Goal: Task Accomplishment & Management: Manage account settings

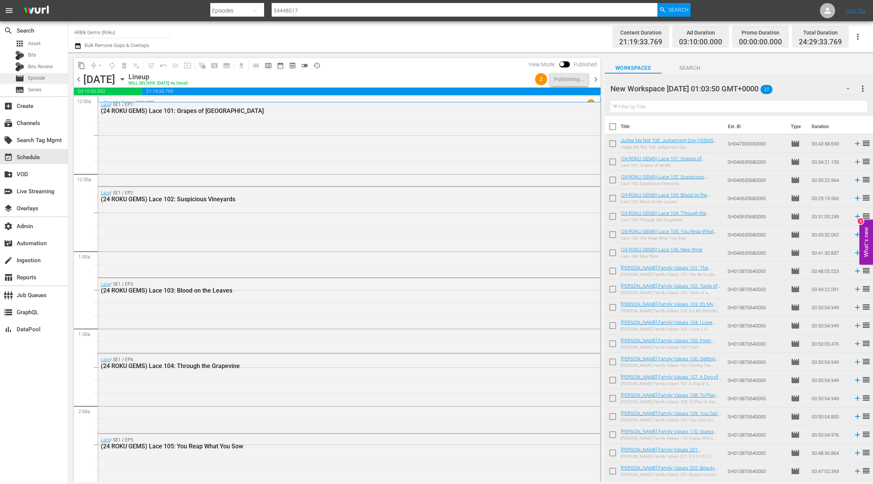
click at [44, 76] on span "Episode" at bounding box center [36, 78] width 17 height 8
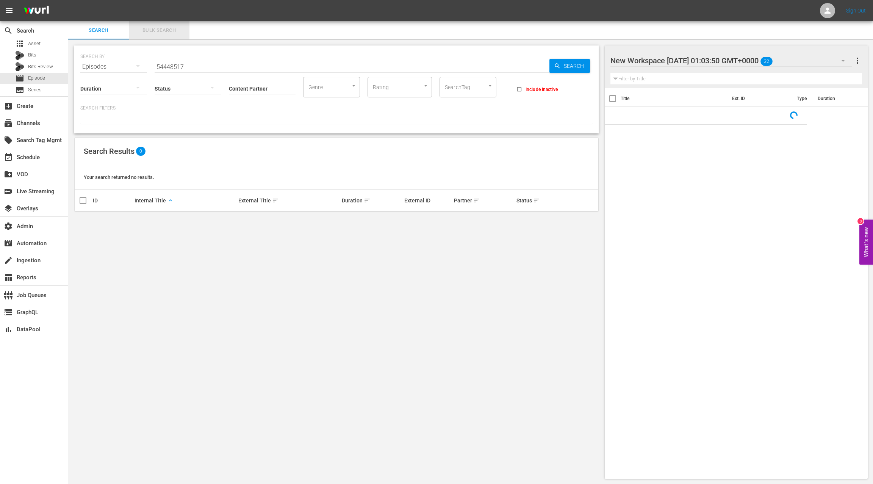
click at [163, 30] on span "Bulk Search" at bounding box center [159, 30] width 52 height 9
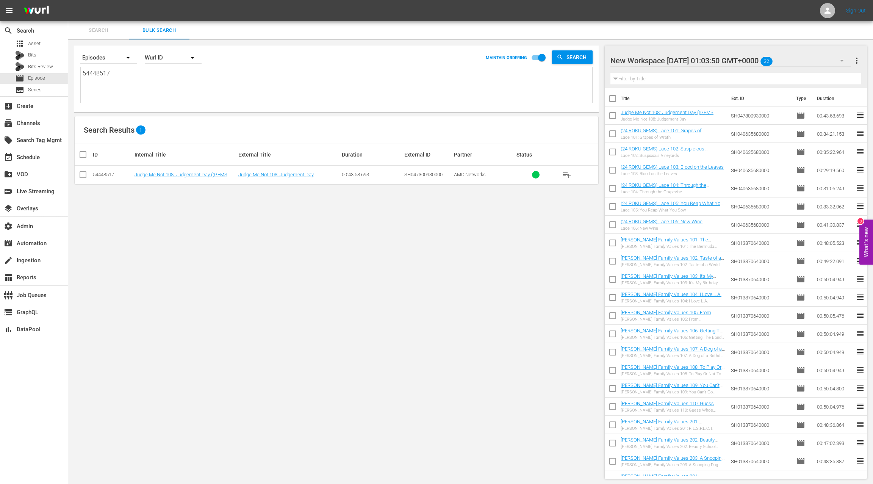
click at [97, 75] on textarea "54448517" at bounding box center [338, 86] width 510 height 34
paste textarea "AMCNVR0000039921 AMCNVR0000039937 AMCNVR0000039938 AMCNVR0000063593 AMCNVR00000…"
type textarea "AMCNVR0000039921 AMCNVR0000039937 AMCNVR0000039938 AMCNVR0000063593 AMCNVR00000…"
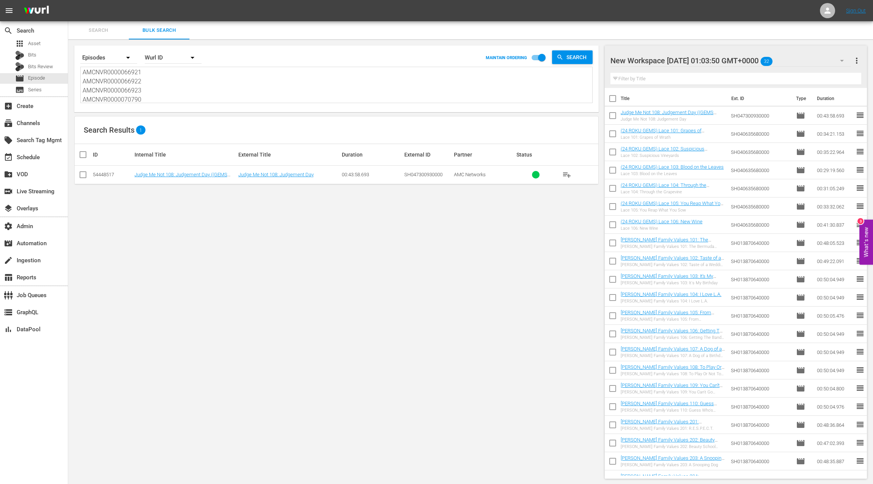
type textarea "AMCNVR0000039921 AMCNVR0000039937 AMCNVR0000039938 AMCNVR0000063593 AMCNVR00000…"
click at [157, 56] on div "Wurl ID" at bounding box center [173, 57] width 57 height 21
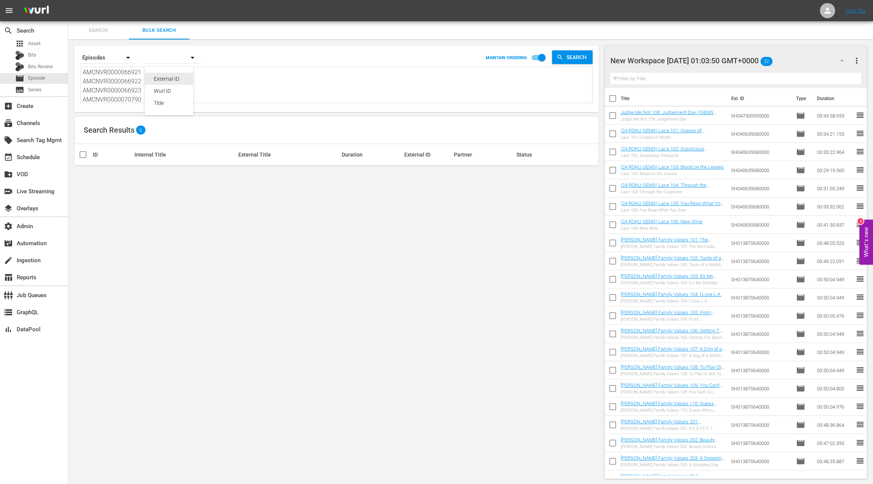
click at [166, 78] on div "External ID" at bounding box center [169, 79] width 30 height 12
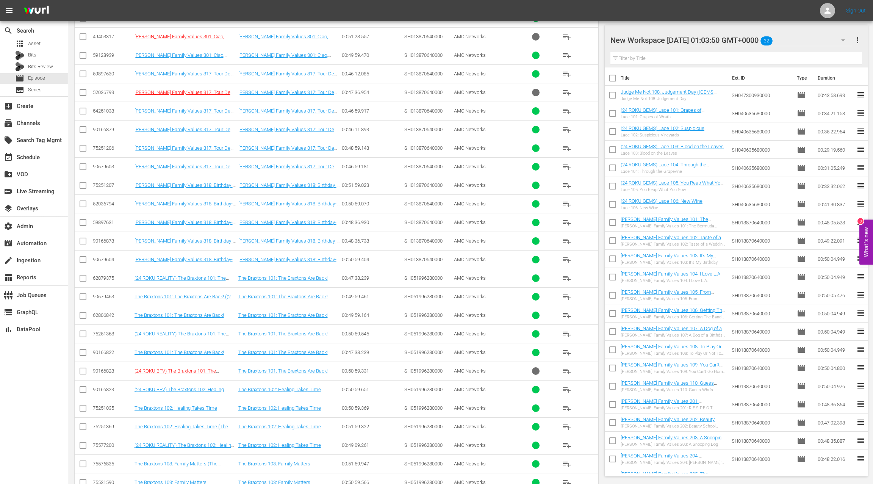
scroll to position [347, 0]
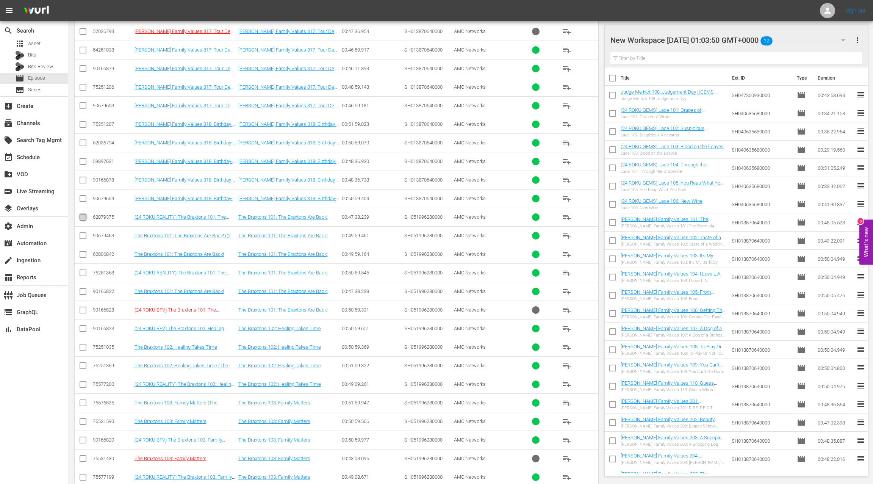
click at [84, 214] on input "checkbox" at bounding box center [82, 218] width 9 height 9
checkbox input "true"
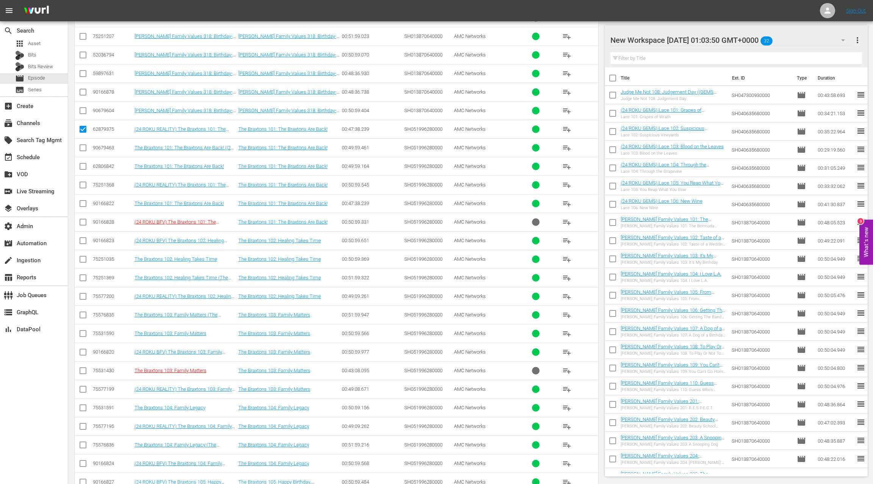
scroll to position [484, 0]
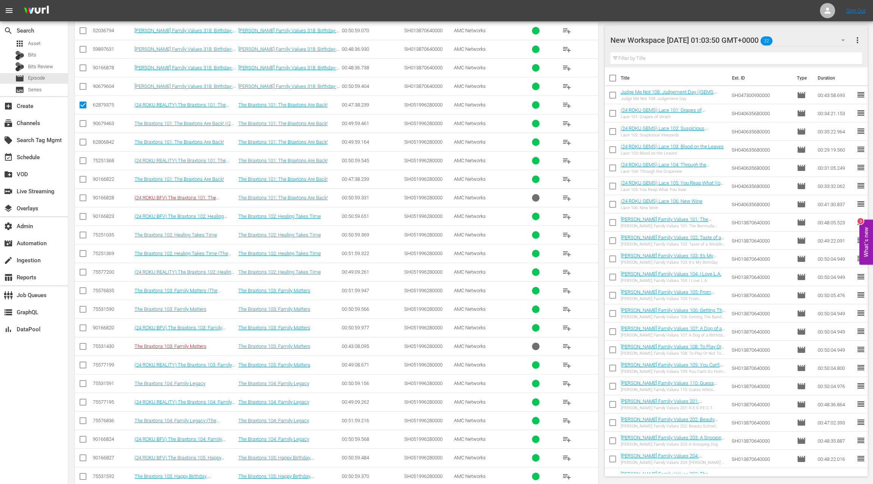
click at [84, 269] on input "checkbox" at bounding box center [82, 273] width 9 height 9
checkbox input "true"
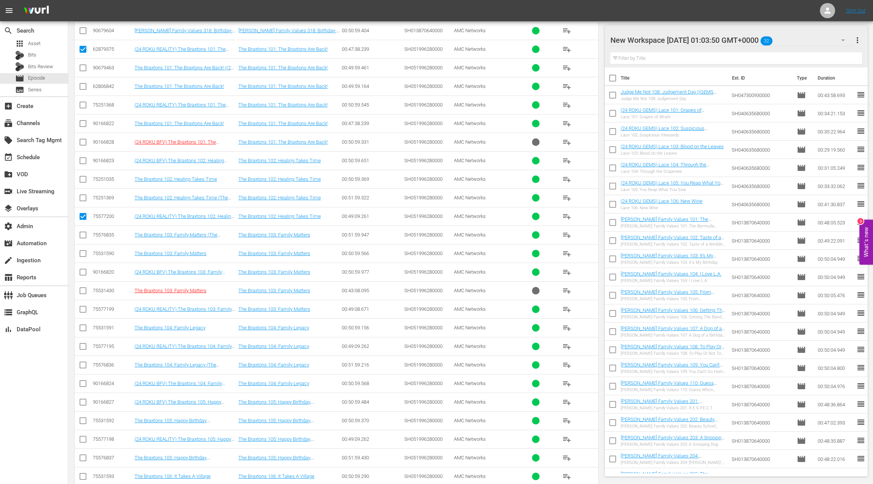
scroll to position [589, 0]
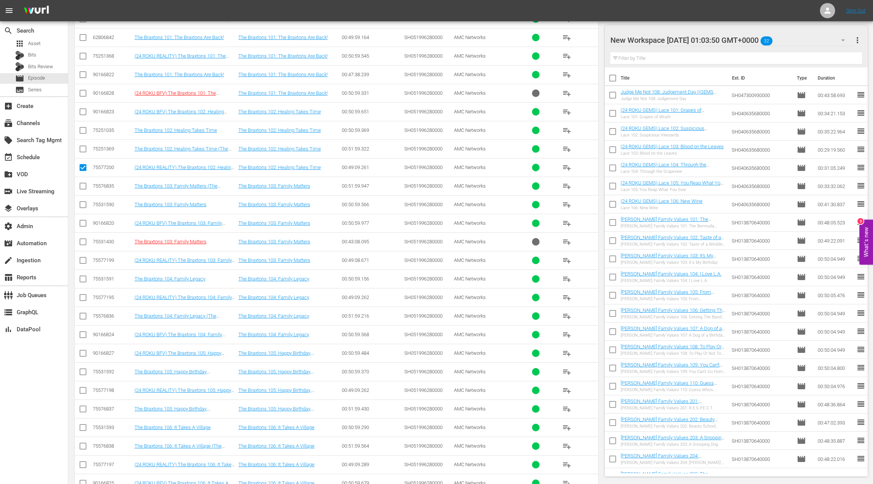
click at [83, 257] on input "checkbox" at bounding box center [82, 261] width 9 height 9
checkbox input "true"
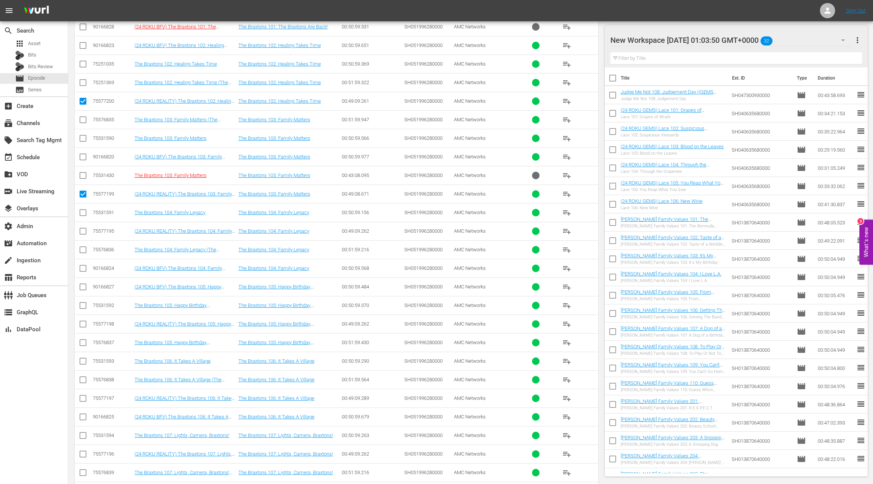
click at [85, 228] on input "checkbox" at bounding box center [82, 232] width 9 height 9
checkbox input "true"
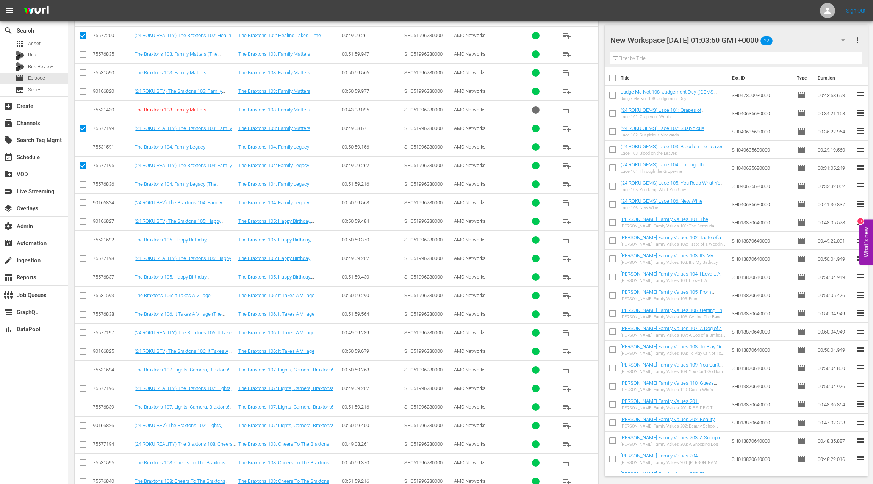
drag, startPoint x: 84, startPoint y: 250, endPoint x: 128, endPoint y: 243, distance: 44.0
click at [84, 255] on input "checkbox" at bounding box center [82, 259] width 9 height 9
checkbox input "true"
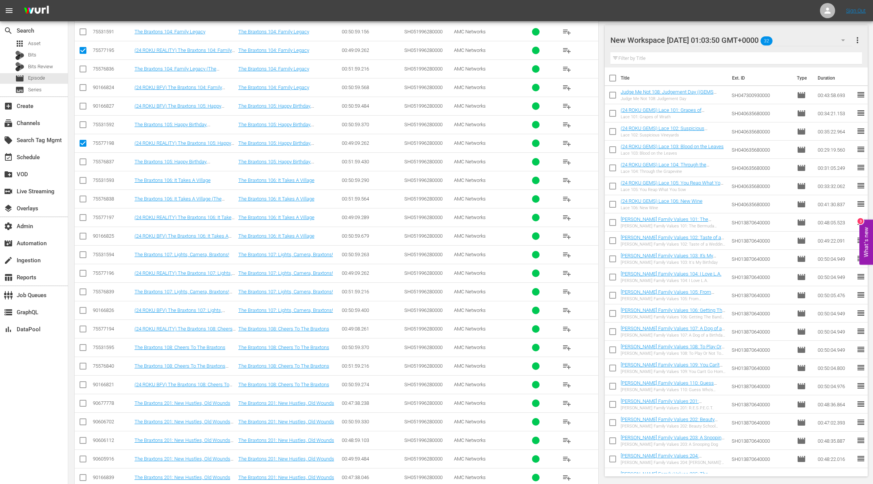
scroll to position [838, 0]
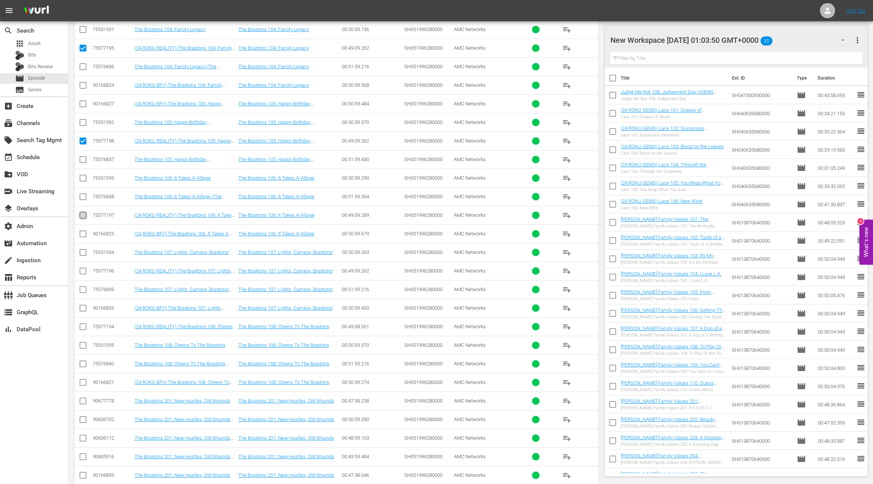
click at [84, 212] on input "checkbox" at bounding box center [82, 216] width 9 height 9
checkbox input "true"
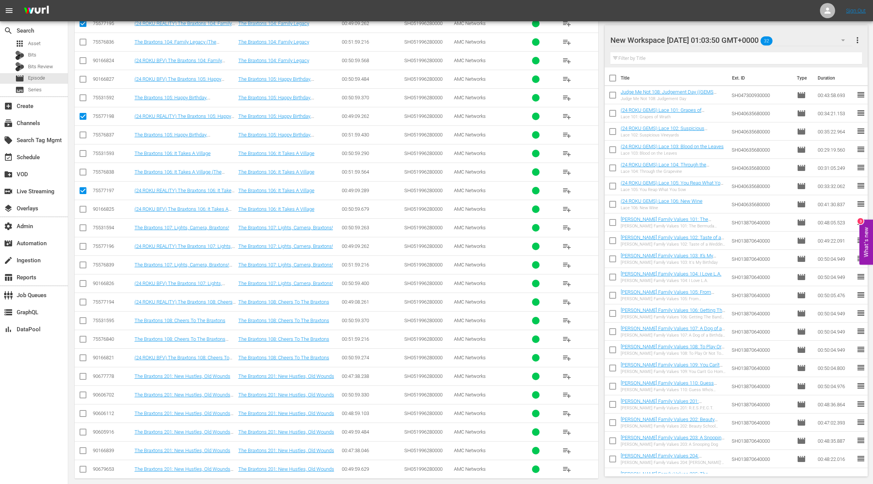
click at [83, 243] on input "checkbox" at bounding box center [82, 247] width 9 height 9
checkbox input "true"
click at [86, 299] on input "checkbox" at bounding box center [82, 303] width 9 height 9
checkbox input "true"
click at [84, 392] on input "checkbox" at bounding box center [82, 396] width 9 height 9
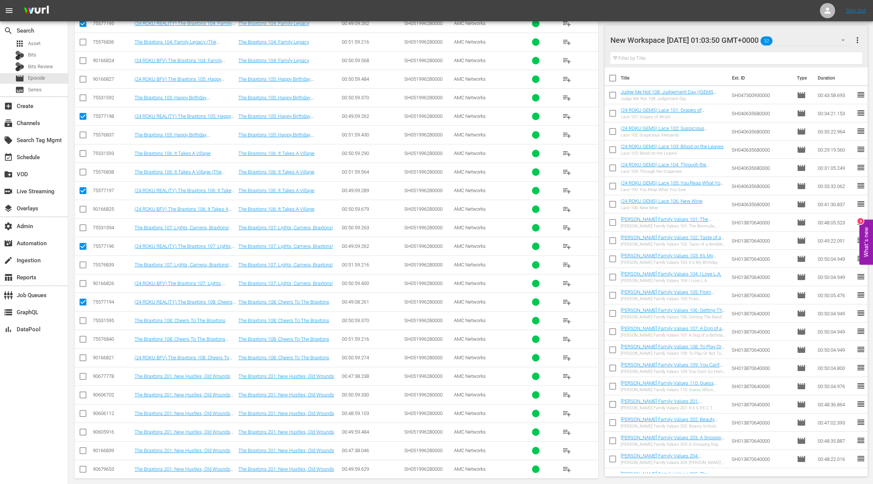
checkbox input "true"
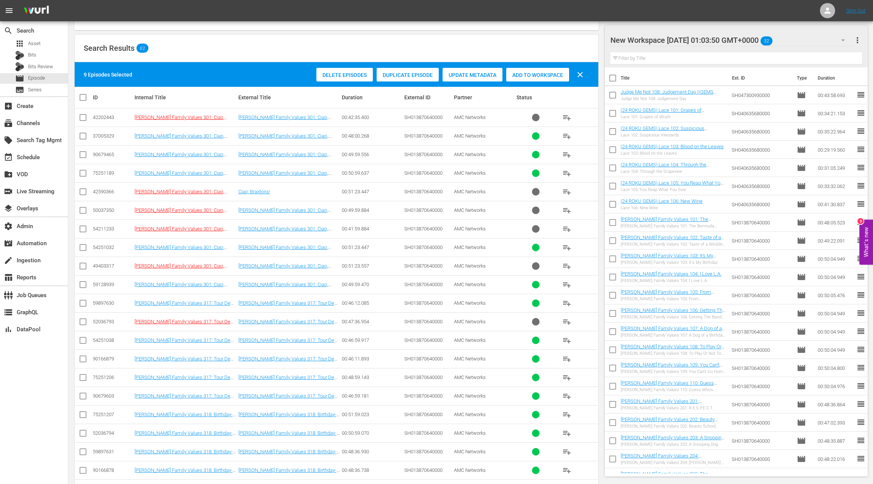
scroll to position [38, 0]
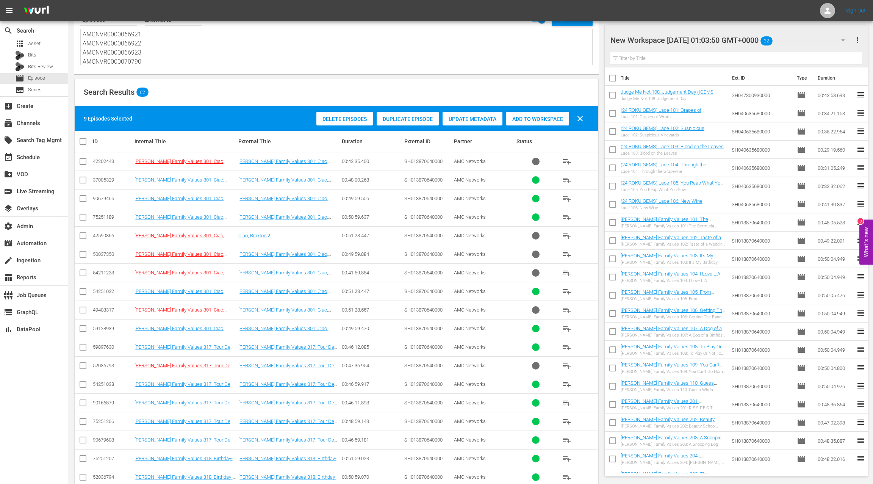
click at [83, 178] on input "checkbox" at bounding box center [82, 181] width 9 height 9
checkbox input "true"
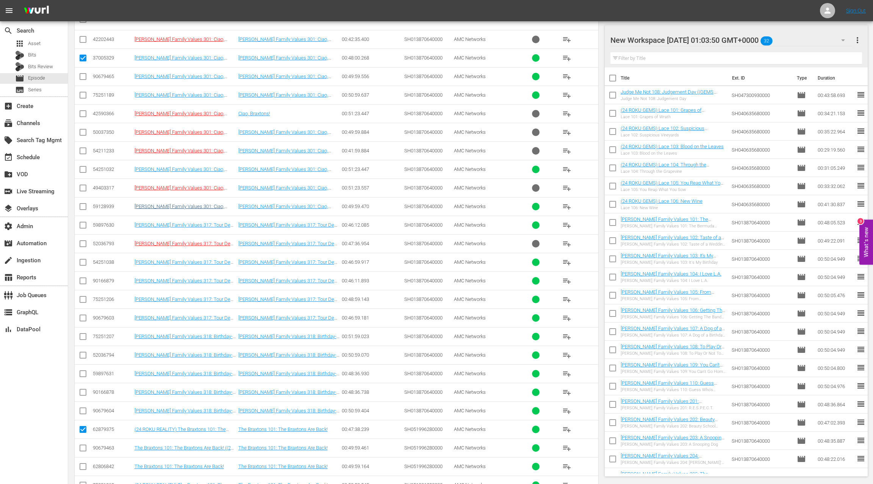
scroll to position [169, 0]
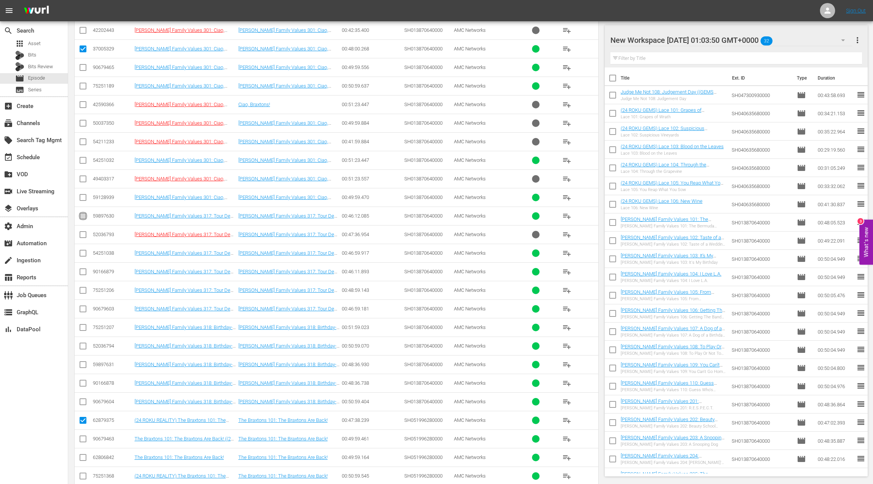
click at [84, 214] on input "checkbox" at bounding box center [82, 217] width 9 height 9
checkbox input "true"
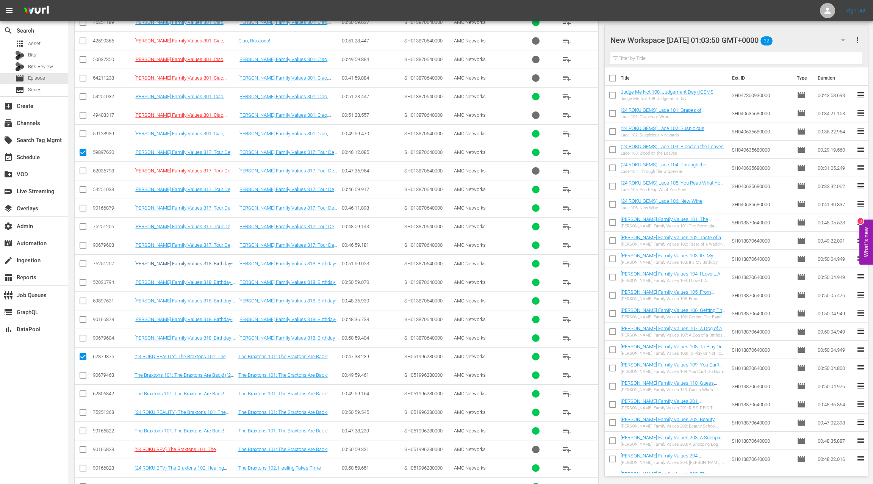
scroll to position [247, 0]
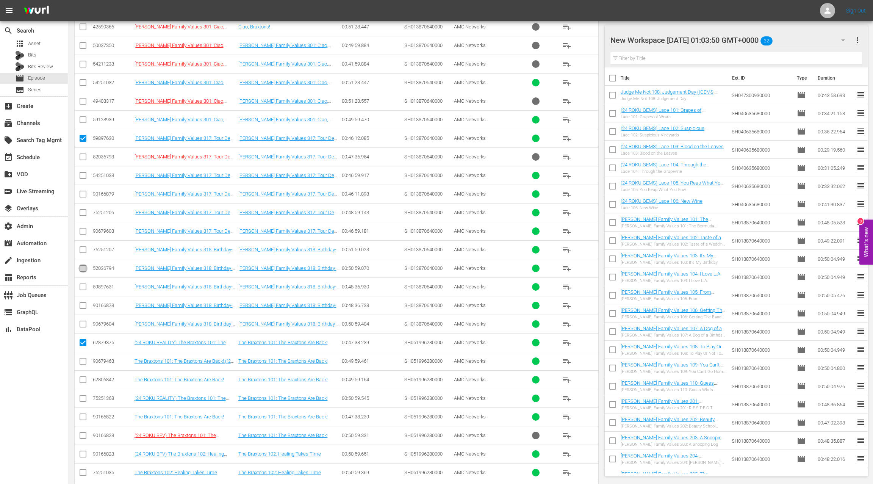
click at [84, 265] on input "checkbox" at bounding box center [82, 269] width 9 height 9
drag, startPoint x: 84, startPoint y: 263, endPoint x: 87, endPoint y: 256, distance: 7.7
click at [84, 265] on input "checkbox" at bounding box center [82, 269] width 9 height 9
checkbox input "false"
click at [84, 136] on input "checkbox" at bounding box center [82, 139] width 9 height 9
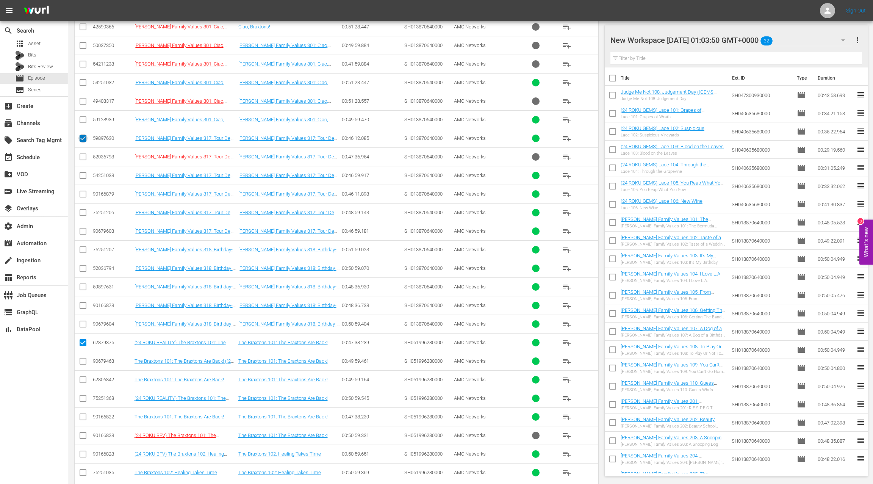
checkbox input "false"
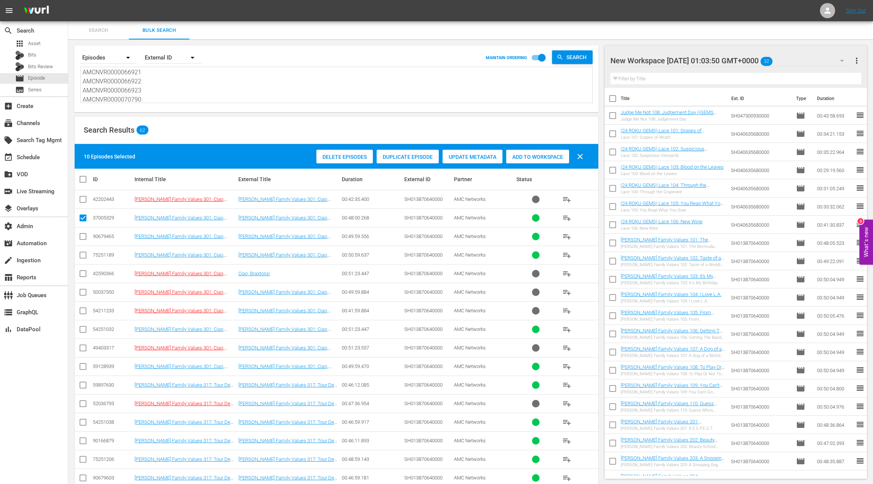
click at [84, 217] on input "checkbox" at bounding box center [82, 219] width 9 height 9
checkbox input "false"
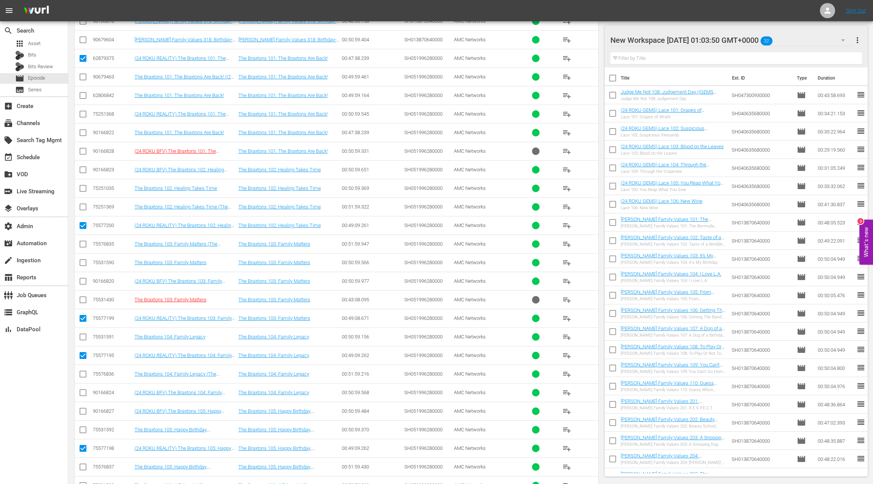
scroll to position [863, 0]
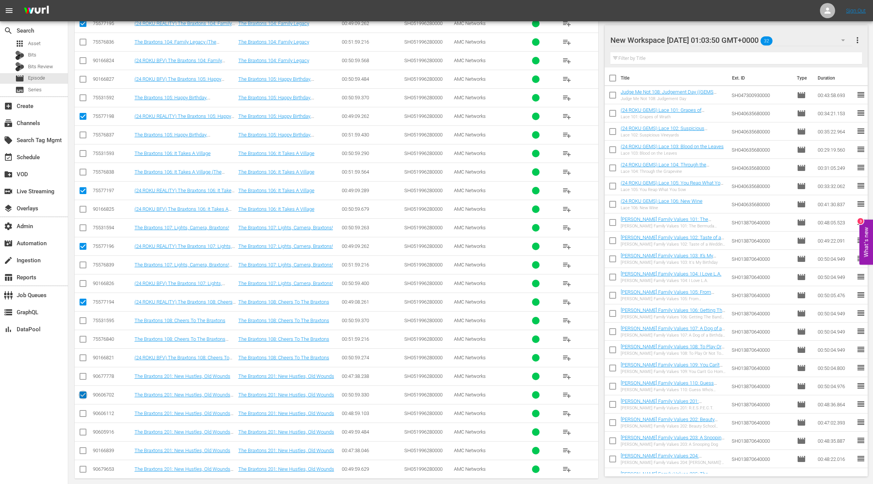
drag, startPoint x: 83, startPoint y: 386, endPoint x: 110, endPoint y: 379, distance: 28.4
click at [82, 392] on input "checkbox" at bounding box center [82, 396] width 9 height 9
checkbox input "false"
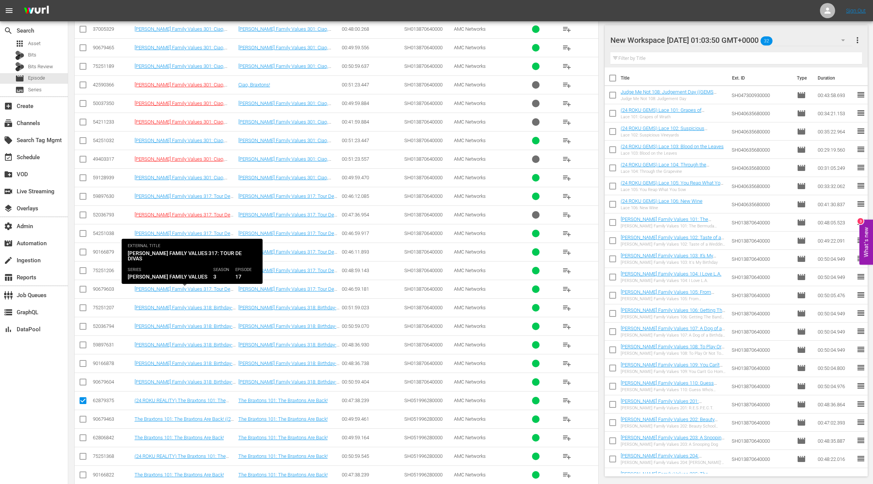
scroll to position [105, 0]
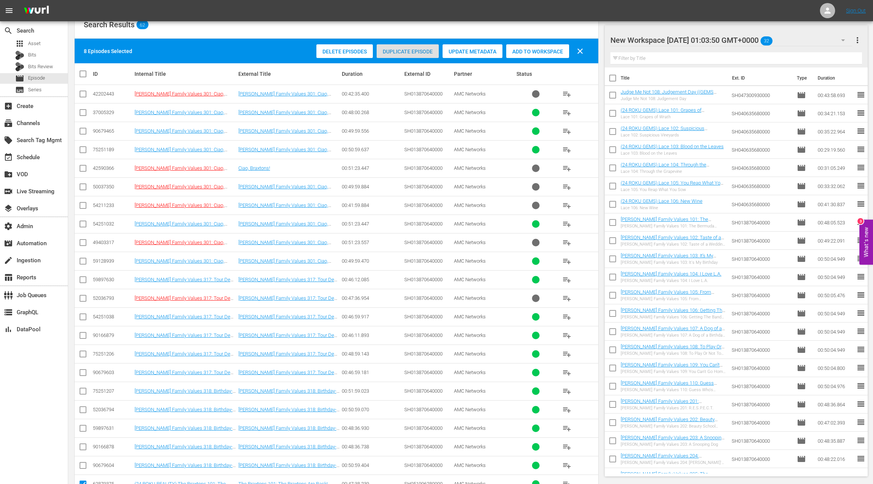
click at [416, 50] on span "Duplicate Episode" at bounding box center [408, 52] width 62 height 6
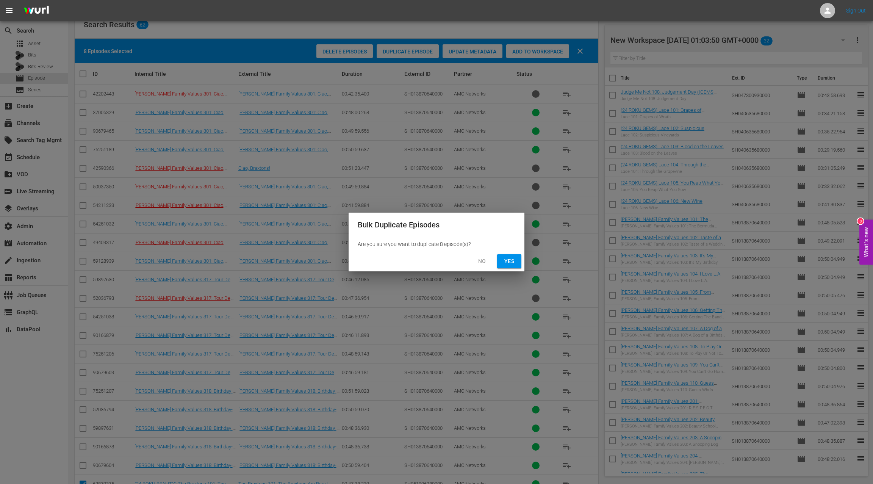
click at [512, 260] on span "Yes" at bounding box center [509, 261] width 12 height 9
checkbox input "false"
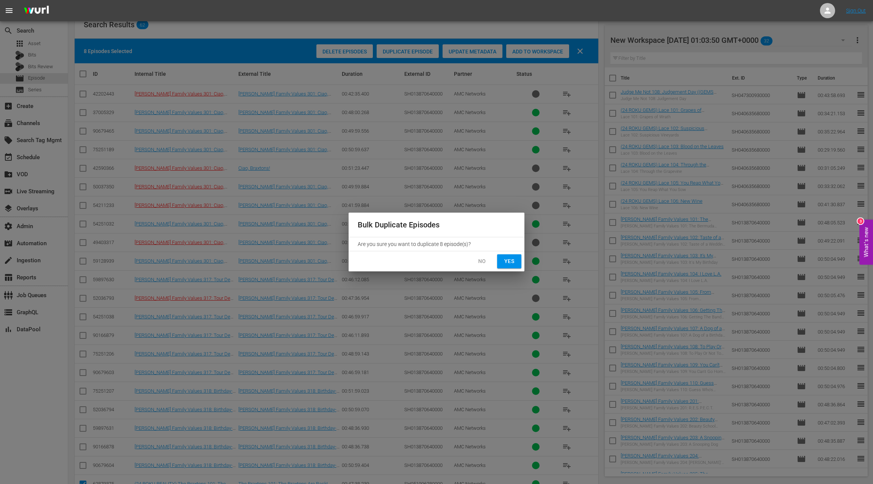
checkbox input "false"
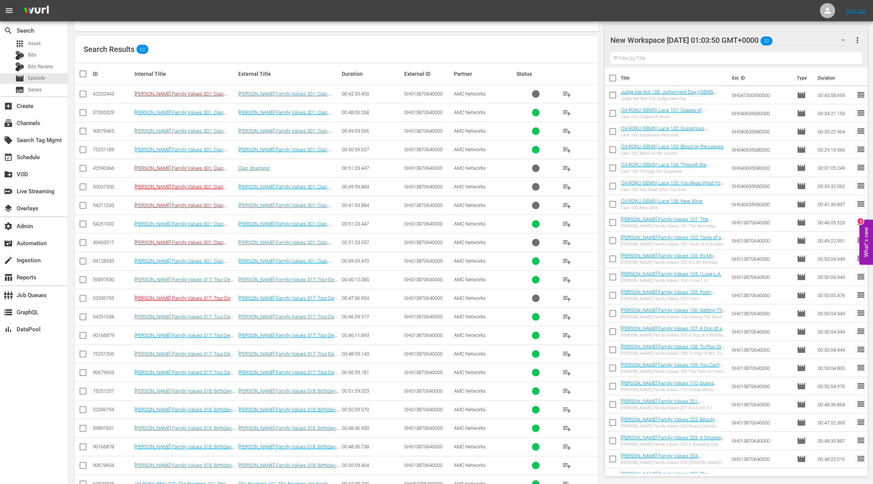
scroll to position [87, 0]
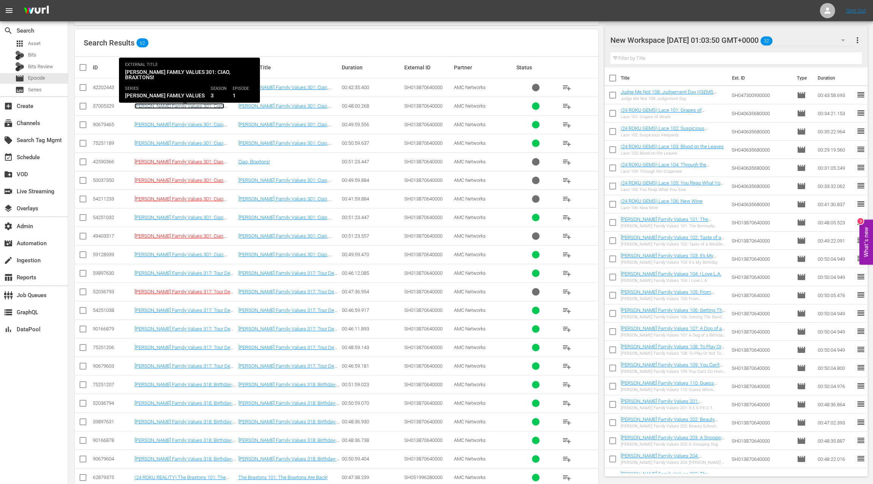
click at [195, 105] on link "Braxton Family Values 301: Ciao, Braxtons!" at bounding box center [180, 108] width 90 height 11
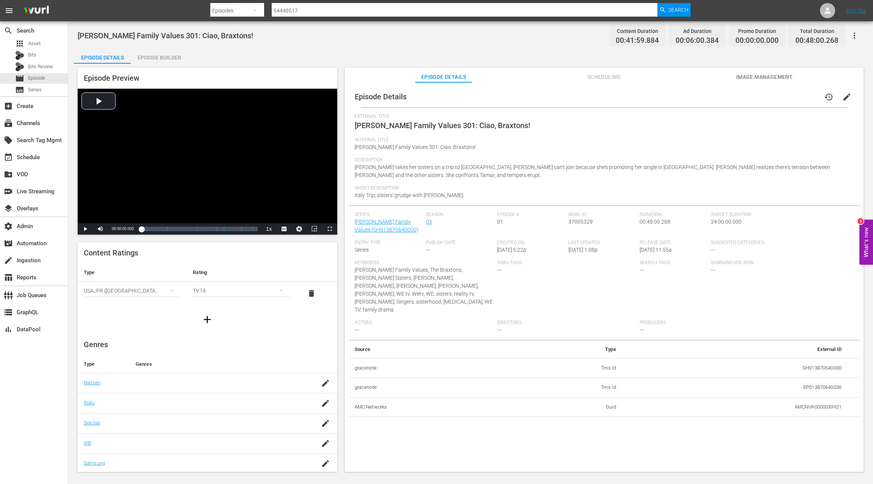
click at [171, 63] on div "Episode Builder" at bounding box center [159, 58] width 57 height 18
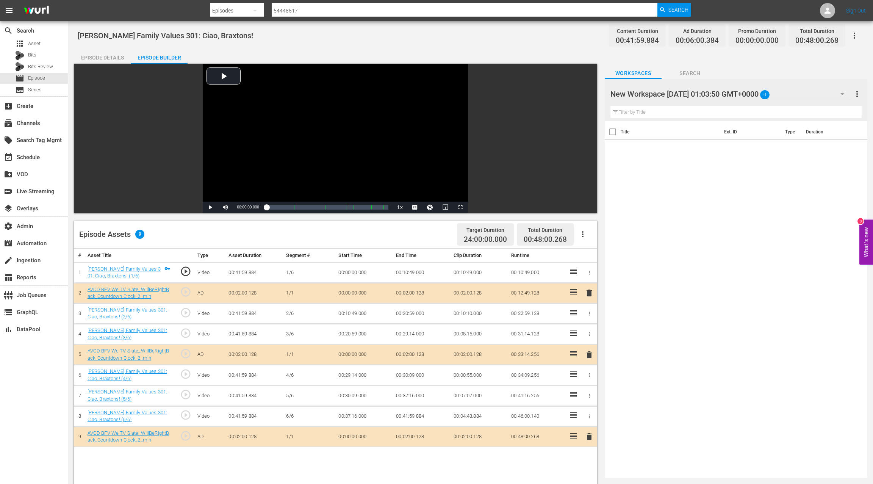
click at [116, 58] on div "Episode Details" at bounding box center [102, 58] width 57 height 18
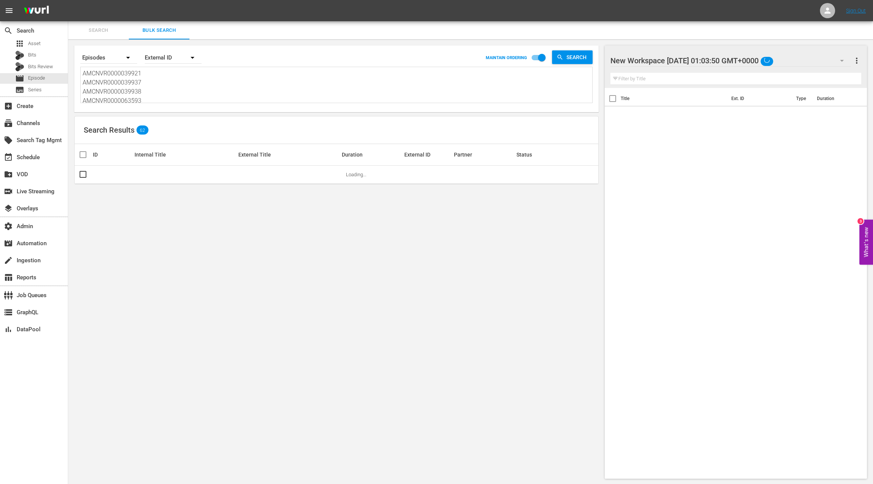
scroll to position [1, 0]
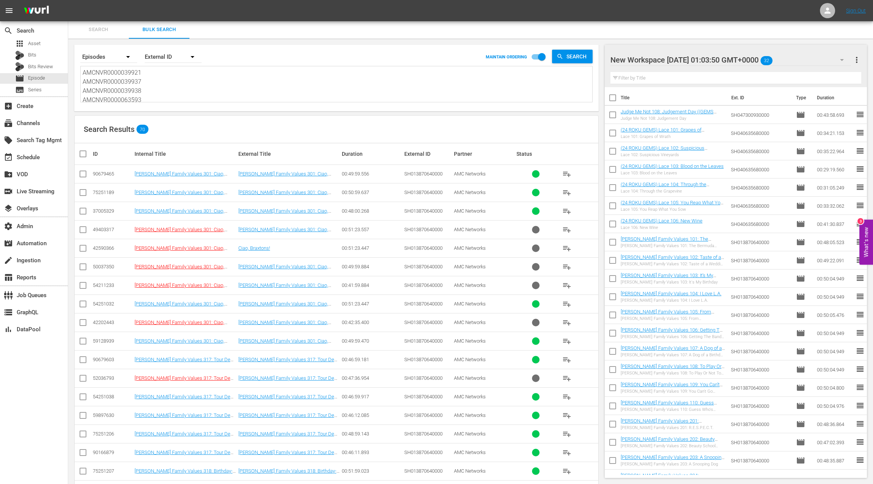
click at [84, 192] on input "checkbox" at bounding box center [82, 193] width 9 height 9
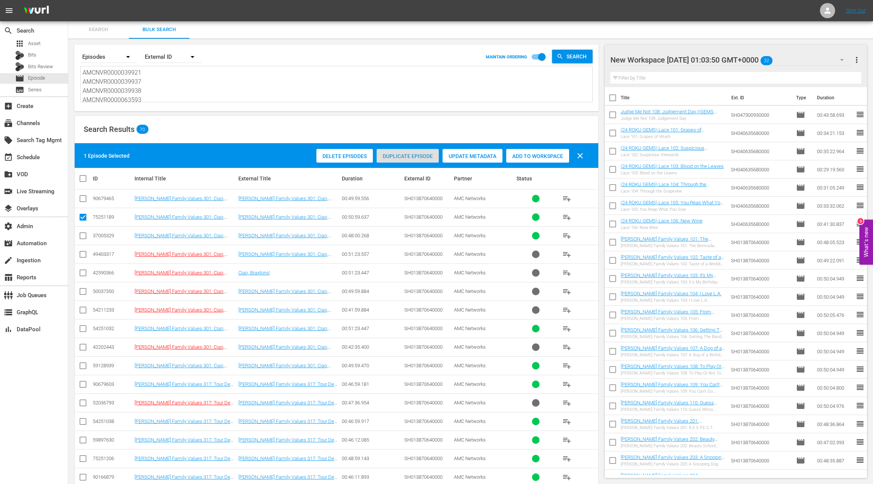
click at [410, 157] on span "Duplicate Episode" at bounding box center [408, 156] width 62 height 6
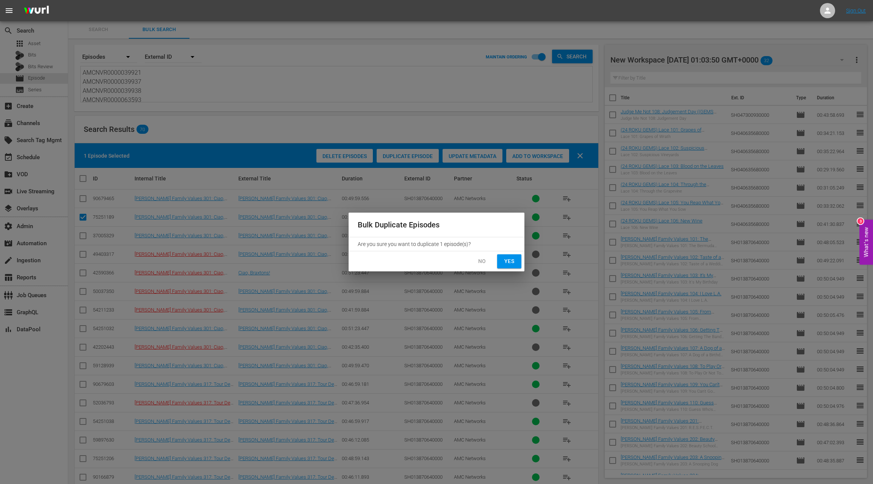
click at [476, 262] on span "No" at bounding box center [482, 261] width 12 height 9
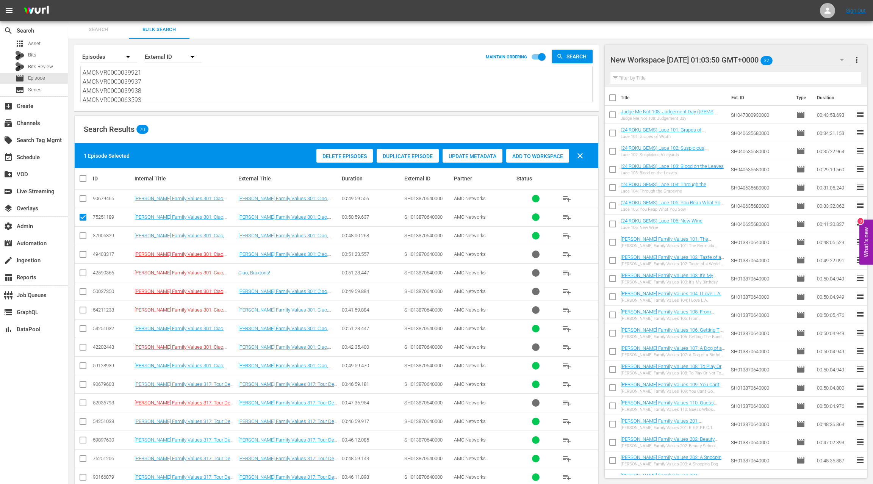
click at [83, 217] on input "checkbox" at bounding box center [82, 218] width 9 height 9
checkbox input "false"
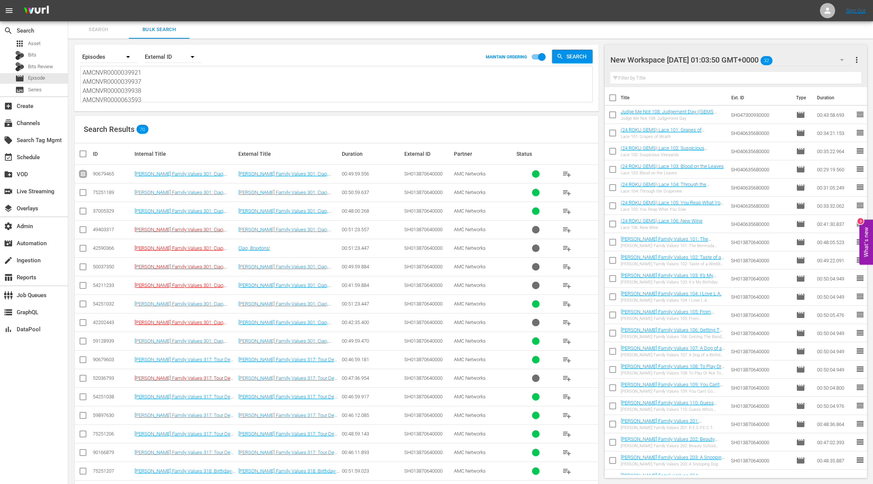
click at [83, 174] on input "checkbox" at bounding box center [82, 175] width 9 height 9
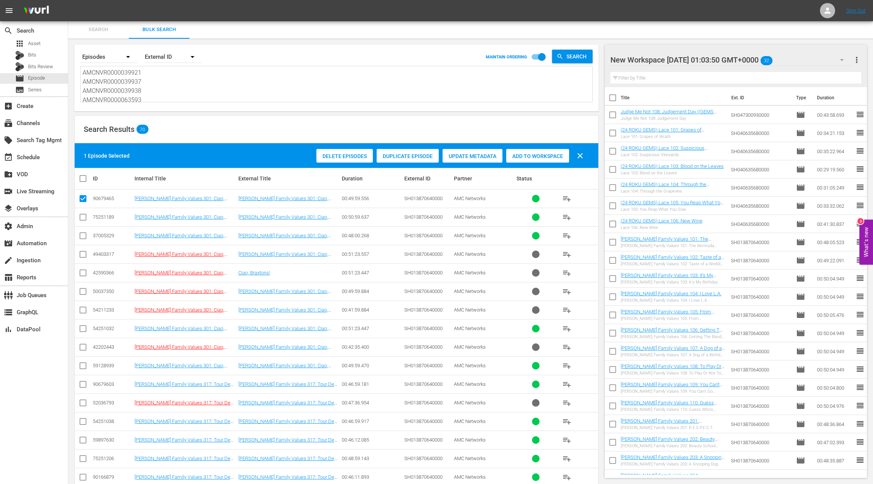
click at [83, 199] on input "checkbox" at bounding box center [82, 200] width 9 height 9
checkbox input "false"
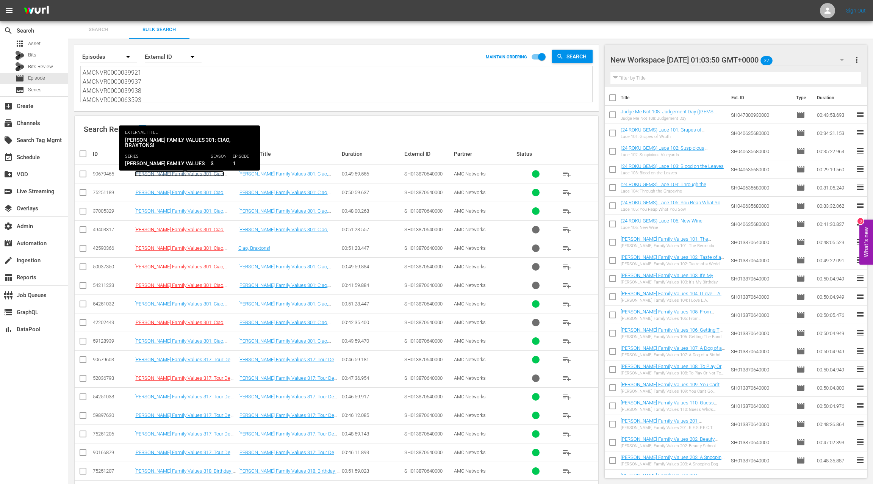
click at [161, 173] on link "Braxton Family Values 301: Ciao, Braxtons! ((24 ROKU BFV) Braxton Family Values…" at bounding box center [181, 182] width 92 height 23
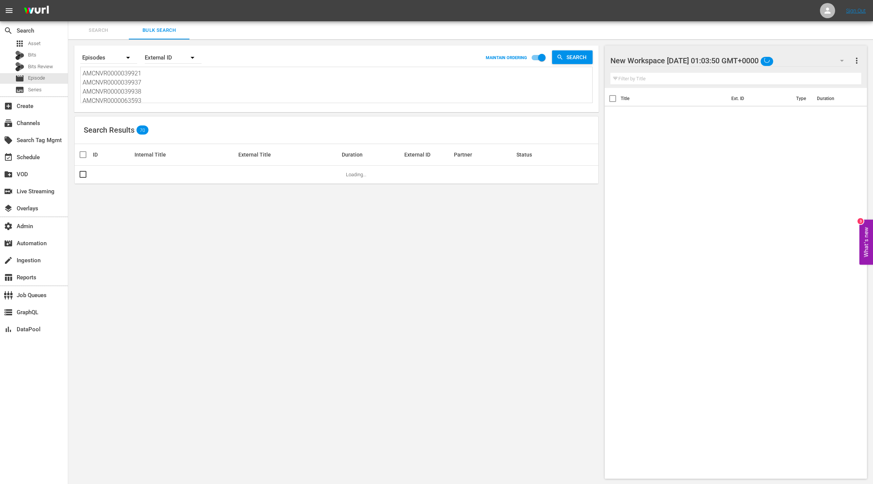
scroll to position [1, 0]
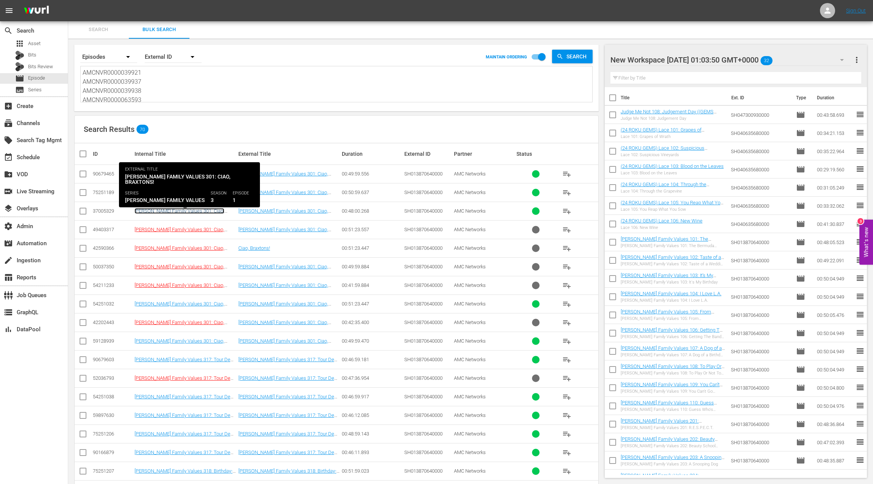
click at [175, 210] on link "Braxton Family Values 301: Ciao, Braxtons!" at bounding box center [180, 213] width 90 height 11
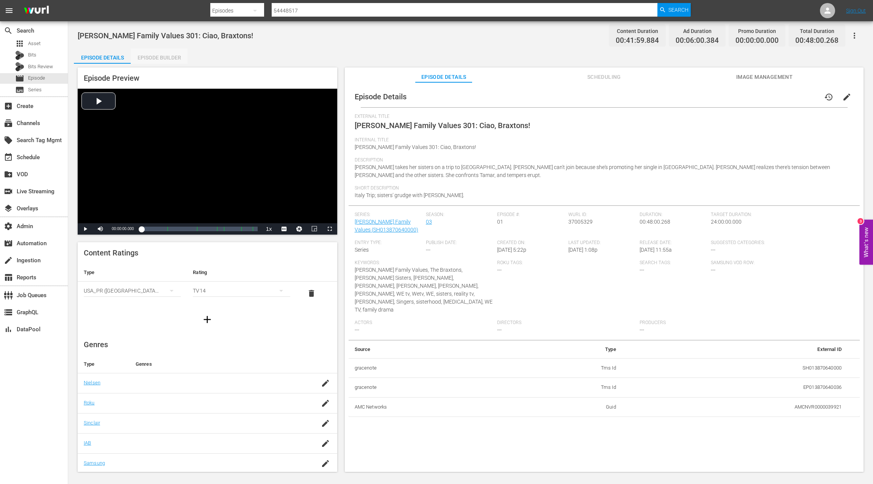
click at [158, 58] on div "Episode Builder" at bounding box center [159, 58] width 57 height 18
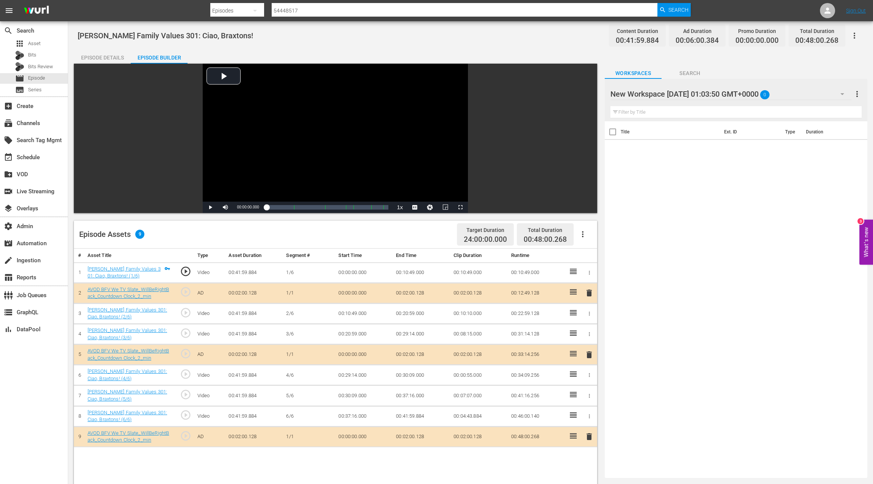
click at [108, 53] on div "Episode Details" at bounding box center [102, 58] width 57 height 18
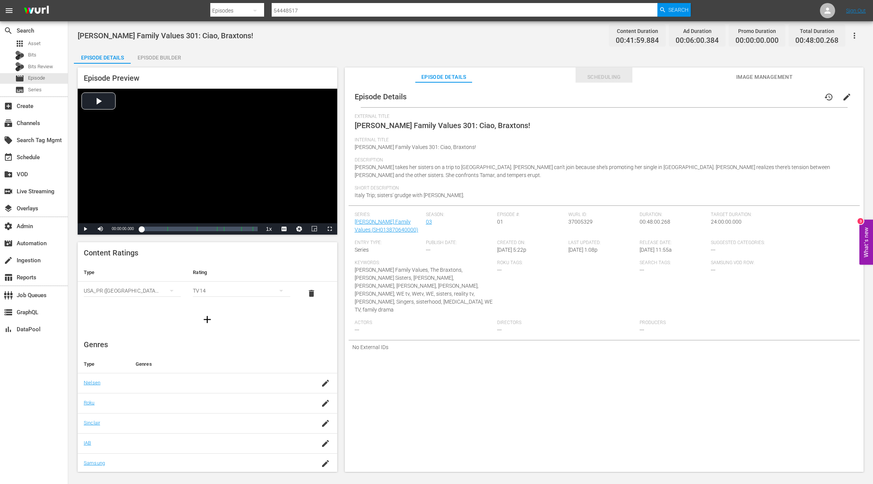
click at [597, 77] on span "Scheduling" at bounding box center [604, 76] width 57 height 9
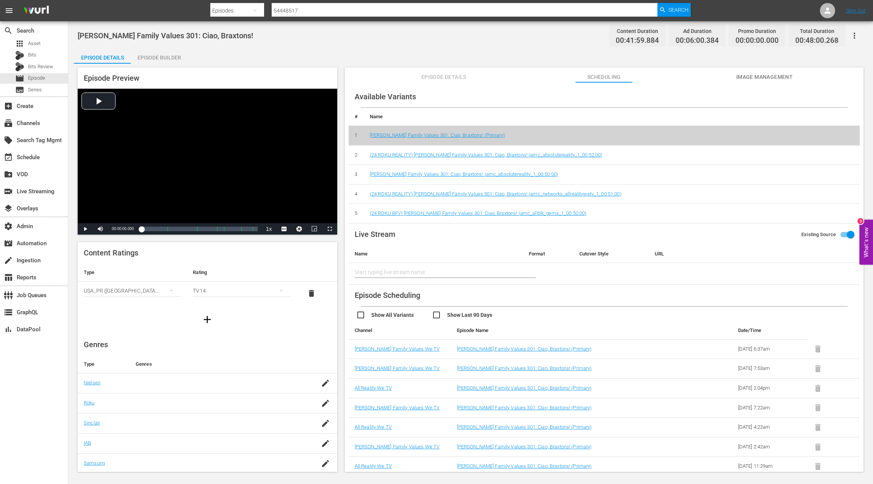
scroll to position [1, 0]
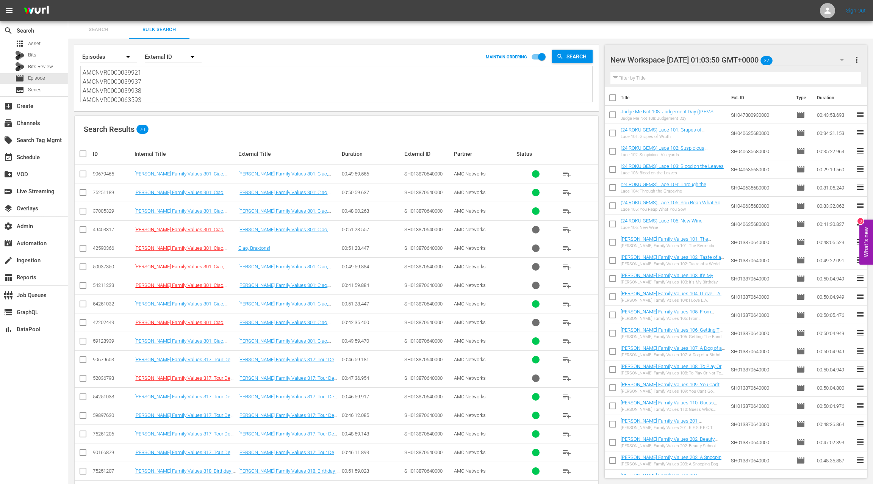
drag, startPoint x: 83, startPoint y: 210, endPoint x: 91, endPoint y: 210, distance: 8.3
click at [83, 210] on input "checkbox" at bounding box center [82, 212] width 9 height 9
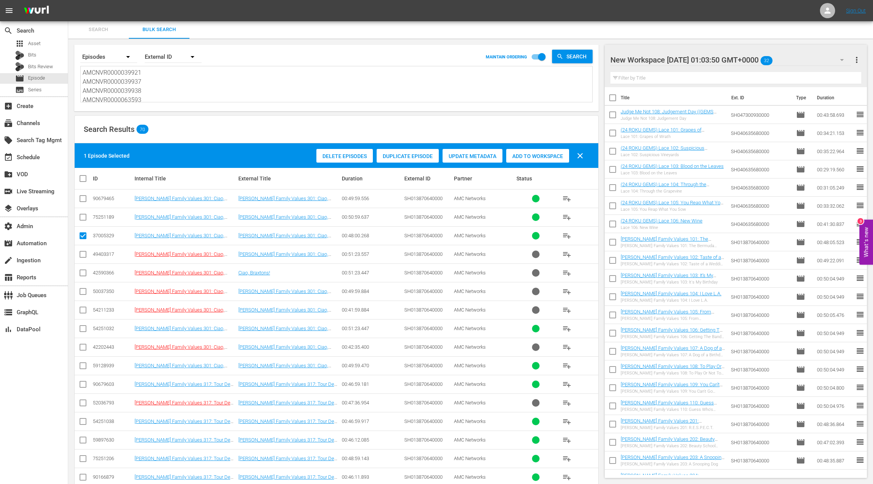
click at [414, 160] on div "Duplicate Episode" at bounding box center [408, 156] width 62 height 14
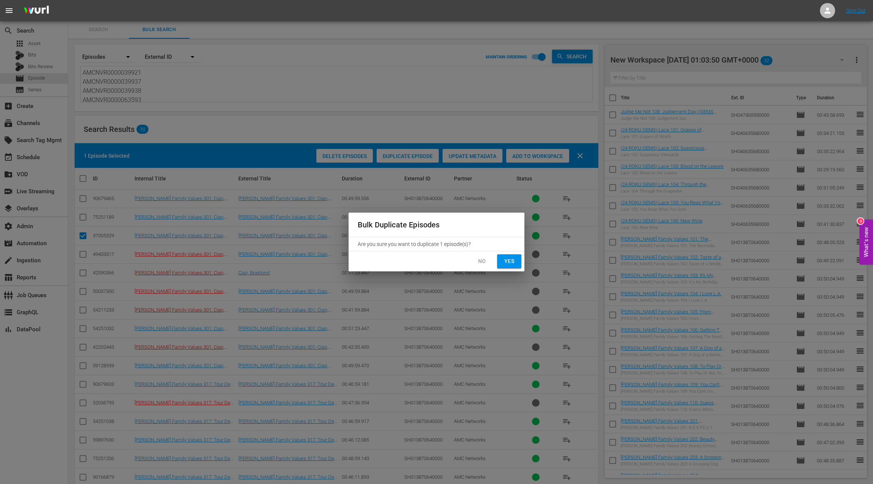
click at [509, 262] on span "Yes" at bounding box center [509, 261] width 12 height 9
checkbox input "false"
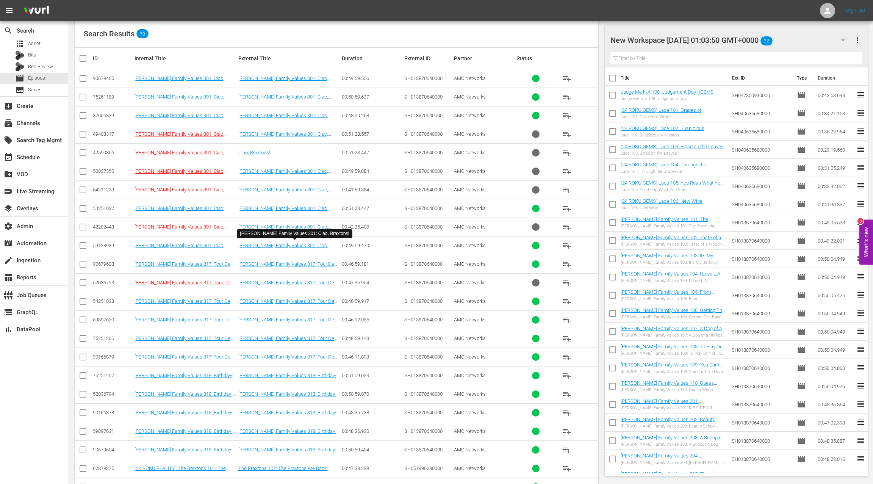
scroll to position [154, 0]
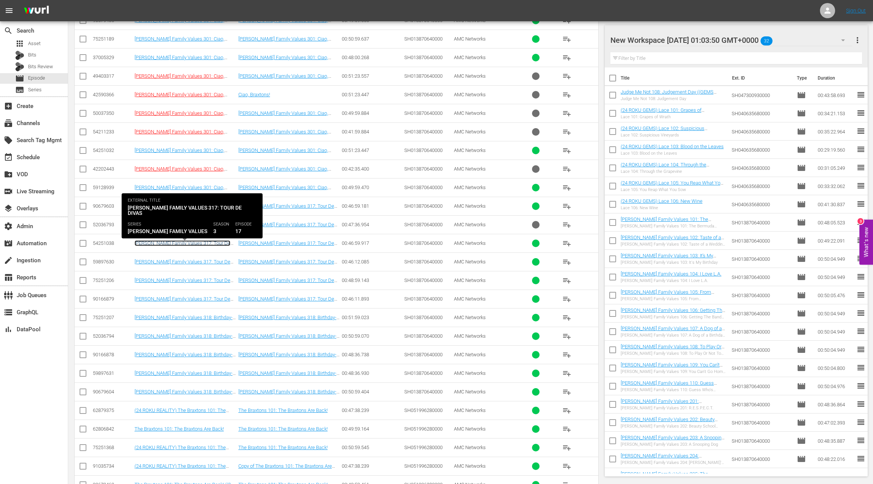
click at [191, 242] on link "Braxton Family Values 317: Tour De Divas" at bounding box center [183, 245] width 96 height 11
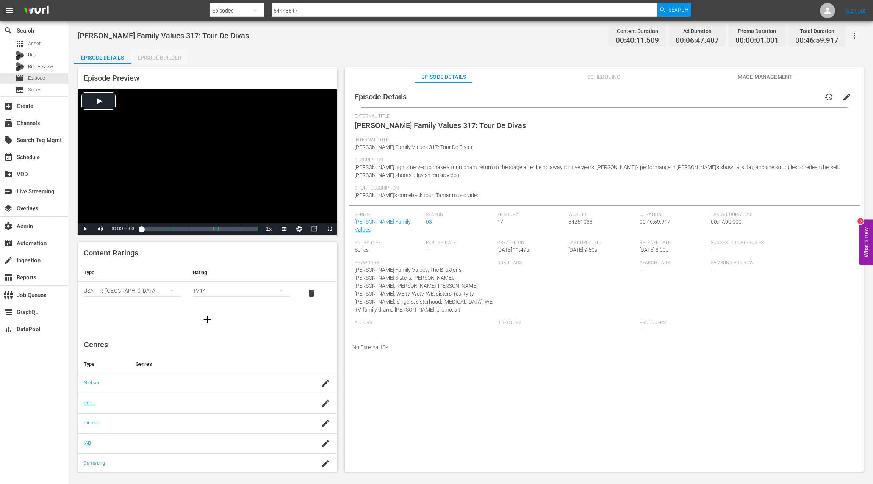
click at [169, 63] on div "Episode Builder" at bounding box center [159, 58] width 57 height 18
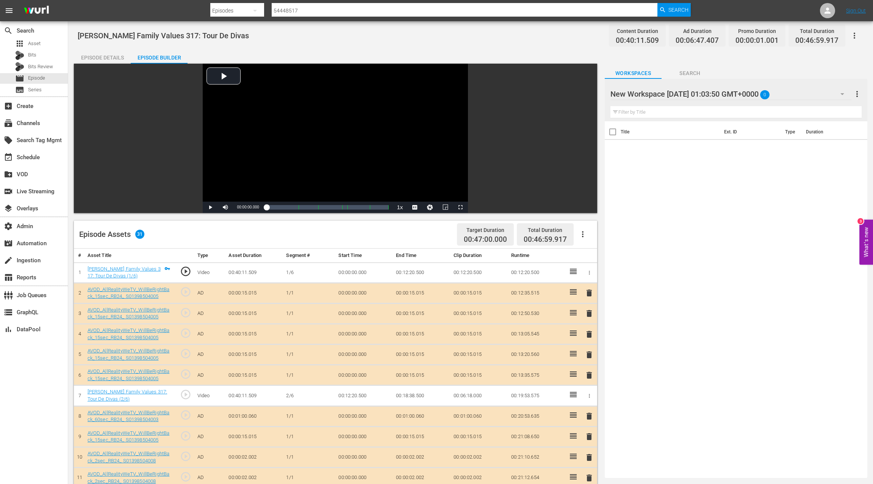
click at [110, 56] on div "Episode Details" at bounding box center [102, 58] width 57 height 18
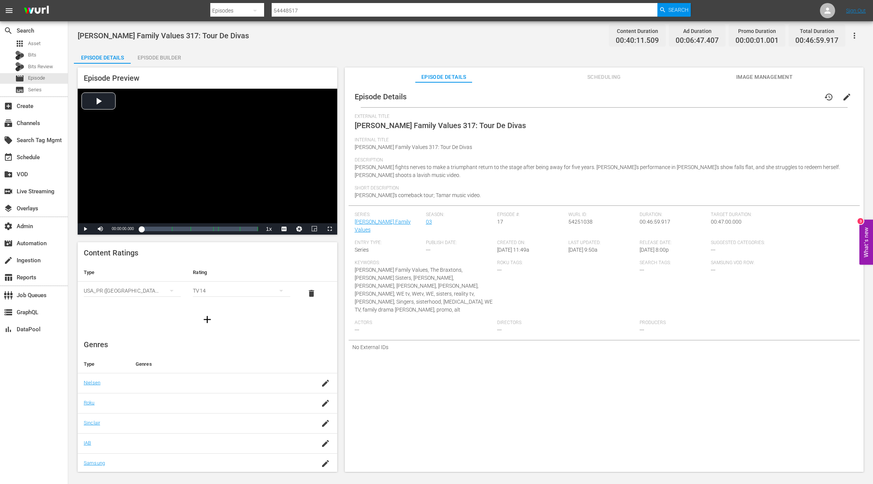
click at [591, 75] on span "Scheduling" at bounding box center [604, 76] width 57 height 9
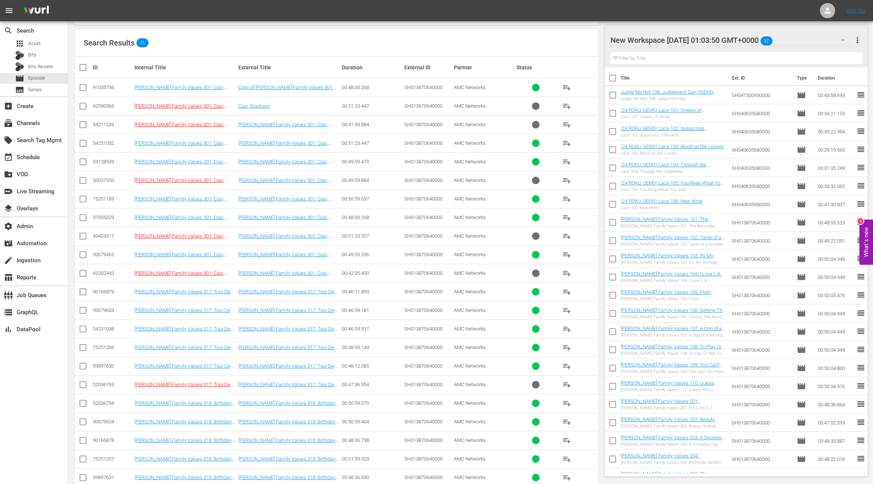
scroll to position [97, 0]
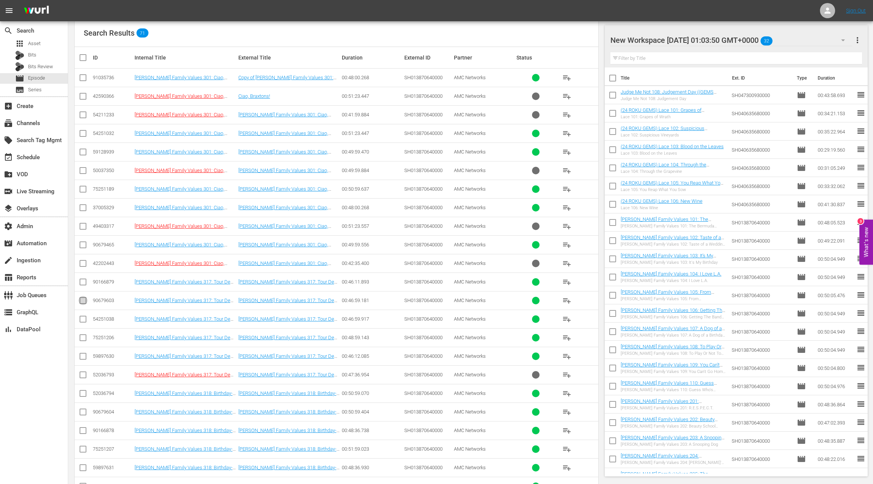
drag, startPoint x: 84, startPoint y: 298, endPoint x: 139, endPoint y: 288, distance: 56.5
click at [83, 298] on input "checkbox" at bounding box center [82, 301] width 9 height 9
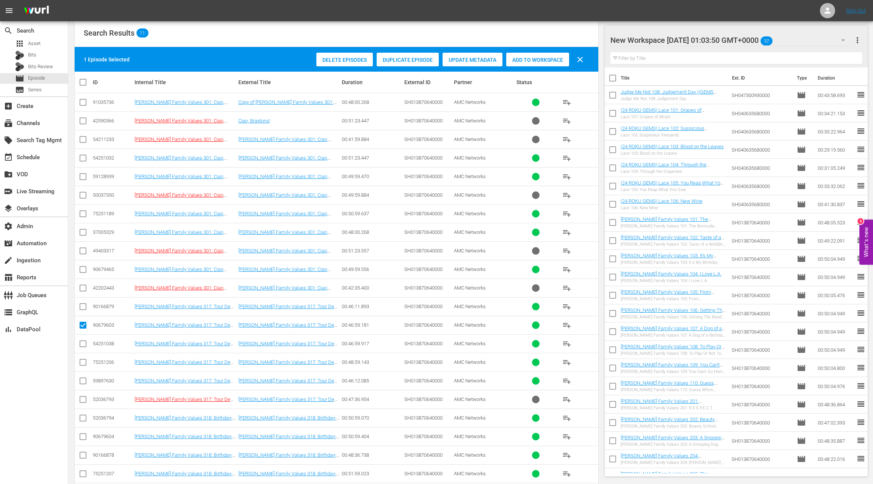
click at [415, 61] on span "Duplicate Episode" at bounding box center [408, 60] width 62 height 6
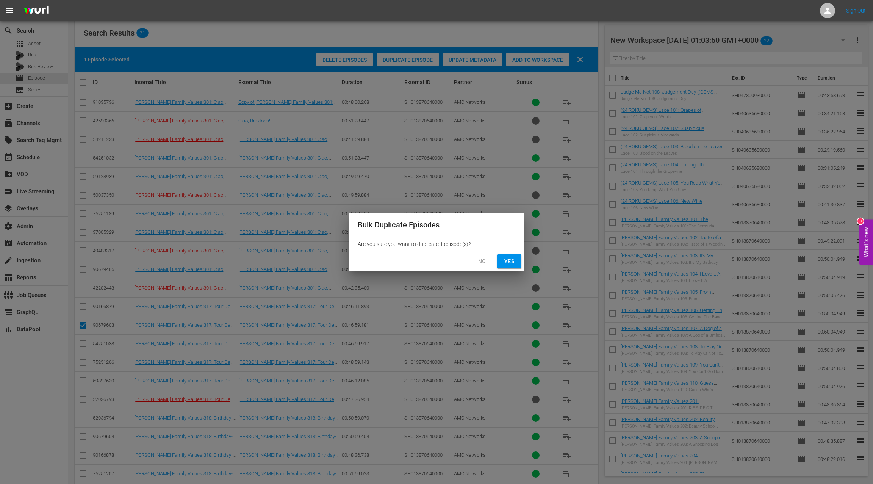
click at [505, 263] on span "Yes" at bounding box center [509, 261] width 12 height 9
checkbox input "false"
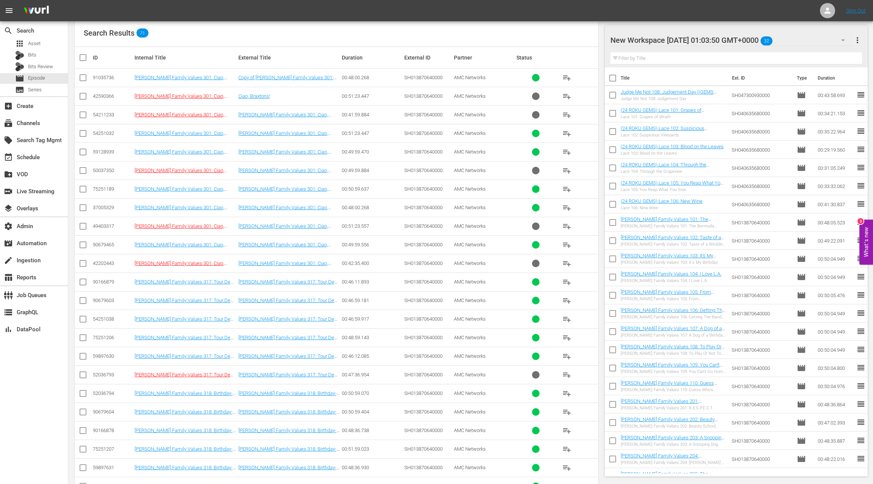
scroll to position [253, 0]
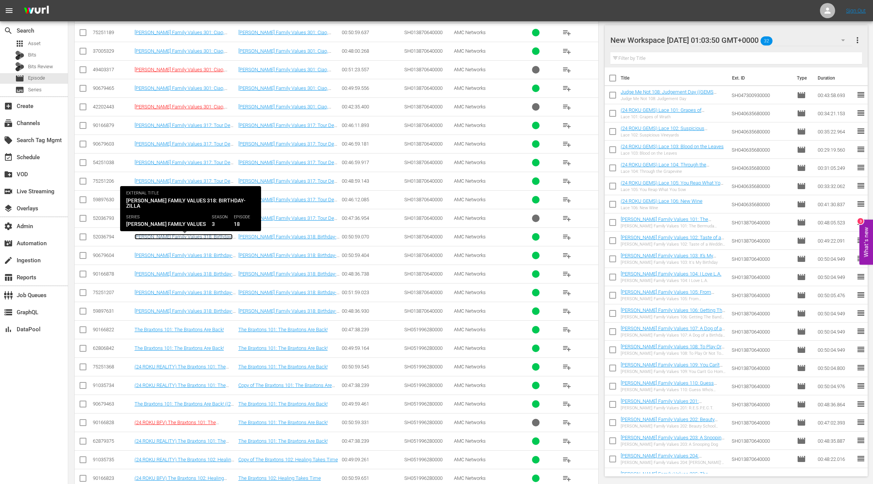
click at [183, 234] on link "Braxton Family Values 318: Birthday-Zilla" at bounding box center [184, 239] width 98 height 11
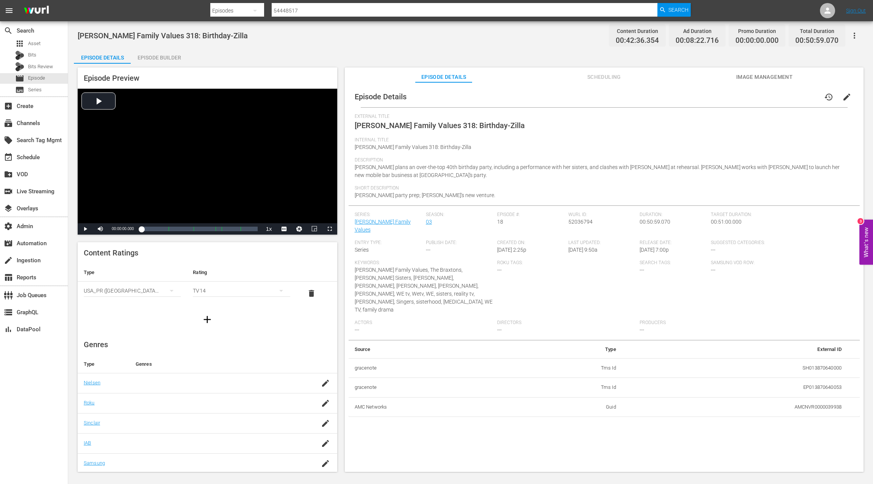
click at [162, 58] on div "Episode Builder" at bounding box center [159, 58] width 57 height 18
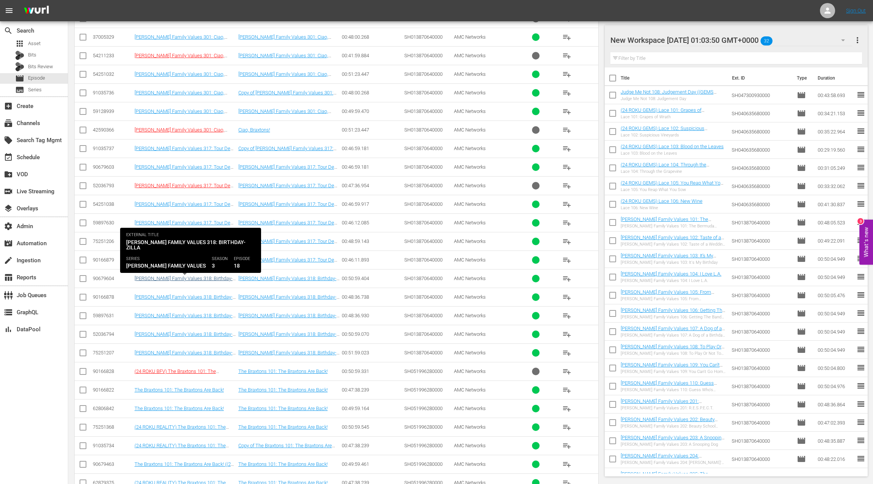
scroll to position [232, 0]
click at [202, 277] on link "Braxton Family Values 318: Birthday-Zilla ((24 ROKU BFV) Braxton Family Values …" at bounding box center [184, 285] width 98 height 23
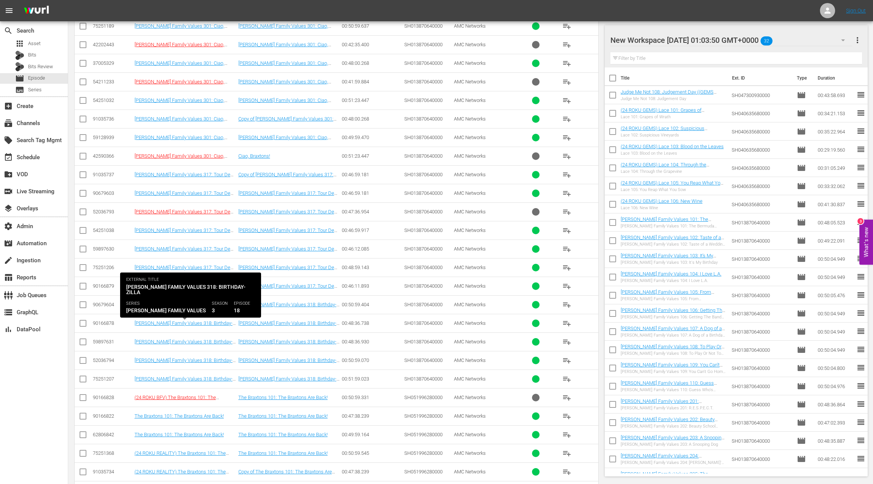
scroll to position [216, 0]
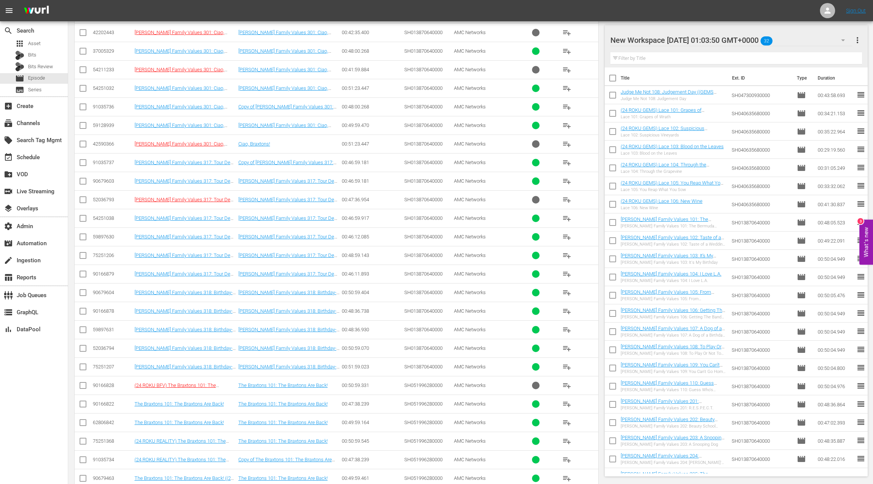
click at [82, 346] on input "checkbox" at bounding box center [82, 349] width 9 height 9
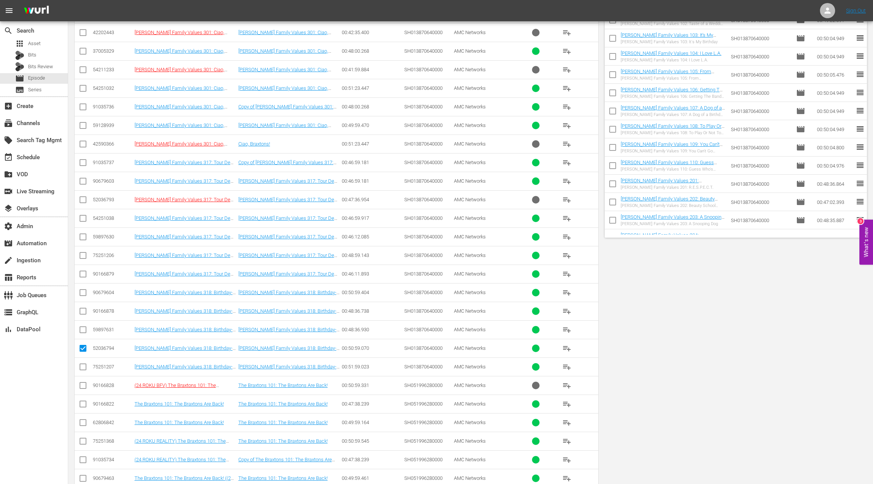
scroll to position [0, 0]
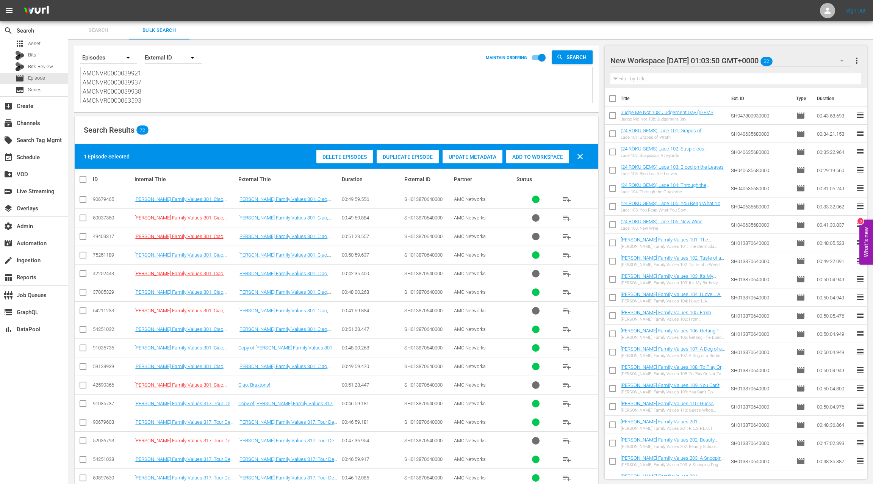
click at [405, 159] on span "Duplicate Episode" at bounding box center [408, 157] width 62 height 6
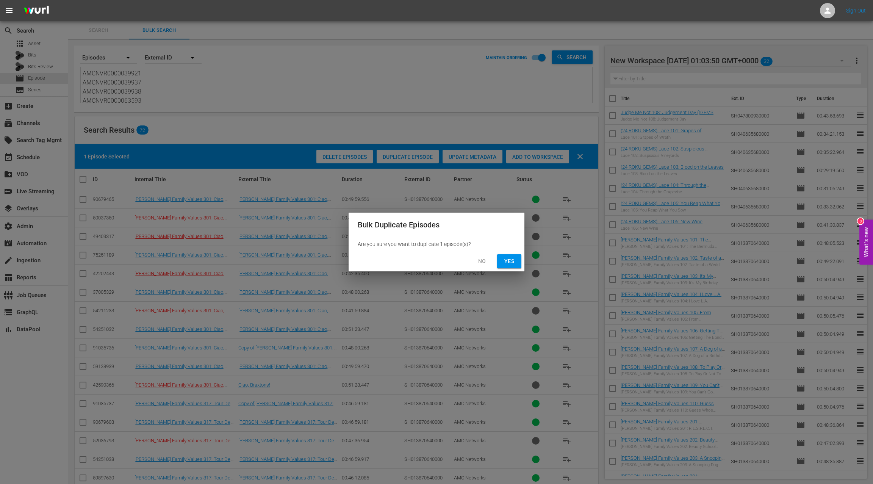
click at [507, 263] on span "Yes" at bounding box center [509, 261] width 12 height 9
checkbox input "false"
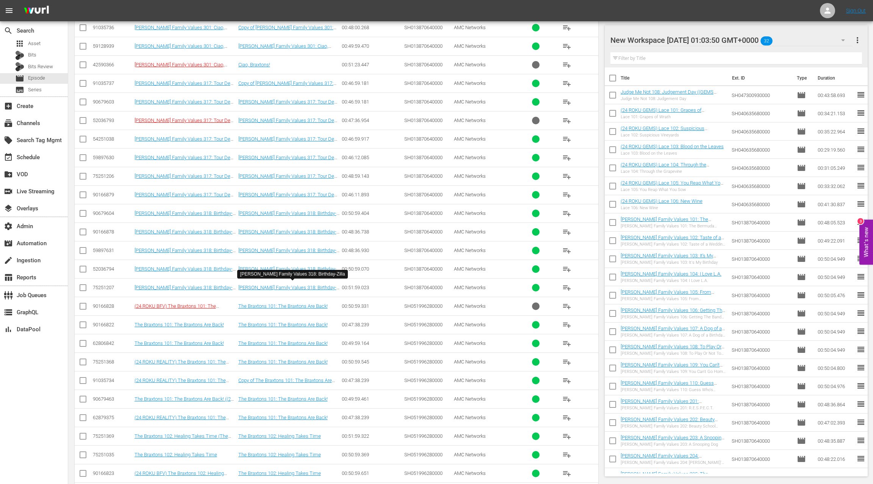
scroll to position [1023, 0]
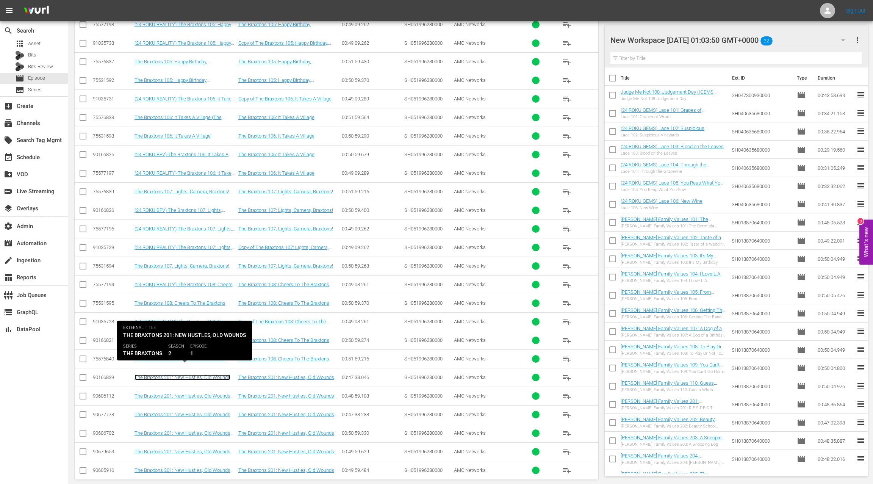
click at [194, 374] on link "The Braxtons 201: New Hustles, Old Wounds" at bounding box center [183, 377] width 96 height 6
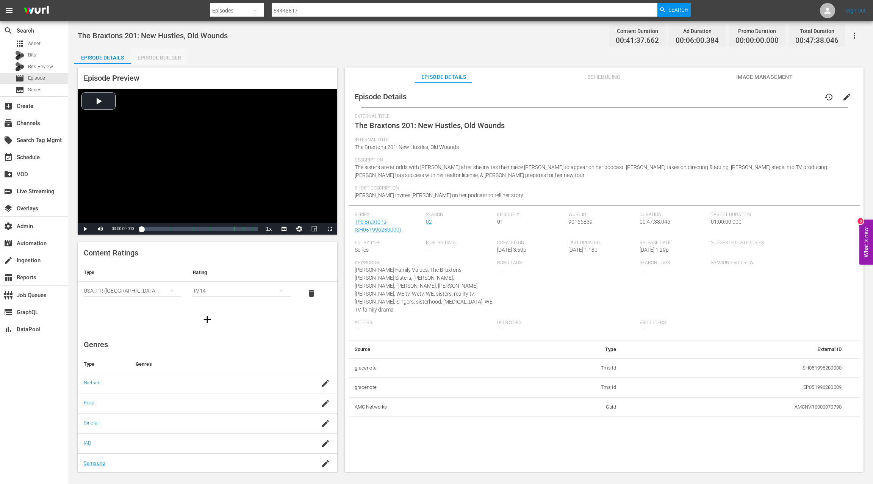
click at [166, 58] on div "Episode Builder" at bounding box center [159, 58] width 57 height 18
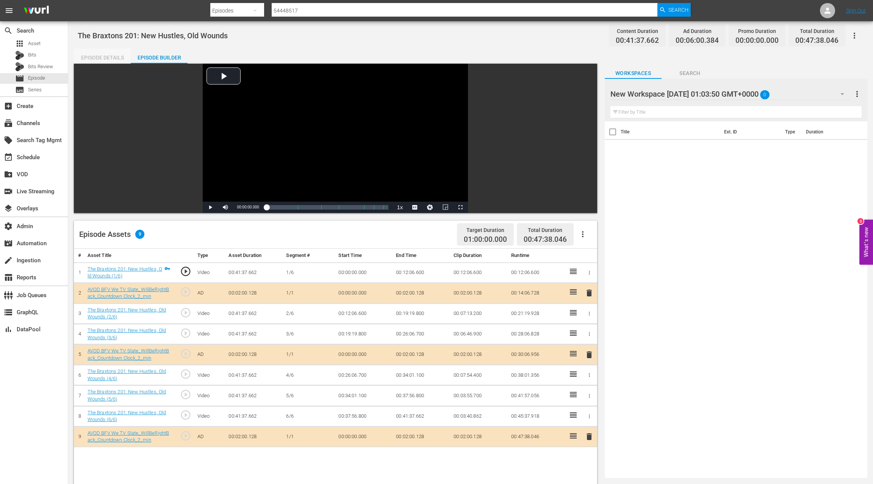
click at [103, 58] on div "Episode Details" at bounding box center [102, 58] width 57 height 18
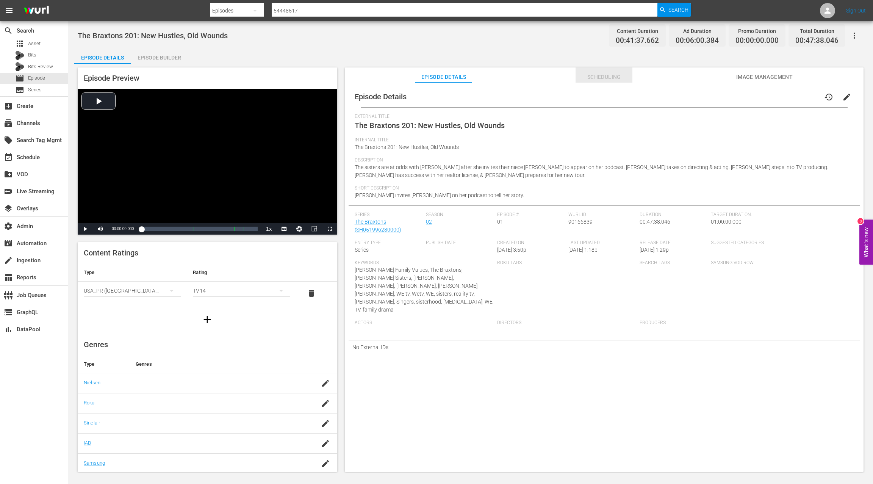
drag, startPoint x: 595, startPoint y: 77, endPoint x: 586, endPoint y: 76, distance: 8.8
click at [595, 77] on span "Scheduling" at bounding box center [604, 76] width 57 height 9
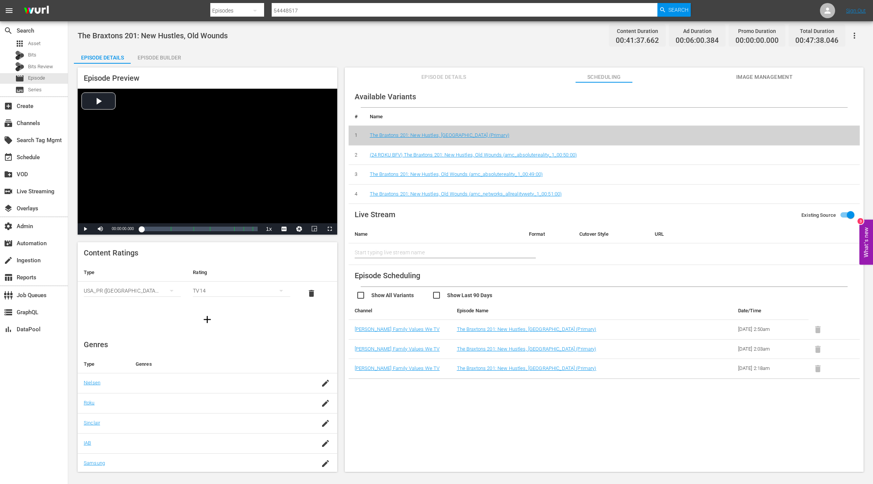
click at [110, 58] on div "Episode Details" at bounding box center [102, 58] width 57 height 18
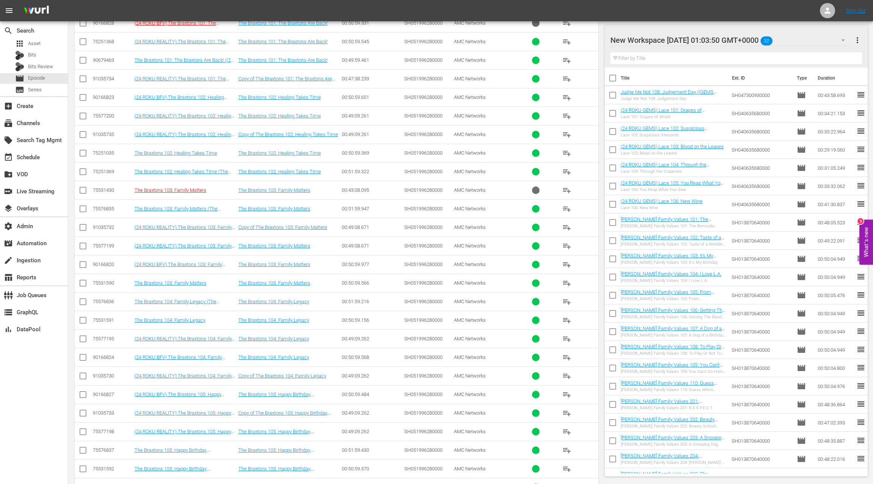
scroll to position [1041, 0]
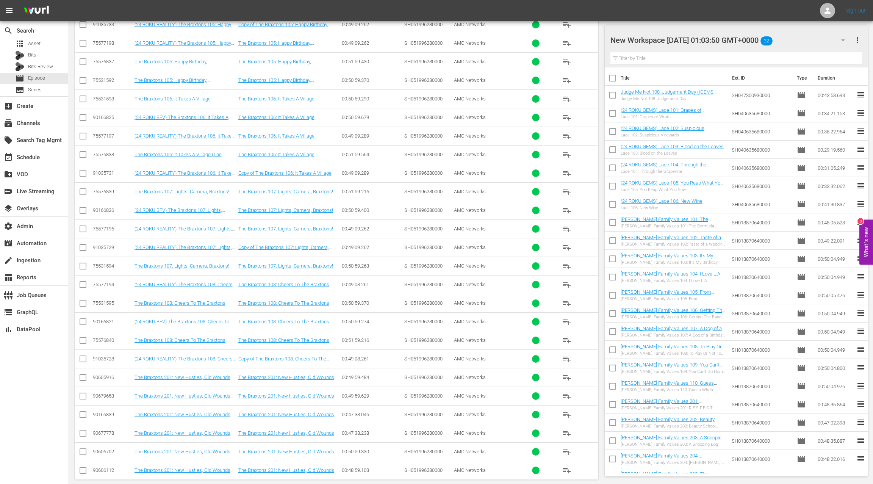
drag, startPoint x: 85, startPoint y: 406, endPoint x: 200, endPoint y: 381, distance: 118.2
click at [85, 412] on input "checkbox" at bounding box center [82, 416] width 9 height 9
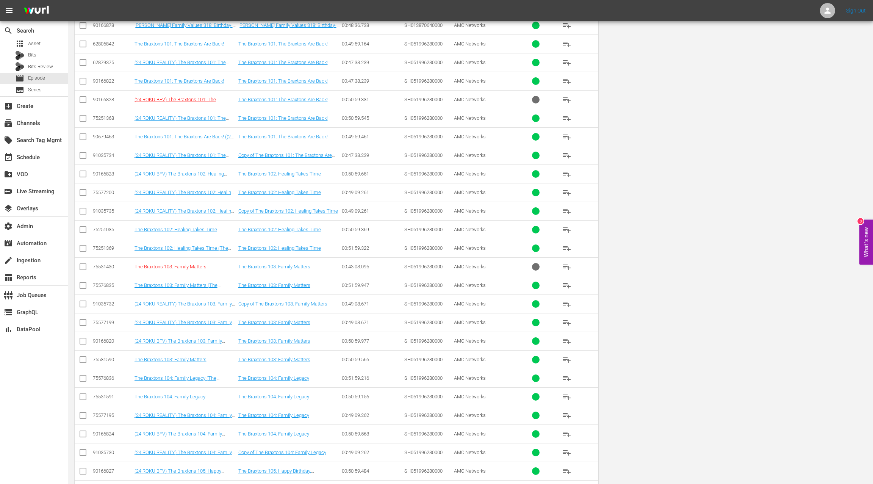
scroll to position [0, 0]
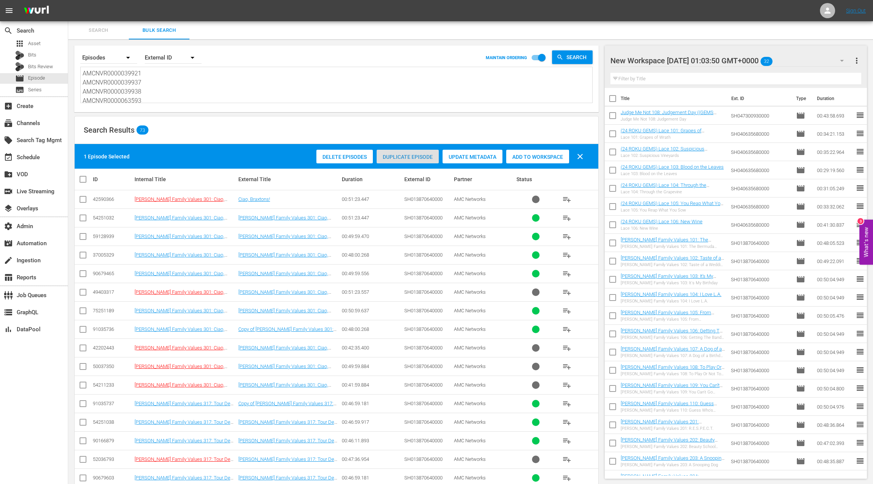
click at [397, 154] on span "Duplicate Episode" at bounding box center [408, 157] width 62 height 6
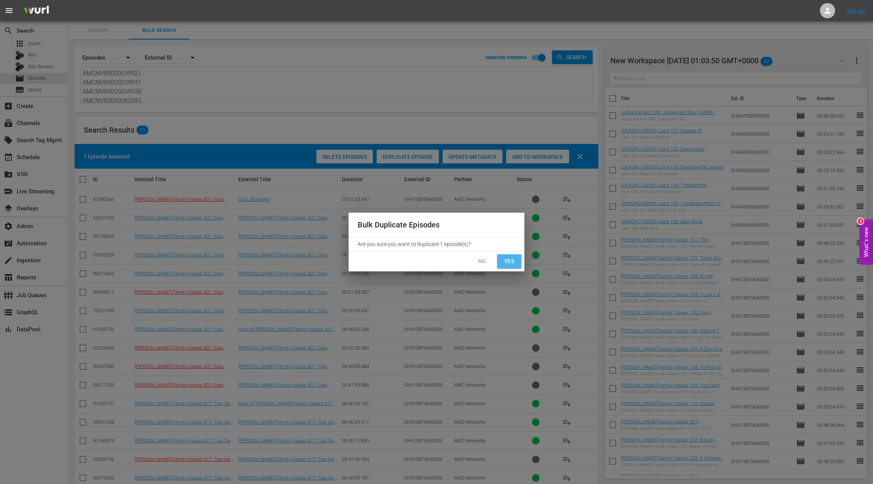
click at [514, 265] on span "Yes" at bounding box center [509, 261] width 12 height 9
checkbox input "false"
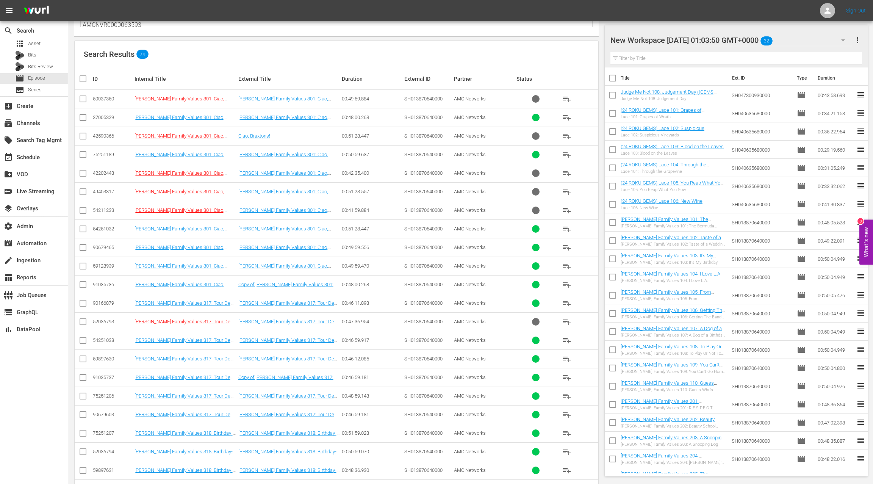
scroll to position [120, 0]
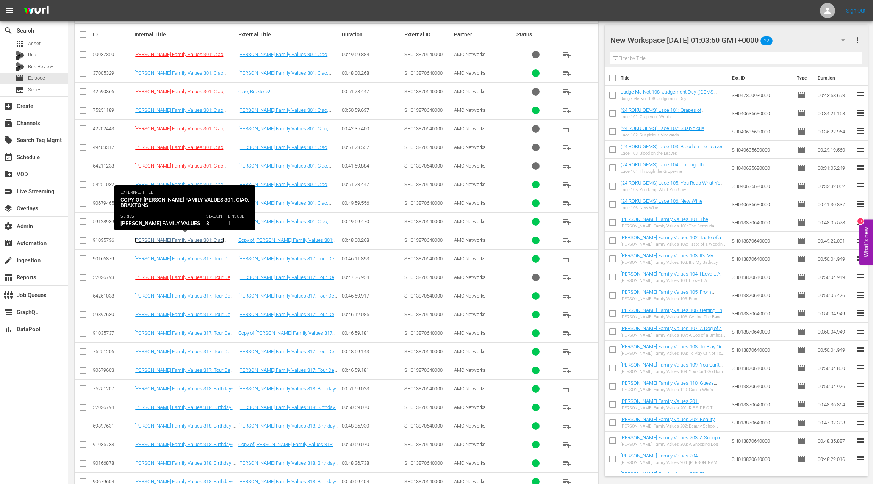
click at [215, 240] on link "Braxton Family Values 301: Ciao, Braxtons!" at bounding box center [180, 242] width 90 height 11
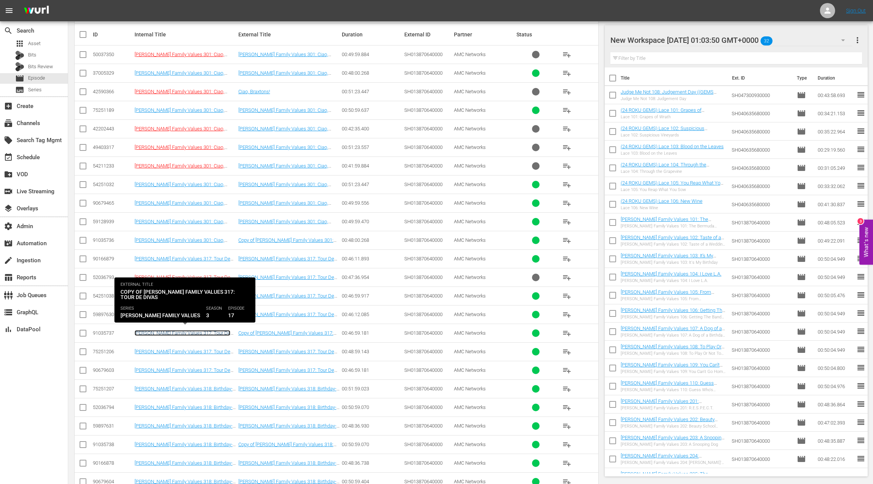
click at [205, 330] on link "Braxton Family Values 317: Tour De Divas" at bounding box center [183, 335] width 96 height 11
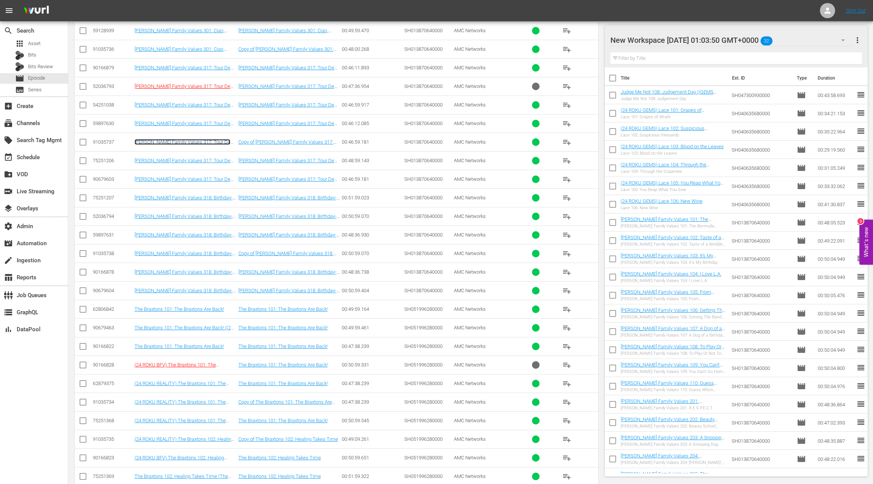
scroll to position [347, 0]
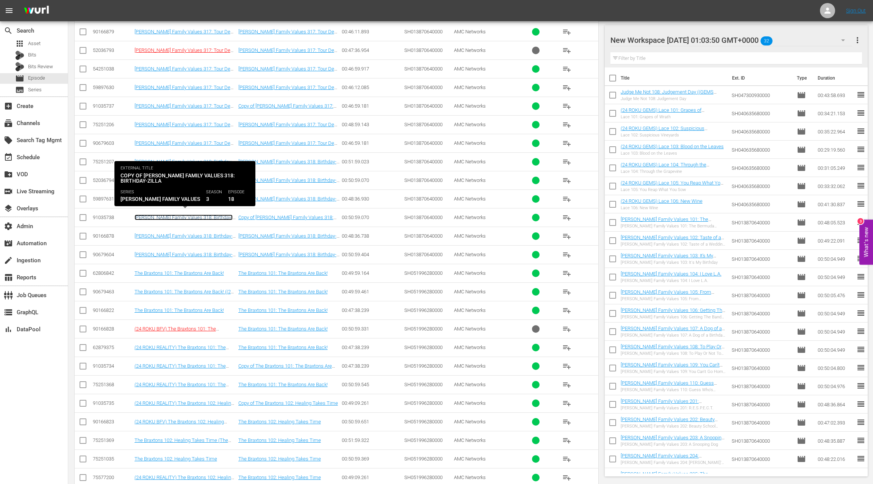
drag, startPoint x: 206, startPoint y: 213, endPoint x: 211, endPoint y: 220, distance: 9.2
click at [206, 214] on link "Braxton Family Values 318: Birthday-Zilla" at bounding box center [184, 219] width 98 height 11
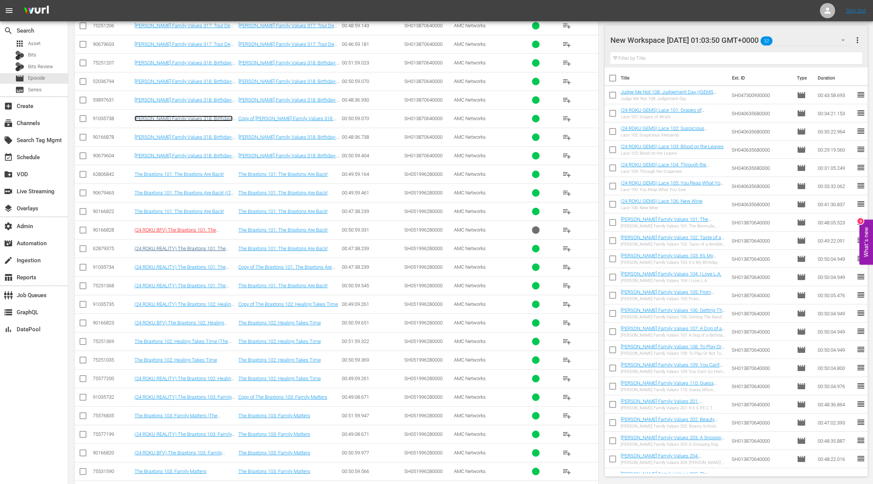
scroll to position [452, 0]
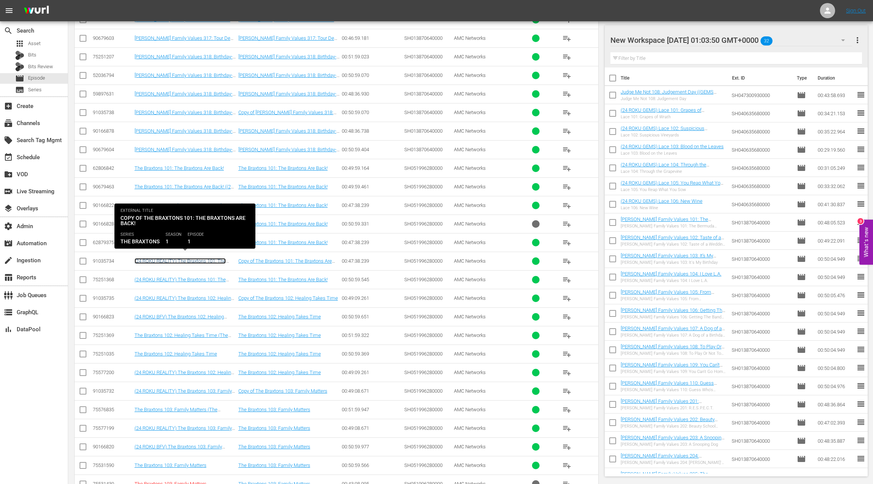
click at [211, 258] on link "(24 ROKU REALITY) The Braxtons 101: The Braxtons Are Back!" at bounding box center [180, 263] width 91 height 11
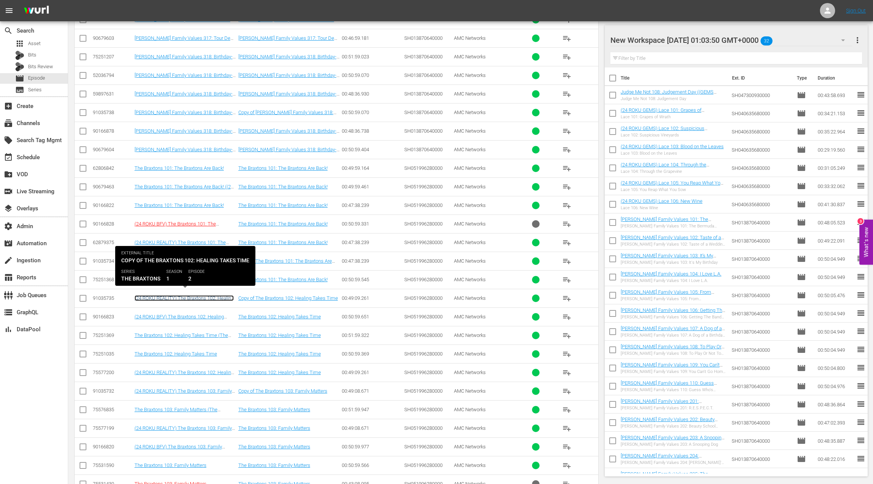
click at [213, 295] on link "(24 ROKU REALITY) The Braxtons 102: Healing Takes Time" at bounding box center [184, 300] width 99 height 11
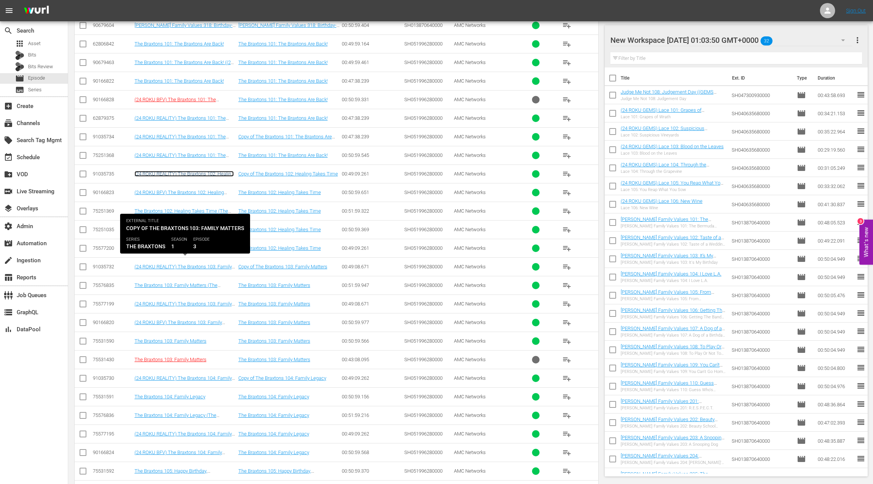
scroll to position [581, 0]
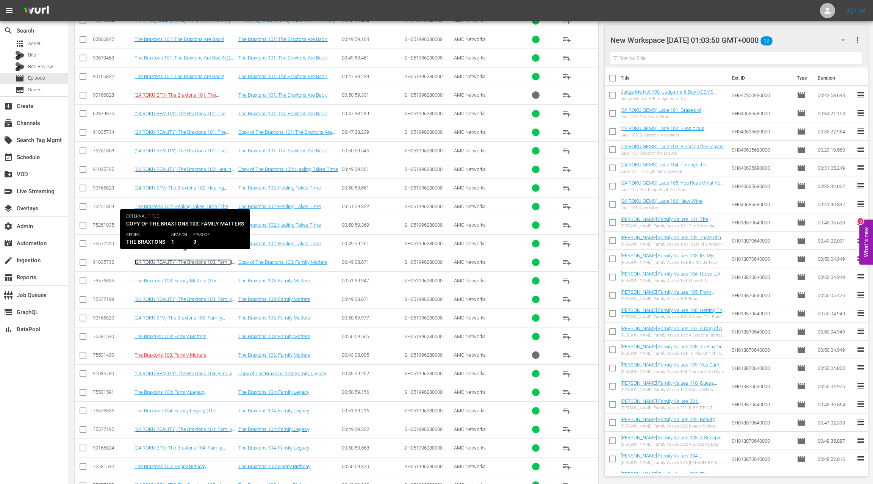
click at [216, 259] on link "(24 ROKU REALITY) The Braxtons 103: Family Matters" at bounding box center [183, 264] width 97 height 11
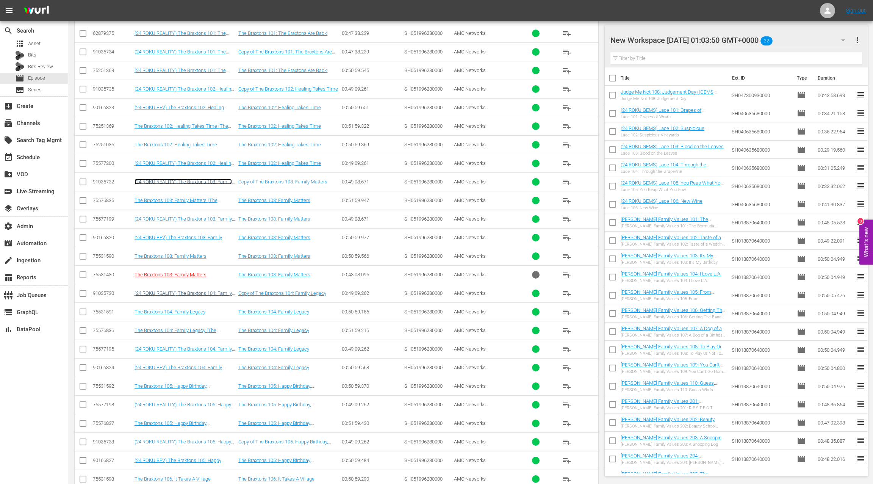
scroll to position [707, 0]
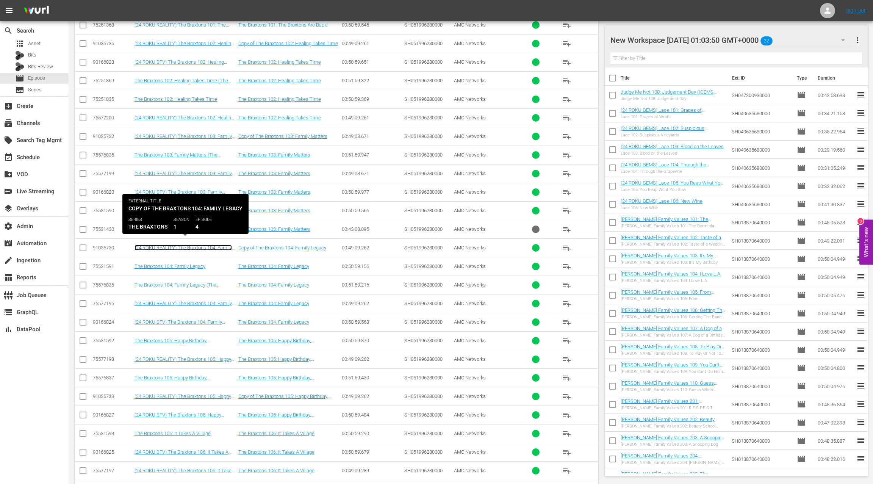
click at [216, 245] on link "(24 ROKU REALITY) The Braxtons 104: Family Legacy" at bounding box center [183, 250] width 97 height 11
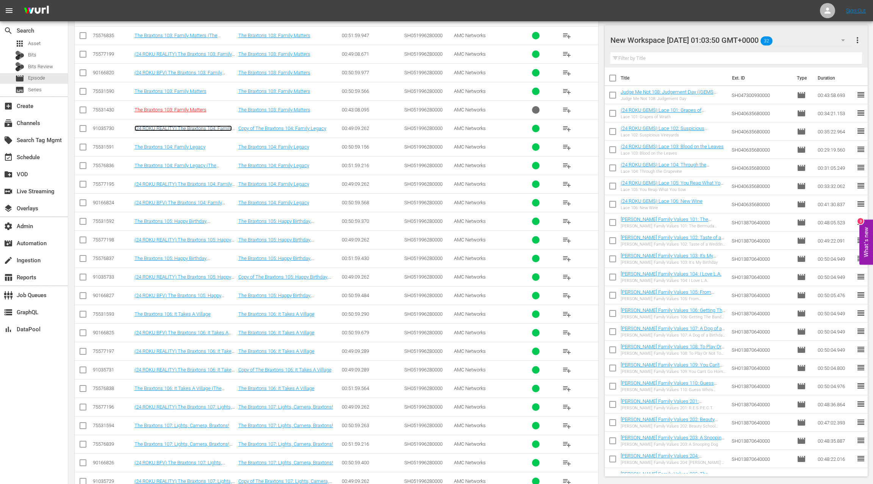
scroll to position [843, 0]
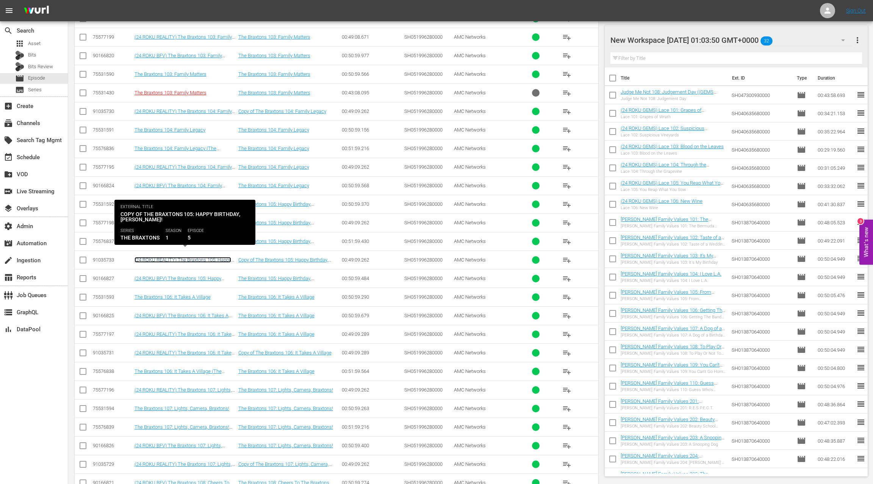
click at [216, 257] on link "(24 ROKU REALITY) The Braxtons 105: Happy Birthday, Traci!" at bounding box center [183, 262] width 97 height 11
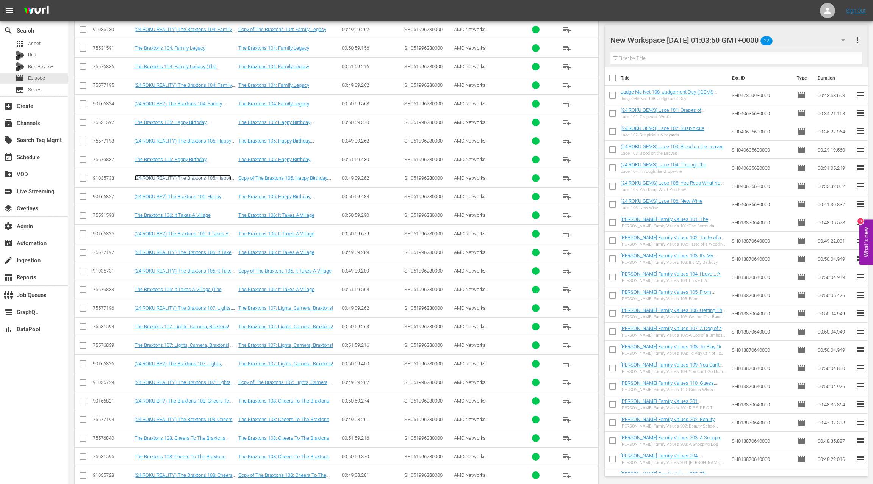
scroll to position [949, 0]
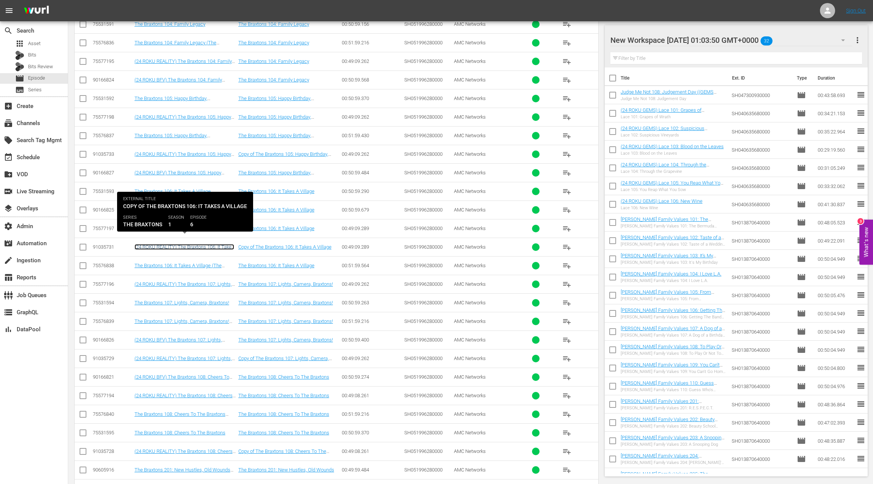
click at [214, 244] on link "(24 ROKU REALITY) The Braxtons 106: It Takes A Village" at bounding box center [185, 249] width 100 height 11
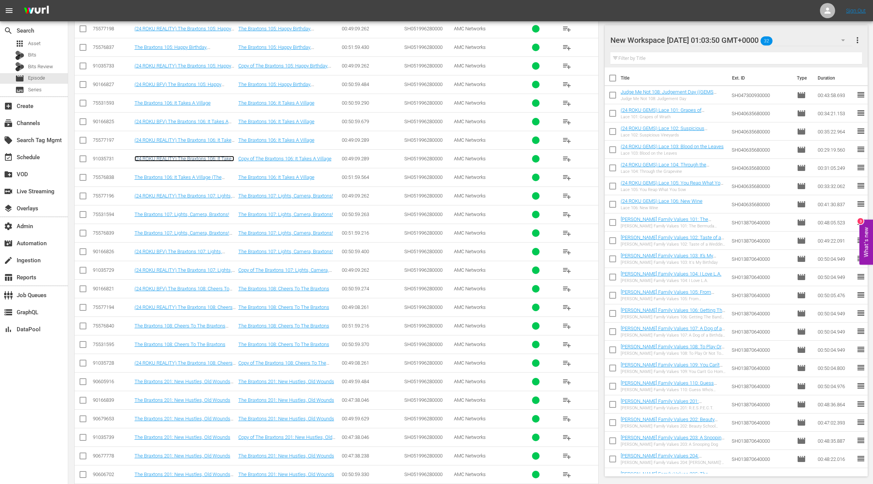
scroll to position [1045, 0]
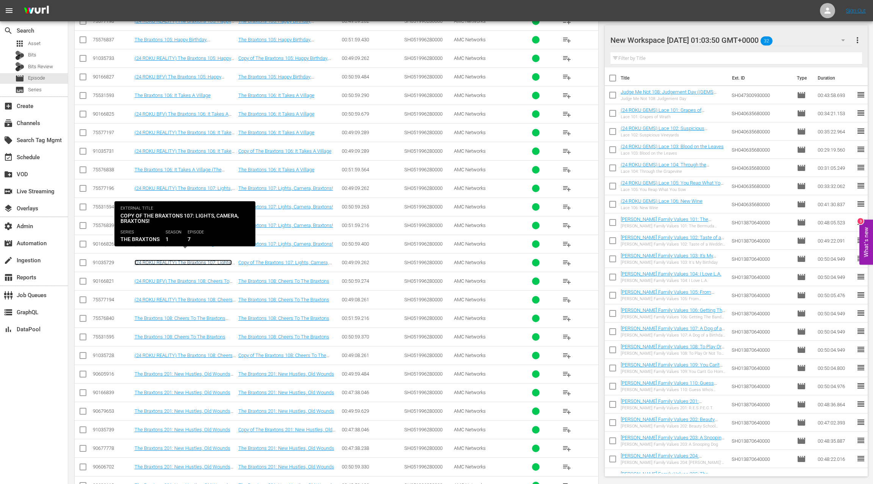
click at [216, 260] on link "(24 ROKU REALITY) The Braxtons 107: Lights, Camera, Braxtons!" at bounding box center [183, 265] width 97 height 11
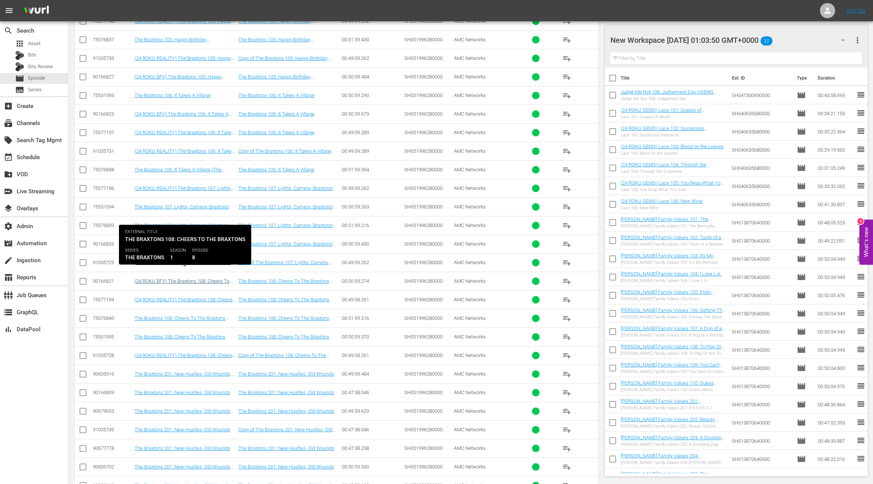
scroll to position [1059, 0]
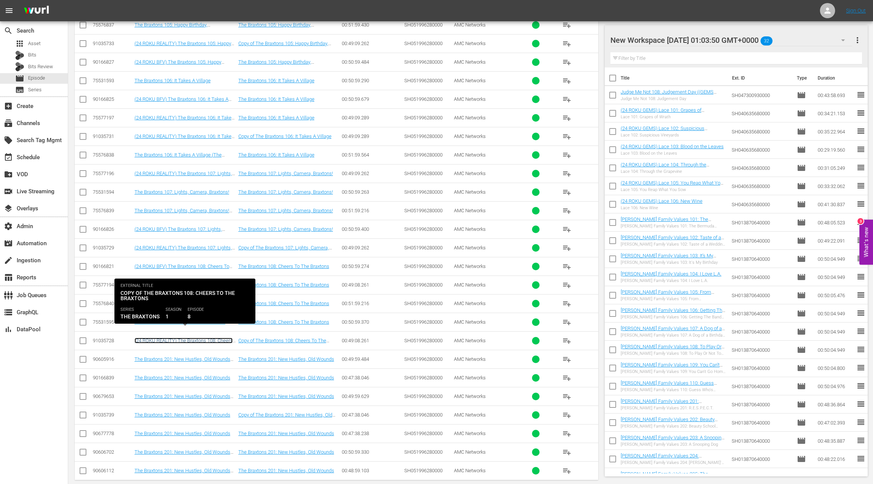
click at [224, 338] on link "(24 ROKU REALITY) The Braxtons 108: Cheers To The Braxtons" at bounding box center [184, 343] width 98 height 11
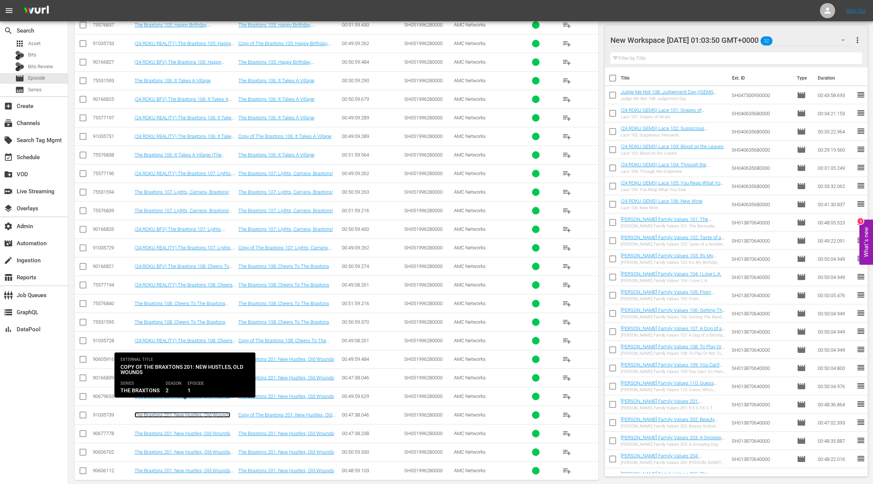
click at [213, 412] on link "The Braxtons 201: New Hustles, Old Wounds" at bounding box center [183, 415] width 96 height 6
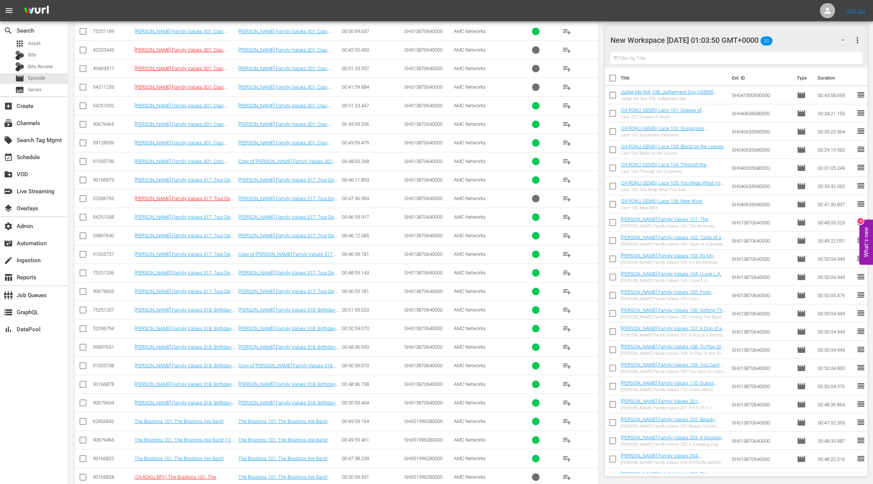
scroll to position [0, 0]
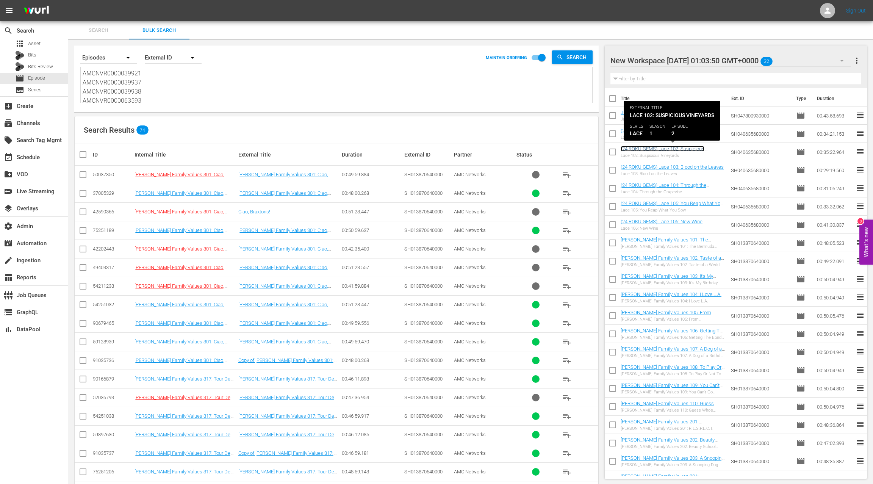
click at [673, 149] on link "(24 ROKU GEMS) Lace 102: Suspicious Vineyards" at bounding box center [663, 151] width 84 height 11
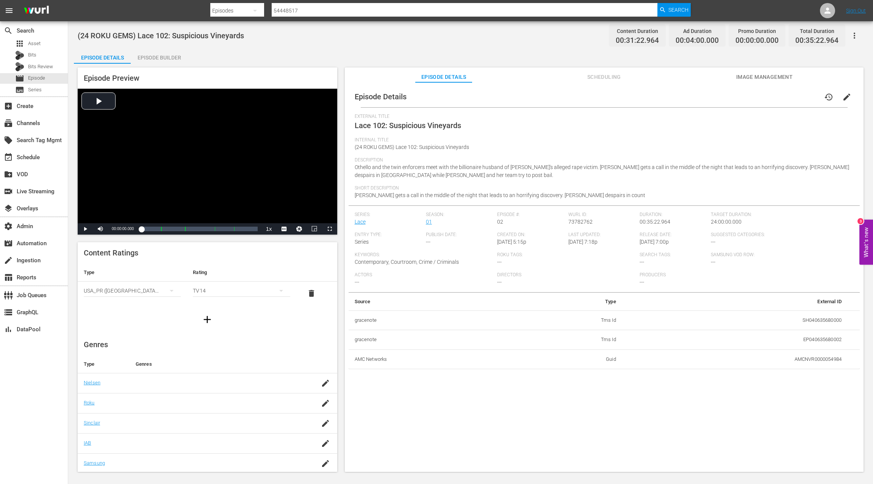
click at [164, 57] on div "Episode Builder" at bounding box center [159, 58] width 57 height 18
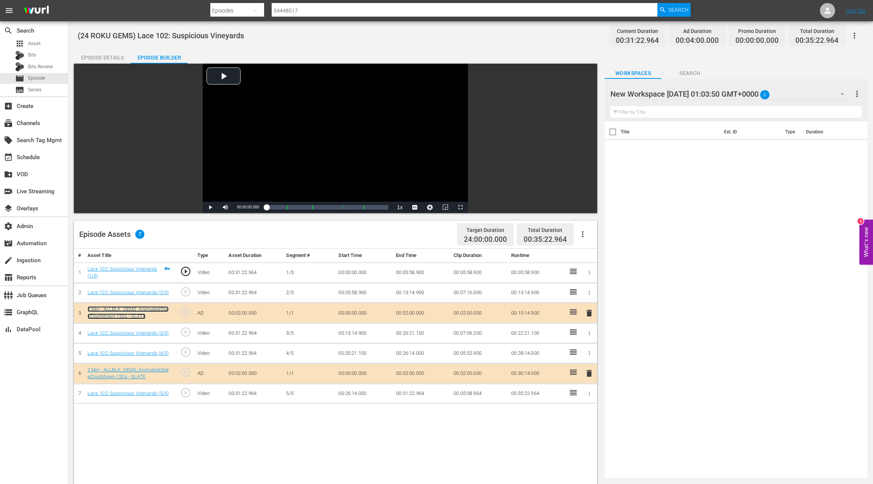
click at [134, 310] on link "2 Min - ALLBLK_GEMS_AnimatedSlateCountdown-120s - SLATE" at bounding box center [128, 312] width 81 height 13
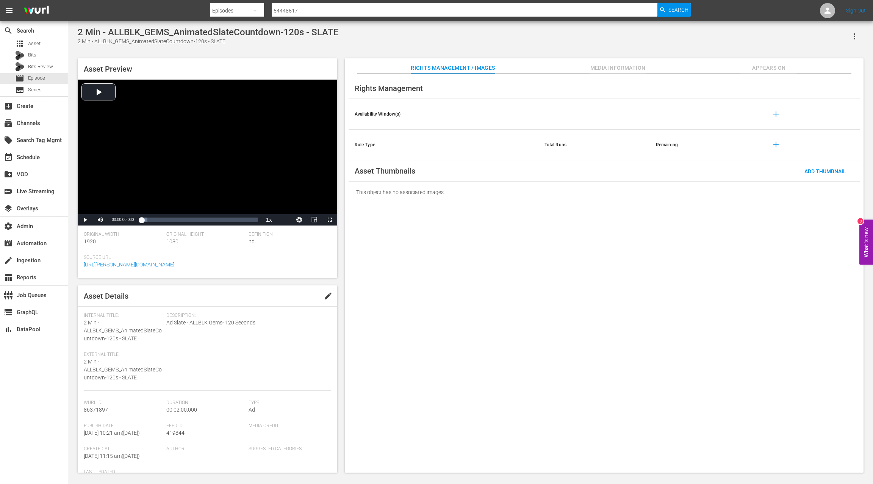
click at [858, 35] on icon "button" at bounding box center [854, 36] width 9 height 9
click at [845, 38] on div "Add To Workspace" at bounding box center [821, 39] width 73 height 18
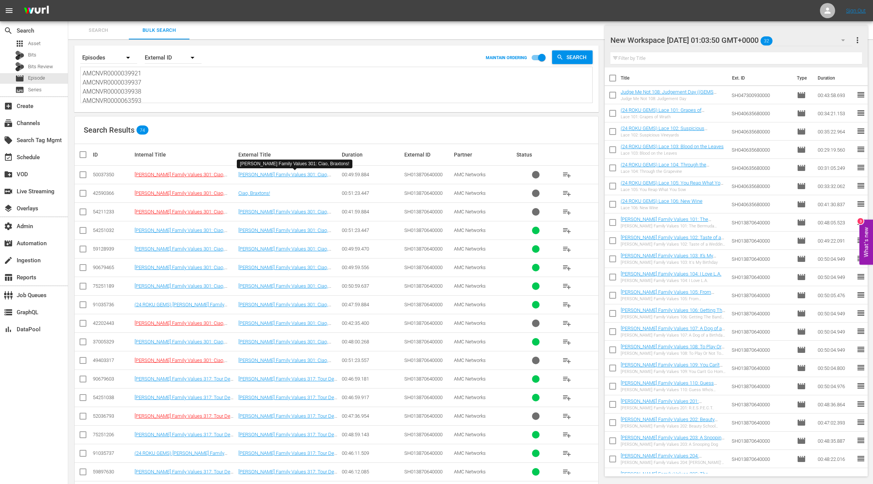
scroll to position [155, 0]
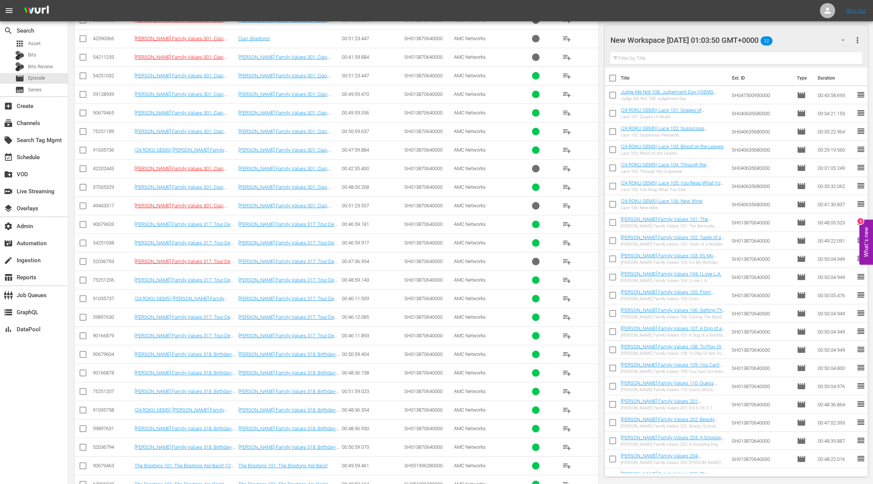
click at [105, 149] on div "91035736" at bounding box center [112, 150] width 39 height 6
copy div "91035736"
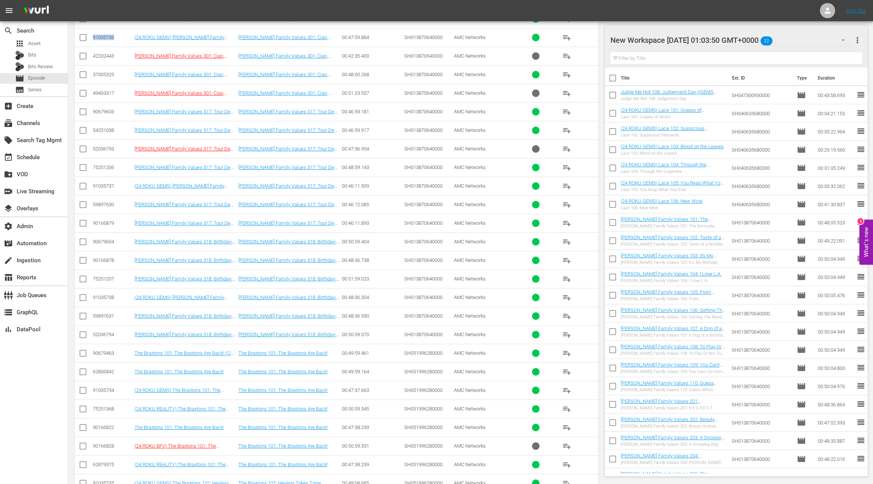
scroll to position [272, 0]
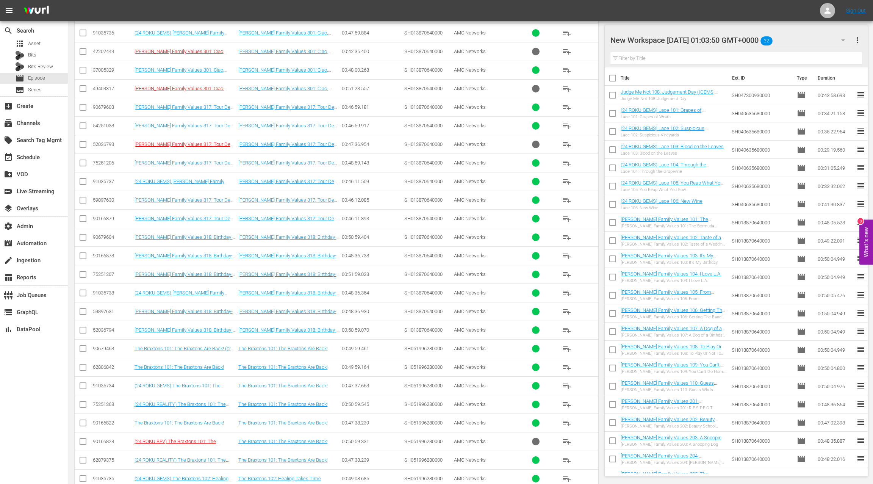
click at [101, 180] on div "91035737" at bounding box center [112, 181] width 39 height 6
copy div "91035737"
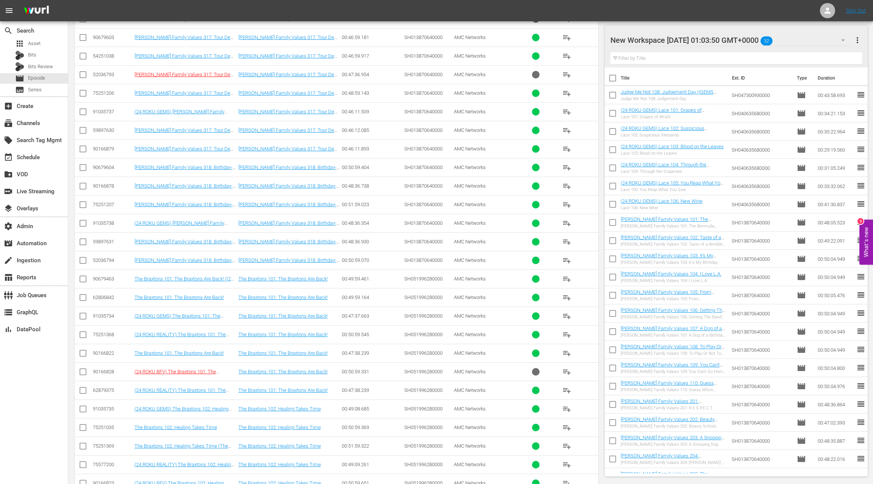
click at [103, 221] on div "91035738" at bounding box center [112, 223] width 39 height 6
copy div "91035738"
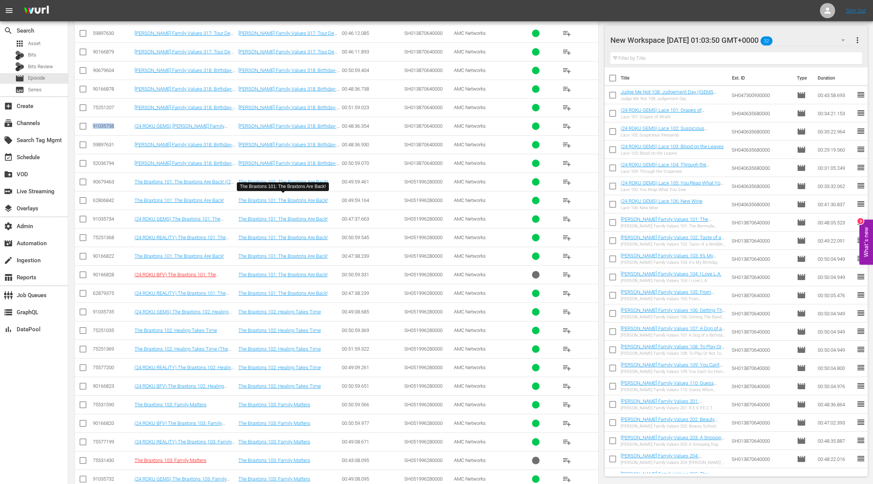
scroll to position [0, 0]
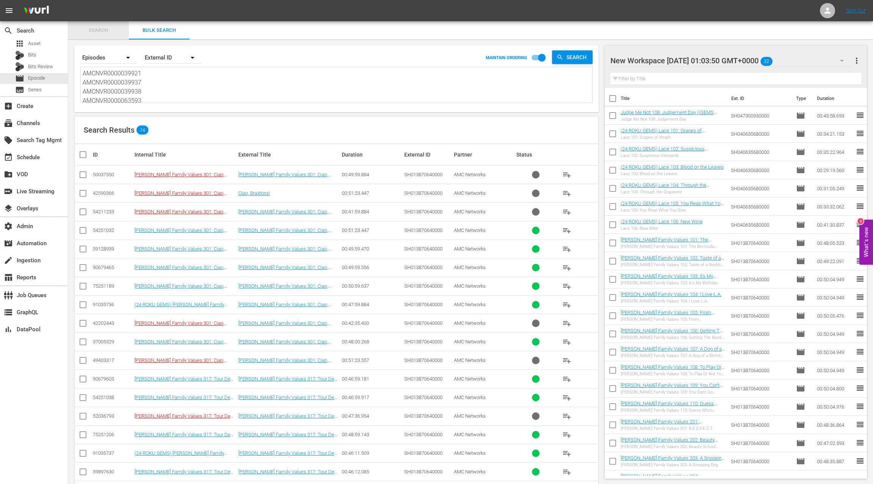
click at [87, 32] on span "Search" at bounding box center [99, 30] width 52 height 9
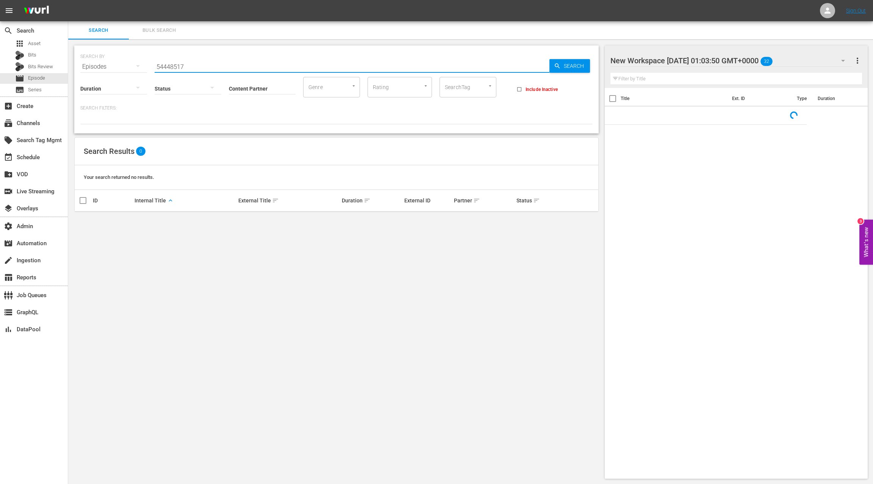
click at [178, 66] on input "54448517" at bounding box center [352, 67] width 395 height 18
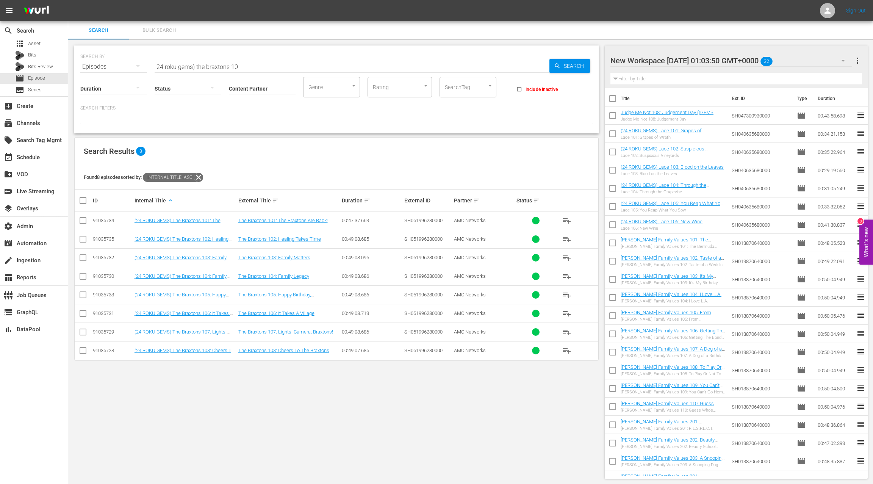
click at [104, 217] on div "91035734" at bounding box center [112, 220] width 39 height 6
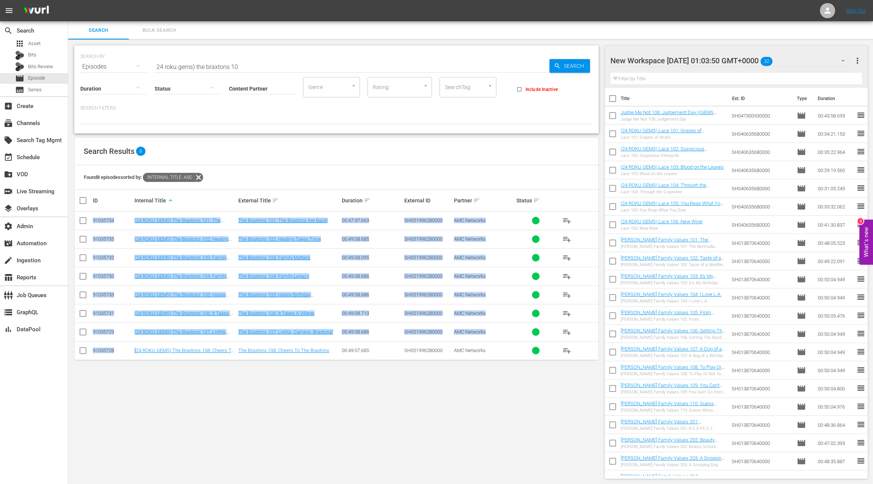
drag, startPoint x: 104, startPoint y: 217, endPoint x: 135, endPoint y: 343, distance: 129.5
click at [135, 343] on tbody "91035734 (24 ROKU GEMS) The Braxtons 101: The Braxtons Are Back! The Braxtons 1…" at bounding box center [337, 285] width 524 height 149
copy tbody "91035734 (24 ROKU GEMS) The Braxtons 101: The Braxtons Are Back! The Braxtons 1…"
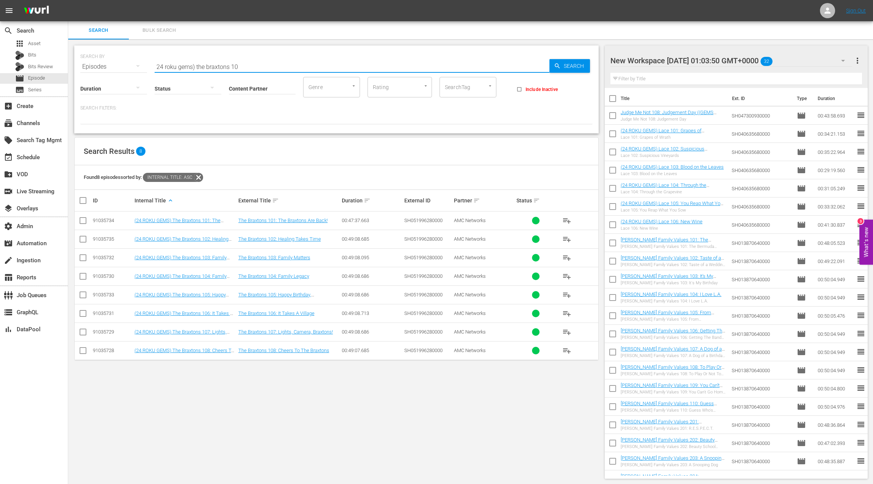
click at [240, 66] on input "24 roku gems) the braxtons 10" at bounding box center [352, 67] width 395 height 18
type input "24 roku gems) the braxtons 20"
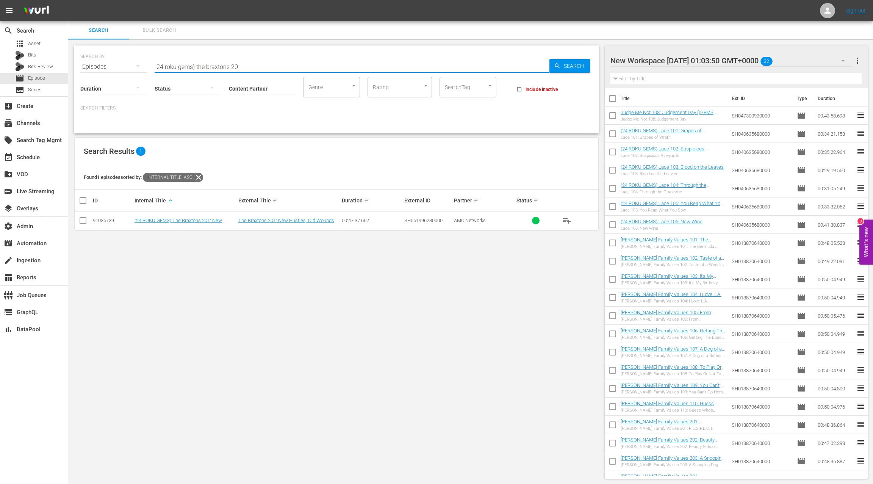
click at [106, 220] on div "91035739" at bounding box center [112, 220] width 39 height 6
copy div "91035739"
click at [169, 31] on span "Bulk Search" at bounding box center [159, 30] width 52 height 9
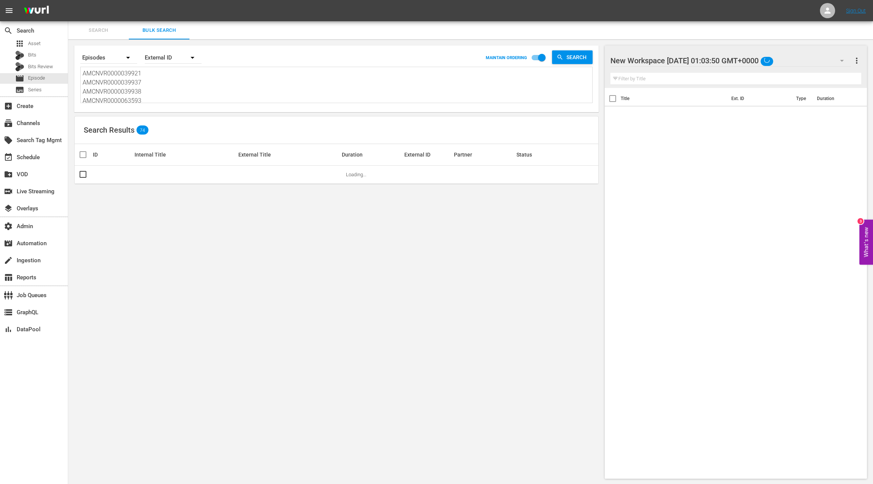
click at [171, 86] on textarea "AMCNVR0000039921 AMCNVR0000039937 AMCNVR0000039938 AMCNVR0000063593 AMCNVR00000…" at bounding box center [338, 86] width 510 height 34
paste textarea "87182685 87182684 87182683 87182682 87182681 87182680 87182679 87182678 8718267…"
type textarea "87182685 87182684 87182683 87182682 87182681 87182680 87182679 87182678 8718267…"
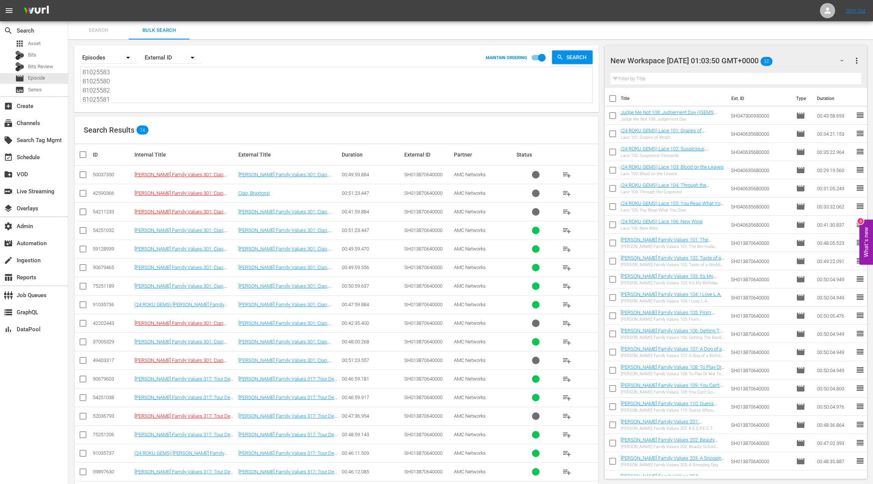
type textarea "87182685 87182684 87182683 87182682 87182681 87182680 87182679 87182678 8718267…"
click at [165, 59] on div "External ID" at bounding box center [173, 57] width 57 height 21
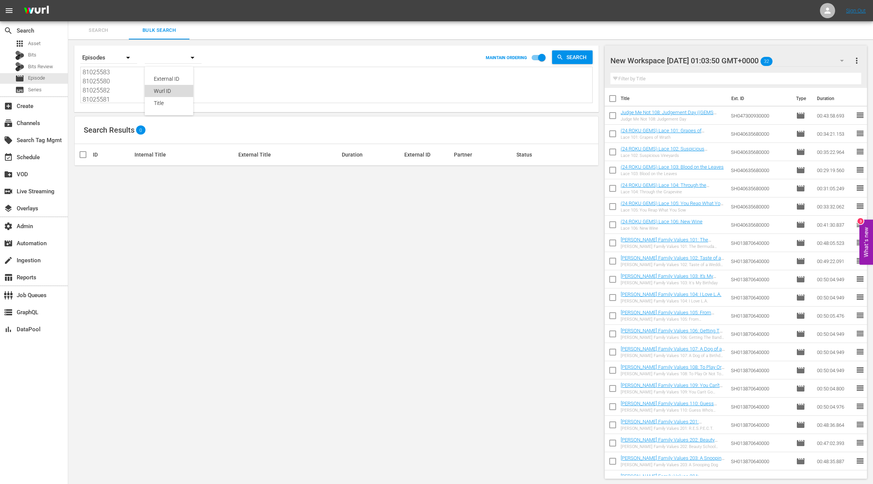
click at [173, 92] on div "Wurl ID" at bounding box center [169, 91] width 30 height 12
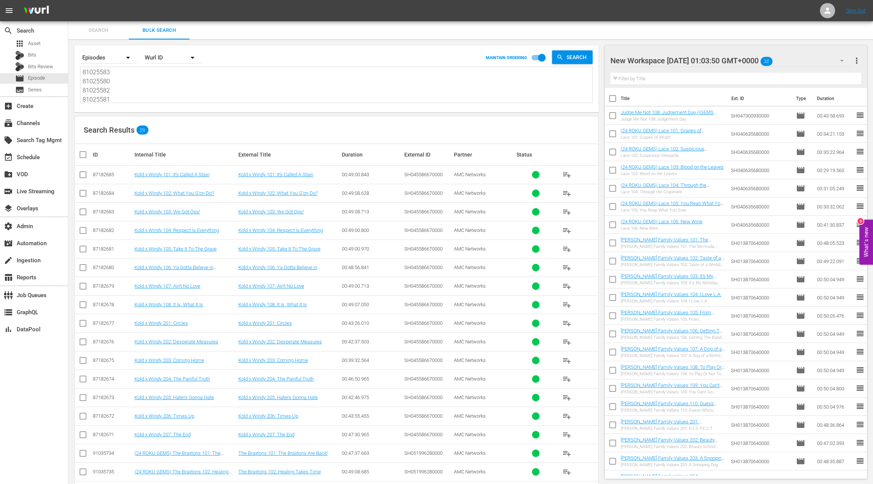
click at [817, 63] on div "New Workspace Mon Sep 22 2025 01:03:50 GMT+0000 32" at bounding box center [730, 60] width 241 height 21
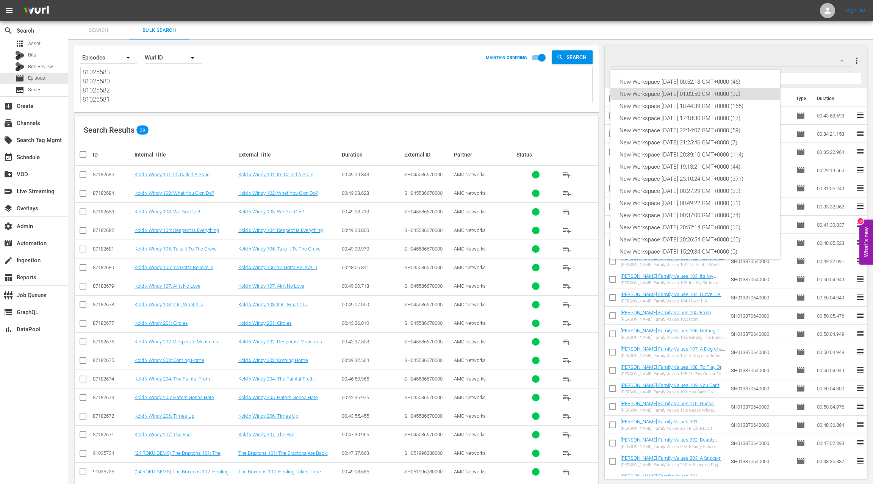
click at [817, 63] on div "New Workspace Wed Sep 24 2025 00:52:18 GMT+0000 (46) New Workspace Mon Sep 22 2…" at bounding box center [436, 242] width 873 height 484
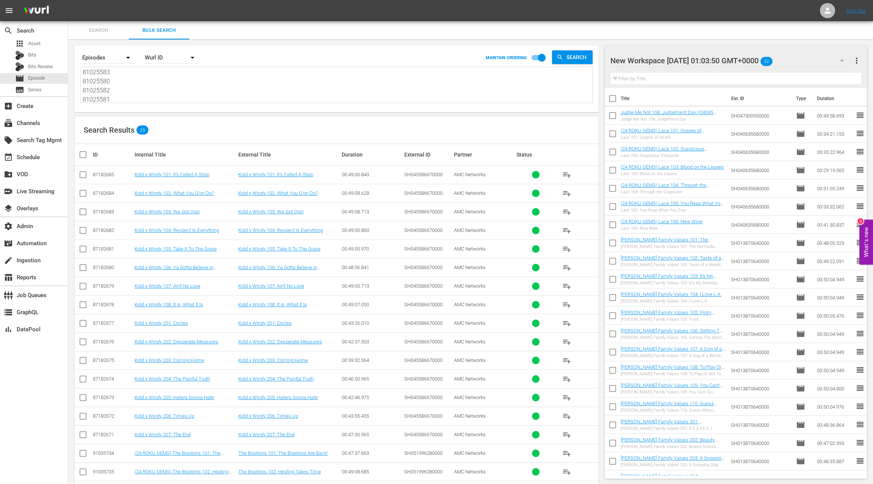
drag, startPoint x: 857, startPoint y: 63, endPoint x: 838, endPoint y: 64, distance: 19.4
click at [857, 63] on span "more_vert" at bounding box center [856, 60] width 9 height 9
drag, startPoint x: 812, startPoint y: 73, endPoint x: 802, endPoint y: 76, distance: 11.1
click at [812, 73] on div "Clear All Workspace Items" at bounding box center [807, 75] width 89 height 14
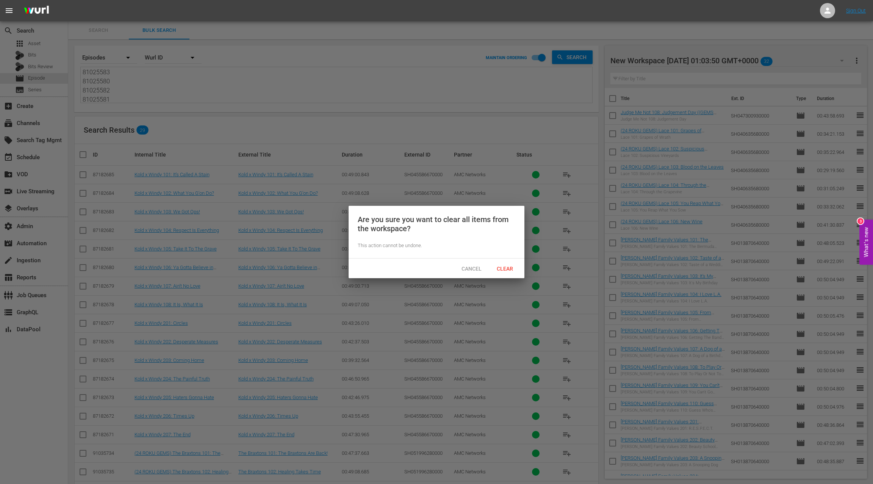
click at [508, 275] on div "Cancel Clear" at bounding box center [437, 268] width 176 height 20
click at [509, 269] on span "Clear" at bounding box center [505, 269] width 28 height 6
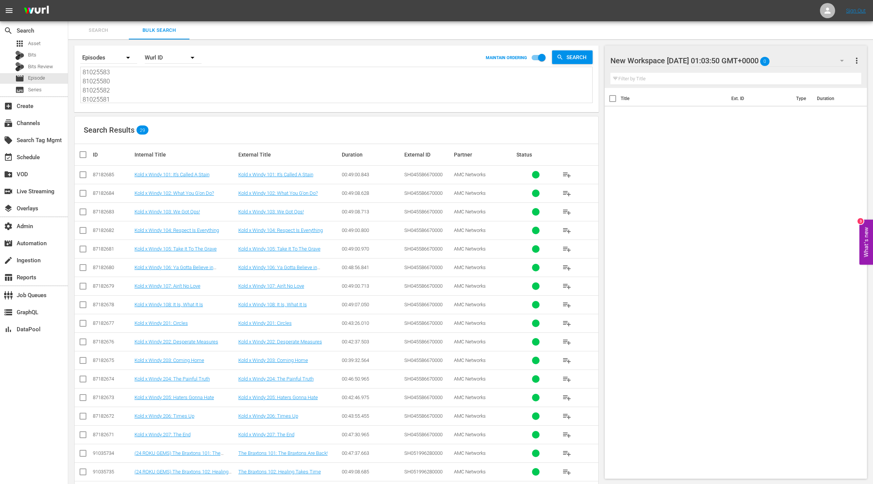
click at [82, 154] on input "checkbox" at bounding box center [85, 154] width 15 height 9
checkbox input "true"
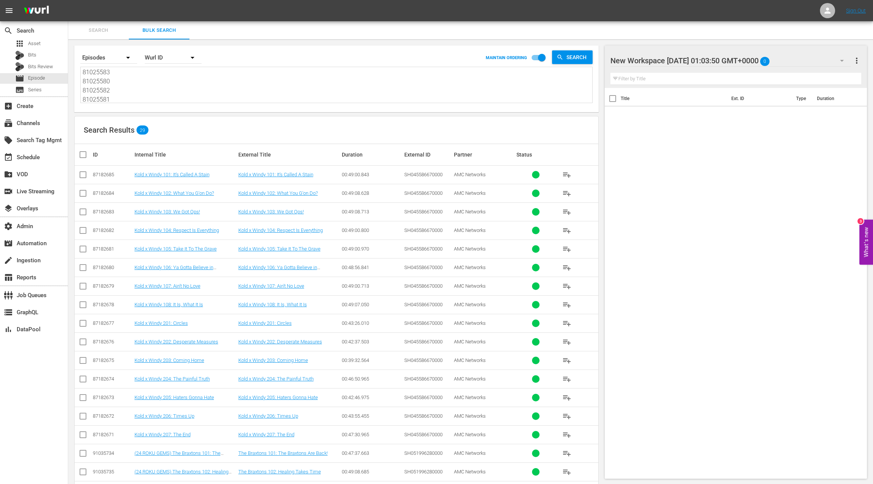
checkbox input "true"
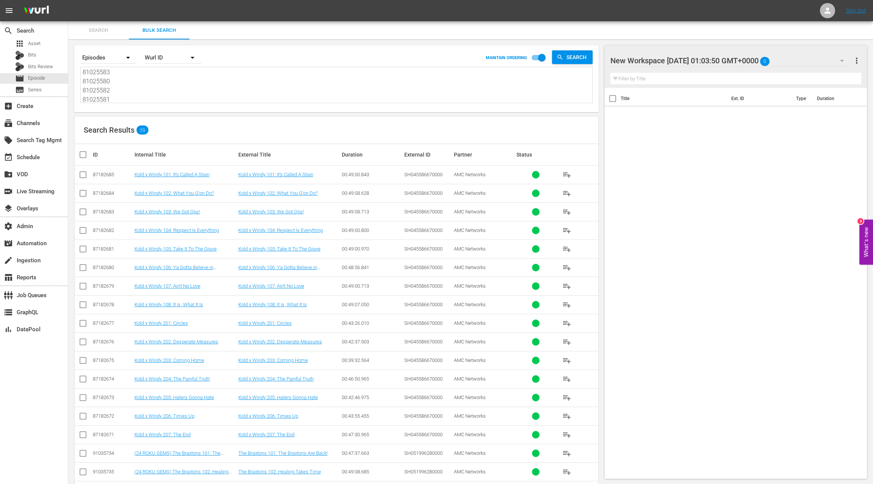
checkbox input "true"
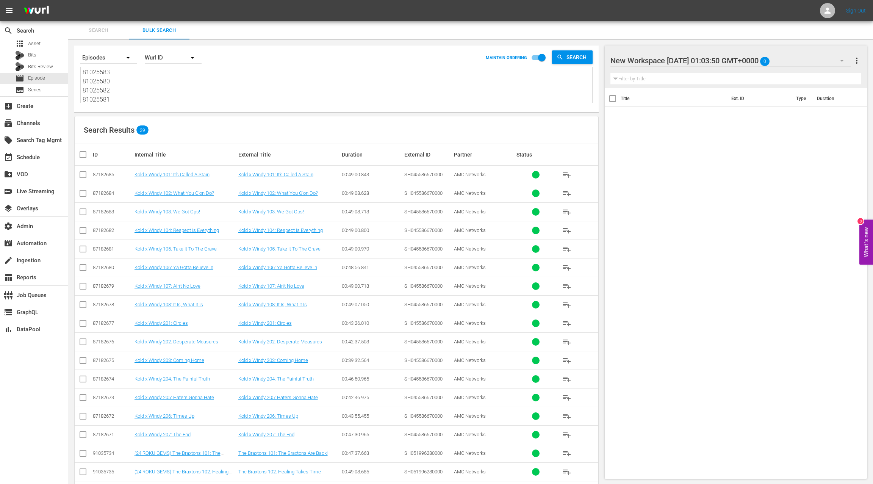
checkbox input "true"
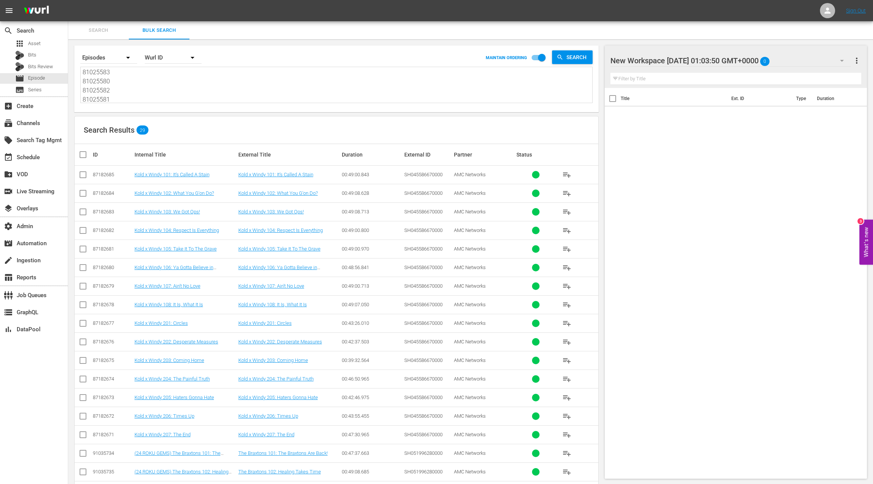
checkbox input "true"
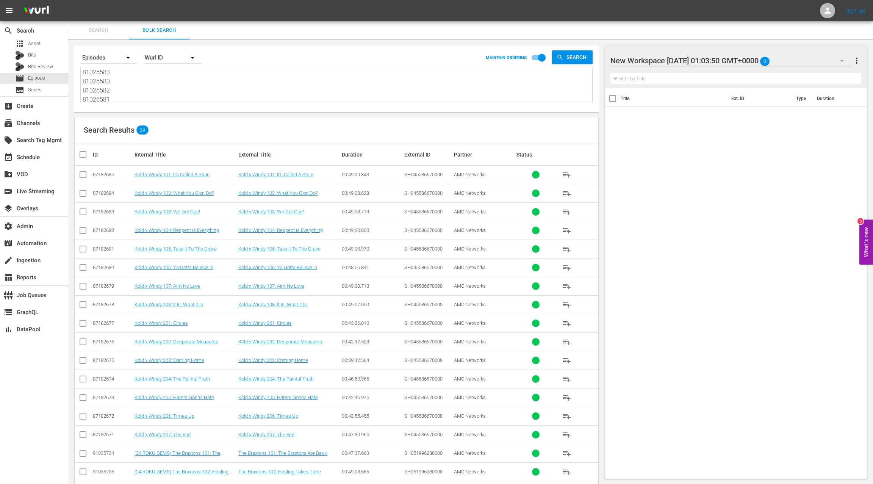
checkbox input "true"
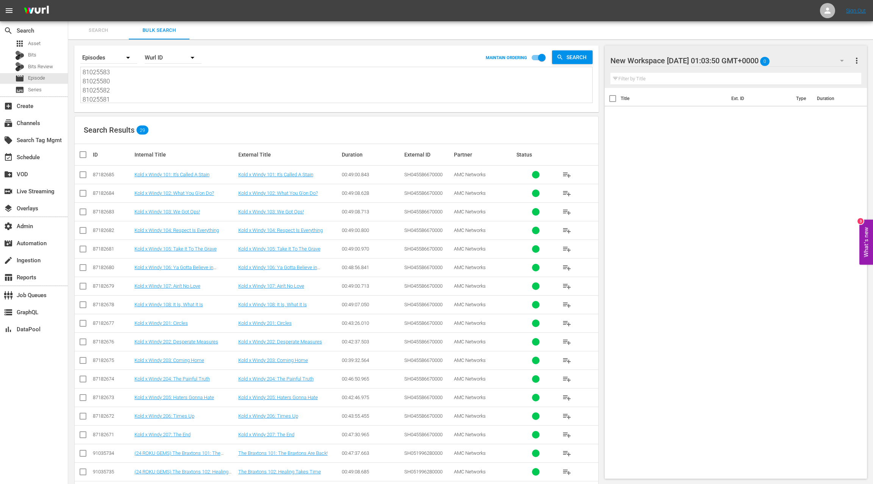
checkbox input "true"
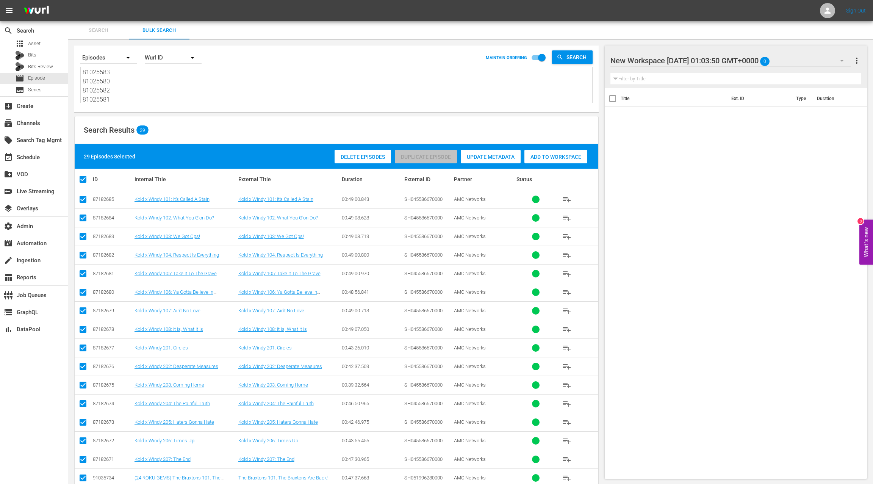
click at [539, 158] on span "Add to Workspace" at bounding box center [555, 157] width 63 height 6
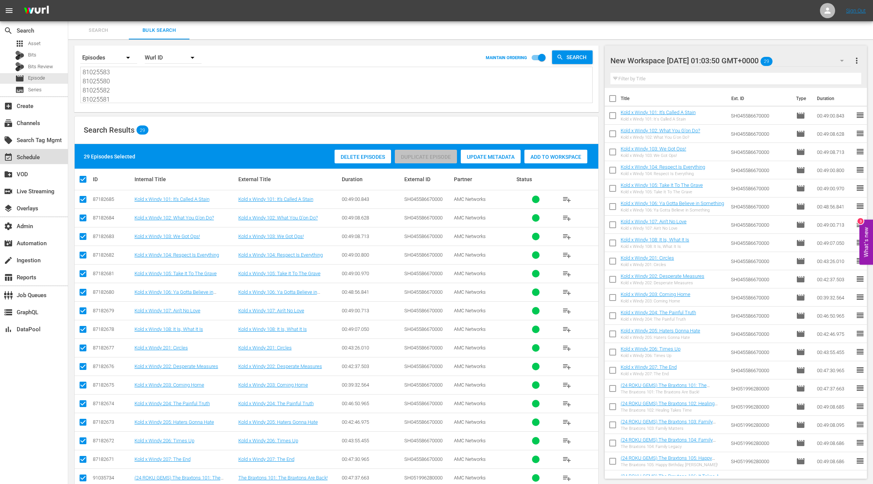
click at [17, 155] on div "event_available Schedule" at bounding box center [21, 156] width 42 height 7
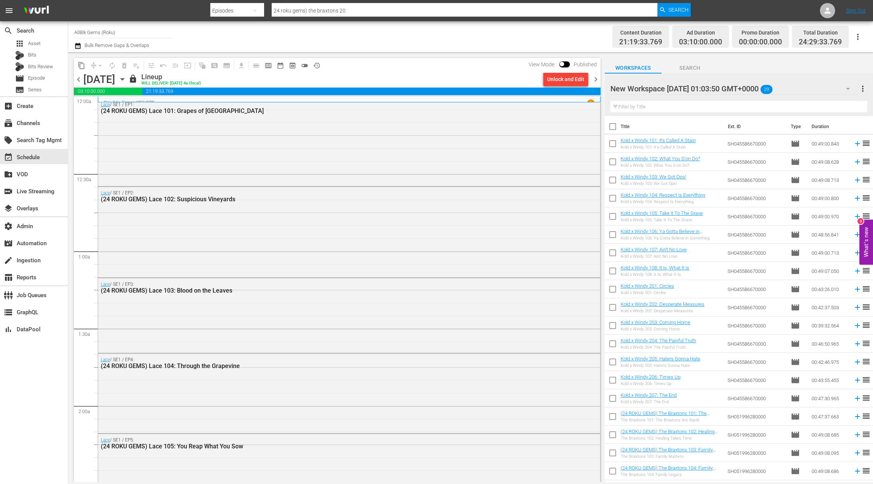
click at [598, 79] on span "chevron_right" at bounding box center [595, 79] width 9 height 9
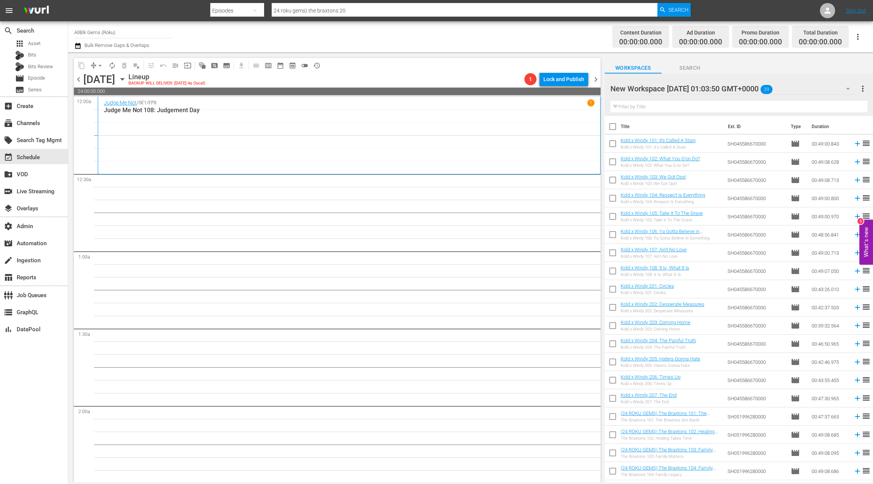
click at [612, 126] on input "checkbox" at bounding box center [613, 128] width 16 height 16
checkbox input "true"
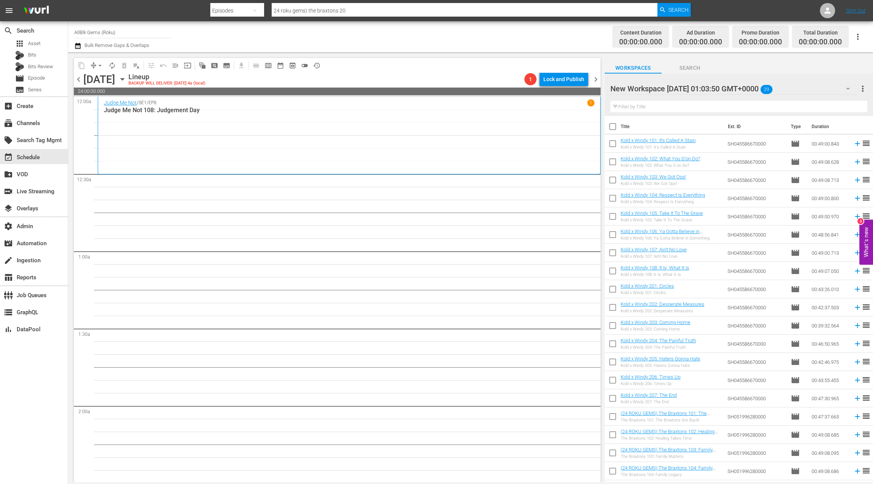
checkbox input "true"
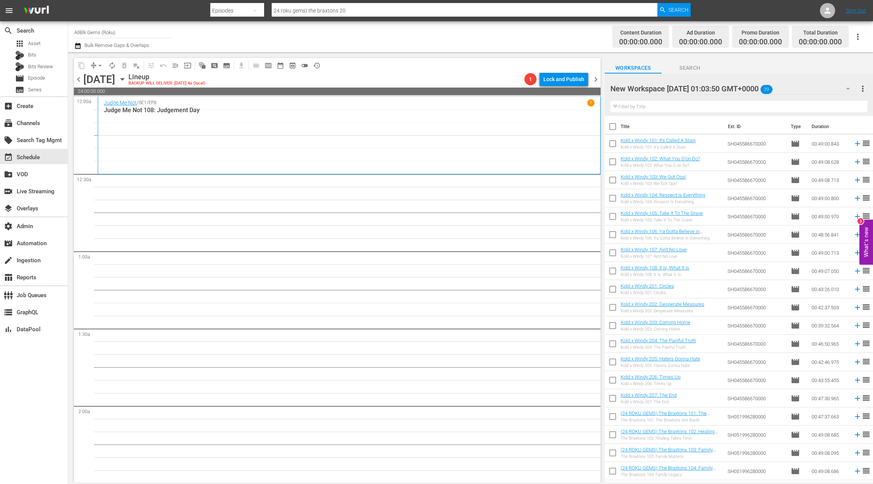
checkbox input "true"
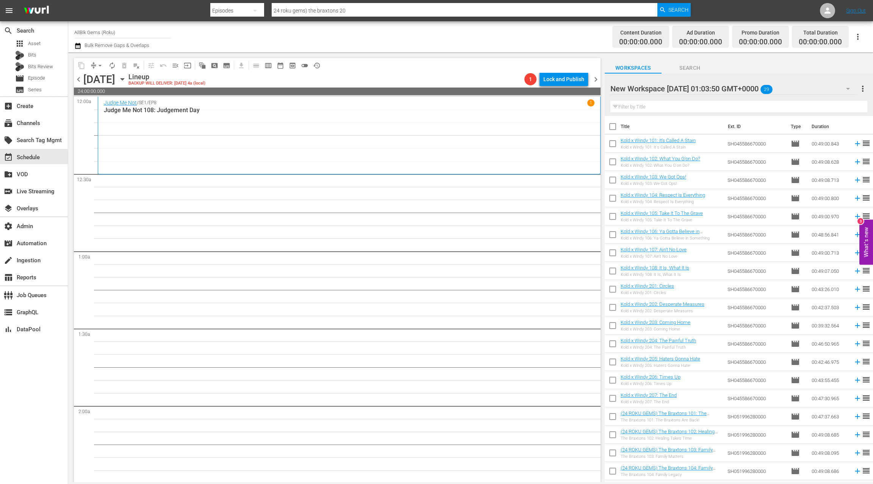
checkbox input "true"
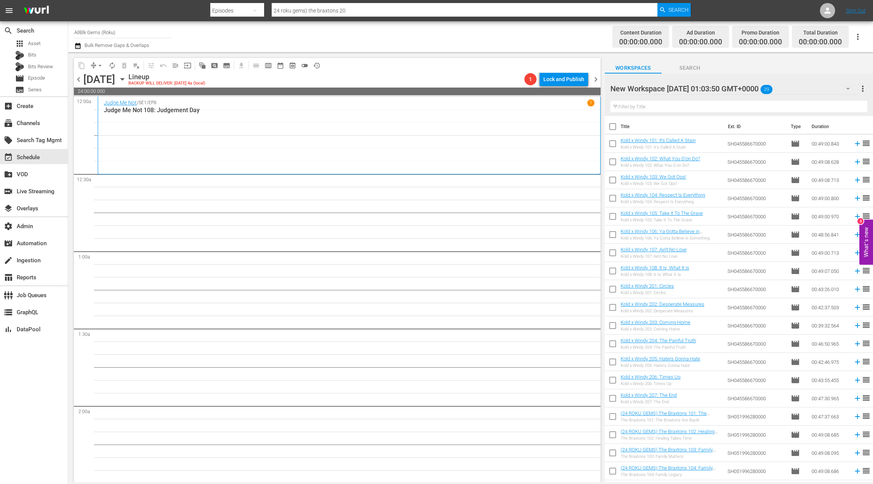
checkbox input "true"
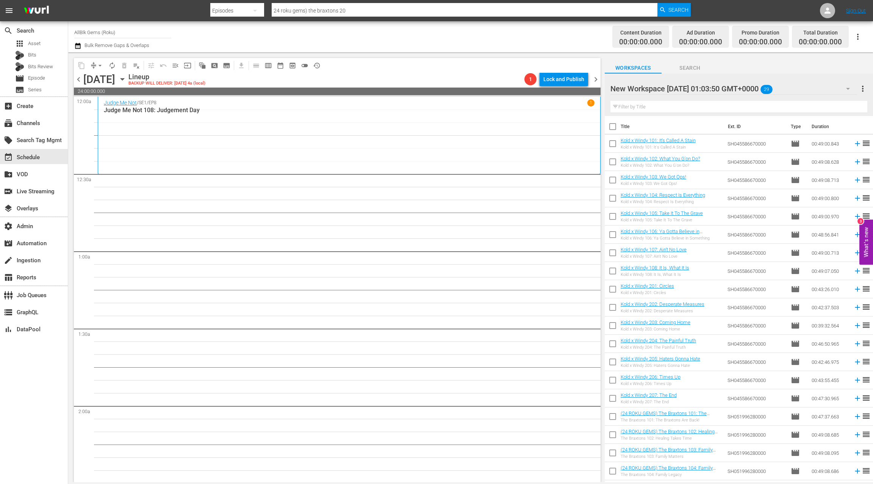
checkbox input "true"
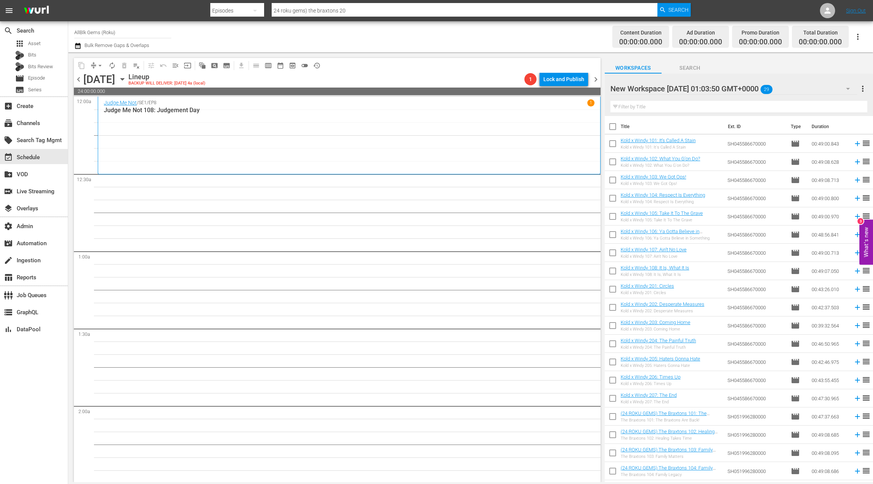
checkbox input "true"
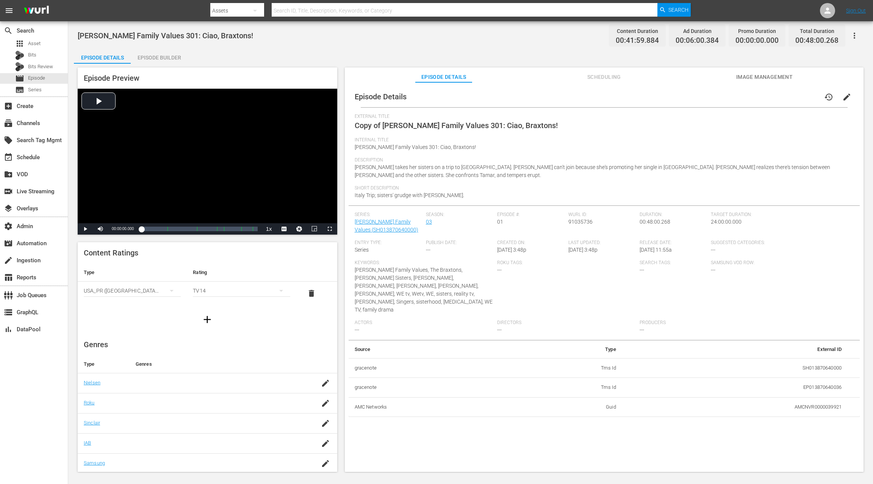
click at [654, 100] on span "edit" at bounding box center [846, 96] width 9 height 9
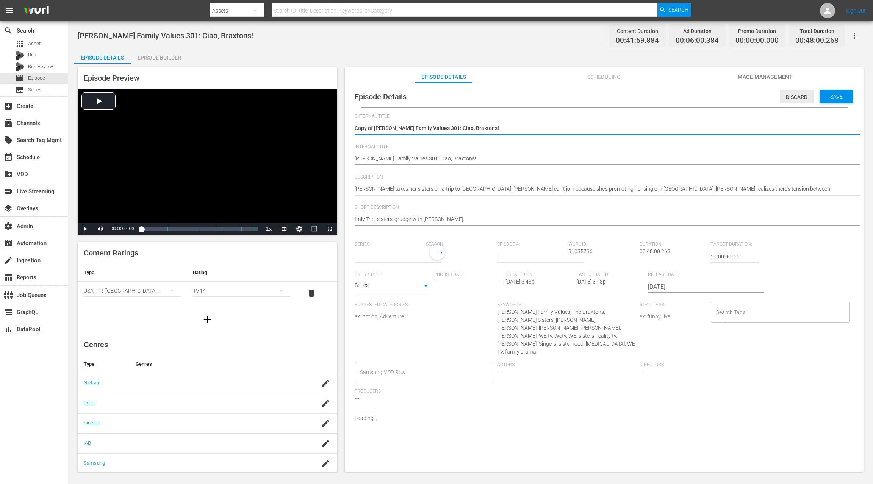
type input "[PERSON_NAME] Family Values"
drag, startPoint x: 374, startPoint y: 127, endPoint x: 352, endPoint y: 127, distance: 22.0
click at [352, 127] on div "Episode Details Discard Save External Title Copy of Braxton Family Values 301: …" at bounding box center [604, 299] width 511 height 427
type textarea "[PERSON_NAME] Family Values 301: Ciao, Braxtons!"
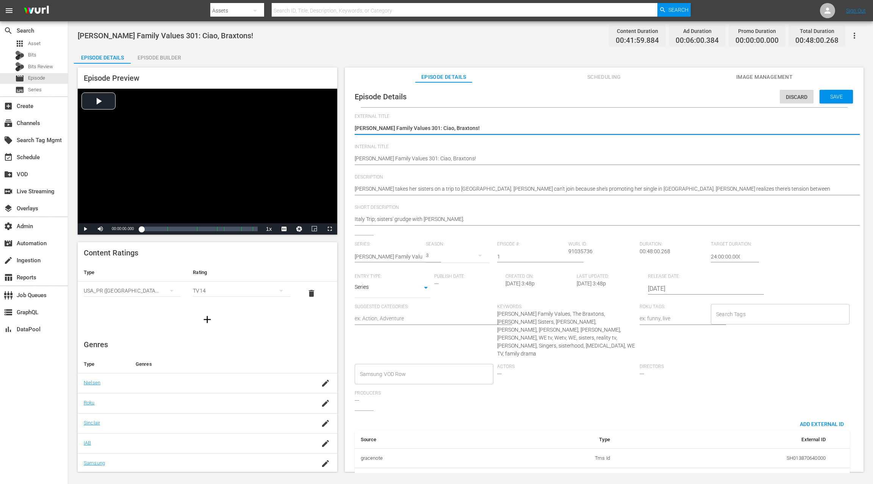
drag, startPoint x: 356, startPoint y: 159, endPoint x: 363, endPoint y: 149, distance: 12.2
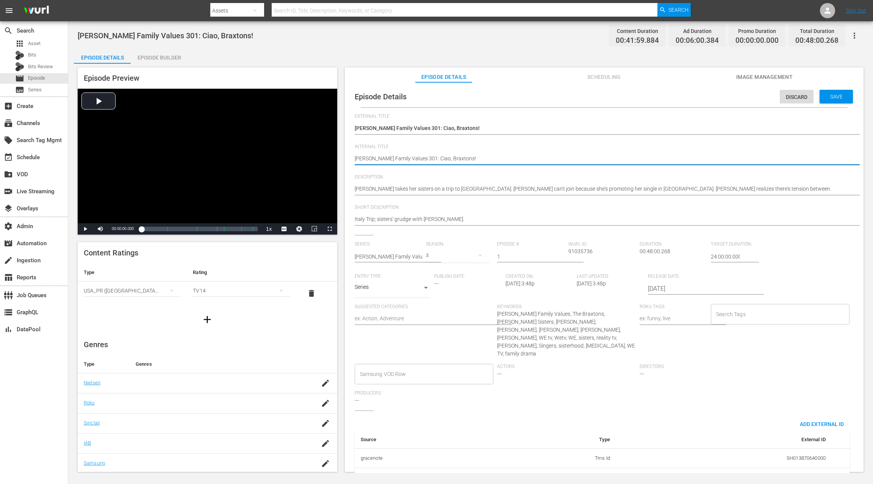
type textarea "(Braxton Family Values 301: Ciao, Braxtons!"
type textarea "(2Braxton Family Values 301: Ciao, Braxtons!"
type textarea "(24Braxton Family Values 301: Ciao, Braxtons!"
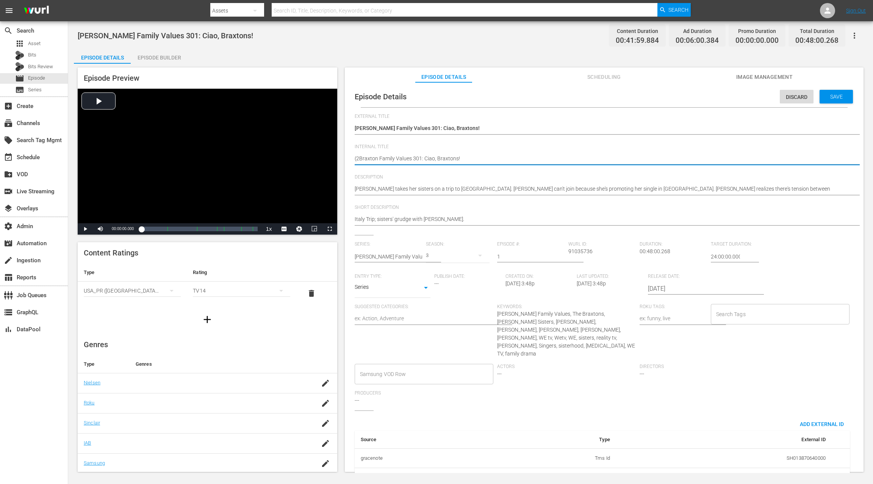
type textarea "(24Braxton Family Values 301: Ciao, Braxtons!"
type textarea "(24 Braxton Family Values 301: Ciao, Braxtons!"
type textarea "(24 RBraxton Family Values 301: Ciao, Braxtons!"
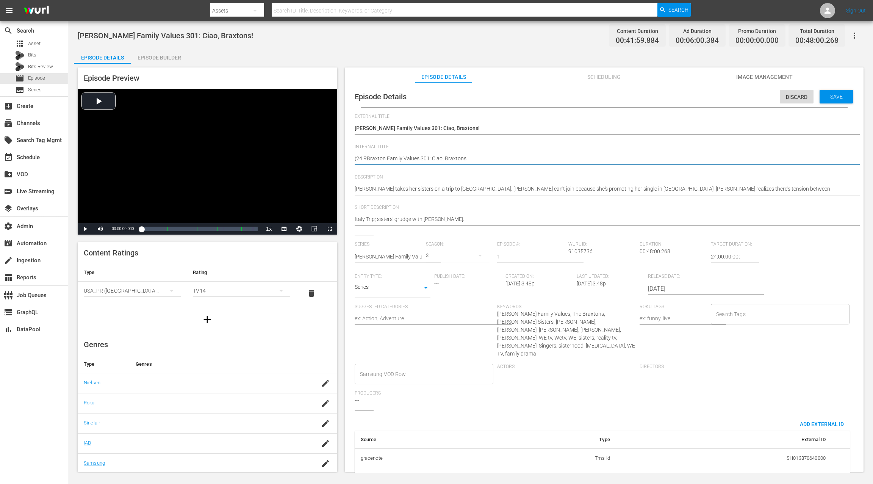
type textarea "(24 ROBraxton Family Values 301: Ciao, Braxtons!"
type textarea "(24 ROKBraxton Family Values 301: Ciao, Braxtons!"
type textarea "(24 ROKUBraxton Family Values 301: Ciao, Braxtons!"
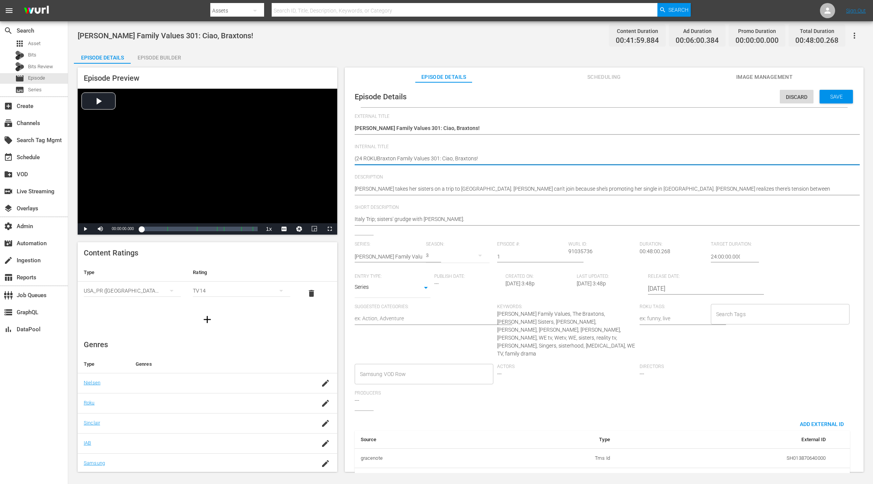
type textarea "(24 ROKU Braxton Family Values 301: Ciao, Braxtons!"
type textarea "(24 ROKU GBraxton Family Values 301: Ciao, Braxtons!"
type textarea "(24 ROKU GEBraxton Family Values 301: Ciao, Braxtons!"
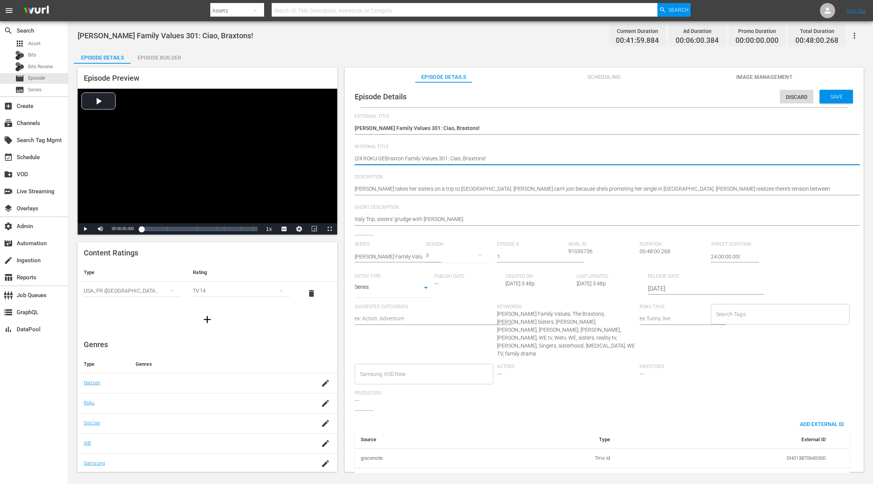
type textarea "(24 ROKU GEMBraxton Family Values 301: Ciao, Braxtons!"
type textarea "(24 ROKU GEMSBraxton Family Values 301: Ciao, Braxtons!"
type textarea "(24 ROKU GEMS)Braxton Family Values 301: Ciao, Braxtons!"
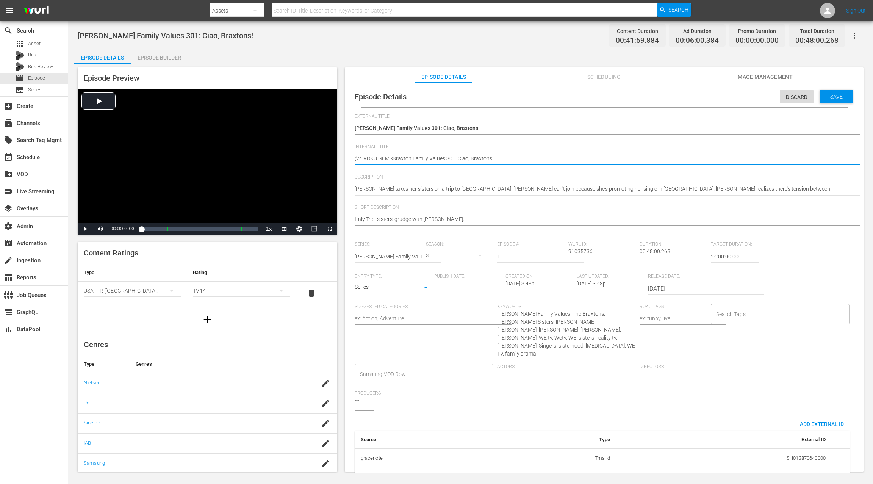
type textarea "(24 ROKU GEMS)Braxton Family Values 301: Ciao, Braxtons!"
type textarea "(24 ROKU GEMS) [PERSON_NAME] Family Values 301: Ciao, Braxtons!"
drag, startPoint x: 834, startPoint y: 96, endPoint x: 757, endPoint y: 22, distance: 107.2
click at [654, 95] on span "Save" at bounding box center [836, 97] width 25 height 6
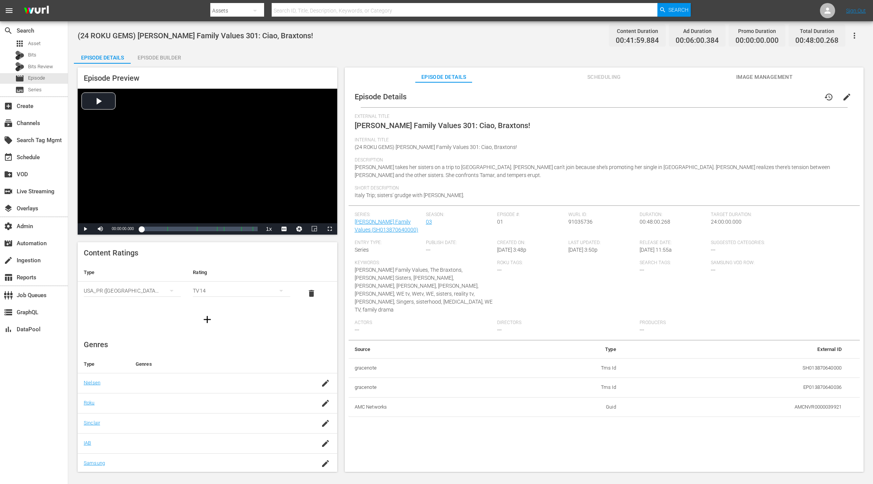
click at [171, 58] on div "Episode Builder" at bounding box center [159, 58] width 57 height 18
drag, startPoint x: 844, startPoint y: 98, endPoint x: 726, endPoint y: 112, distance: 119.1
click at [654, 97] on span "edit" at bounding box center [846, 96] width 9 height 9
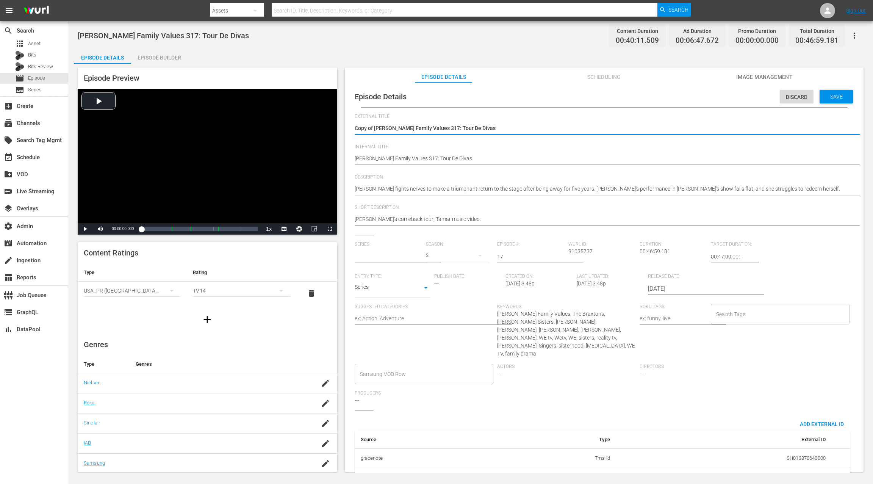
type input "[PERSON_NAME] Family Values"
drag, startPoint x: 374, startPoint y: 128, endPoint x: 344, endPoint y: 127, distance: 29.9
click at [344, 127] on div "Episode Preview Video Player is loading. Play Video Play Mute Current Time 00:0…" at bounding box center [470, 271] width 793 height 414
type textarea "[PERSON_NAME] Family Values 317: Tour De Divas"
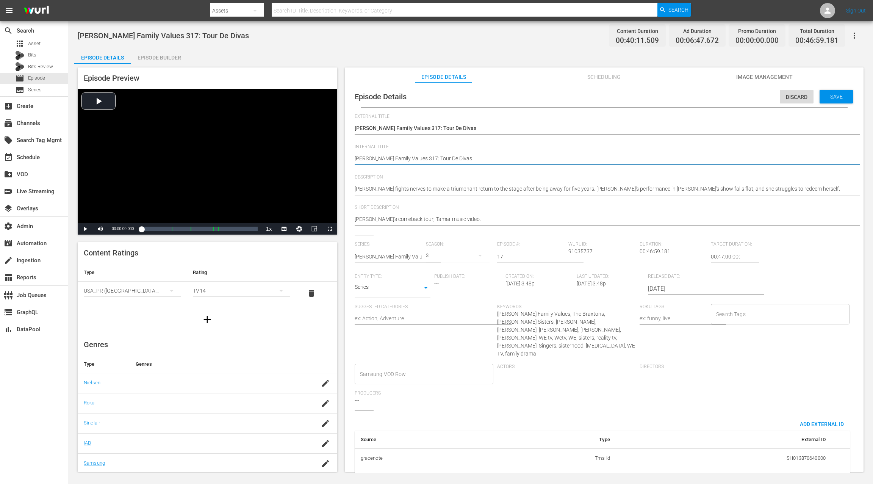
paste textarea "AMCNVR0000039921 AMCNVR0000039937 AMCNVR0000039938 AMCNVR0000063593 AMCNVR00000…"
type textarea "AMCNVR0000039921 AMCNVR0000039937 AMCNVR0000039938 AMCNVR0000063593 AMCNVR00000…"
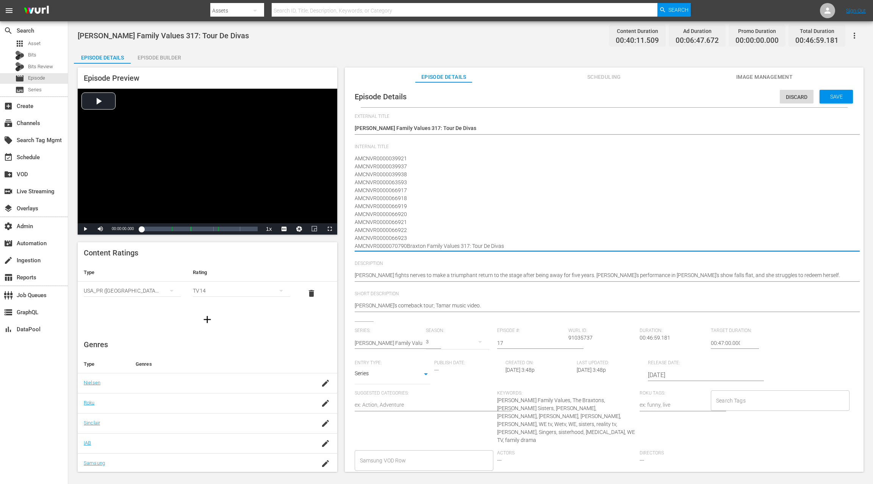
type textarea "AMCNVR0000039921 AMCNVR0000039937 AMCNVR0000039938 AMCNVR0000063593 AMCNVR00000…"
click at [654, 100] on div "Discard" at bounding box center [797, 97] width 34 height 14
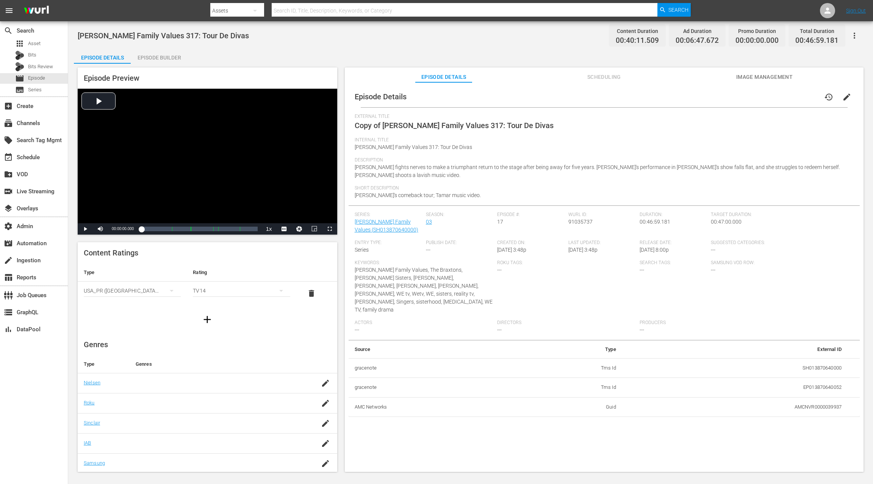
click at [654, 95] on span "edit" at bounding box center [846, 96] width 9 height 9
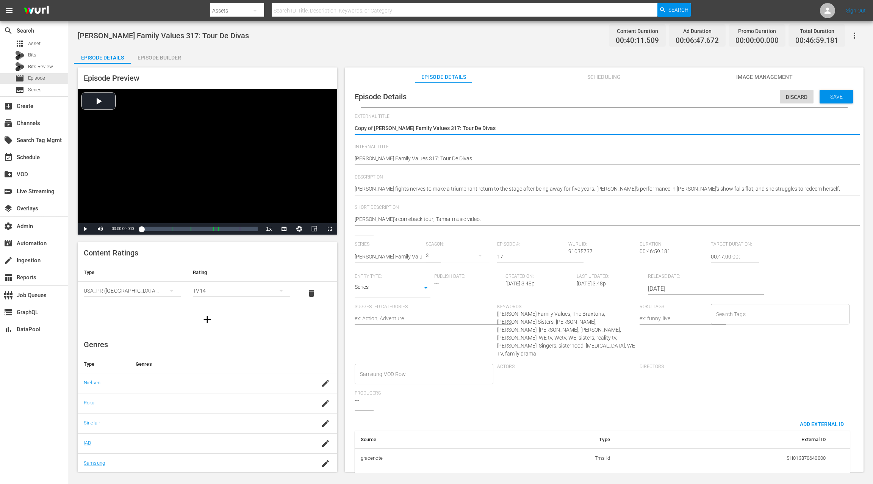
drag, startPoint x: 375, startPoint y: 128, endPoint x: 341, endPoint y: 128, distance: 33.4
click at [341, 128] on div "Episode Preview Video Player is loading. Play Video Play Mute Current Time 00:0…" at bounding box center [470, 271] width 793 height 414
type textarea "[PERSON_NAME] Family Values 317: Tour De Divas"
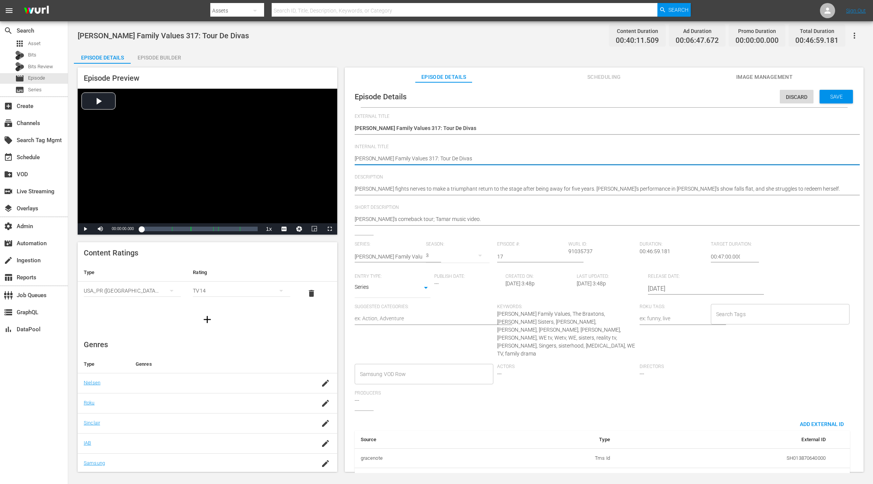
type textarea "(Braxton Family Values 317: Tour De Divas"
type textarea "(2Braxton Family Values 317: Tour De Divas"
type textarea "(24Braxton Family Values 317: Tour De Divas"
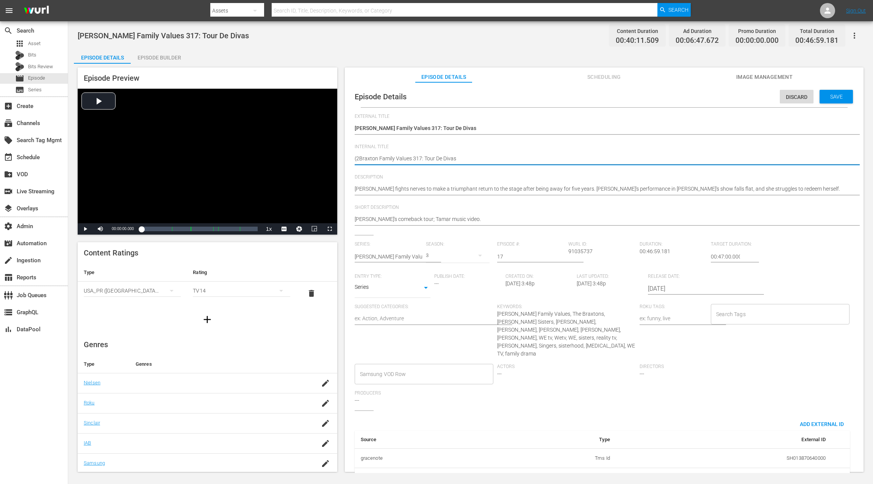
type textarea "(24Braxton Family Values 317: Tour De Divas"
type textarea "(24 Braxton Family Values 317: Tour De Divas"
type textarea "(24 RBraxton Family Values 317: Tour De Divas"
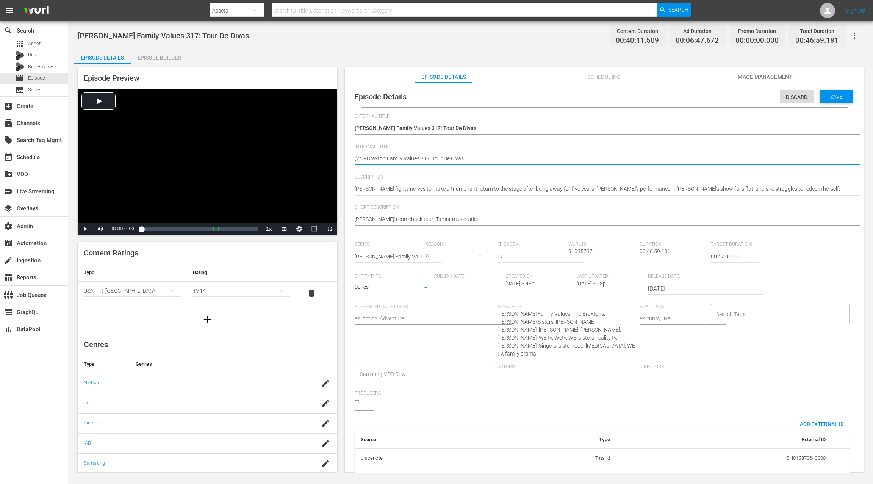
type textarea "(24 ROBraxton Family Values 317: Tour De Divas"
type textarea "(24 ROKBraxton Family Values 317: Tour De Divas"
type textarea "(24 ROKUBraxton Family Values 317: Tour De Divas"
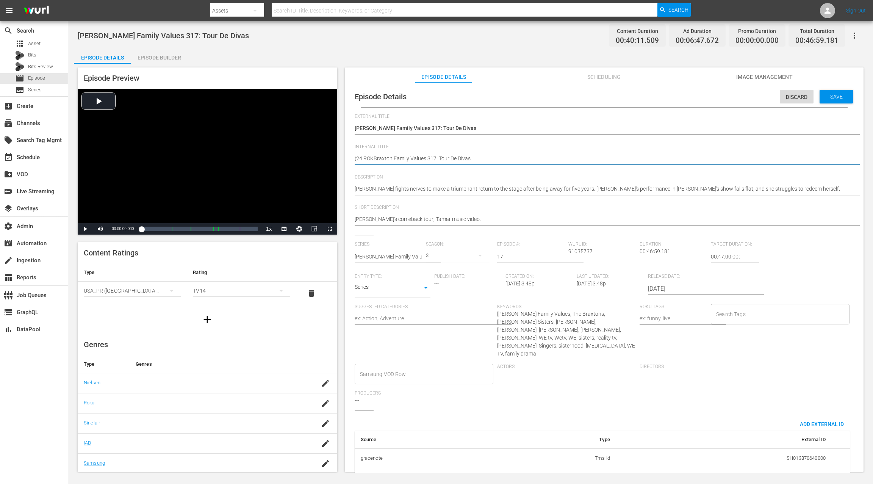
type textarea "(24 ROKUBraxton Family Values 317: Tour De Divas"
type textarea "(24 ROKU Braxton Family Values 317: Tour De Divas"
type textarea "(24 ROKU GBraxton Family Values 317: Tour De Divas"
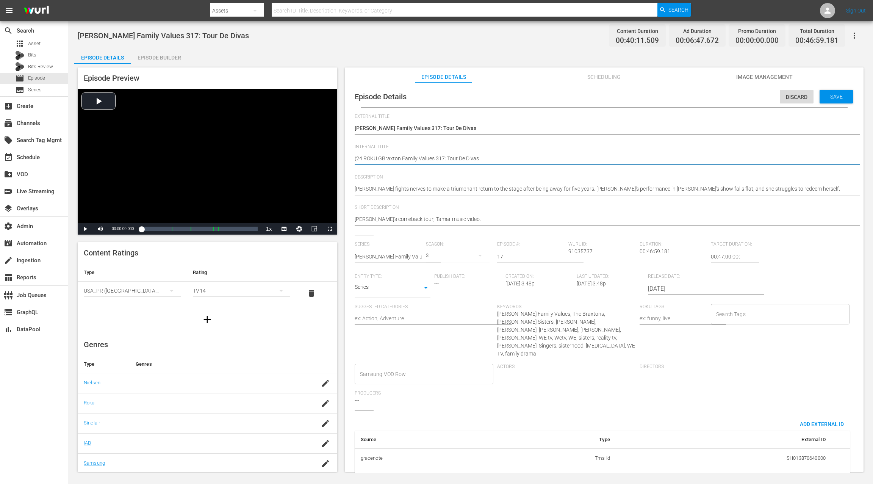
type textarea "(24 ROKU GEBraxton Family Values 317: Tour De Divas"
type textarea "(24 ROKU GEMBraxton Family Values 317: Tour De Divas"
type textarea "(24 ROKU GEMSBraxton Family Values 317: Tour De Divas"
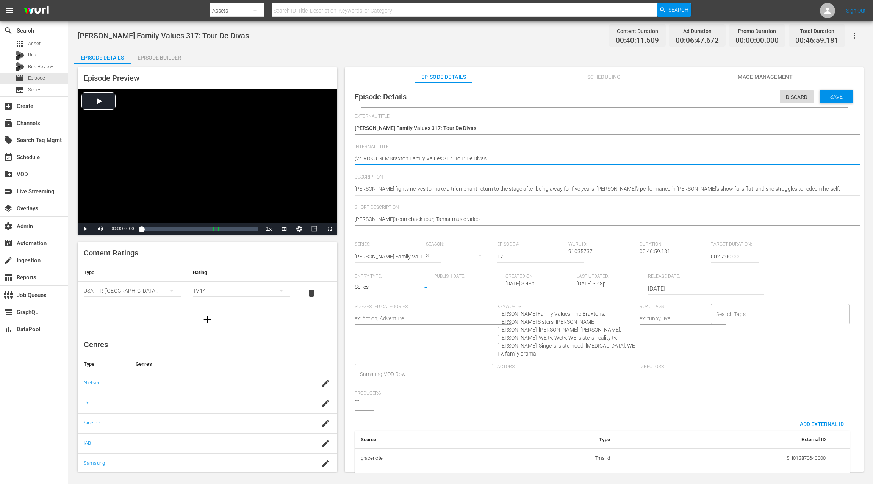
type textarea "(24 ROKU GEMSBraxton Family Values 317: Tour De Divas"
type textarea "(24 ROKU GEMS)Braxton Family Values 317: Tour De Divas"
type textarea "(24 ROKU GEMS) Braxton Family Values 317: Tour De Divas"
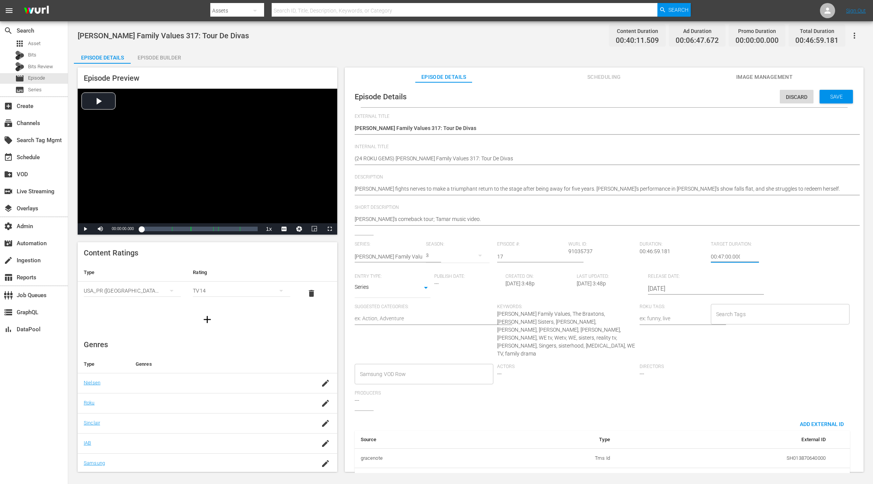
drag, startPoint x: 713, startPoint y: 255, endPoint x: 706, endPoint y: 255, distance: 7.2
click at [654, 255] on div "Series: Braxton Family Values Season: 3 Episode #: 17 Wurl ID: 91035737 Duratio…" at bounding box center [604, 325] width 499 height 169
type input "24:47:00.000"
drag, startPoint x: 827, startPoint y: 97, endPoint x: 705, endPoint y: 69, distance: 125.3
click at [654, 95] on span "Save" at bounding box center [836, 97] width 25 height 6
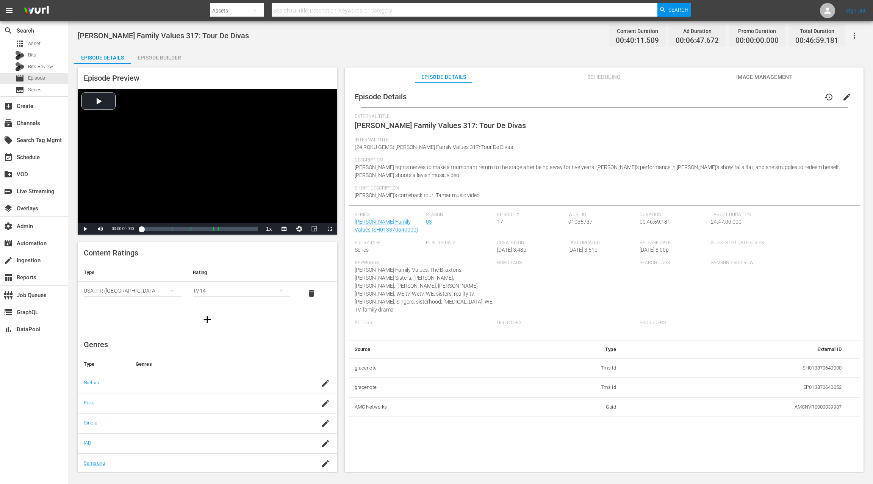
click at [156, 56] on div "Episode Builder" at bounding box center [159, 58] width 57 height 18
drag, startPoint x: 843, startPoint y: 96, endPoint x: 728, endPoint y: 110, distance: 115.3
click at [654, 95] on span "edit" at bounding box center [846, 96] width 9 height 9
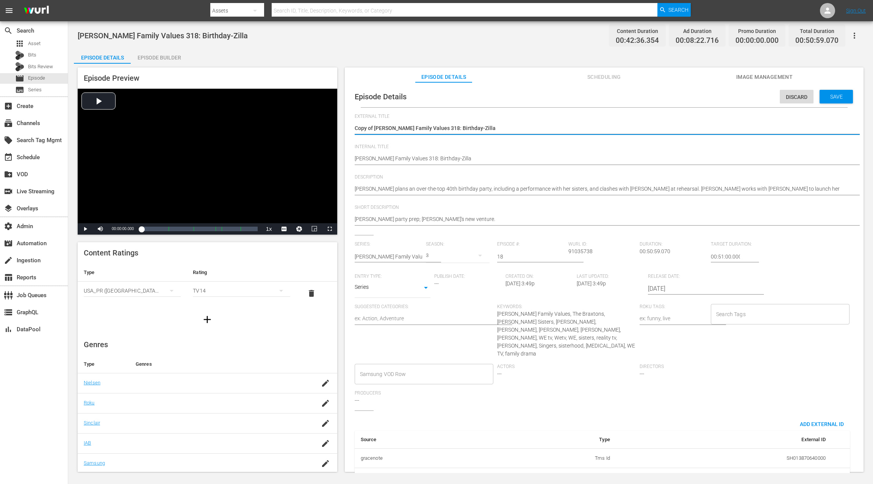
drag, startPoint x: 374, startPoint y: 129, endPoint x: 341, endPoint y: 128, distance: 32.2
click at [341, 128] on div "Episode Preview Video Player is loading. Play Video Play Mute Current Time 00:0…" at bounding box center [470, 271] width 793 height 414
type textarea "[PERSON_NAME] Family Values 318: Birthday-Zilla"
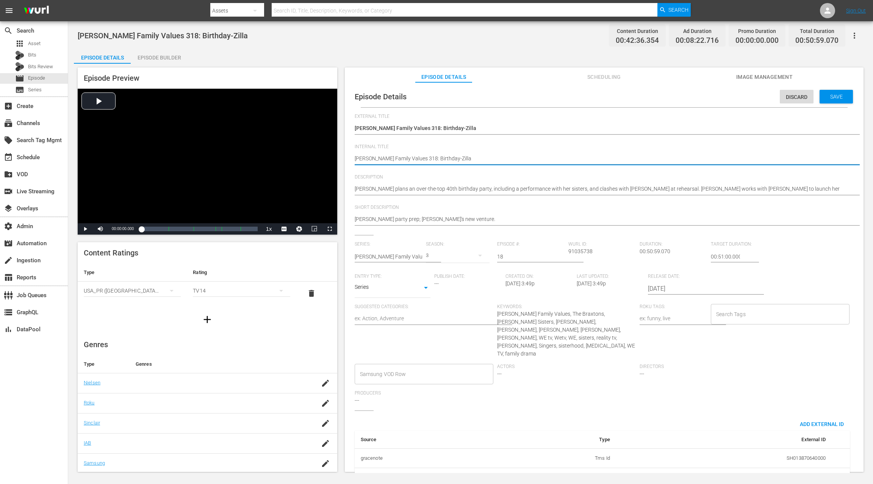
paste textarea "(24 ROKU GEMS)"
type textarea "(24 ROKU GEMS) [PERSON_NAME] Family Values 318: Birthday-Zilla"
drag, startPoint x: 713, startPoint y: 256, endPoint x: 706, endPoint y: 257, distance: 6.8
click at [654, 257] on div "Series: Braxton Family Values Season: 3 Episode #: 18 Wurl ID: 91035738 Duratio…" at bounding box center [604, 325] width 499 height 169
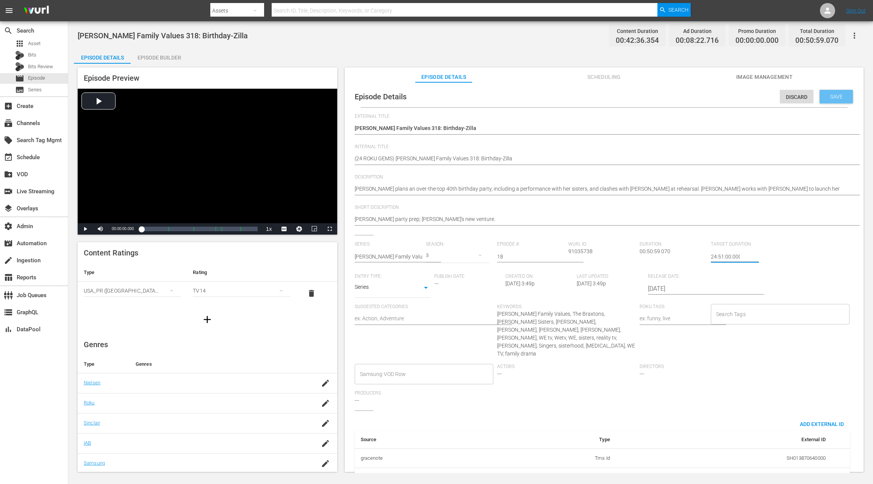
type input "24:51:00.000"
click at [654, 97] on span "Save" at bounding box center [836, 97] width 25 height 6
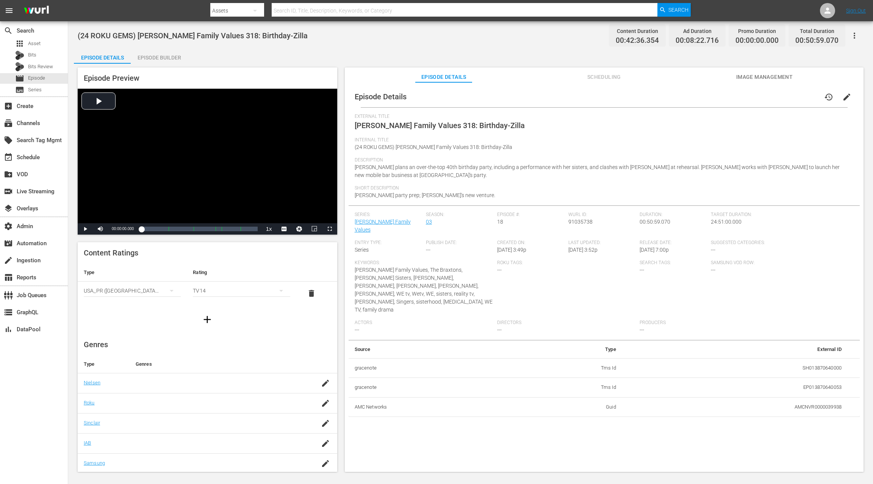
drag, startPoint x: 168, startPoint y: 60, endPoint x: 215, endPoint y: 70, distance: 48.4
click at [168, 60] on div "Episode Builder" at bounding box center [159, 58] width 57 height 18
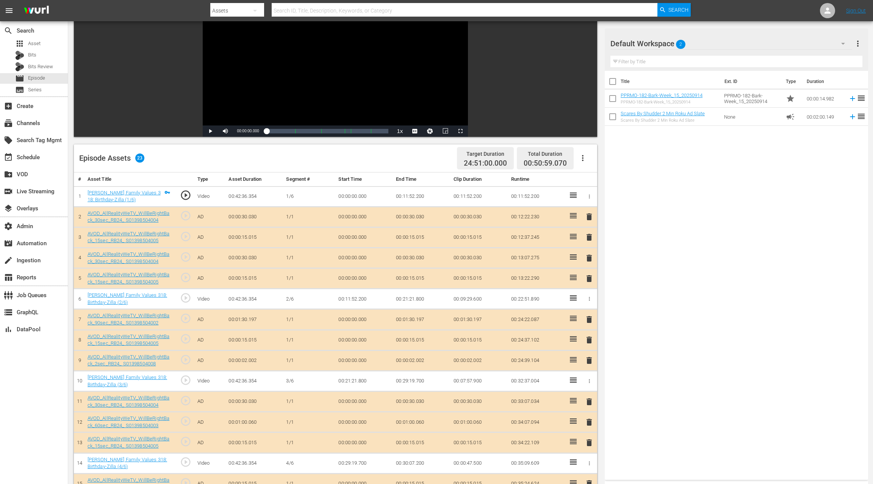
scroll to position [103, 0]
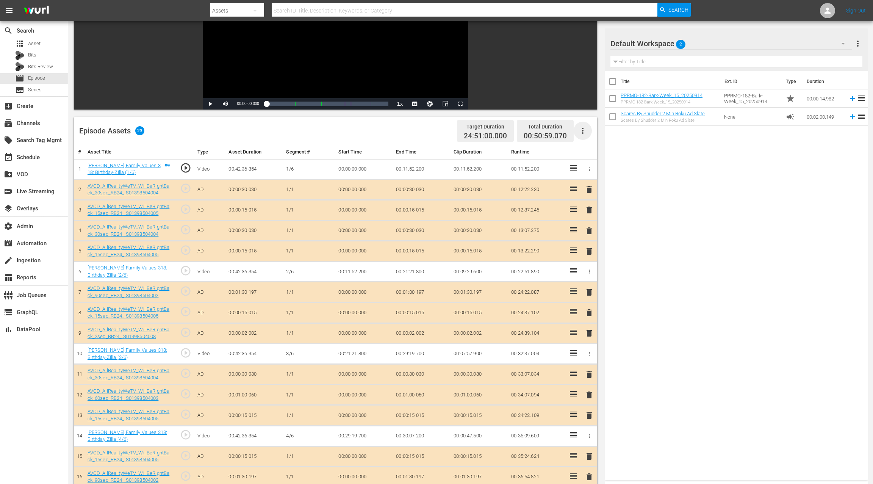
click at [584, 132] on icon "button" at bounding box center [582, 130] width 9 height 9
click at [591, 173] on div "Clear Ads" at bounding box center [606, 170] width 52 height 18
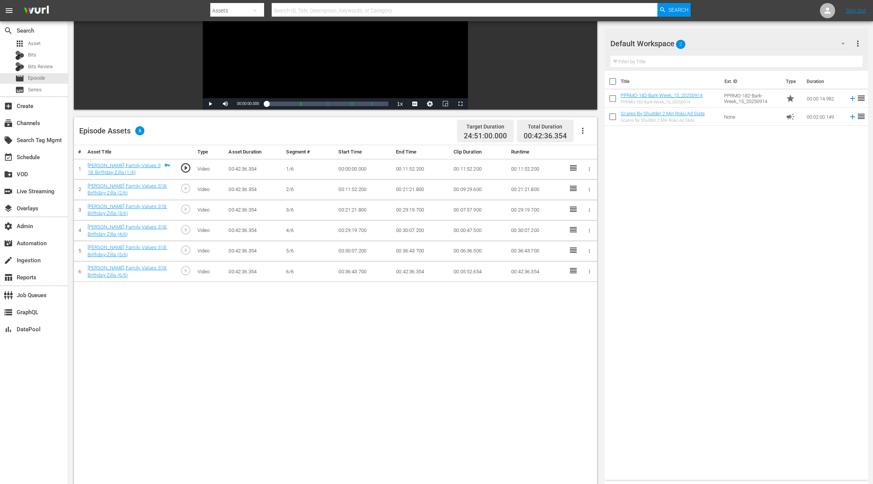
scroll to position [0, 0]
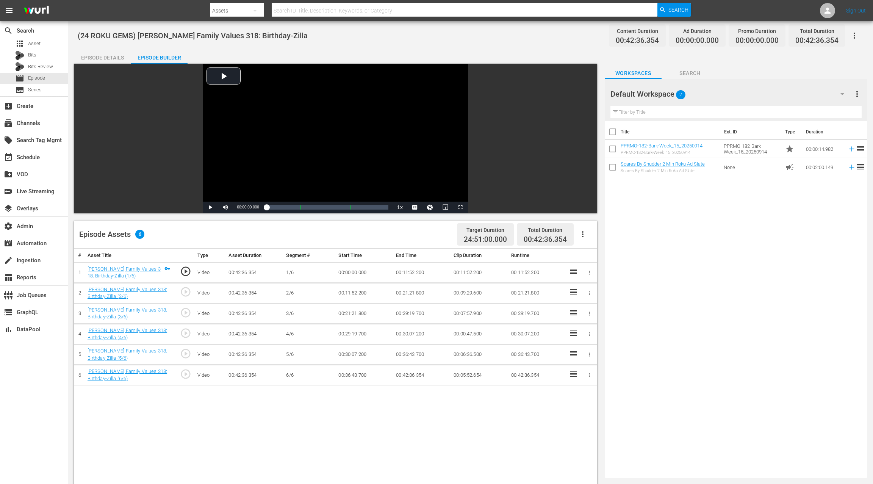
click at [110, 60] on div "Episode Details" at bounding box center [102, 58] width 57 height 18
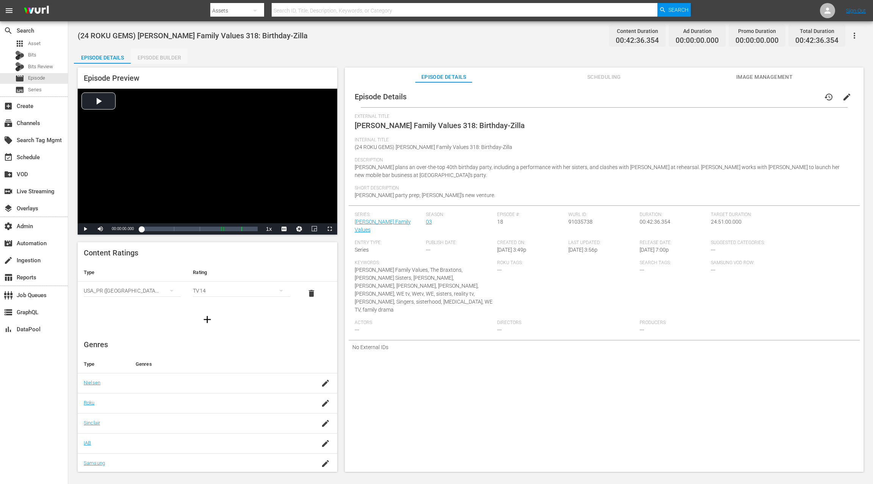
click at [151, 58] on div "Episode Builder" at bounding box center [159, 58] width 57 height 18
click at [654, 98] on span "edit" at bounding box center [846, 96] width 9 height 9
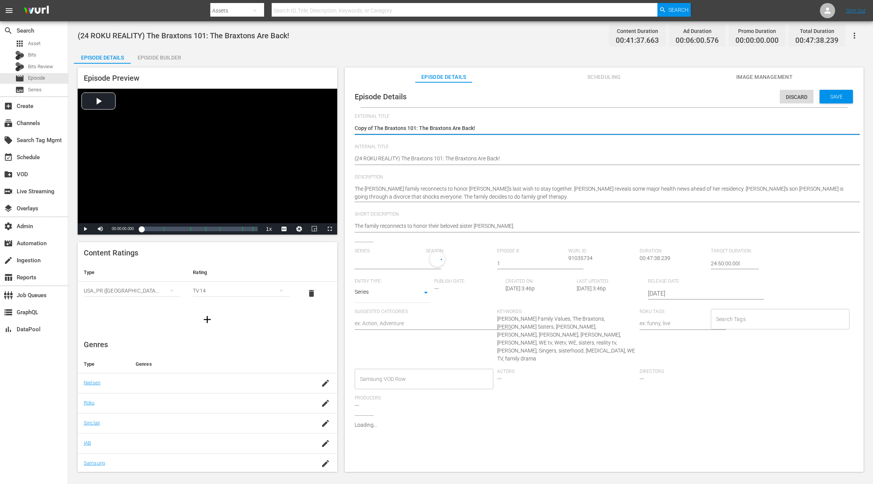
type input "The Braxtons"
drag, startPoint x: 375, startPoint y: 129, endPoint x: 351, endPoint y: 129, distance: 23.9
click at [351, 129] on div "Episode Details Discard Save External Title Copy of The Braxtons 101: The Braxt…" at bounding box center [604, 303] width 511 height 434
type textarea "The Braxtons 101: The Braxtons Are Back!"
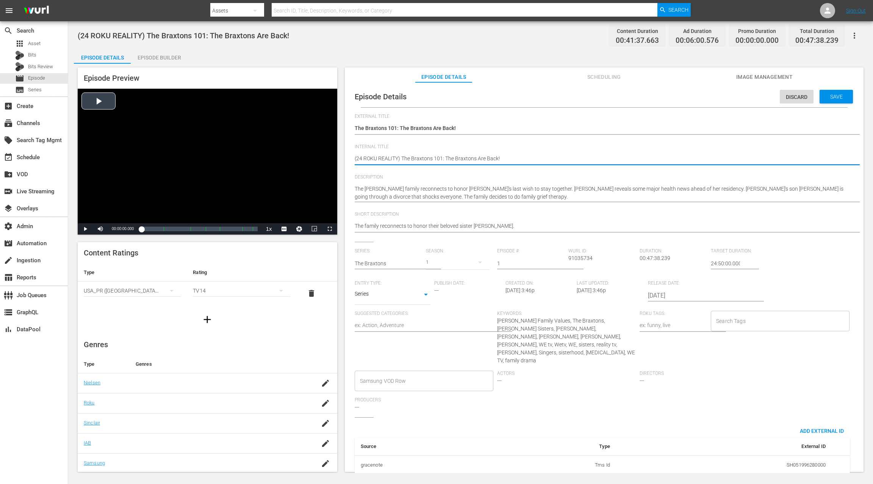
drag, startPoint x: 402, startPoint y: 158, endPoint x: 326, endPoint y: 156, distance: 76.6
paste textarea "GEMS"
type textarea "(24 ROKU GEMS) The Braxtons 101: The Braxtons Are Back!"
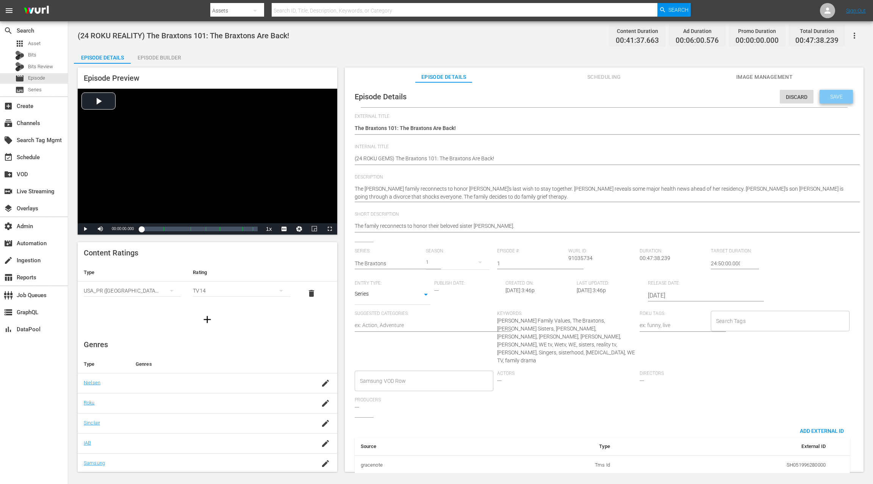
click at [654, 100] on div "Save" at bounding box center [836, 97] width 33 height 14
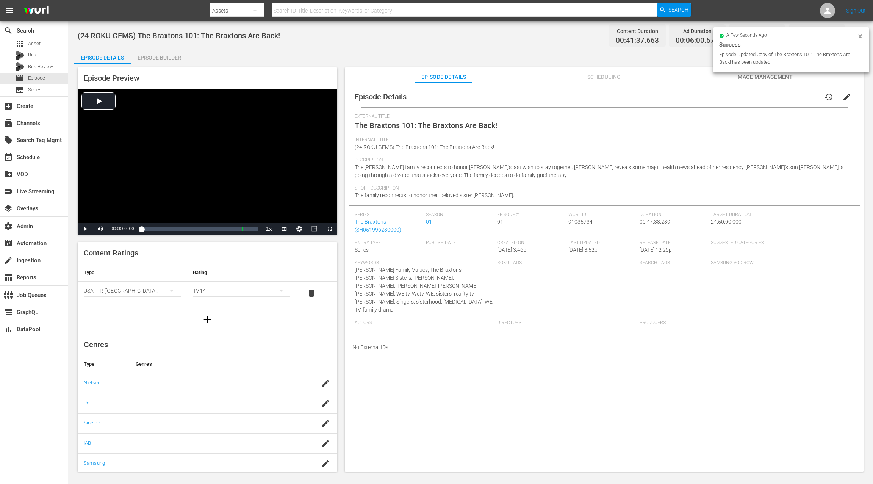
click at [168, 57] on div "Episode Builder" at bounding box center [159, 58] width 57 height 18
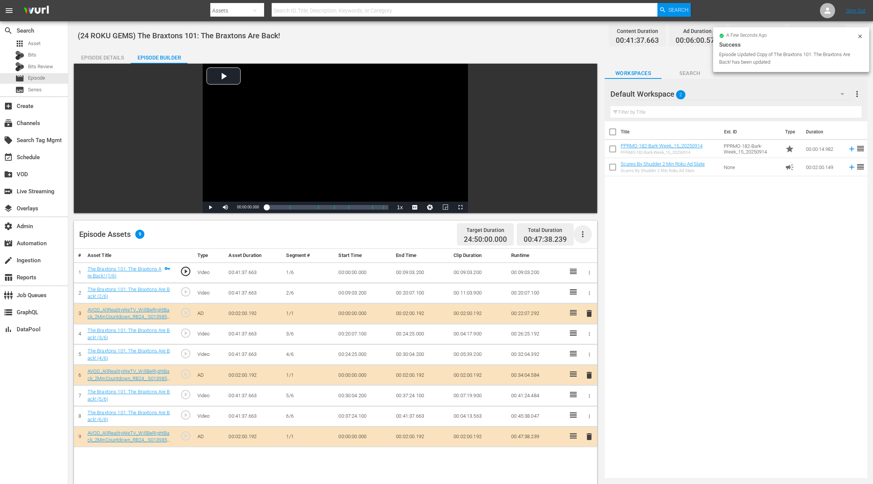
click at [586, 235] on icon "button" at bounding box center [582, 234] width 9 height 9
drag, startPoint x: 591, startPoint y: 275, endPoint x: 568, endPoint y: 254, distance: 31.9
click at [591, 275] on div "Clear Ads" at bounding box center [606, 273] width 52 height 18
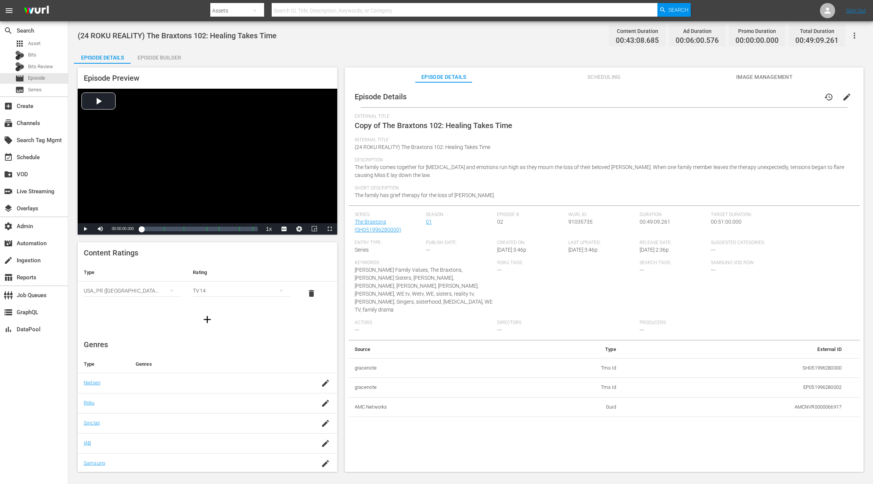
drag, startPoint x: 841, startPoint y: 102, endPoint x: 787, endPoint y: 112, distance: 54.8
click at [654, 102] on button "edit" at bounding box center [847, 97] width 18 height 18
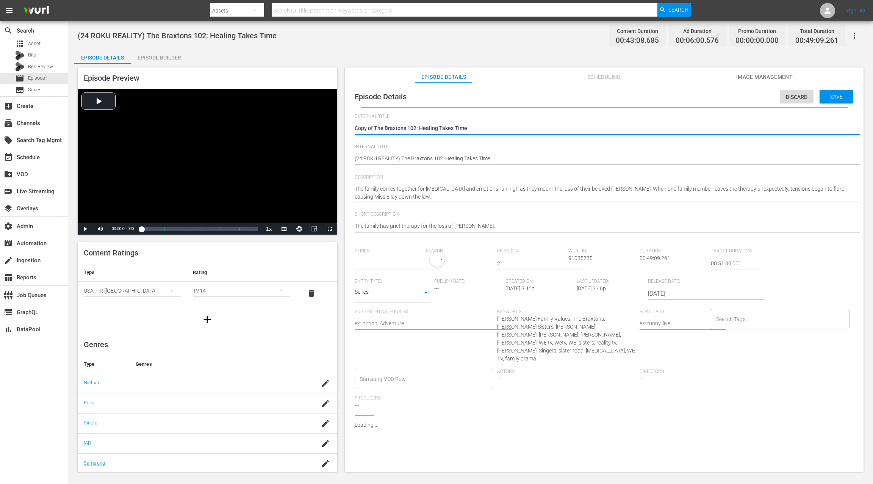
type input "The Braxtons"
drag, startPoint x: 375, startPoint y: 128, endPoint x: 359, endPoint y: 127, distance: 15.9
click at [359, 127] on textarea "Copy of The Braxtons 102: Healing Takes Time" at bounding box center [602, 128] width 495 height 9
type textarea "CThe Braxtons 102: Healing Takes Time"
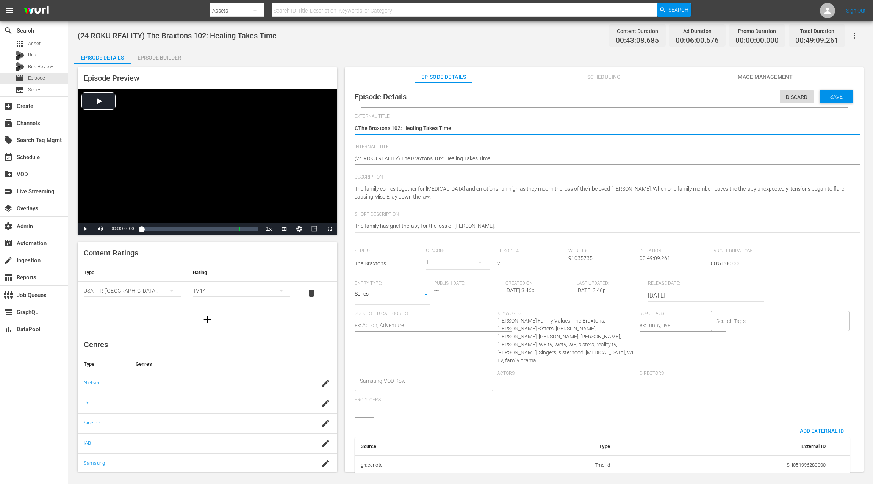
type textarea "The Braxtons 102: Healing Takes Time"
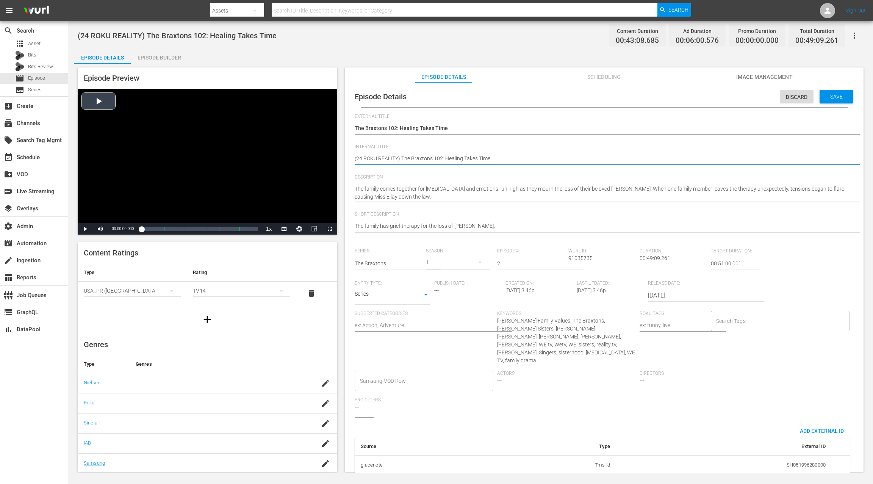
drag, startPoint x: 402, startPoint y: 159, endPoint x: 334, endPoint y: 157, distance: 68.6
type textarea "The Braxtons 102: Healing Takes Time"
paste textarea "(24 ROKU GEMS)"
type textarea "(24 ROKU GEMS) The Braxtons 102: Healing Takes Time"
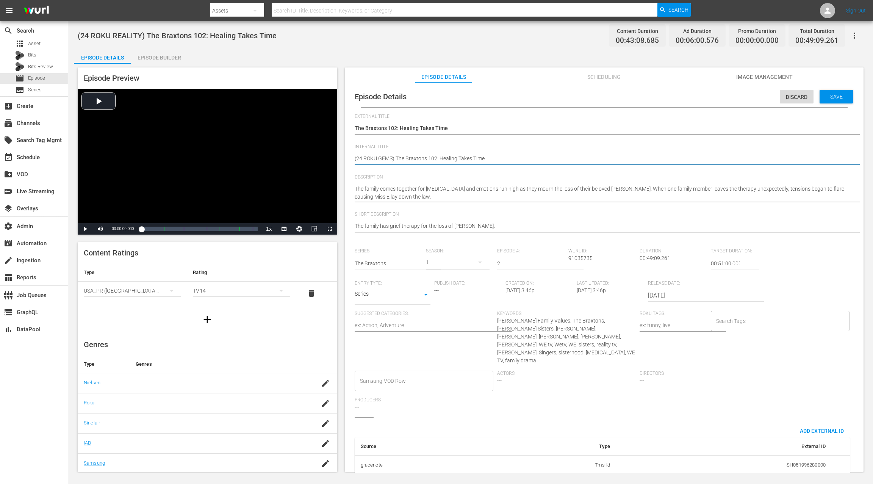
type textarea "(24 ROKU GEMS) The Braxtons 102: Healing Takes Time"
drag, startPoint x: 714, startPoint y: 264, endPoint x: 706, endPoint y: 263, distance: 8.0
click at [654, 263] on div "Series: The Braxtons Season: 1 Episode #: 2 Wurl ID: 91035735 Duration: 00:49:0…" at bounding box center [604, 332] width 499 height 169
type input "24:51:00.000"
drag, startPoint x: 830, startPoint y: 96, endPoint x: 766, endPoint y: 92, distance: 64.6
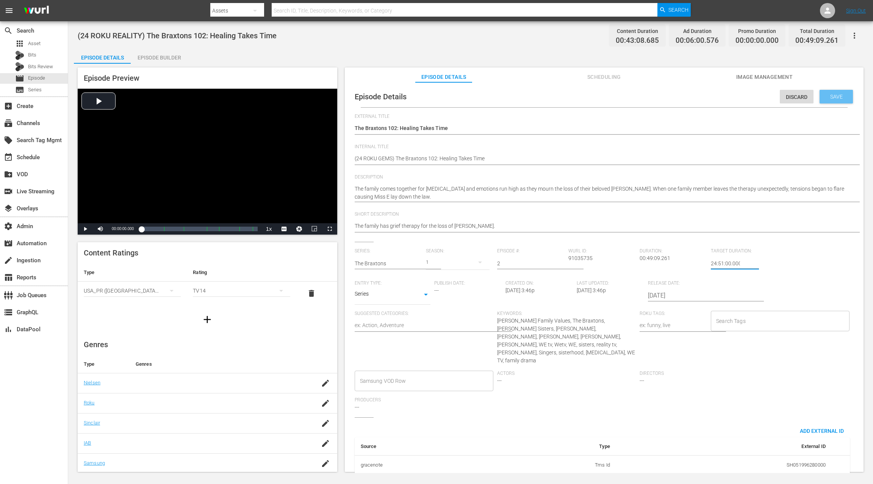
click at [654, 96] on span "Save" at bounding box center [836, 97] width 25 height 6
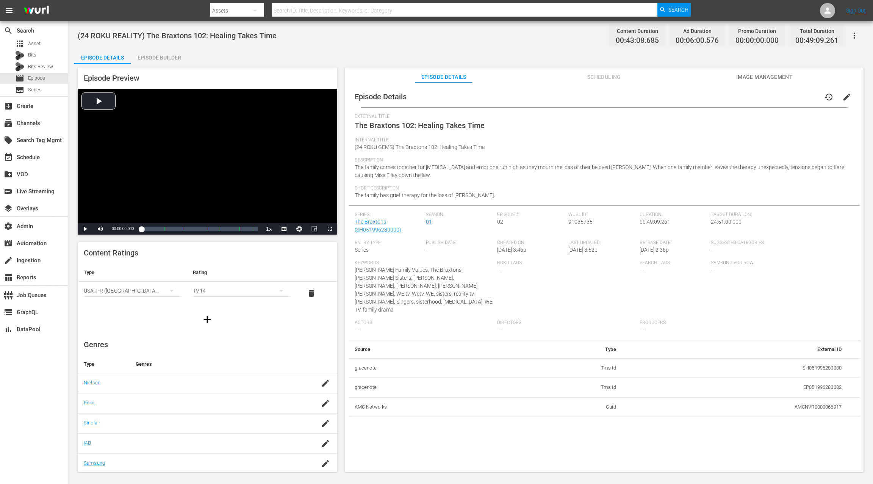
click at [151, 61] on div "Episode Builder" at bounding box center [159, 58] width 57 height 18
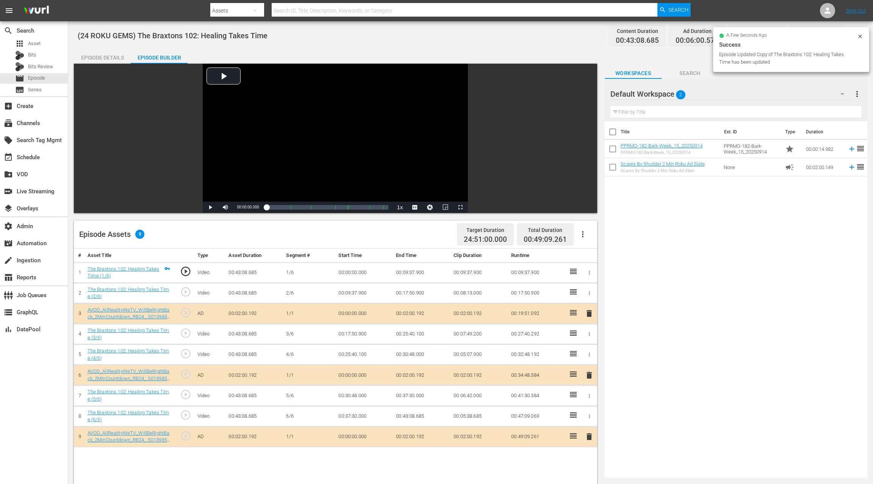
click at [582, 234] on icon "button" at bounding box center [582, 234] width 9 height 9
click at [590, 271] on div "Clear Ads" at bounding box center [606, 273] width 52 height 18
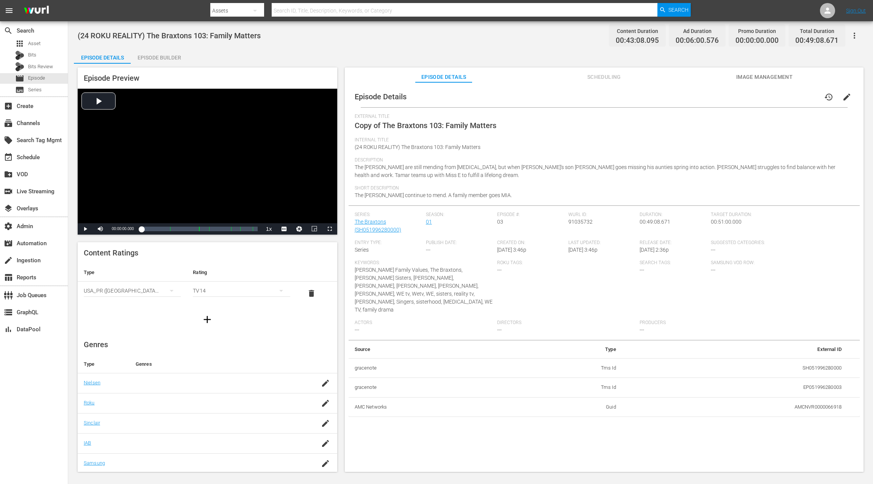
click at [654, 98] on span "edit" at bounding box center [846, 96] width 9 height 9
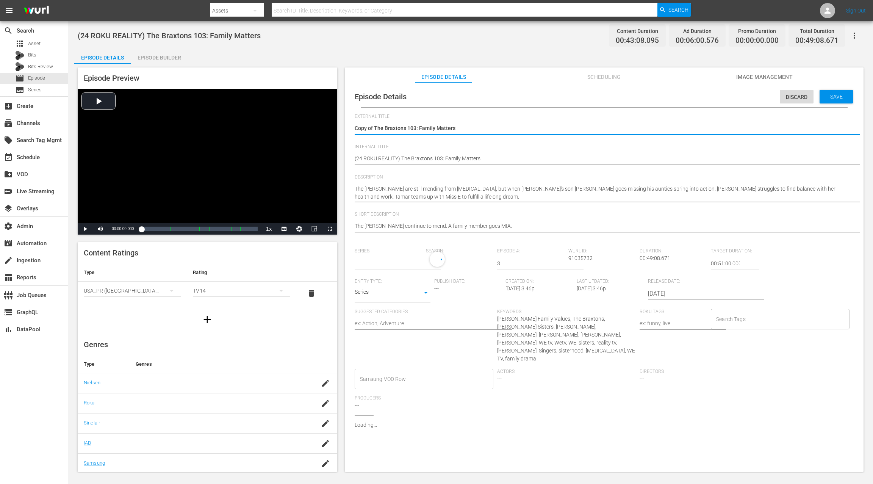
type input "The Braxtons"
drag, startPoint x: 376, startPoint y: 129, endPoint x: 348, endPoint y: 128, distance: 28.1
click at [348, 128] on div "Episode Details Discard Save External Title Copy of The Braxtons 103: Family Ma…" at bounding box center [604, 280] width 519 height 397
click at [367, 128] on textarea "Copy of The Braxtons 103: Family Matters" at bounding box center [602, 128] width 495 height 9
drag, startPoint x: 374, startPoint y: 127, endPoint x: 349, endPoint y: 127, distance: 25.4
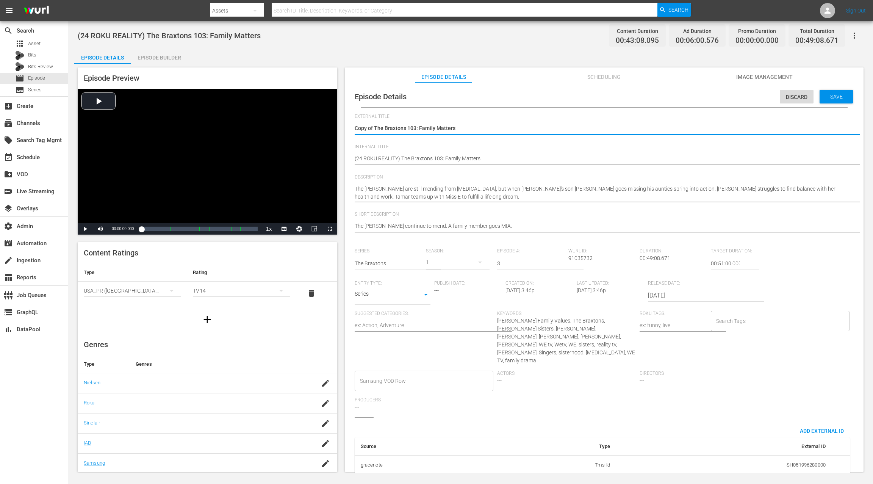
click at [349, 127] on div "Episode Details Discard Save External Title Copy of The Braxtons 103: Family Ma…" at bounding box center [604, 303] width 511 height 434
type textarea "The Braxtons 103: Family Matters"
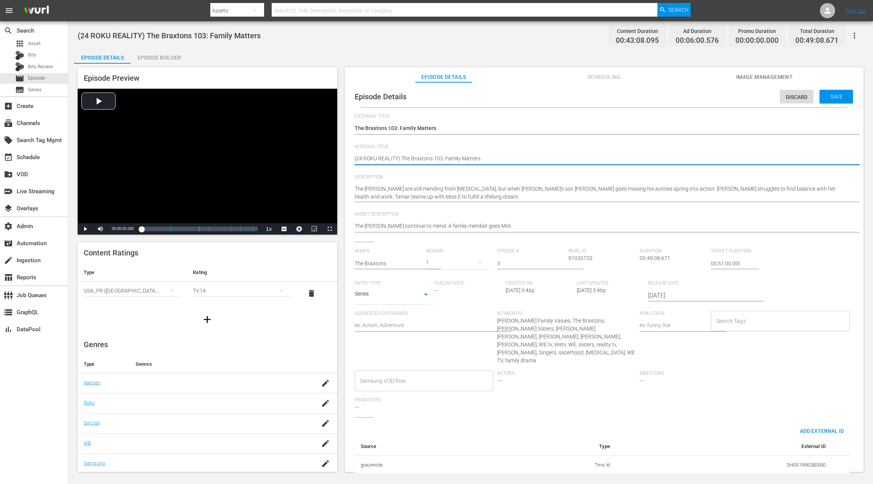
drag, startPoint x: 402, startPoint y: 158, endPoint x: 350, endPoint y: 159, distance: 51.2
paste textarea "GEMS"
type textarea "(24 ROKU GEMS) The Braxtons 103: Family Matters"
drag, startPoint x: 712, startPoint y: 263, endPoint x: 703, endPoint y: 263, distance: 9.1
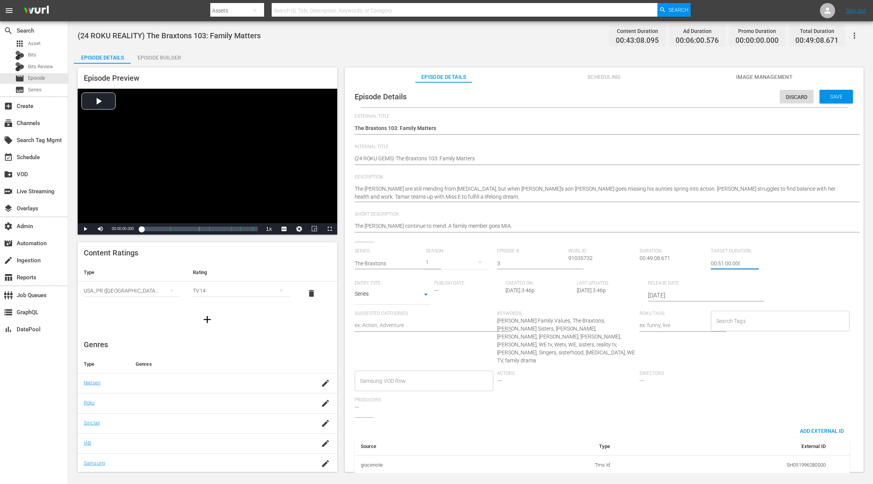
click at [654, 263] on div "Series: The Braxtons Season: 1 Episode #: 3 Wurl ID: 91035732 Duration: 00:49:0…" at bounding box center [604, 332] width 499 height 169
type input "24:51:00.000"
click at [654, 91] on div "Save" at bounding box center [836, 97] width 33 height 14
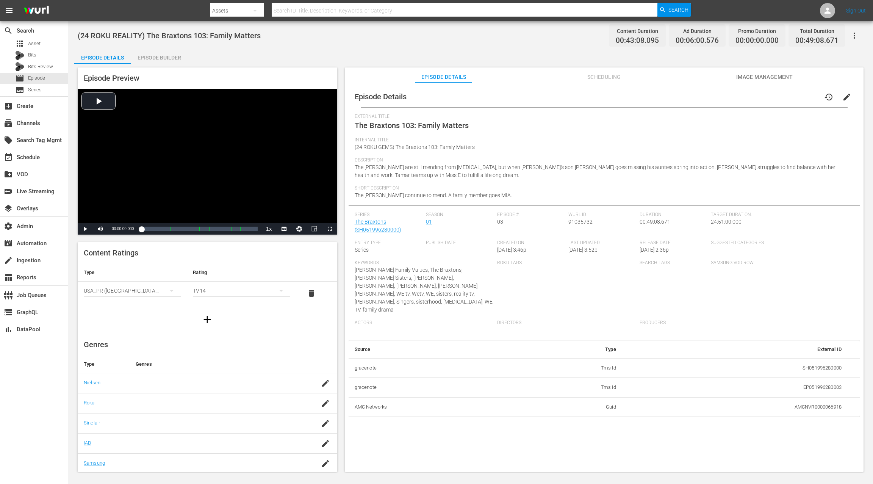
drag, startPoint x: 165, startPoint y: 59, endPoint x: 194, endPoint y: 64, distance: 29.7
click at [165, 59] on div "Episode Builder" at bounding box center [159, 58] width 57 height 18
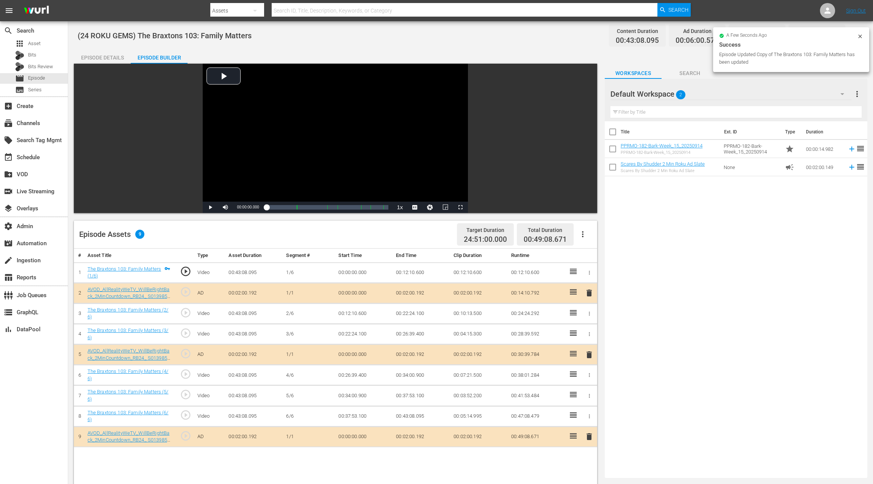
click at [581, 238] on icon "button" at bounding box center [582, 234] width 9 height 9
click at [590, 272] on div "Clear Ads" at bounding box center [606, 273] width 52 height 18
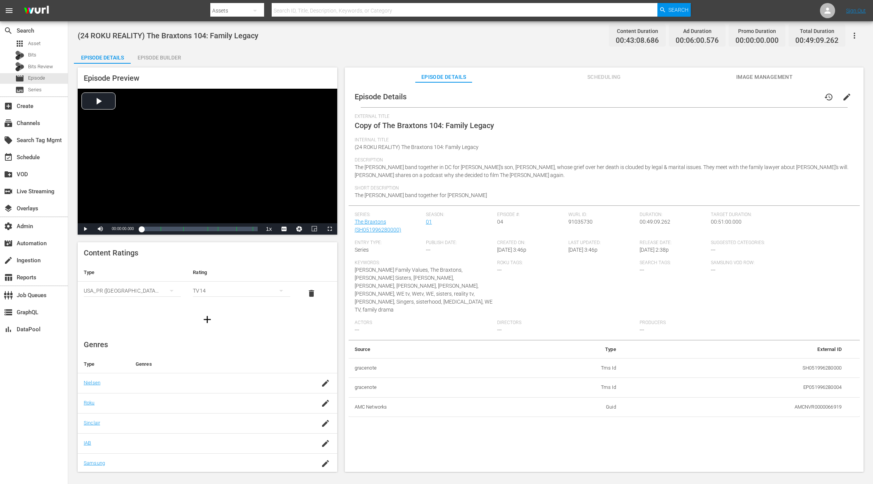
drag, startPoint x: 840, startPoint y: 98, endPoint x: 732, endPoint y: 111, distance: 108.8
click at [654, 98] on span "edit" at bounding box center [846, 96] width 9 height 9
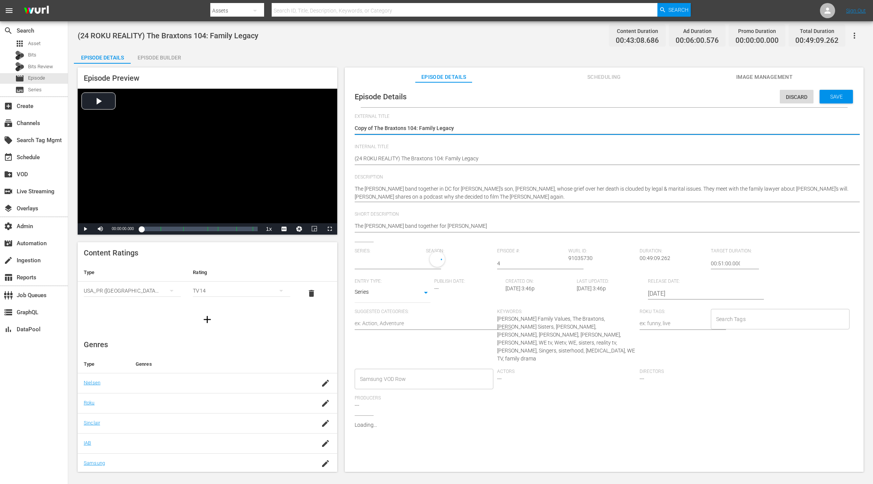
type input "The Braxtons"
click at [352, 128] on div "Episode Details Discard Save External Title Copy of The Braxtons 104: Family Le…" at bounding box center [604, 303] width 511 height 434
type textarea "The Braxtons 104: Family Legacy"
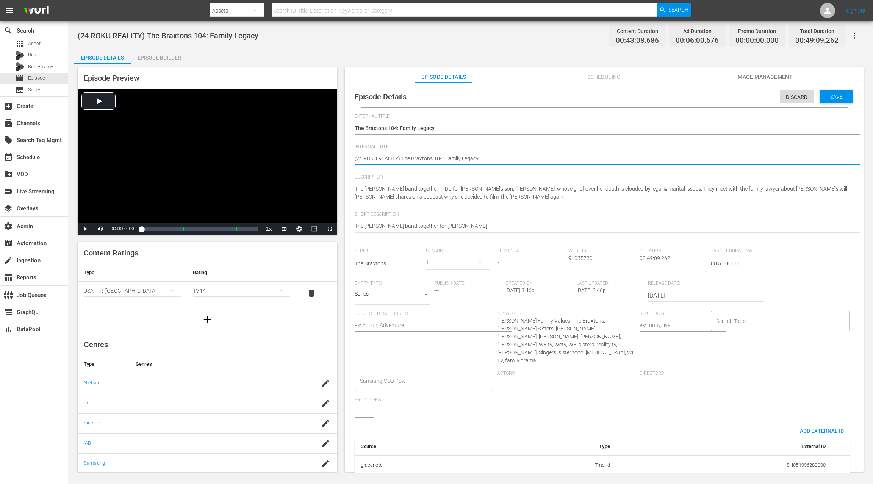
drag, startPoint x: 402, startPoint y: 159, endPoint x: 355, endPoint y: 156, distance: 47.1
paste textarea "GEMS"
type textarea "(24 ROKU GEMS) The Braxtons 104: Family Legacy"
drag, startPoint x: 713, startPoint y: 261, endPoint x: 701, endPoint y: 263, distance: 11.9
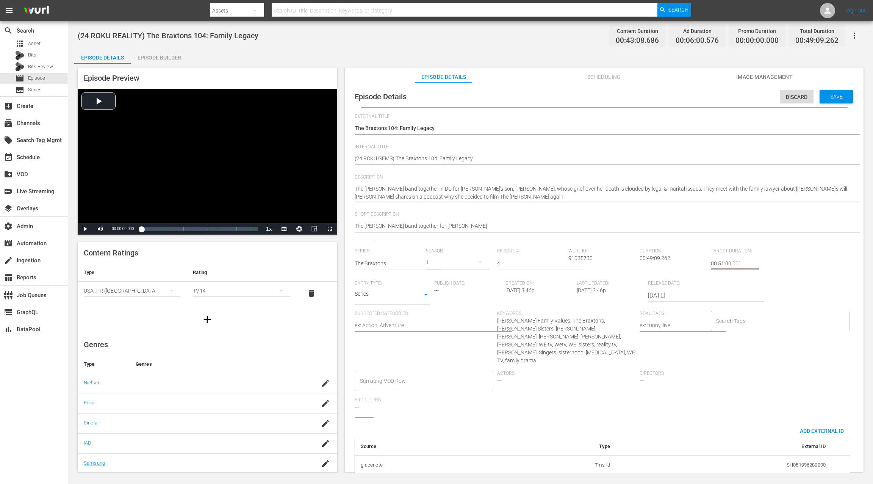
click at [654, 263] on div "Series: The Braxtons Season: 1 Episode #: 4 Wurl ID: 91035730 Duration: 00:49:0…" at bounding box center [604, 332] width 499 height 169
type input "24:51:00.000"
drag, startPoint x: 836, startPoint y: 95, endPoint x: 789, endPoint y: 100, distance: 46.9
click at [654, 95] on span "Save" at bounding box center [836, 97] width 25 height 6
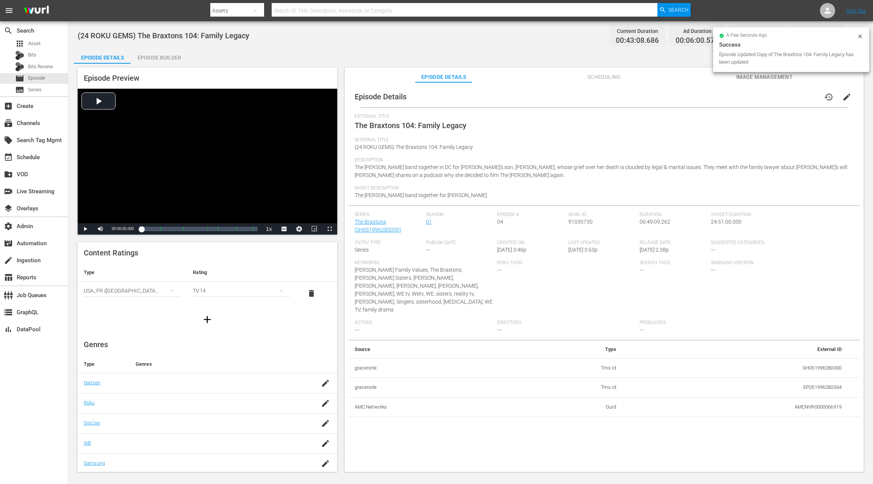
click at [174, 59] on div "Episode Builder" at bounding box center [159, 58] width 57 height 18
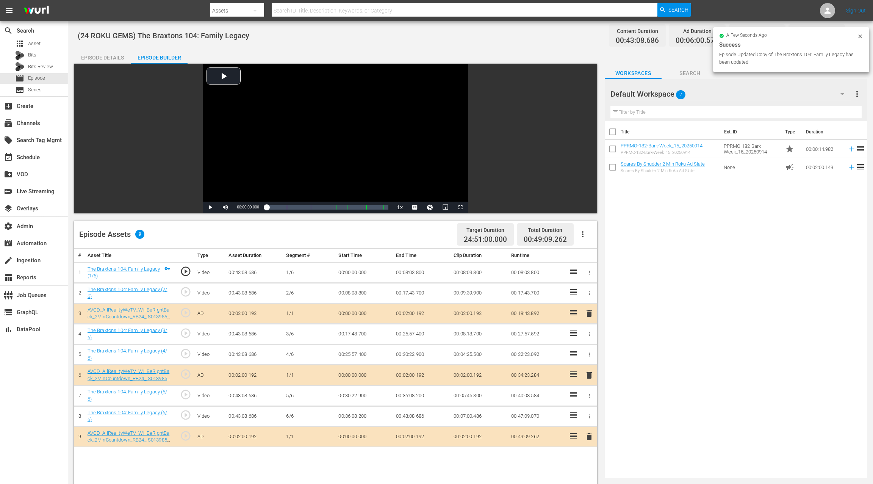
click at [585, 235] on icon "button" at bounding box center [582, 234] width 9 height 9
click at [594, 272] on div "Clear Ads" at bounding box center [606, 273] width 52 height 18
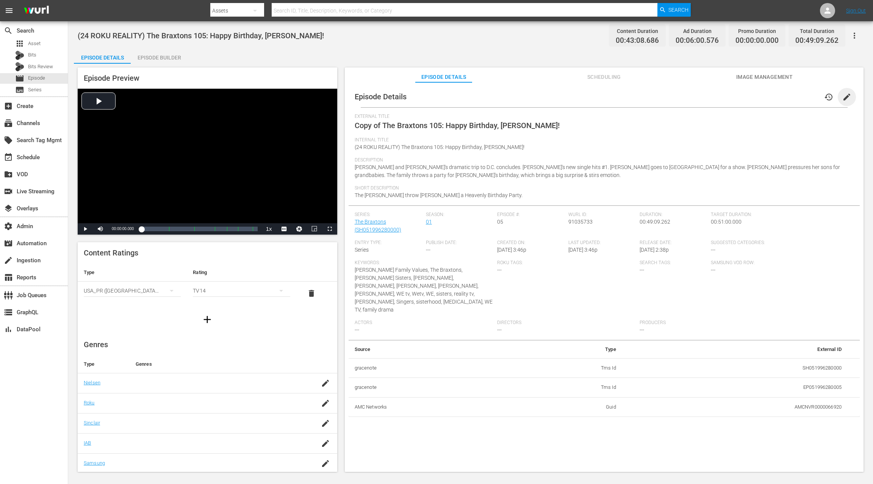
click at [654, 96] on span "edit" at bounding box center [846, 96] width 9 height 9
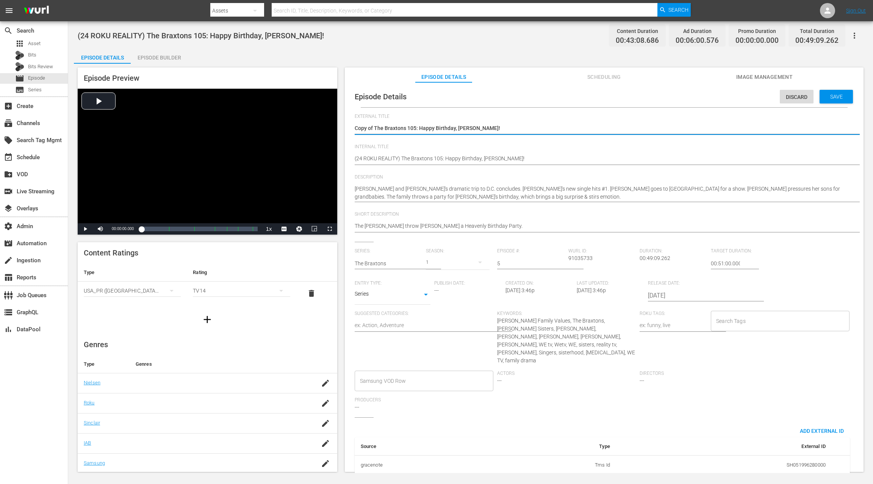
drag, startPoint x: 374, startPoint y: 128, endPoint x: 346, endPoint y: 128, distance: 28.8
click at [346, 128] on div "Episode Details Discard Save External Title Copy of The Braxtons 105: Happy Bir…" at bounding box center [604, 280] width 519 height 397
type textarea "The Braxtons 105: Happy Birthday, [PERSON_NAME]!"
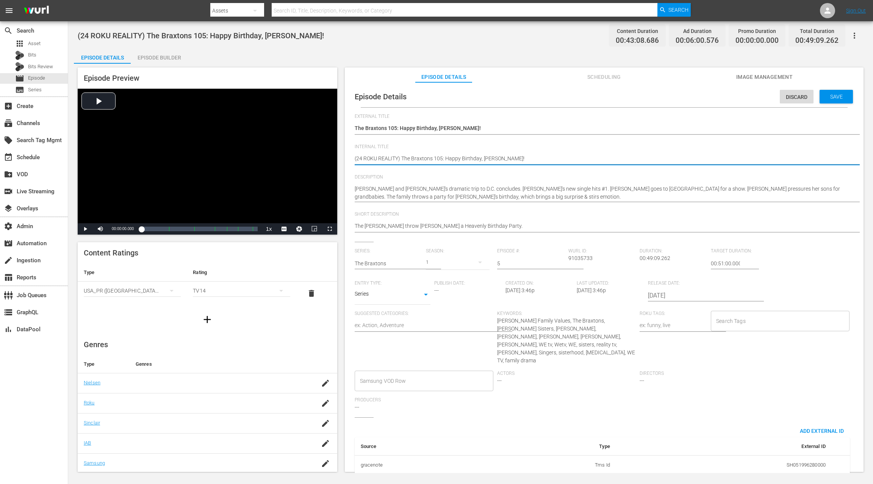
drag, startPoint x: 402, startPoint y: 158, endPoint x: 348, endPoint y: 158, distance: 53.4
paste textarea "GEMS"
type textarea "(24 ROKU GEMS) The Braxtons 105: Happy Birthday, [PERSON_NAME]!"
drag, startPoint x: 714, startPoint y: 262, endPoint x: 703, endPoint y: 262, distance: 10.6
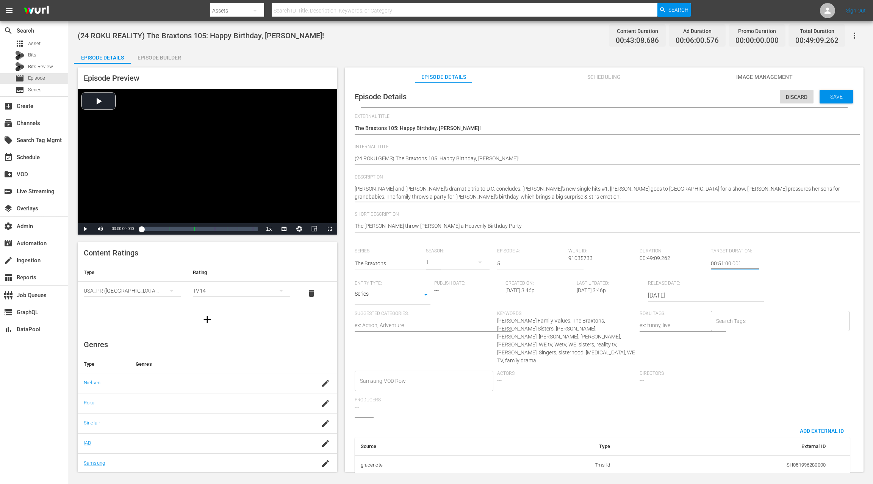
click at [654, 262] on div "Series: The Braxtons Season: 1 Episode #: 5 [PERSON_NAME] ID: 91035733 Duration…" at bounding box center [604, 332] width 499 height 169
type input "24:51:00.000"
drag, startPoint x: 834, startPoint y: 100, endPoint x: 584, endPoint y: 73, distance: 251.2
click at [654, 100] on div "Save" at bounding box center [836, 97] width 33 height 14
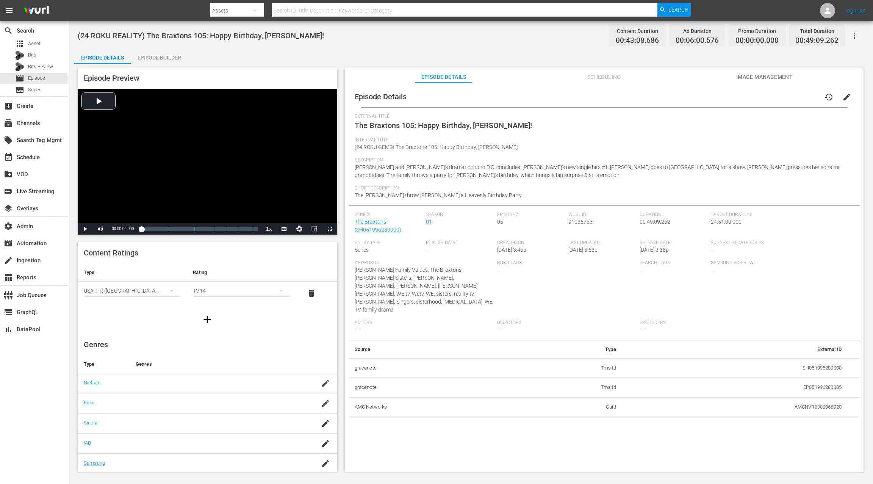
click at [152, 53] on div "Episode Builder" at bounding box center [159, 58] width 57 height 18
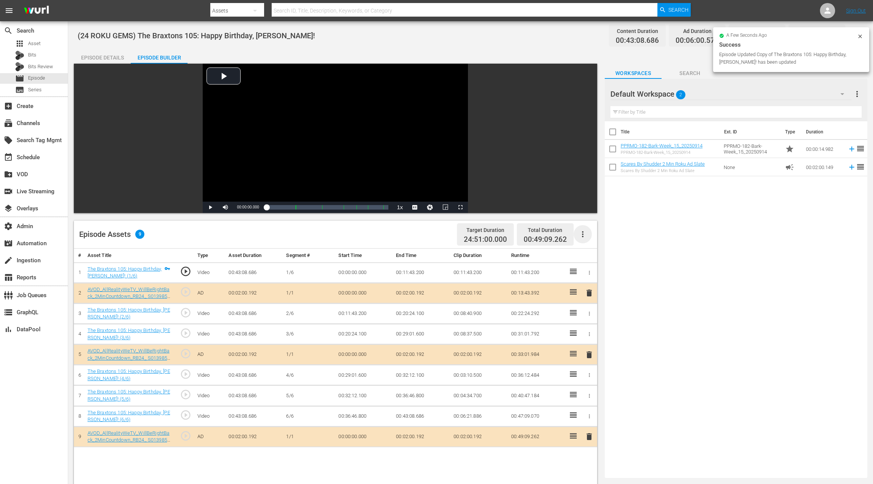
click at [582, 238] on icon "button" at bounding box center [582, 234] width 9 height 9
click at [602, 275] on div "Clear Ads" at bounding box center [606, 273] width 52 height 18
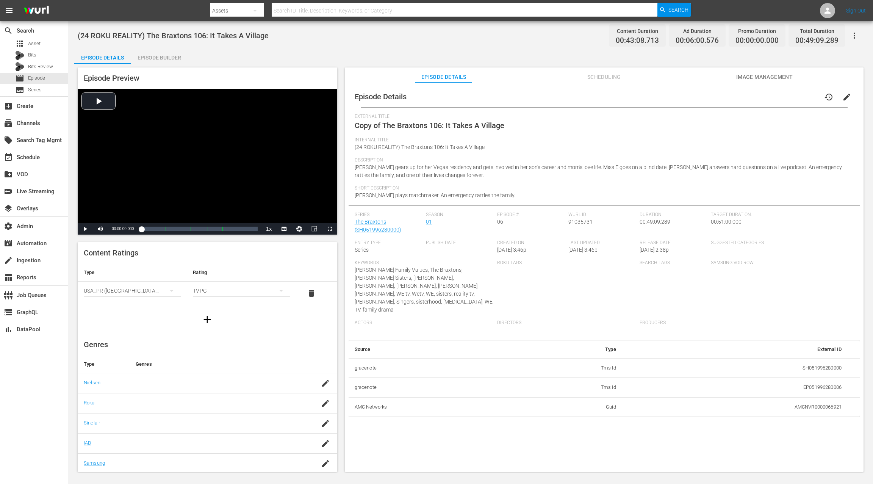
click at [654, 100] on span "edit" at bounding box center [846, 96] width 9 height 9
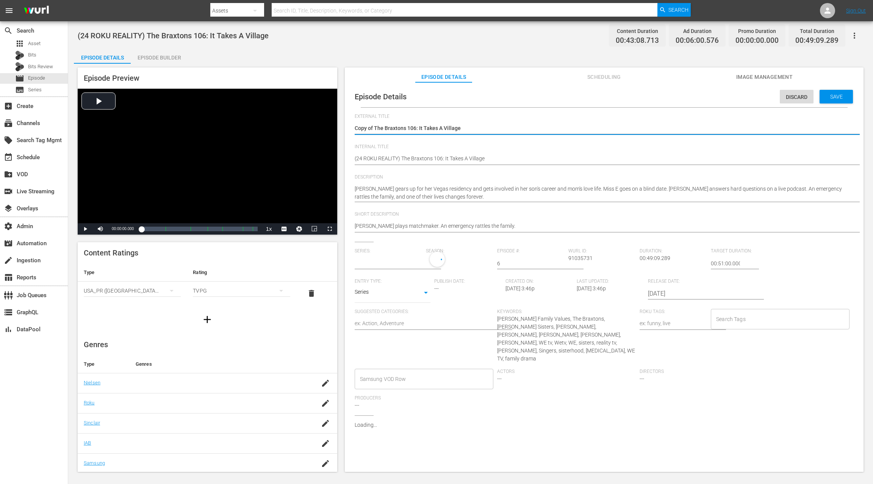
type input "The Braxtons"
drag, startPoint x: 376, startPoint y: 126, endPoint x: 346, endPoint y: 126, distance: 29.9
click at [346, 126] on div "Episode Details Discard Save External Title Copy of The Braxtons 106: It Takes …" at bounding box center [604, 280] width 519 height 397
drag, startPoint x: 374, startPoint y: 127, endPoint x: 345, endPoint y: 126, distance: 29.2
click at [345, 126] on div "Episode Details Discard Save External Title Copy of The Braxtons 106: It Takes …" at bounding box center [604, 280] width 519 height 397
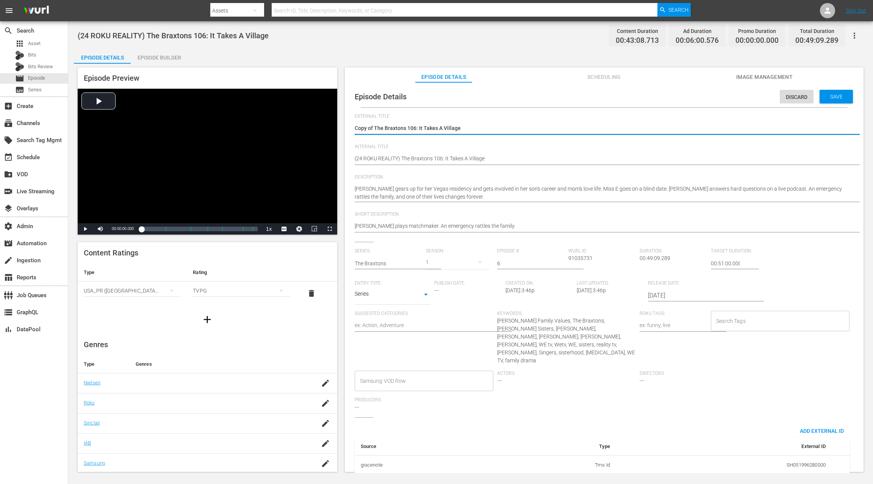
type textarea "The Braxtons 106: It Takes A Village"
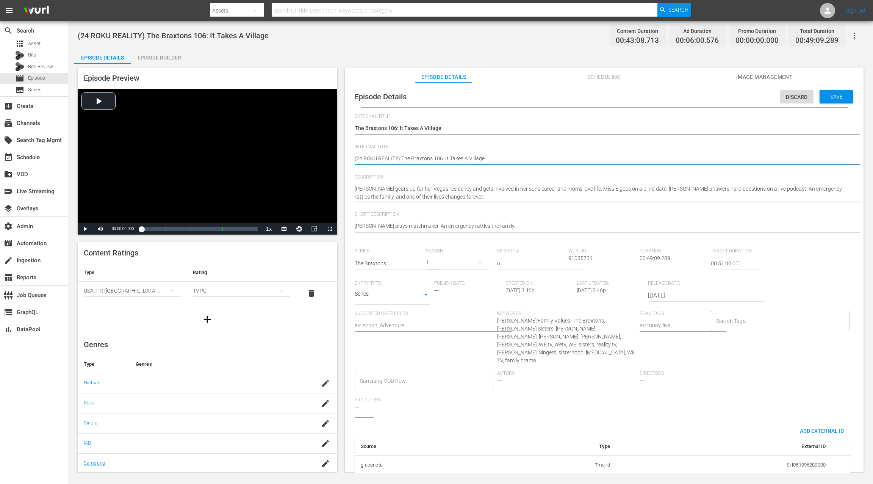
drag, startPoint x: 403, startPoint y: 157, endPoint x: 349, endPoint y: 156, distance: 53.8
paste textarea "GEMS"
type textarea "(24 ROKU GEMS) The Braxtons 106: It Takes A Village"
drag, startPoint x: 714, startPoint y: 261, endPoint x: 707, endPoint y: 247, distance: 15.8
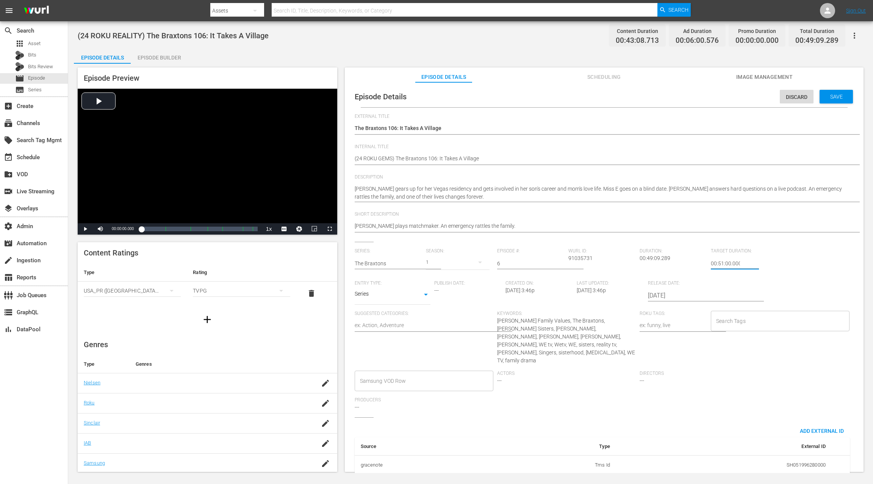
click at [654, 262] on div "Series: The Braxtons Season: 1 Episode #: 6 Wurl ID: 91035731 Duration: 00:49:0…" at bounding box center [604, 332] width 499 height 169
type input "24:51:00.000"
click at [654, 95] on span "Save" at bounding box center [836, 97] width 25 height 6
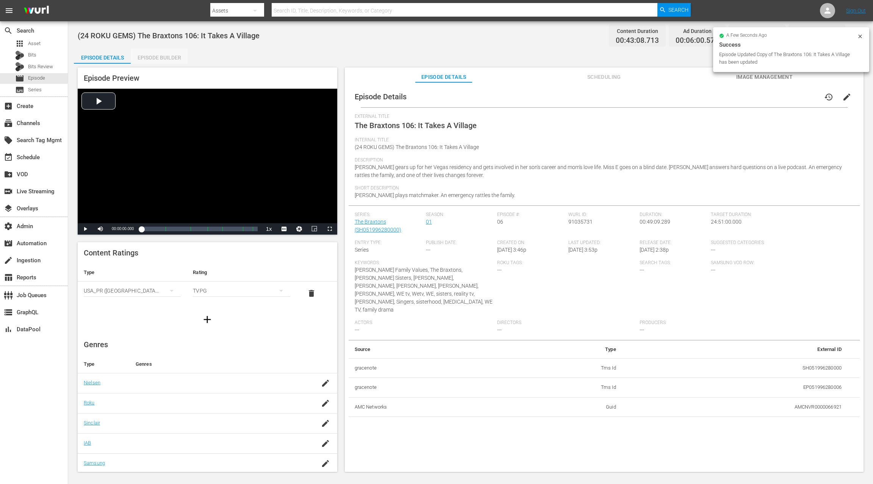
click at [167, 58] on div "Episode Builder" at bounding box center [159, 58] width 57 height 18
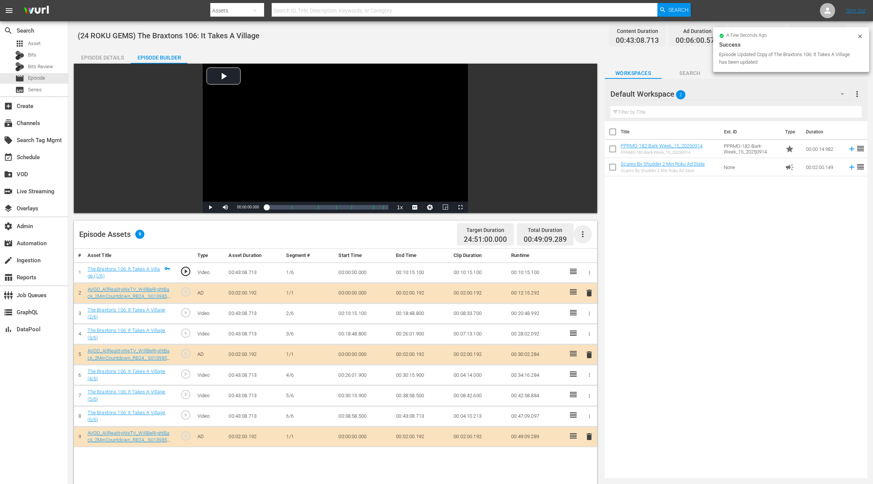
click at [586, 238] on icon "button" at bounding box center [582, 234] width 9 height 9
click at [608, 278] on div "Clear Ads" at bounding box center [606, 273] width 52 height 18
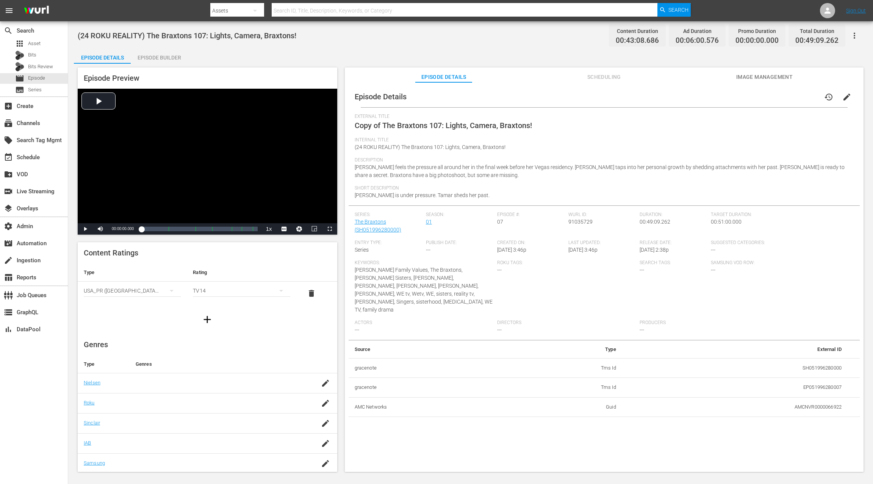
click at [654, 94] on button "edit" at bounding box center [847, 97] width 18 height 18
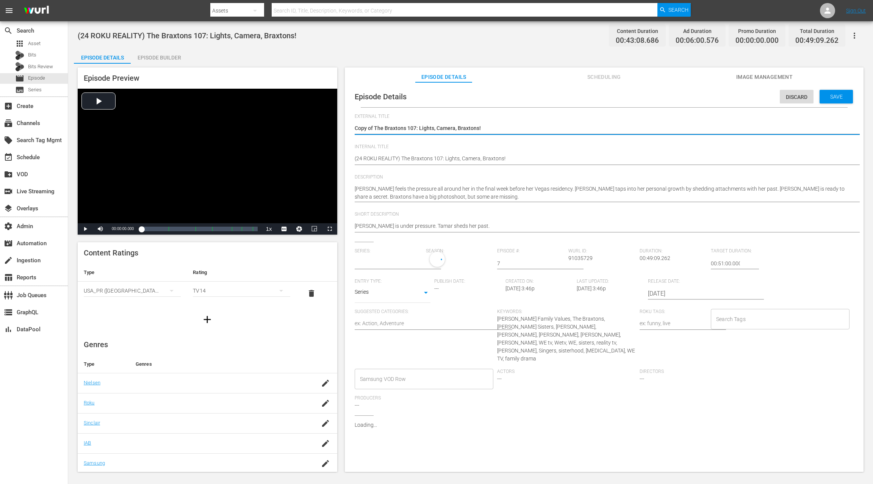
type input "The Braxtons"
drag, startPoint x: 374, startPoint y: 127, endPoint x: 341, endPoint y: 126, distance: 33.4
click at [341, 126] on div "Episode Preview Video Player is loading. Play Video Play Mute Current Time 00:0…" at bounding box center [470, 271] width 793 height 414
type textarea "The Braxtons 107: Lights, Camera, Braxtons!"
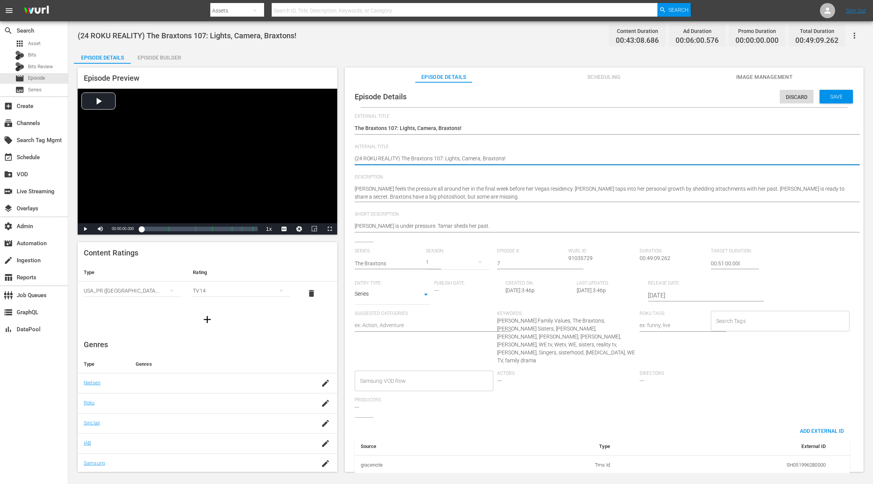
drag, startPoint x: 401, startPoint y: 159, endPoint x: 349, endPoint y: 159, distance: 52.7
paste textarea "GEMS"
type textarea "(24 ROKU GEMS) The Braxtons 107: Lights, Camera, Braxtons!"
drag, startPoint x: 714, startPoint y: 263, endPoint x: 694, endPoint y: 263, distance: 19.7
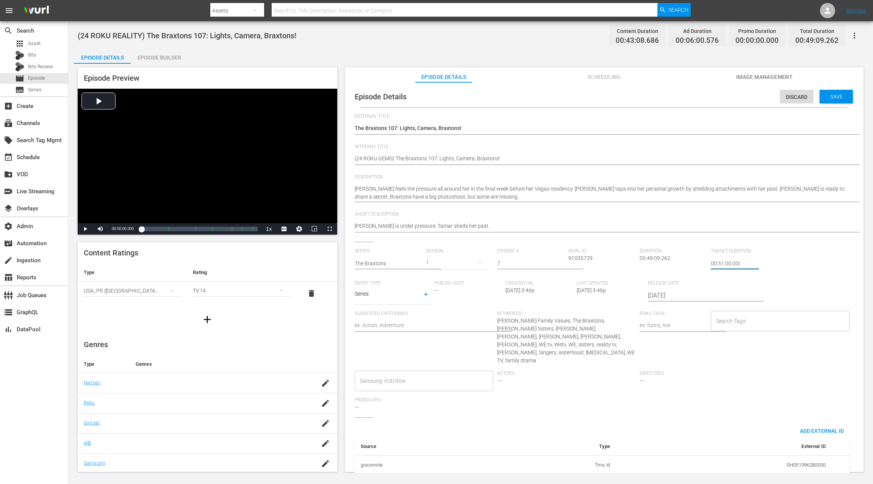
click at [654, 263] on div "Series: The Braxtons Season: 1 Episode #: 7 [PERSON_NAME] ID: 91035729 Duration…" at bounding box center [604, 332] width 499 height 169
type input "24:51:00.000"
click at [654, 94] on span "Save" at bounding box center [836, 97] width 25 height 6
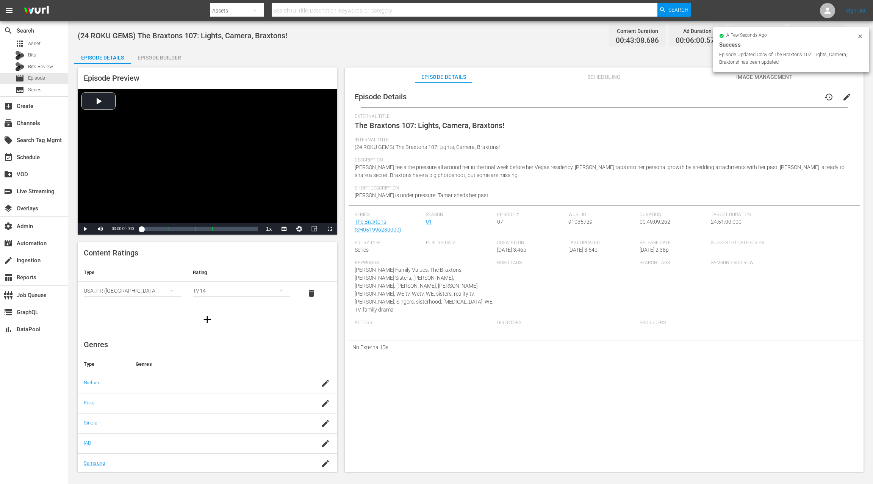
drag, startPoint x: 174, startPoint y: 57, endPoint x: 208, endPoint y: 69, distance: 36.6
click at [175, 57] on div "Episode Builder" at bounding box center [159, 58] width 57 height 18
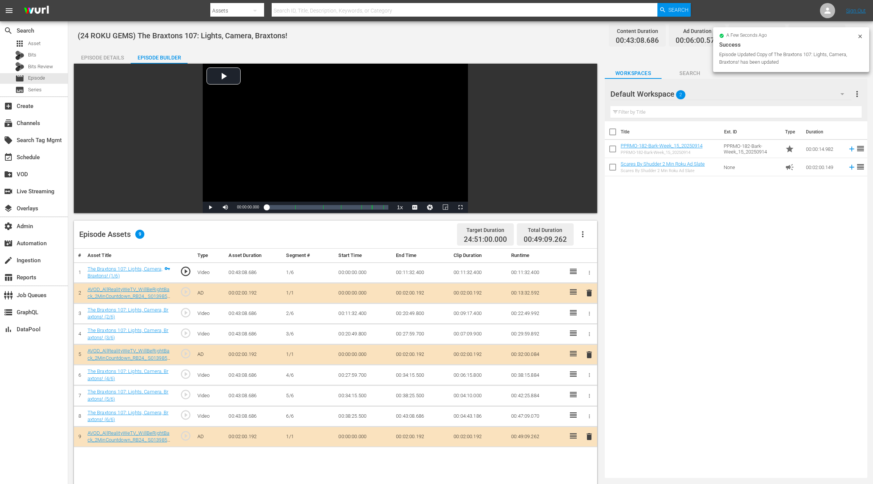
click at [587, 238] on button "button" at bounding box center [583, 234] width 18 height 18
drag, startPoint x: 600, startPoint y: 277, endPoint x: 444, endPoint y: 226, distance: 163.8
click at [600, 277] on div "Clear Ads" at bounding box center [606, 273] width 52 height 18
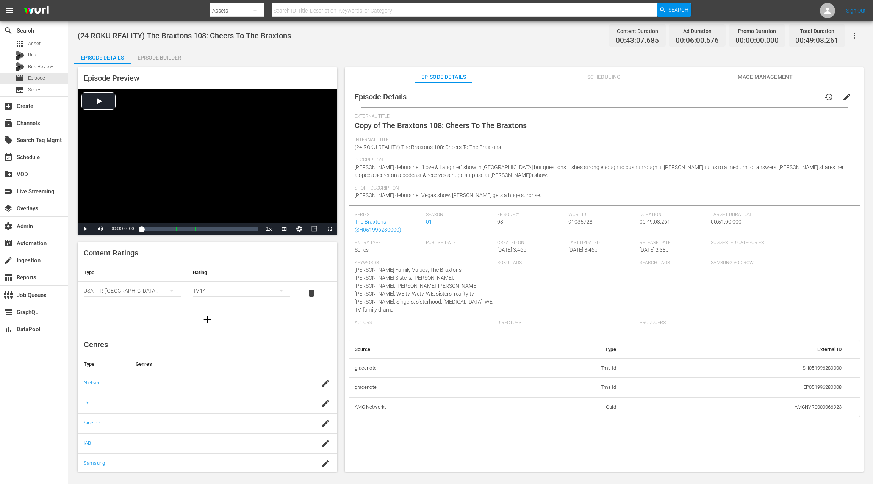
click at [654, 98] on span "edit" at bounding box center [846, 96] width 9 height 9
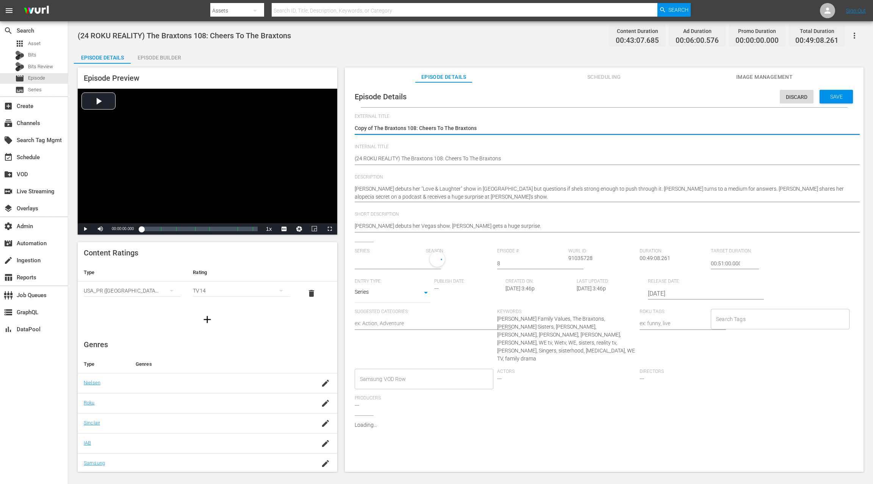
type input "The Braxtons"
drag, startPoint x: 374, startPoint y: 129, endPoint x: 351, endPoint y: 128, distance: 22.4
click at [351, 128] on div "Episode Details Discard Save External Title Copy of The Braxtons 108: Cheers To…" at bounding box center [604, 303] width 511 height 434
type textarea "The Braxtons 108: Cheers To The Braxtons"
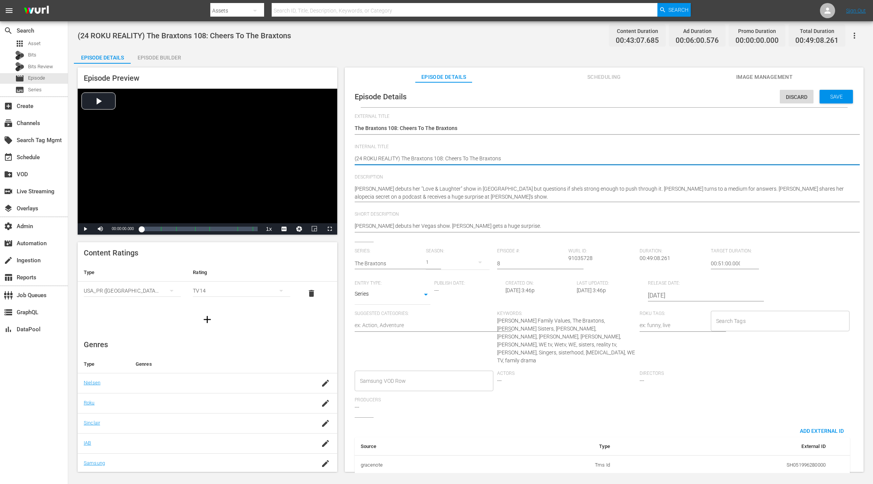
drag, startPoint x: 402, startPoint y: 159, endPoint x: 349, endPoint y: 156, distance: 53.1
paste textarea "GEMS"
type textarea "(24 ROKU GEMS) The Braxtons 108: Cheers To The Braxtons"
drag, startPoint x: 713, startPoint y: 263, endPoint x: 703, endPoint y: 250, distance: 16.7
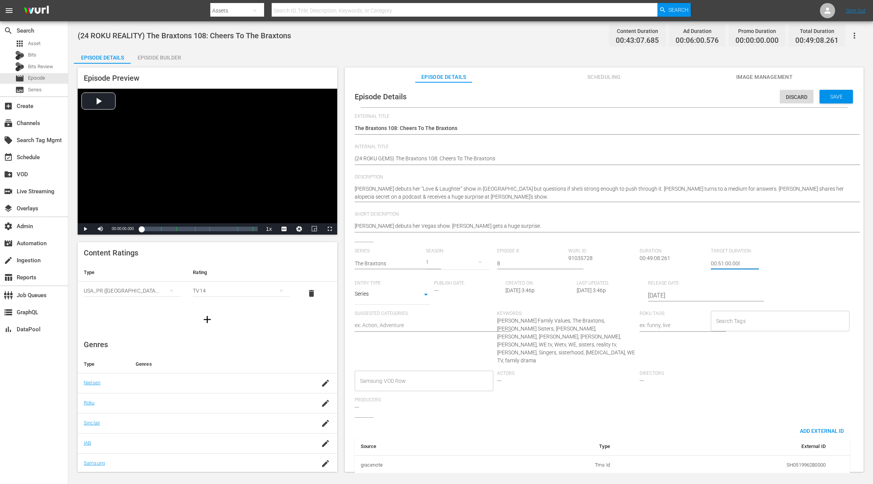
click at [654, 263] on div "Series: The Braxtons Season: 1 Episode #: 8 Wurl ID: 91035728 Duration: 00:49:0…" at bounding box center [604, 332] width 499 height 169
type input "24:51:00.000"
click at [654, 96] on span "Save" at bounding box center [836, 97] width 25 height 6
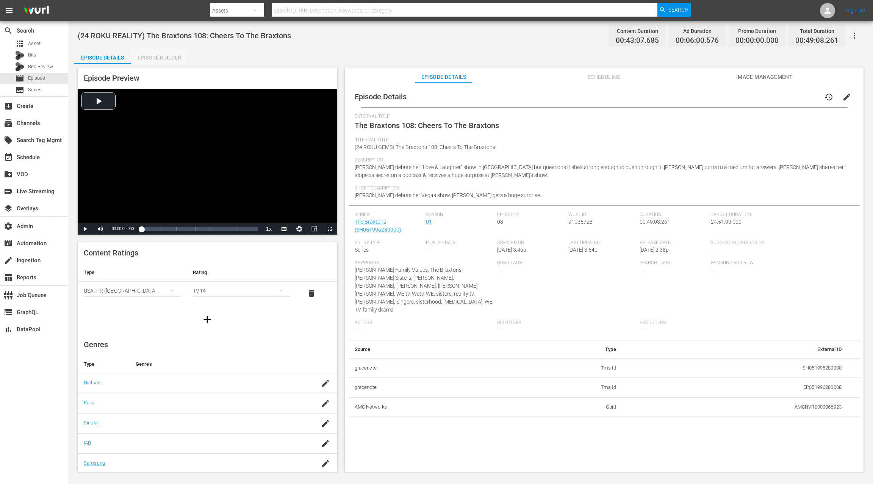
click at [143, 56] on div "Episode Builder" at bounding box center [159, 58] width 57 height 18
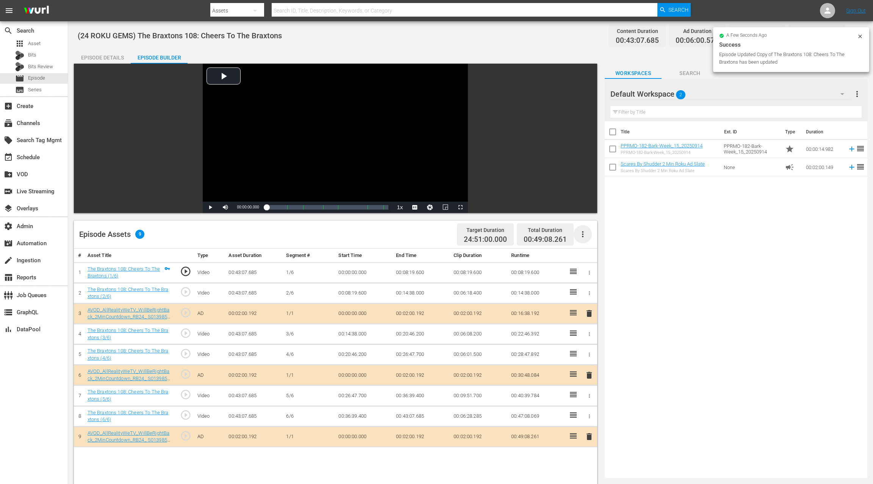
click at [582, 235] on icon "button" at bounding box center [582, 234] width 9 height 9
click at [587, 275] on div "Clear Ads" at bounding box center [606, 273] width 52 height 18
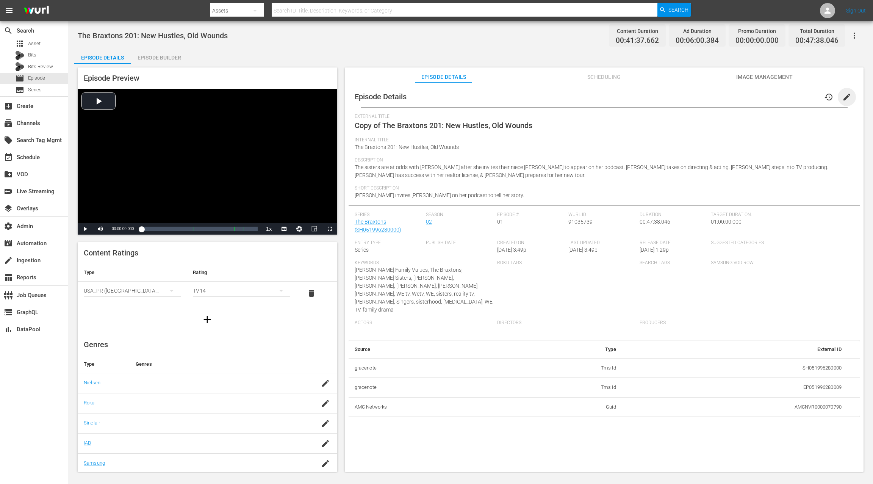
drag, startPoint x: 844, startPoint y: 97, endPoint x: 770, endPoint y: 108, distance: 74.3
click at [654, 97] on span "edit" at bounding box center [846, 96] width 9 height 9
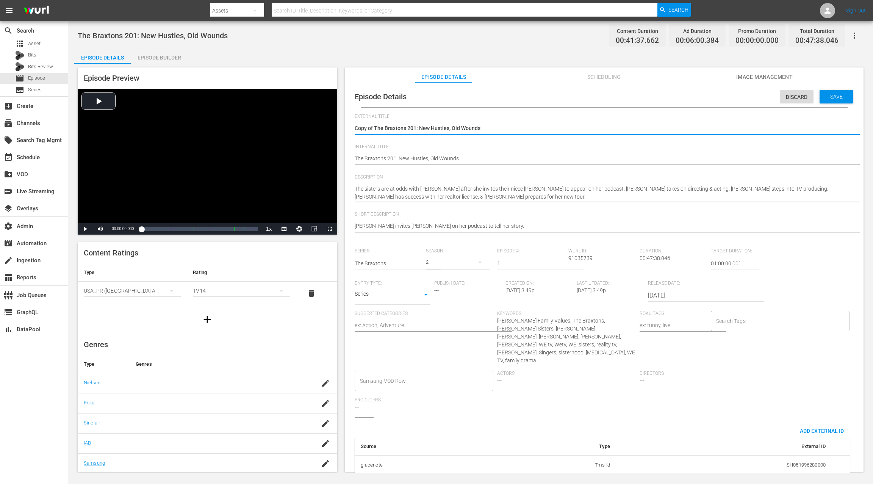
drag, startPoint x: 376, startPoint y: 128, endPoint x: 348, endPoint y: 126, distance: 27.3
click at [349, 126] on div "Episode Details Discard Save External Title Copy of The Braxtons 201: New Hustl…" at bounding box center [604, 303] width 511 height 434
type textarea "The Braxtons 201: New Hustles, Old Wounds"
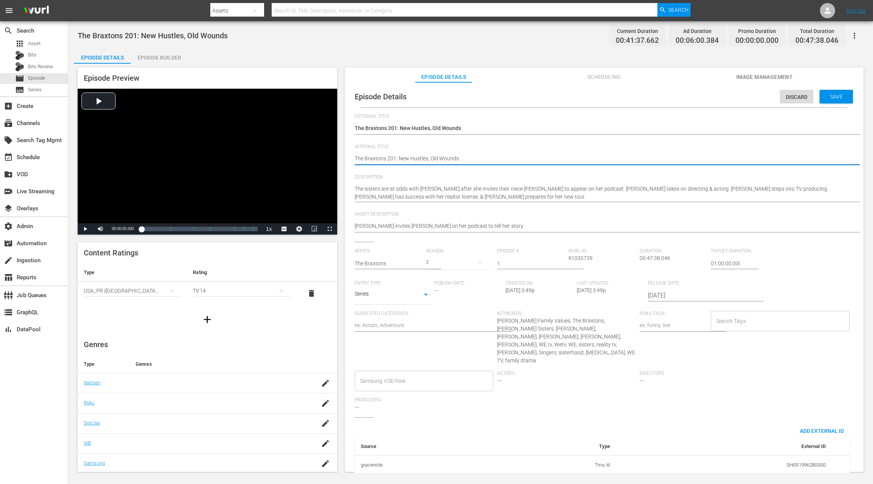
paste textarea "(24 ROKU GEMS)"
type textarea "(24 ROKU GEMS) The Braxtons 201: New Hustles, Old Wounds"
drag, startPoint x: 712, startPoint y: 263, endPoint x: 701, endPoint y: 263, distance: 11.4
click at [654, 263] on div "Series: The Braxtons Season: 2 Episode #: 1 [PERSON_NAME] ID: 91035739 Duration…" at bounding box center [604, 332] width 499 height 169
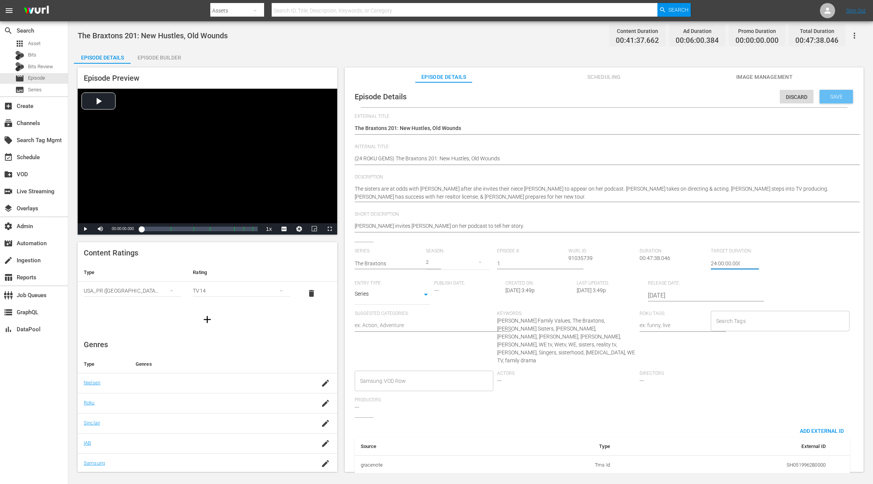
type input "24:00:00.000"
drag, startPoint x: 835, startPoint y: 99, endPoint x: 442, endPoint y: 105, distance: 393.0
click at [654, 98] on span "Save" at bounding box center [836, 97] width 25 height 6
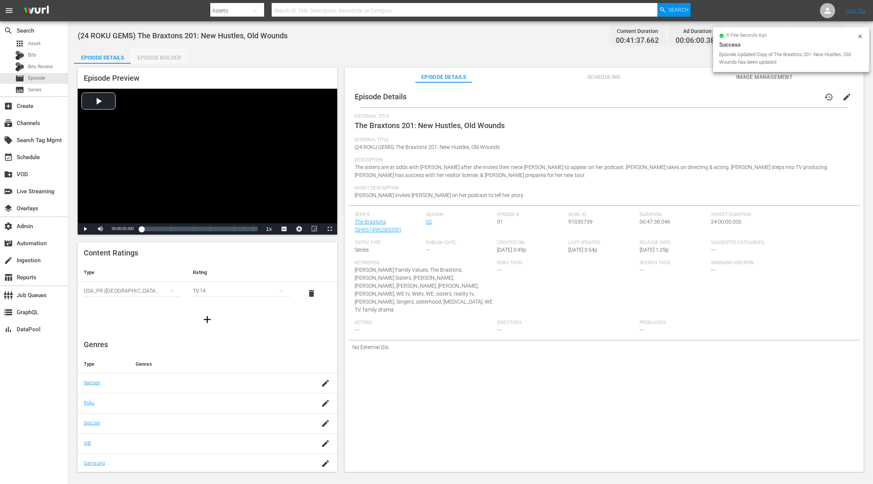
click at [160, 58] on div "Episode Builder" at bounding box center [159, 58] width 57 height 18
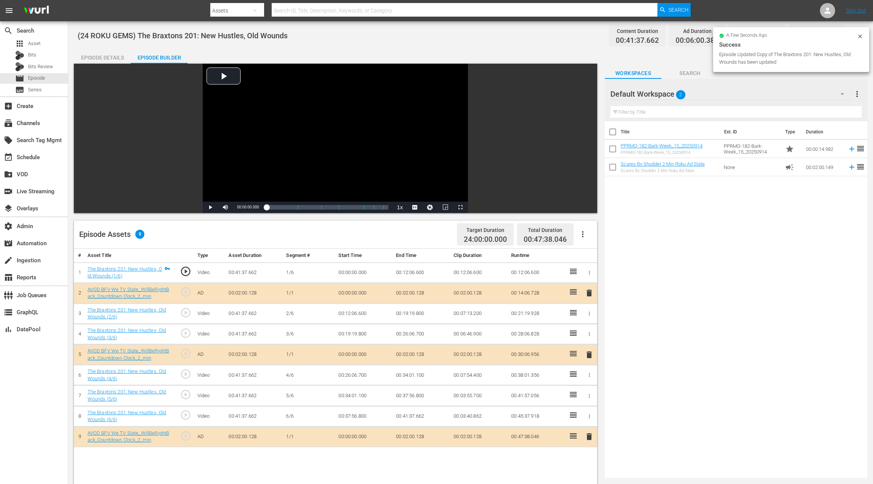
click at [584, 235] on icon "button" at bounding box center [582, 234] width 9 height 9
click at [600, 276] on div "Clear Ads" at bounding box center [606, 273] width 52 height 18
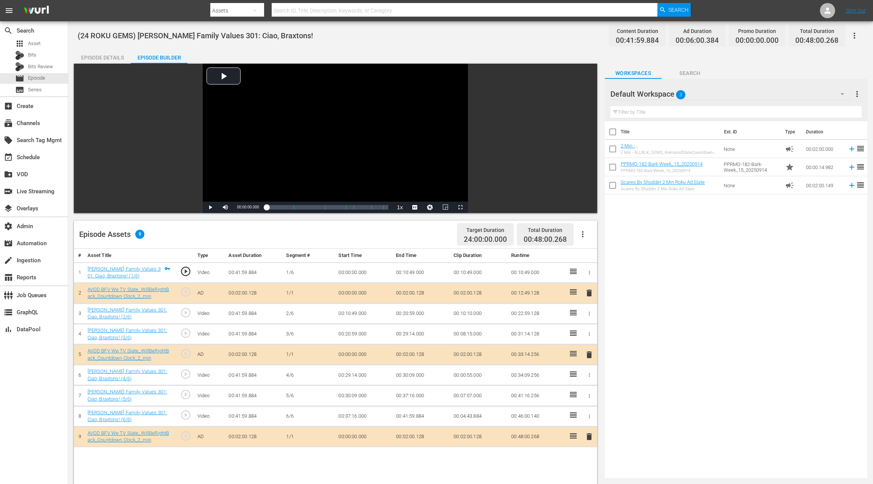
click at [586, 232] on icon "button" at bounding box center [582, 234] width 9 height 9
click at [596, 271] on div "Clear Ads" at bounding box center [606, 273] width 52 height 18
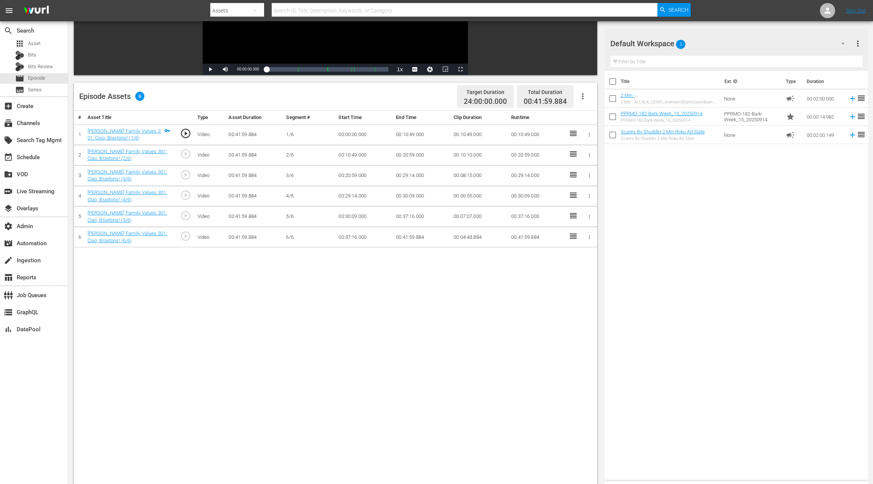
scroll to position [196, 0]
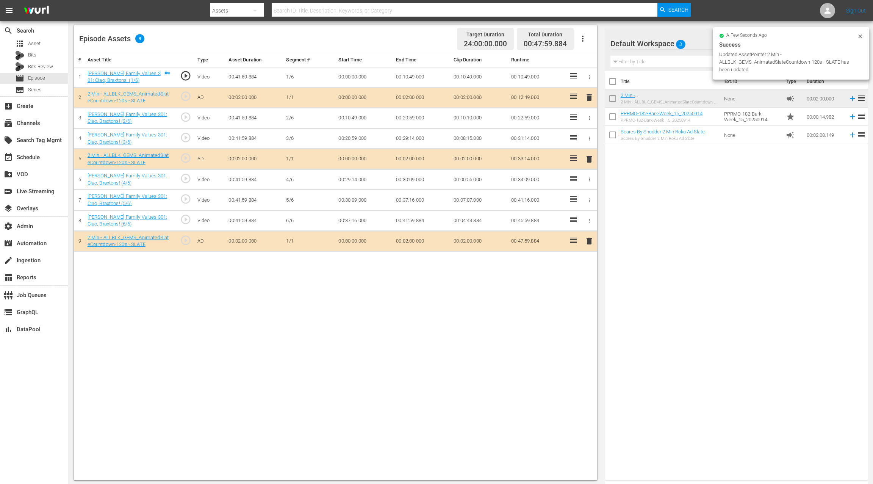
drag, startPoint x: 624, startPoint y: 95, endPoint x: 683, endPoint y: 0, distance: 110.9
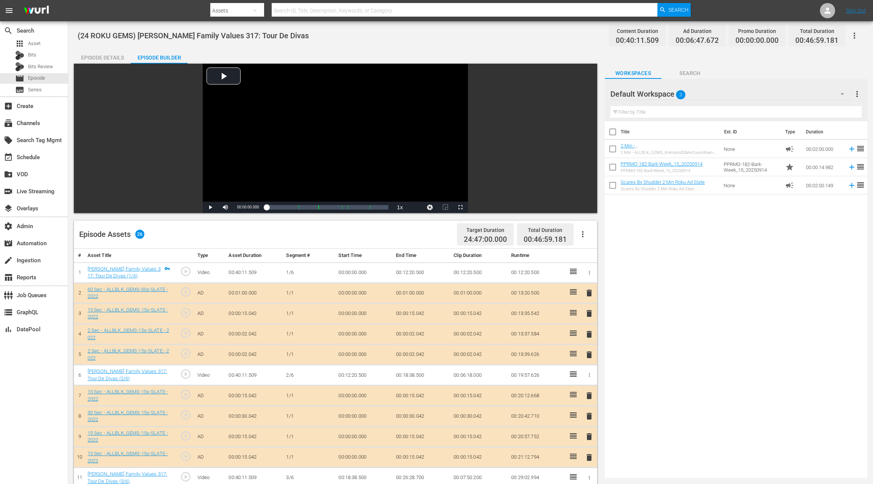
click at [583, 233] on icon "button" at bounding box center [582, 234] width 9 height 9
click at [595, 273] on div "Clear Ads" at bounding box center [606, 273] width 52 height 18
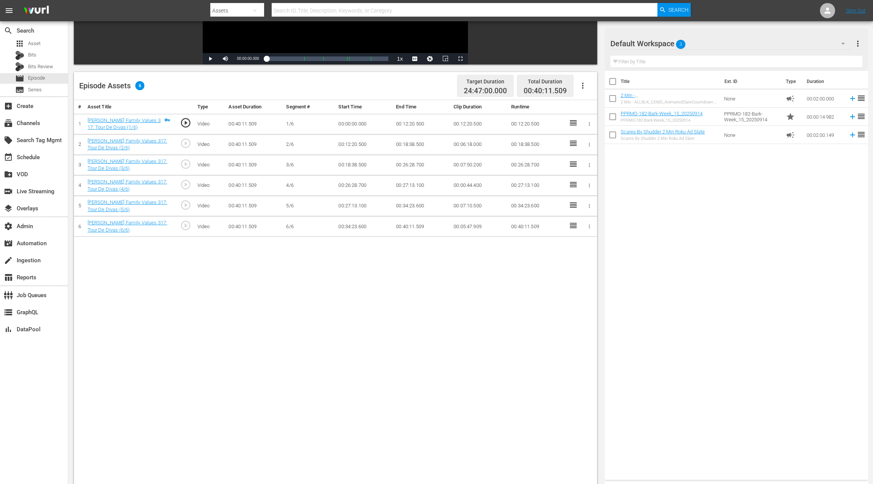
scroll to position [197, 0]
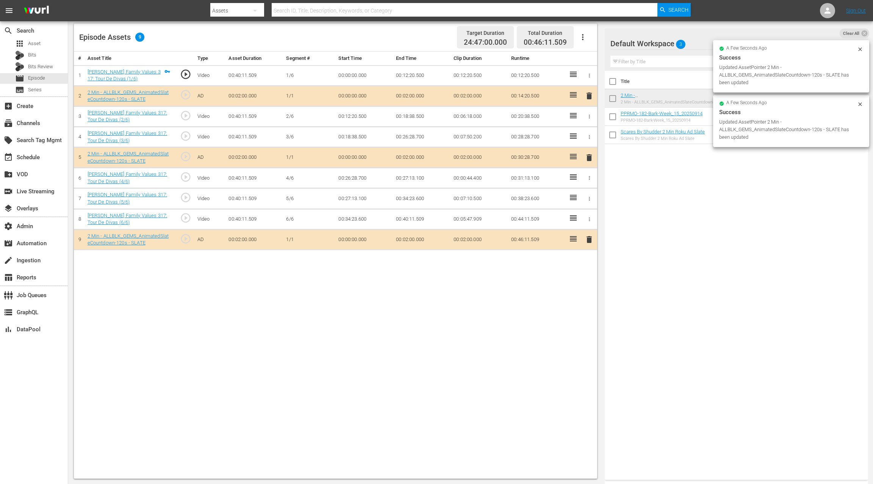
drag, startPoint x: 627, startPoint y: 95, endPoint x: 684, endPoint y: 2, distance: 109.5
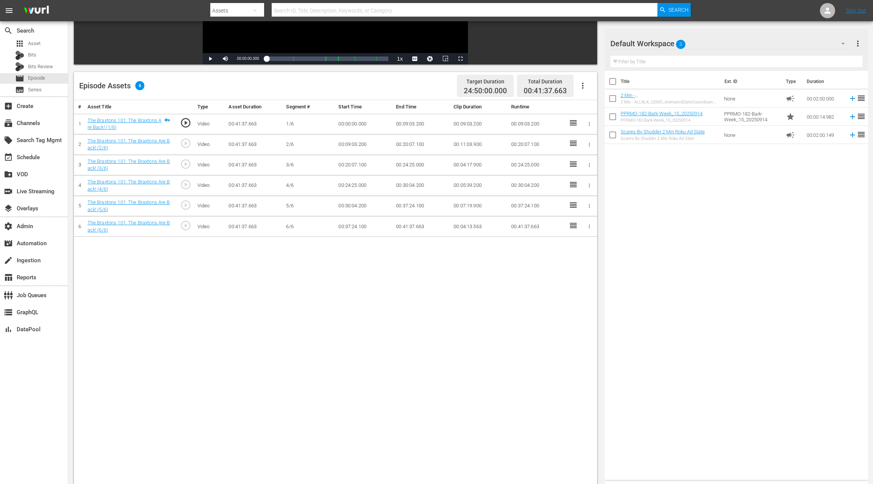
scroll to position [182, 0]
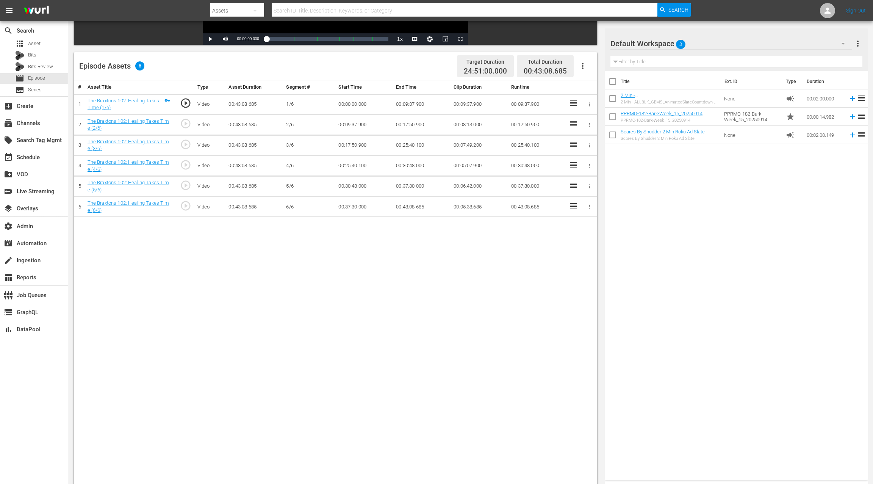
scroll to position [197, 0]
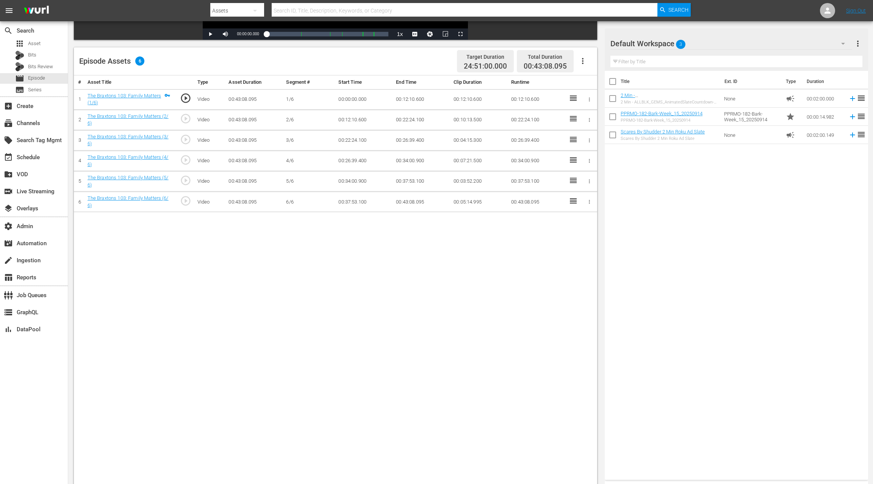
scroll to position [197, 0]
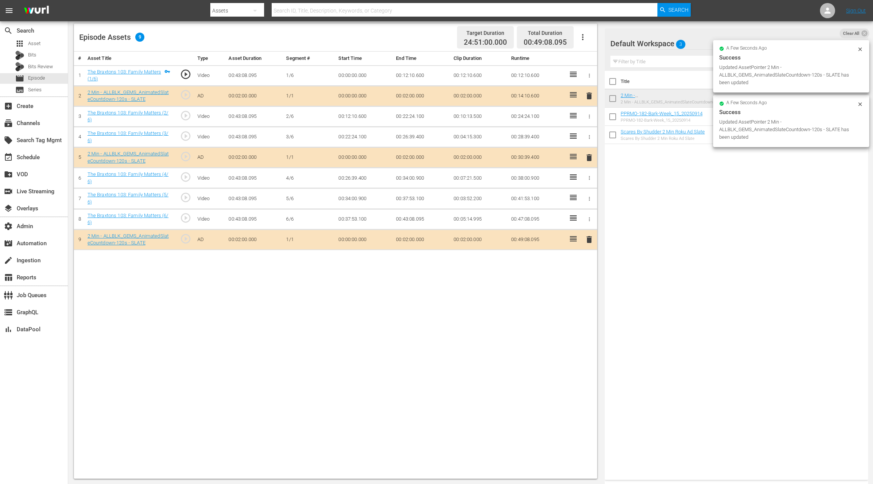
drag, startPoint x: 625, startPoint y: 96, endPoint x: 696, endPoint y: 2, distance: 117.8
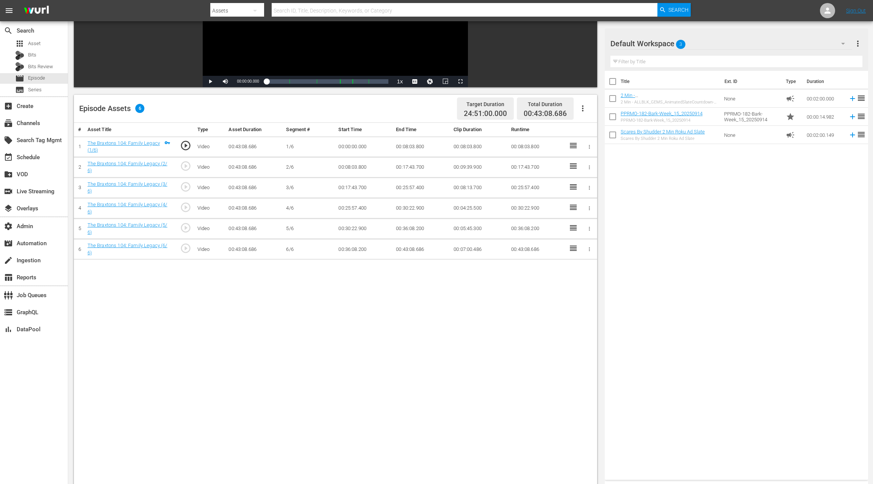
scroll to position [147, 0]
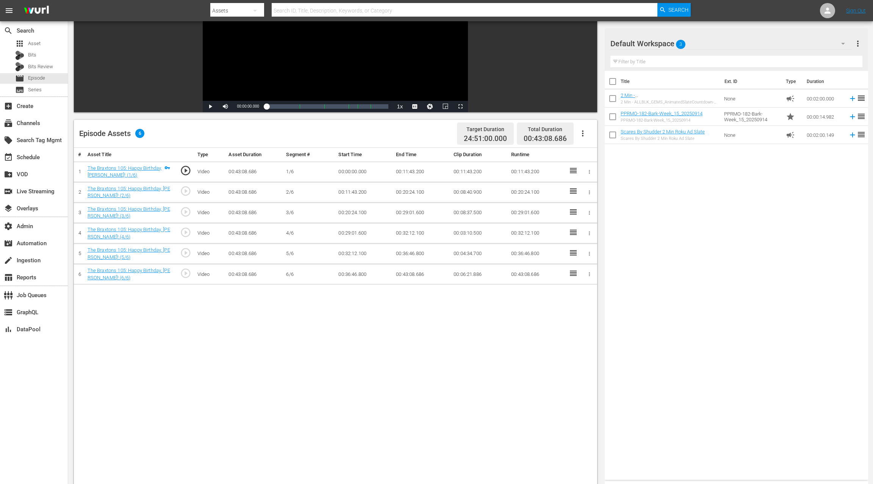
scroll to position [193, 0]
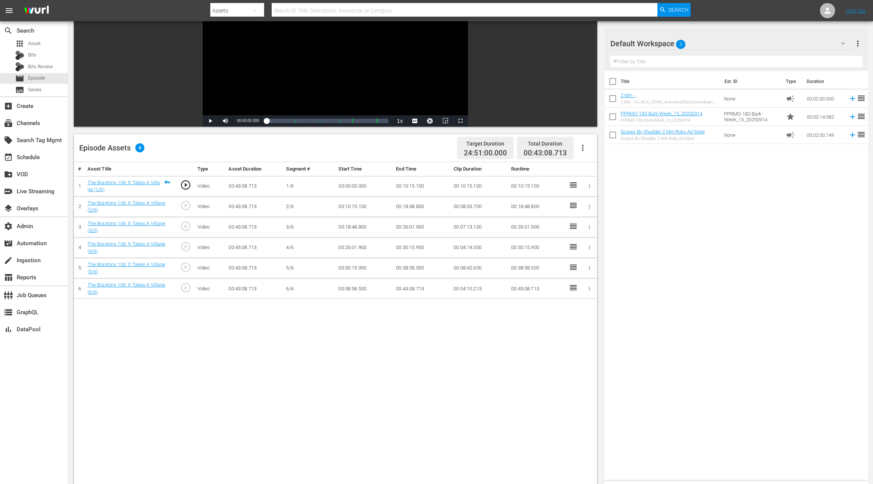
scroll to position [122, 0]
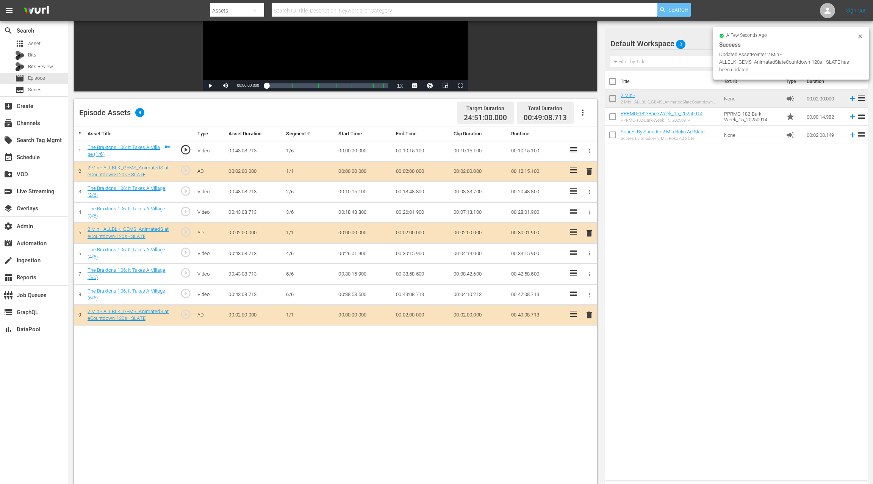
drag, startPoint x: 629, startPoint y: 97, endPoint x: 672, endPoint y: 3, distance: 103.4
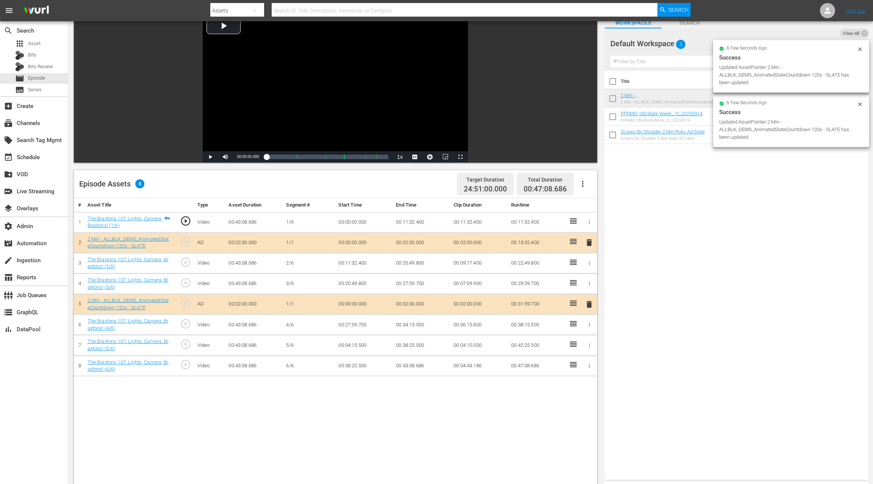
scroll to position [58, 0]
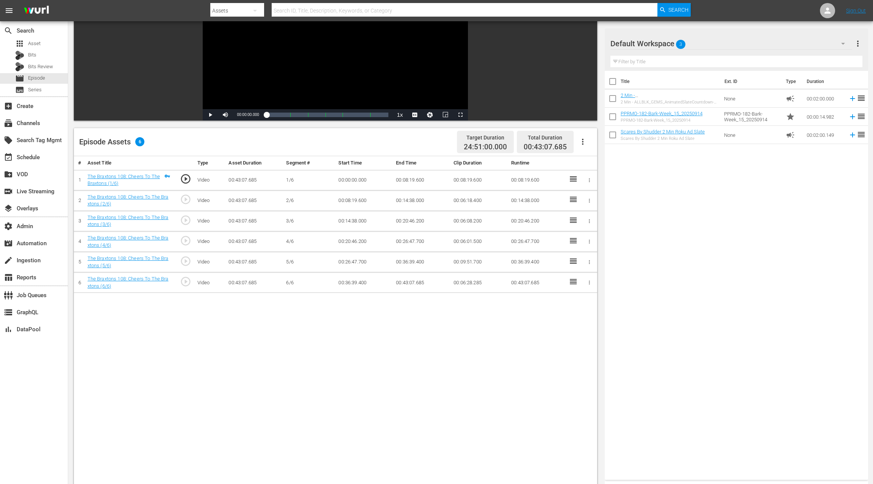
scroll to position [100, 0]
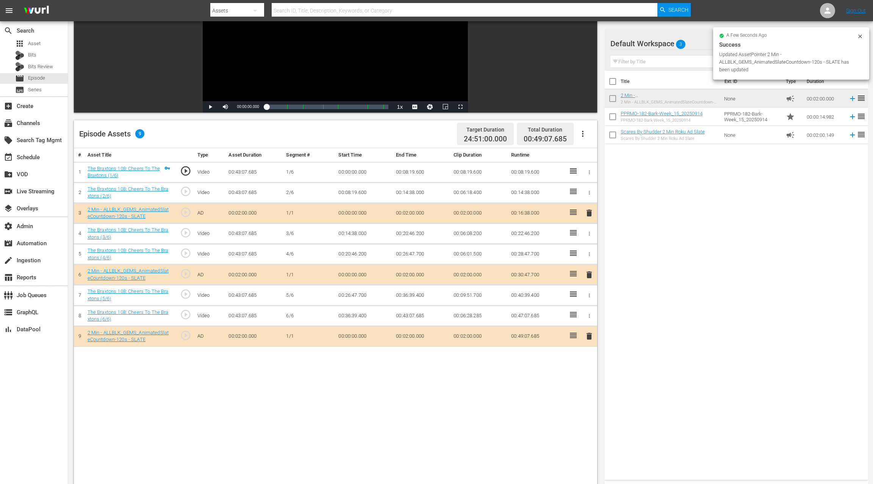
drag, startPoint x: 626, startPoint y: 98, endPoint x: 596, endPoint y: 3, distance: 99.7
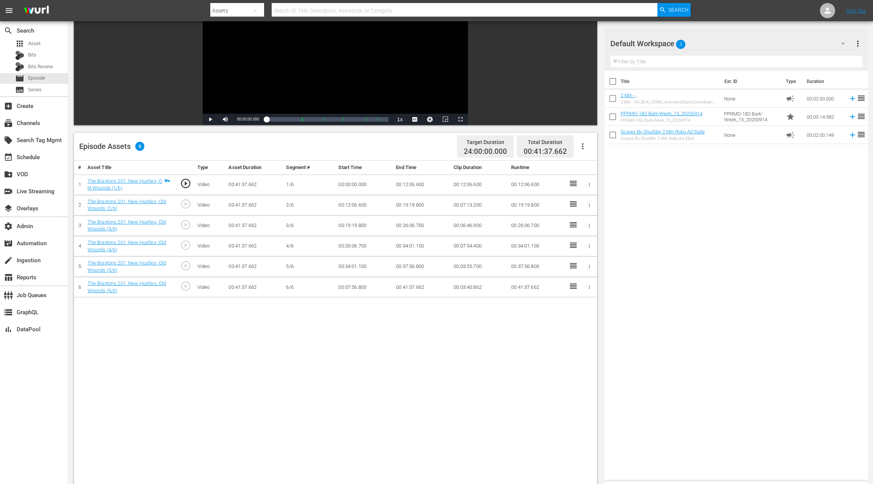
scroll to position [110, 0]
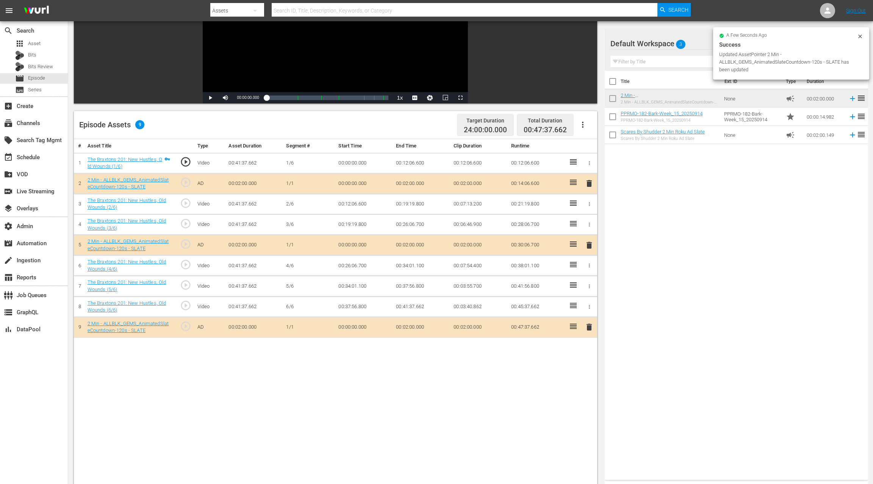
drag, startPoint x: 632, startPoint y: 97, endPoint x: 654, endPoint y: 3, distance: 95.8
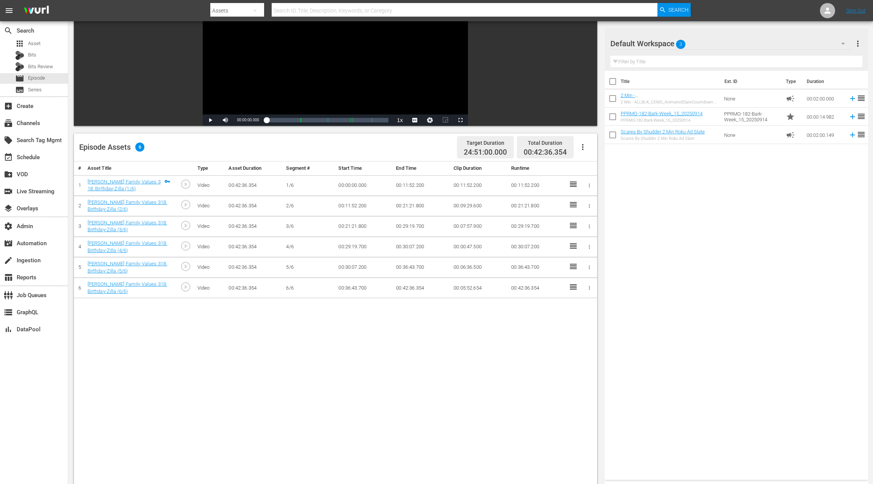
scroll to position [118, 0]
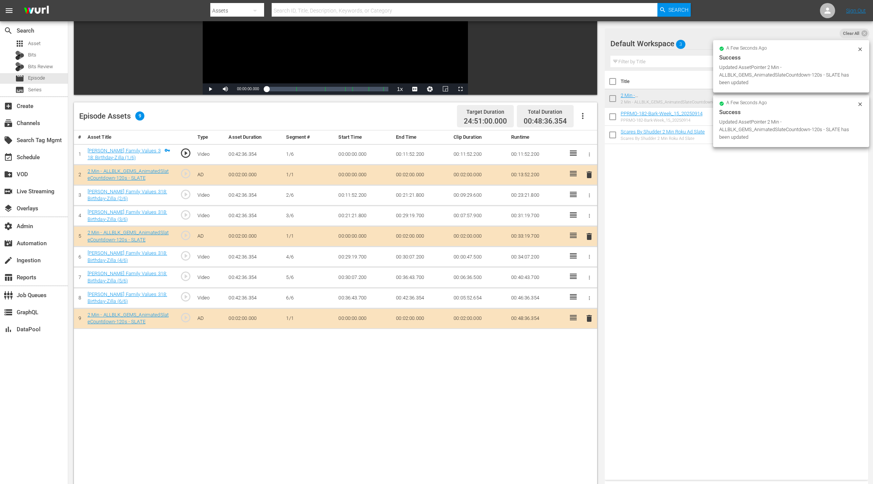
drag, startPoint x: 627, startPoint y: 96, endPoint x: 700, endPoint y: 1, distance: 119.9
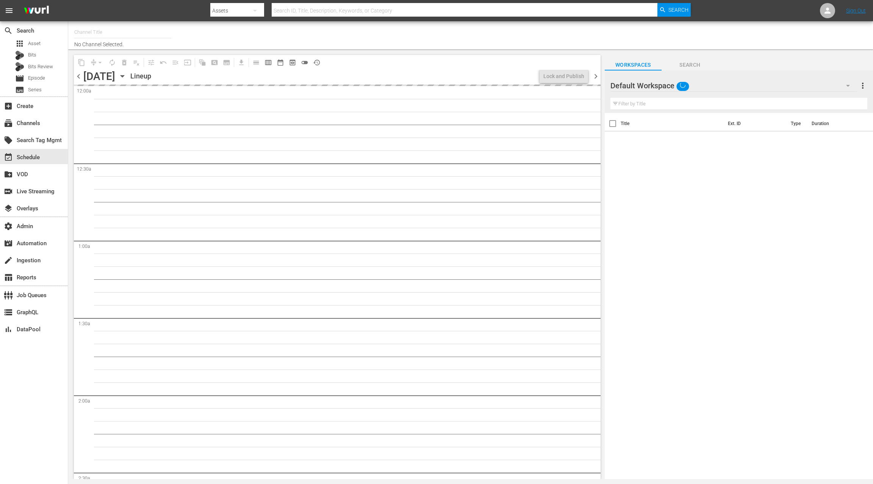
type input "AllBlk Gems (Roku) (1361)"
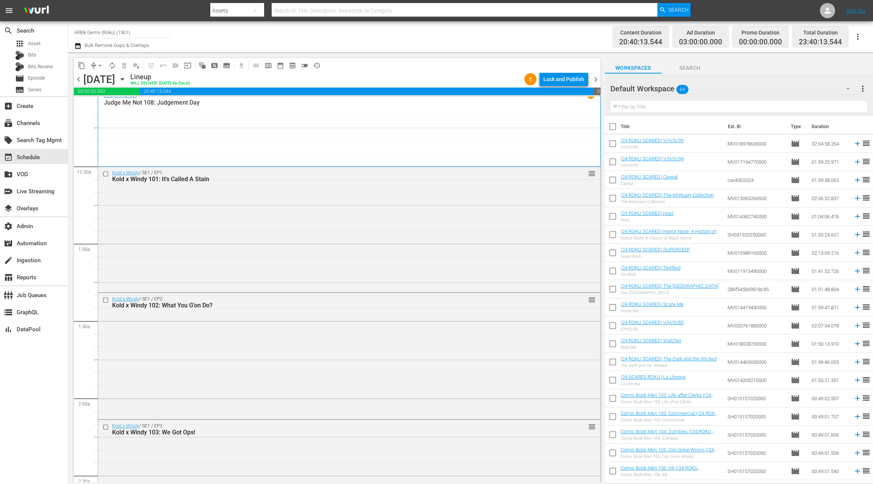
scroll to position [6, 0]
click at [379, 134] on div "Judge Me Not / SE1 / EP8 1 Judge Me Not 108: Judgement Day" at bounding box center [349, 129] width 491 height 72
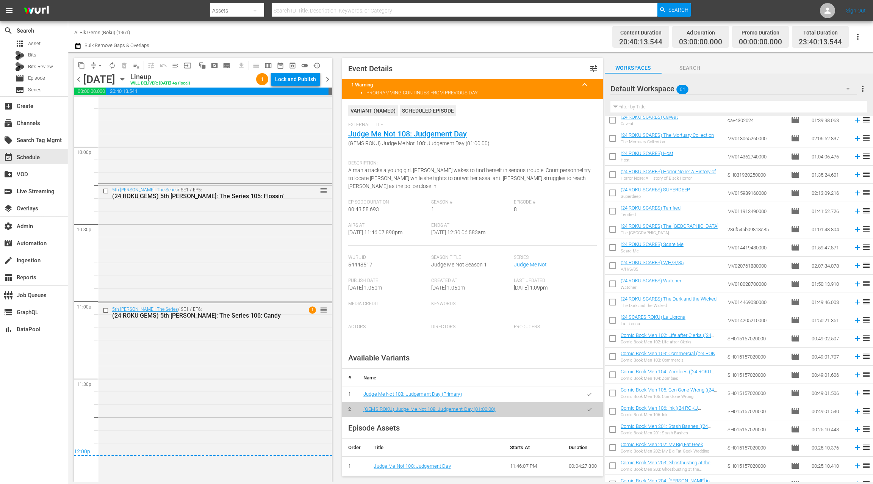
scroll to position [0, 0]
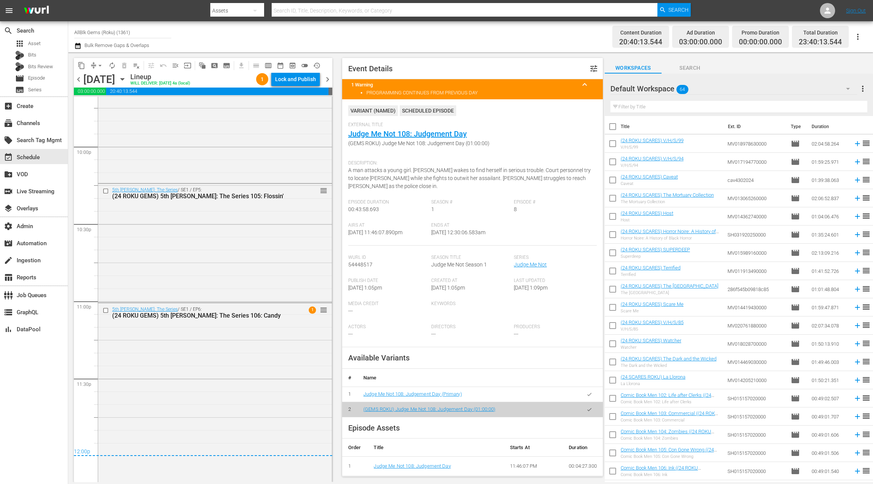
click at [778, 88] on div "Default Workspace 64" at bounding box center [733, 88] width 247 height 21
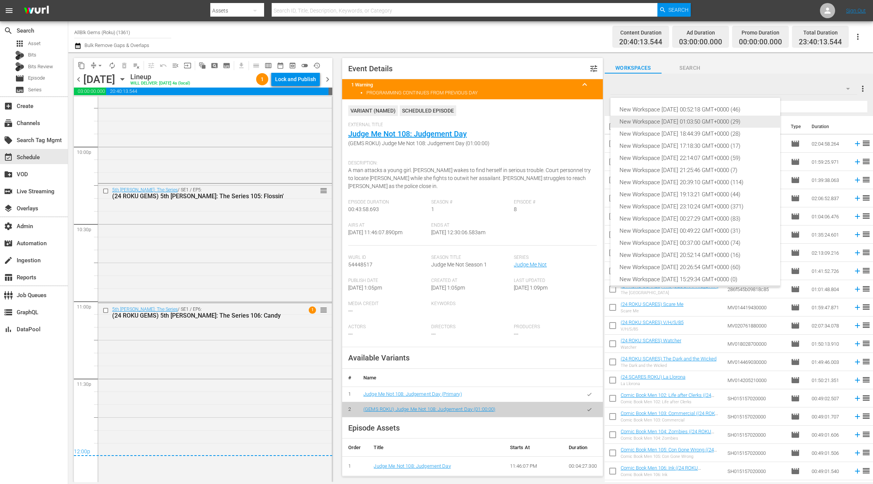
click at [724, 120] on div "New Workspace Mon Sep 22 2025 01:03:50 GMT+0000 (29)" at bounding box center [696, 122] width 152 height 12
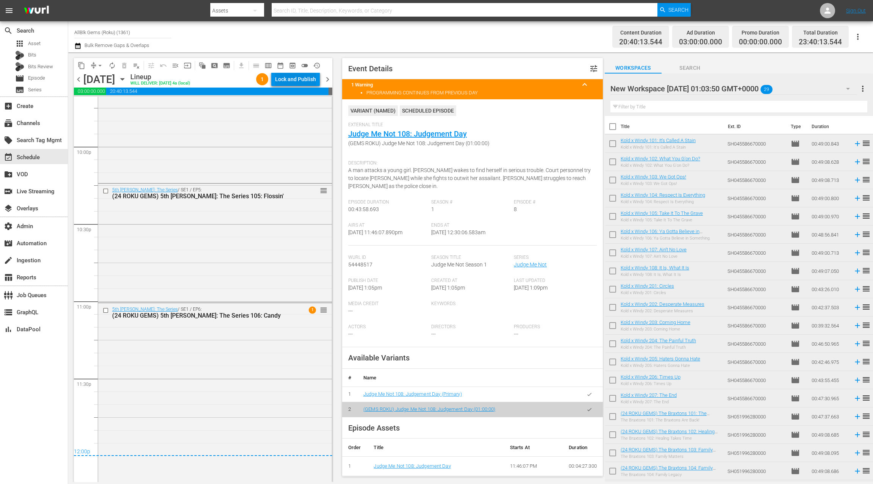
click at [289, 81] on div "Lock and Publish" at bounding box center [295, 79] width 41 height 14
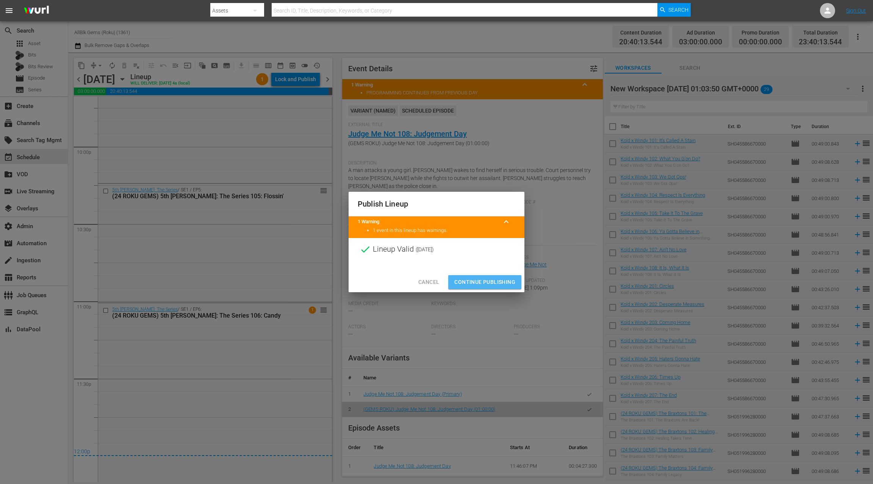
click at [491, 283] on span "Continue Publishing" at bounding box center [484, 281] width 61 height 9
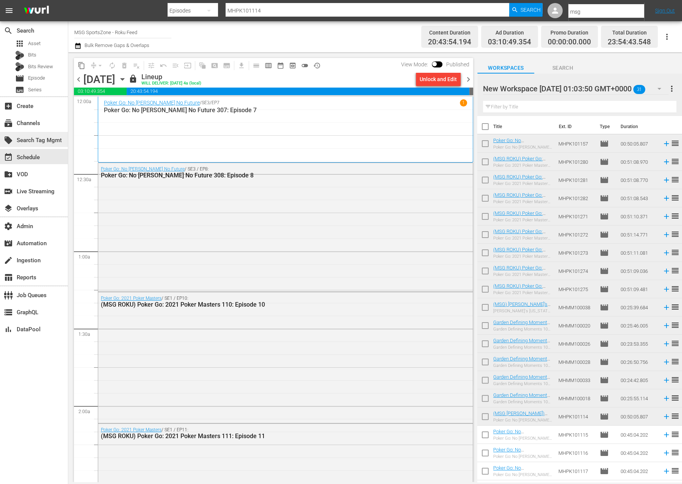
scroll to position [3377, 0]
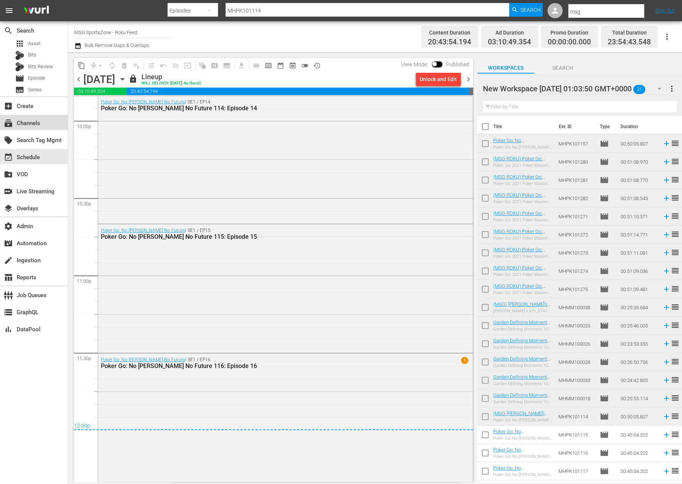
click at [45, 128] on div "subscriptions Channels" at bounding box center [34, 122] width 68 height 15
type input "msg"
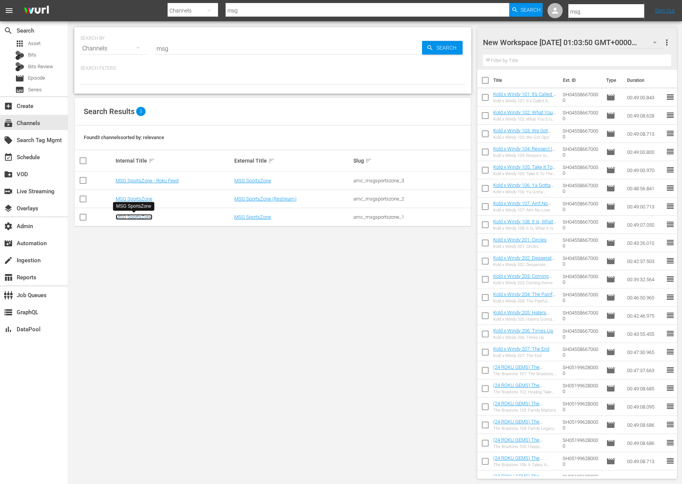
click at [146, 216] on link "MSG SportsZone" at bounding box center [134, 217] width 37 height 6
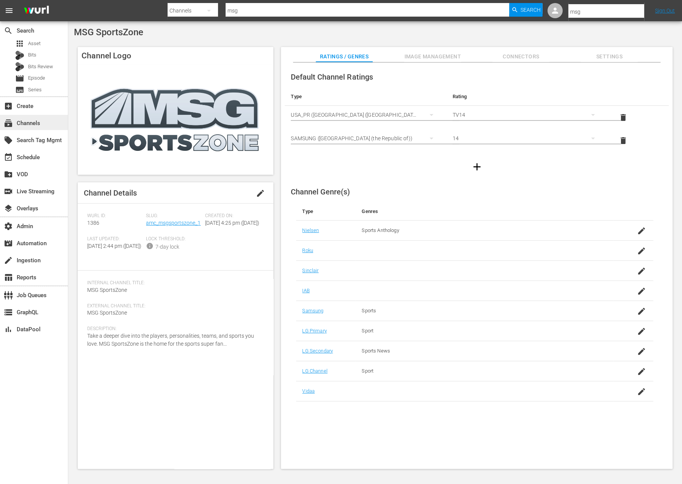
click at [43, 124] on div "subscriptions Channels" at bounding box center [34, 122] width 68 height 15
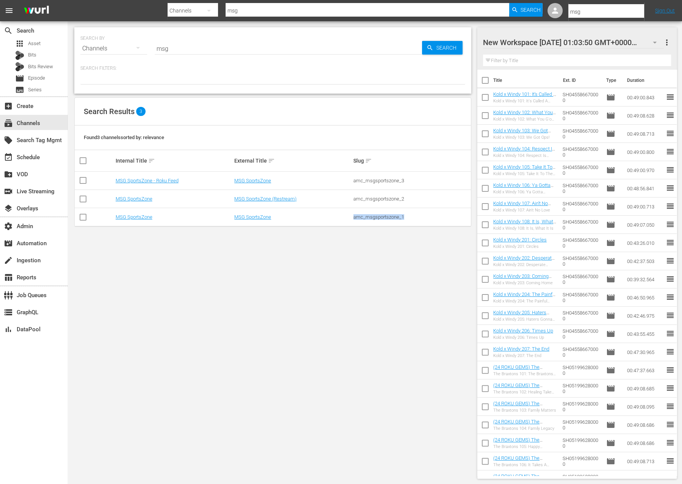
drag, startPoint x: 406, startPoint y: 217, endPoint x: 354, endPoint y: 218, distance: 51.9
click at [354, 218] on div "amc_msgsportszone_1" at bounding box center [411, 217] width 117 height 6
copy div "amc_msgsportszone_1"
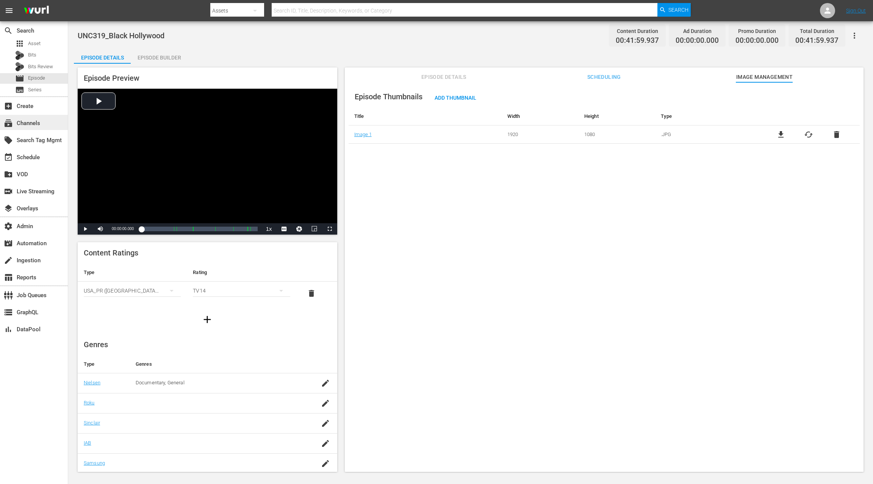
click at [39, 120] on div "subscriptions Channels" at bounding box center [21, 122] width 42 height 7
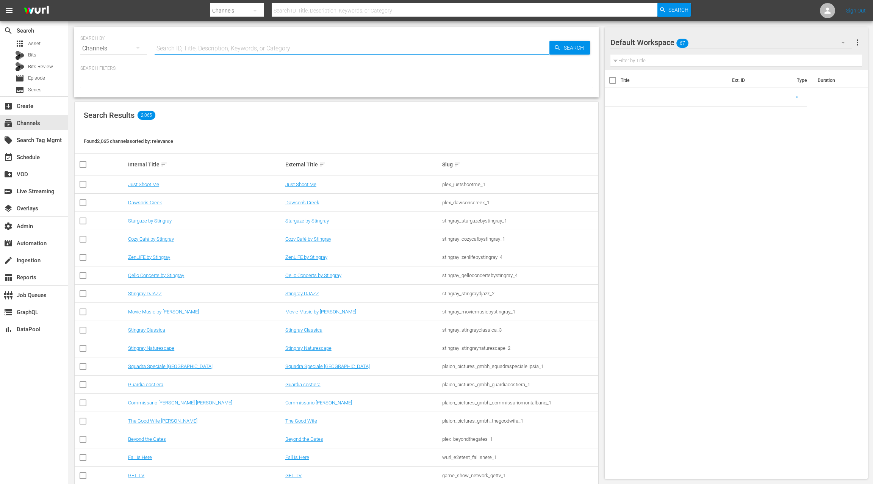
click at [169, 47] on input "text" at bounding box center [352, 48] width 395 height 18
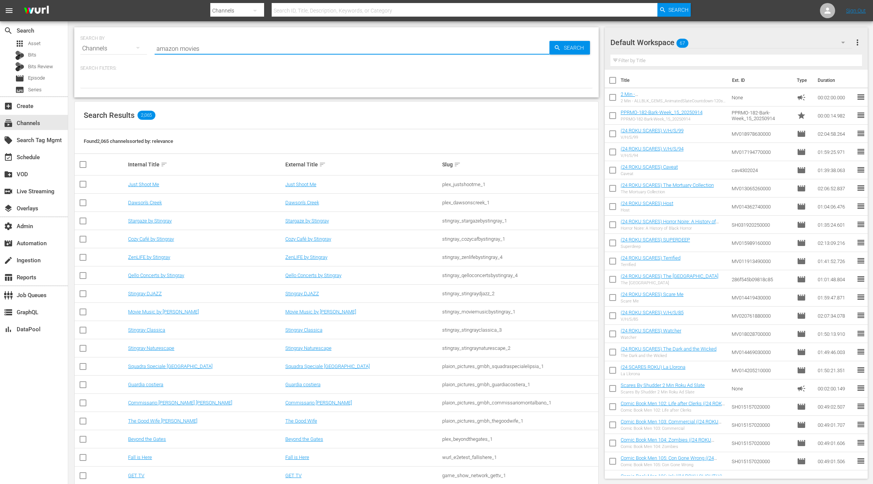
type input "amazon movies"
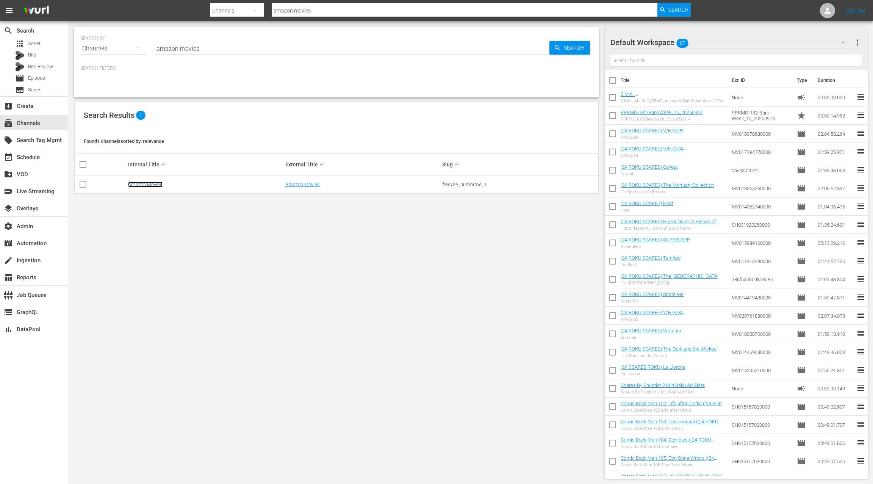
click at [142, 184] on link "Amazon Movies" at bounding box center [145, 185] width 34 height 6
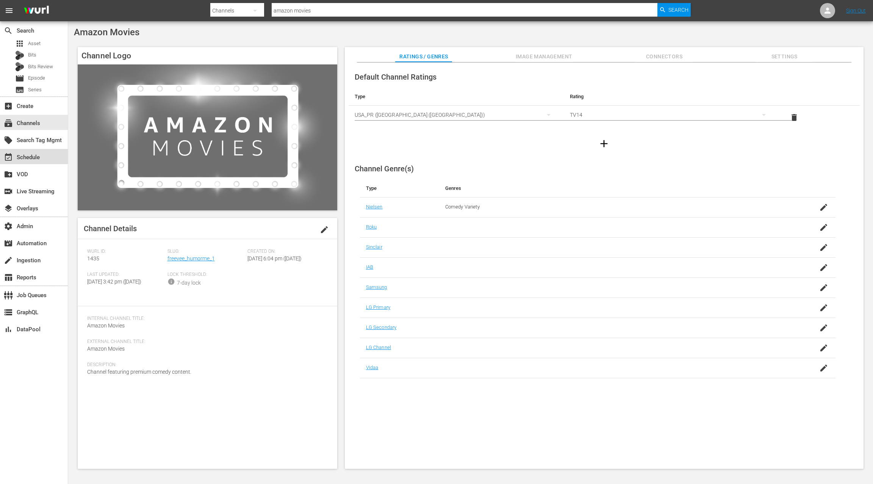
click at [45, 161] on div "event_available Schedule" at bounding box center [34, 156] width 68 height 15
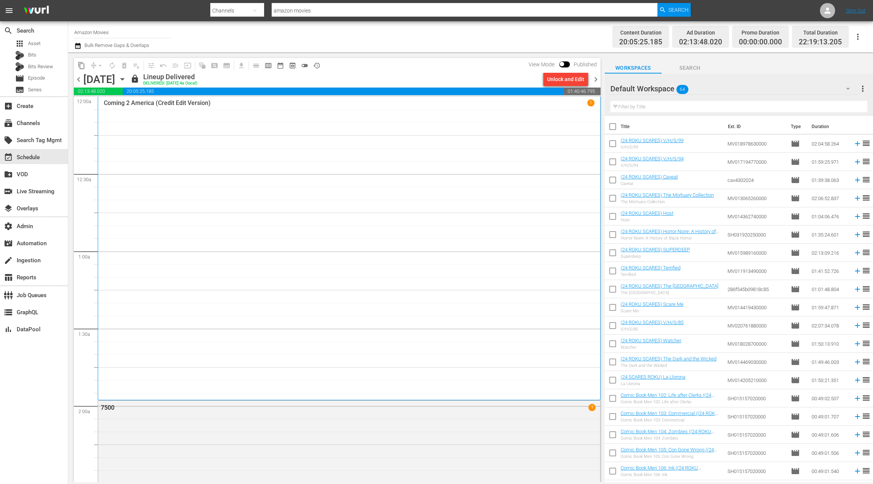
click at [595, 80] on span "chevron_right" at bounding box center [595, 79] width 9 height 9
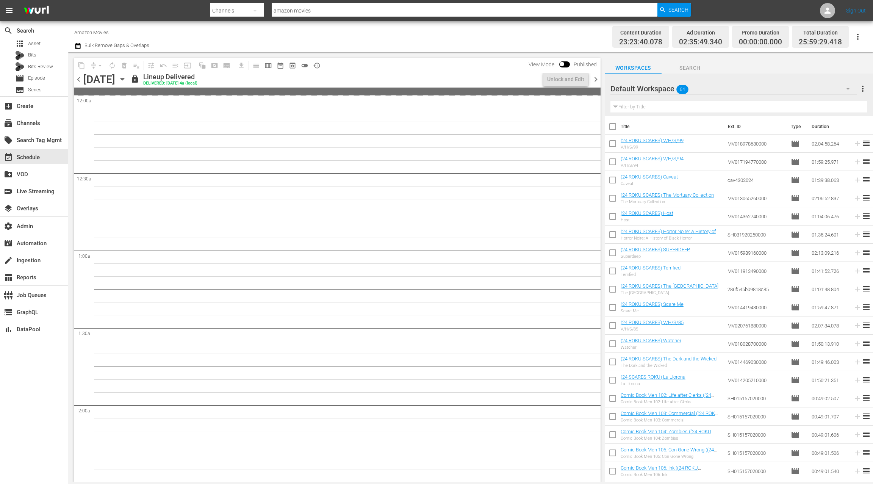
click at [595, 80] on span "chevron_right" at bounding box center [595, 79] width 9 height 9
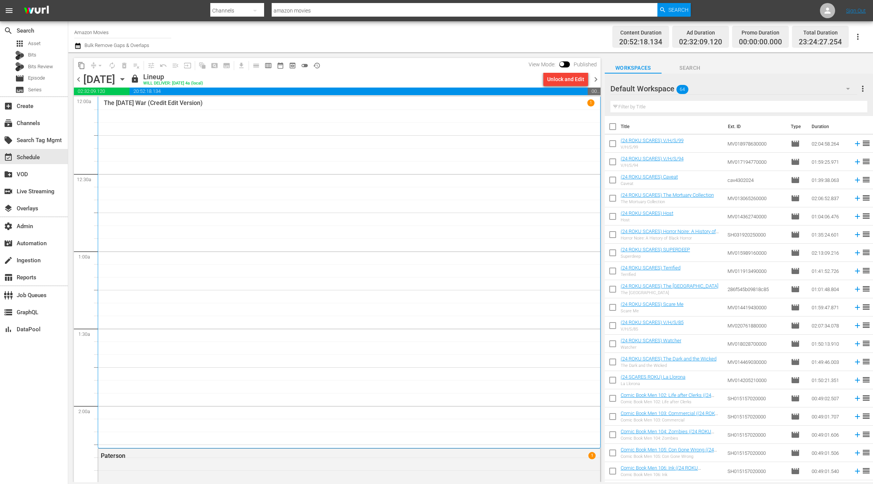
click at [78, 48] on icon "button" at bounding box center [77, 45] width 7 height 9
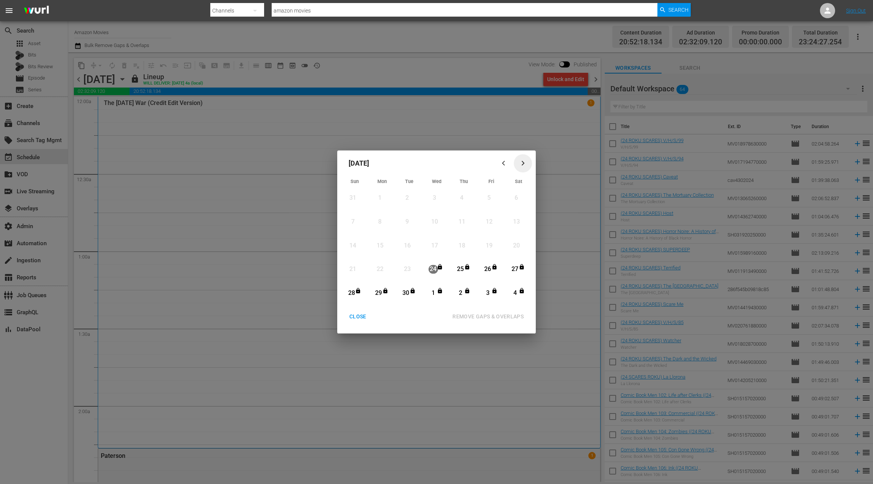
click at [523, 165] on icon "button" at bounding box center [523, 163] width 6 height 6
click at [502, 165] on icon "button" at bounding box center [505, 163] width 6 height 6
click at [491, 269] on icon "Month View" at bounding box center [494, 267] width 6 height 6
click at [526, 163] on icon "button" at bounding box center [523, 163] width 6 height 6
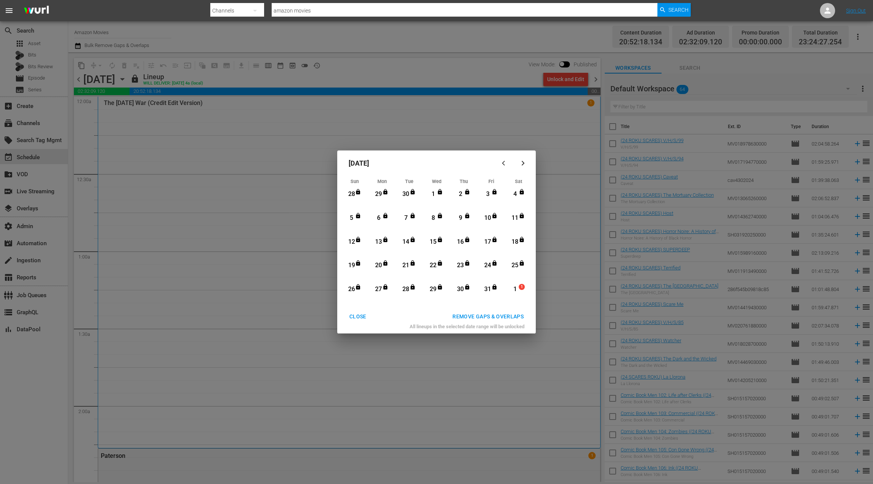
click at [381, 216] on div "6" at bounding box center [378, 218] width 9 height 9
click at [476, 315] on div "REMOVE GAPS & OVERLAPS" at bounding box center [487, 316] width 83 height 9
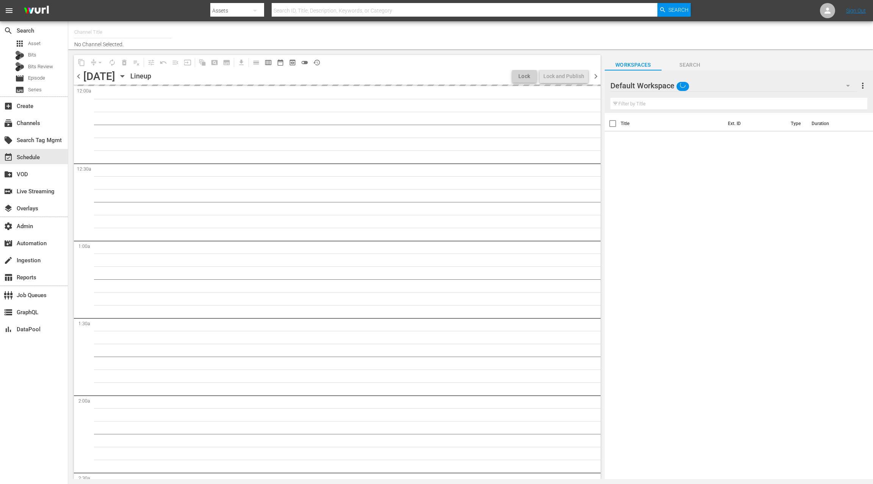
type input "Amazon Movies (1435)"
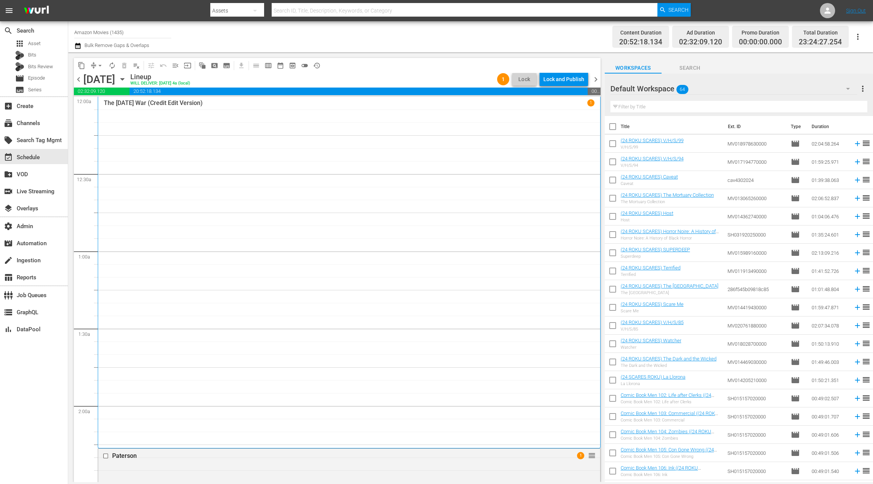
click at [80, 80] on span "chevron_left" at bounding box center [78, 79] width 9 height 9
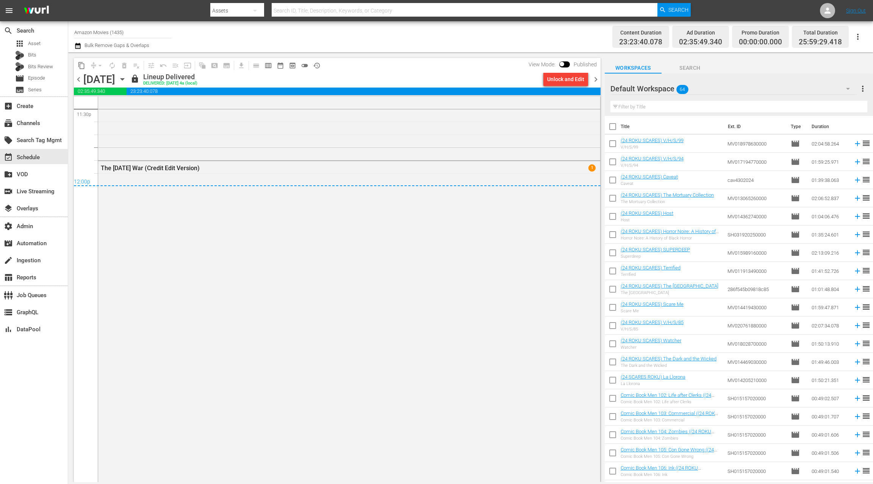
scroll to position [3616, 0]
click at [552, 81] on div "Unlock and Edit" at bounding box center [565, 79] width 37 height 14
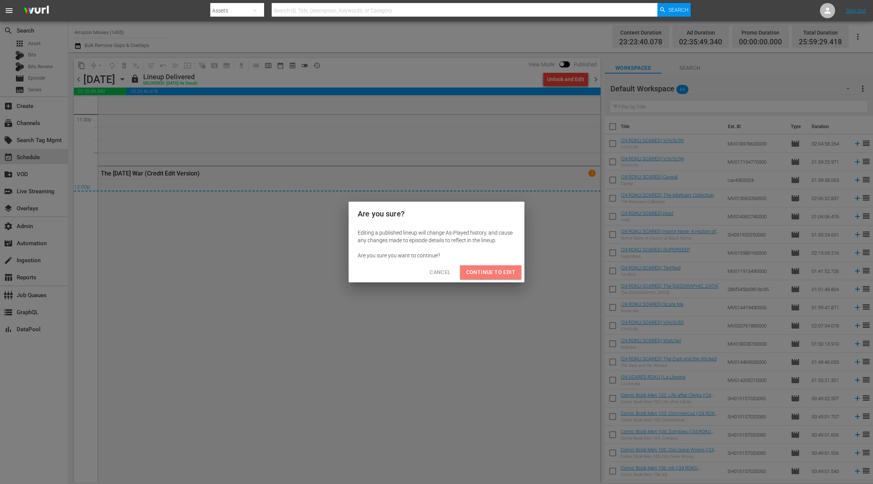
click at [487, 273] on span "Continue to Edit" at bounding box center [490, 272] width 49 height 9
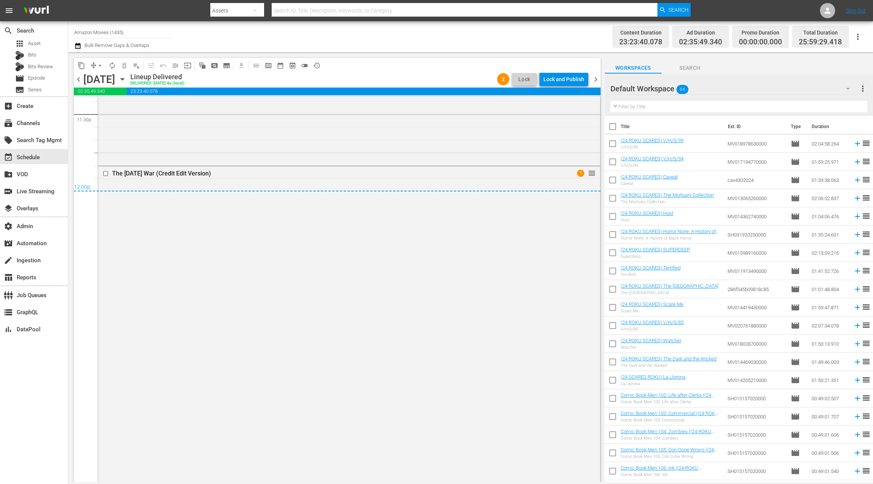
click at [413, 267] on div "The [DATE] War (Credit Edit Version) 1 reorder" at bounding box center [349, 353] width 502 height 375
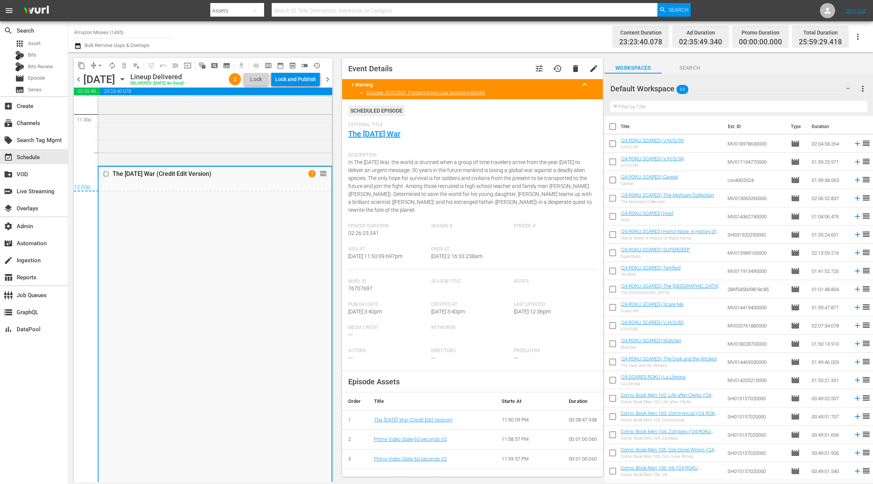
click at [576, 69] on span "delete" at bounding box center [575, 68] width 9 height 9
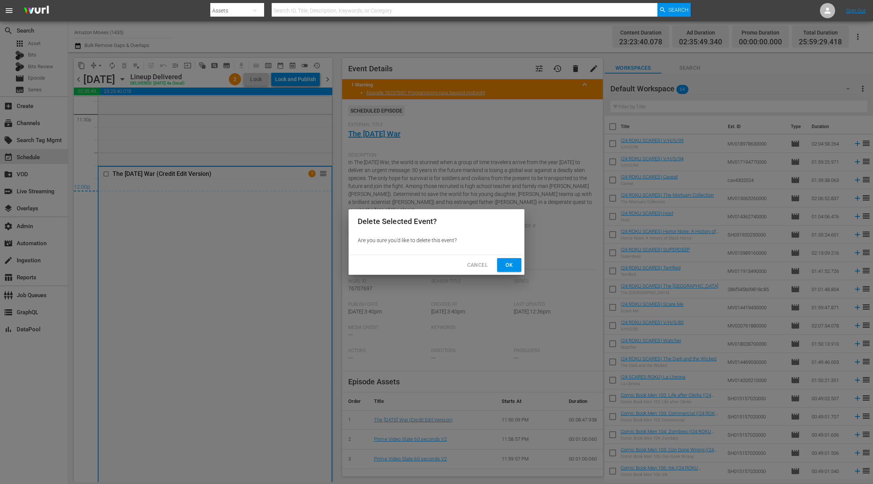
click at [512, 265] on span "Ok" at bounding box center [509, 264] width 12 height 9
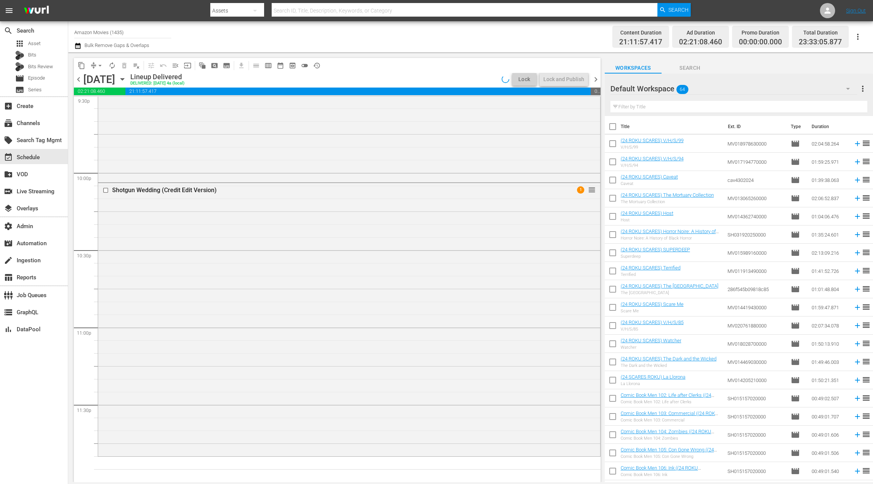
scroll to position [3325, 0]
drag, startPoint x: 594, startPoint y: 80, endPoint x: 527, endPoint y: 86, distance: 67.3
click at [594, 80] on span "chevron_right" at bounding box center [595, 79] width 9 height 9
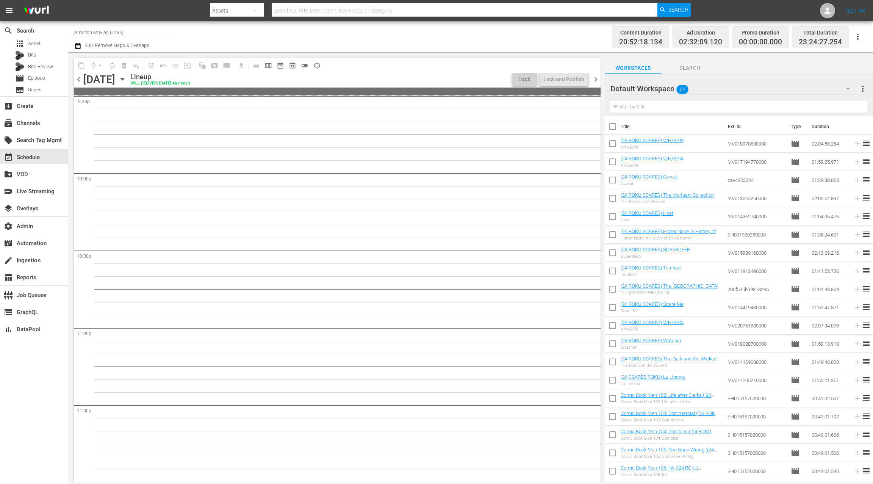
scroll to position [3325, 0]
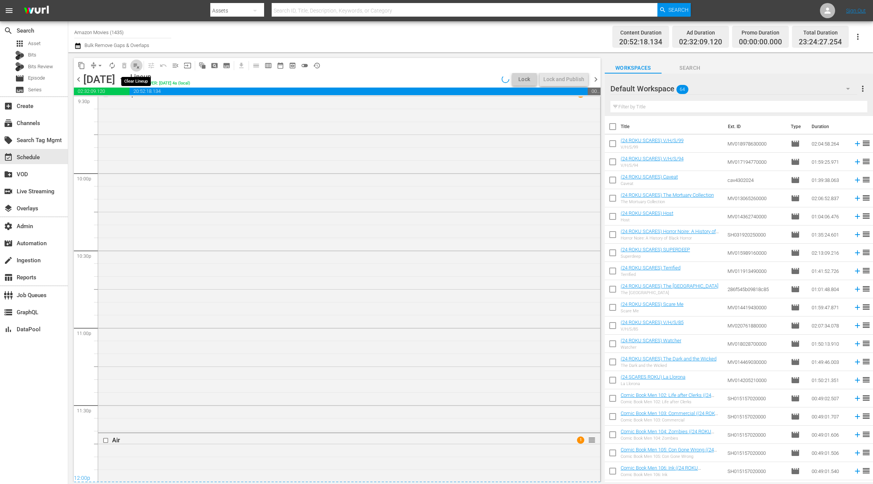
click at [137, 67] on span "playlist_remove_outlined" at bounding box center [137, 66] width 8 height 8
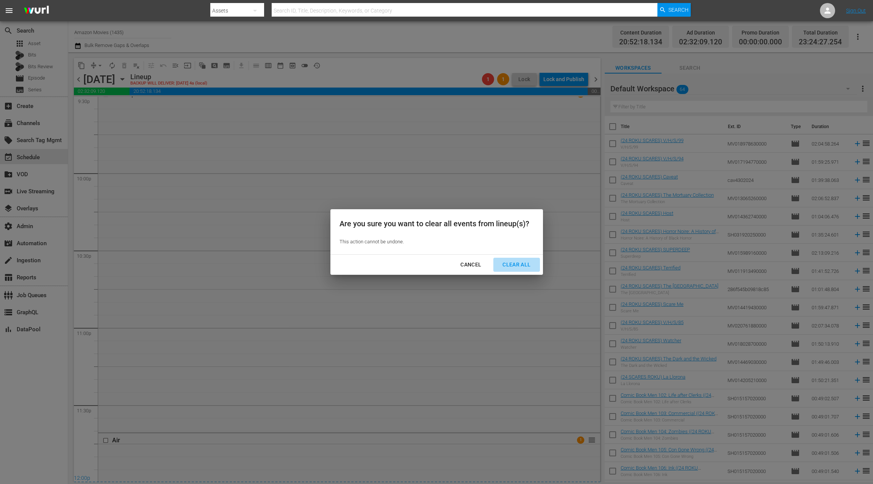
click at [523, 265] on div "Clear All" at bounding box center [516, 264] width 40 height 9
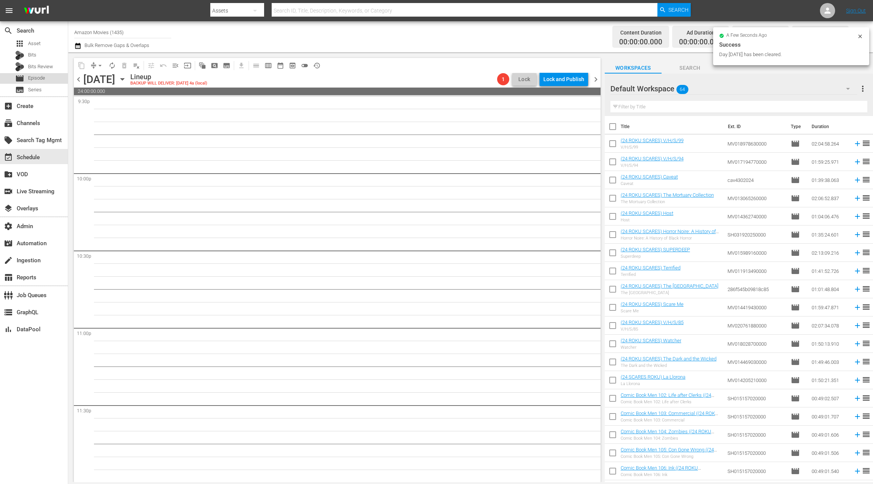
click at [46, 78] on div "movie Episode" at bounding box center [34, 78] width 68 height 11
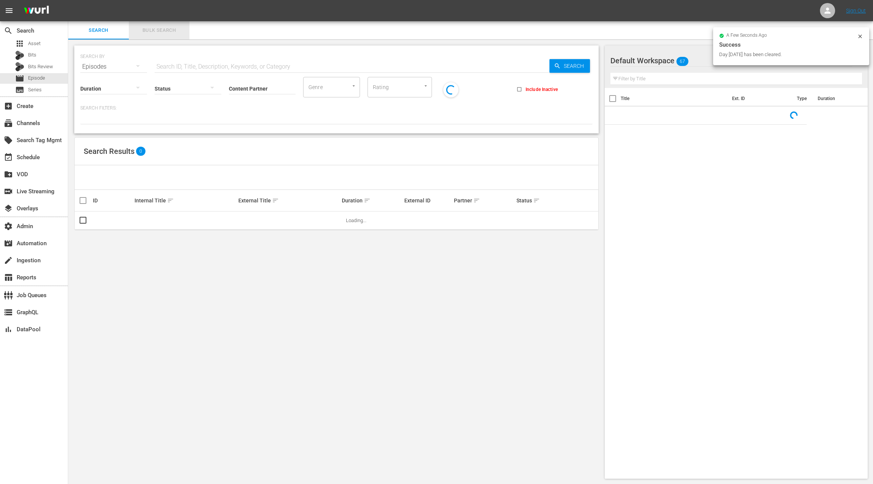
click at [164, 33] on span "Bulk Search" at bounding box center [159, 30] width 52 height 9
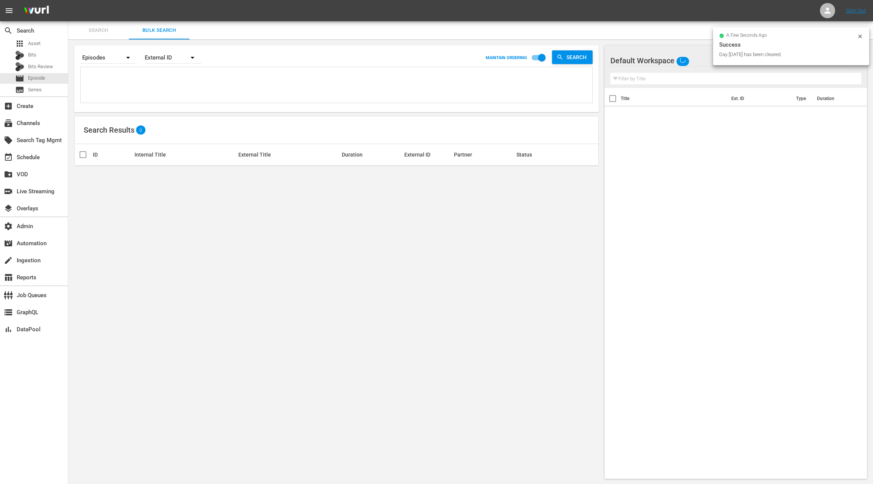
click at [154, 89] on textarea at bounding box center [338, 86] width 510 height 34
paste textarea "75779906 75779906 75779906 75779906 84624213 84624213 84624213 84624213 8825111…"
type textarea "75779906 75779906 75779906 75779906 84624213 84624213 84624213 84624213 8825111…"
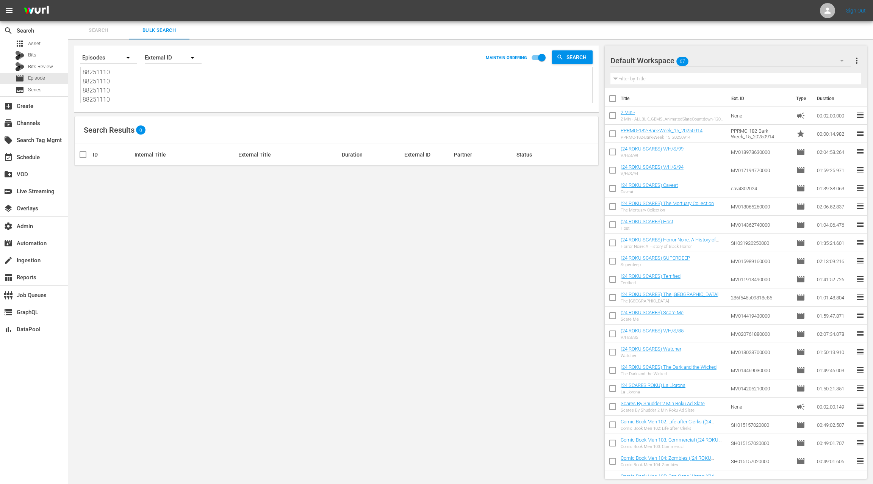
type textarea "75779906 75779906 75779906 75779906 84624213 84624213 84624213 84624213 8825111…"
click at [157, 57] on div "External ID" at bounding box center [173, 57] width 57 height 21
click at [166, 90] on div "Wurl ID" at bounding box center [169, 91] width 30 height 12
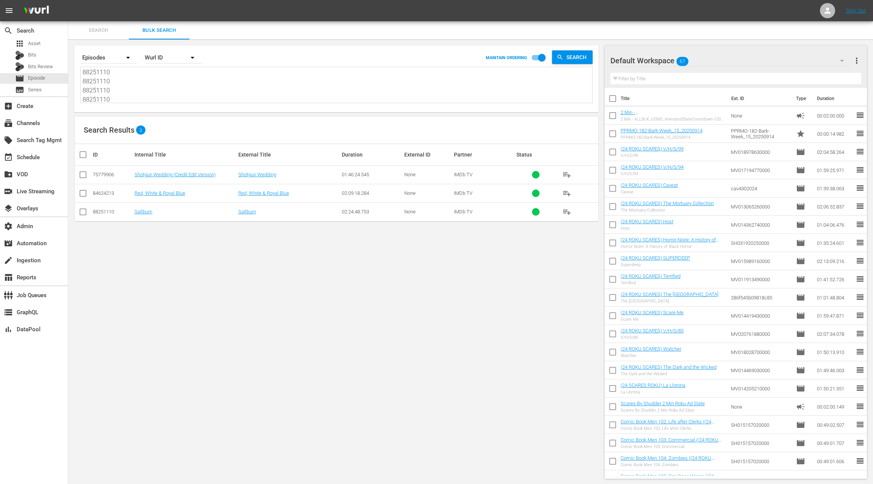
click at [810, 63] on div "Default Workspace 67" at bounding box center [730, 60] width 241 height 21
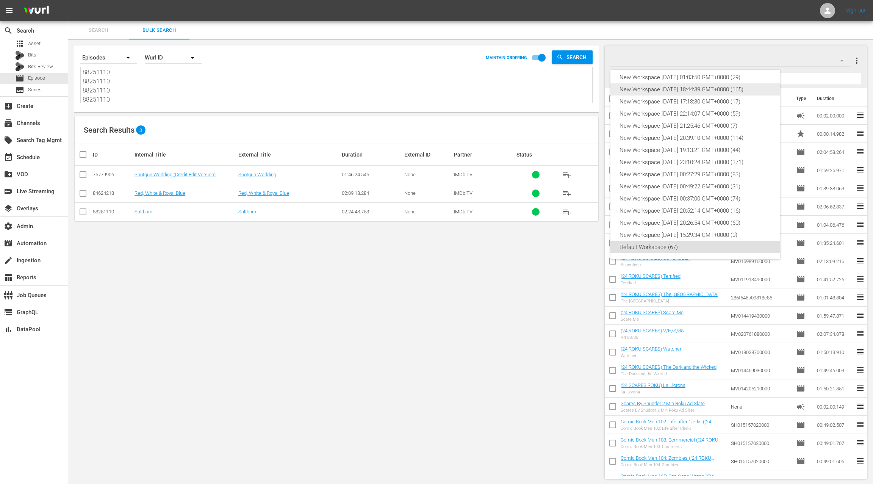
scroll to position [0, 0]
click at [717, 92] on div "New Workspace [DATE] 01:03:50 GMT+0000 (29)" at bounding box center [696, 94] width 152 height 12
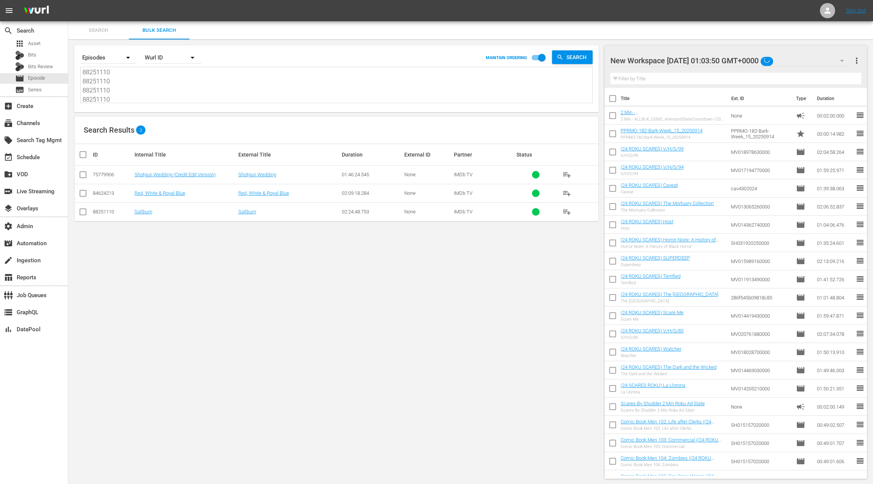
scroll to position [11, 0]
click at [856, 61] on span "more_vert" at bounding box center [856, 60] width 9 height 9
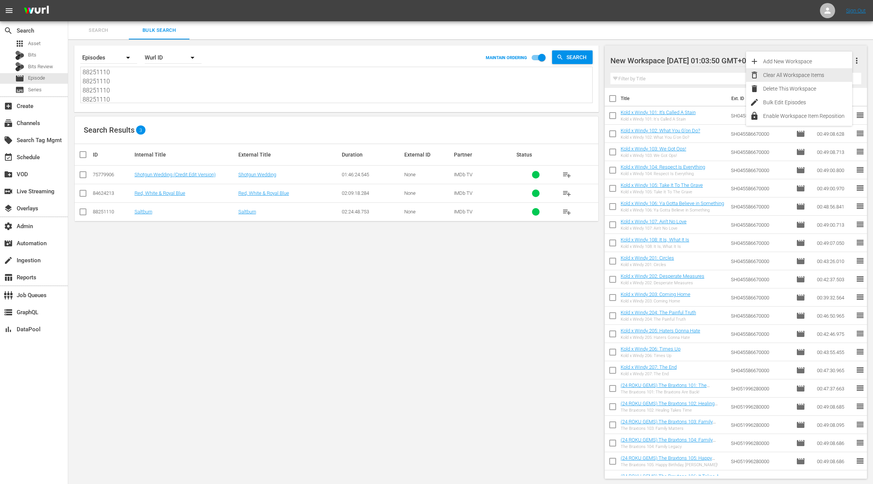
drag, startPoint x: 826, startPoint y: 74, endPoint x: 814, endPoint y: 78, distance: 13.1
click at [826, 75] on div "Clear All Workspace Items" at bounding box center [807, 75] width 89 height 14
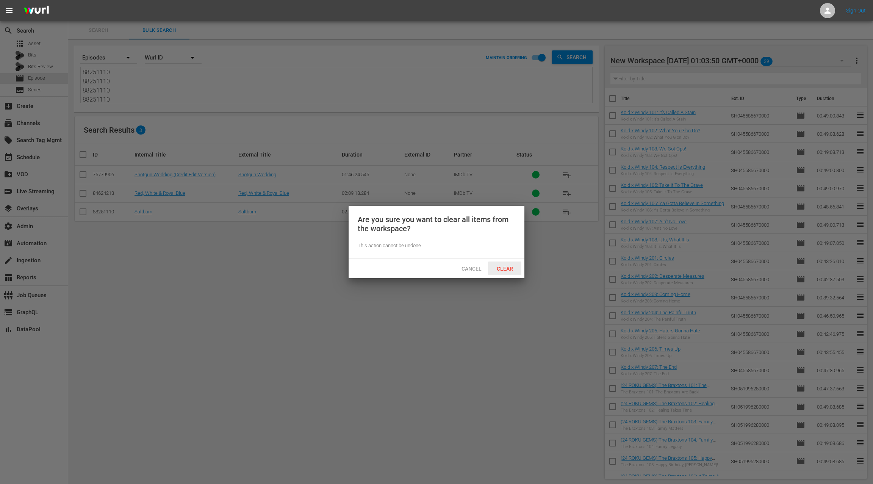
click at [507, 268] on span "Clear" at bounding box center [505, 269] width 28 height 6
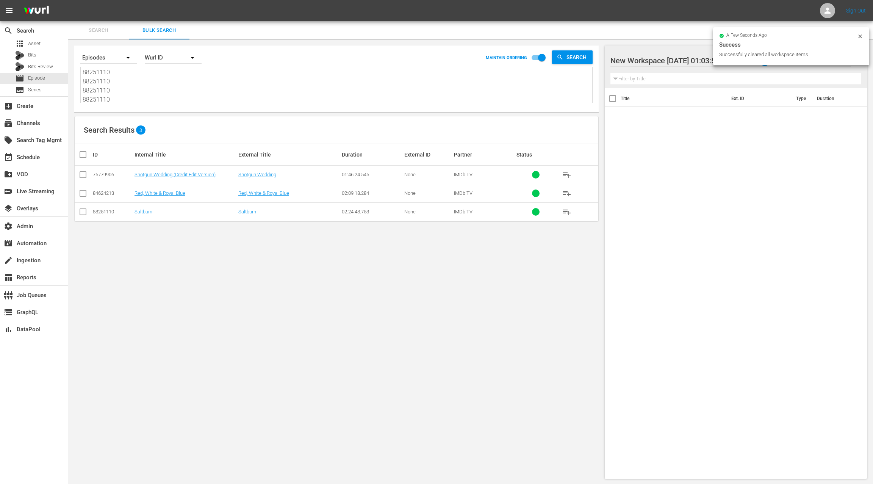
click at [83, 154] on input "checkbox" at bounding box center [85, 154] width 15 height 9
checkbox input "true"
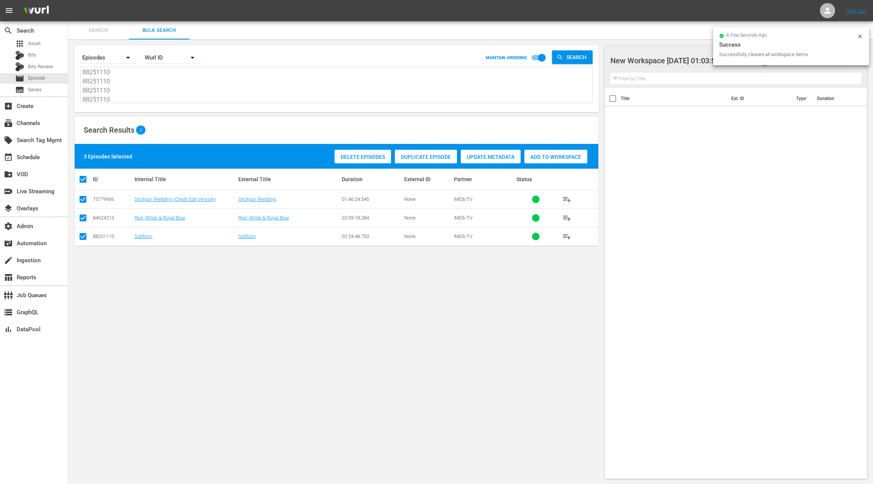
click at [540, 158] on span "Add to Workspace" at bounding box center [555, 157] width 63 height 6
click at [41, 155] on div "event_available Schedule" at bounding box center [21, 156] width 42 height 7
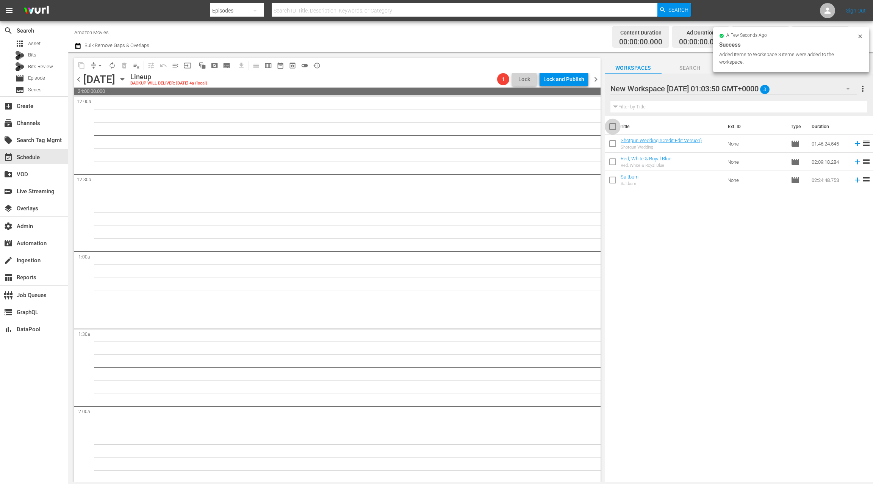
click at [614, 126] on input "checkbox" at bounding box center [613, 128] width 16 height 16
checkbox input "true"
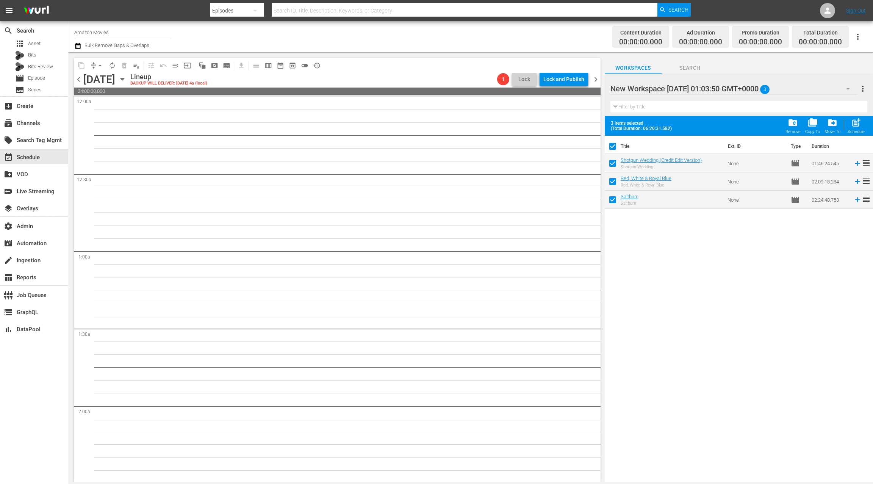
click at [79, 81] on span "chevron_left" at bounding box center [78, 79] width 9 height 9
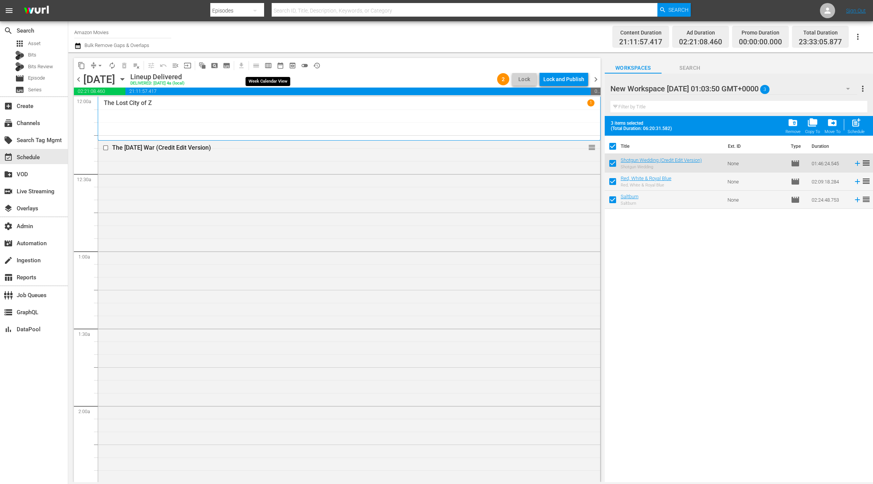
click at [271, 69] on span "calendar_view_week_outlined" at bounding box center [268, 66] width 8 height 8
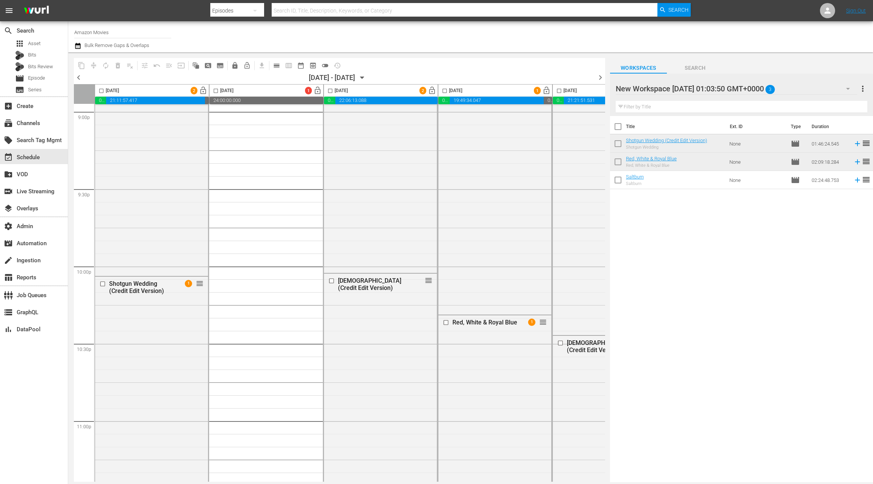
scroll to position [3338, 0]
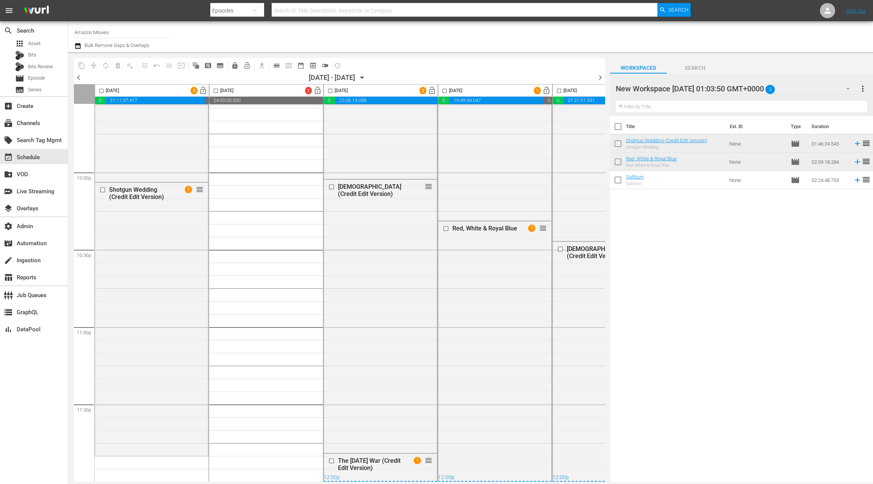
click at [619, 127] on input "checkbox" at bounding box center [618, 128] width 16 height 16
checkbox input "true"
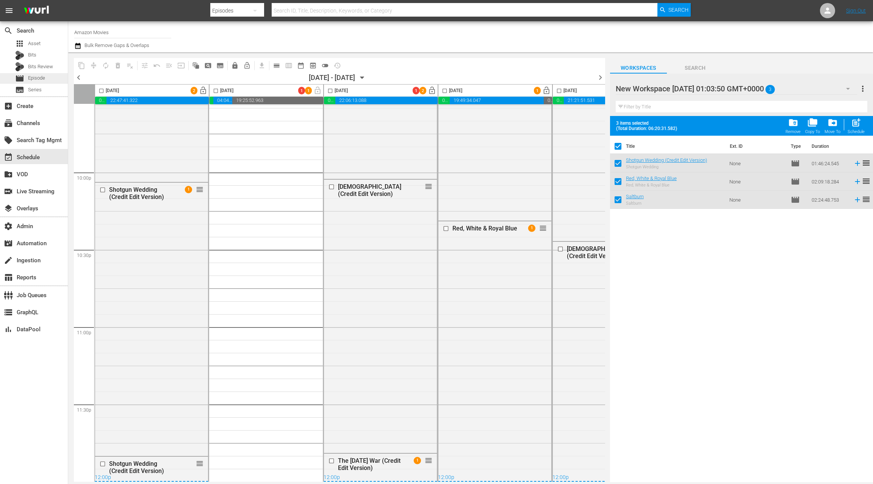
click at [48, 83] on div "movie Episode" at bounding box center [34, 78] width 68 height 11
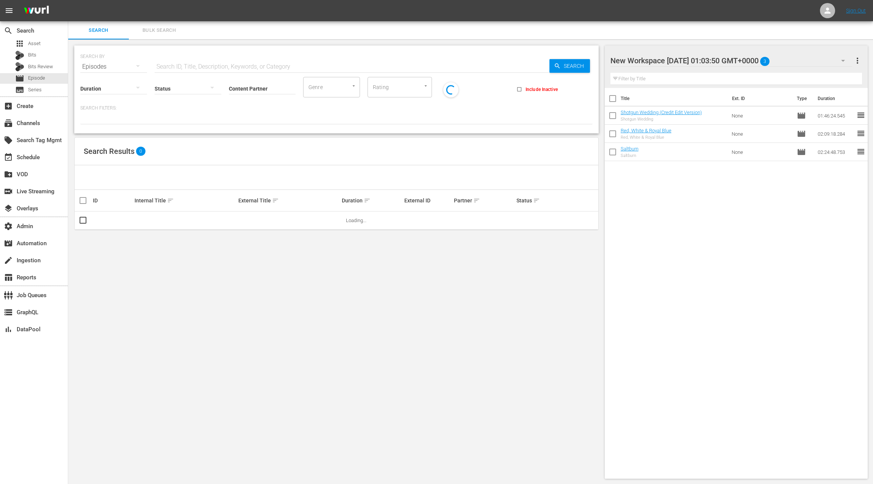
click at [157, 36] on button "Bulk Search" at bounding box center [159, 30] width 61 height 18
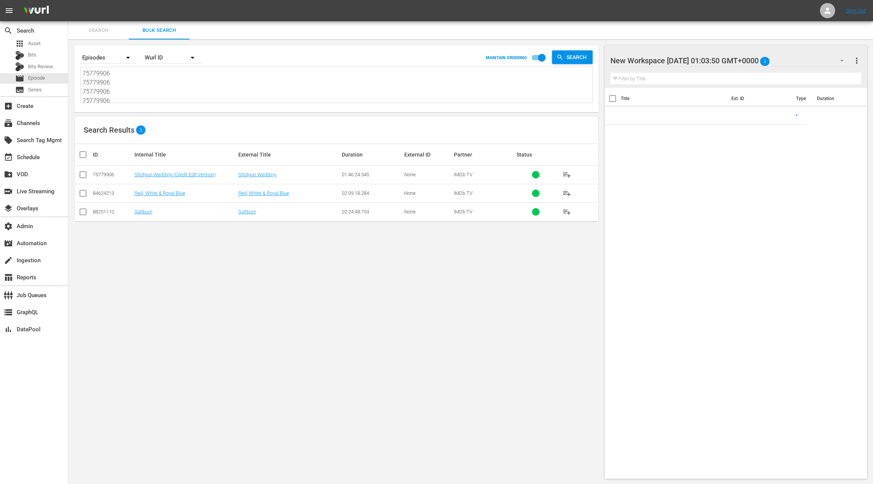
click at [151, 83] on textarea "75779906 75779906 75779906 75779906 84624213 84624213 84624213 84624213 8825111…" at bounding box center [338, 86] width 510 height 34
paste textarea "6660381"
type textarea "76660381"
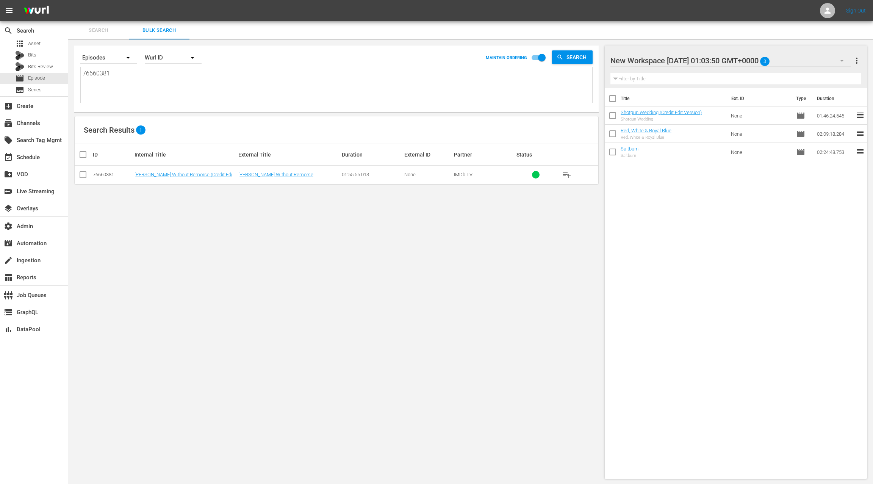
type textarea "76660381"
drag, startPoint x: 83, startPoint y: 172, endPoint x: 159, endPoint y: 168, distance: 76.7
click at [83, 172] on input "checkbox" at bounding box center [82, 176] width 9 height 9
checkbox input "true"
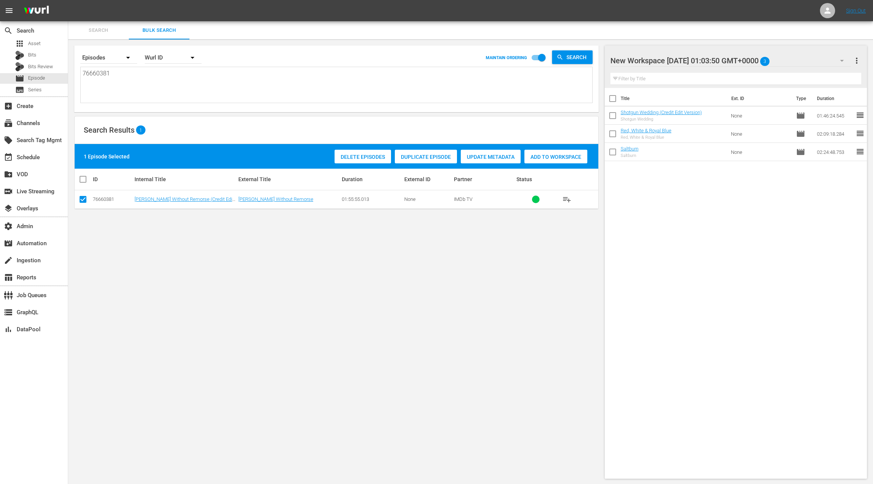
drag, startPoint x: 558, startPoint y: 158, endPoint x: 549, endPoint y: 155, distance: 9.6
click at [558, 158] on span "Add to Workspace" at bounding box center [555, 157] width 63 height 6
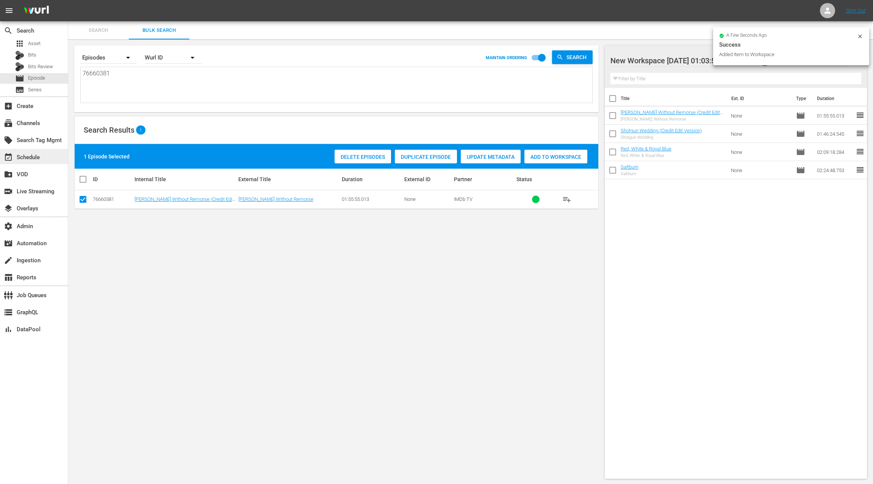
click at [37, 155] on div "event_available Schedule" at bounding box center [21, 156] width 42 height 7
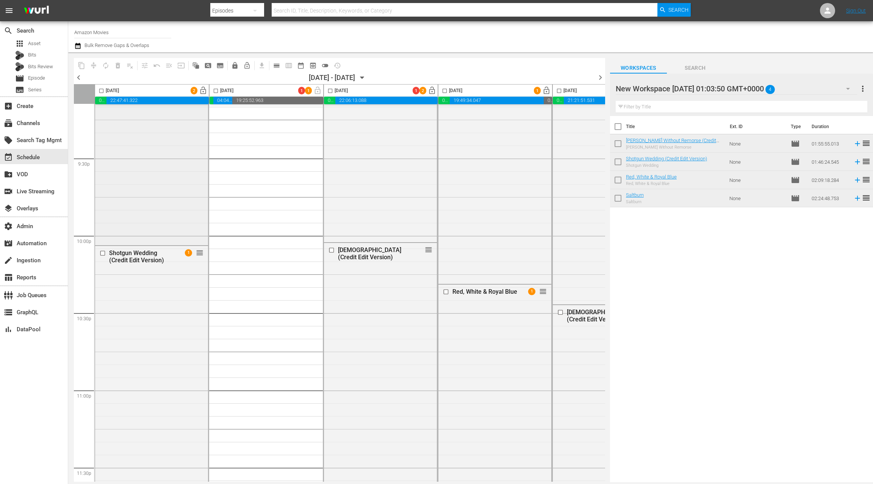
scroll to position [3338, 0]
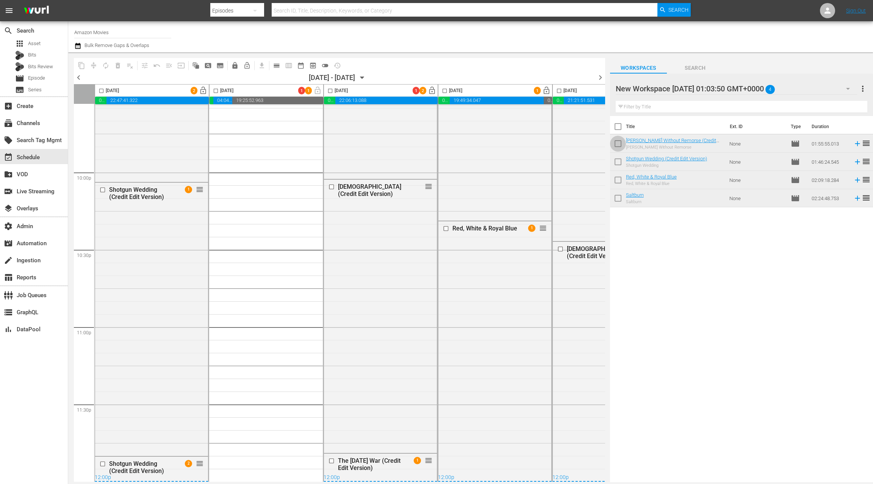
click at [617, 141] on input "checkbox" at bounding box center [618, 145] width 16 height 16
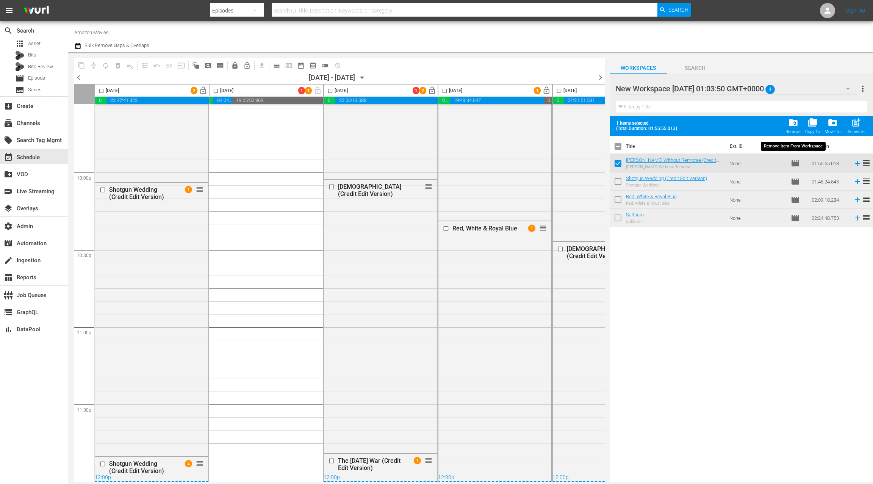
click at [798, 123] on span "folder_delete" at bounding box center [793, 122] width 10 height 10
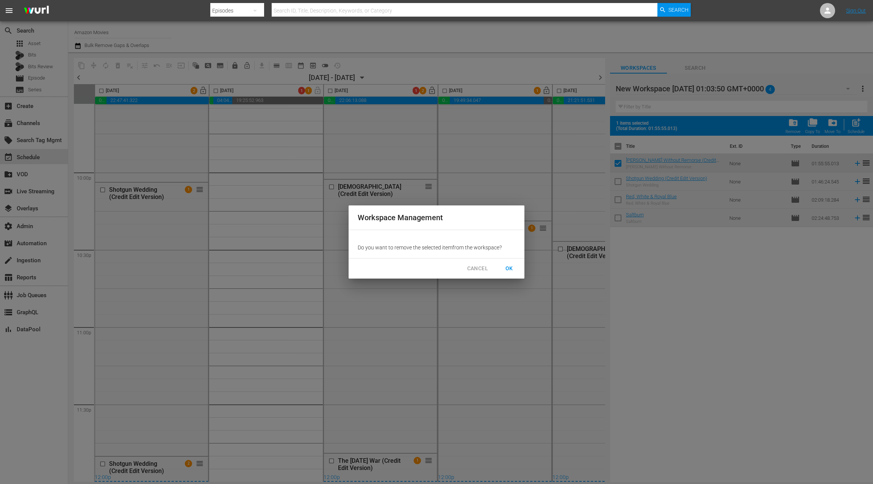
drag, startPoint x: 505, startPoint y: 267, endPoint x: 540, endPoint y: 214, distance: 63.6
click at [505, 267] on span "OK" at bounding box center [509, 268] width 12 height 9
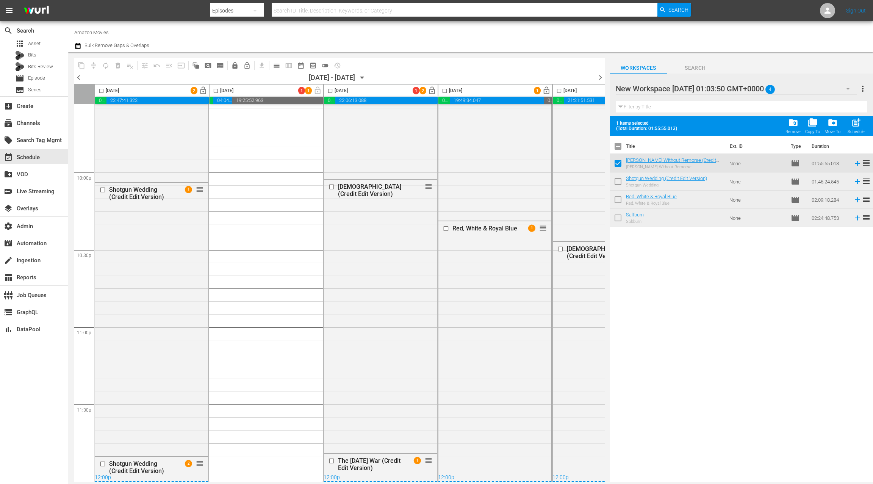
checkbox input "false"
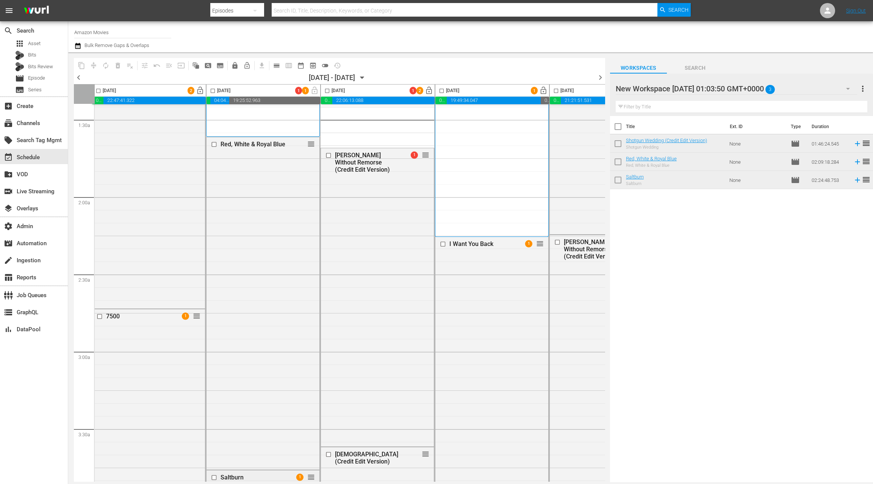
scroll to position [0, 3]
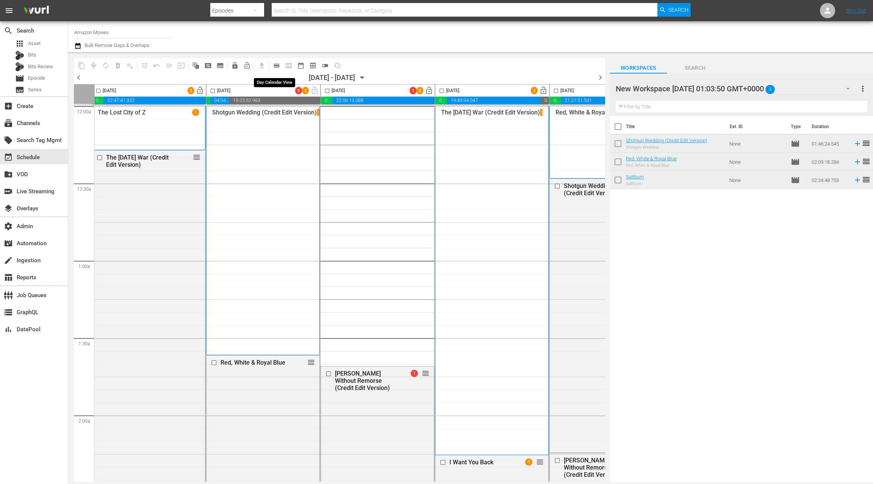
click at [276, 69] on span "calendar_view_day_outlined" at bounding box center [277, 66] width 8 height 8
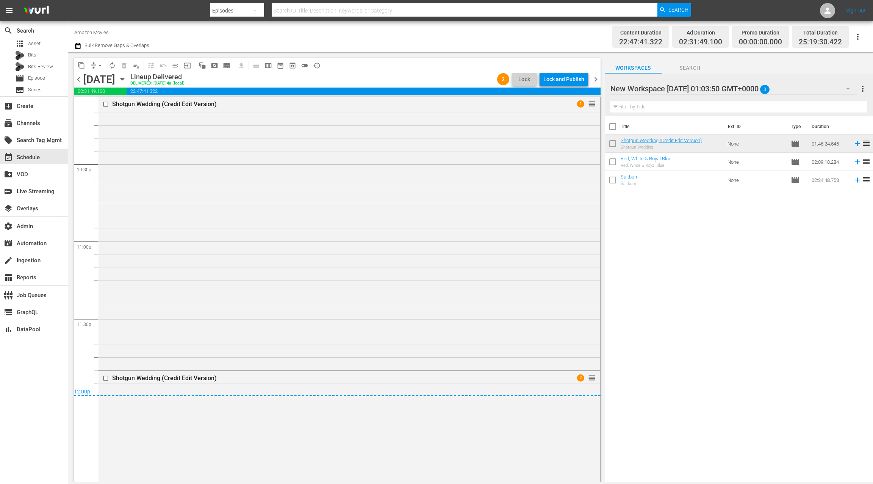
scroll to position [3574, 0]
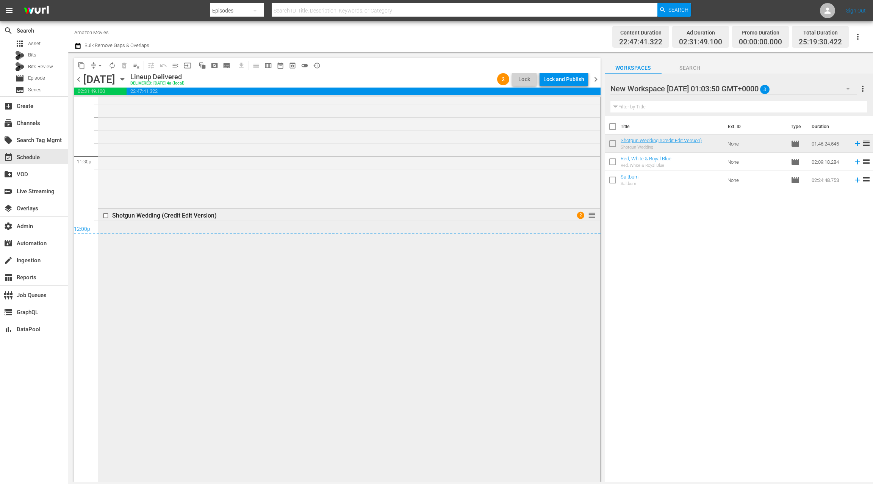
click at [308, 270] on div "Shotgun Wedding (Credit Edit Version) 2 reorder" at bounding box center [349, 344] width 502 height 272
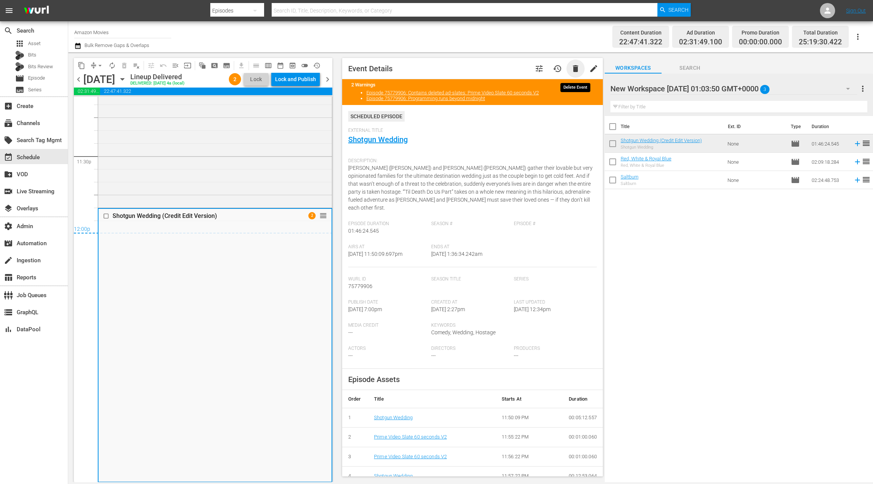
click at [575, 69] on span "delete" at bounding box center [575, 68] width 9 height 9
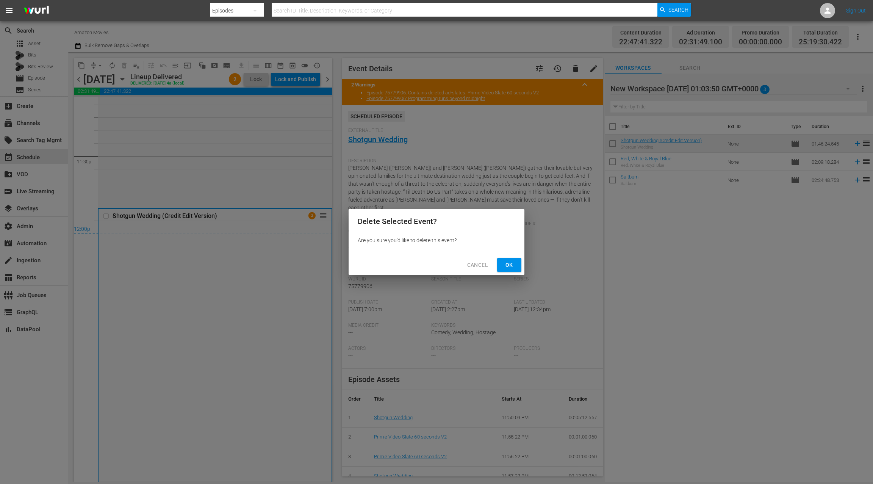
click at [513, 264] on span "Ok" at bounding box center [509, 264] width 12 height 9
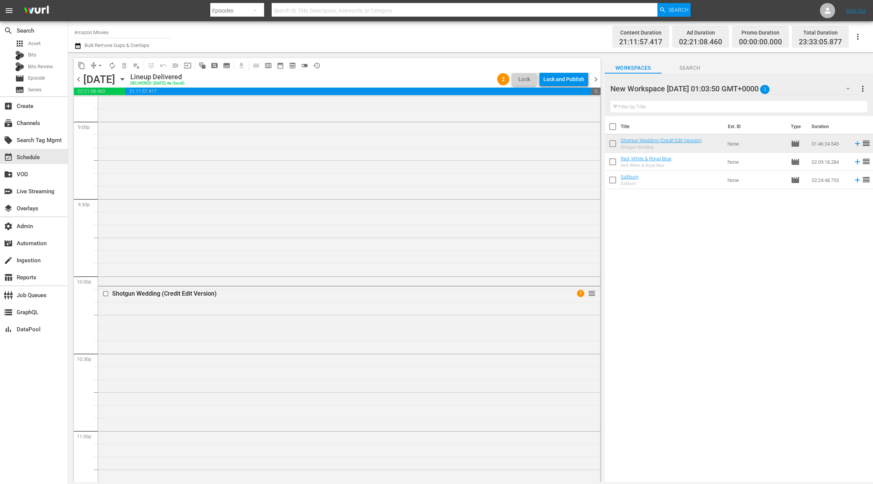
scroll to position [3325, 0]
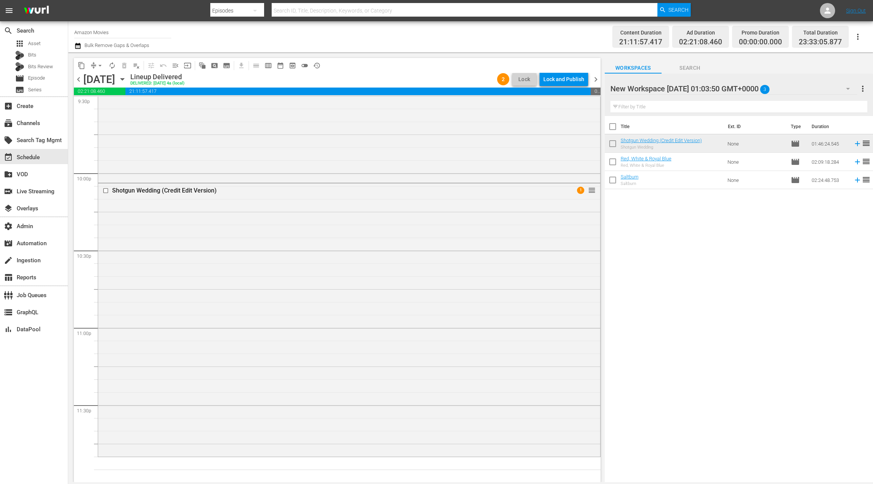
click at [595, 79] on span "chevron_right" at bounding box center [595, 79] width 9 height 9
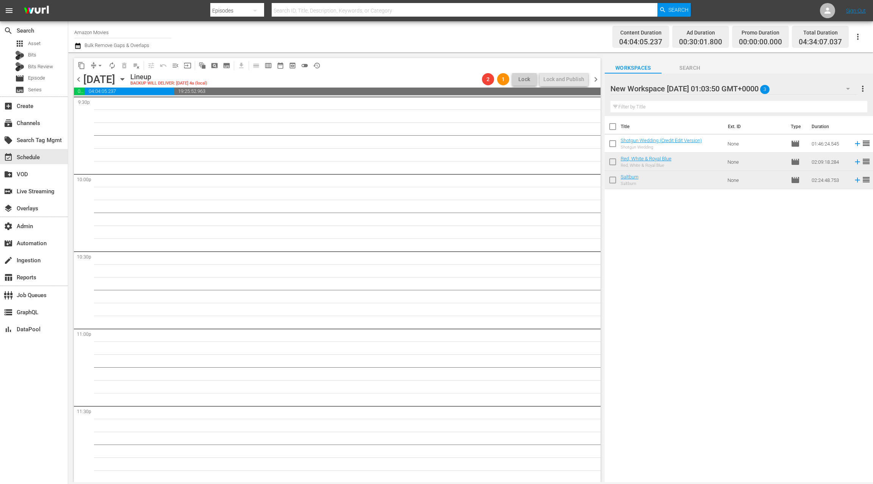
scroll to position [3325, 0]
click at [614, 128] on input "checkbox" at bounding box center [613, 128] width 16 height 16
checkbox input "true"
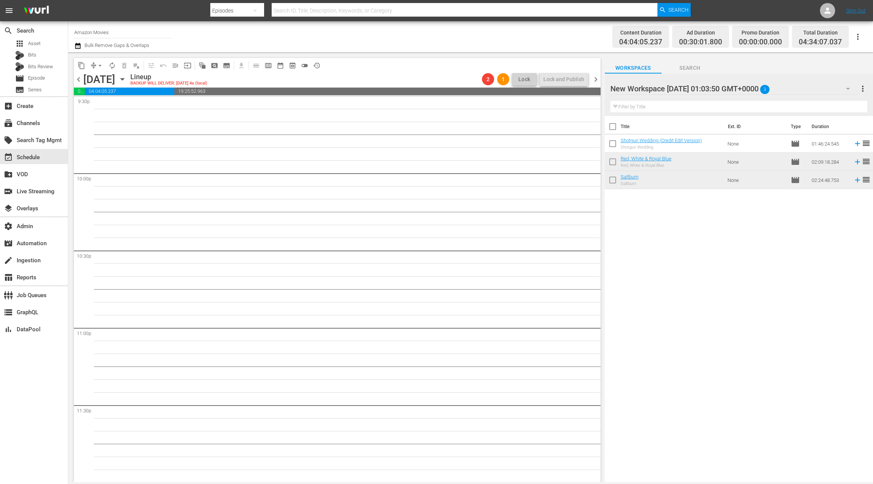
checkbox input "true"
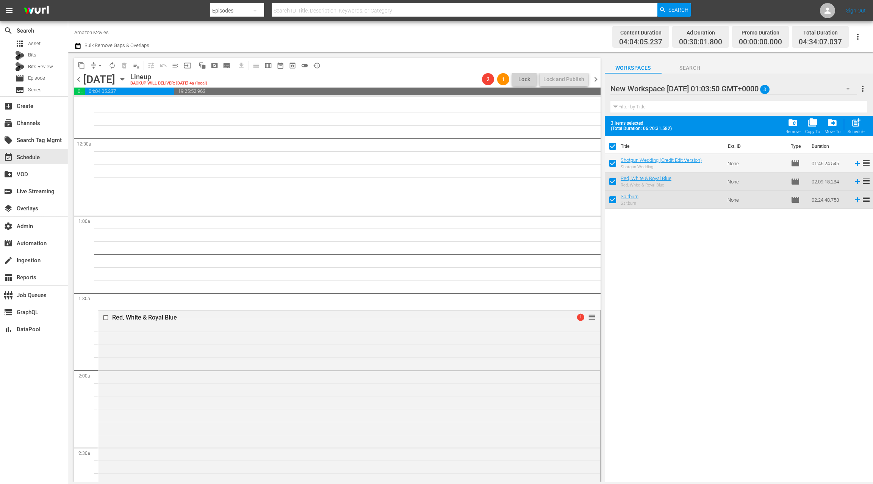
scroll to position [0, 0]
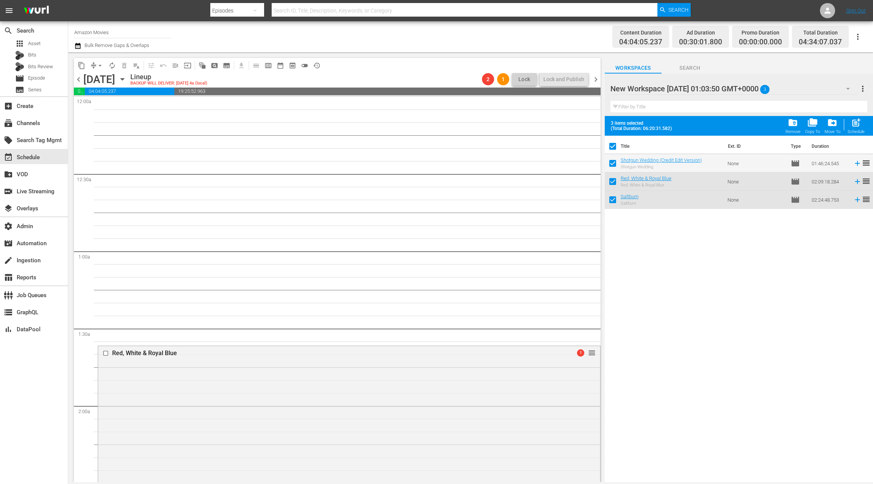
click at [138, 67] on span "playlist_remove_outlined" at bounding box center [137, 66] width 8 height 8
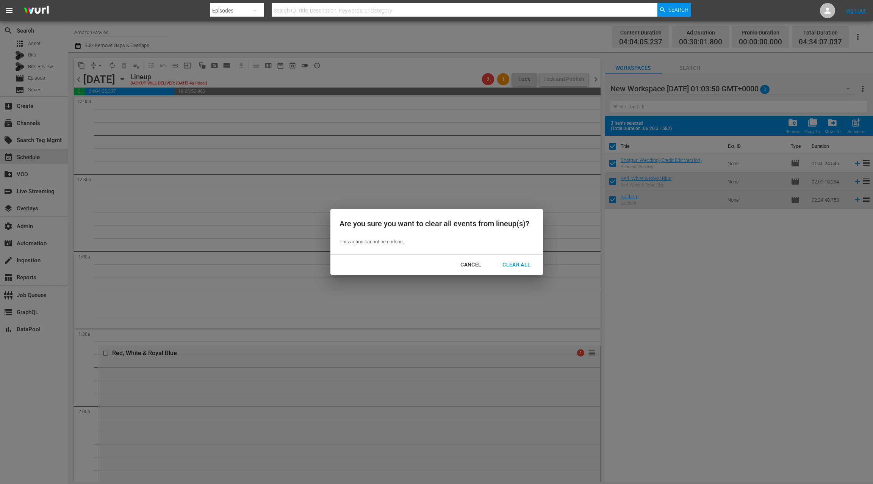
click at [519, 263] on div "Clear All" at bounding box center [516, 264] width 40 height 9
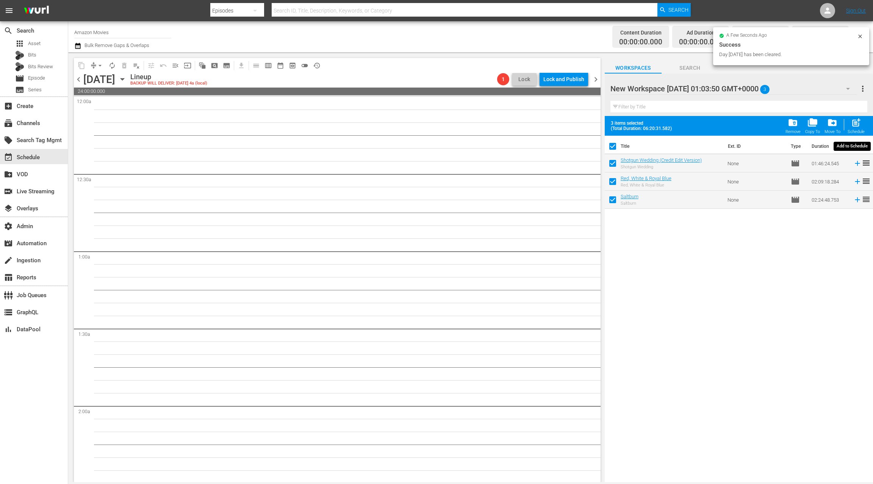
click at [856, 125] on span "post_add" at bounding box center [856, 122] width 10 height 10
checkbox input "false"
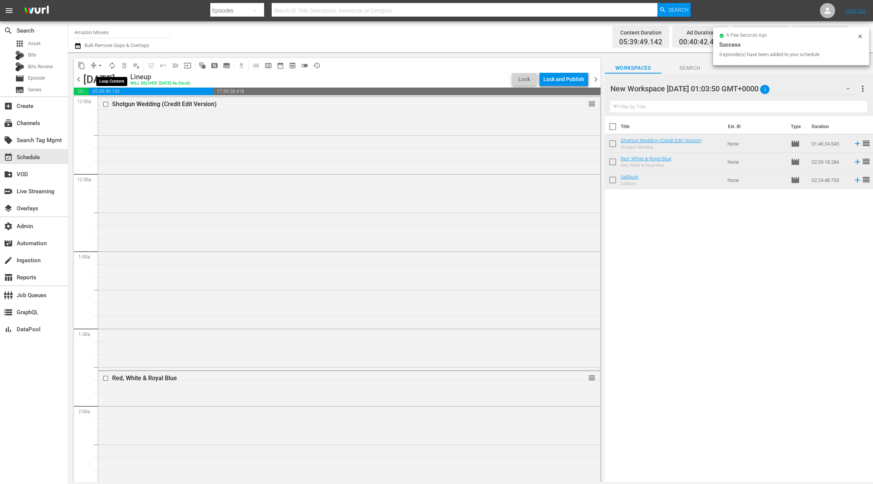
click at [114, 67] on span "autorenew_outlined" at bounding box center [112, 66] width 8 height 8
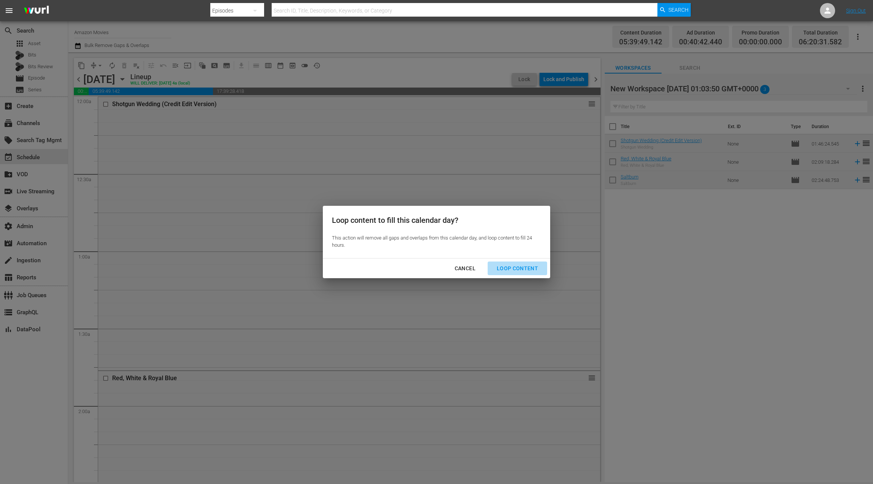
click at [519, 264] on div "Loop Content" at bounding box center [517, 268] width 53 height 9
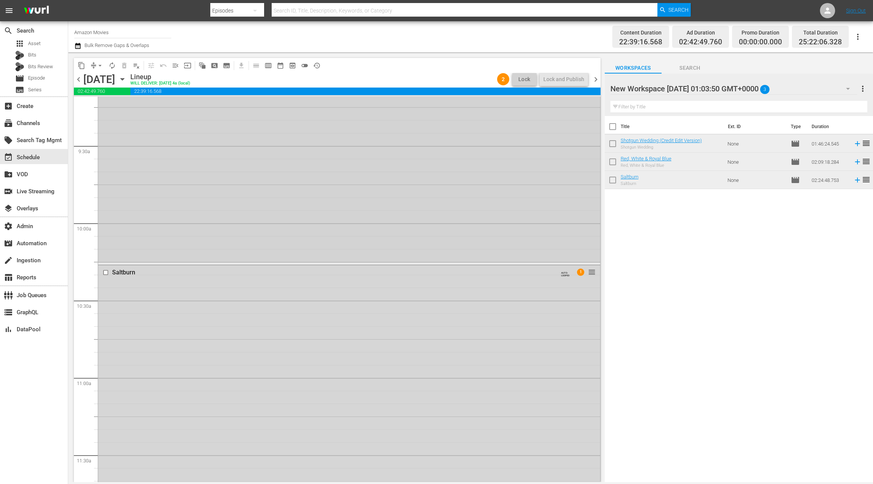
scroll to position [1280, 0]
click at [81, 48] on button "button" at bounding box center [78, 45] width 9 height 9
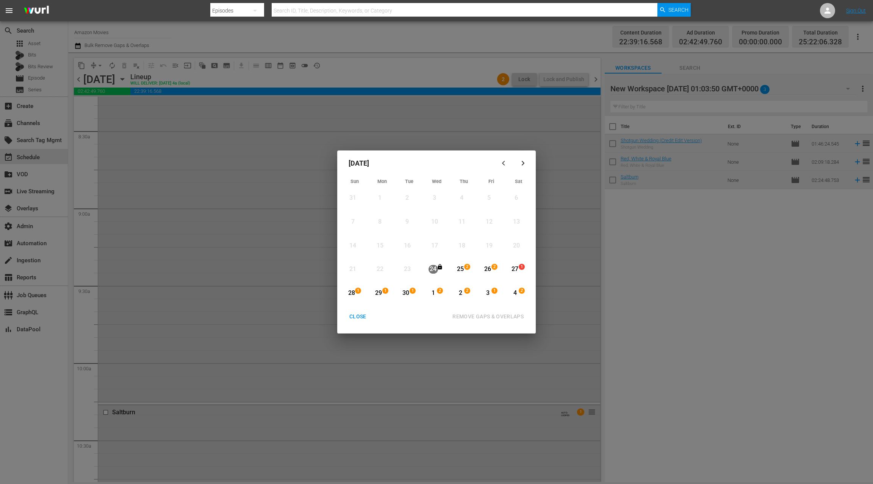
drag, startPoint x: 464, startPoint y: 273, endPoint x: 473, endPoint y: 273, distance: 8.7
click at [464, 273] on div "25" at bounding box center [460, 269] width 9 height 9
click at [494, 272] on div "2" at bounding box center [496, 270] width 6 height 8
click at [479, 316] on div "REMOVE GAPS & OVERLAPS" at bounding box center [487, 316] width 83 height 9
click at [361, 319] on div "CLOSE" at bounding box center [357, 316] width 29 height 9
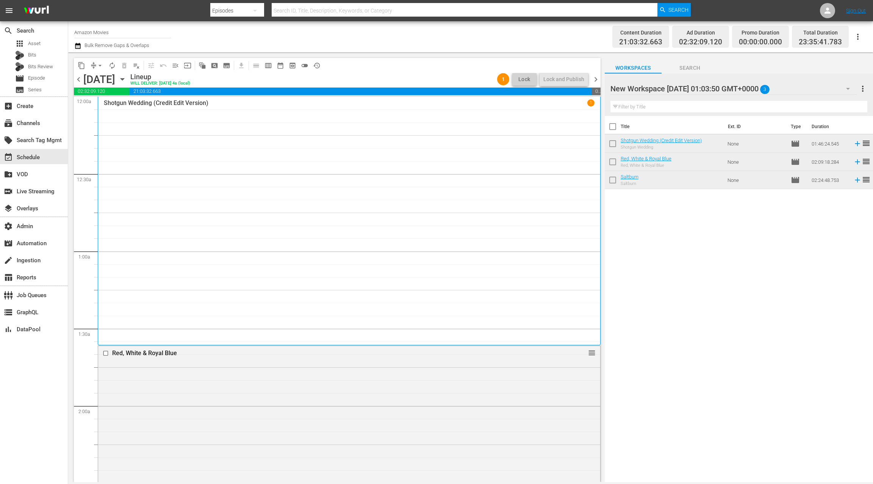
click at [78, 78] on span "chevron_left" at bounding box center [78, 79] width 9 height 9
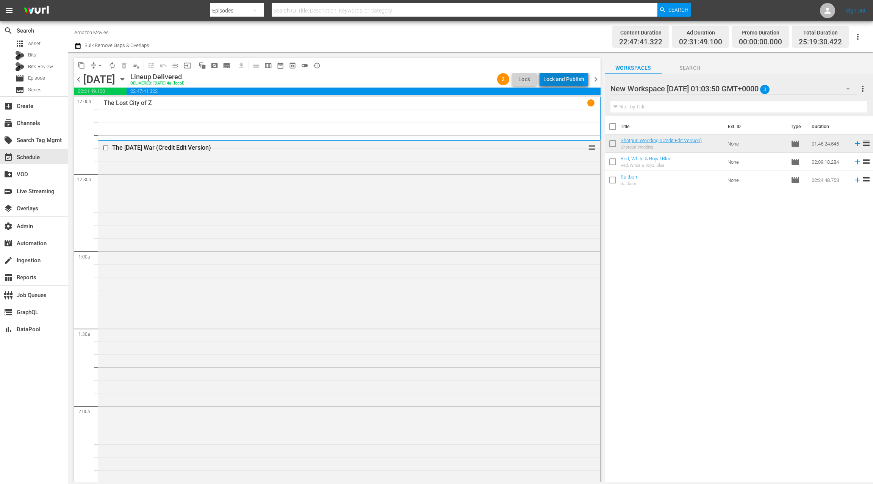
click at [558, 83] on div "Lock and Publish" at bounding box center [563, 79] width 41 height 14
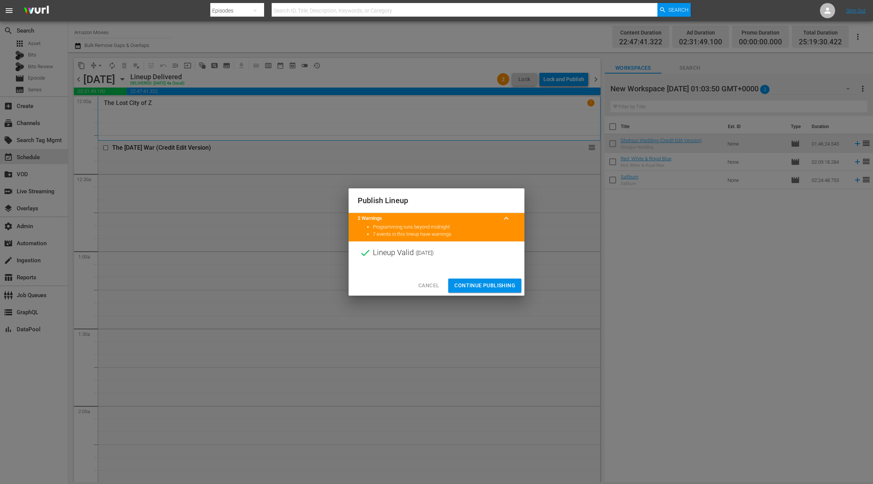
click at [483, 283] on span "Continue Publishing" at bounding box center [484, 285] width 61 height 9
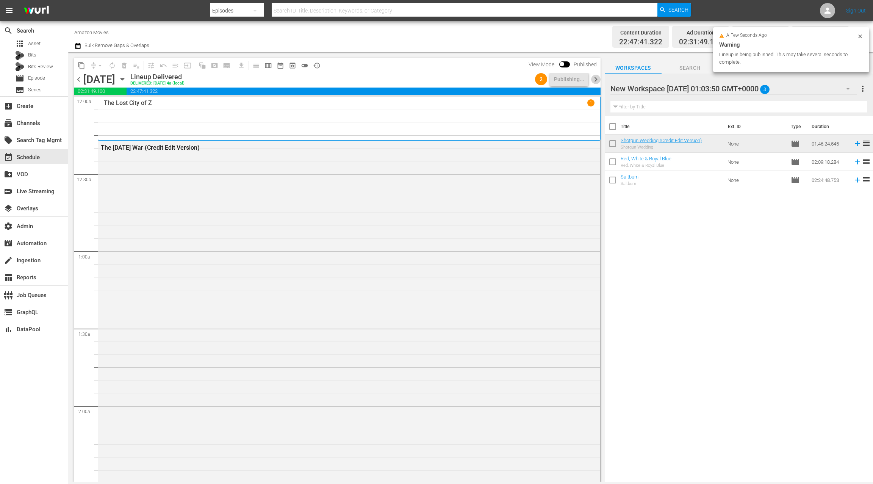
click at [597, 80] on span "chevron_right" at bounding box center [595, 79] width 9 height 9
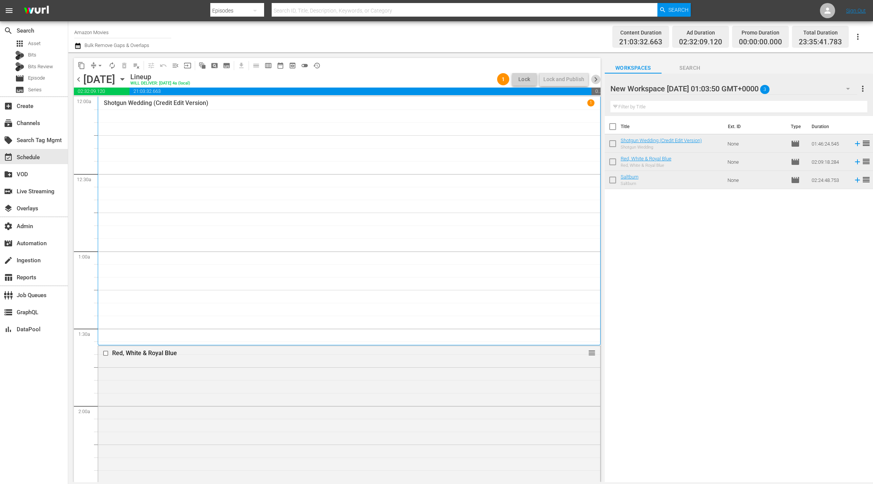
click at [593, 80] on span "chevron_right" at bounding box center [595, 79] width 9 height 9
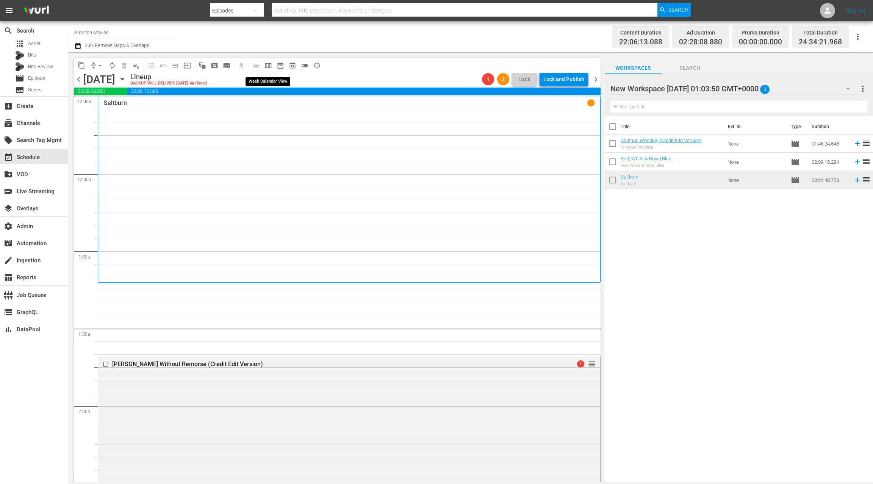
click at [268, 67] on span "calendar_view_week_outlined" at bounding box center [268, 66] width 8 height 8
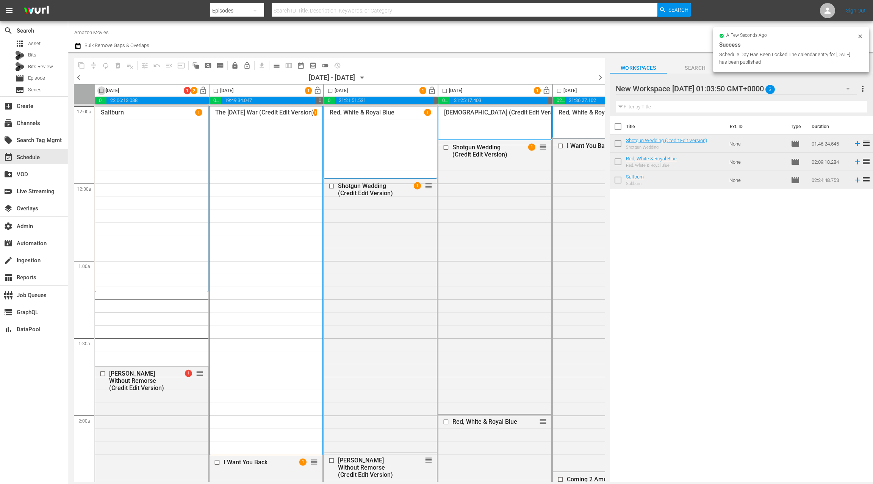
click at [100, 91] on input "checkbox" at bounding box center [101, 92] width 9 height 9
checkbox input "true"
click at [217, 92] on input "checkbox" at bounding box center [215, 92] width 9 height 9
checkbox input "true"
click at [327, 92] on input "checkbox" at bounding box center [330, 92] width 9 height 9
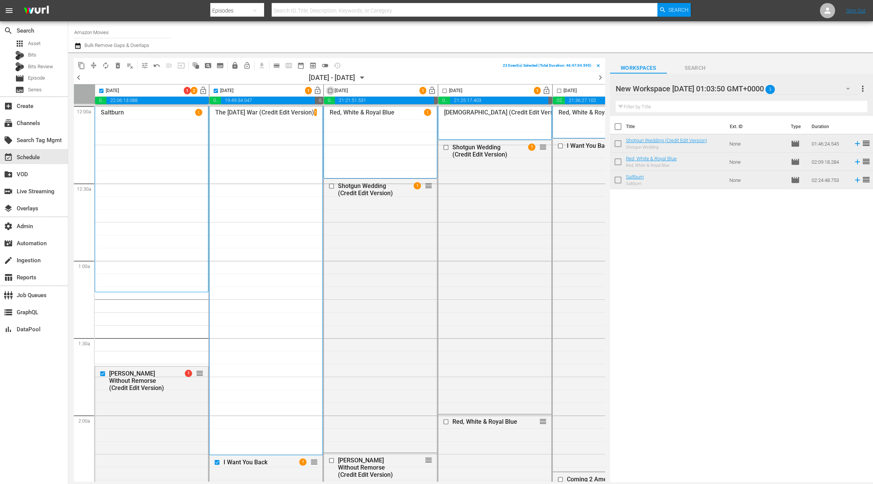
checkbox input "true"
drag, startPoint x: 444, startPoint y: 92, endPoint x: 430, endPoint y: 104, distance: 18.5
click at [444, 92] on input "checkbox" at bounding box center [444, 92] width 9 height 9
checkbox input "true"
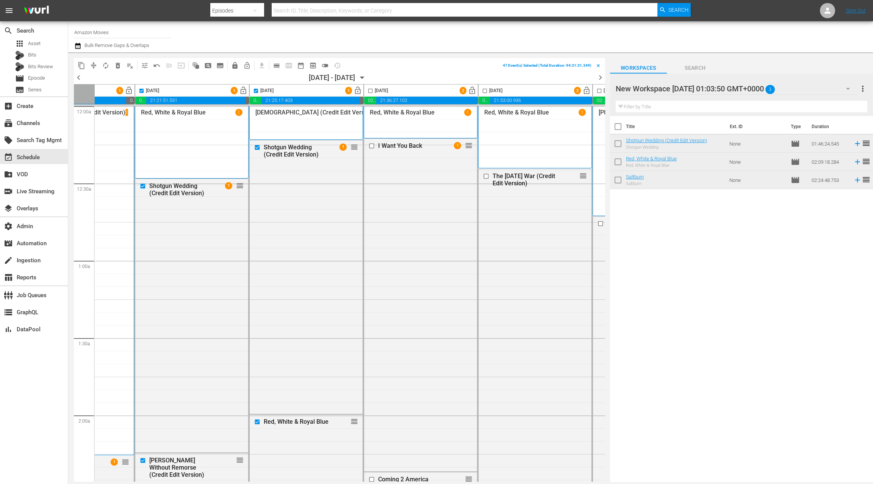
scroll to position [0, 194]
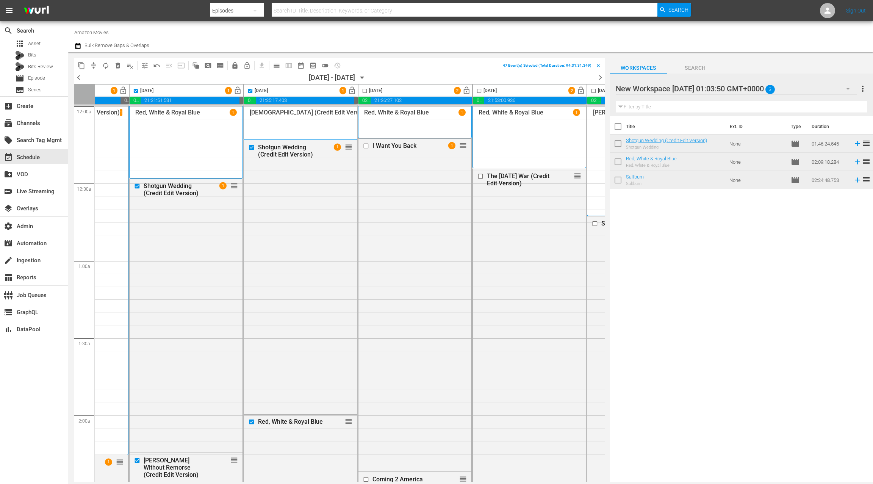
drag, startPoint x: 364, startPoint y: 92, endPoint x: 390, endPoint y: 92, distance: 26.5
click at [364, 92] on input "checkbox" at bounding box center [364, 92] width 9 height 9
checkbox input "true"
click at [477, 91] on input "checkbox" at bounding box center [479, 92] width 9 height 9
checkbox input "true"
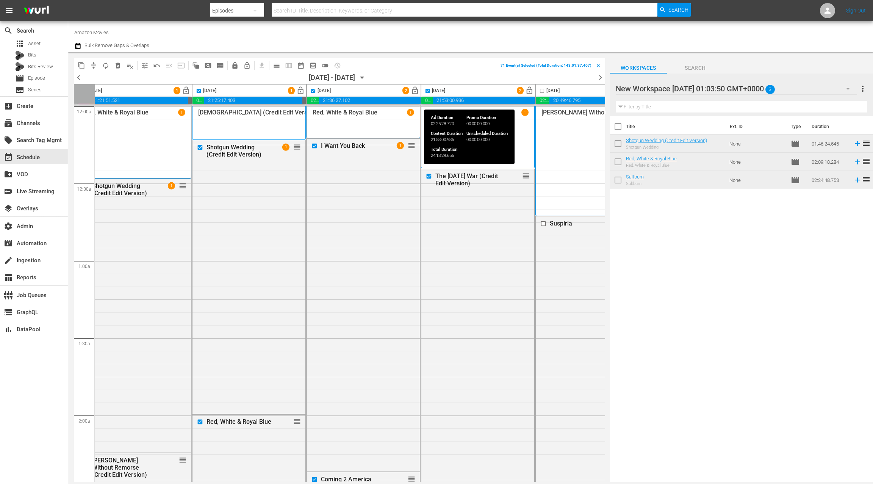
scroll to position [0, 294]
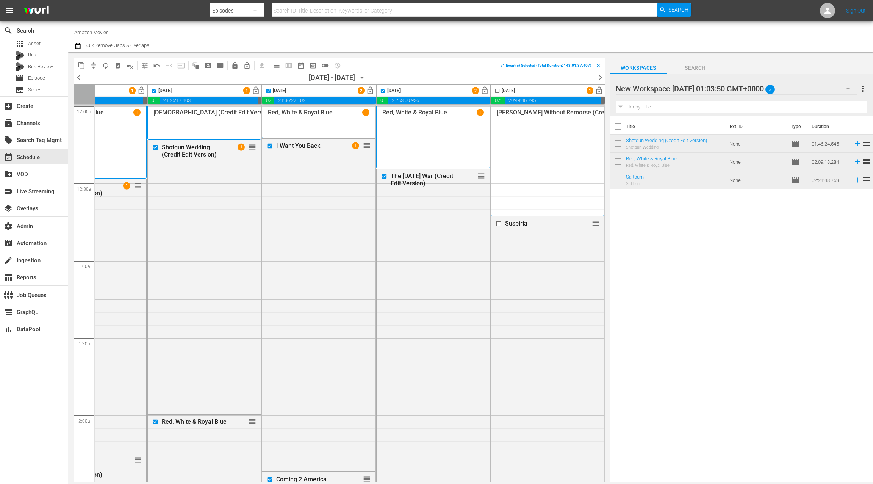
click at [493, 92] on input "checkbox" at bounding box center [497, 92] width 9 height 9
checkbox input "true"
click at [130, 66] on span "playlist_remove_outlined" at bounding box center [130, 66] width 8 height 8
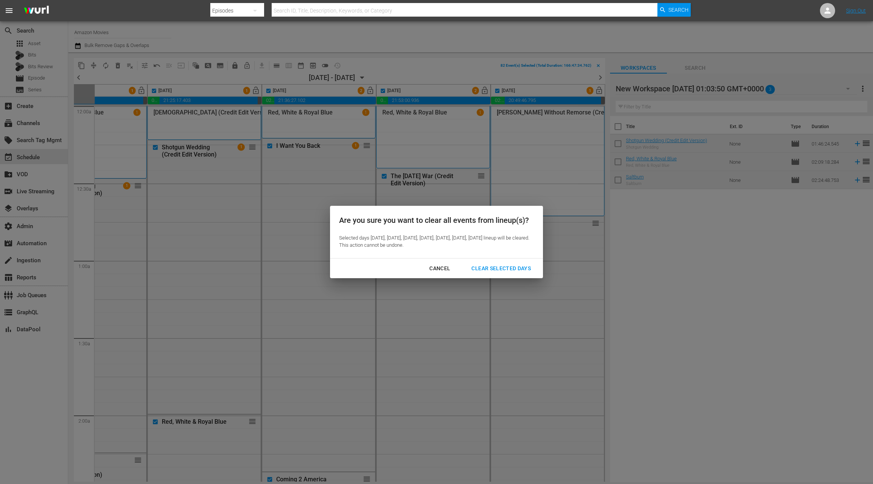
click at [515, 271] on div "Clear Selected Days" at bounding box center [501, 268] width 72 height 9
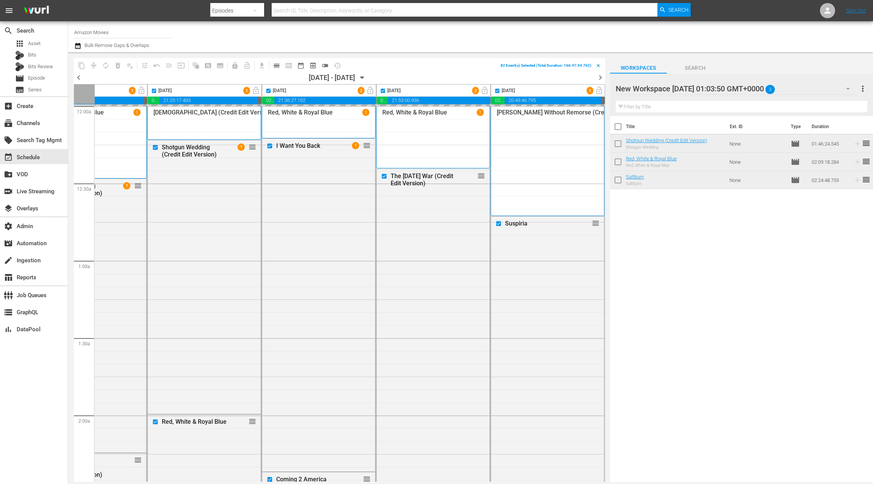
checkbox input "false"
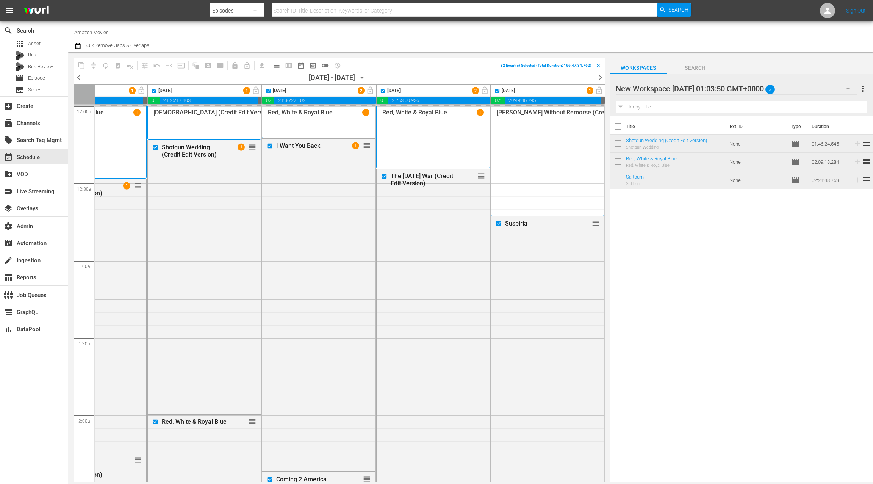
checkbox input "false"
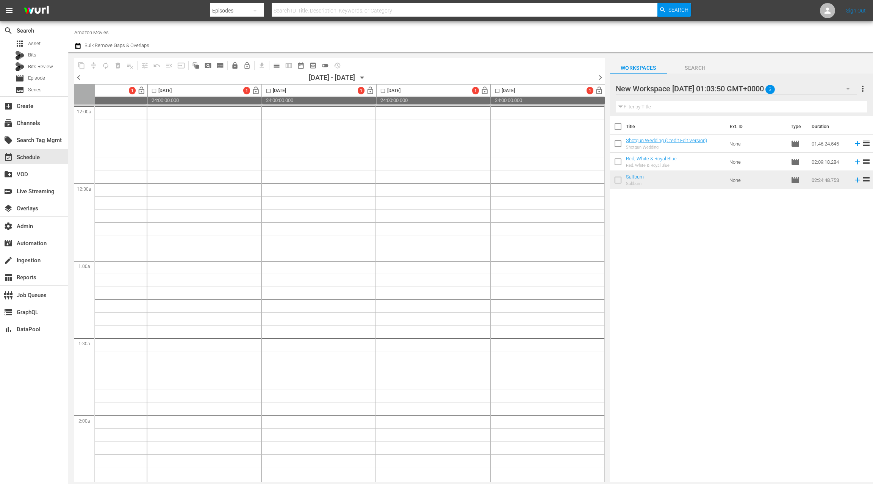
scroll to position [0, 0]
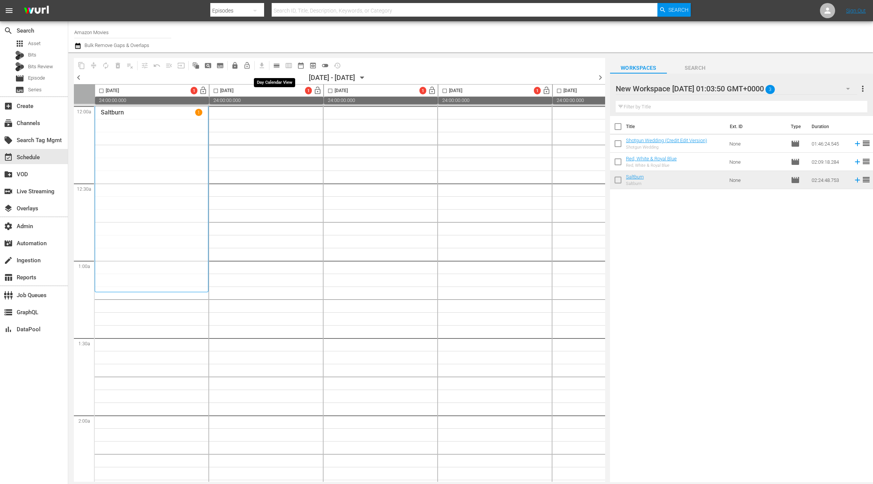
click at [277, 64] on span "calendar_view_day_outlined" at bounding box center [277, 66] width 8 height 8
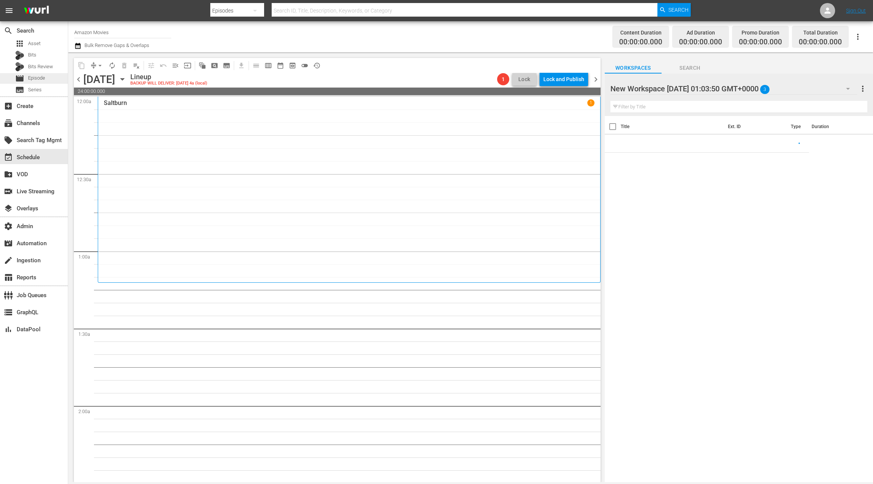
click at [49, 77] on div "movie Episode" at bounding box center [34, 78] width 68 height 11
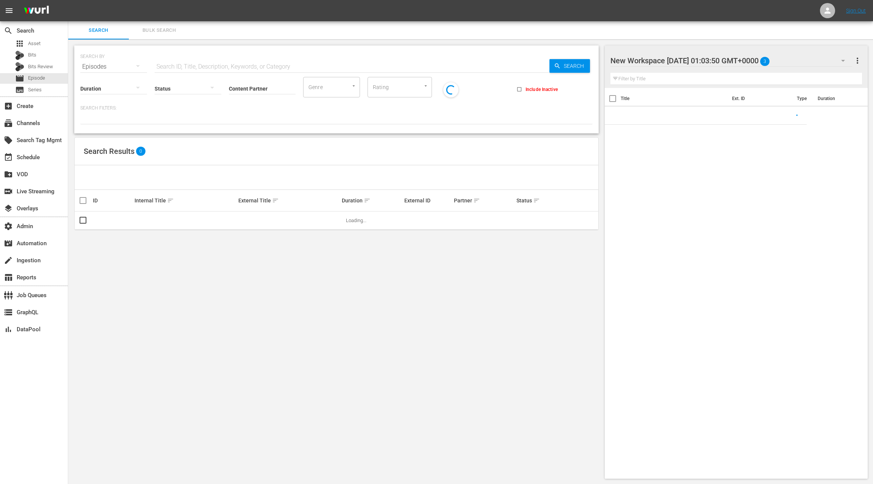
click at [158, 36] on button "Bulk Search" at bounding box center [159, 30] width 61 height 18
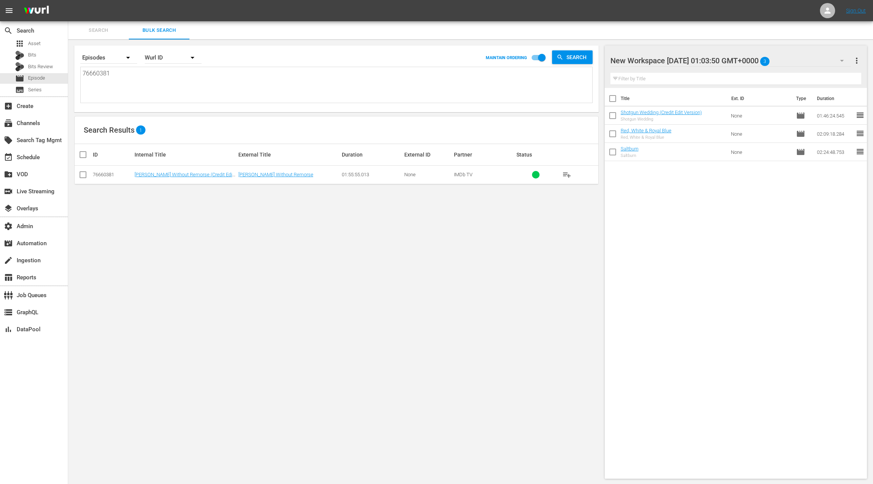
click at [169, 82] on textarea "76660381" at bounding box center [338, 86] width 510 height 34
paste textarea "76660381 76660381 76660381 76660380 76660380 76660380 76660380 76707697"
type textarea "76660381 76660381 76660381 76660381 76660380 76660380 76660380 76660380 76707697"
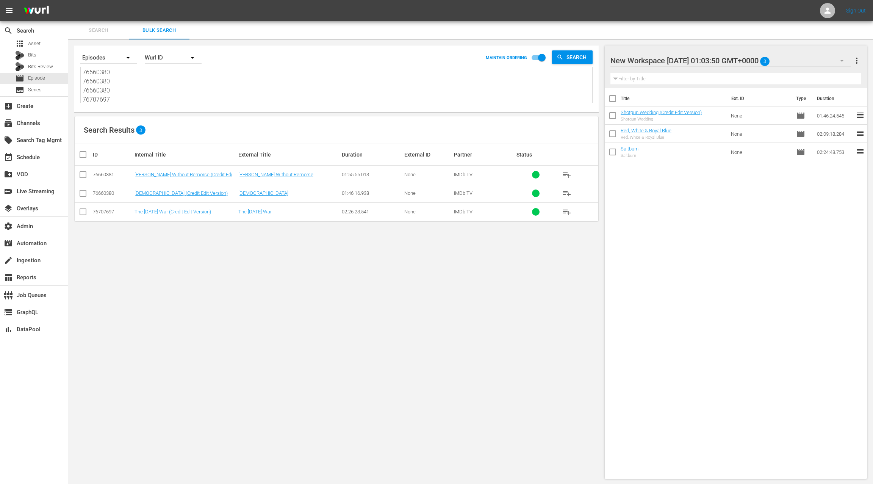
type textarea "76660381 76660381 76660381 76660381 76660380 76660380 76660380 76660380 76707697"
click at [856, 63] on span "more_vert" at bounding box center [856, 60] width 9 height 9
drag, startPoint x: 802, startPoint y: 80, endPoint x: 705, endPoint y: 144, distance: 116.8
click at [802, 80] on div "Clear All Workspace Items" at bounding box center [807, 75] width 89 height 14
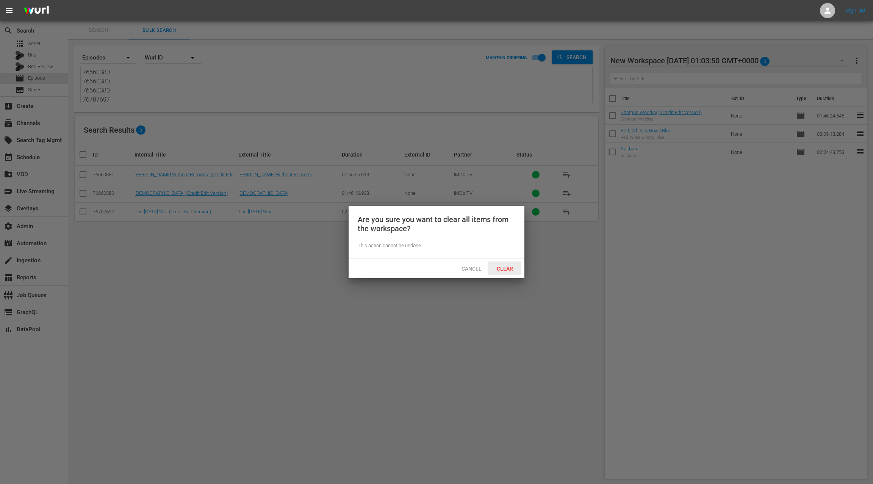
click at [510, 269] on span "Clear" at bounding box center [505, 269] width 28 height 6
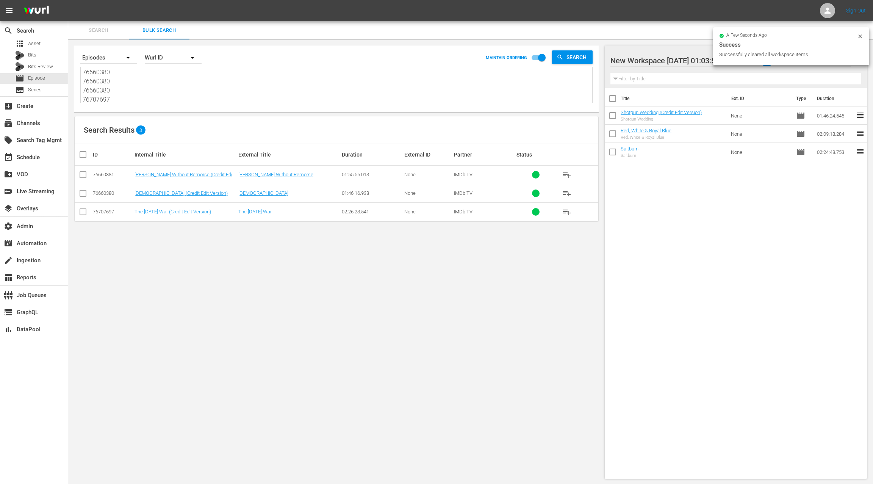
click at [83, 155] on input "checkbox" at bounding box center [85, 154] width 15 height 9
checkbox input "true"
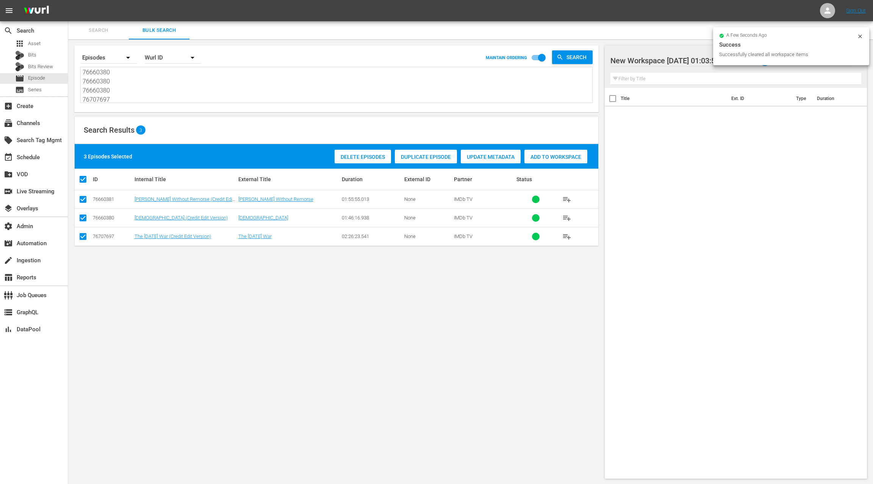
drag, startPoint x: 546, startPoint y: 157, endPoint x: 464, endPoint y: 149, distance: 81.9
click at [544, 156] on span "Add to Workspace" at bounding box center [555, 157] width 63 height 6
click at [22, 155] on div "event_available Schedule" at bounding box center [21, 156] width 42 height 7
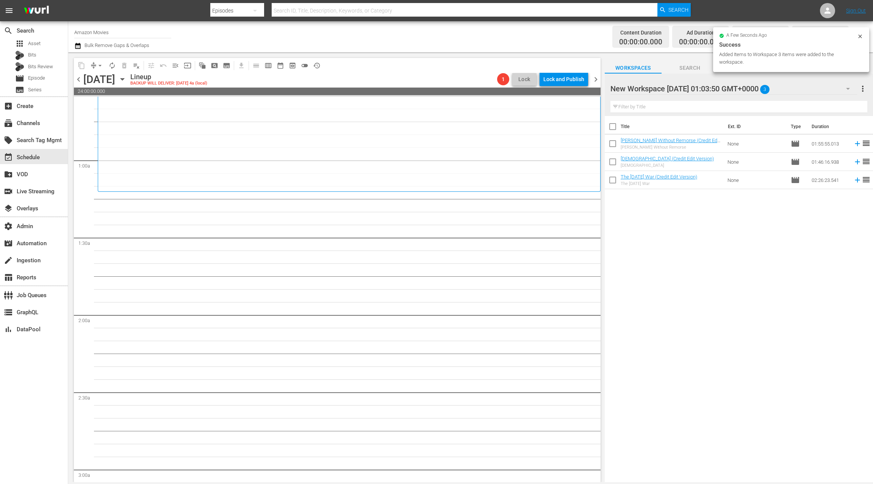
scroll to position [107, 0]
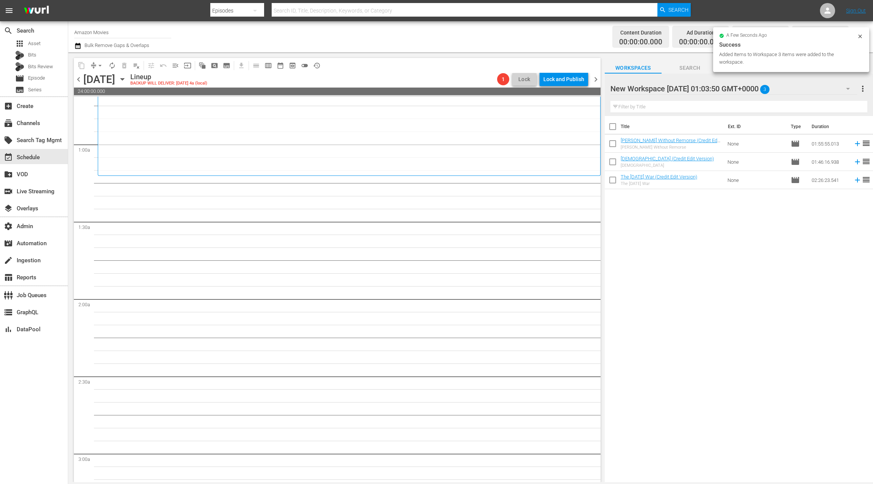
click at [613, 129] on input "checkbox" at bounding box center [613, 128] width 16 height 16
checkbox input "true"
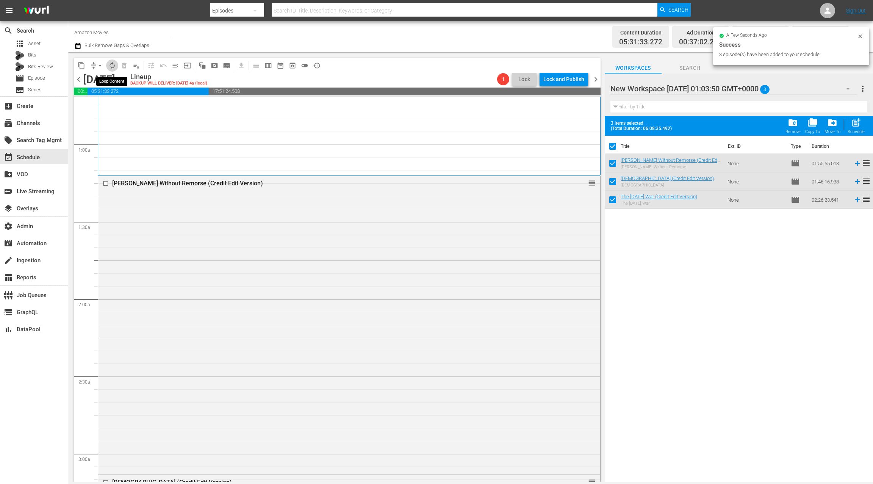
click at [113, 68] on span "autorenew_outlined" at bounding box center [112, 66] width 8 height 8
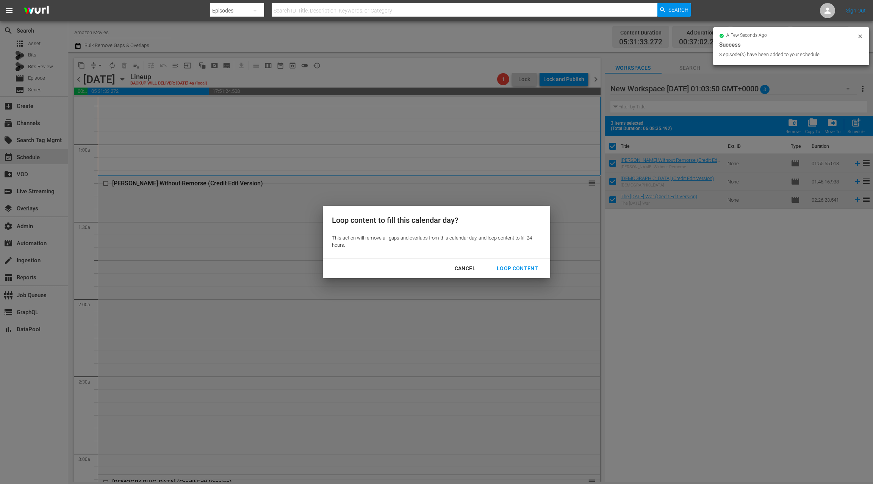
click at [518, 269] on div "Loop Content" at bounding box center [517, 268] width 53 height 9
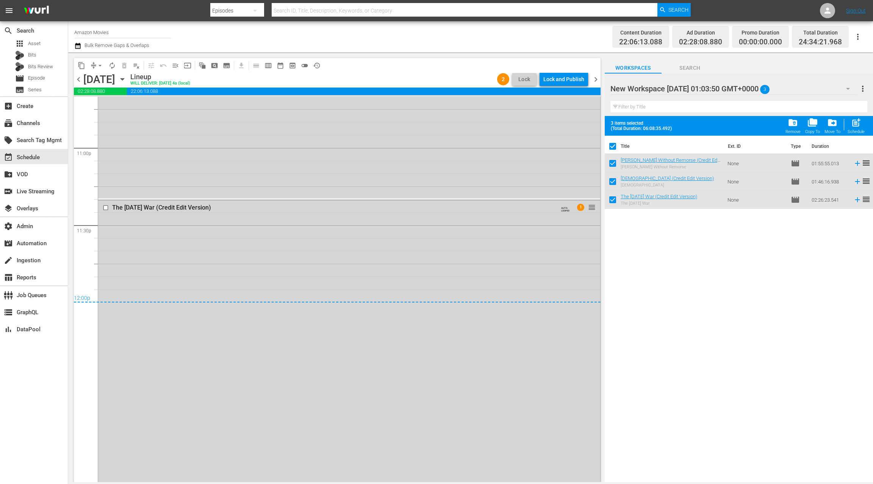
scroll to position [3513, 0]
click at [41, 78] on span "Episode" at bounding box center [36, 78] width 17 height 8
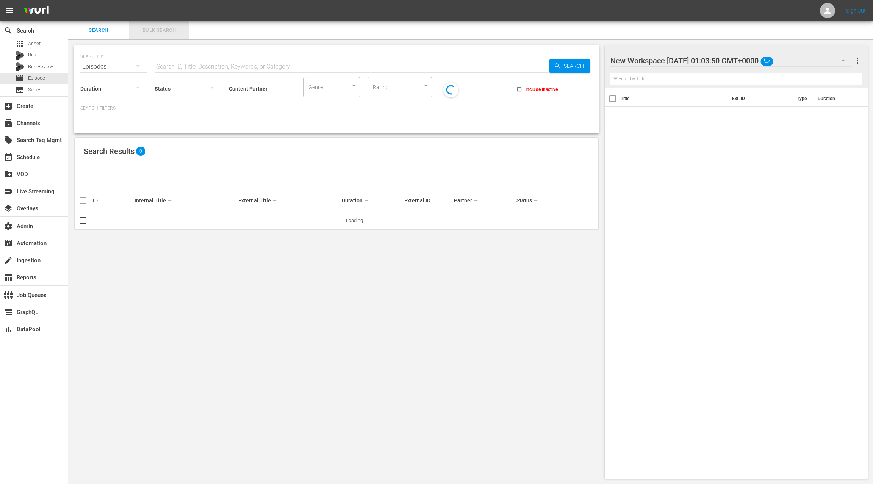
click at [160, 35] on button "Bulk Search" at bounding box center [159, 30] width 61 height 18
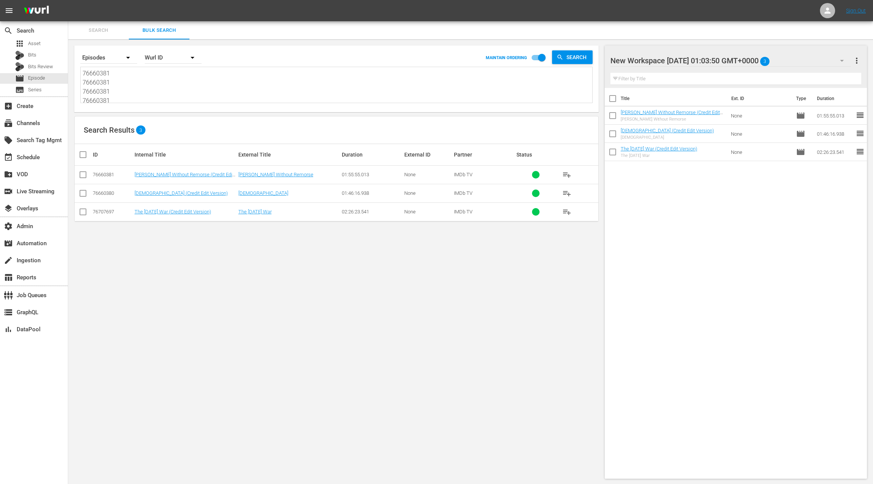
click at [167, 88] on textarea "76660381 76660381 76660381 76660381 76660380 76660380 76660380 76660380 76707697" at bounding box center [338, 86] width 510 height 34
paste textarea "84624213 84624213 84624213 84624213 57436320 57436320 57436320 57436320 76660439"
type textarea "84624213 84624213 84624213 84624213 57436320 57436320 57436320 57436320 76660439"
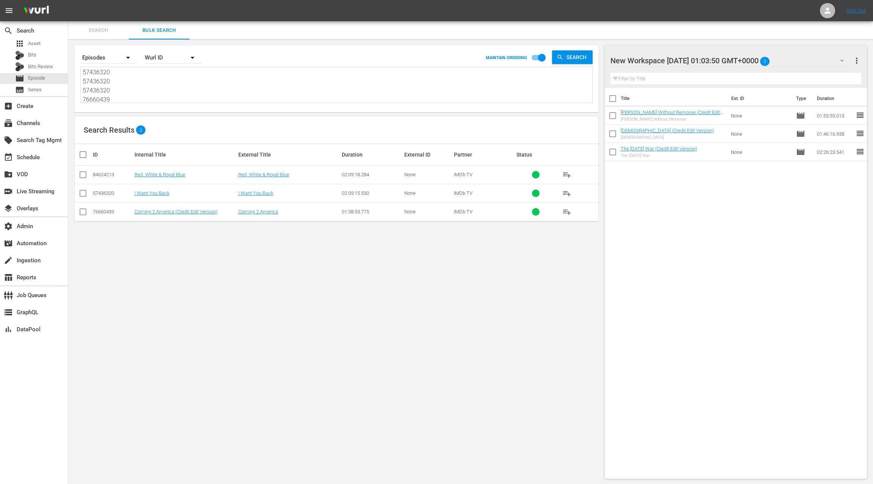
click at [859, 59] on span "more_vert" at bounding box center [856, 60] width 9 height 9
drag, startPoint x: 824, startPoint y: 75, endPoint x: 704, endPoint y: 133, distance: 133.0
click at [824, 74] on div "Clear All Workspace Items" at bounding box center [807, 75] width 89 height 14
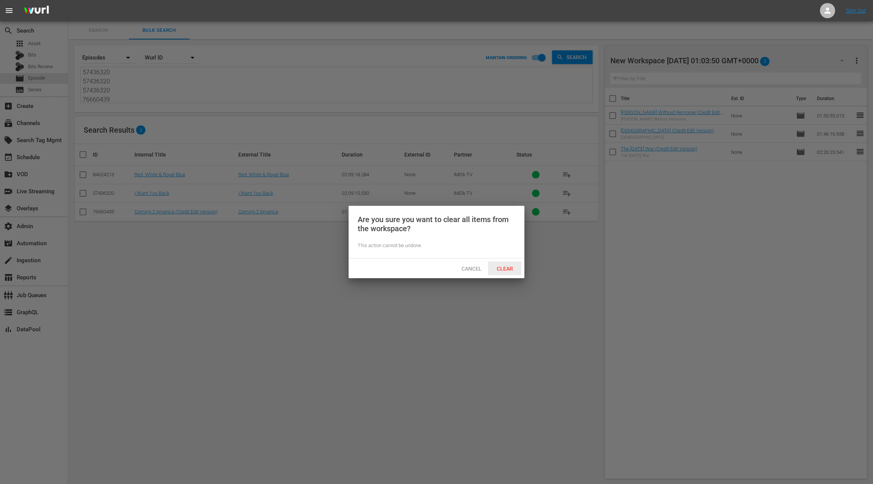
click at [507, 269] on span "Clear" at bounding box center [505, 269] width 28 height 6
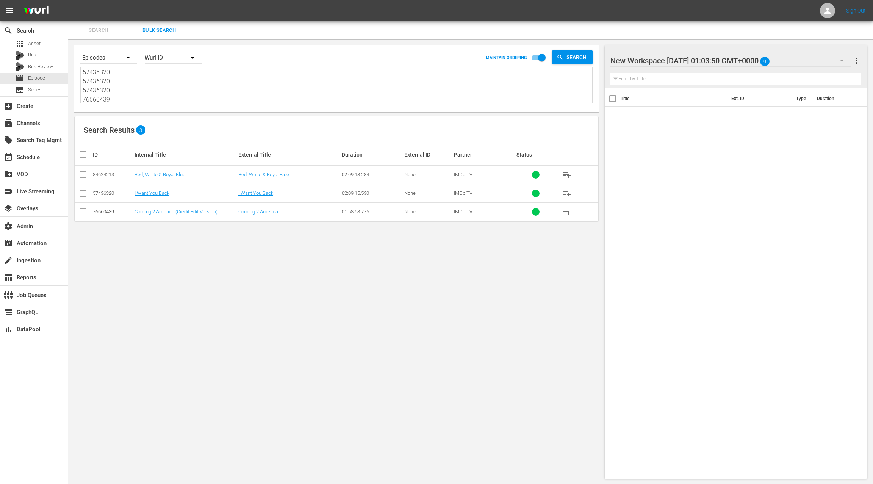
click at [83, 153] on input "checkbox" at bounding box center [85, 154] width 15 height 9
checkbox input "true"
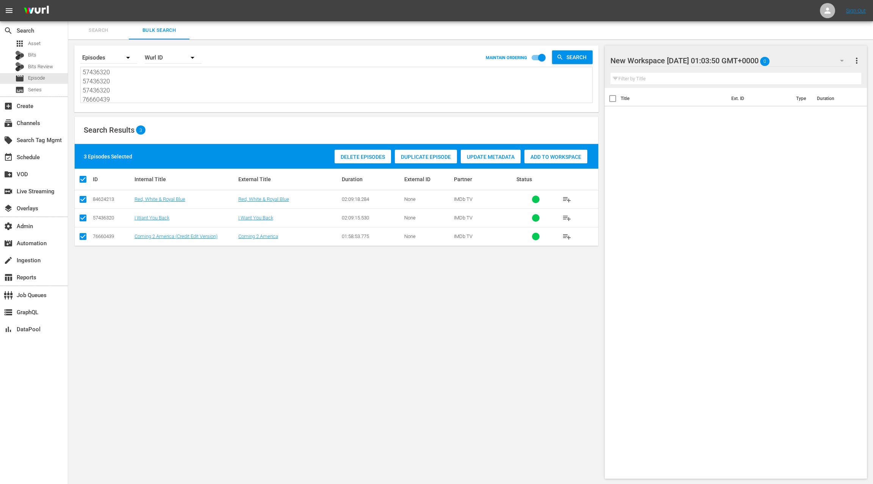
click at [555, 157] on span "Add to Workspace" at bounding box center [555, 157] width 63 height 6
click at [45, 156] on div "event_available Schedule" at bounding box center [34, 156] width 68 height 15
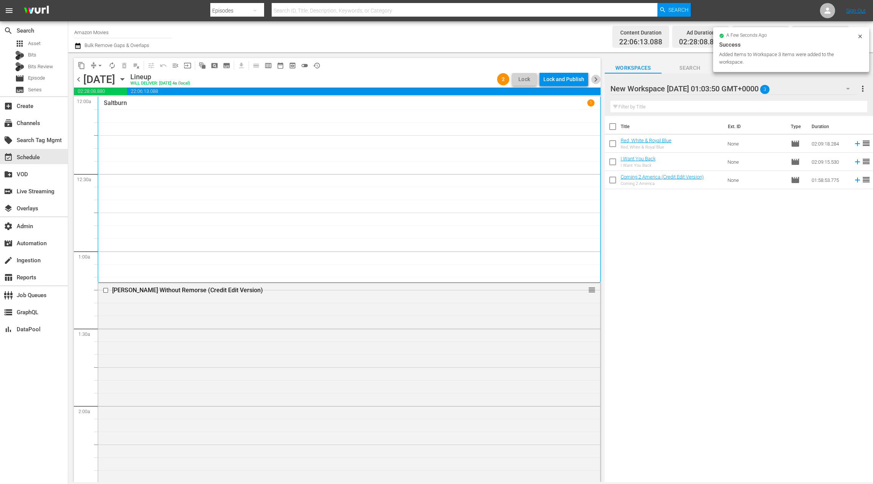
click at [596, 80] on span "chevron_right" at bounding box center [595, 79] width 9 height 9
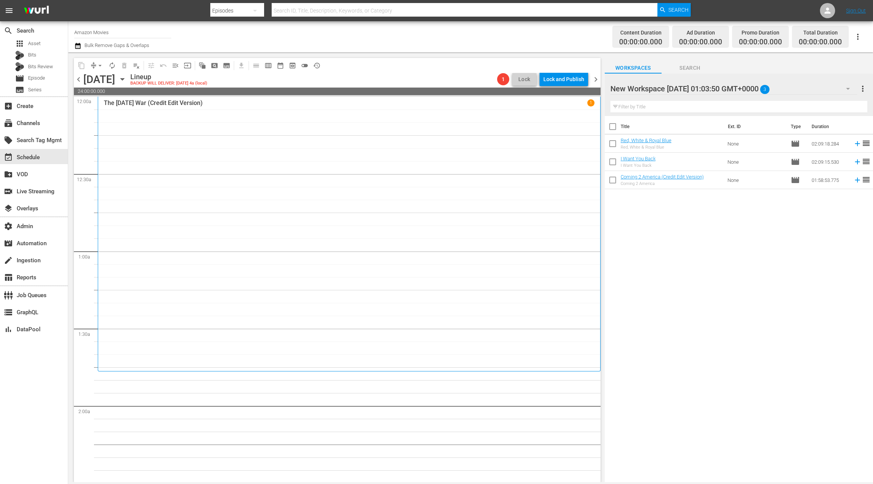
drag, startPoint x: 614, startPoint y: 127, endPoint x: 588, endPoint y: 141, distance: 29.8
click at [614, 127] on input "checkbox" at bounding box center [613, 128] width 16 height 16
checkbox input "true"
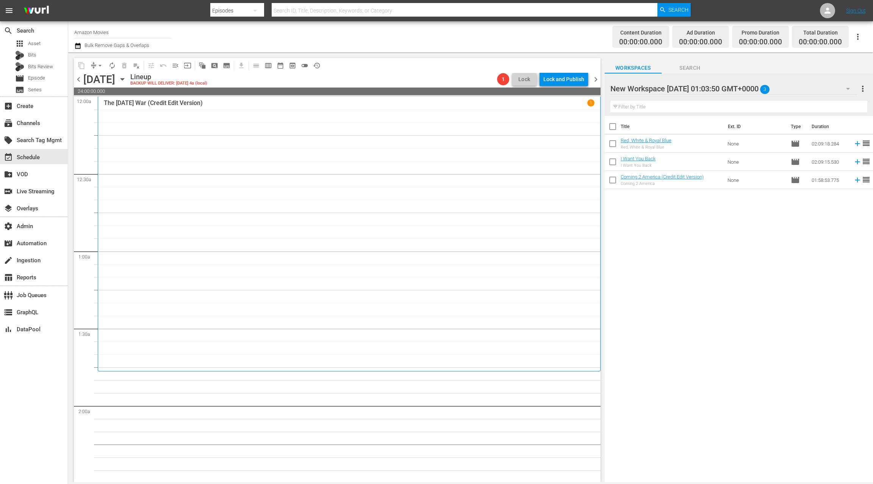
checkbox input "true"
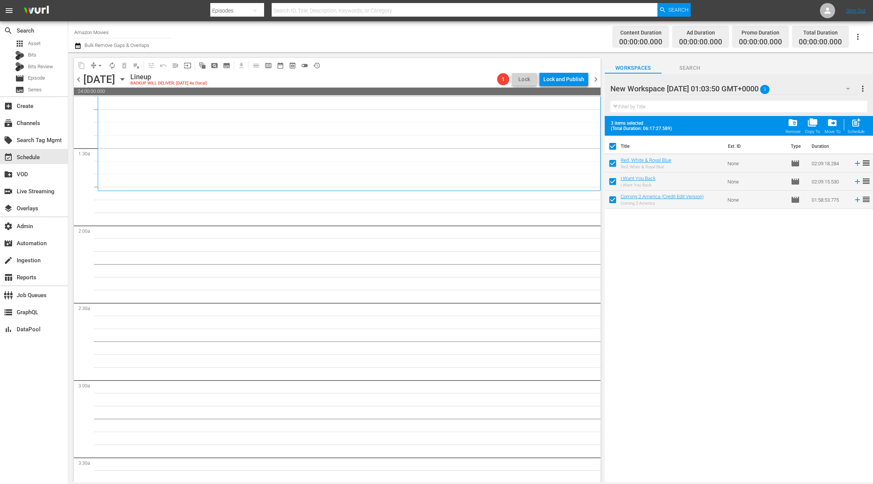
scroll to position [186, 0]
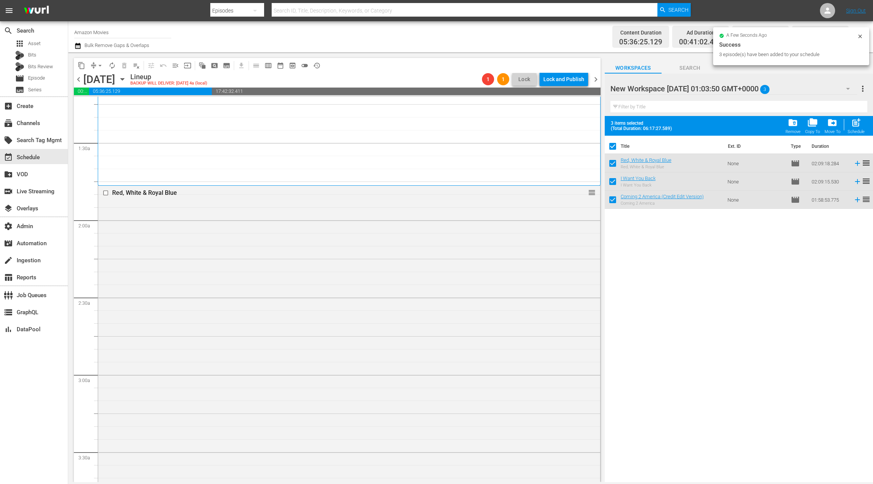
click at [80, 80] on span "chevron_left" at bounding box center [78, 79] width 9 height 9
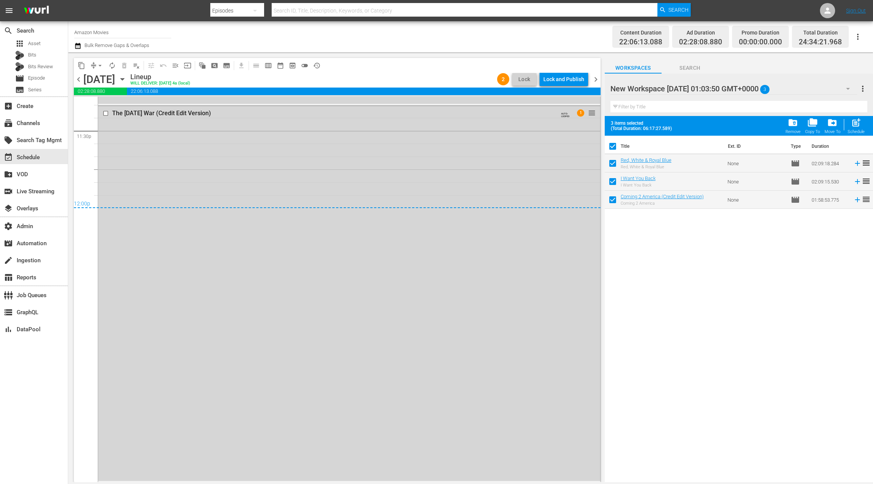
scroll to position [3544, 0]
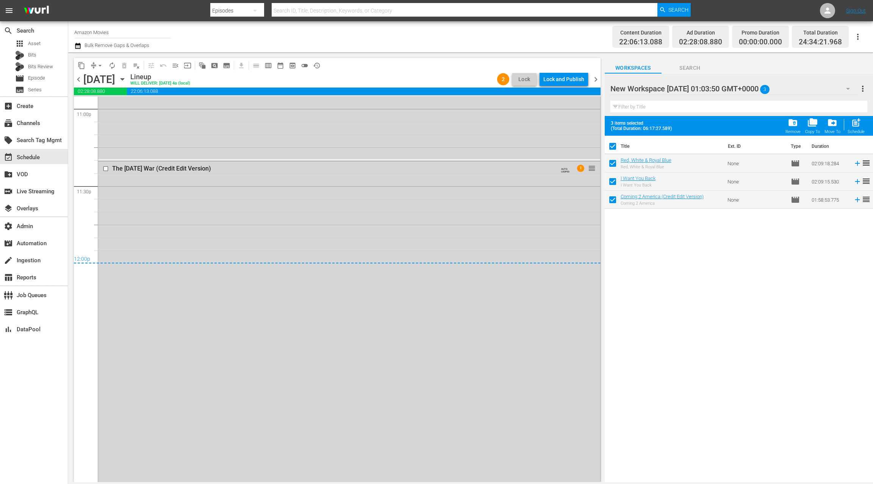
click at [594, 76] on span "chevron_right" at bounding box center [595, 79] width 9 height 9
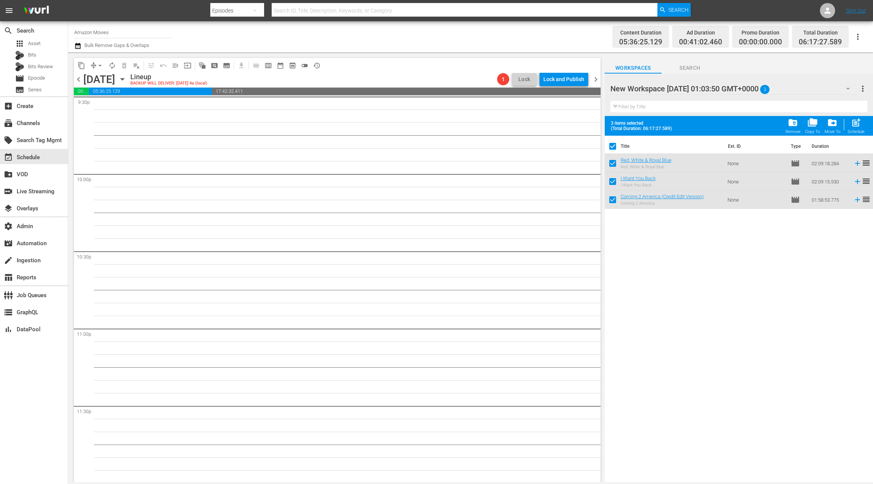
scroll to position [3325, 0]
click at [115, 66] on span "autorenew_outlined" at bounding box center [112, 66] width 8 height 8
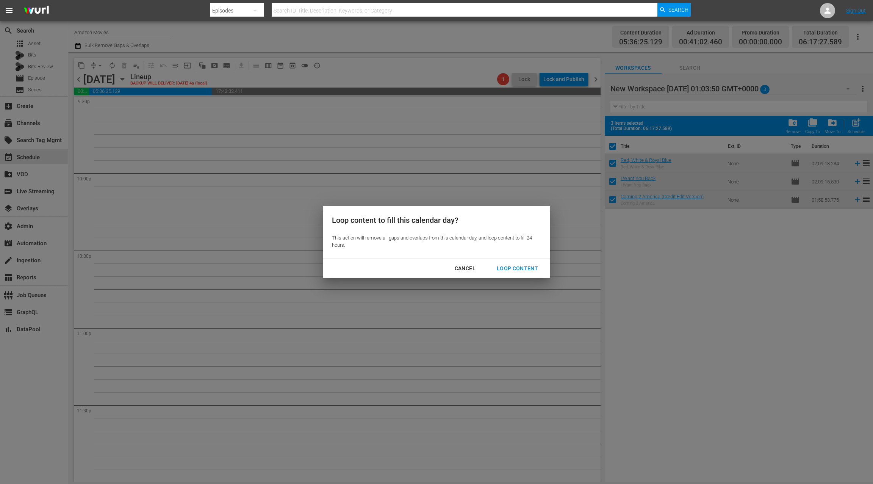
click at [516, 267] on div "Loop Content" at bounding box center [517, 268] width 53 height 9
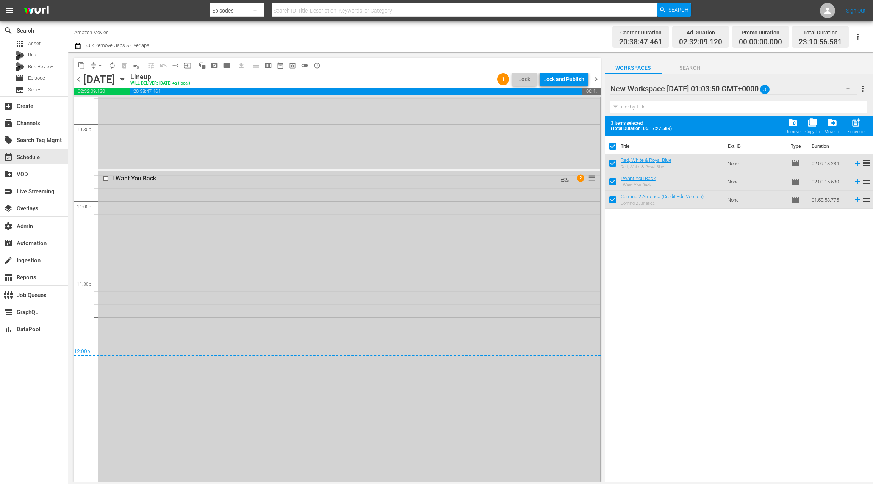
scroll to position [3473, 0]
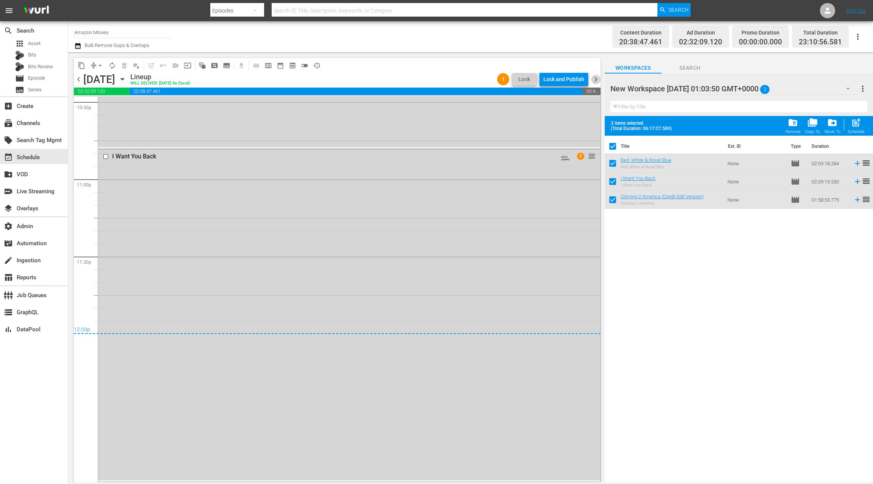
click at [595, 80] on span "chevron_right" at bounding box center [595, 79] width 9 height 9
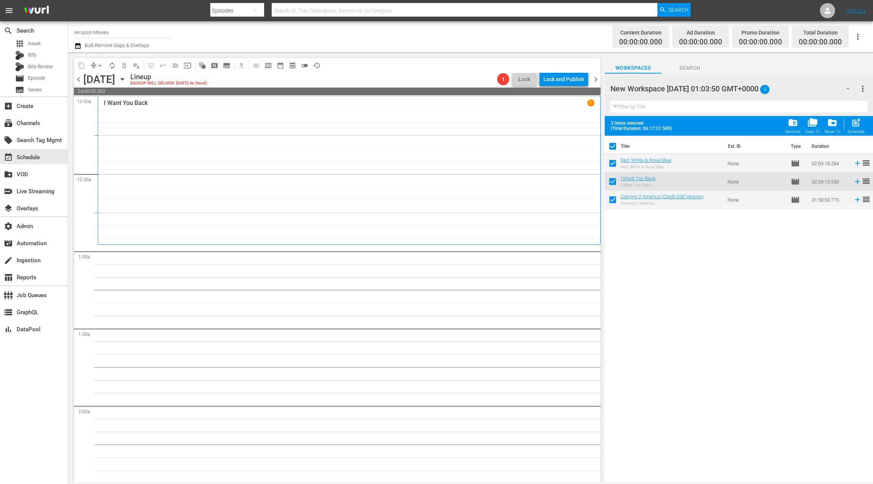
scroll to position [0, 0]
click at [78, 79] on span "chevron_left" at bounding box center [78, 79] width 9 height 9
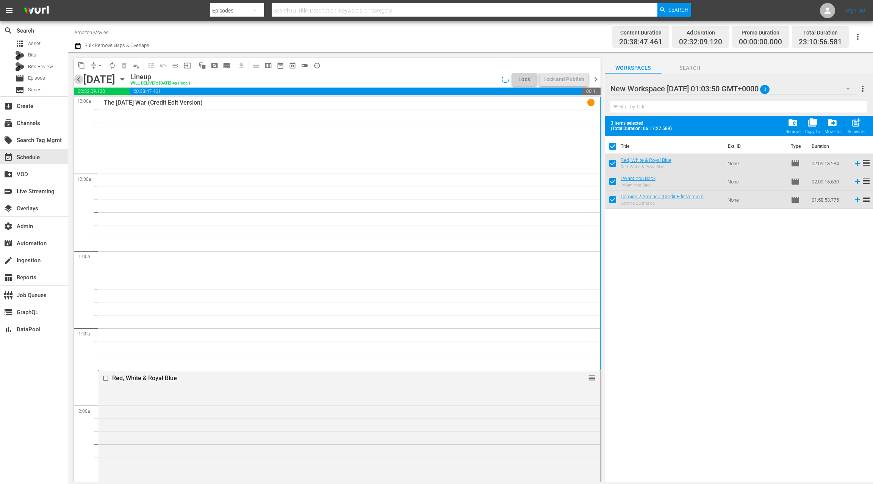
click at [78, 79] on span "chevron_left" at bounding box center [78, 79] width 9 height 9
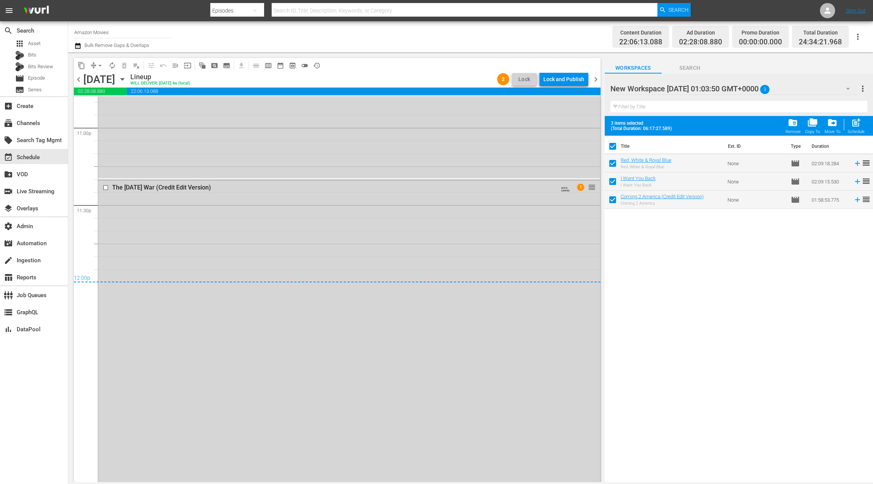
scroll to position [3516, 0]
click at [308, 261] on div "The Tomorrow War (Credit Edit Version) AUTO-LOOPED 1 reorder" at bounding box center [349, 376] width 502 height 375
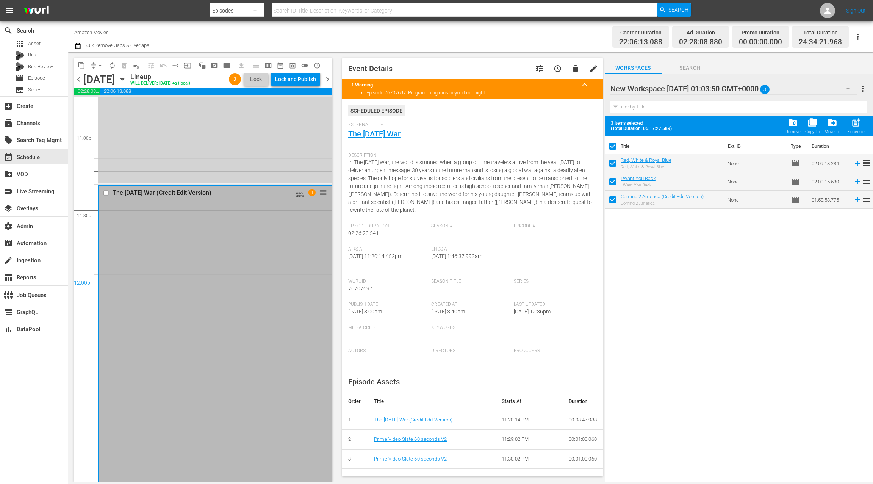
scroll to position [3535, 0]
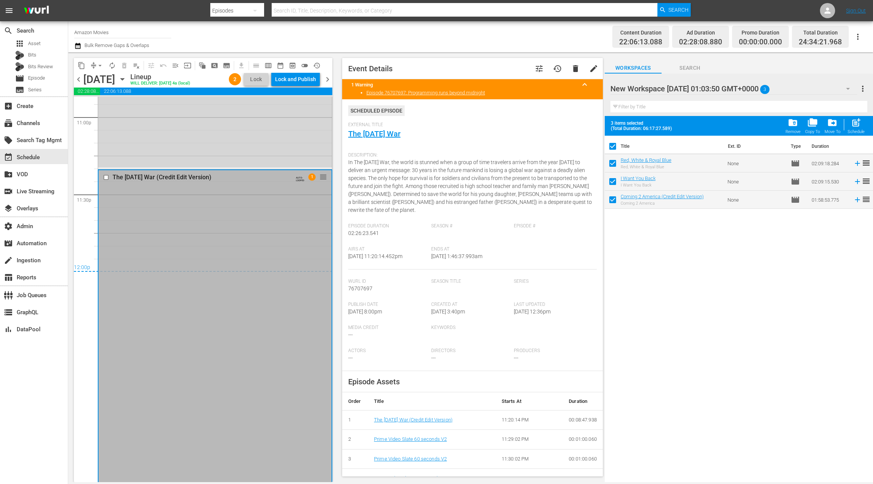
click at [577, 69] on span "delete" at bounding box center [575, 68] width 9 height 9
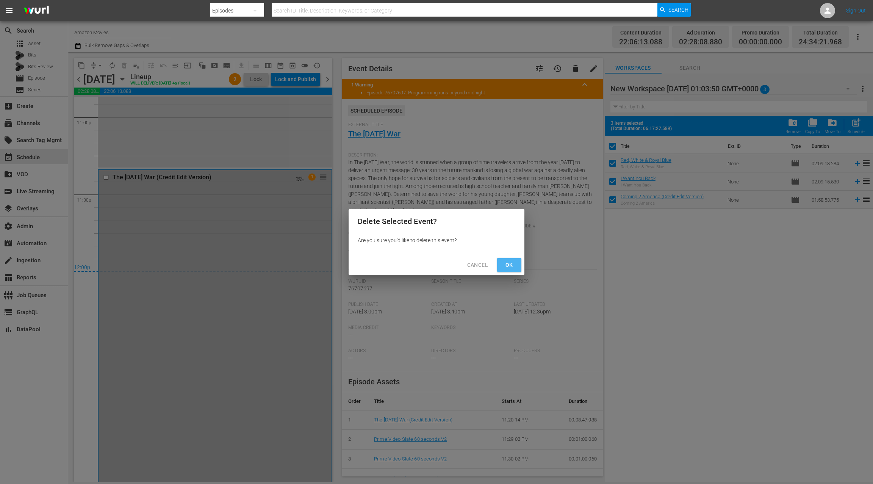
click at [512, 261] on span "Ok" at bounding box center [509, 264] width 12 height 9
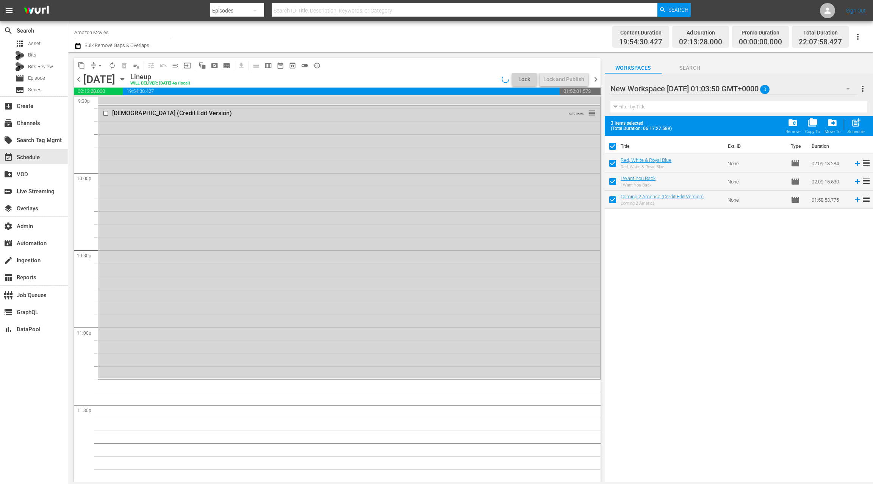
scroll to position [3325, 0]
click at [80, 47] on icon "button" at bounding box center [77, 45] width 7 height 9
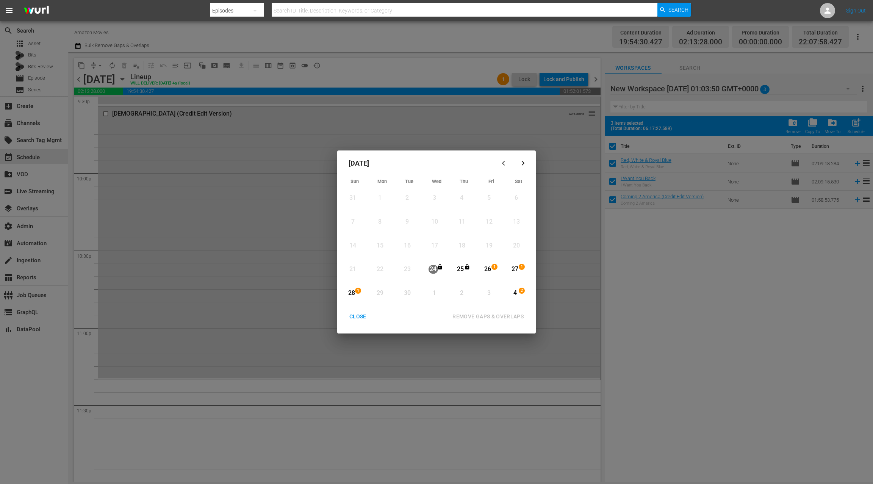
drag, startPoint x: 518, startPoint y: 271, endPoint x: 434, endPoint y: 275, distance: 83.9
click at [518, 271] on div "27" at bounding box center [514, 269] width 9 height 9
click at [355, 290] on span "1" at bounding box center [357, 291] width 5 height 6
click at [470, 318] on div "REMOVE GAPS & OVERLAPS" at bounding box center [487, 316] width 83 height 9
click at [357, 316] on div "CLOSE" at bounding box center [357, 316] width 29 height 9
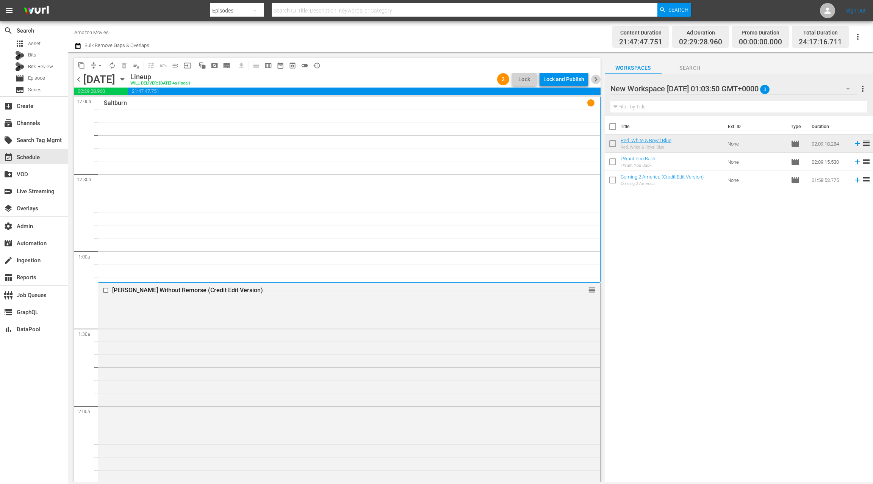
click at [595, 80] on span "chevron_right" at bounding box center [595, 79] width 9 height 9
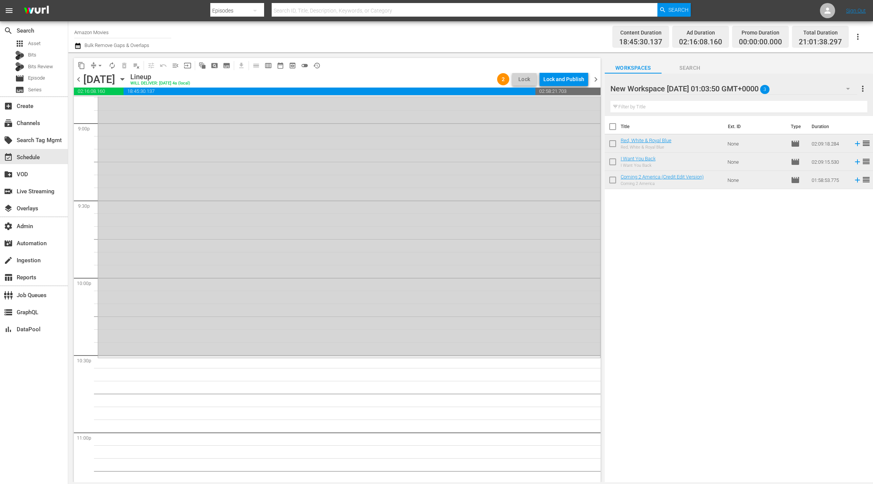
scroll to position [3325, 0]
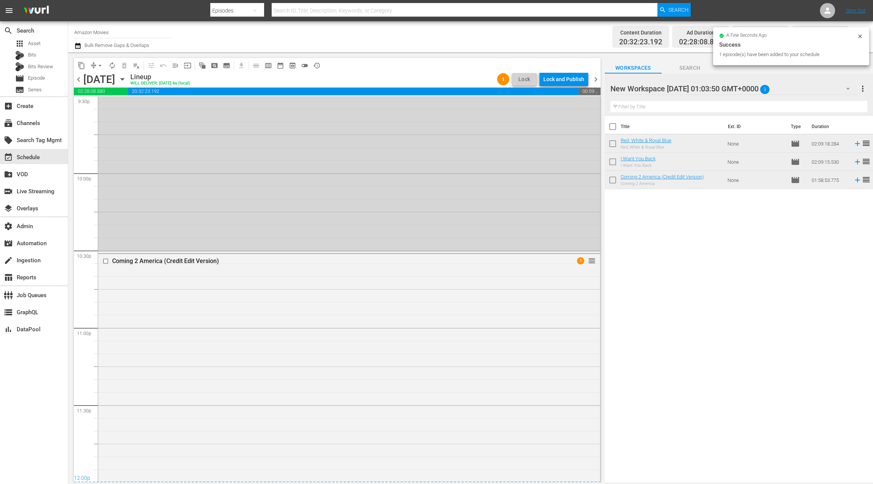
drag, startPoint x: 640, startPoint y: 175, endPoint x: 403, endPoint y: 2, distance: 293.3
click at [39, 80] on span "Episode" at bounding box center [36, 78] width 17 height 8
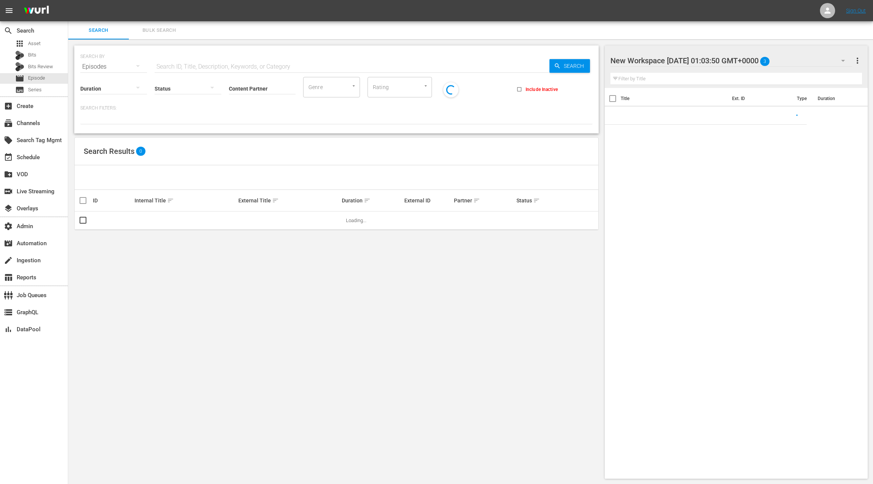
click at [164, 32] on span "Bulk Search" at bounding box center [159, 30] width 52 height 9
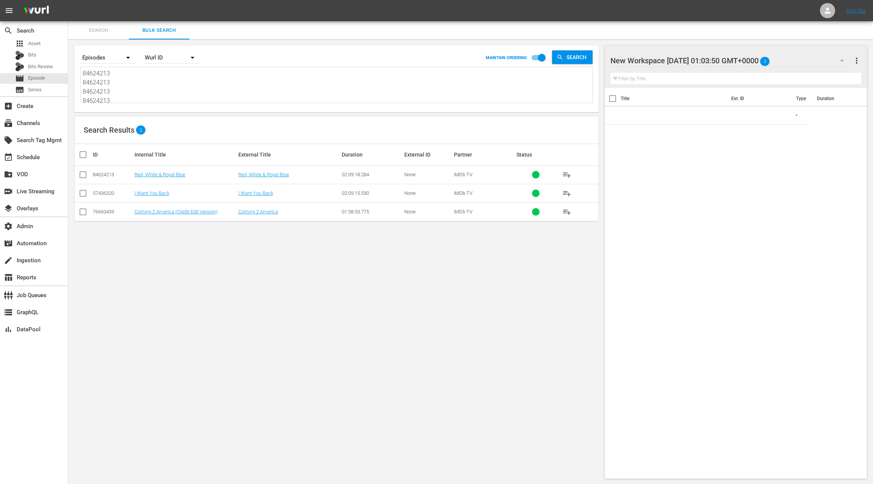
click at [157, 90] on textarea "84624213 84624213 84624213 84624213 57436320 57436320 57436320 57436320 76660439" at bounding box center [338, 86] width 510 height 34
paste textarea "75779906 75779906 75779906 75779906 76660381 76660381 76660381 76660381 7670769…"
type textarea "75779906 75779906 75779906 75779906 76660381 76660381 76660381 76660381 7670769…"
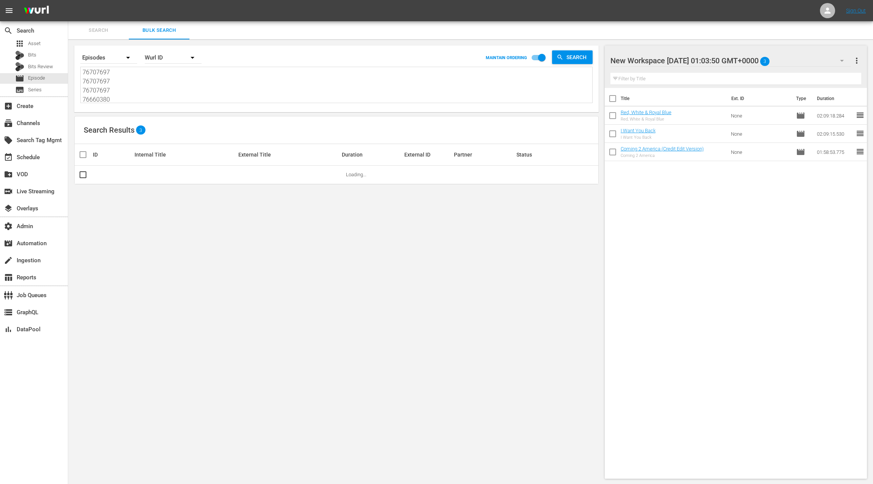
type textarea "75779906 75779906 75779906 75779906 76660381 76660381 76660381 76660381 7670769…"
click at [857, 63] on span "more_vert" at bounding box center [856, 60] width 9 height 9
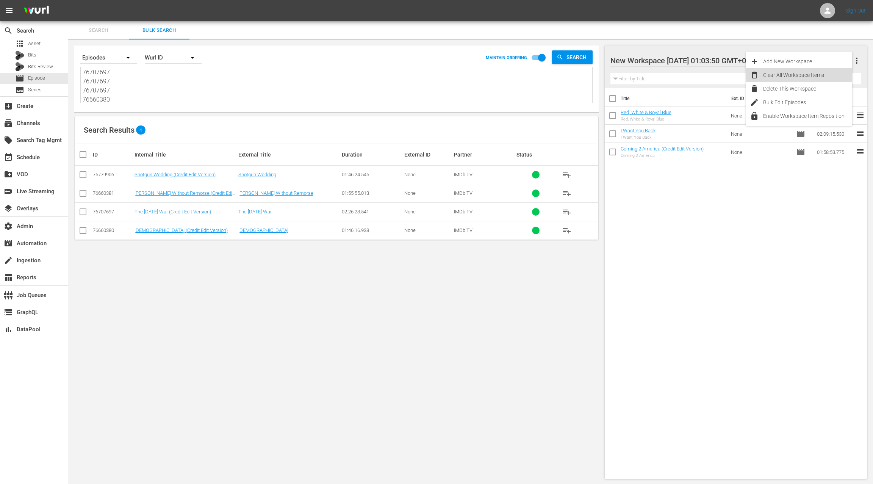
click at [821, 74] on div "Clear All Workspace Items" at bounding box center [807, 75] width 89 height 14
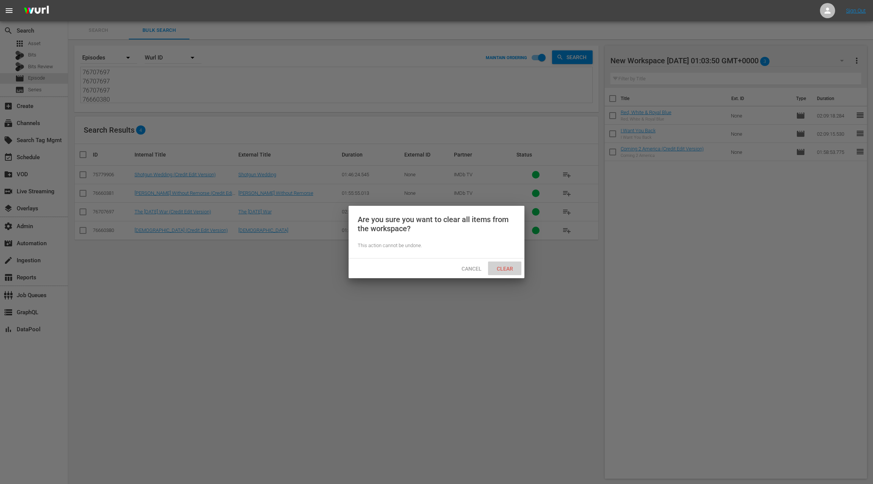
drag, startPoint x: 511, startPoint y: 270, endPoint x: 322, endPoint y: 177, distance: 211.1
click at [511, 270] on span "Clear" at bounding box center [505, 269] width 28 height 6
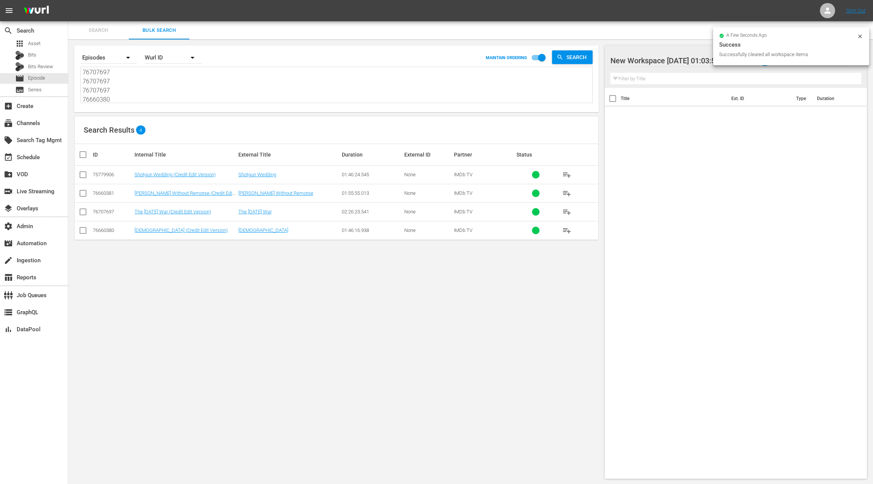
click at [82, 154] on input "checkbox" at bounding box center [85, 154] width 15 height 9
checkbox input "true"
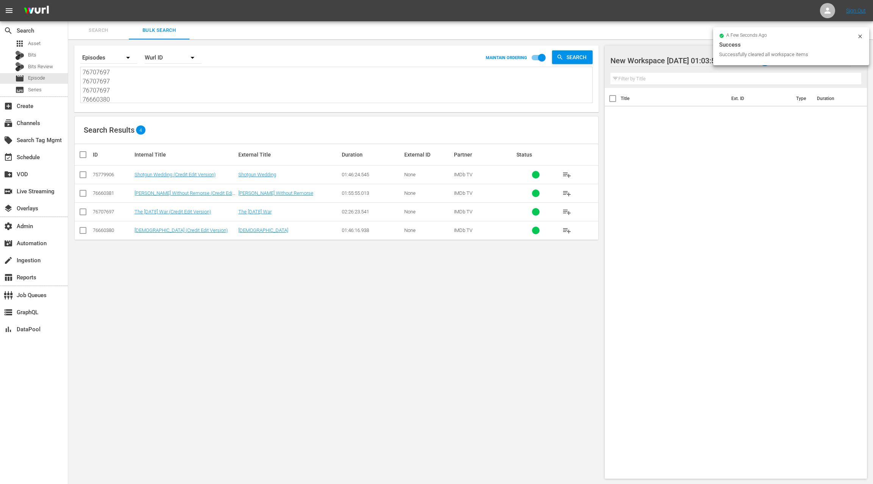
checkbox input "true"
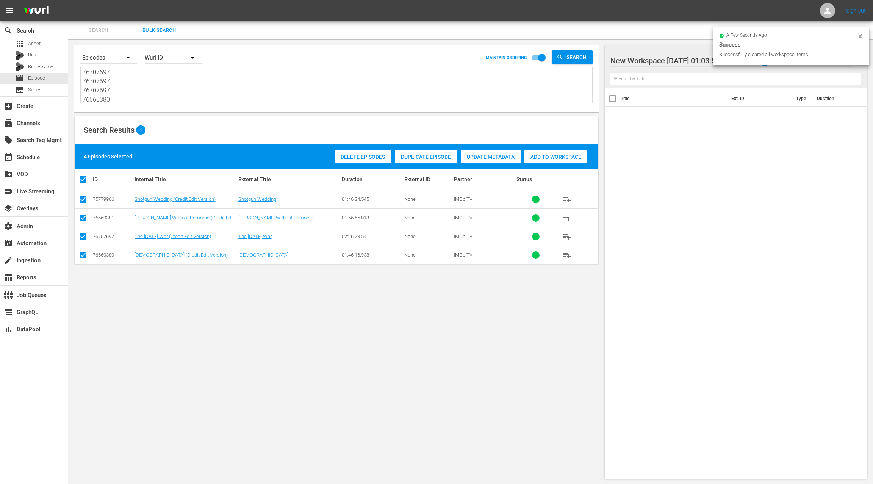
click at [543, 157] on span "Add to Workspace" at bounding box center [555, 157] width 63 height 6
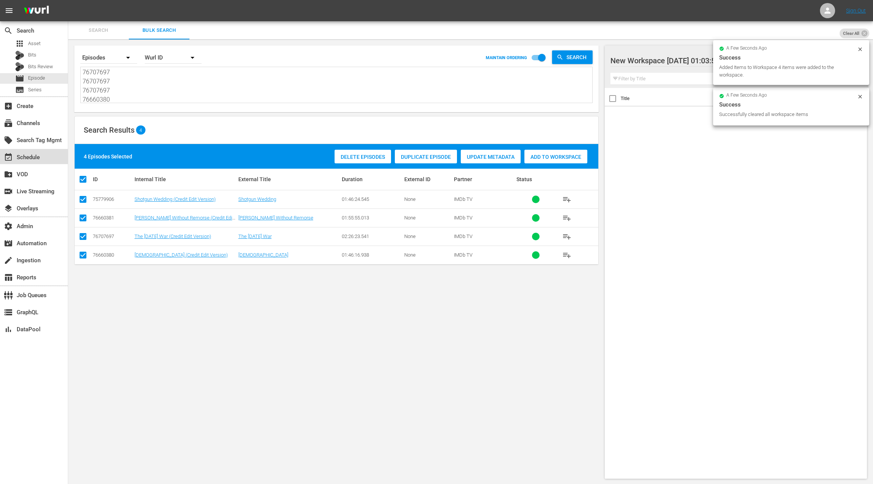
click at [39, 154] on div "event_available Schedule" at bounding box center [21, 156] width 42 height 7
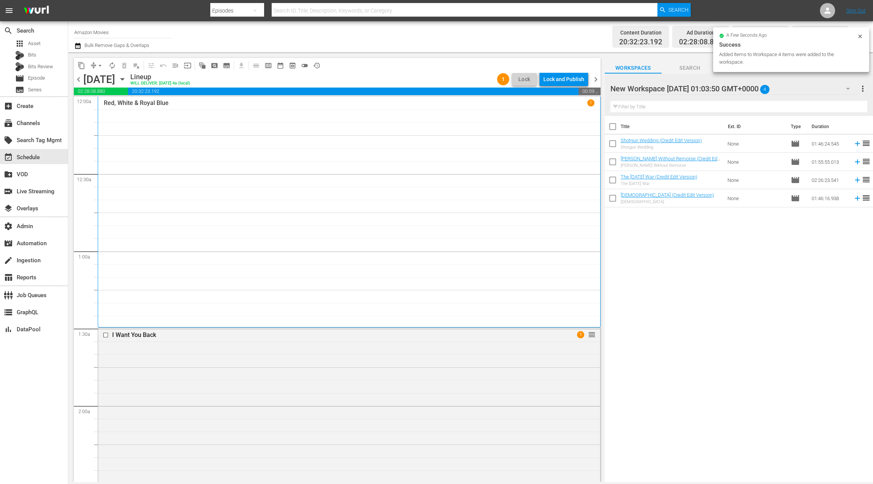
click at [596, 81] on span "chevron_right" at bounding box center [595, 79] width 9 height 9
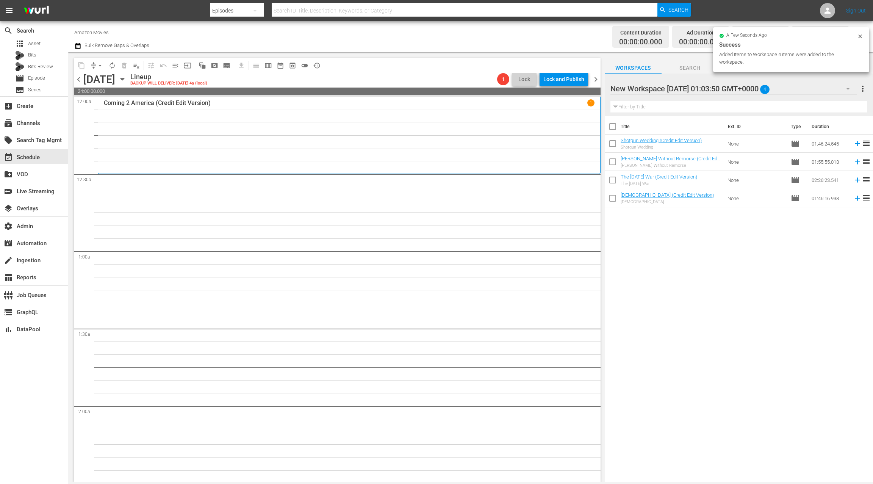
click at [615, 126] on input "checkbox" at bounding box center [613, 128] width 16 height 16
checkbox input "true"
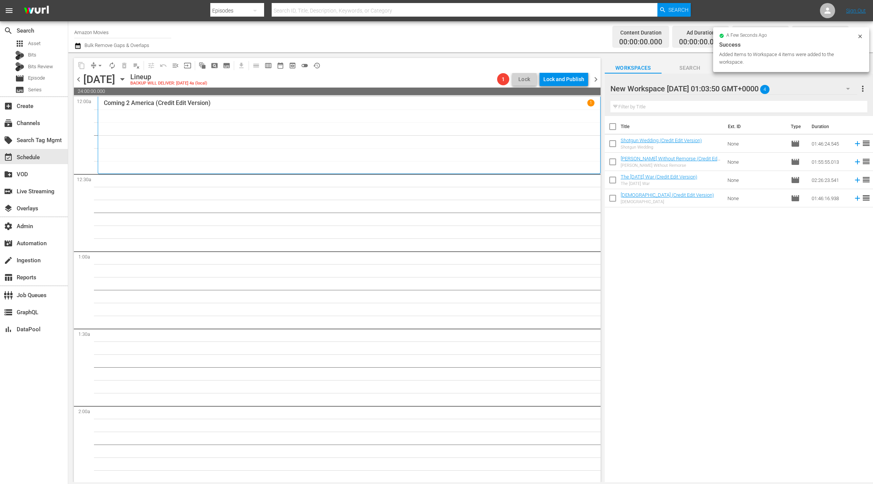
checkbox input "true"
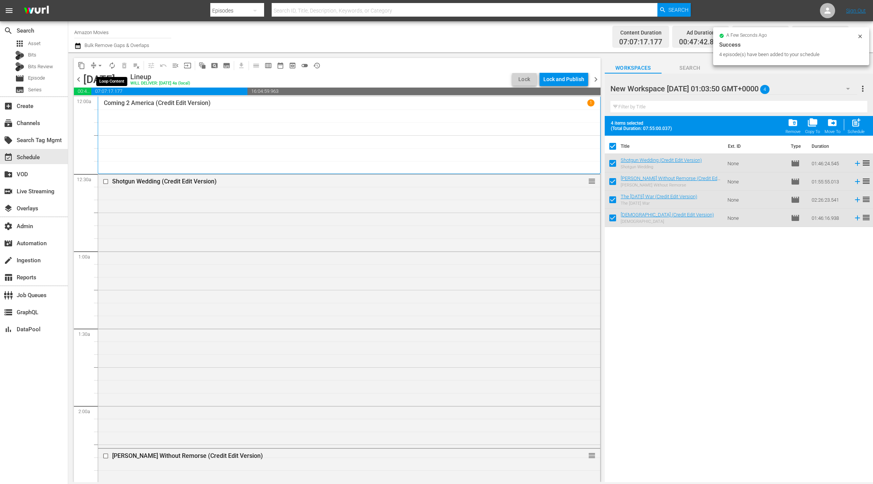
click at [112, 64] on span "autorenew_outlined" at bounding box center [112, 66] width 8 height 8
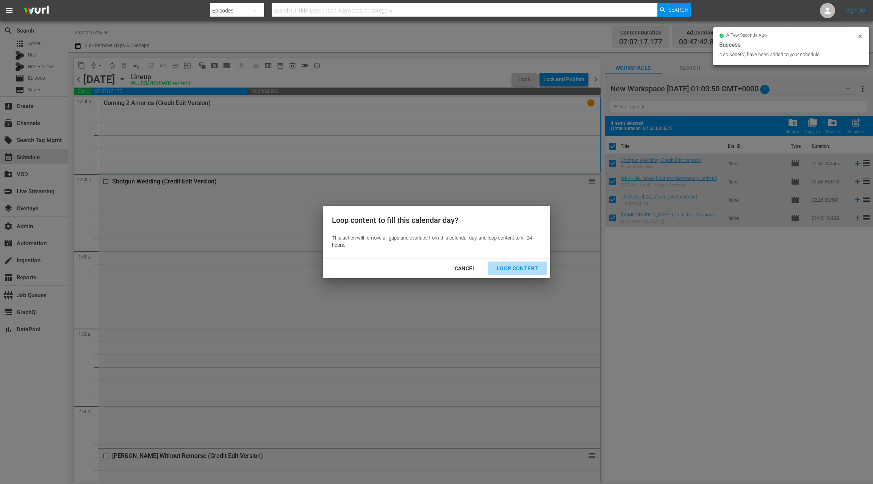
click at [524, 272] on div "Loop Content" at bounding box center [517, 268] width 53 height 9
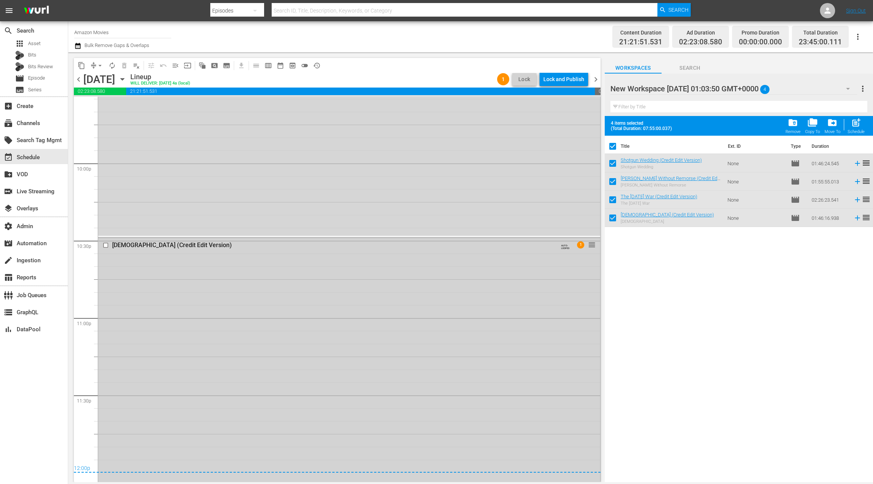
scroll to position [3363, 0]
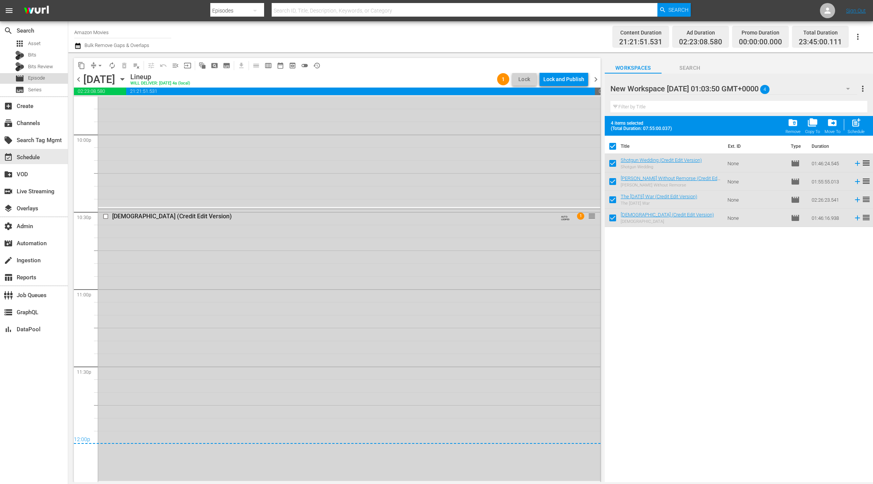
click at [50, 81] on div "movie Episode" at bounding box center [34, 78] width 68 height 11
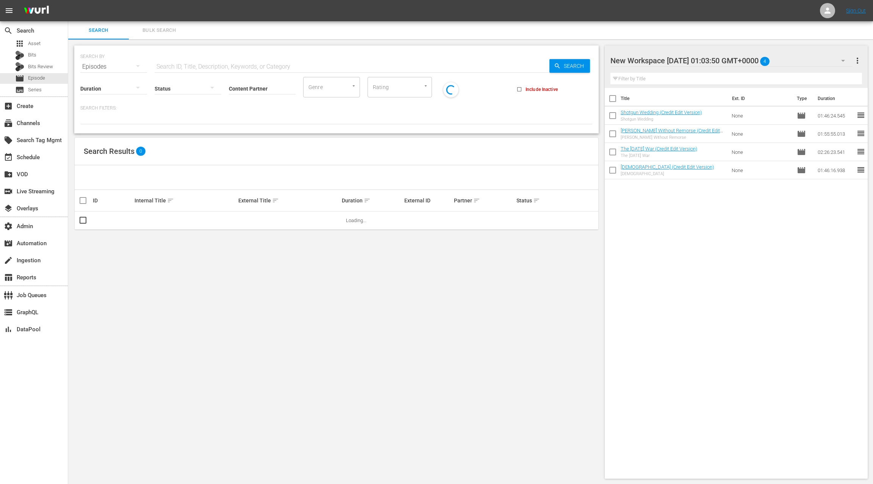
click at [168, 31] on span "Bulk Search" at bounding box center [159, 30] width 52 height 9
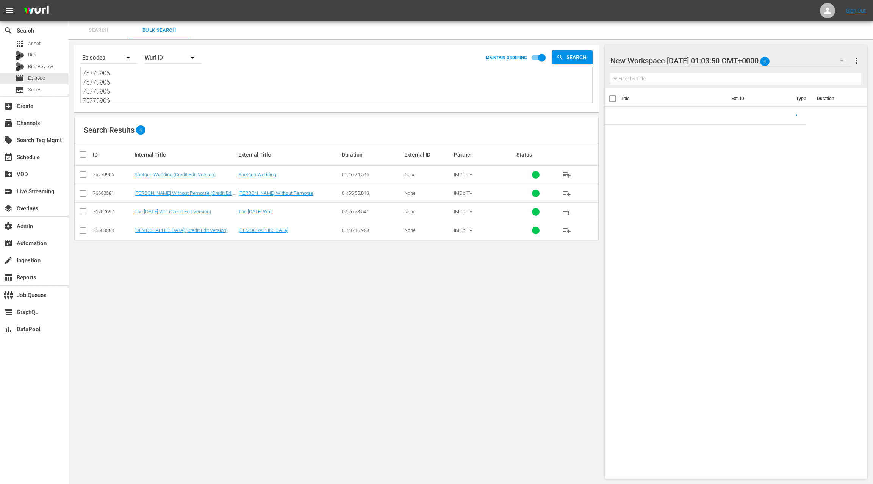
click at [171, 96] on textarea "75779906 75779906 75779906 75779906 76660381 76660381 76660381 76660381 7670769…" at bounding box center [338, 86] width 510 height 34
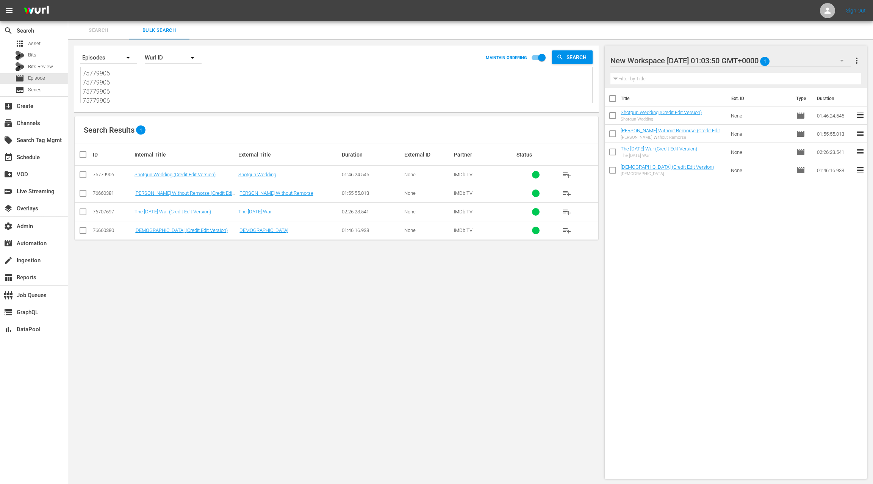
paste textarea "40299197 40299197 40299197 40299197 45600109 45600109 45600109 45600109 7928831…"
type textarea "40299197 40299197 40299197 40299197 45600109 45600109 45600109 45600109 7928831…"
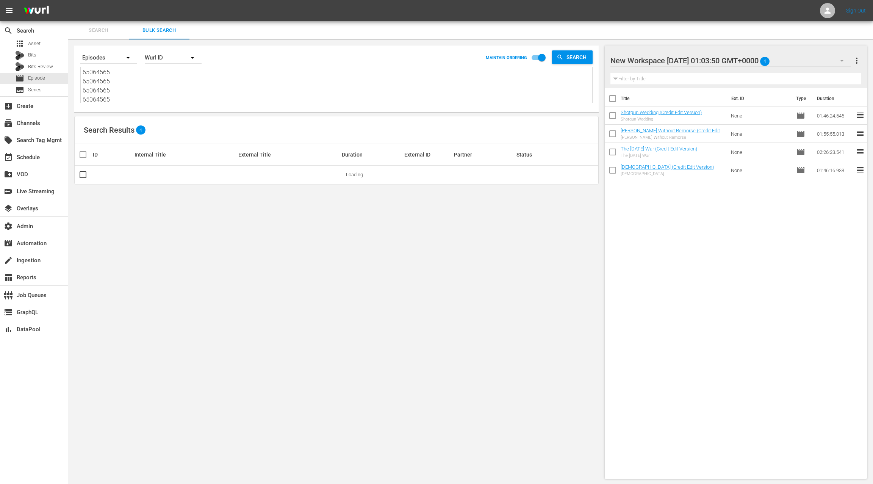
type textarea "40299197 40299197 40299197 40299197 45600109 45600109 45600109 45600109 7928831…"
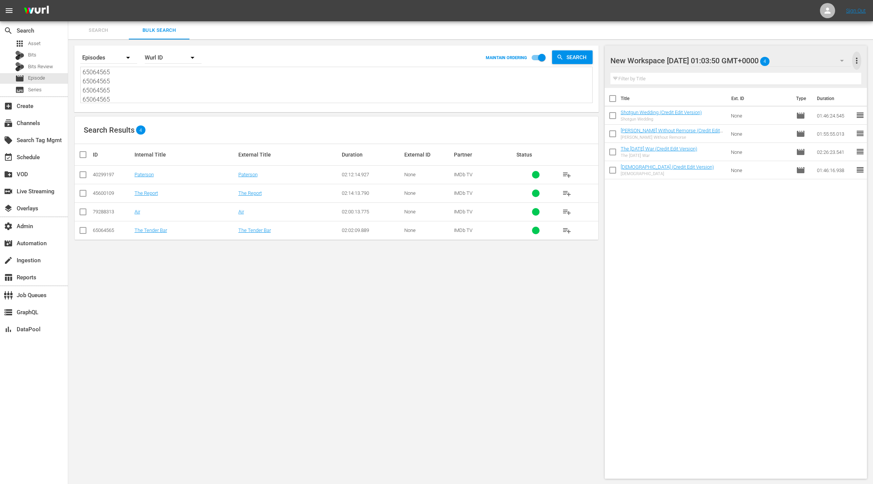
click at [859, 63] on span "more_vert" at bounding box center [856, 60] width 9 height 9
drag, startPoint x: 828, startPoint y: 74, endPoint x: 660, endPoint y: 146, distance: 182.5
click at [828, 74] on div "Clear All Workspace Items" at bounding box center [807, 75] width 89 height 14
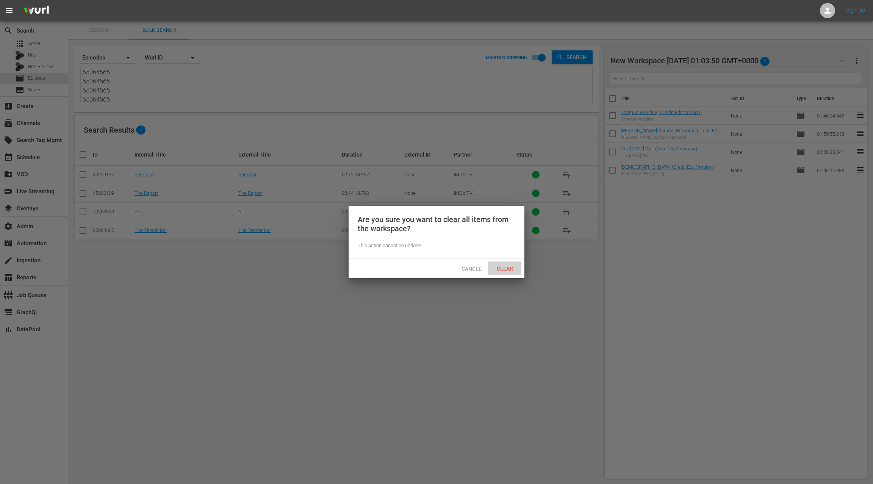
drag, startPoint x: 508, startPoint y: 263, endPoint x: 516, endPoint y: 260, distance: 8.7
click at [508, 263] on div "Clear" at bounding box center [504, 268] width 33 height 14
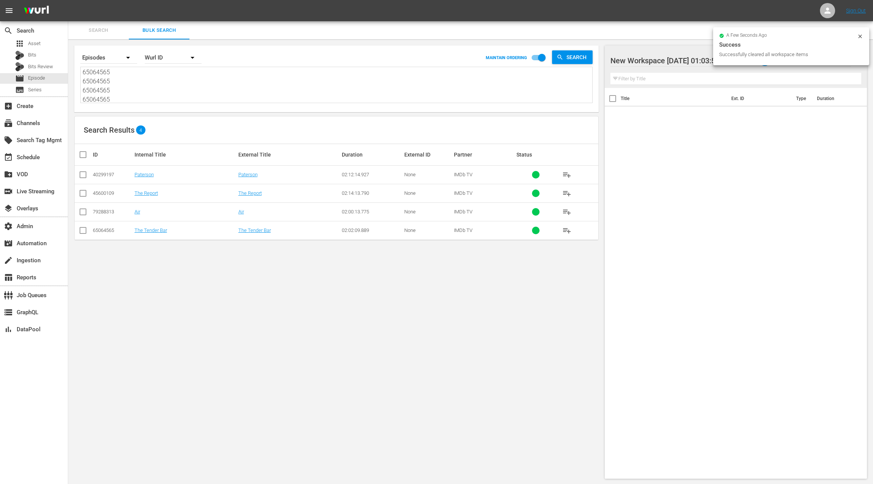
click at [83, 155] on input "checkbox" at bounding box center [85, 154] width 15 height 9
checkbox input "true"
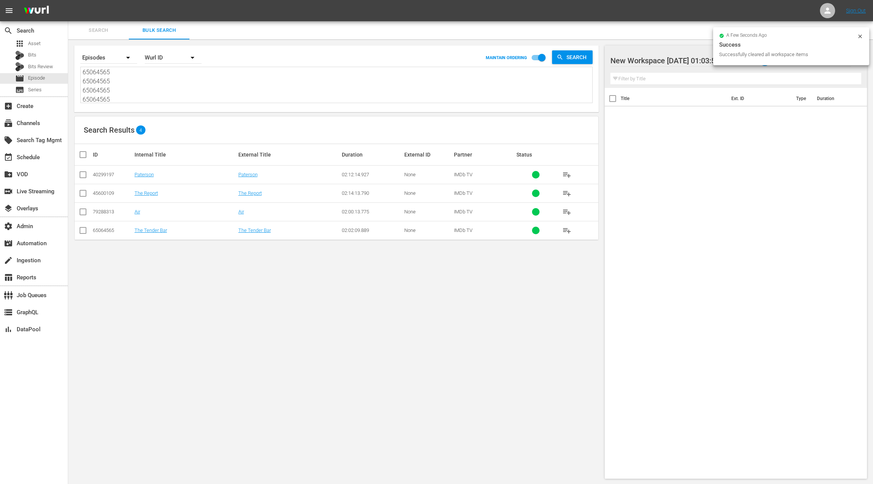
checkbox input "true"
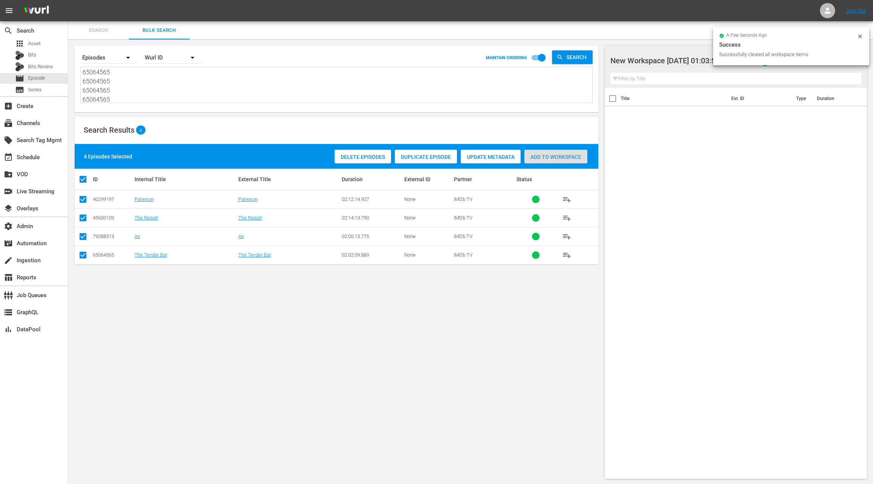
click at [540, 158] on span "Add to Workspace" at bounding box center [555, 157] width 63 height 6
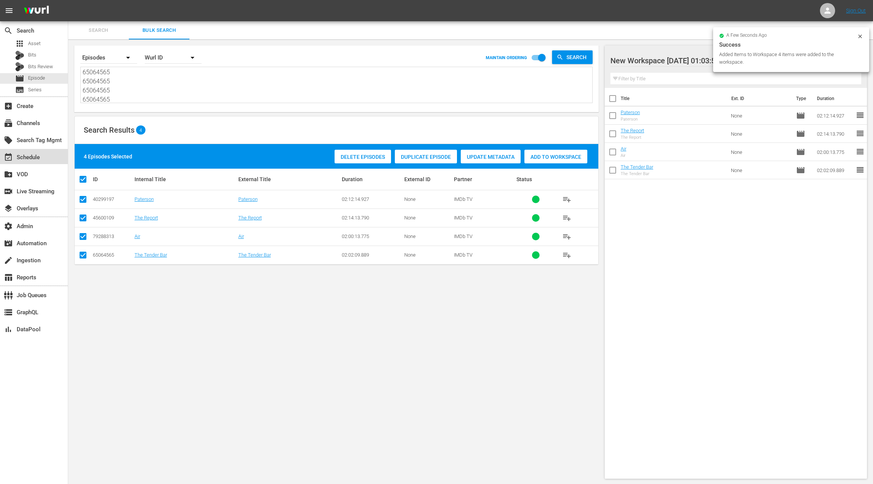
click at [41, 156] on div "event_available Schedule" at bounding box center [21, 156] width 42 height 7
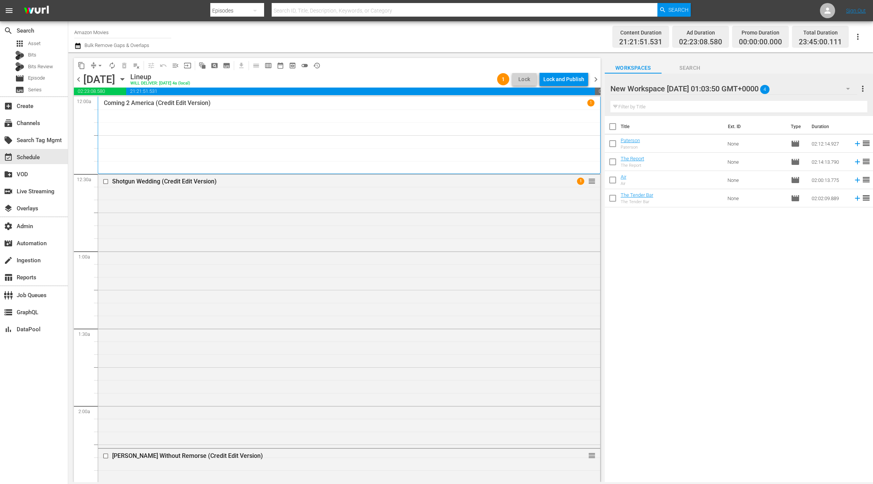
click at [613, 128] on input "checkbox" at bounding box center [613, 128] width 16 height 16
checkbox input "true"
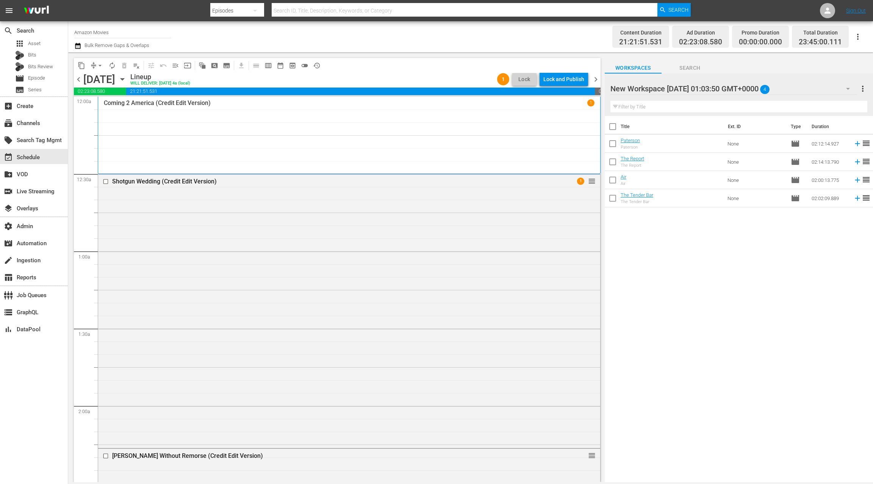
checkbox input "true"
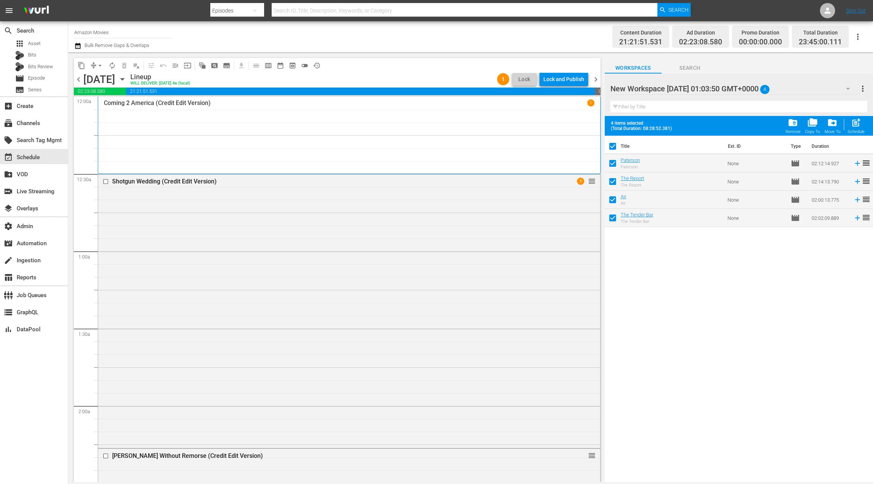
click at [598, 80] on span "chevron_right" at bounding box center [595, 79] width 9 height 9
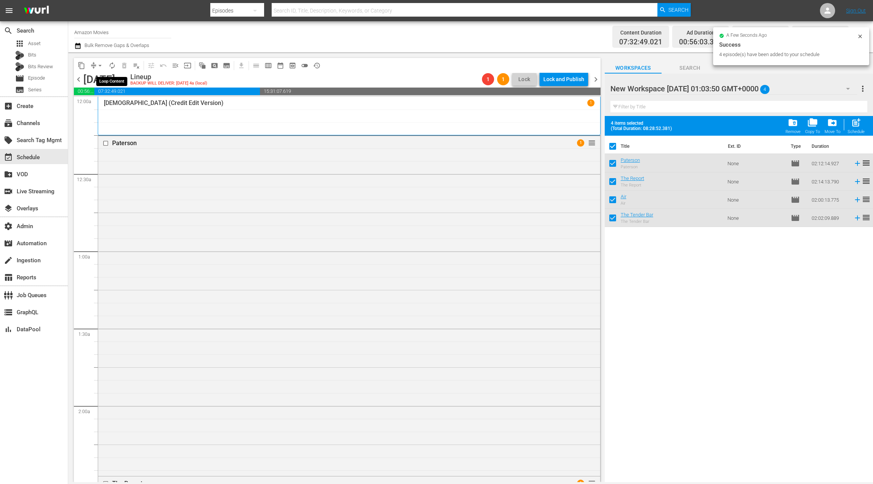
click at [114, 67] on span "autorenew_outlined" at bounding box center [112, 66] width 8 height 8
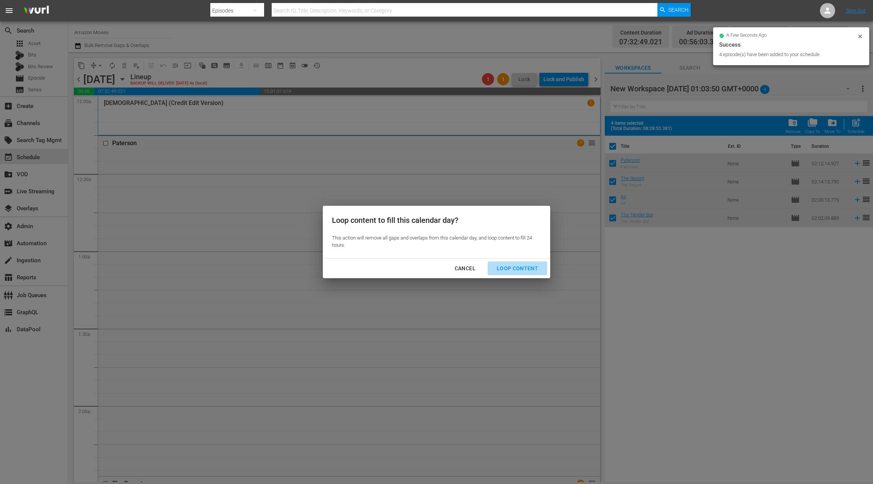
drag, startPoint x: 505, startPoint y: 266, endPoint x: 457, endPoint y: 247, distance: 51.7
click at [505, 266] on div "Loop Content" at bounding box center [517, 268] width 53 height 9
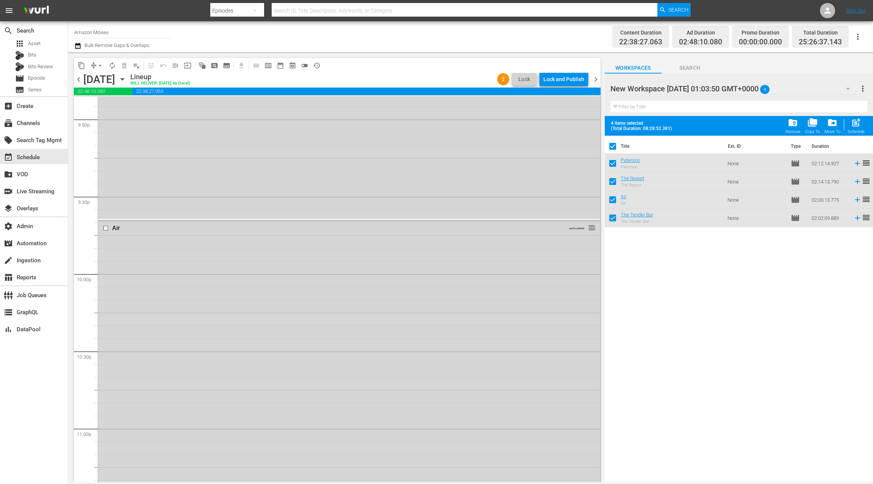
scroll to position [3586, 0]
click at [43, 78] on span "Episode" at bounding box center [36, 78] width 17 height 8
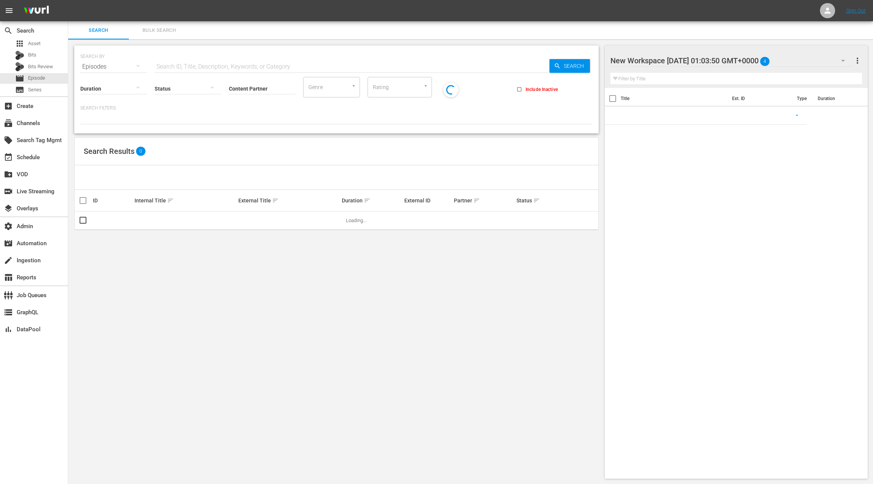
click at [148, 31] on span "Bulk Search" at bounding box center [159, 30] width 52 height 9
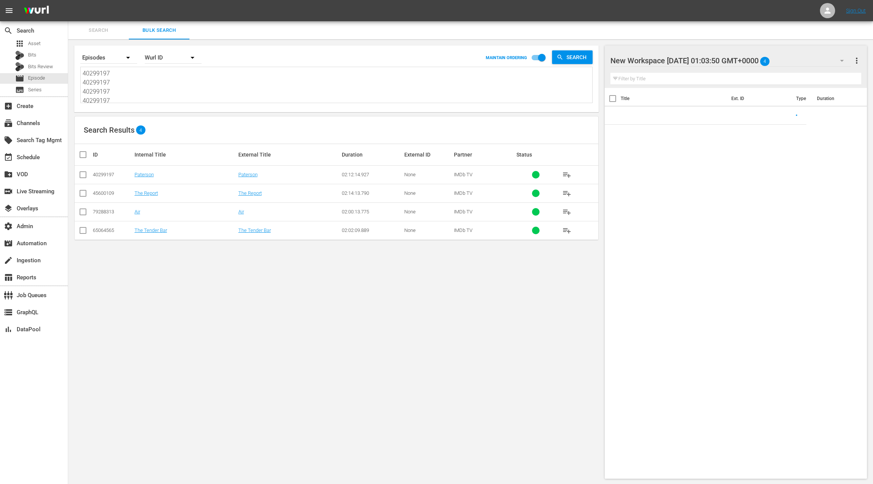
click at [151, 91] on textarea "40299197 40299197 40299197 40299197 45600109 45600109 45600109 45600109 7928831…" at bounding box center [338, 86] width 510 height 34
paste textarea "4409062 44409062 44409062 44409062 40299235 40299235 40299235 40299235 44409050…"
type textarea "44409062 44409062 44409062 44409062 40299235 40299235 40299235 40299235 4440905…"
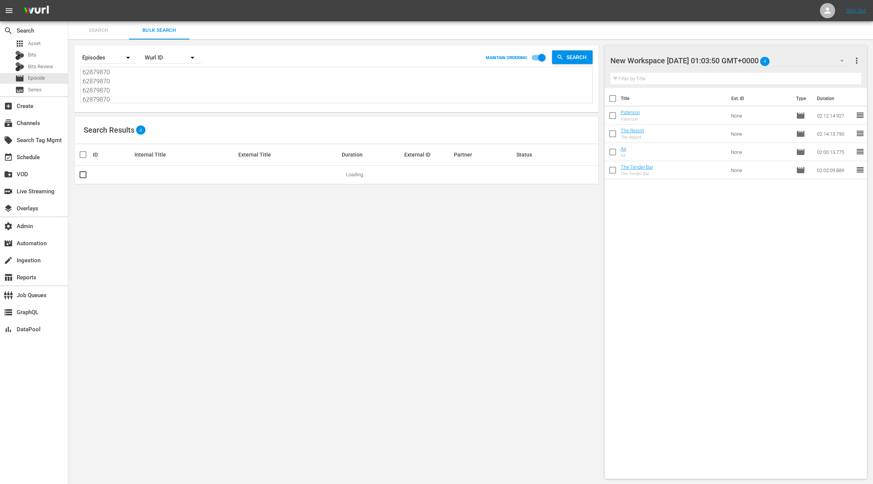
type textarea "44409062 44409062 44409062 44409062 40299235 40299235 40299235 40299235 4440905…"
click at [856, 62] on span "more_vert" at bounding box center [856, 60] width 9 height 9
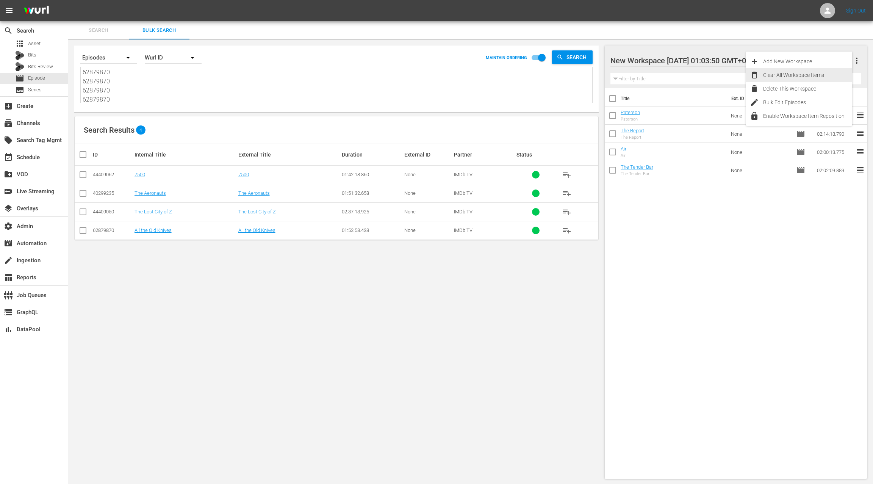
click at [815, 75] on div "Clear All Workspace Items" at bounding box center [807, 75] width 89 height 14
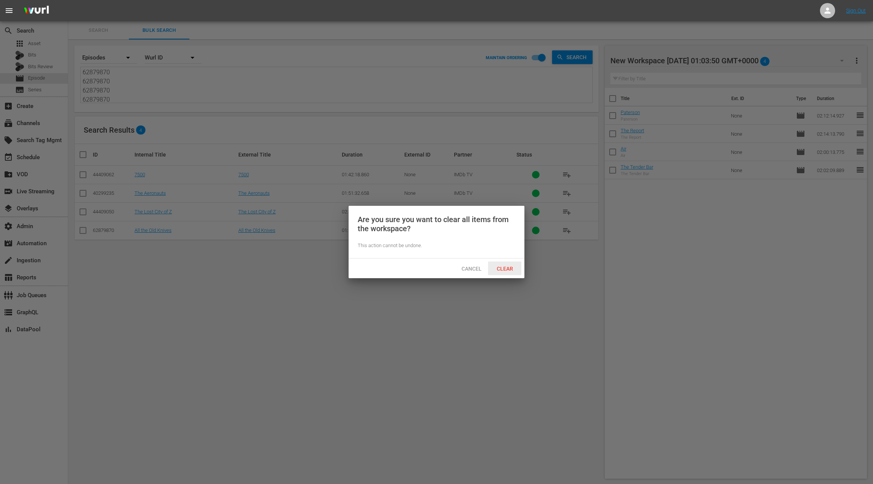
click at [507, 270] on span "Clear" at bounding box center [505, 269] width 28 height 6
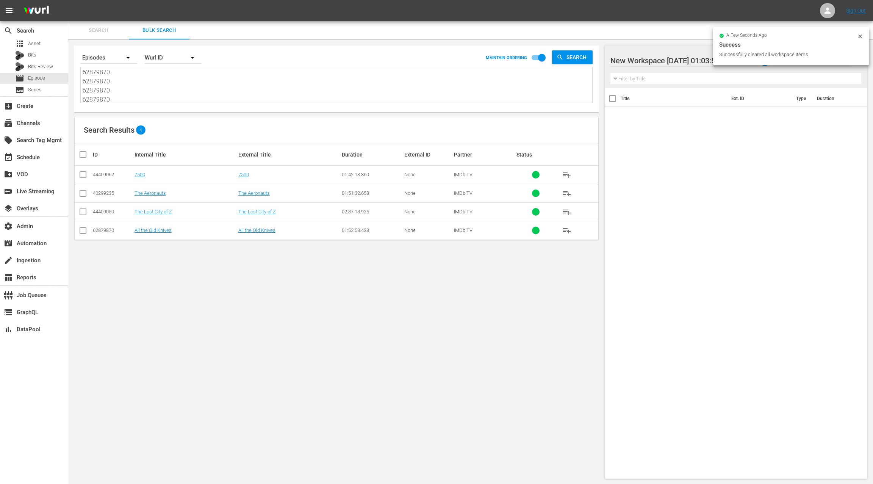
click at [84, 153] on input "checkbox" at bounding box center [85, 154] width 15 height 9
checkbox input "true"
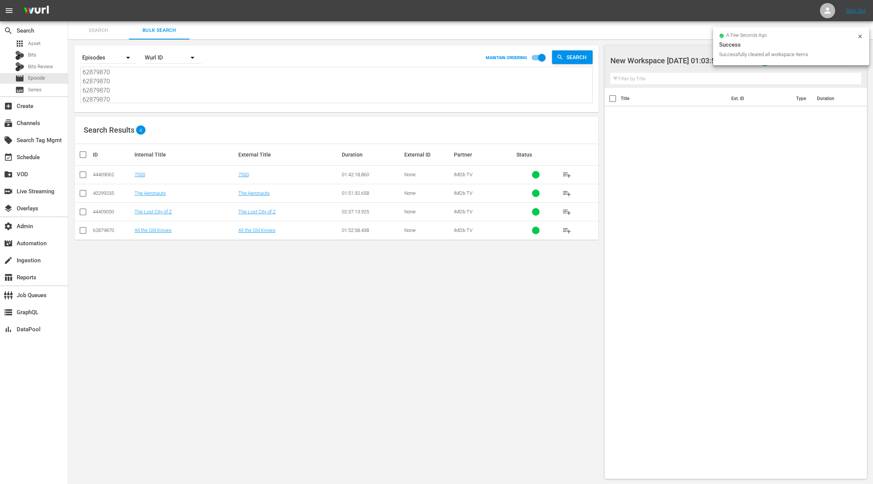
checkbox input "true"
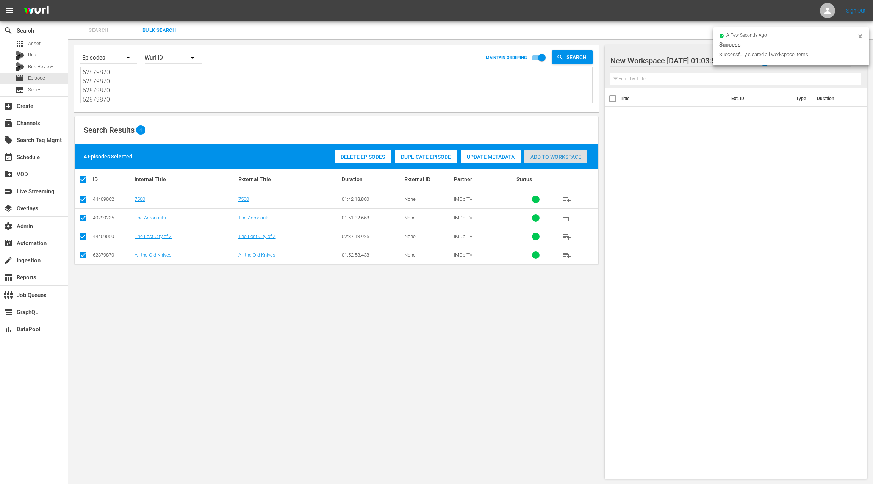
click at [568, 161] on div "Add to Workspace" at bounding box center [555, 157] width 63 height 14
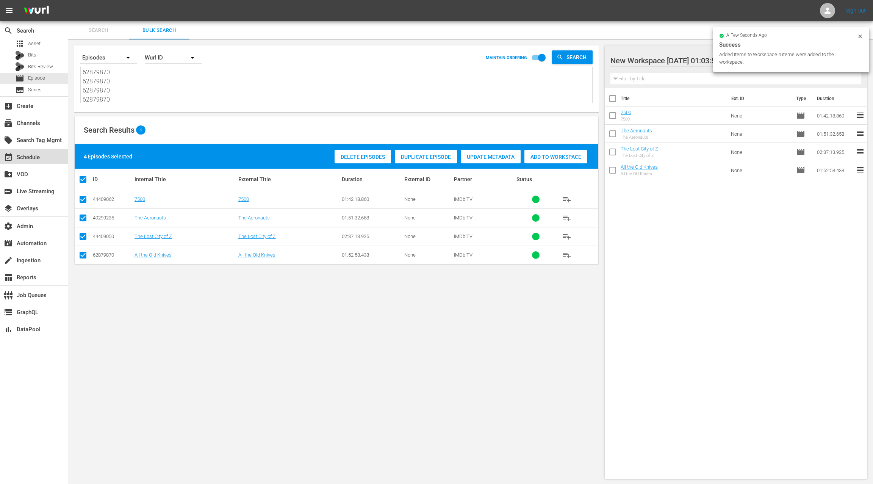
click at [48, 158] on div "event_available Schedule" at bounding box center [34, 156] width 68 height 15
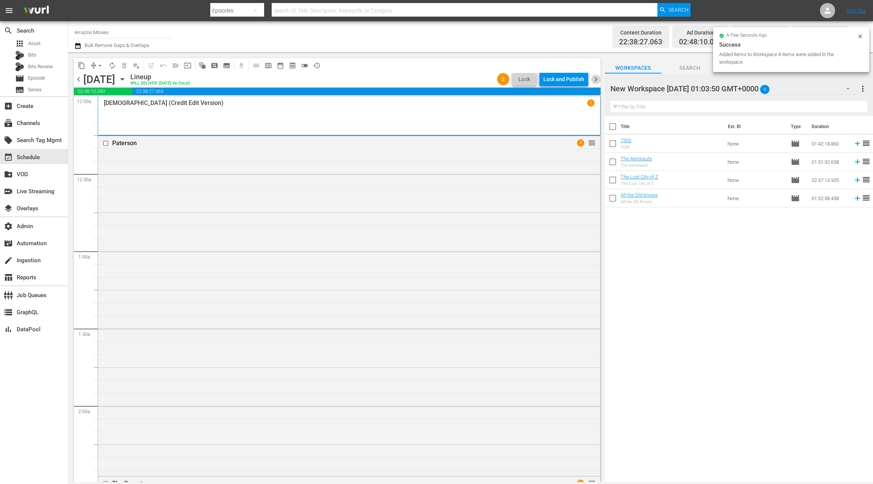
click at [596, 80] on span "chevron_right" at bounding box center [595, 79] width 9 height 9
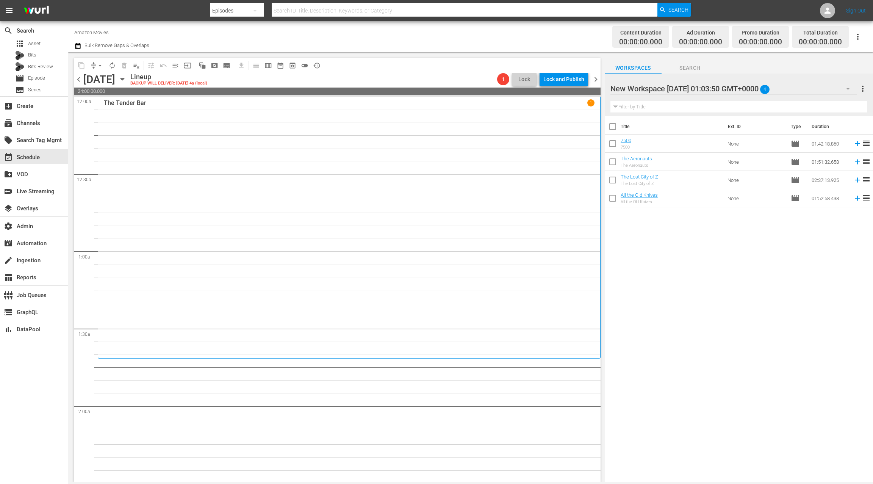
click at [612, 126] on input "checkbox" at bounding box center [613, 128] width 16 height 16
checkbox input "true"
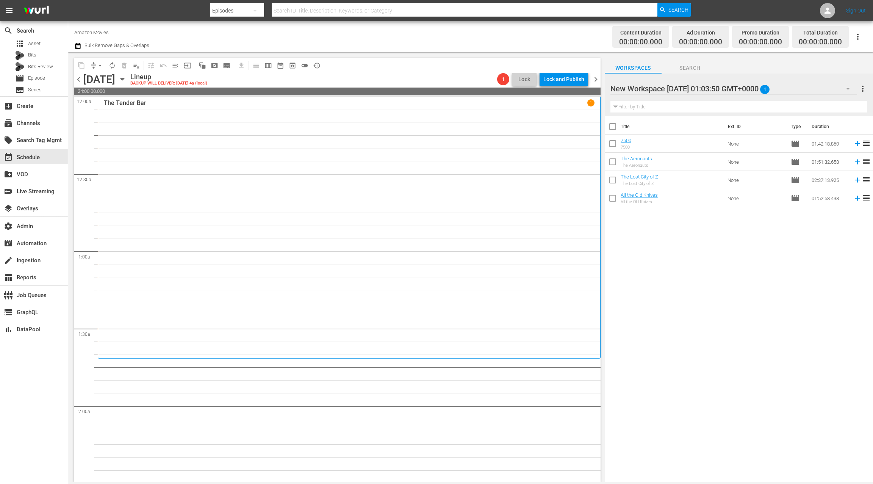
checkbox input "true"
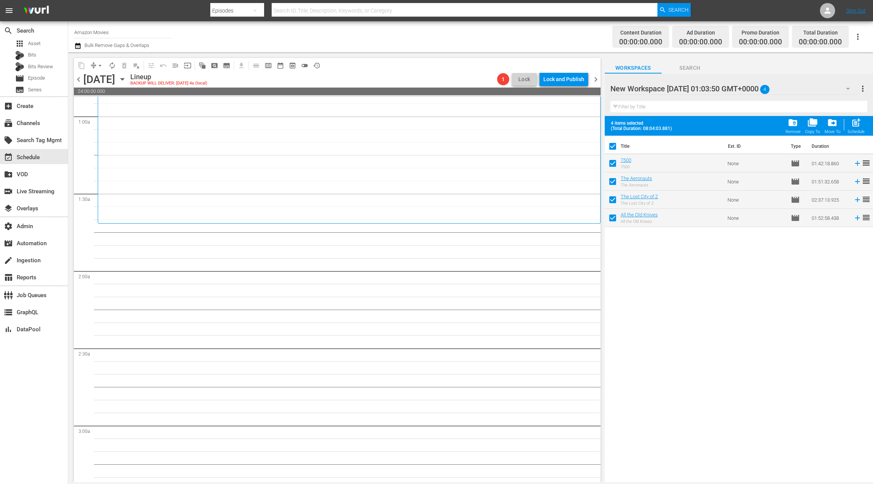
scroll to position [143, 0]
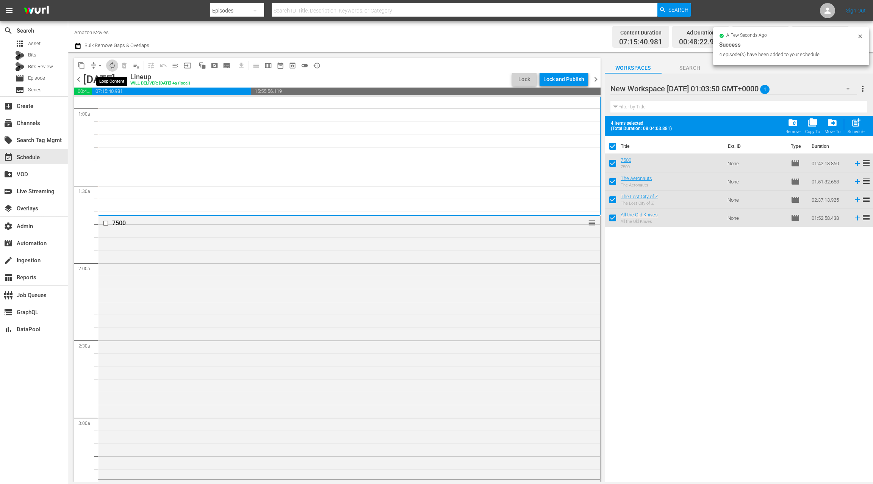
click at [114, 67] on span "autorenew_outlined" at bounding box center [112, 66] width 8 height 8
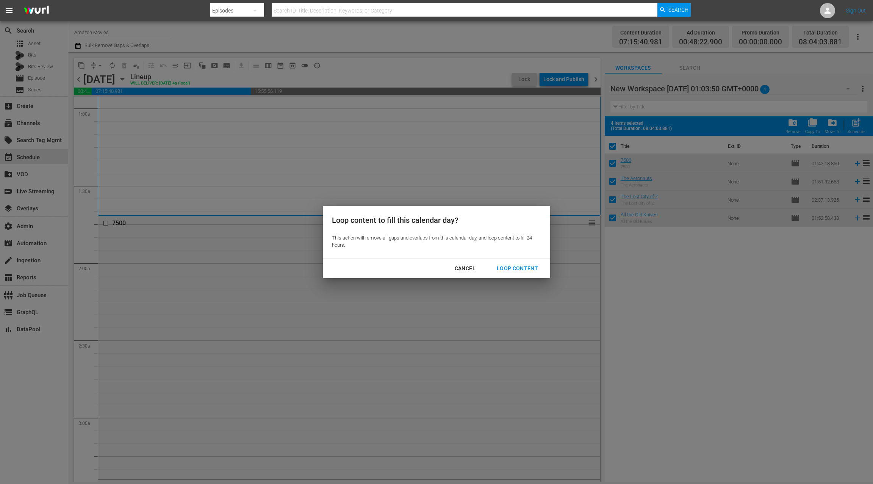
drag, startPoint x: 508, startPoint y: 267, endPoint x: 502, endPoint y: 264, distance: 7.0
click at [508, 267] on div "Loop Content" at bounding box center [517, 268] width 53 height 9
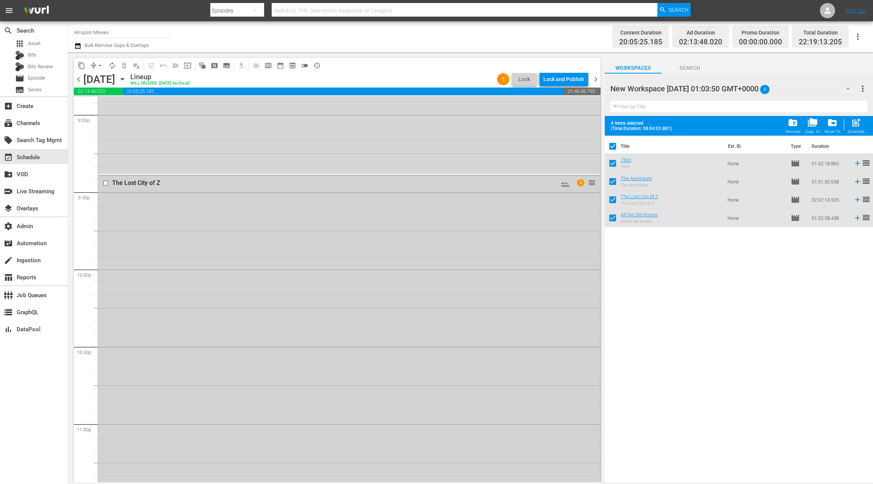
scroll to position [3327, 0]
click at [80, 81] on span "chevron_left" at bounding box center [78, 79] width 9 height 9
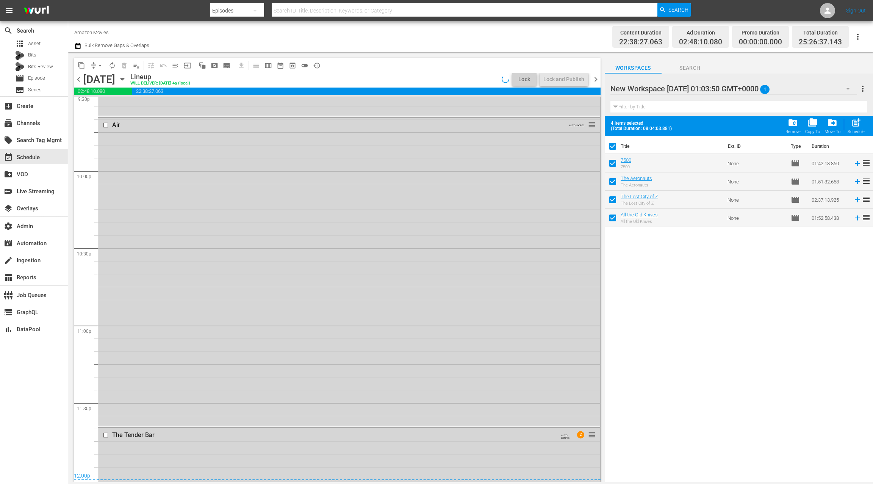
scroll to position [3586, 0]
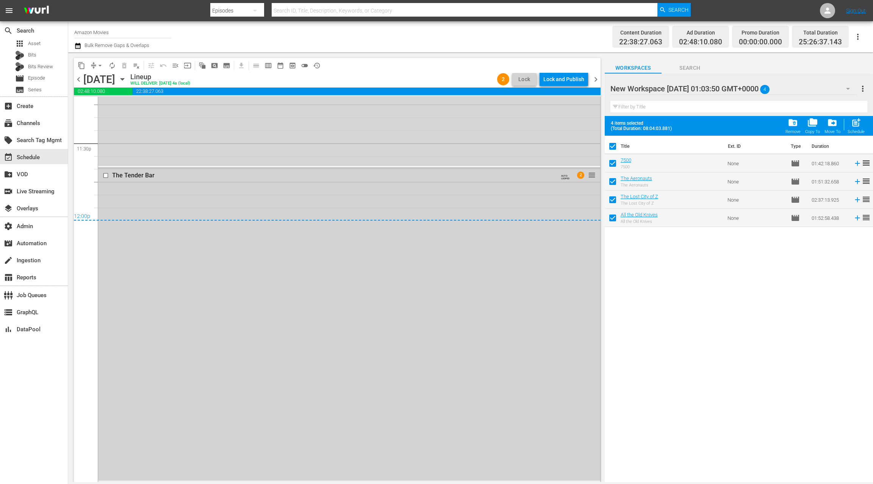
click at [259, 298] on div "The Tender Bar AUTO-LOOPED 2 reorder" at bounding box center [349, 324] width 502 height 313
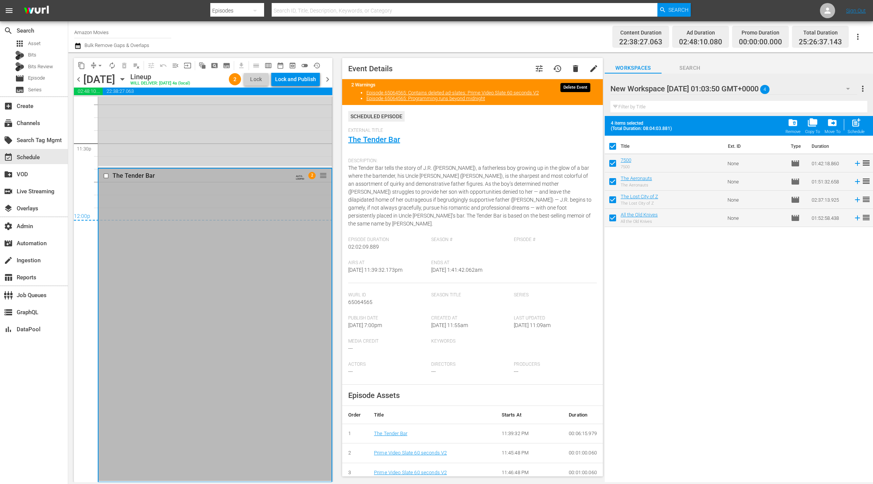
click at [573, 70] on span "delete" at bounding box center [575, 68] width 9 height 9
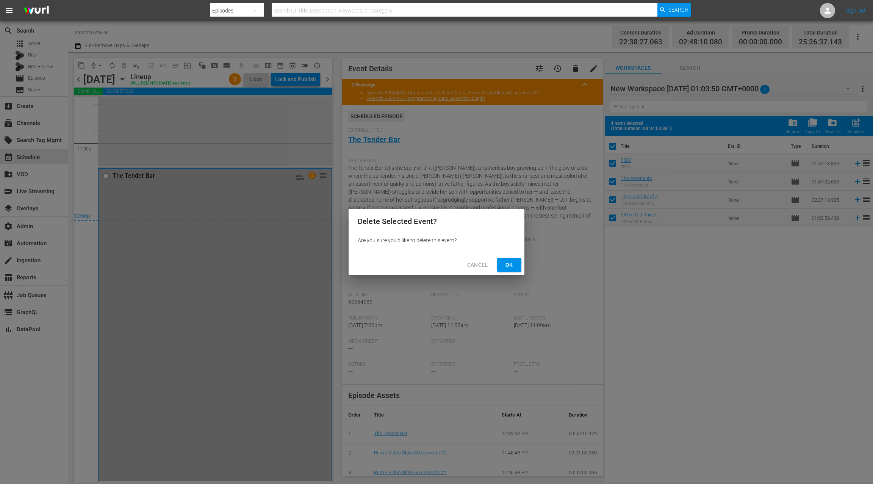
click at [515, 266] on span "Ok" at bounding box center [509, 264] width 12 height 9
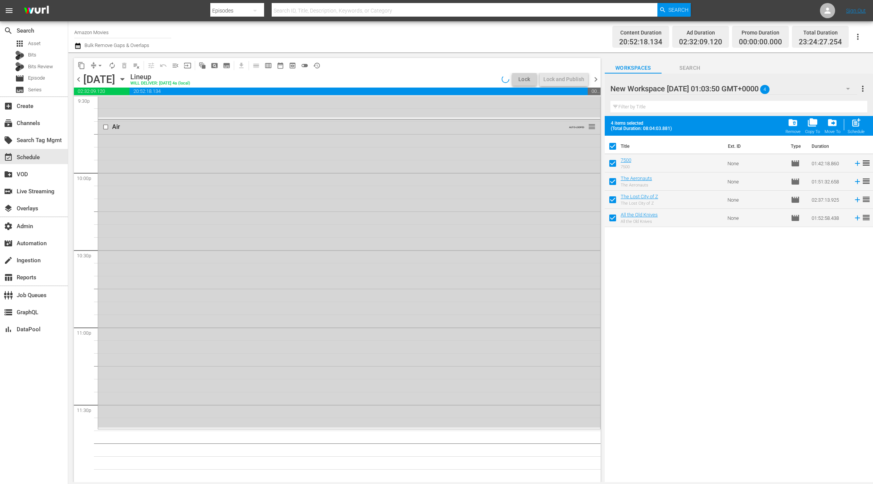
scroll to position [3325, 0]
click at [81, 46] on icon "button" at bounding box center [77, 45] width 7 height 9
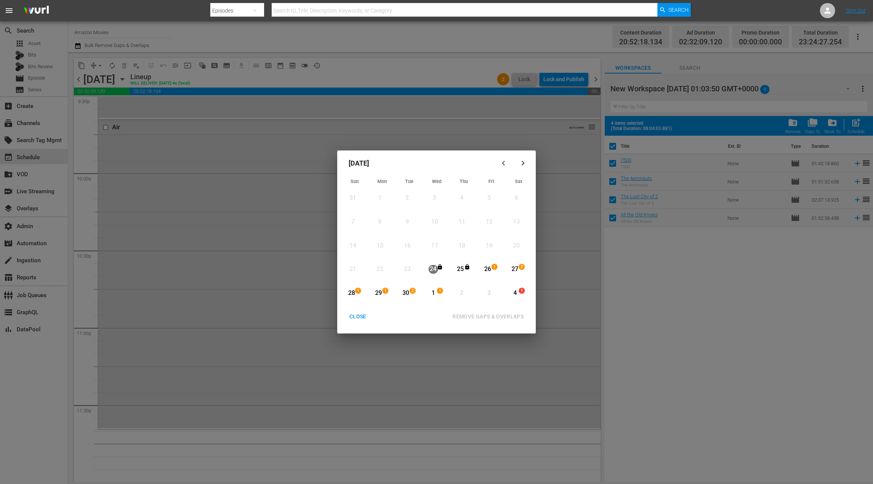
click at [408, 292] on div "30" at bounding box center [405, 293] width 9 height 9
drag, startPoint x: 431, startPoint y: 294, endPoint x: 441, endPoint y: 296, distance: 10.2
click at [431, 294] on div "1" at bounding box center [433, 293] width 9 height 9
click at [470, 316] on div "REMOVE GAPS & OVERLAPS" at bounding box center [487, 316] width 83 height 9
click at [356, 315] on div "CLOSE" at bounding box center [357, 316] width 29 height 9
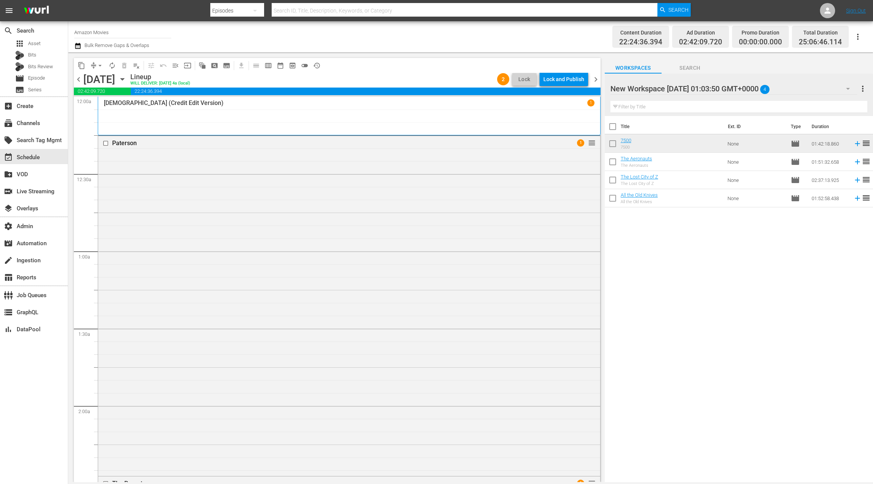
click at [598, 79] on span "chevron_right" at bounding box center [595, 79] width 9 height 9
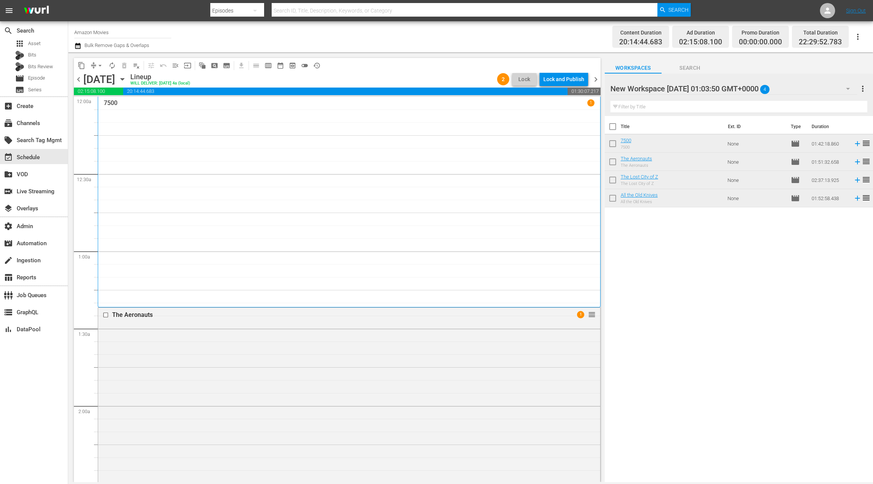
drag, startPoint x: 648, startPoint y: 195, endPoint x: 307, endPoint y: 0, distance: 392.4
click at [45, 80] on span "Episode" at bounding box center [36, 78] width 17 height 8
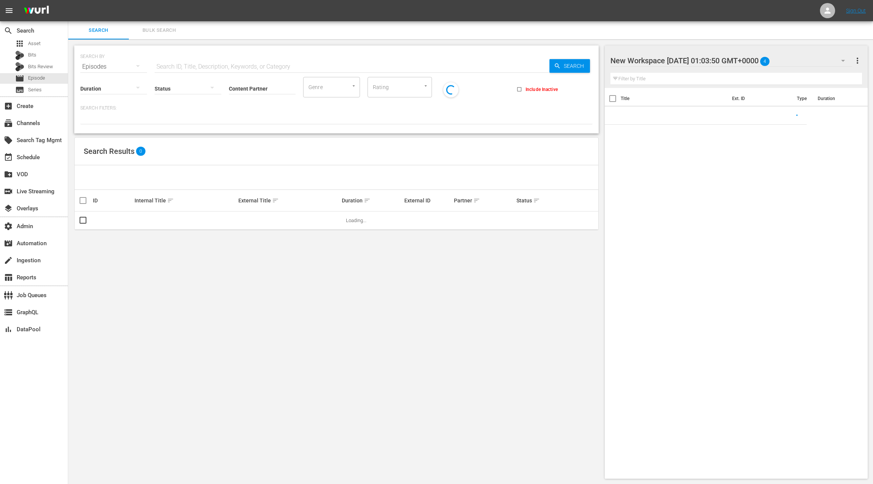
click at [154, 30] on span "Bulk Search" at bounding box center [159, 30] width 52 height 9
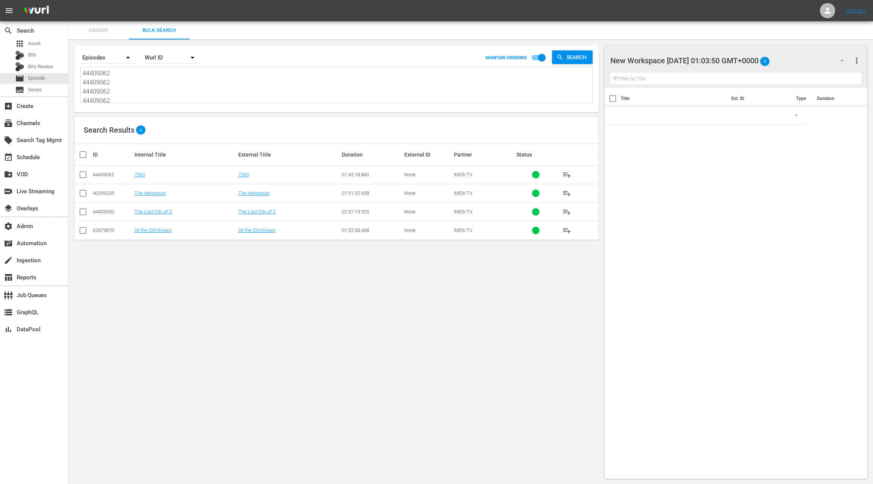
click at [149, 86] on textarea "44409062 44409062 44409062 44409062 40299235 40299235 40299235 40299235 4440905…" at bounding box center [338, 86] width 510 height 34
paste textarea "76707697 76707697 76707697 76707697 44409062 44409062 44409062 44409062 7666038…"
type textarea "76707697 76707697 76707697 76707697 44409062 44409062 44409062 44409062 7666038…"
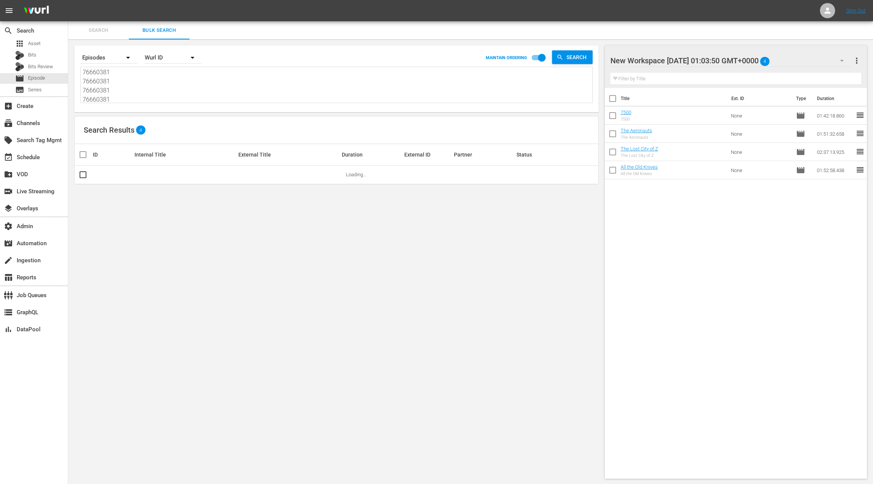
type textarea "76707697 76707697 76707697 76707697 44409062 44409062 44409062 44409062 7666038…"
click at [857, 63] on span "more_vert" at bounding box center [856, 60] width 9 height 9
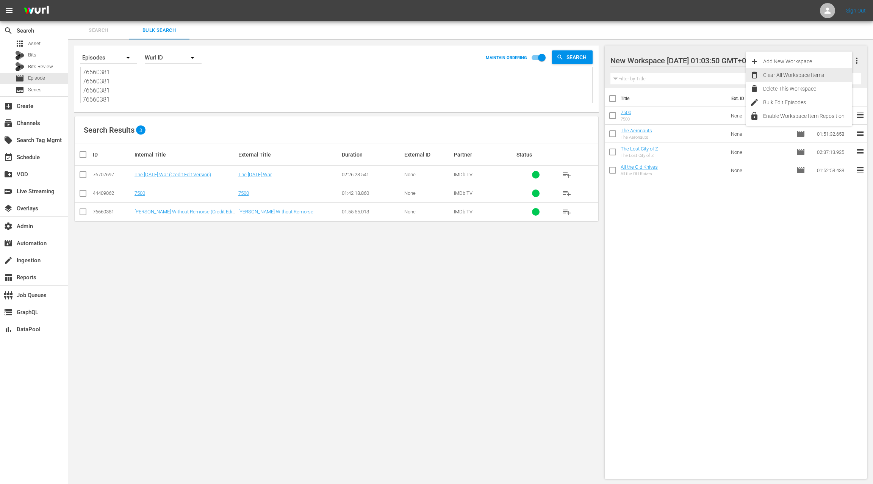
click at [804, 74] on div "Clear All Workspace Items" at bounding box center [807, 75] width 89 height 14
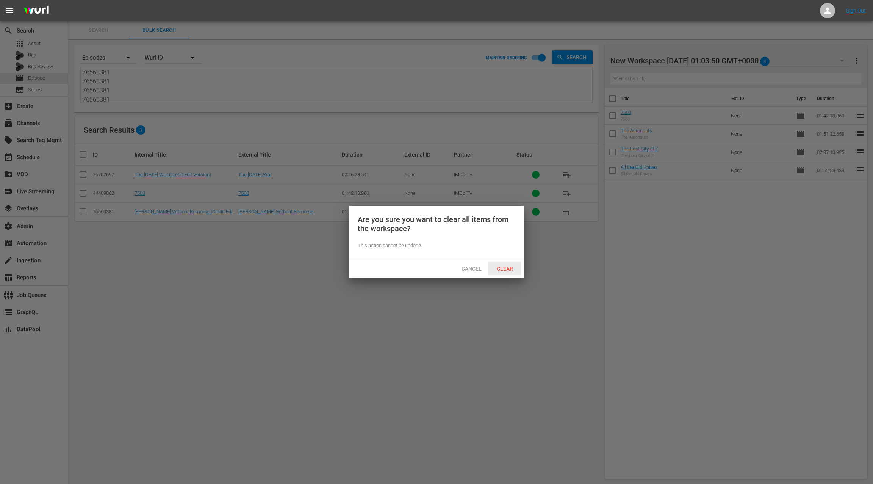
click at [512, 269] on span "Clear" at bounding box center [505, 269] width 28 height 6
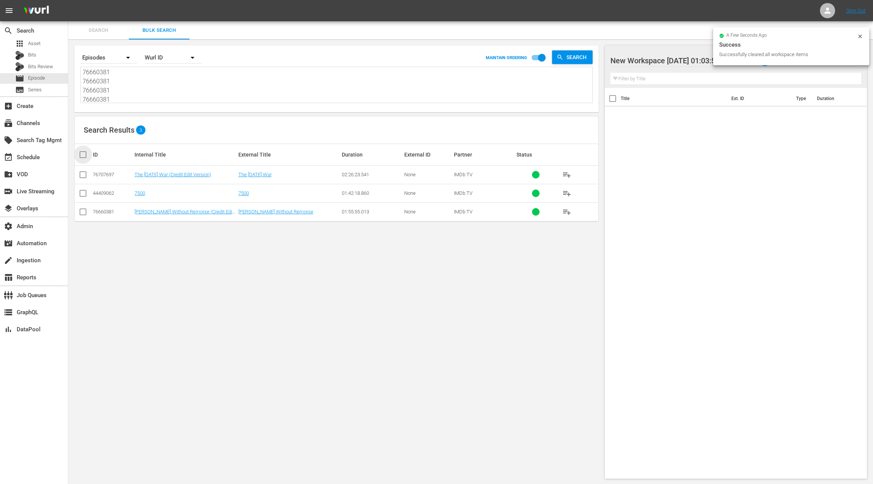
drag, startPoint x: 82, startPoint y: 156, endPoint x: 86, endPoint y: 155, distance: 4.2
click at [86, 155] on input "checkbox" at bounding box center [85, 154] width 15 height 9
checkbox input "true"
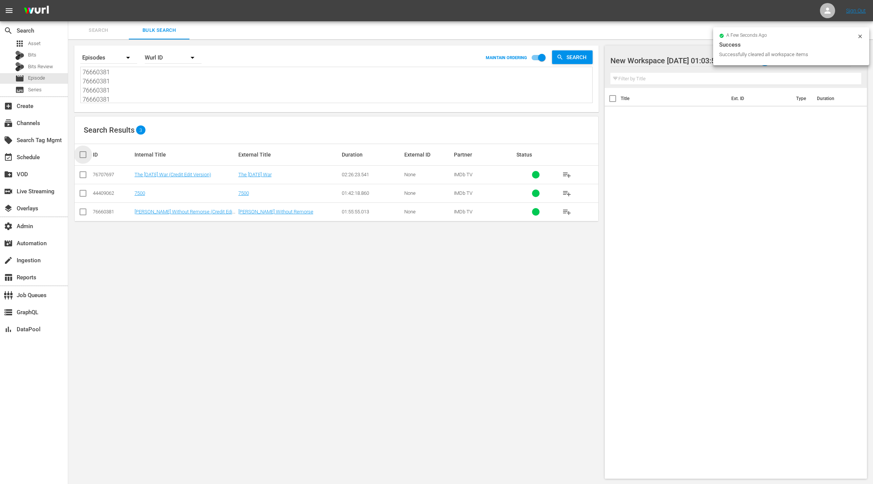
checkbox input "true"
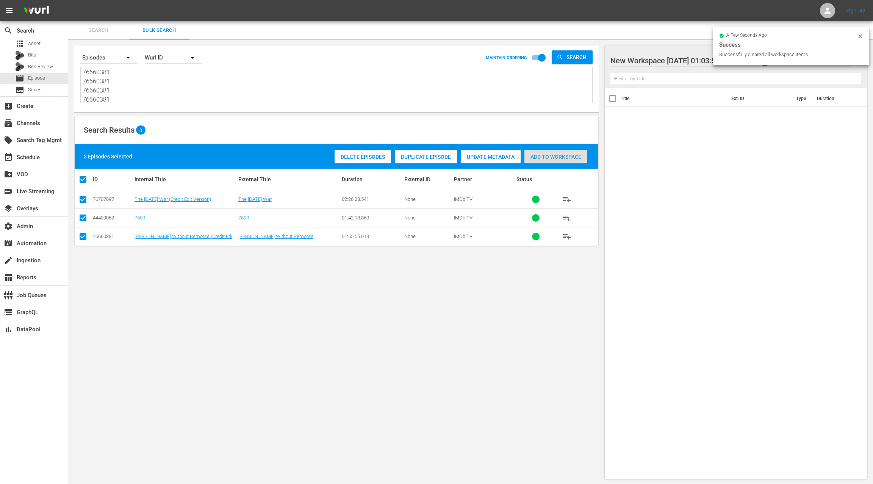
drag, startPoint x: 555, startPoint y: 161, endPoint x: 515, endPoint y: 124, distance: 54.4
click at [555, 160] on div "Add to Workspace" at bounding box center [555, 157] width 63 height 14
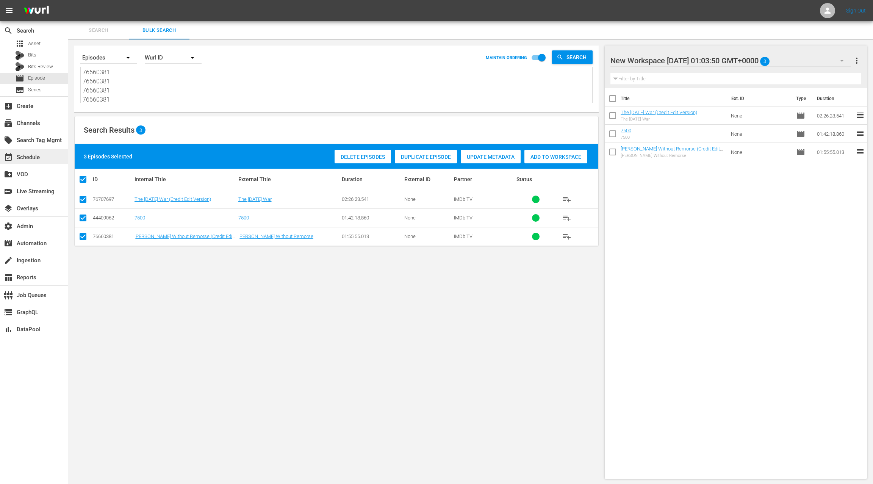
click at [45, 160] on div "event_available Schedule" at bounding box center [34, 156] width 68 height 15
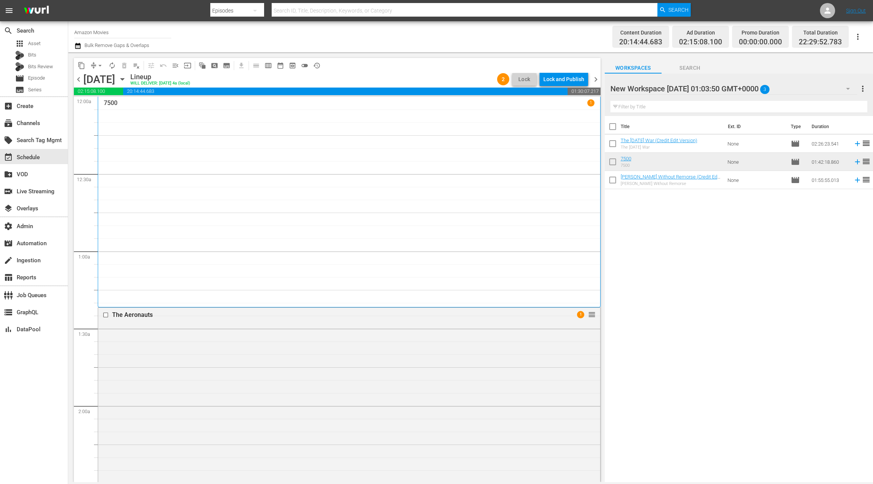
click at [594, 77] on span "chevron_right" at bounding box center [595, 79] width 9 height 9
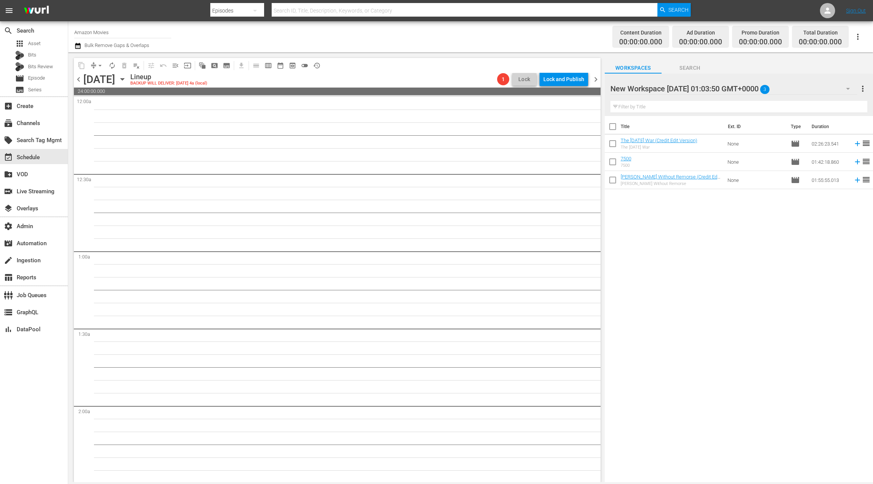
click at [613, 127] on input "checkbox" at bounding box center [613, 128] width 16 height 16
checkbox input "true"
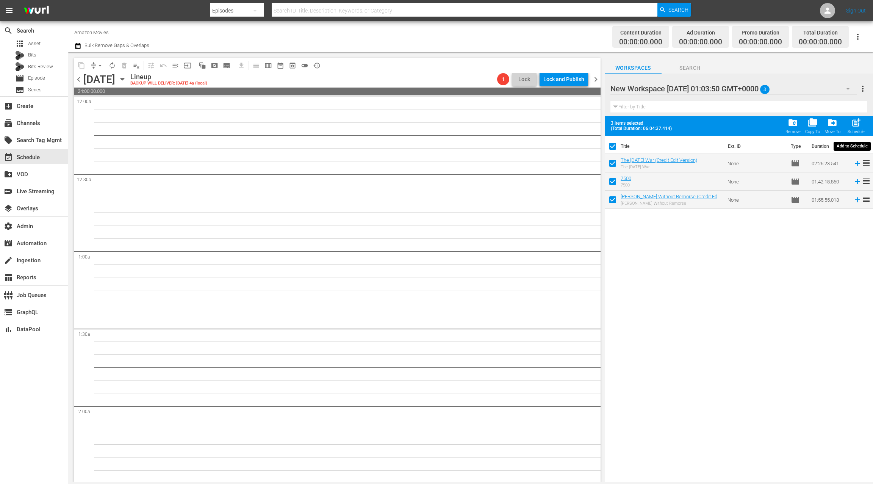
click at [852, 120] on span "post_add" at bounding box center [856, 122] width 10 height 10
checkbox input "false"
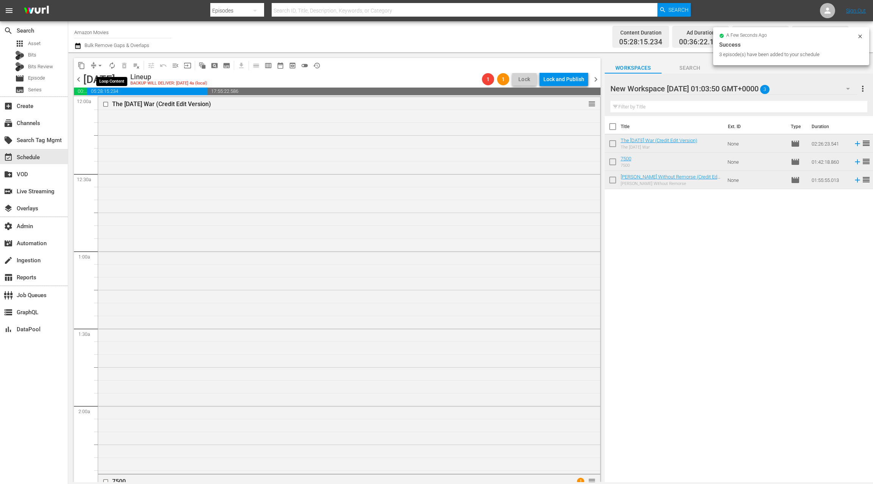
click at [111, 67] on span "autorenew_outlined" at bounding box center [112, 66] width 8 height 8
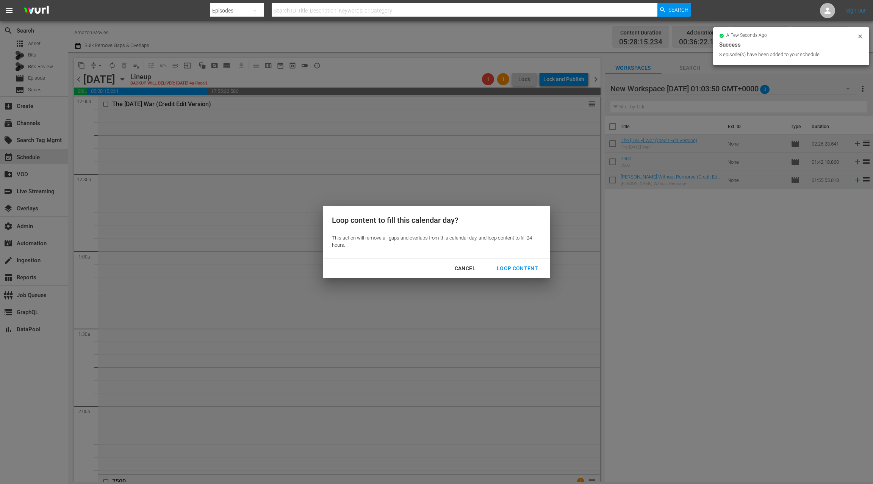
drag, startPoint x: 518, startPoint y: 266, endPoint x: 470, endPoint y: 253, distance: 50.0
click at [518, 266] on div "Loop Content" at bounding box center [517, 268] width 53 height 9
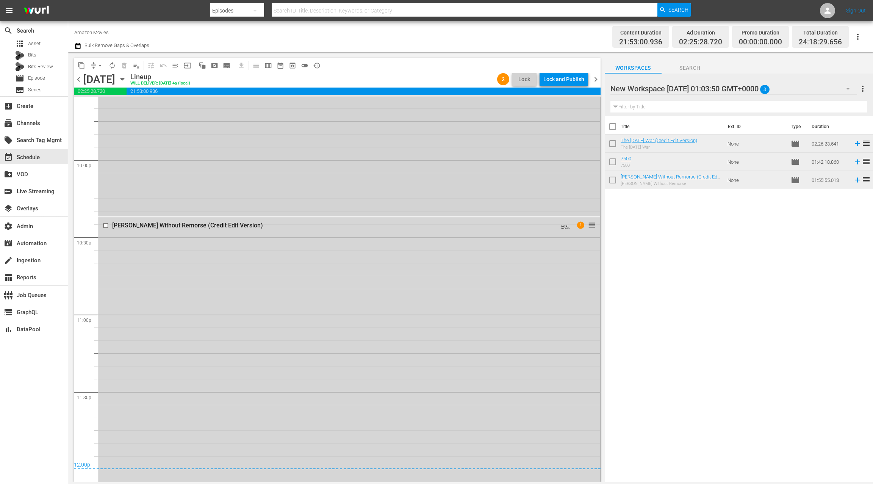
scroll to position [3372, 0]
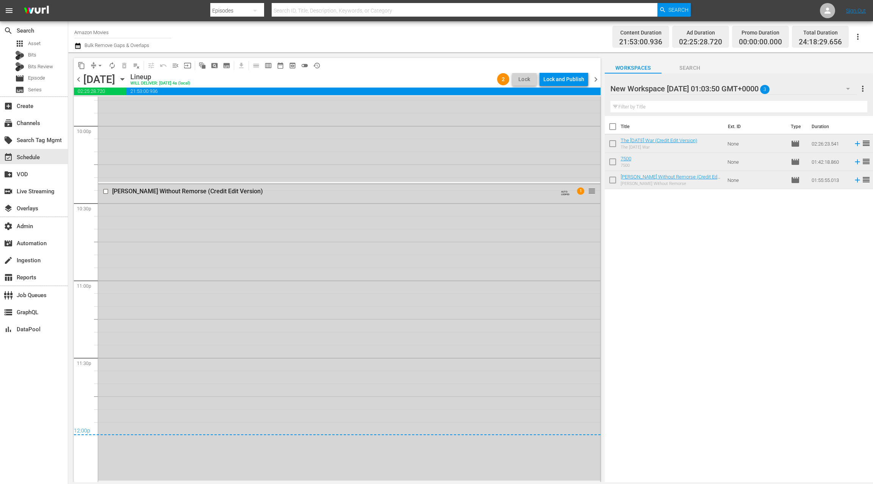
click at [79, 49] on icon "button" at bounding box center [77, 46] width 5 height 6
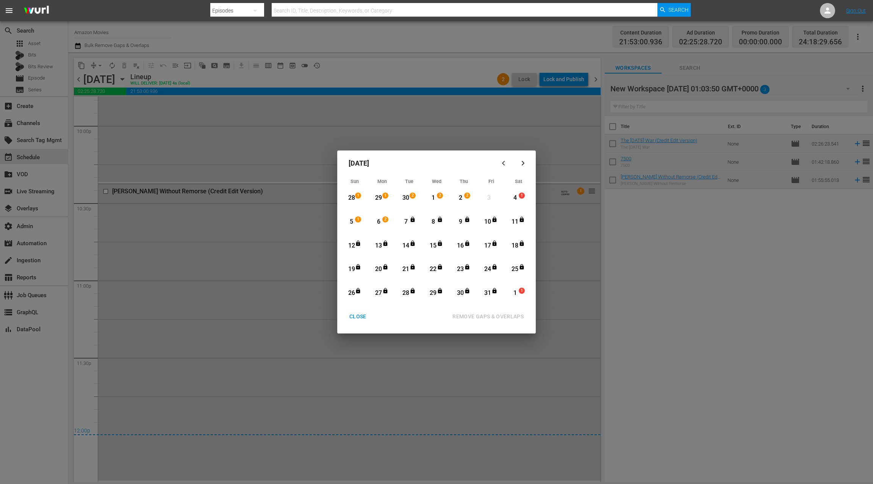
click at [438, 199] on div "2" at bounding box center [441, 198] width 6 height 8
click at [463, 200] on div "2" at bounding box center [460, 198] width 9 height 9
click at [499, 318] on div "REMOVE GAPS & OVERLAPS" at bounding box center [487, 316] width 83 height 9
click at [363, 318] on div "CLOSE" at bounding box center [357, 316] width 29 height 9
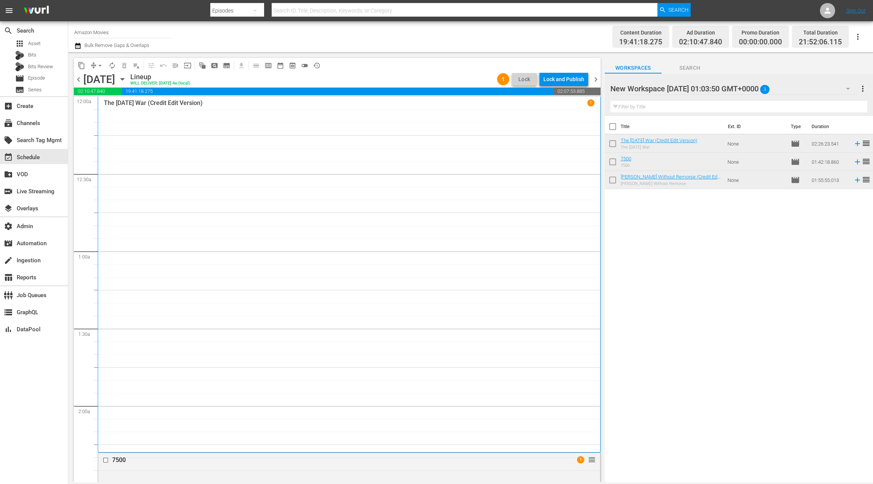
click at [598, 80] on span "chevron_right" at bounding box center [595, 79] width 9 height 9
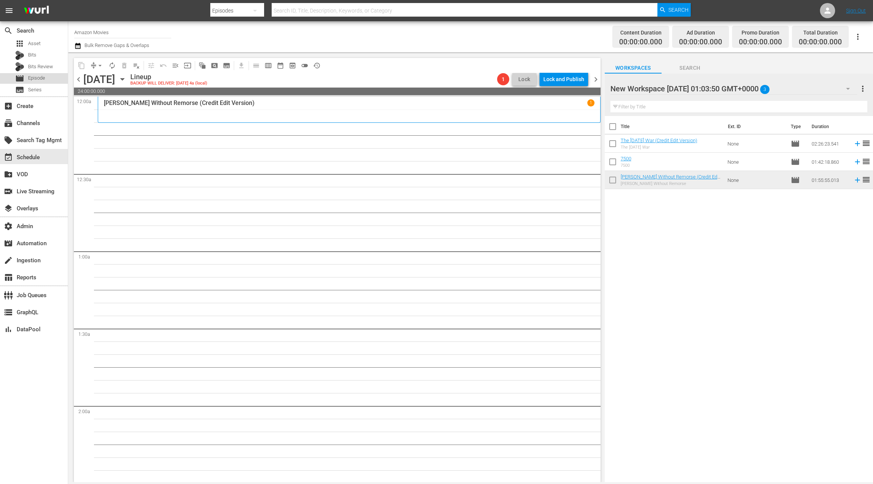
click at [35, 78] on span "Episode" at bounding box center [36, 78] width 17 height 8
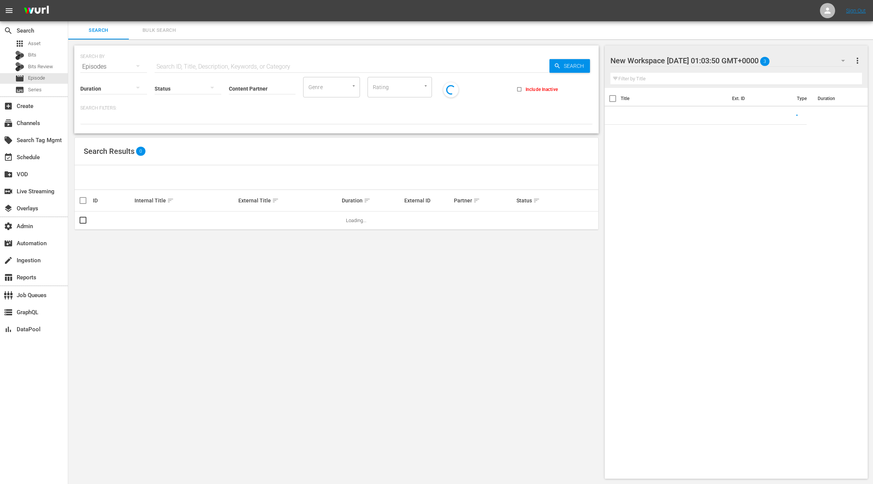
click at [150, 30] on span "Bulk Search" at bounding box center [159, 30] width 52 height 9
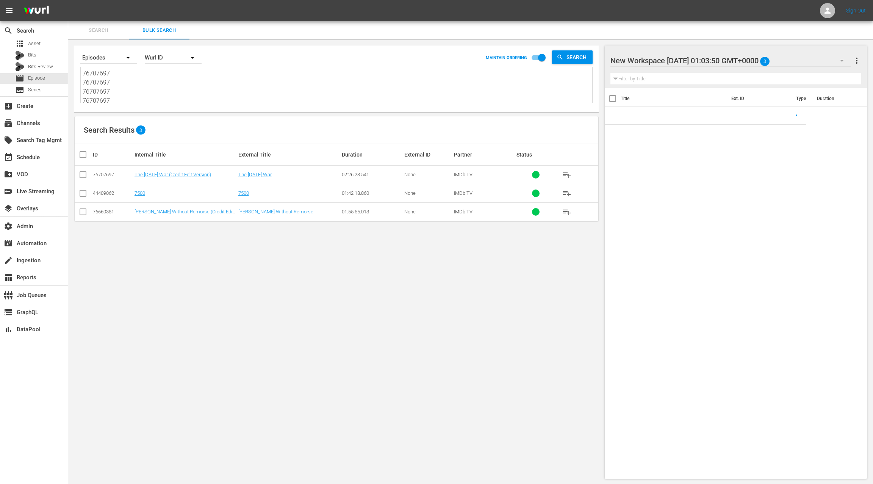
click at [162, 89] on textarea "76707697 76707697 76707697 76707697 44409062 44409062 44409062 44409062 7666038…" at bounding box center [338, 86] width 510 height 34
paste textarea "5779906 75779906 75779906 75779906 84624213 84624213 84624213 84624213 88251110…"
type textarea "75779906 75779906 75779906 75779906 84624213 84624213 84624213 84624213 8825111…"
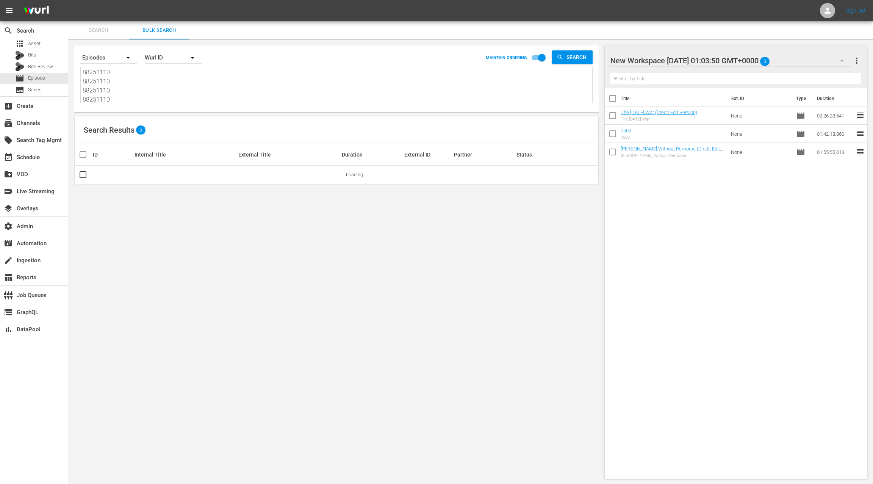
type textarea "75779906 75779906 75779906 75779906 84624213 84624213 84624213 84624213 8825111…"
click at [856, 63] on span "more_vert" at bounding box center [856, 60] width 9 height 9
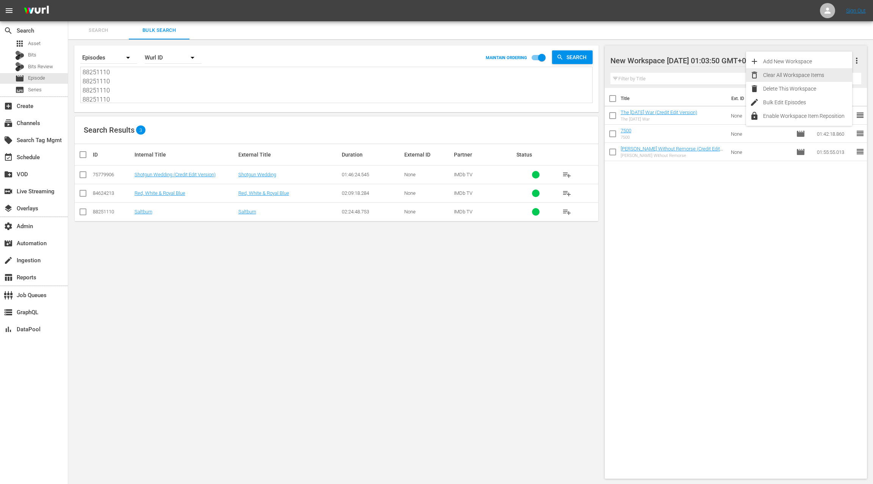
drag, startPoint x: 815, startPoint y: 71, endPoint x: 810, endPoint y: 76, distance: 7.0
click at [815, 71] on div "Clear All Workspace Items" at bounding box center [807, 75] width 89 height 14
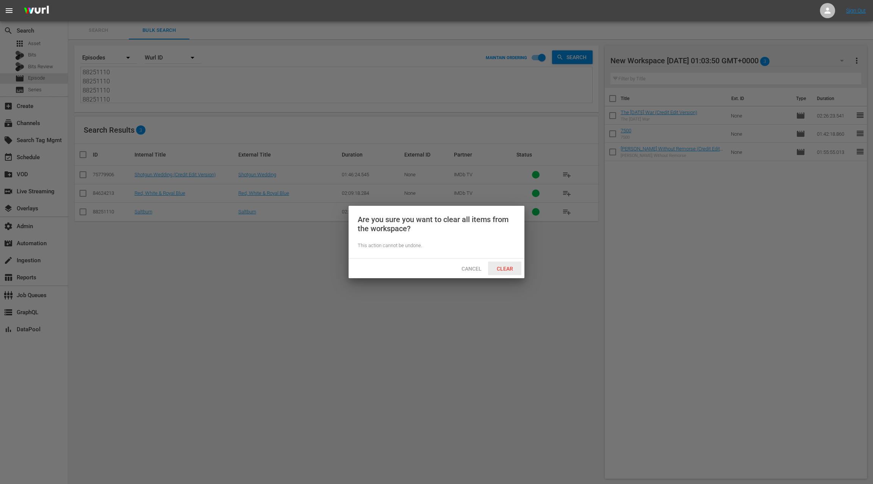
drag, startPoint x: 510, startPoint y: 268, endPoint x: 514, endPoint y: 263, distance: 7.0
click at [510, 268] on span "Clear" at bounding box center [505, 269] width 28 height 6
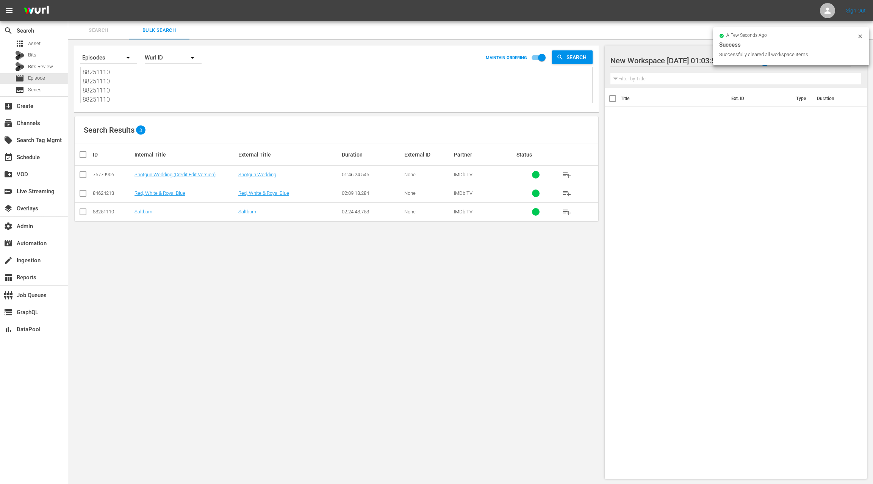
click at [84, 156] on input "checkbox" at bounding box center [85, 154] width 15 height 9
checkbox input "true"
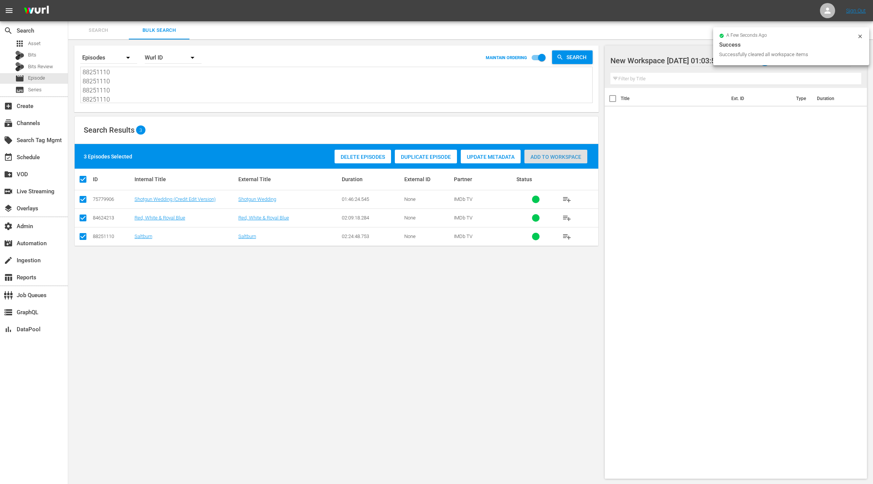
click at [543, 155] on span "Add to Workspace" at bounding box center [555, 157] width 63 height 6
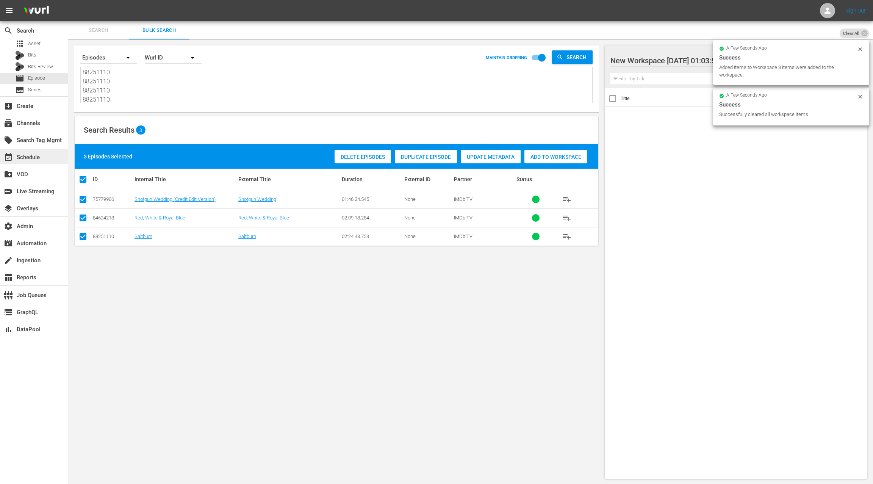
click at [43, 154] on div "event_available Schedule" at bounding box center [34, 156] width 68 height 15
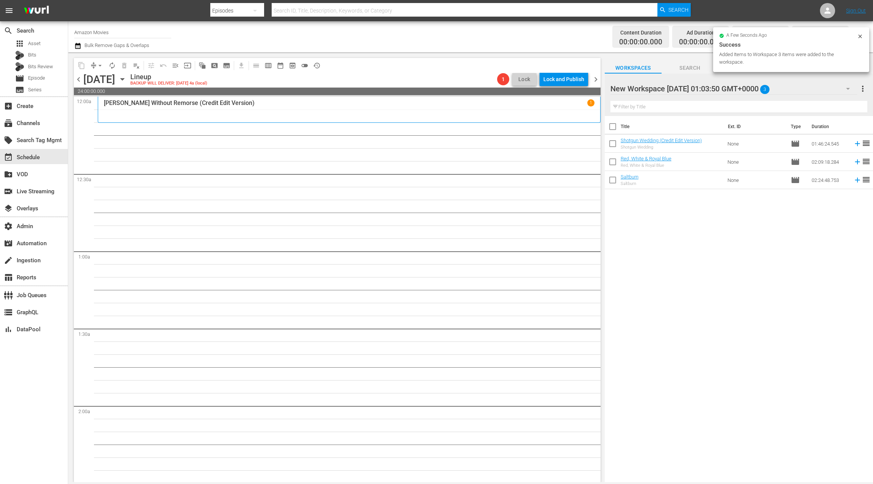
click at [614, 128] on input "checkbox" at bounding box center [613, 128] width 16 height 16
checkbox input "true"
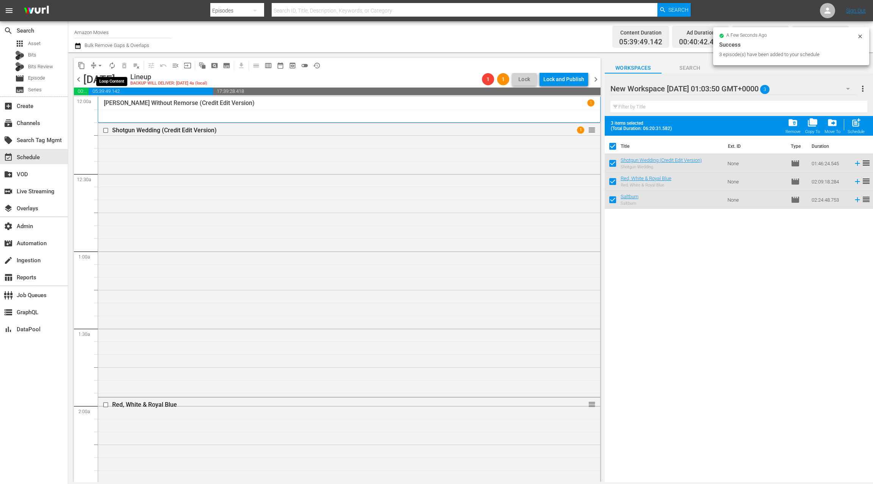
click at [112, 65] on span "autorenew_outlined" at bounding box center [112, 66] width 8 height 8
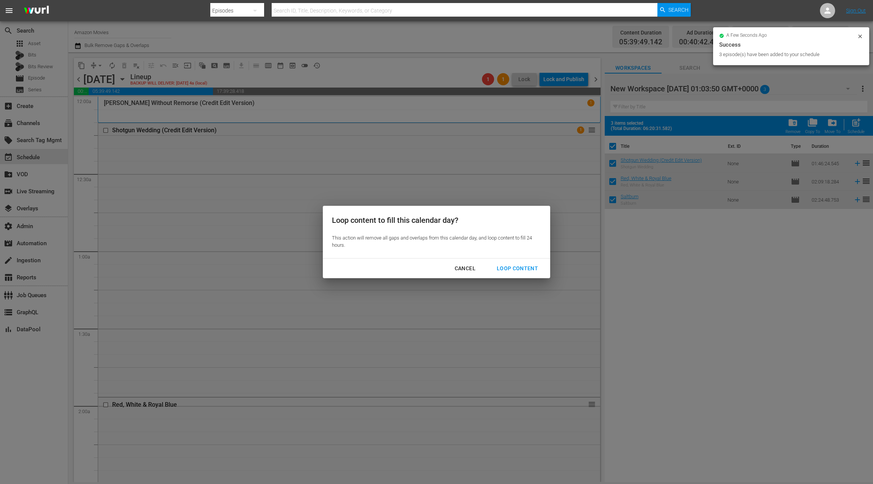
click at [505, 266] on div "Loop Content" at bounding box center [517, 268] width 53 height 9
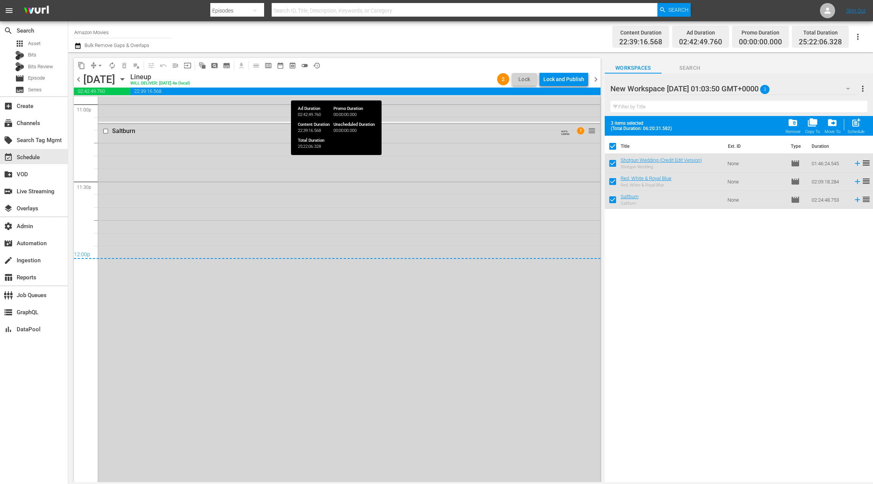
scroll to position [3551, 0]
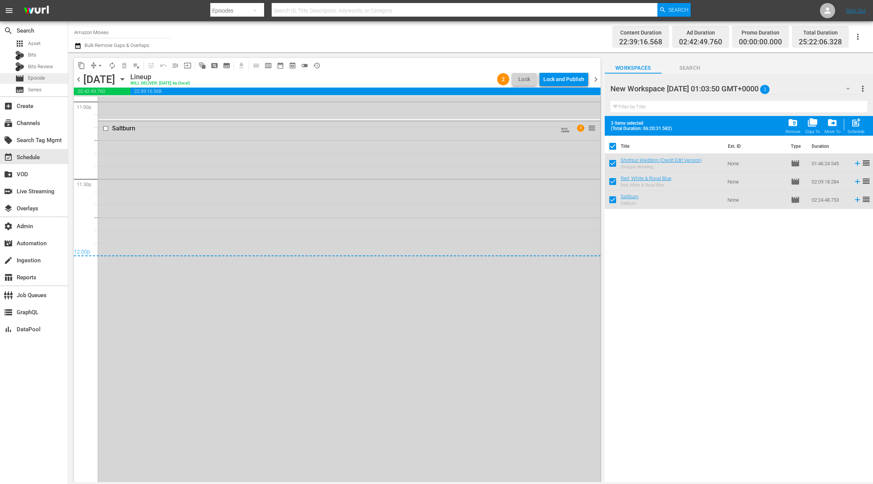
click at [41, 80] on span "Episode" at bounding box center [36, 78] width 17 height 8
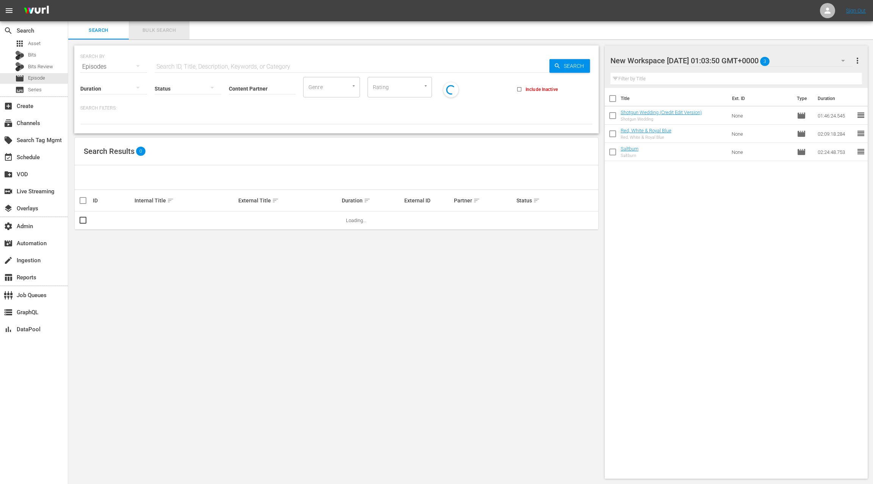
click at [155, 33] on span "Bulk Search" at bounding box center [159, 30] width 52 height 9
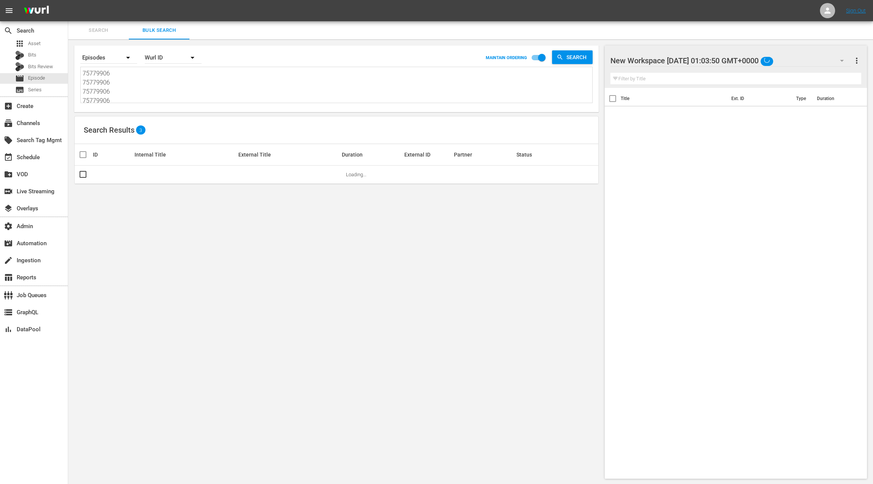
click at [158, 81] on textarea "75779906 75779906 75779906 75779906 84624213 84624213 84624213 84624213 8825111…" at bounding box center [338, 86] width 510 height 34
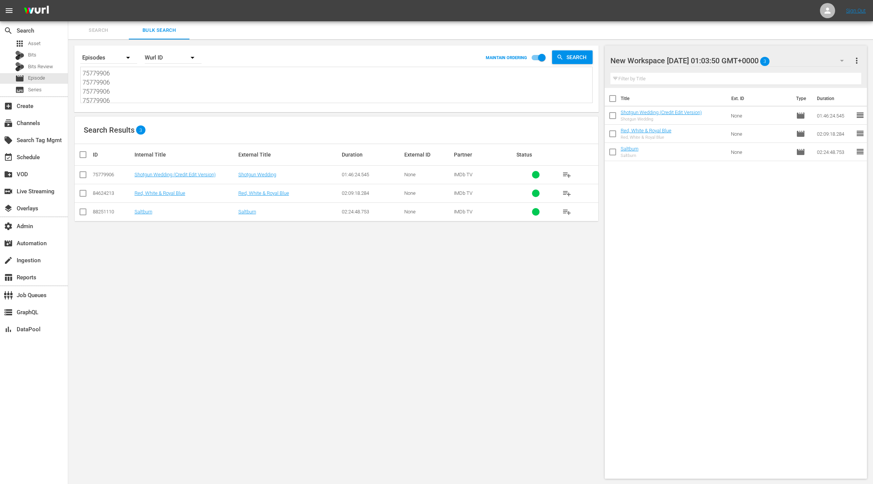
paste textarea "6660381 76660381 76660381 76660381 76660380 76660380 76660380 76660380 76707697…"
type textarea "76660381 76660381 76660381 76660381 76660380 76660380 76660380 76660380 7670769…"
click at [856, 61] on span "more_vert" at bounding box center [856, 60] width 9 height 9
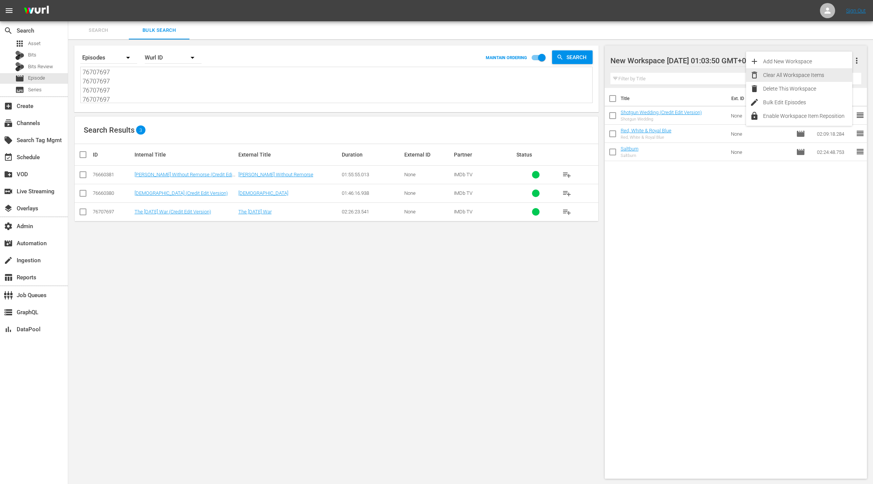
click at [821, 74] on div "Clear All Workspace Items" at bounding box center [807, 75] width 89 height 14
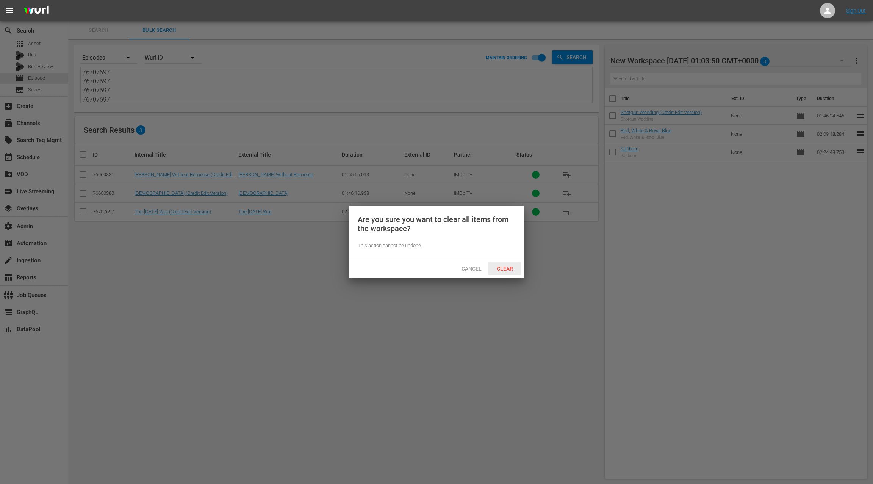
click at [504, 266] on span "Clear" at bounding box center [505, 269] width 28 height 6
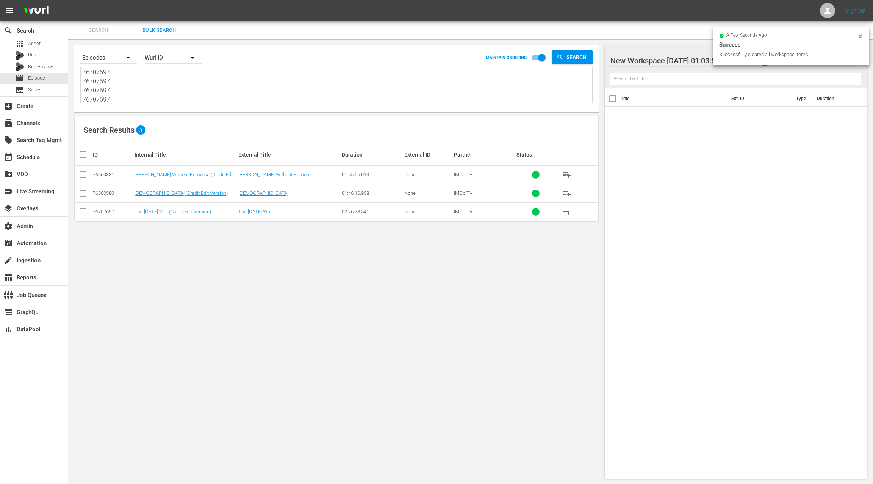
click at [88, 154] on input "checkbox" at bounding box center [85, 154] width 15 height 9
checkbox input "true"
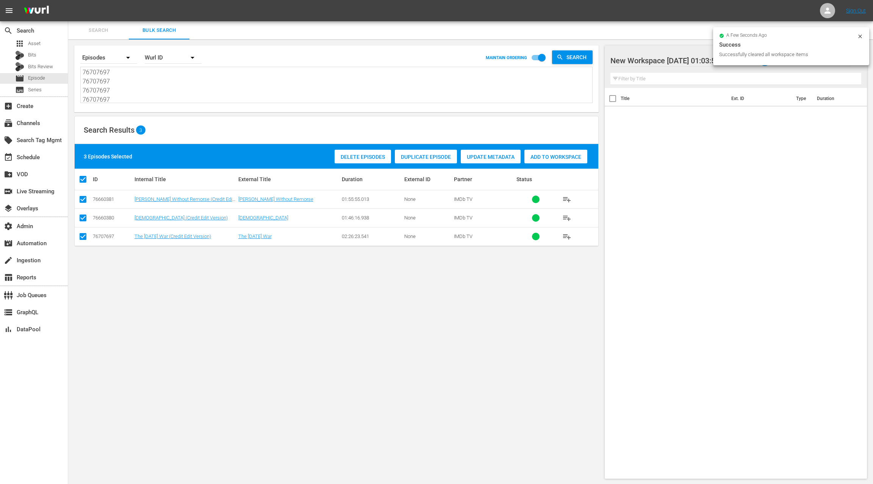
drag, startPoint x: 549, startPoint y: 158, endPoint x: 394, endPoint y: 137, distance: 156.3
click at [544, 156] on span "Add to Workspace" at bounding box center [555, 157] width 63 height 6
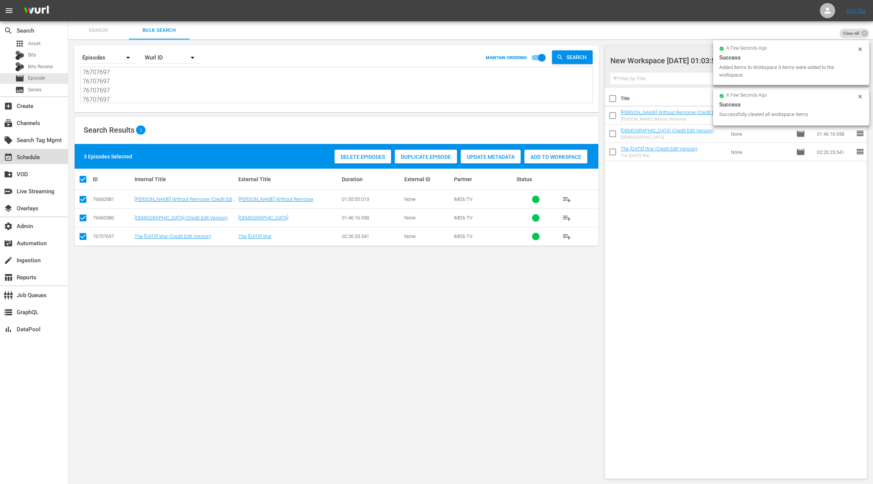
click at [36, 159] on div "event_available Schedule" at bounding box center [21, 156] width 42 height 7
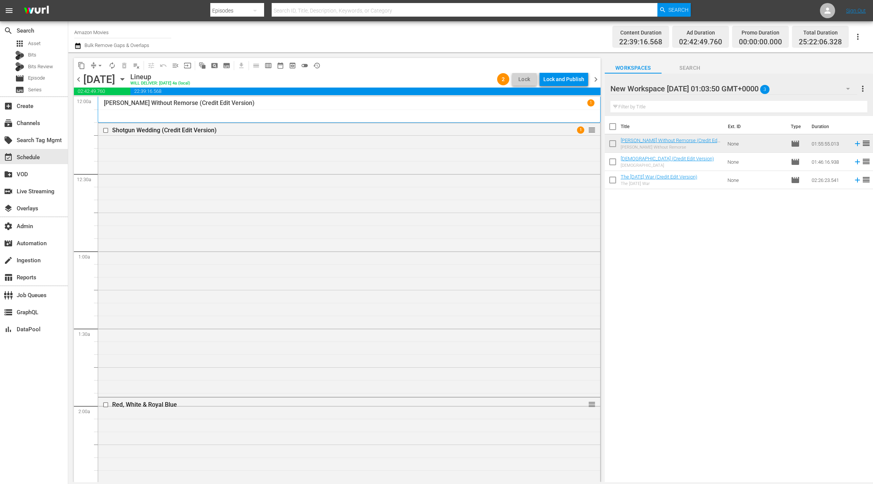
click at [597, 81] on span "chevron_right" at bounding box center [595, 79] width 9 height 9
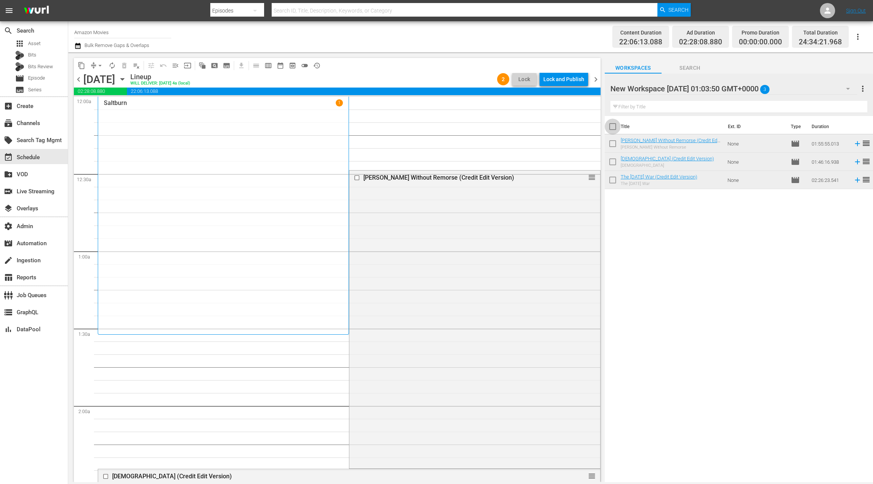
click at [614, 126] on input "checkbox" at bounding box center [613, 128] width 16 height 16
checkbox input "true"
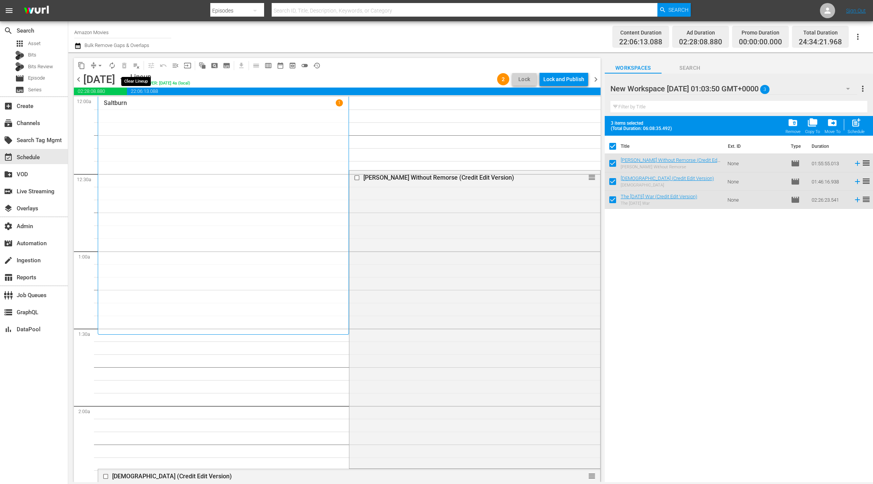
click at [137, 66] on span "playlist_remove_outlined" at bounding box center [137, 66] width 8 height 8
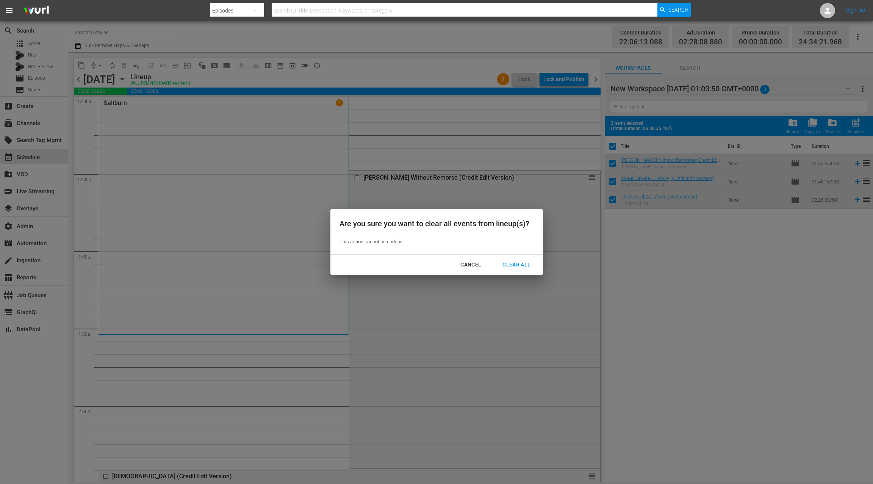
click at [513, 264] on div "Clear All" at bounding box center [516, 264] width 40 height 9
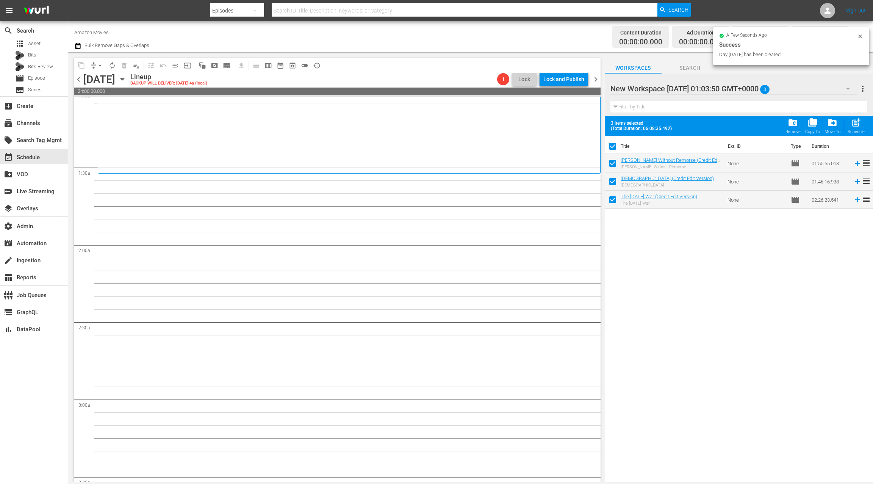
scroll to position [108, 0]
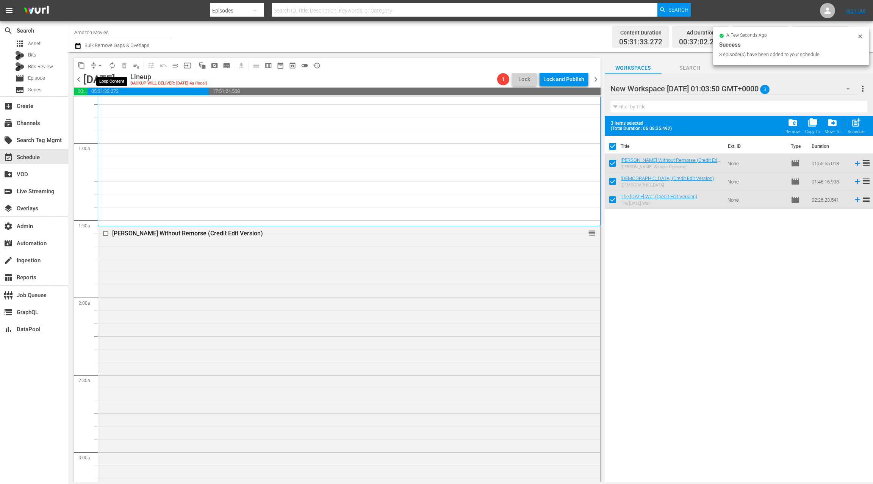
click at [112, 66] on span "autorenew_outlined" at bounding box center [112, 66] width 8 height 8
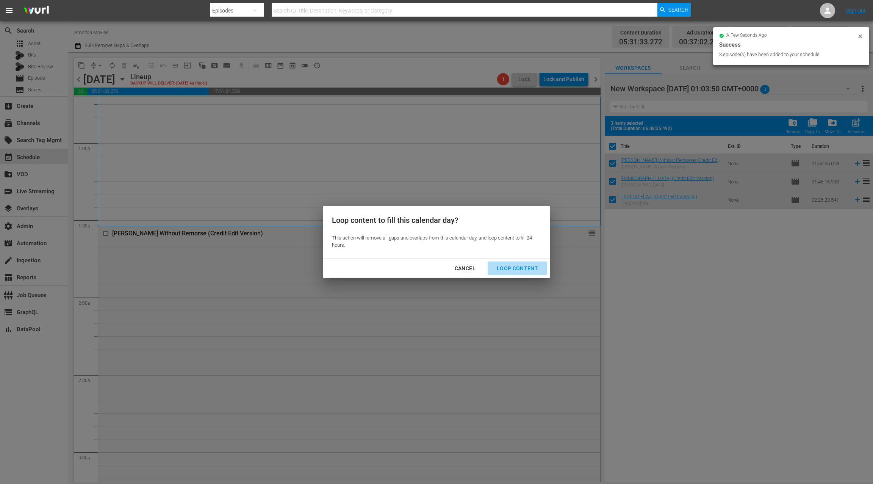
drag, startPoint x: 516, startPoint y: 266, endPoint x: 510, endPoint y: 263, distance: 6.6
click at [516, 266] on div "Loop Content" at bounding box center [517, 268] width 53 height 9
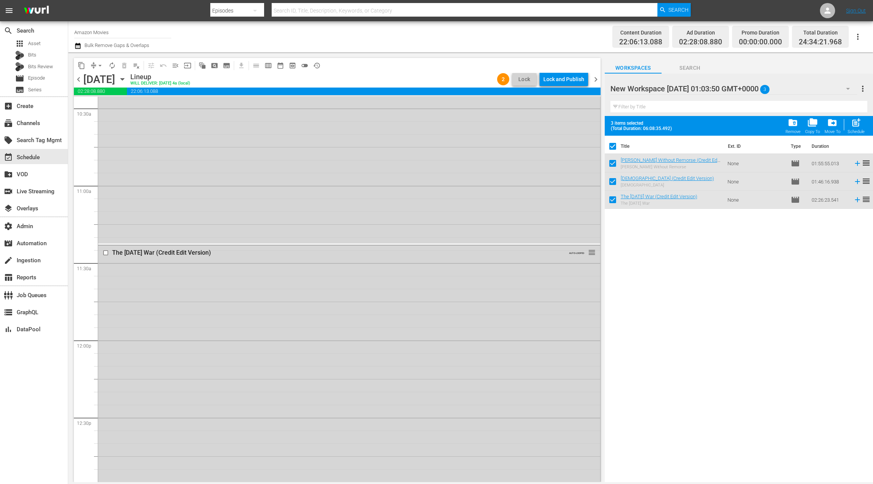
scroll to position [1689, 0]
click at [599, 80] on span "chevron_right" at bounding box center [595, 79] width 9 height 9
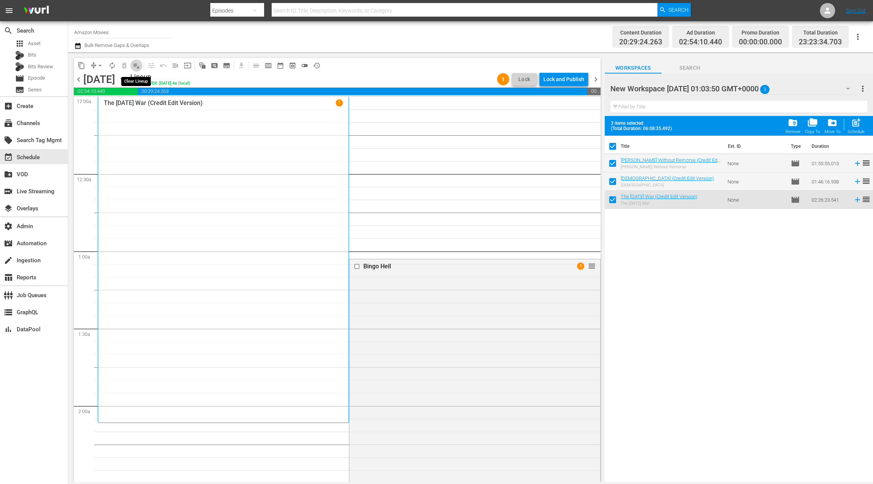
click at [136, 65] on span "playlist_remove_outlined" at bounding box center [137, 66] width 8 height 8
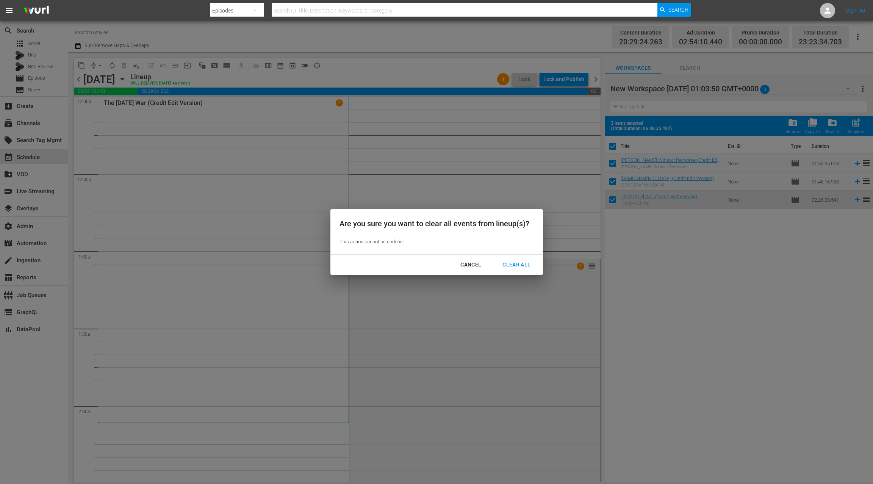
click at [513, 265] on div "Clear All" at bounding box center [516, 264] width 40 height 9
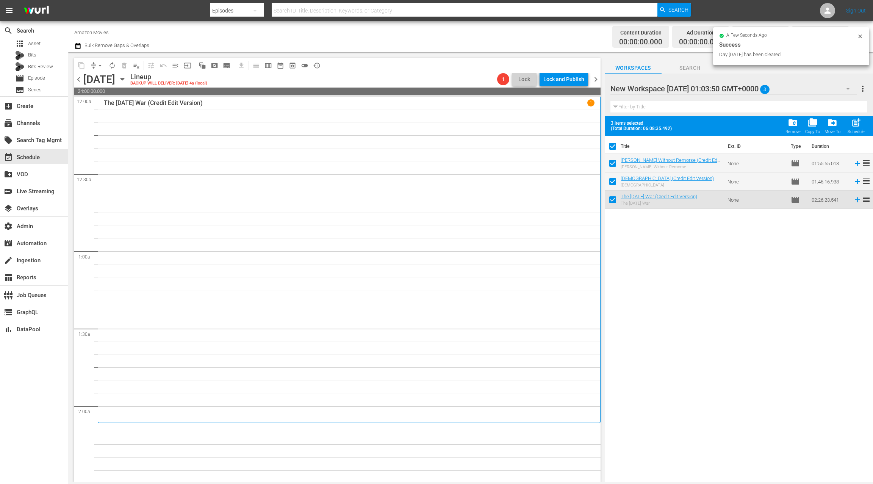
click at [81, 81] on span "chevron_left" at bounding box center [78, 79] width 9 height 9
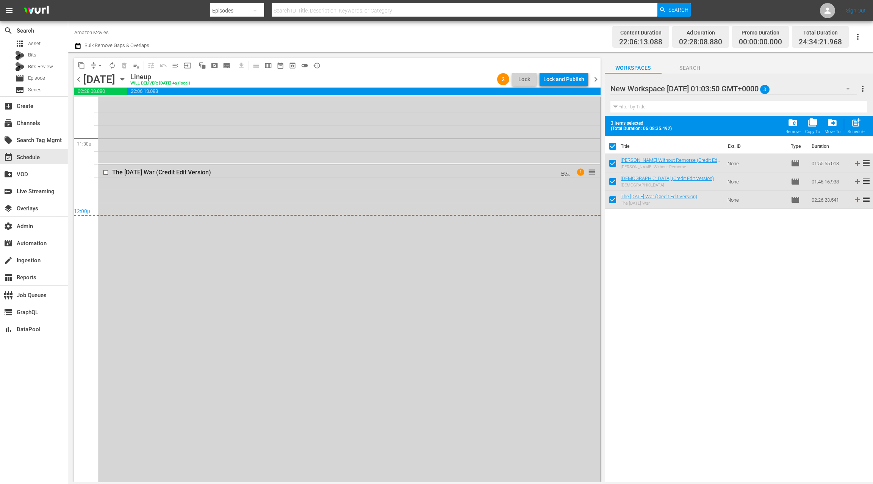
scroll to position [3651, 0]
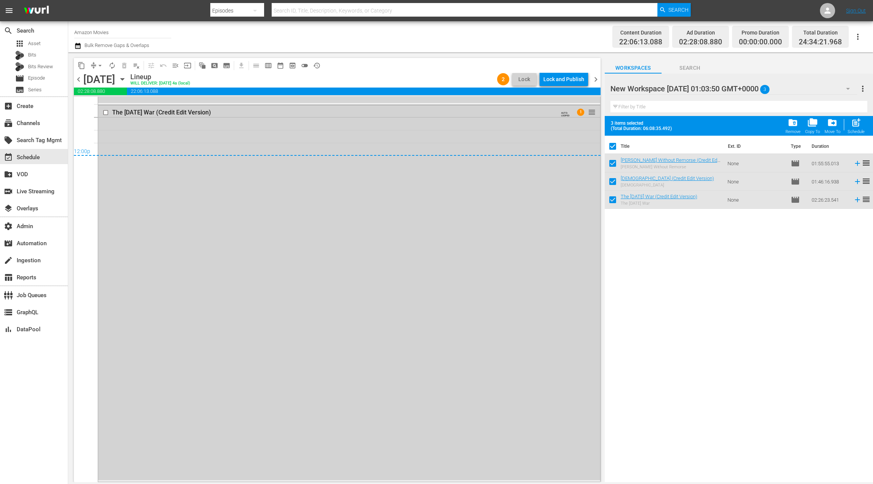
click at [304, 286] on div "The [DATE] War (Credit Edit Version) AUTO-LOOPED 1 reorder" at bounding box center [349, 292] width 502 height 375
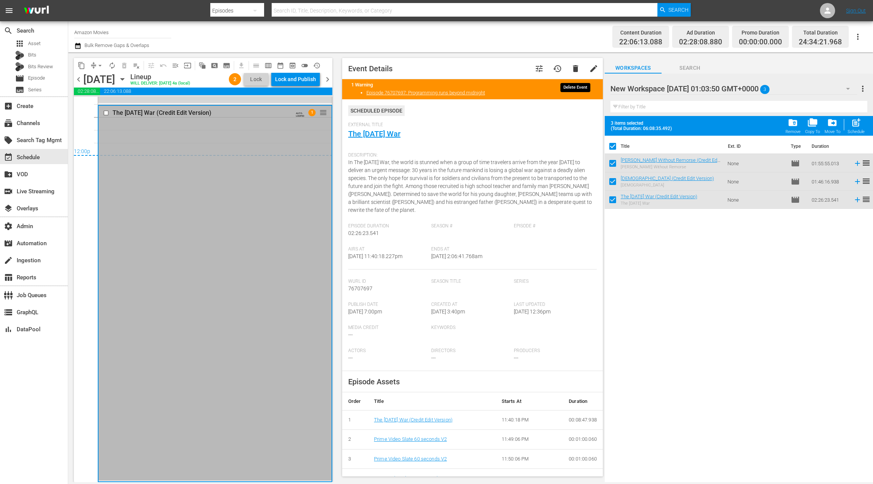
click at [577, 68] on span "delete" at bounding box center [575, 68] width 9 height 9
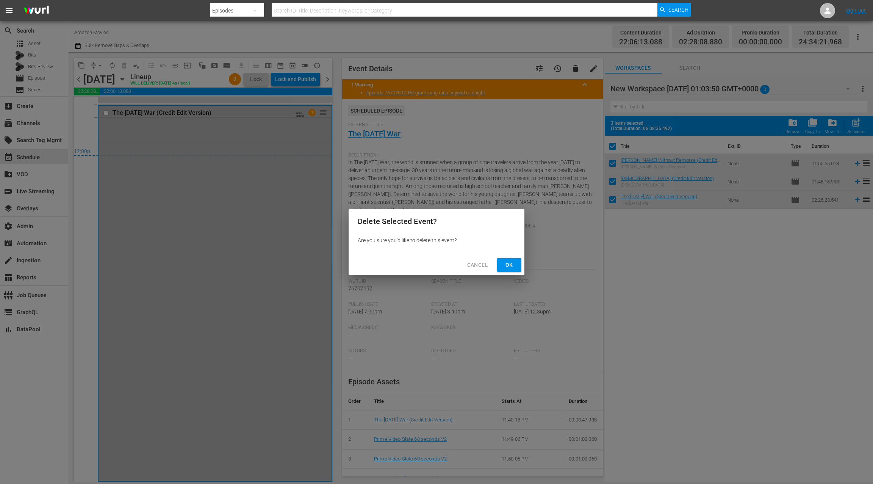
drag, startPoint x: 509, startPoint y: 268, endPoint x: 520, endPoint y: 240, distance: 29.9
click at [509, 268] on span "Ok" at bounding box center [509, 264] width 12 height 9
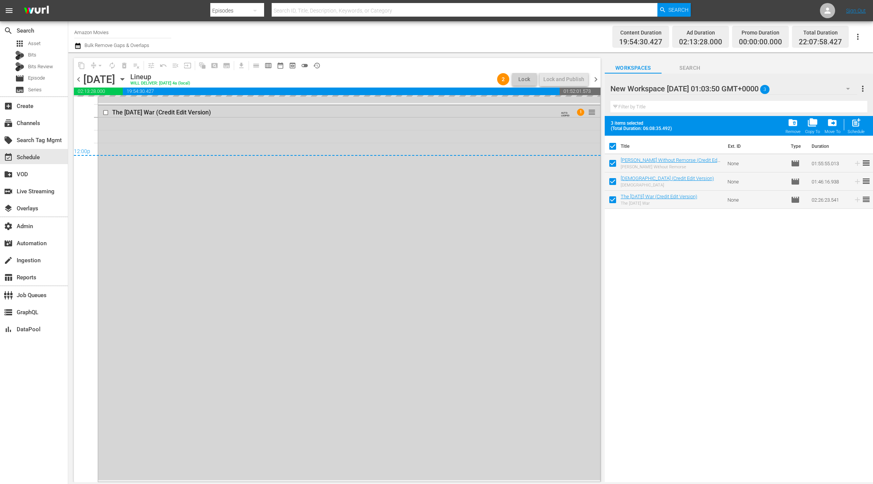
scroll to position [3325, 0]
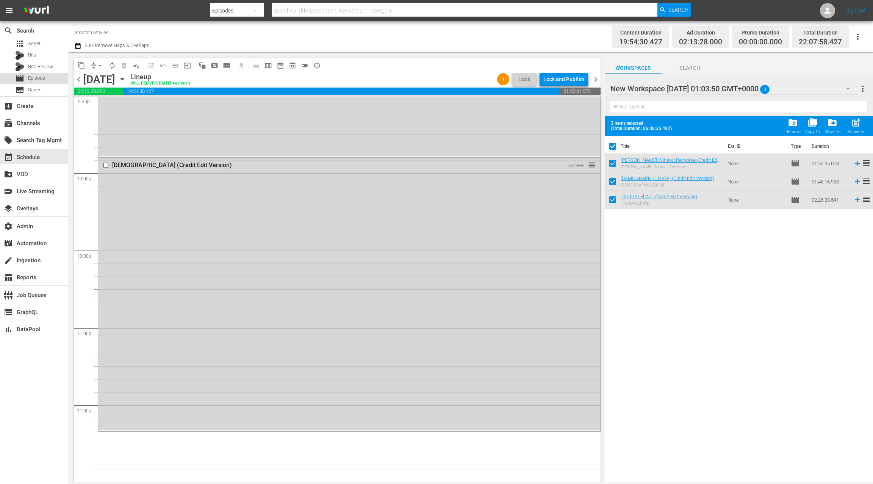
click at [54, 78] on div "movie Episode" at bounding box center [34, 78] width 68 height 11
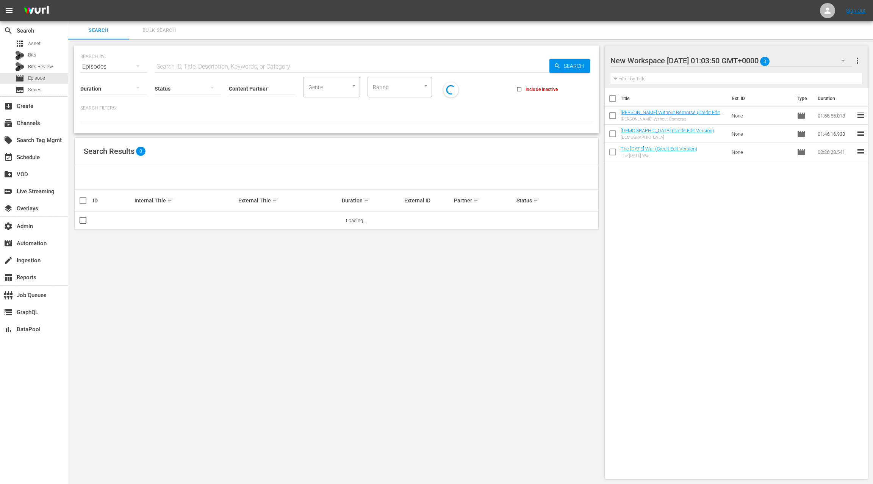
click at [159, 31] on span "Bulk Search" at bounding box center [159, 30] width 52 height 9
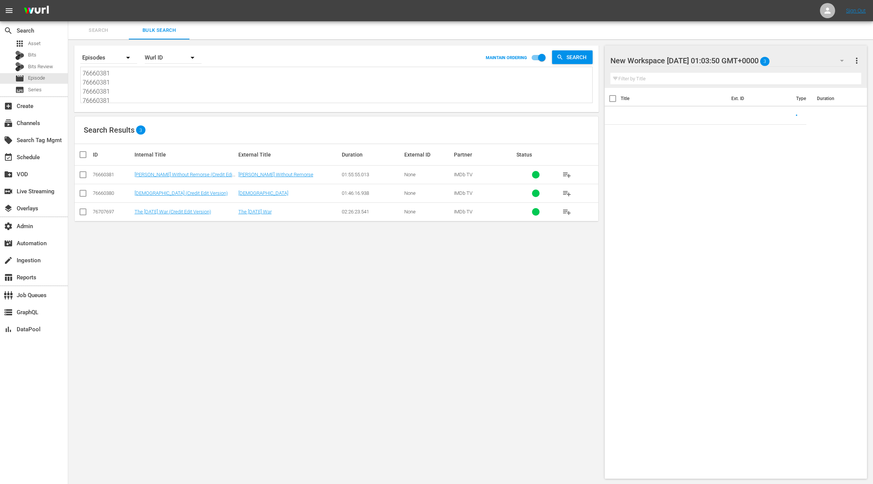
click at [158, 91] on textarea "76660381 76660381 76660381 76660381 76660380 76660380 76660380 76660380 7670769…" at bounding box center [338, 86] width 510 height 34
paste textarea "84624213 84624213 84624213 84624213 57436320 57436320 57436320 57436320 7666043…"
type textarea "84624213 84624213 84624213 84624213 57436320 57436320 57436320 57436320 7666043…"
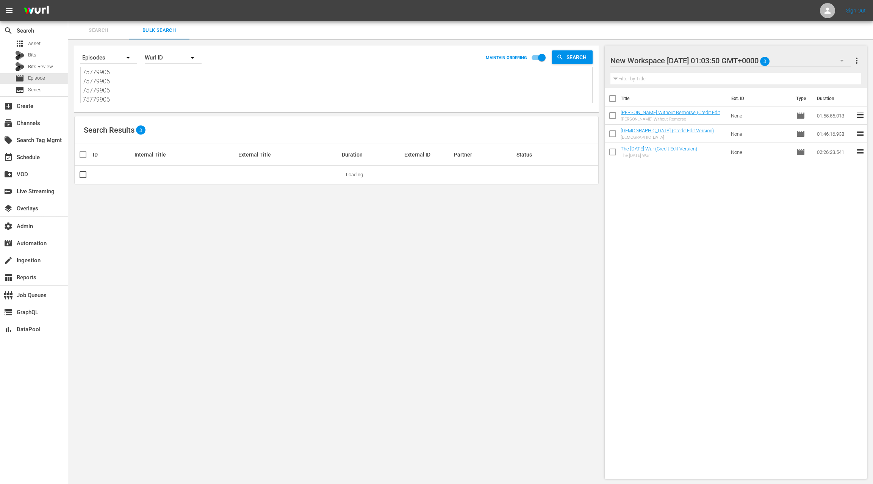
type textarea "84624213 84624213 84624213 84624213 57436320 57436320 57436320 57436320 7666043…"
click at [858, 63] on span "more_vert" at bounding box center [856, 60] width 9 height 9
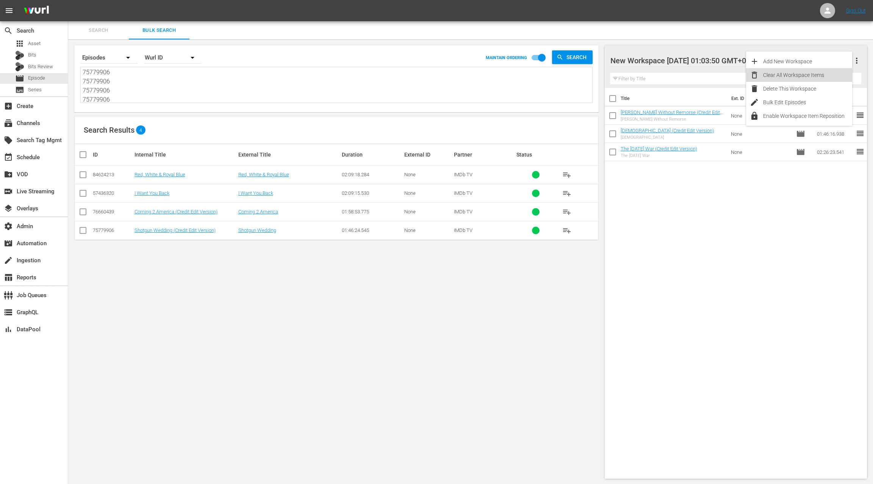
drag, startPoint x: 807, startPoint y: 74, endPoint x: 800, endPoint y: 78, distance: 8.0
click at [807, 74] on div "Clear All Workspace Items" at bounding box center [807, 75] width 89 height 14
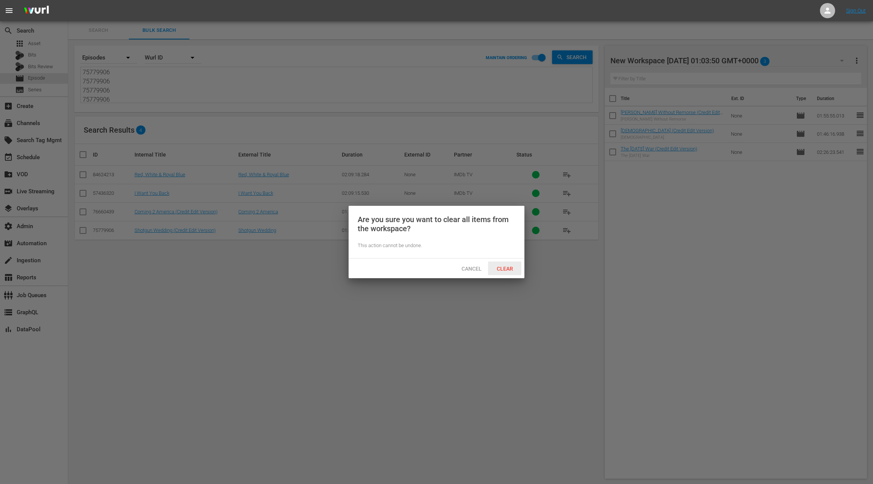
click at [513, 269] on span "Clear" at bounding box center [505, 269] width 28 height 6
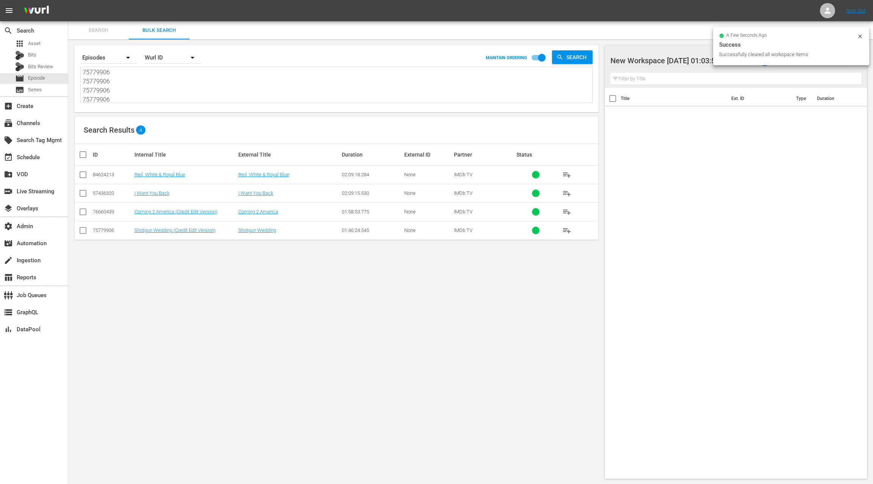
click at [80, 154] on input "checkbox" at bounding box center [85, 154] width 15 height 9
checkbox input "true"
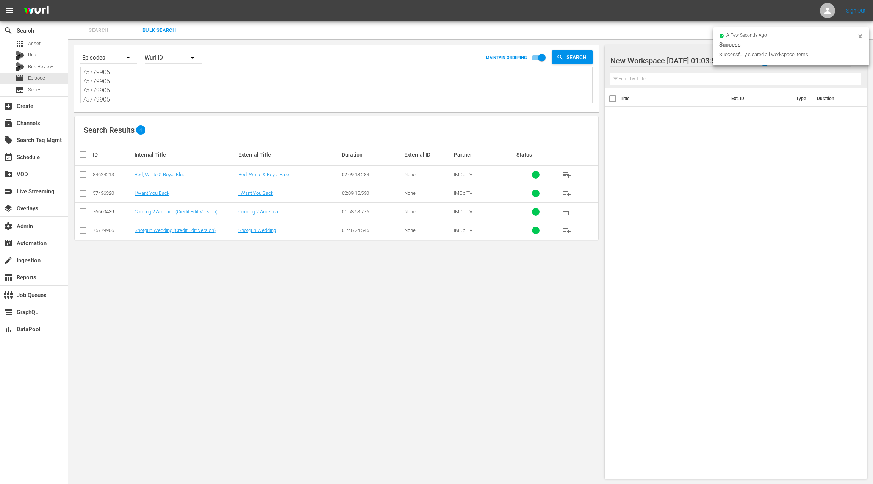
checkbox input "true"
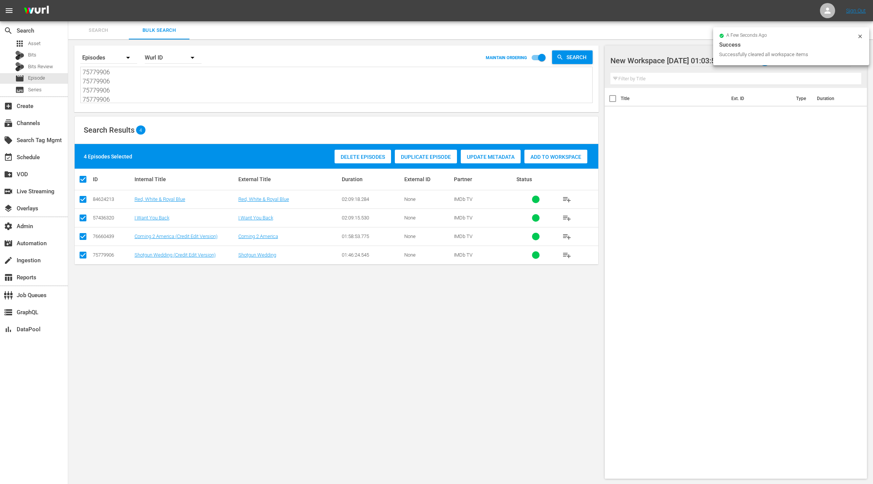
click at [540, 159] on span "Add to Workspace" at bounding box center [555, 157] width 63 height 6
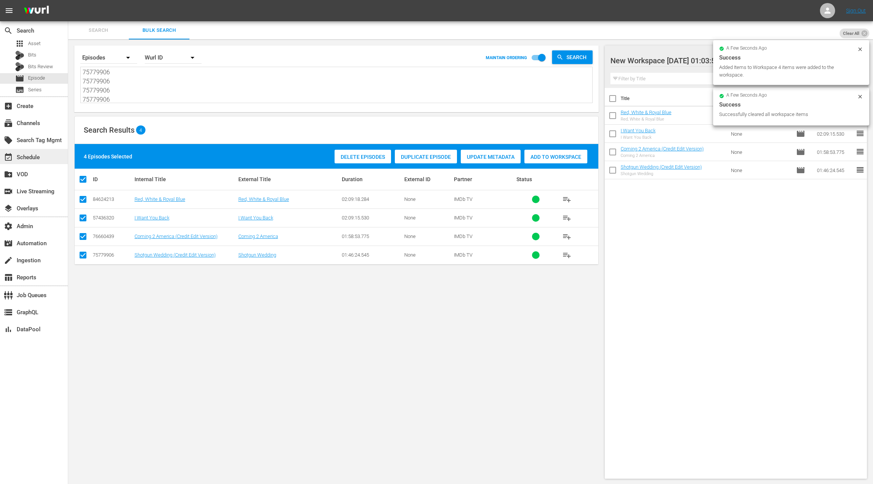
click at [42, 156] on div "event_available Schedule" at bounding box center [34, 156] width 68 height 15
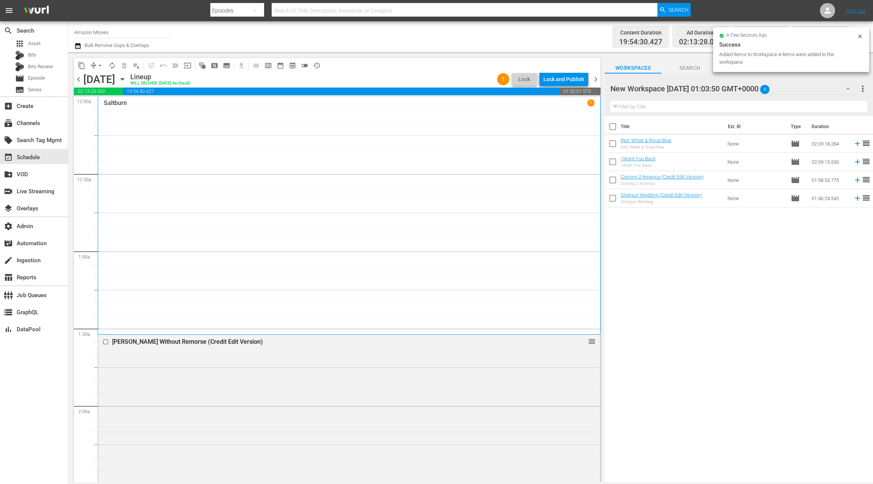
click at [595, 79] on span "chevron_right" at bounding box center [595, 79] width 9 height 9
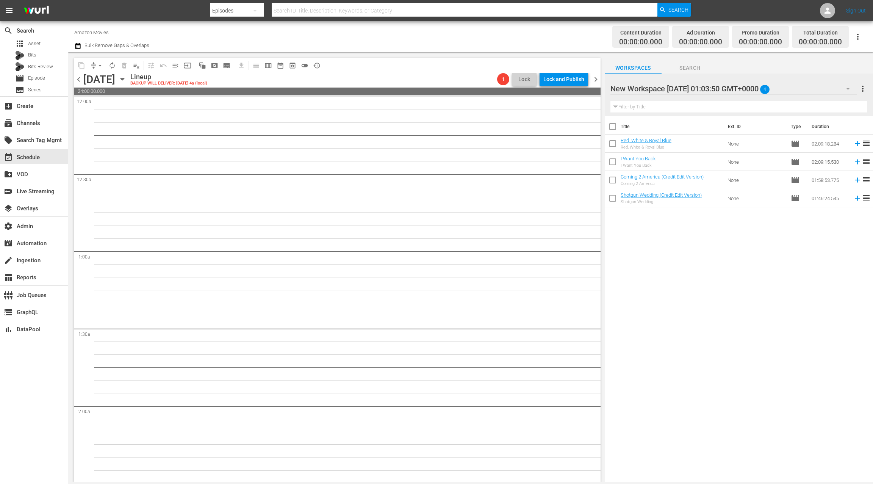
click at [613, 125] on input "checkbox" at bounding box center [613, 128] width 16 height 16
checkbox input "true"
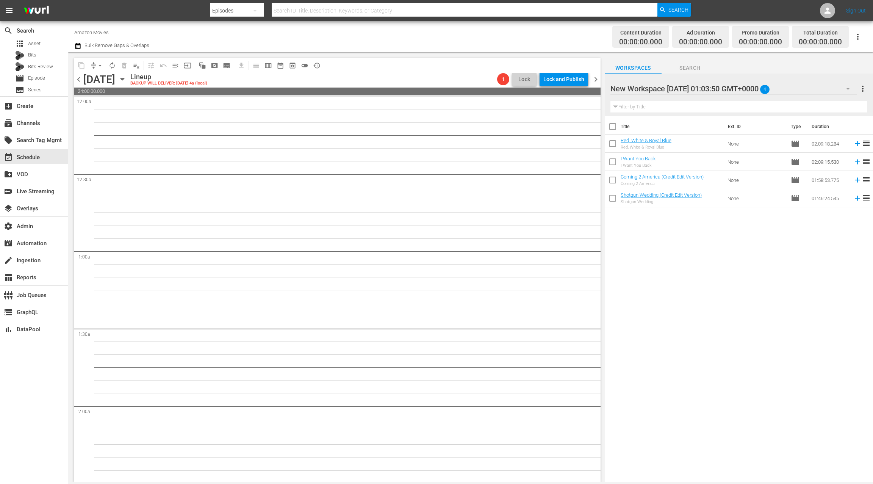
checkbox input "true"
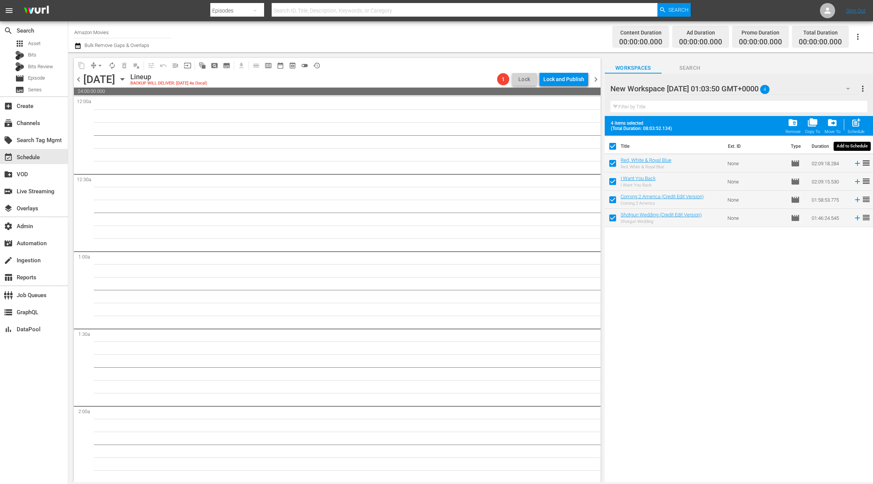
drag, startPoint x: 854, startPoint y: 125, endPoint x: 848, endPoint y: 124, distance: 6.5
click at [853, 124] on span "post_add" at bounding box center [856, 122] width 10 height 10
checkbox input "false"
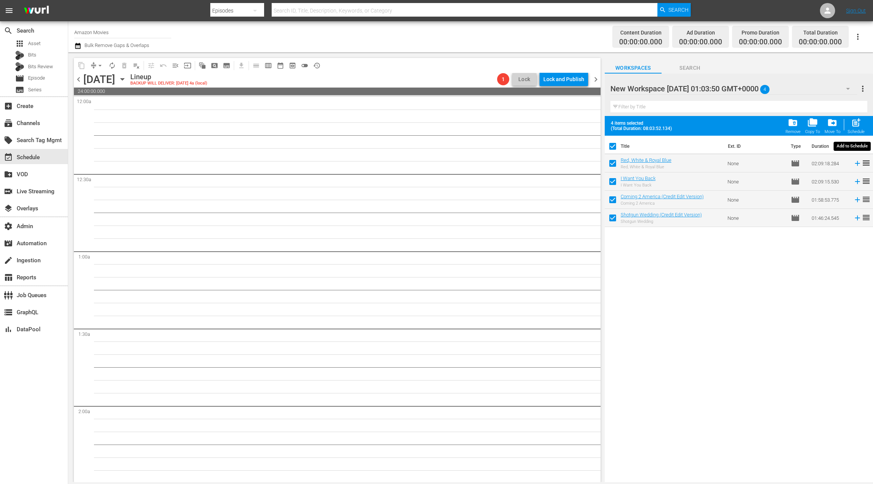
checkbox input "false"
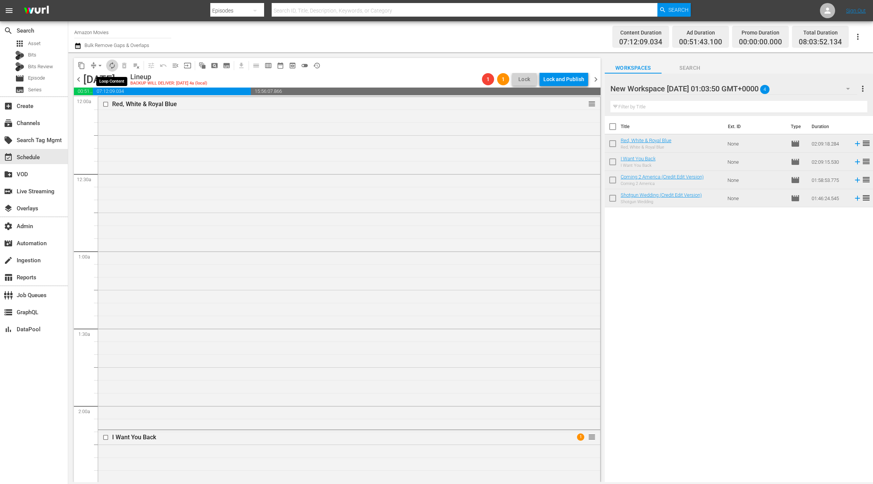
click at [114, 67] on span "autorenew_outlined" at bounding box center [112, 66] width 8 height 8
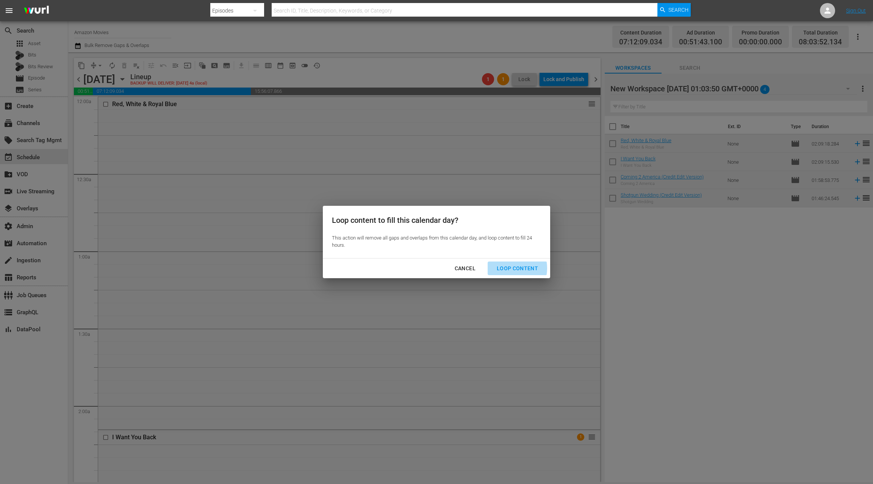
drag, startPoint x: 507, startPoint y: 268, endPoint x: 455, endPoint y: 252, distance: 54.5
click at [507, 268] on div "Loop Content" at bounding box center [517, 268] width 53 height 9
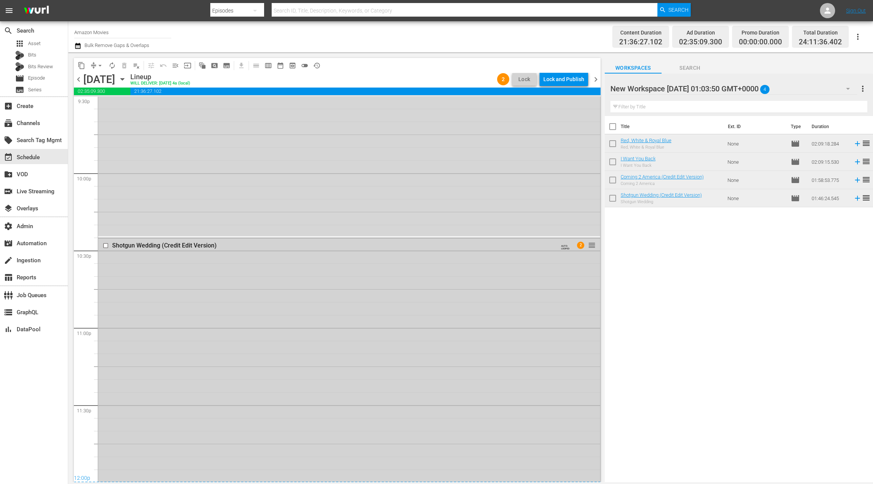
scroll to position [3355, 0]
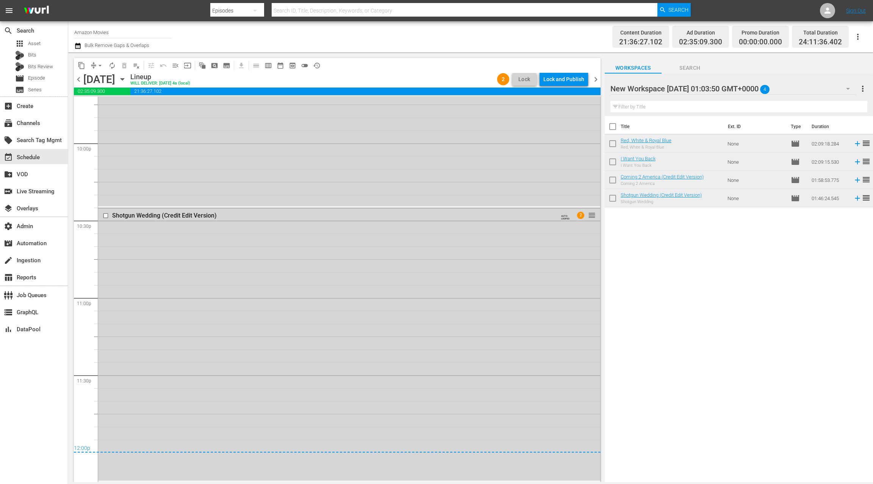
click at [80, 47] on icon "button" at bounding box center [77, 46] width 5 height 6
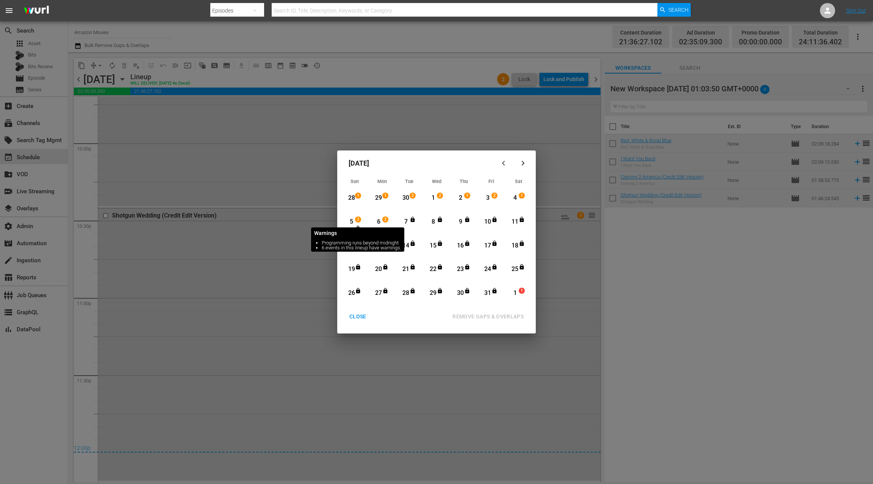
click at [360, 219] on span "2" at bounding box center [357, 219] width 5 height 6
click at [382, 222] on div "6" at bounding box center [378, 221] width 9 height 9
click at [482, 319] on div "REMOVE GAPS & OVERLAPS" at bounding box center [487, 316] width 83 height 9
click at [517, 199] on div "4" at bounding box center [514, 198] width 9 height 9
click at [349, 222] on div "5" at bounding box center [351, 221] width 9 height 9
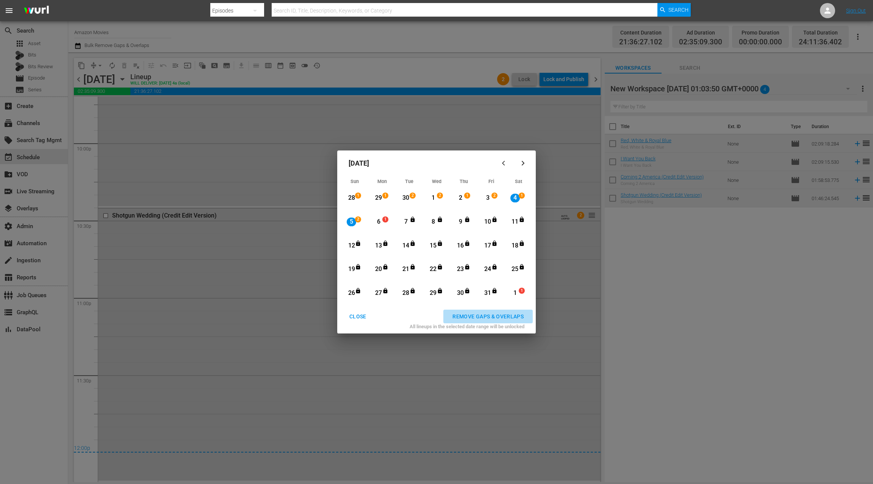
click at [469, 317] on div "REMOVE GAPS & OVERLAPS" at bounding box center [487, 316] width 83 height 9
click at [360, 319] on div "CLOSE" at bounding box center [357, 316] width 29 height 9
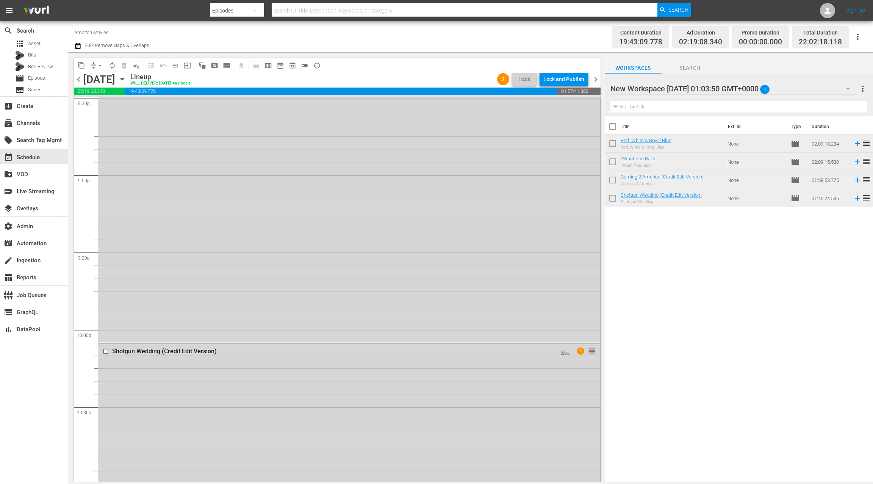
scroll to position [3325, 0]
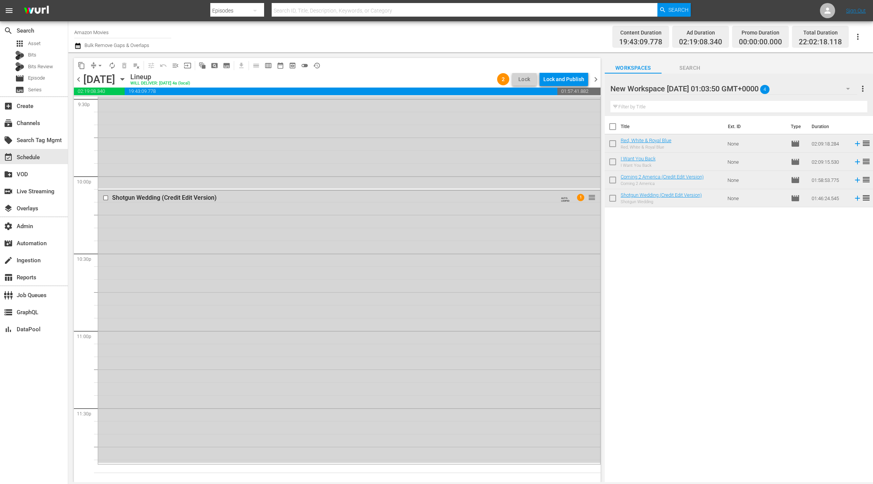
click at [595, 79] on span "chevron_right" at bounding box center [595, 79] width 9 height 9
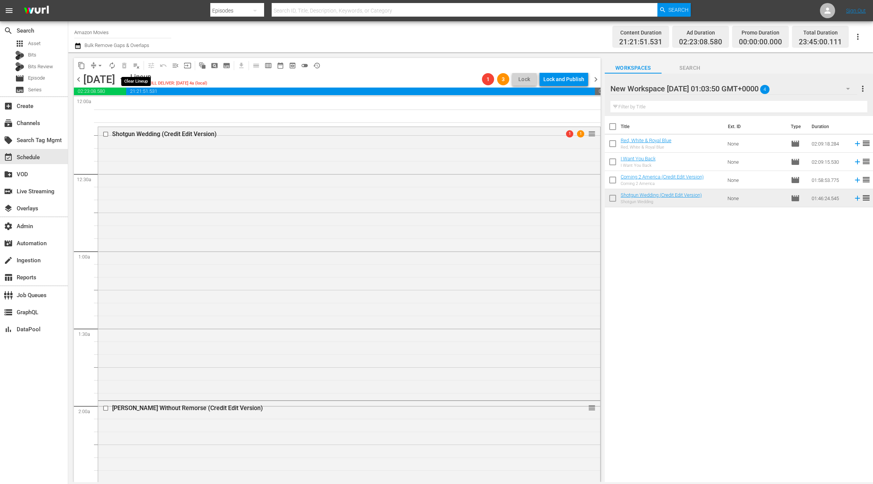
click at [139, 67] on span "playlist_remove_outlined" at bounding box center [137, 66] width 8 height 8
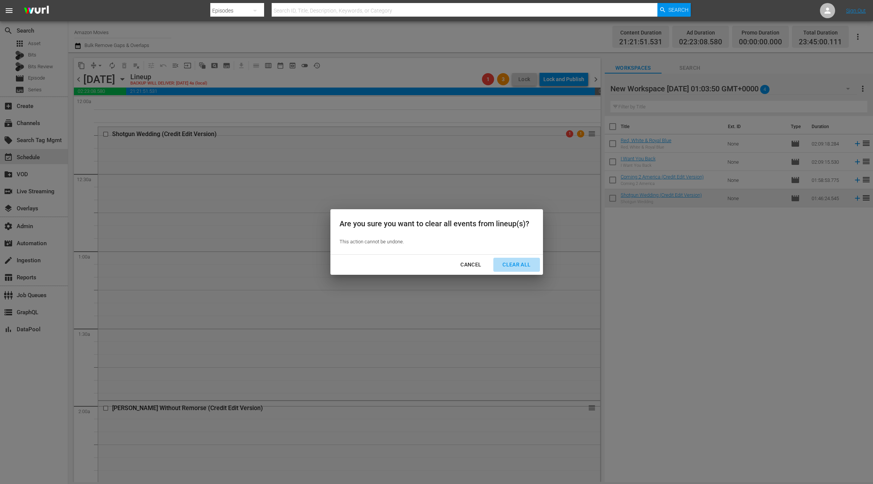
drag, startPoint x: 511, startPoint y: 265, endPoint x: 482, endPoint y: 230, distance: 44.9
click at [511, 265] on div "Clear All" at bounding box center [516, 264] width 40 height 9
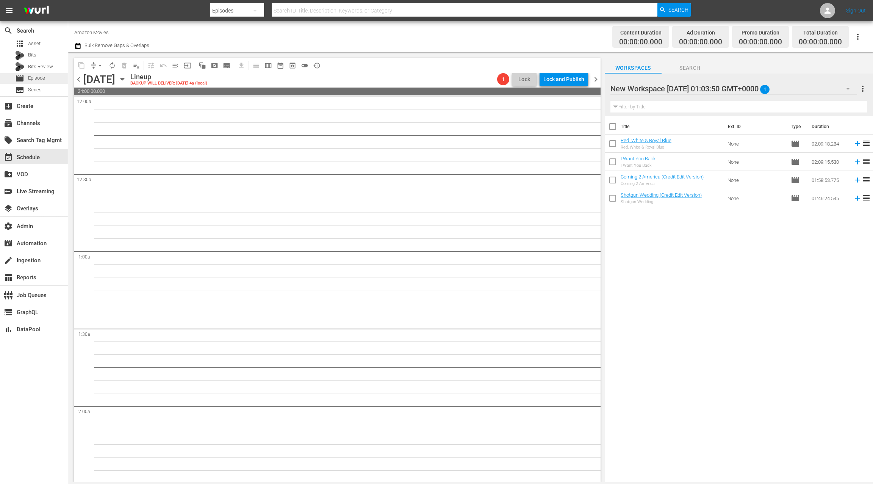
click at [49, 77] on div "movie Episode" at bounding box center [34, 78] width 68 height 11
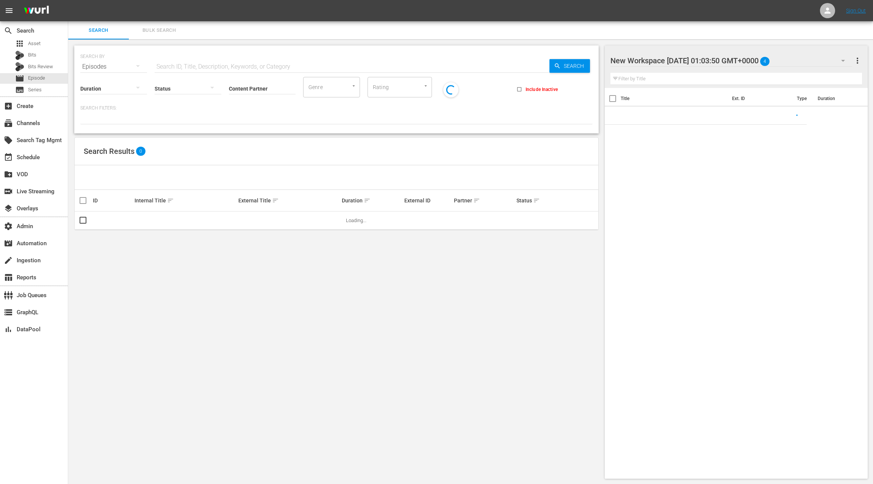
click at [147, 30] on span "Bulk Search" at bounding box center [159, 30] width 52 height 9
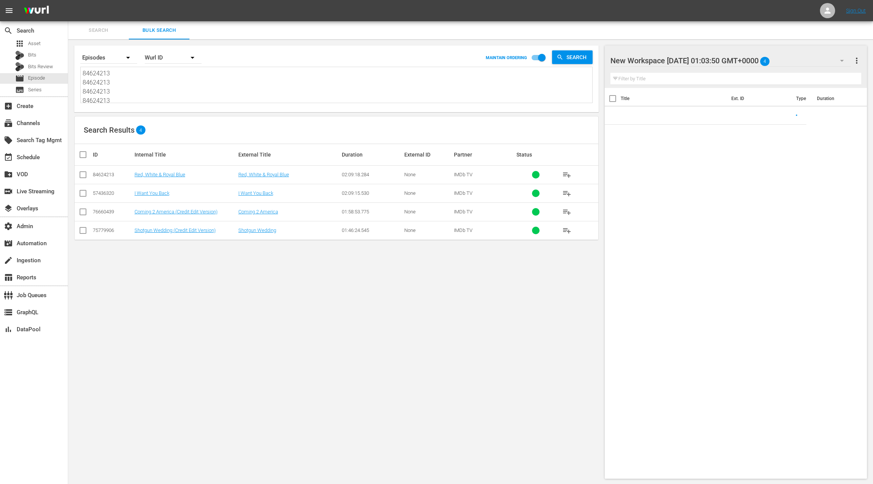
click at [159, 86] on textarea "84624213 84624213 84624213 84624213 57436320 57436320 57436320 57436320 7666043…" at bounding box center [338, 86] width 510 height 34
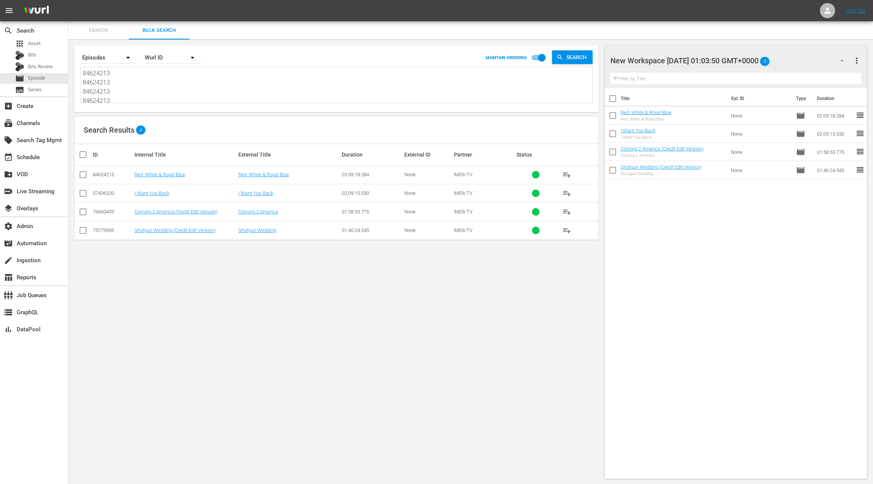
paste textarea "75779906 75779906 75779906 75779906 76660381 76660381 76660381 76660381 7670769…"
type textarea "75779906 75779906 75779906 75779906 76660381 76660381 76660381 76660381 7670769…"
click at [853, 60] on span "more_vert" at bounding box center [856, 60] width 9 height 9
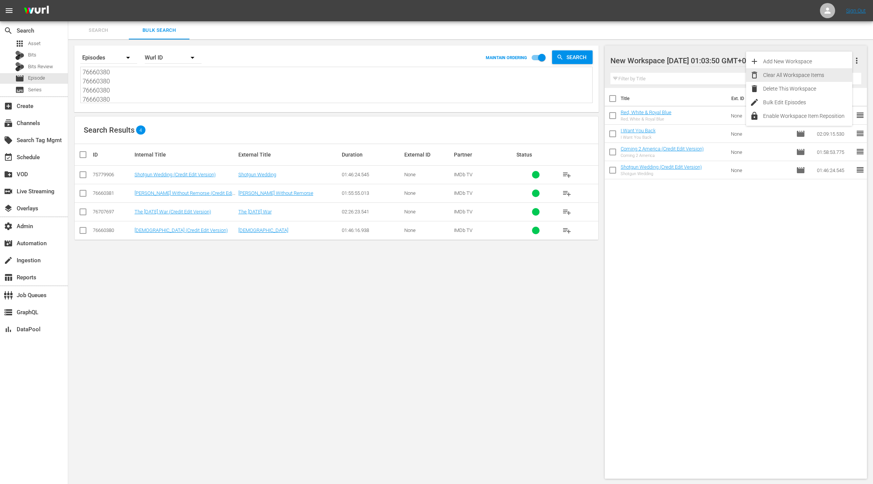
drag, startPoint x: 820, startPoint y: 72, endPoint x: 660, endPoint y: 157, distance: 180.4
click at [820, 72] on div "Clear All Workspace Items" at bounding box center [807, 75] width 89 height 14
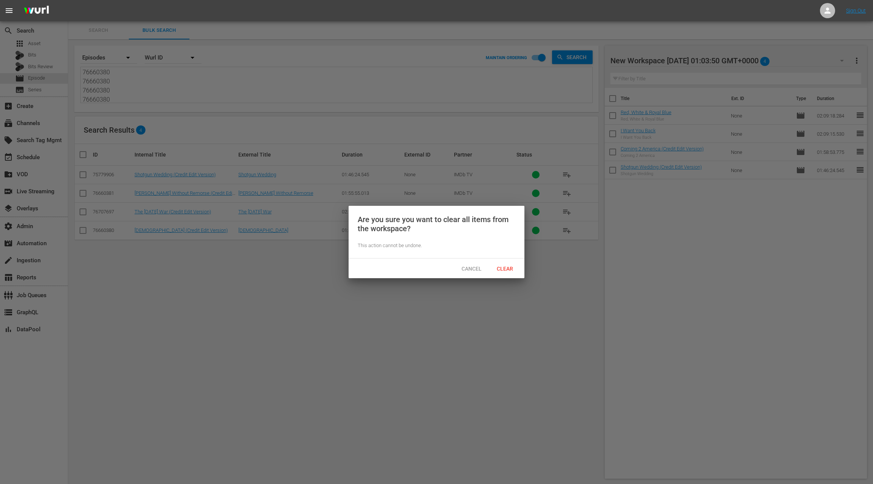
click at [510, 269] on span "Clear" at bounding box center [505, 269] width 28 height 6
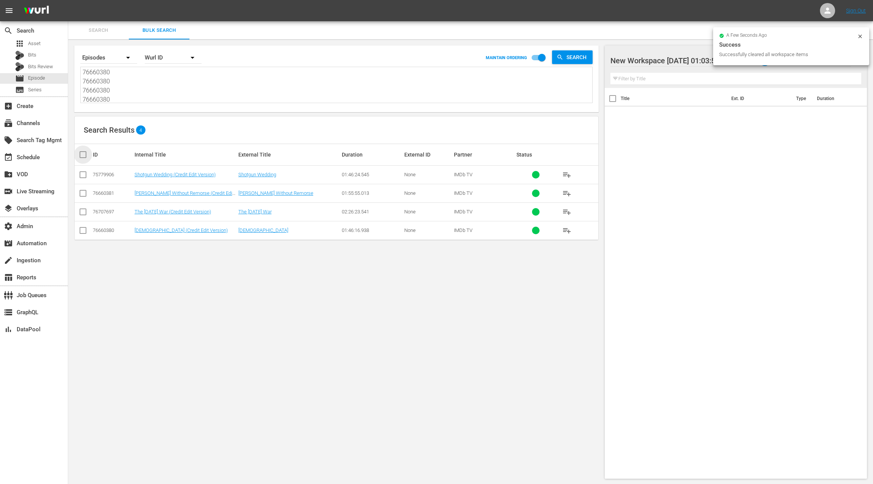
click at [86, 157] on input "checkbox" at bounding box center [85, 154] width 15 height 9
checkbox input "true"
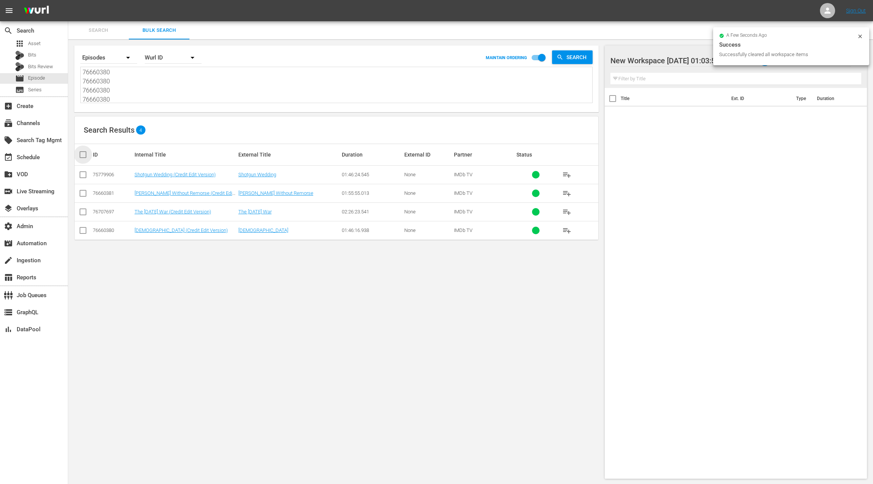
checkbox input "true"
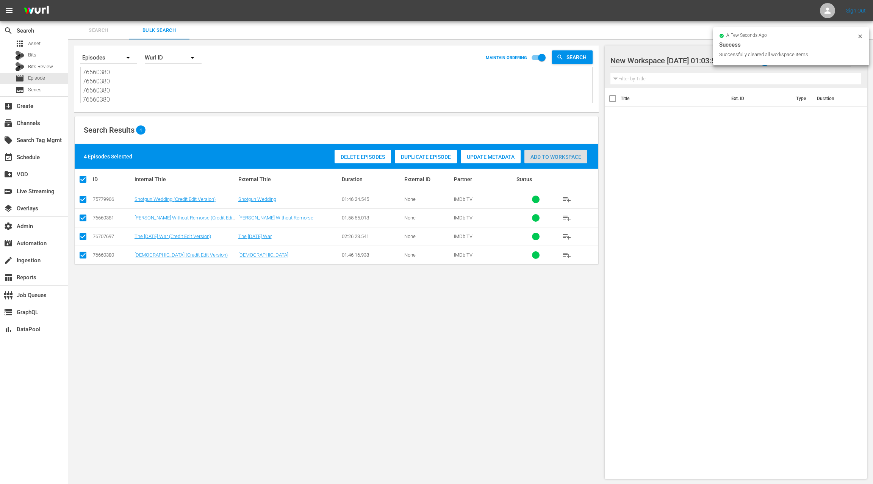
drag, startPoint x: 545, startPoint y: 156, endPoint x: 459, endPoint y: 138, distance: 87.5
click at [545, 156] on span "Add to Workspace" at bounding box center [555, 157] width 63 height 6
click at [45, 154] on div "event_available Schedule" at bounding box center [34, 156] width 68 height 15
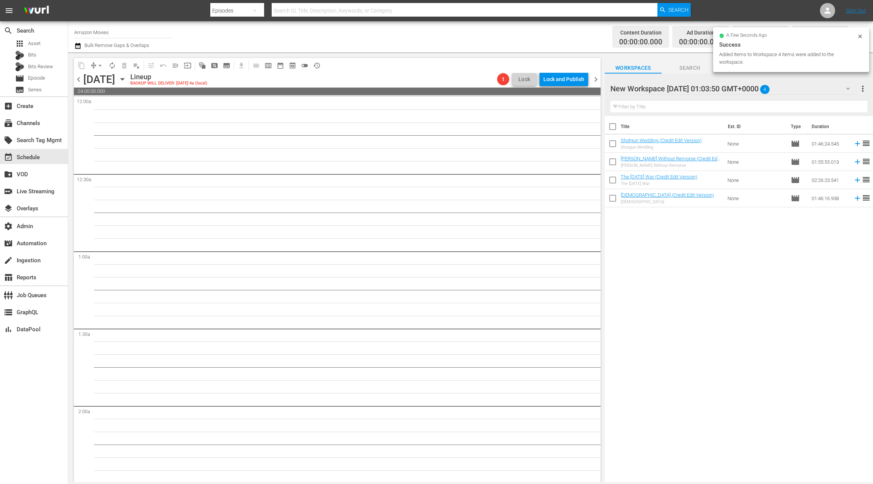
click at [613, 126] on input "checkbox" at bounding box center [613, 128] width 16 height 16
checkbox input "true"
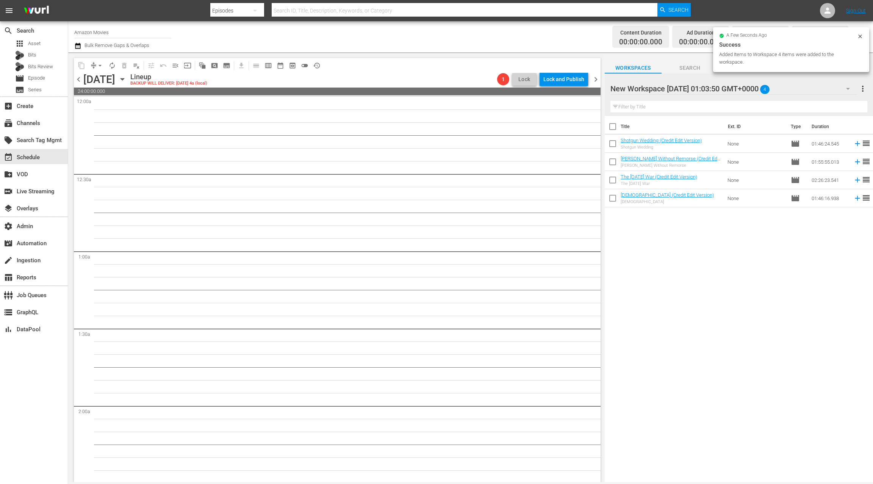
checkbox input "true"
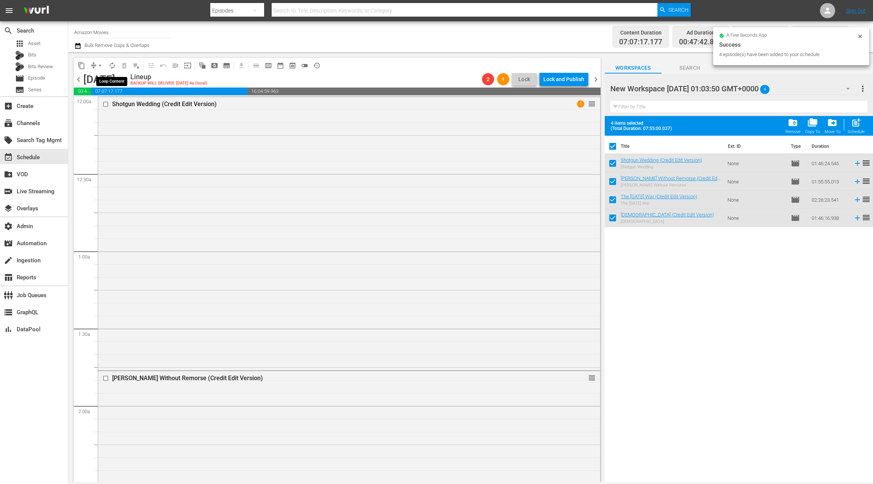
click at [112, 67] on span "autorenew_outlined" at bounding box center [112, 66] width 8 height 8
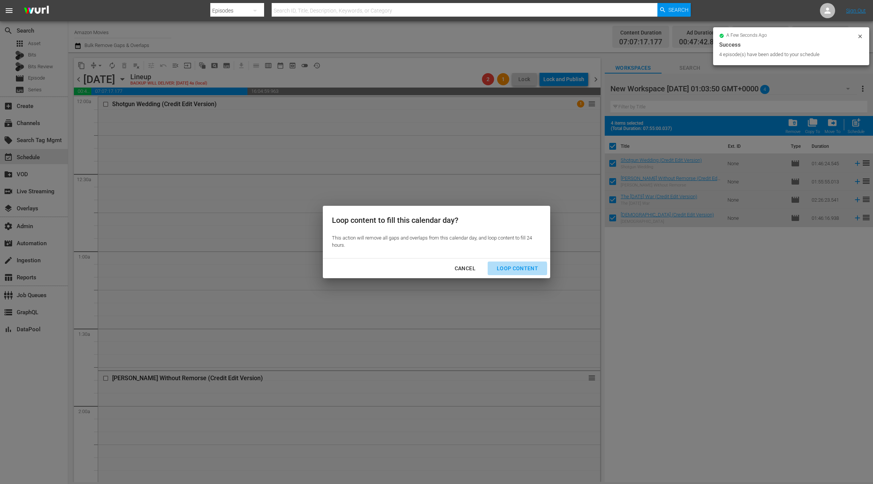
click at [512, 271] on div "Loop Content" at bounding box center [517, 268] width 53 height 9
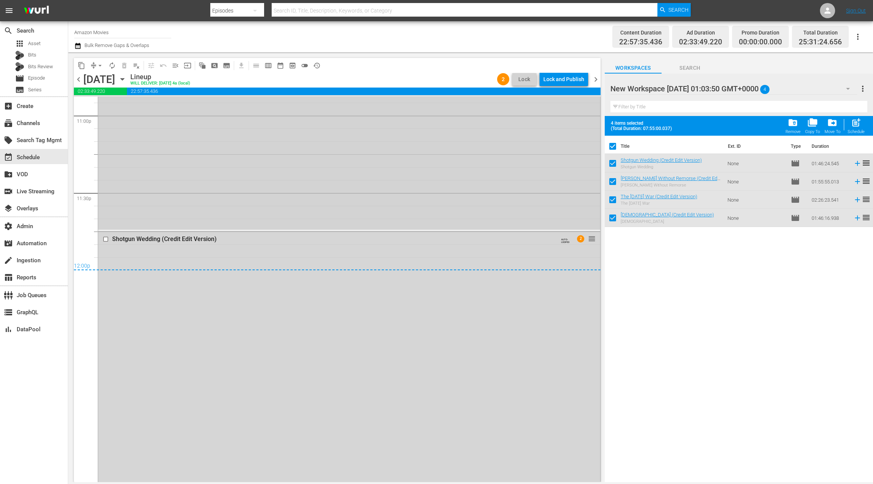
scroll to position [3560, 0]
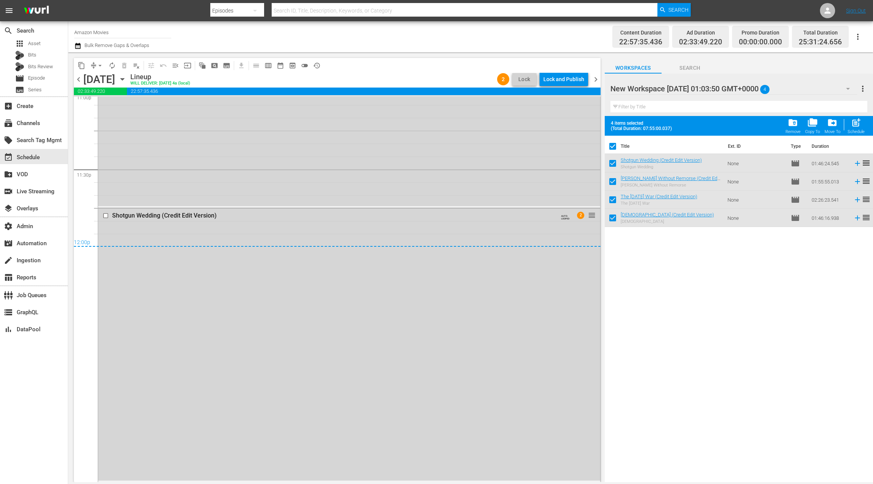
click at [82, 48] on button "button" at bounding box center [78, 45] width 9 height 9
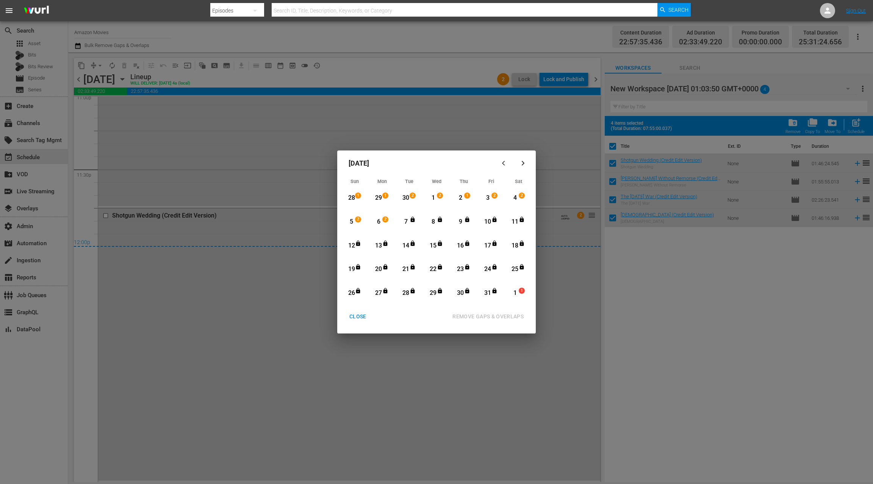
drag, startPoint x: 355, startPoint y: 219, endPoint x: 360, endPoint y: 220, distance: 5.1
click at [355, 219] on div "5" at bounding box center [351, 221] width 9 height 9
click at [381, 221] on div "6" at bounding box center [378, 221] width 9 height 9
click at [506, 319] on div "REMOVE GAPS & OVERLAPS" at bounding box center [487, 316] width 83 height 9
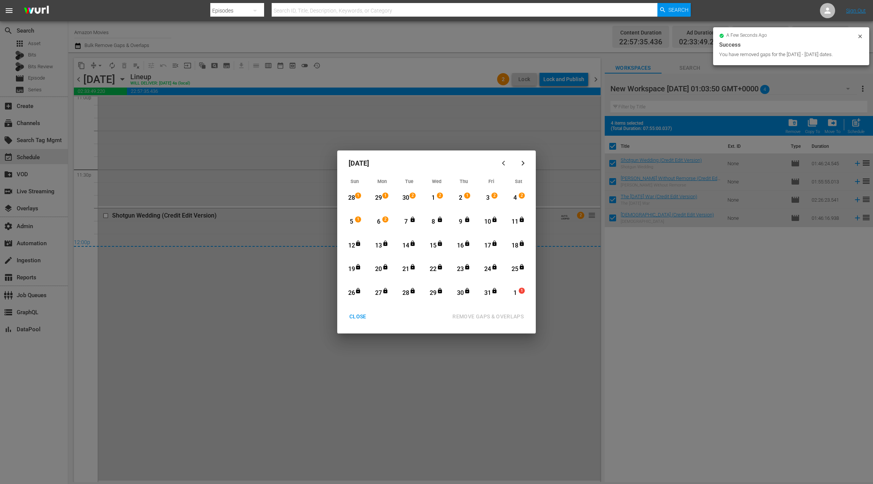
click at [362, 318] on div "CLOSE" at bounding box center [357, 316] width 29 height 9
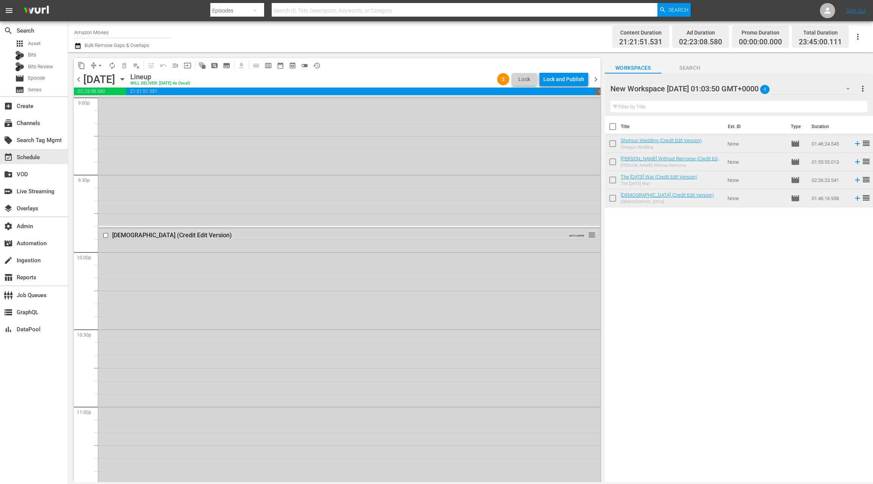
scroll to position [3539, 0]
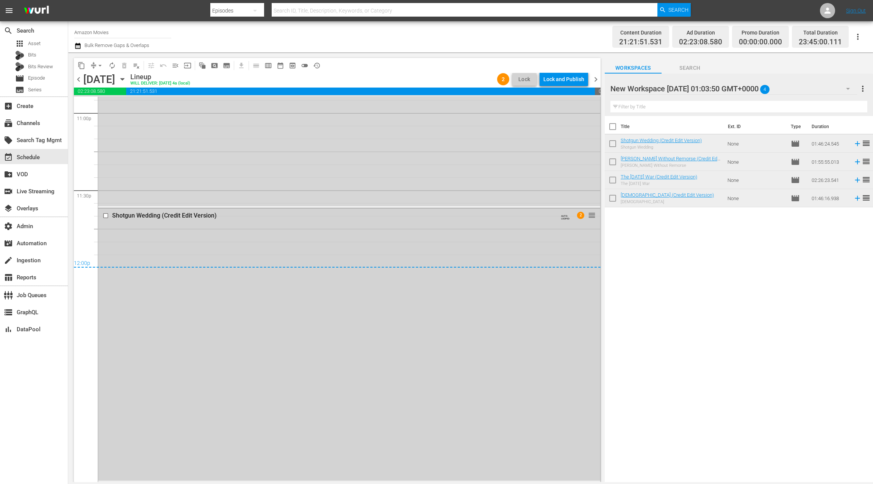
click at [374, 307] on div "Shotgun Wedding (Credit Edit Version) AUTO-LOOPED 2 reorder" at bounding box center [349, 344] width 502 height 272
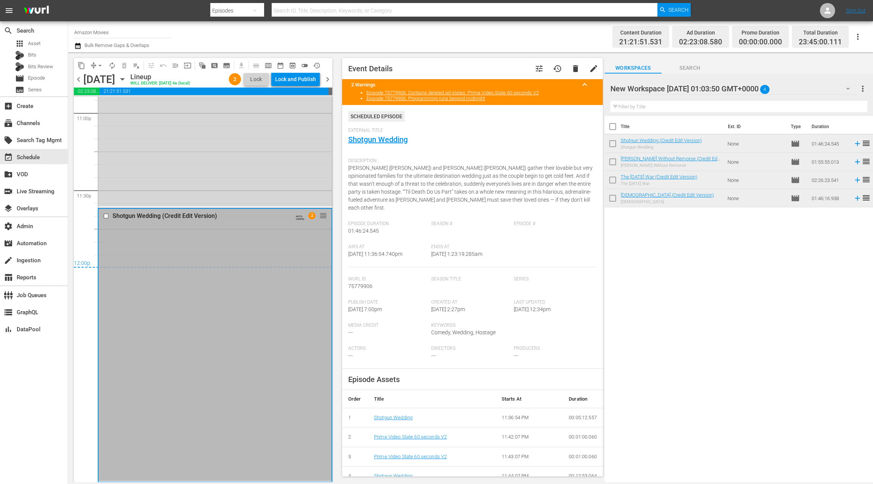
click at [576, 72] on span "delete" at bounding box center [575, 68] width 9 height 9
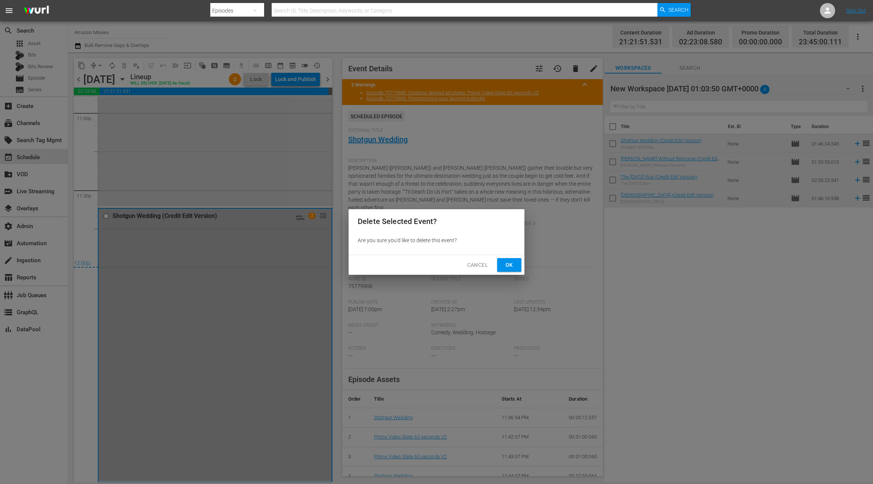
click at [511, 265] on span "Ok" at bounding box center [509, 264] width 12 height 9
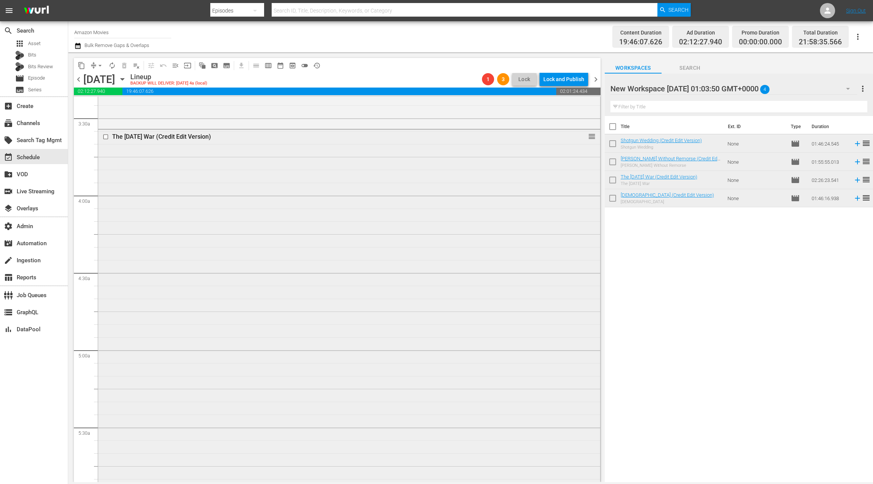
scroll to position [0, 0]
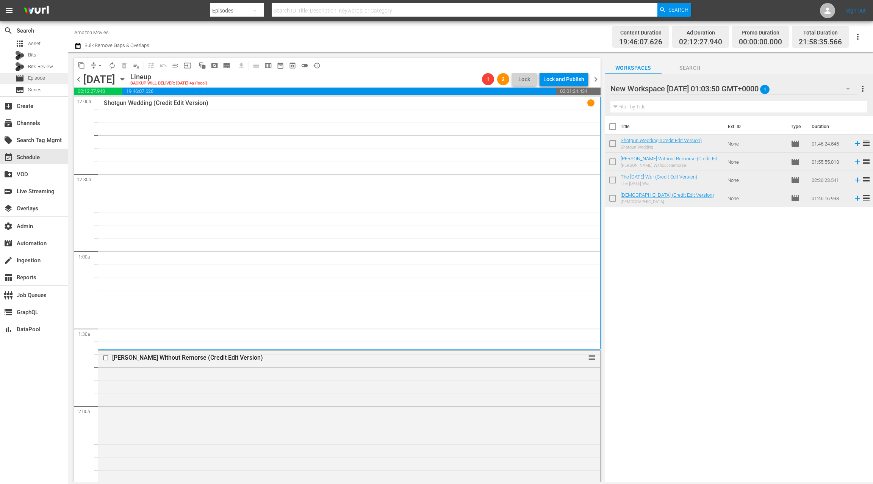
click at [49, 75] on div "movie Episode" at bounding box center [34, 78] width 68 height 11
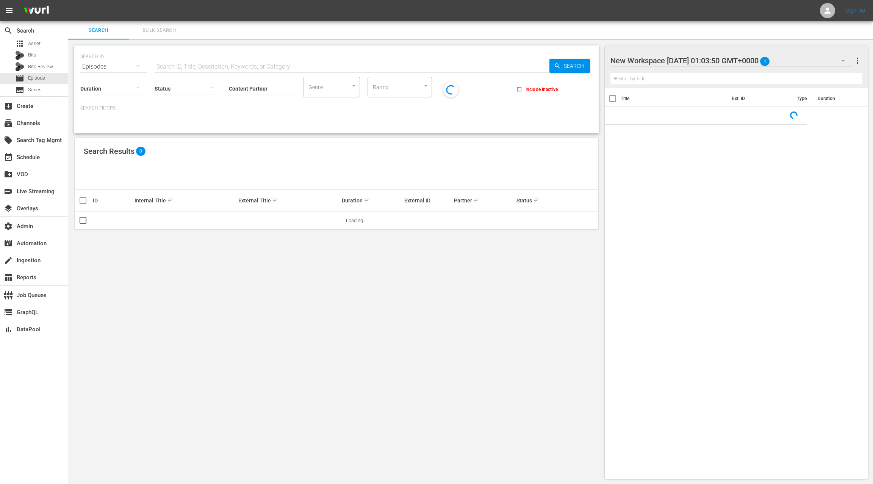
click at [163, 30] on span "Bulk Search" at bounding box center [159, 30] width 52 height 9
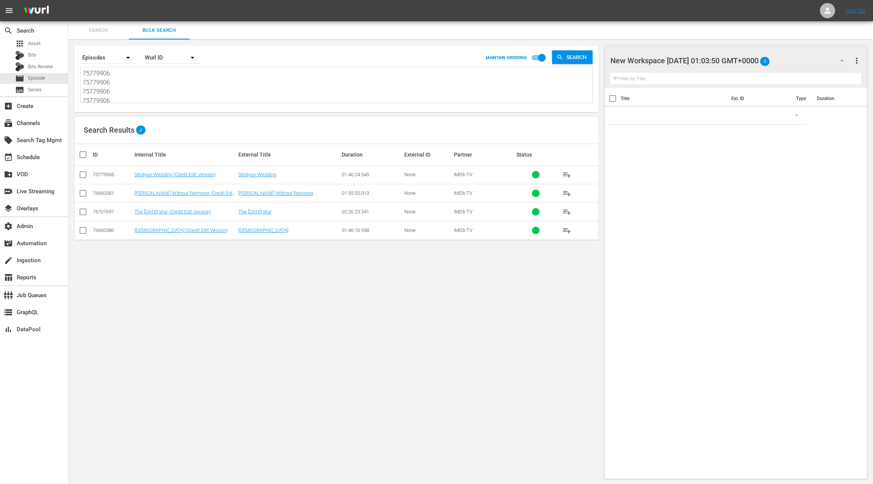
click at [166, 89] on textarea "75779906 75779906 75779906 75779906 76660381 76660381 76660381 76660381 7670769…" at bounding box center [338, 86] width 510 height 34
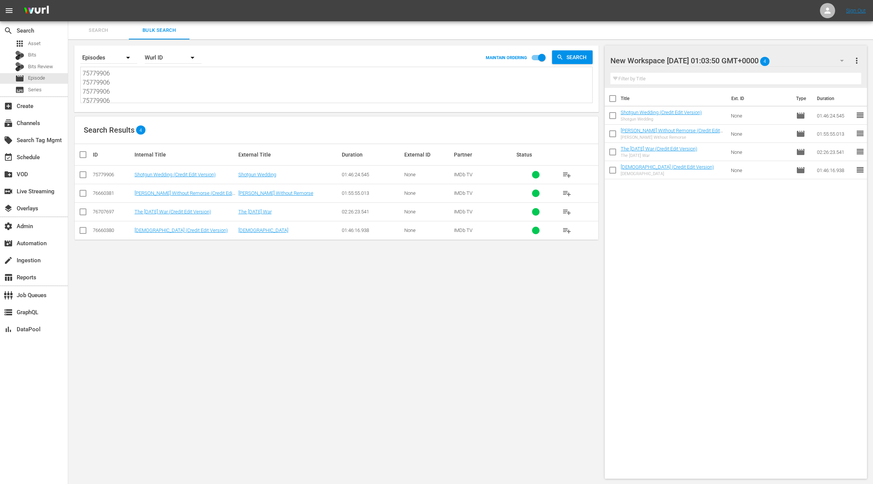
paste textarea "40299197 40299197 40299197 40299197 45600109 45600109 45600109 45600109 7928831…"
type textarea "40299197 40299197 40299197 40299197 45600109 45600109 45600109 45600109 7928831…"
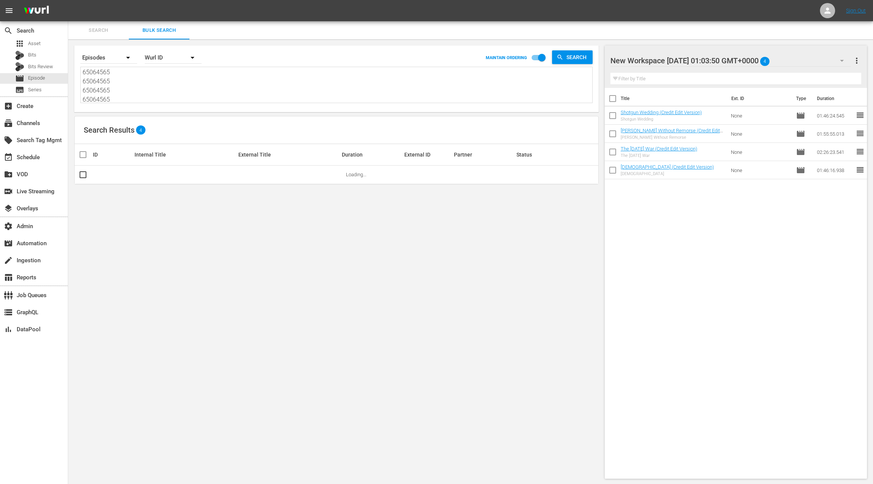
type textarea "40299197 40299197 40299197 40299197 45600109 45600109 45600109 45600109 7928831…"
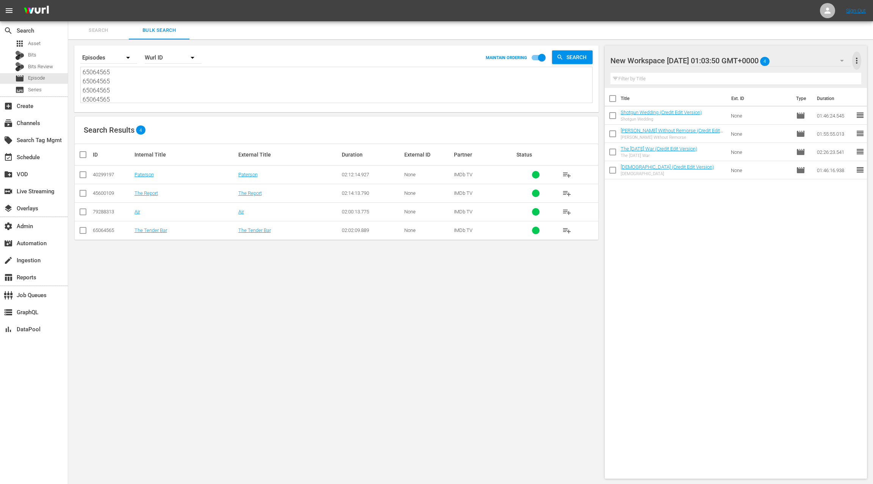
drag, startPoint x: 857, startPoint y: 64, endPoint x: 841, endPoint y: 66, distance: 15.6
click at [857, 64] on span "more_vert" at bounding box center [856, 60] width 9 height 9
drag, startPoint x: 823, startPoint y: 74, endPoint x: 718, endPoint y: 124, distance: 116.1
click at [823, 74] on div "Clear All Workspace Items" at bounding box center [807, 75] width 89 height 14
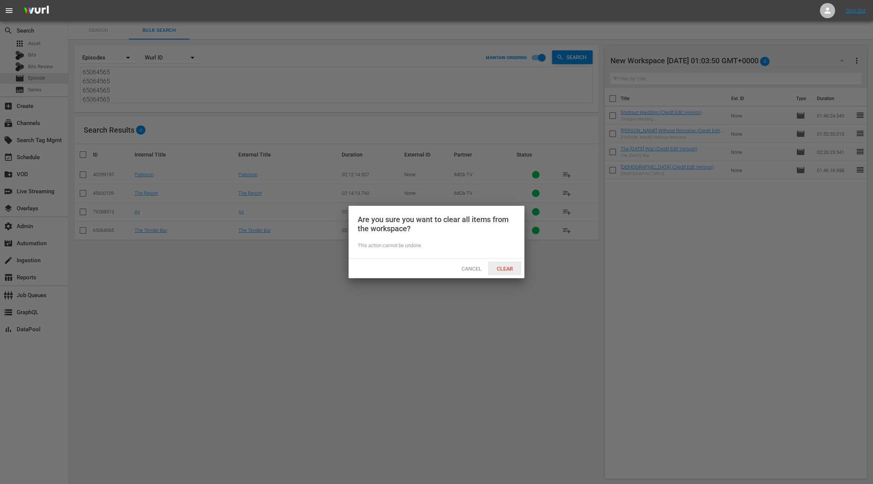
click at [511, 272] on div "Clear" at bounding box center [504, 268] width 33 height 14
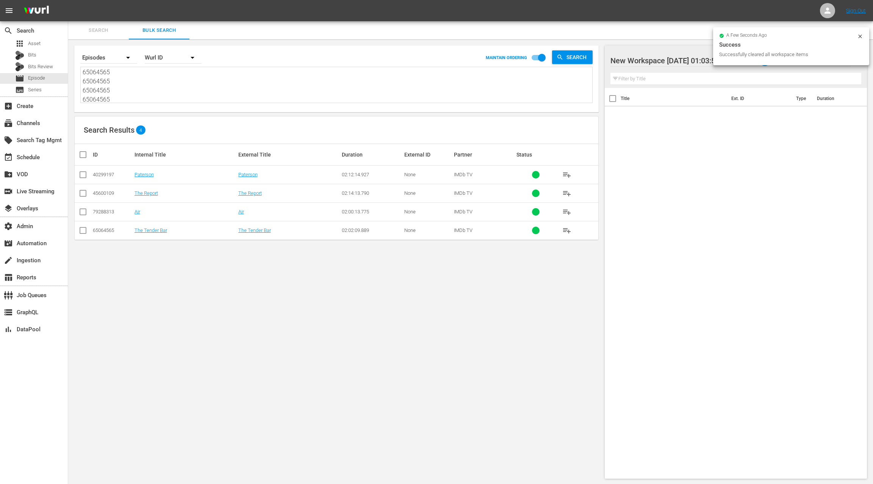
click at [85, 154] on input "checkbox" at bounding box center [85, 154] width 15 height 9
checkbox input "true"
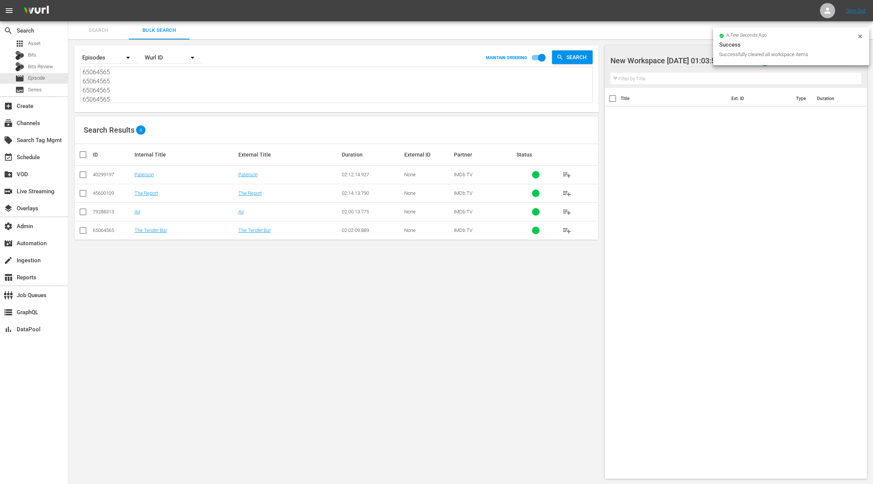
checkbox input "true"
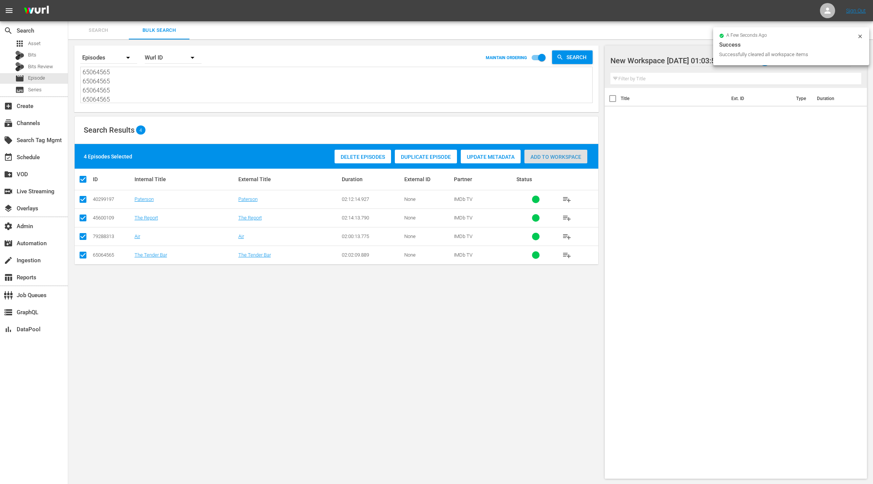
click at [557, 160] on div "Add to Workspace" at bounding box center [555, 157] width 63 height 14
click at [56, 159] on div "event_available Schedule" at bounding box center [34, 156] width 68 height 15
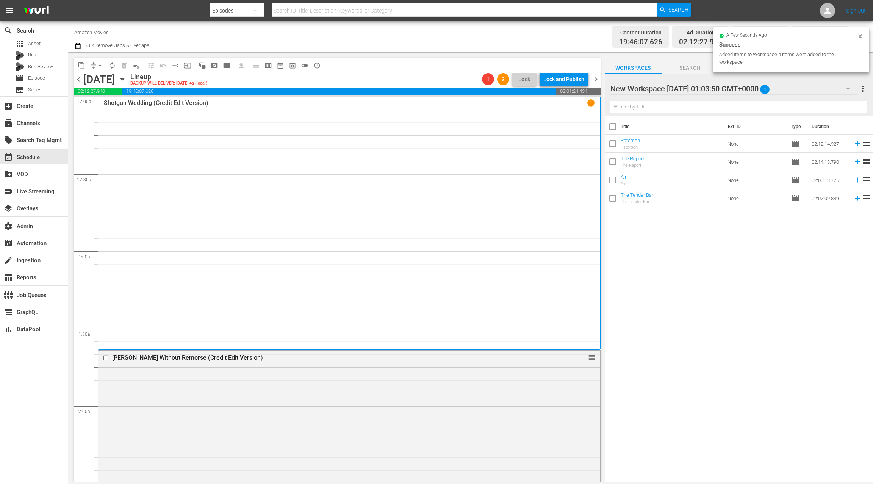
click at [595, 81] on span "chevron_right" at bounding box center [595, 79] width 9 height 9
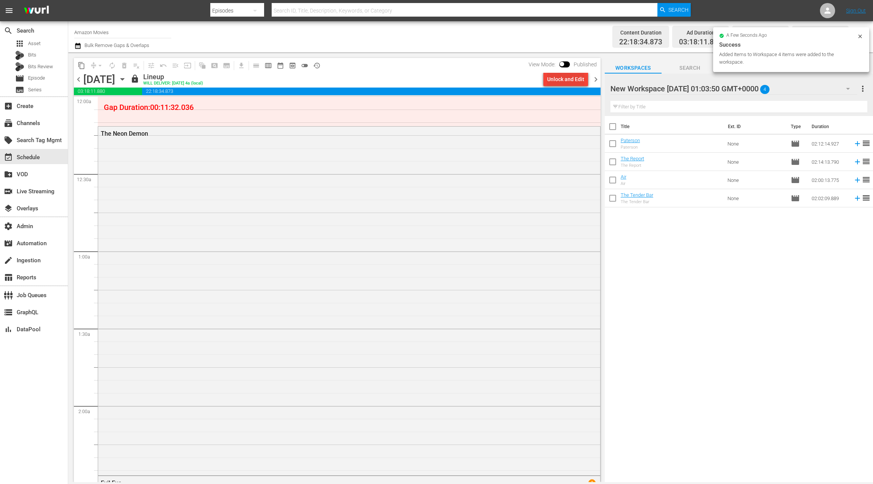
click at [582, 81] on div "Unlock and Edit" at bounding box center [565, 79] width 37 height 14
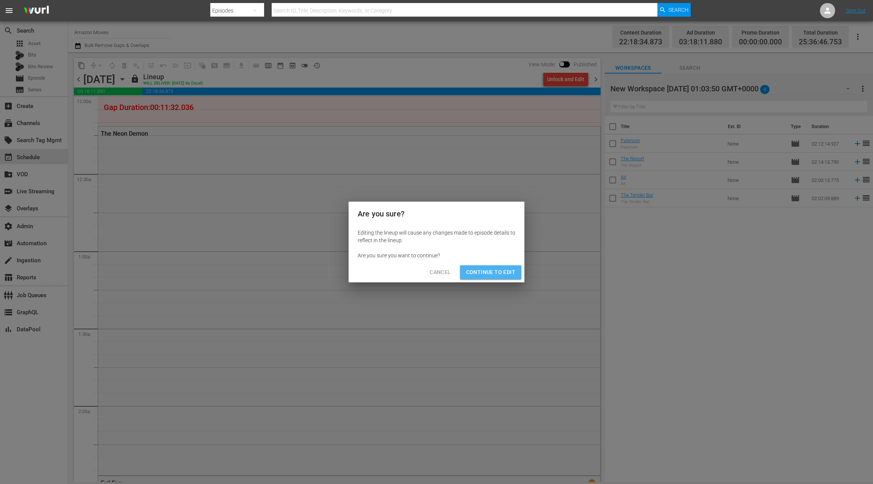
drag, startPoint x: 487, startPoint y: 272, endPoint x: 471, endPoint y: 249, distance: 27.8
click at [487, 271] on span "Continue to Edit" at bounding box center [490, 272] width 49 height 9
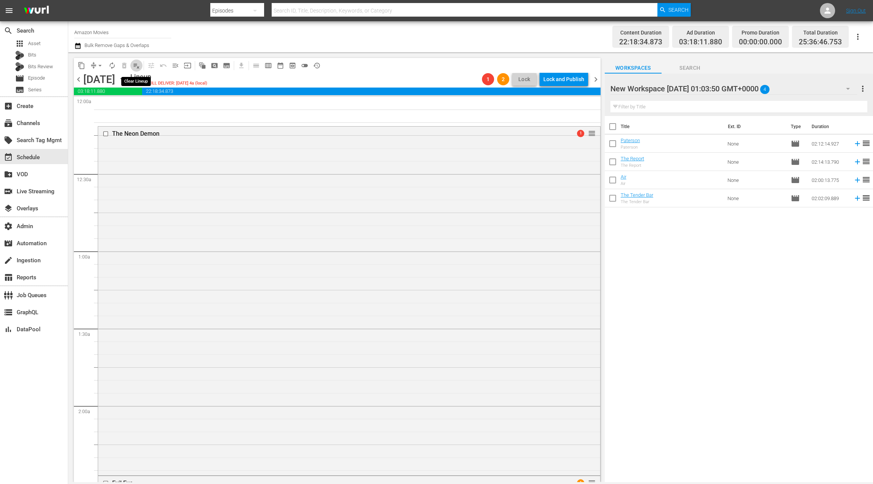
click at [138, 66] on span "playlist_remove_outlined" at bounding box center [137, 66] width 8 height 8
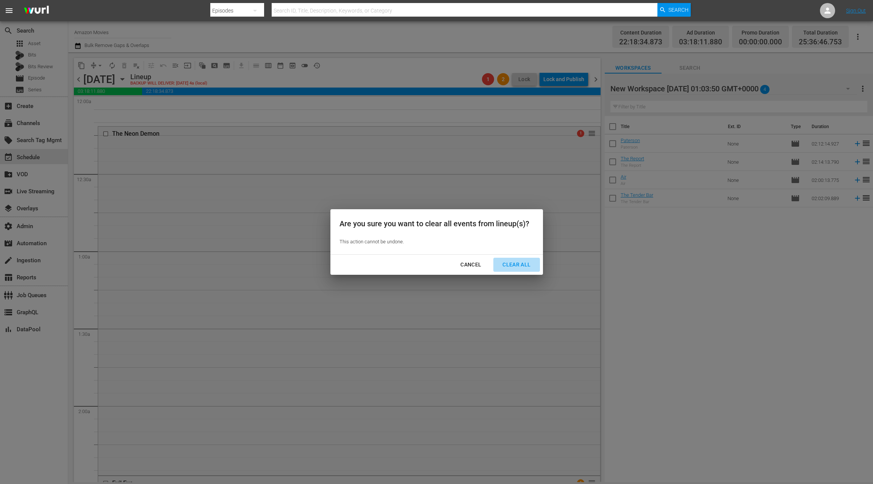
drag, startPoint x: 519, startPoint y: 267, endPoint x: 517, endPoint y: 264, distance: 3.9
click at [519, 267] on div "Clear All" at bounding box center [516, 264] width 40 height 9
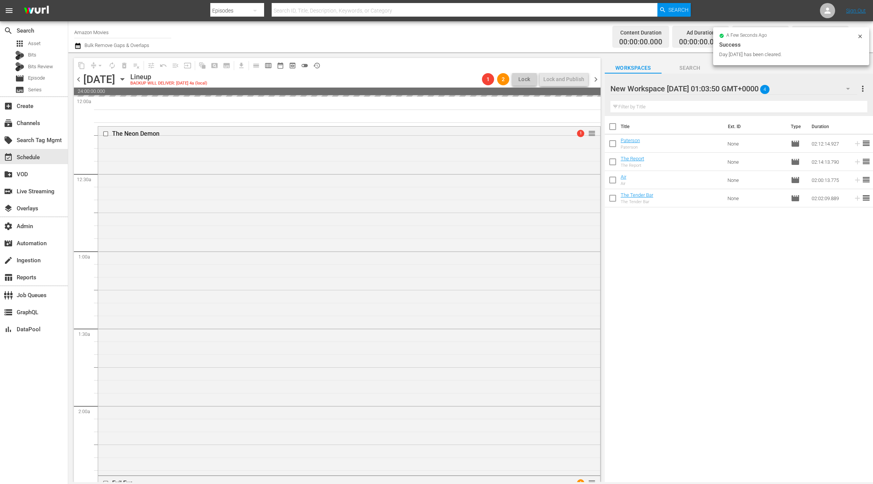
click at [614, 128] on input "checkbox" at bounding box center [613, 128] width 16 height 16
checkbox input "true"
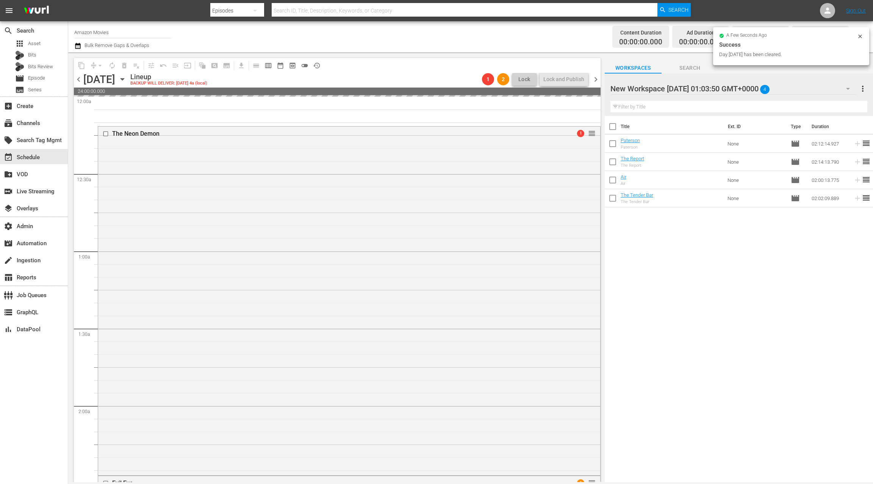
checkbox input "true"
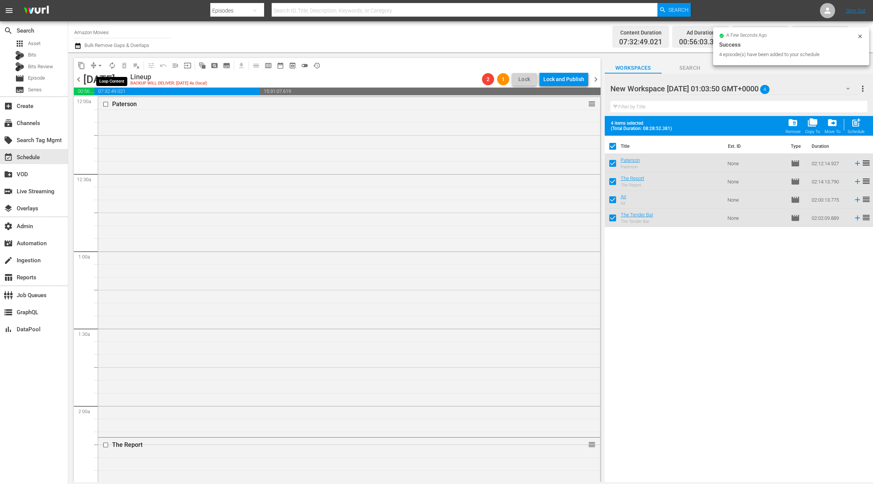
click at [114, 69] on span "autorenew_outlined" at bounding box center [112, 66] width 8 height 8
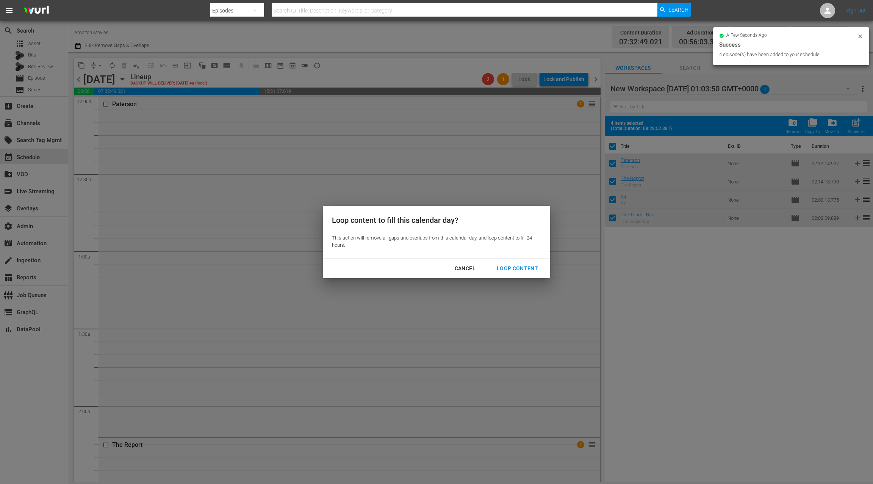
click at [513, 268] on div "Loop Content" at bounding box center [517, 268] width 53 height 9
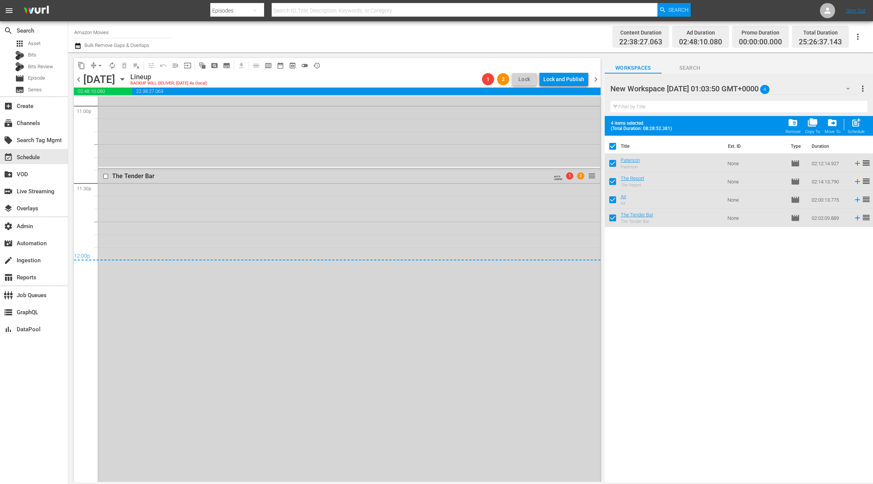
scroll to position [3548, 0]
click at [78, 46] on icon "button" at bounding box center [77, 46] width 5 height 6
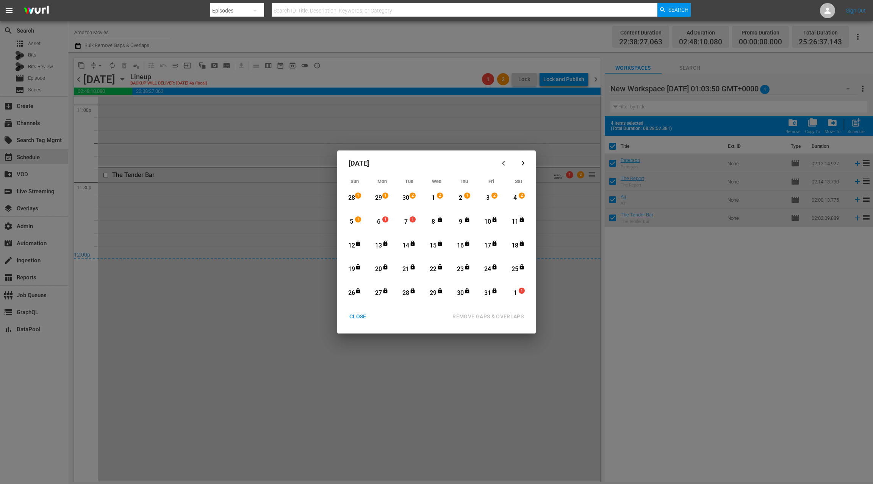
drag, startPoint x: 381, startPoint y: 222, endPoint x: 386, endPoint y: 222, distance: 5.4
click at [381, 222] on div "6" at bounding box center [378, 221] width 9 height 9
drag, startPoint x: 408, startPoint y: 223, endPoint x: 422, endPoint y: 238, distance: 20.4
click at [408, 223] on div "7" at bounding box center [405, 221] width 9 height 9
click at [477, 318] on div "REMOVE GAPS & OVERLAPS" at bounding box center [487, 316] width 83 height 9
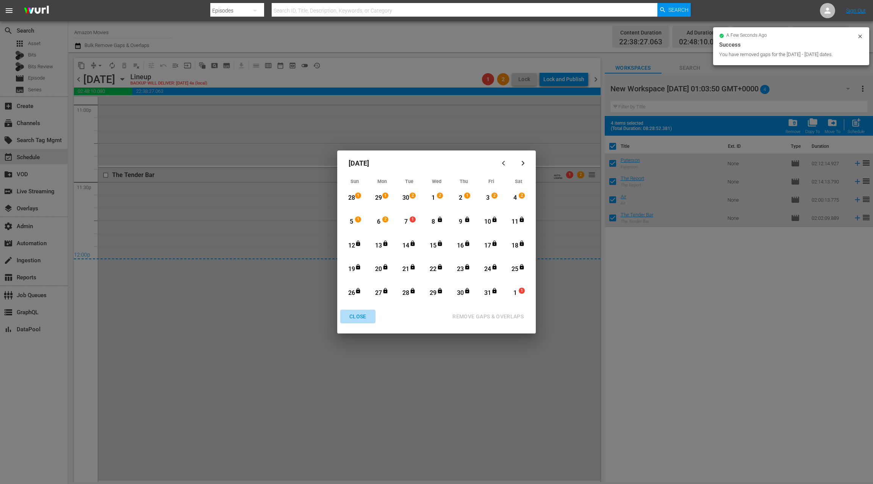
click at [363, 318] on div "CLOSE" at bounding box center [357, 316] width 29 height 9
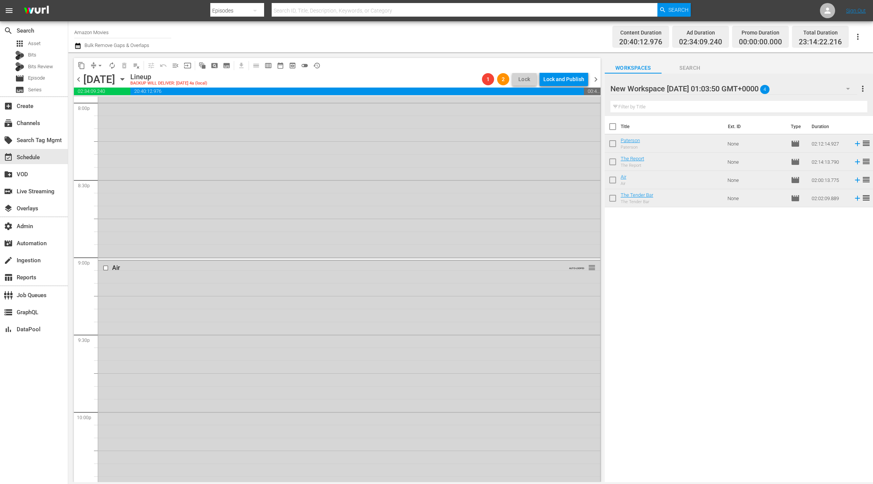
scroll to position [3488, 0]
click at [80, 48] on icon "button" at bounding box center [77, 45] width 7 height 9
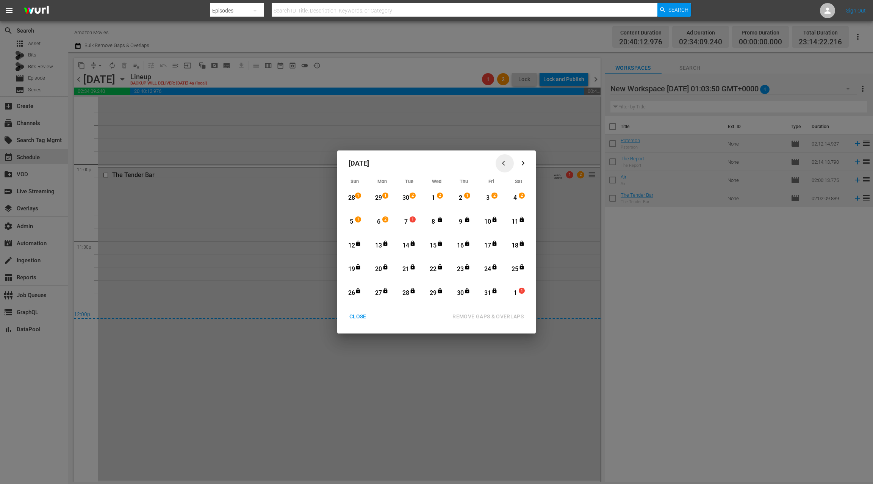
click at [501, 165] on div "button" at bounding box center [504, 163] width 9 height 6
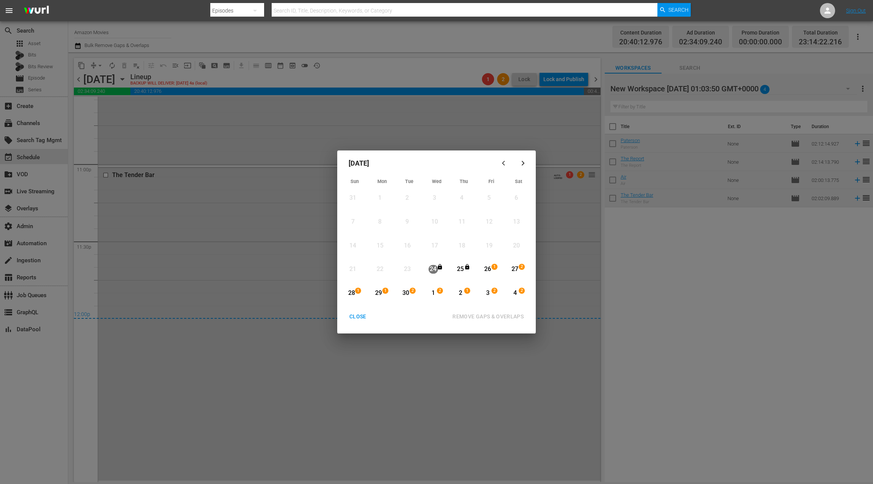
click at [490, 269] on div "26" at bounding box center [487, 269] width 9 height 9
click at [523, 163] on icon "button" at bounding box center [522, 163] width 3 height 5
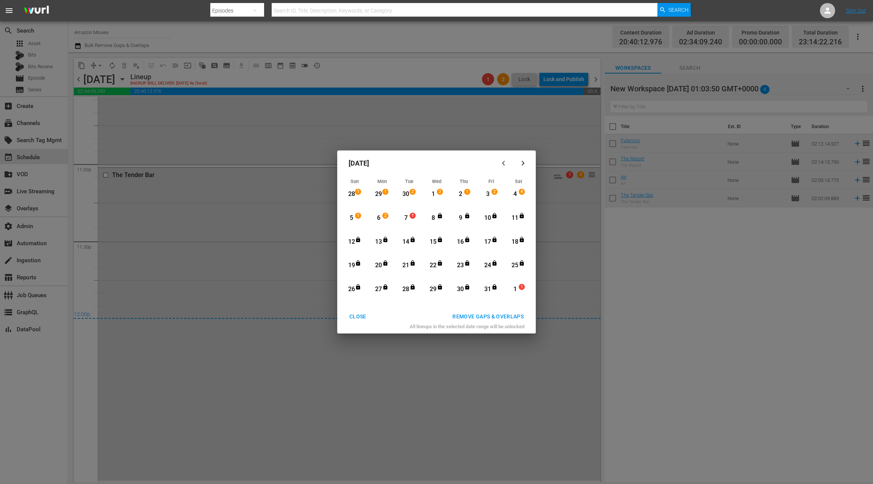
click at [408, 216] on div "7" at bounding box center [405, 218] width 9 height 9
click at [491, 315] on div "REMOVE GAPS & OVERLAPS" at bounding box center [487, 316] width 83 height 9
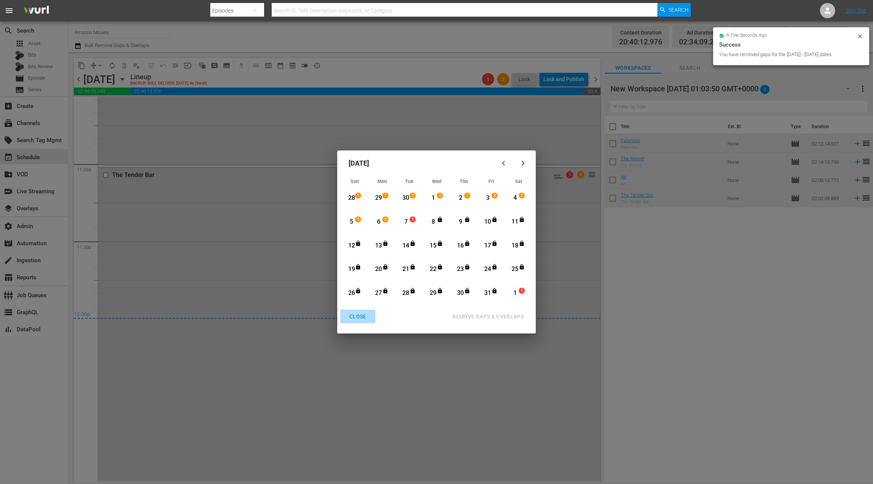
click at [361, 315] on div "CLOSE" at bounding box center [357, 316] width 29 height 9
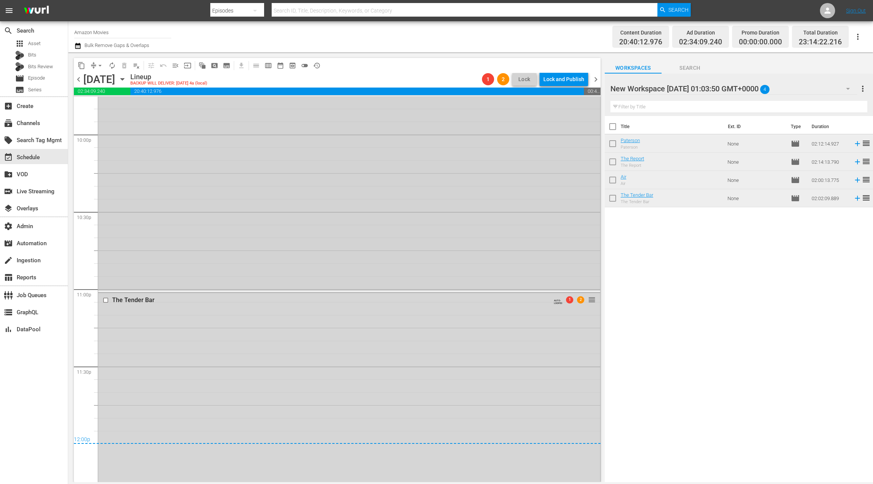
scroll to position [3377, 0]
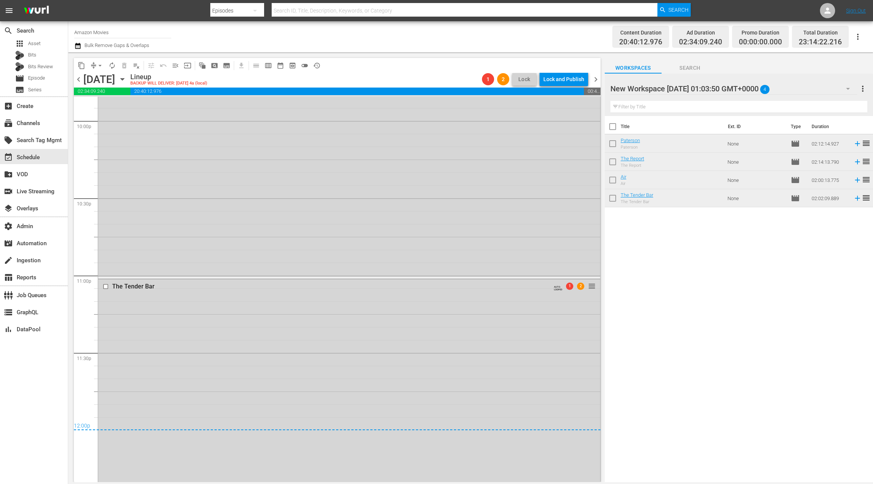
click at [416, 291] on div "The Tender Bar AUTO-LOOPED 1 2 reorder" at bounding box center [349, 286] width 502 height 14
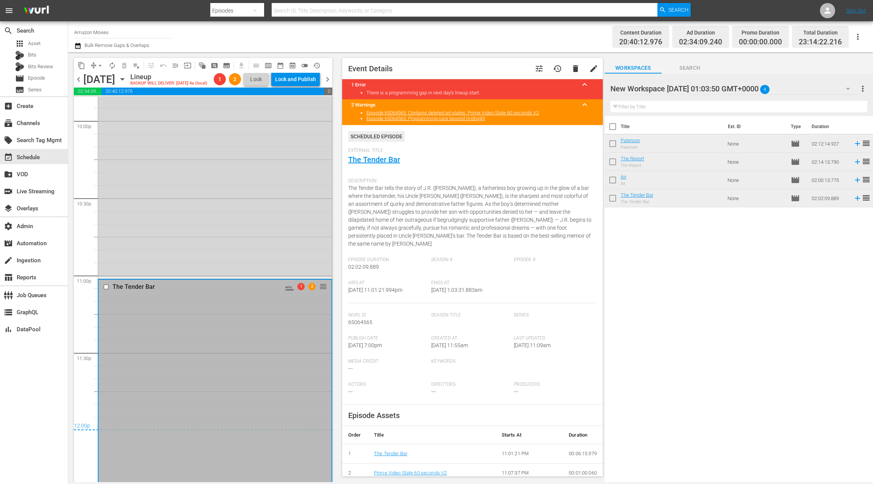
click at [328, 80] on span "chevron_right" at bounding box center [327, 79] width 9 height 9
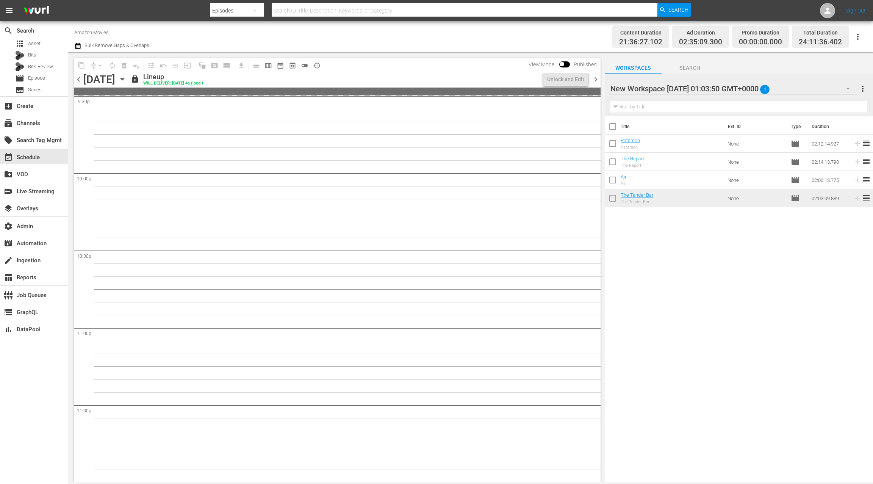
scroll to position [3364, 0]
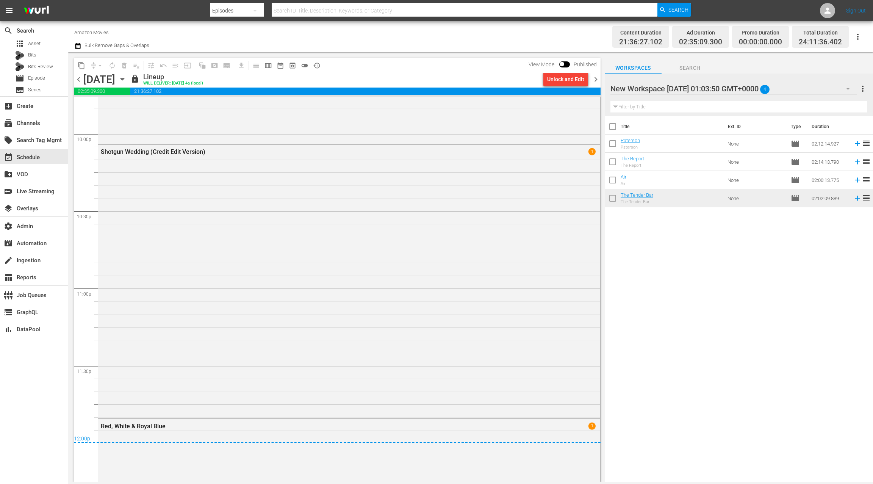
click at [554, 78] on div "Unlock and Edit" at bounding box center [565, 79] width 37 height 14
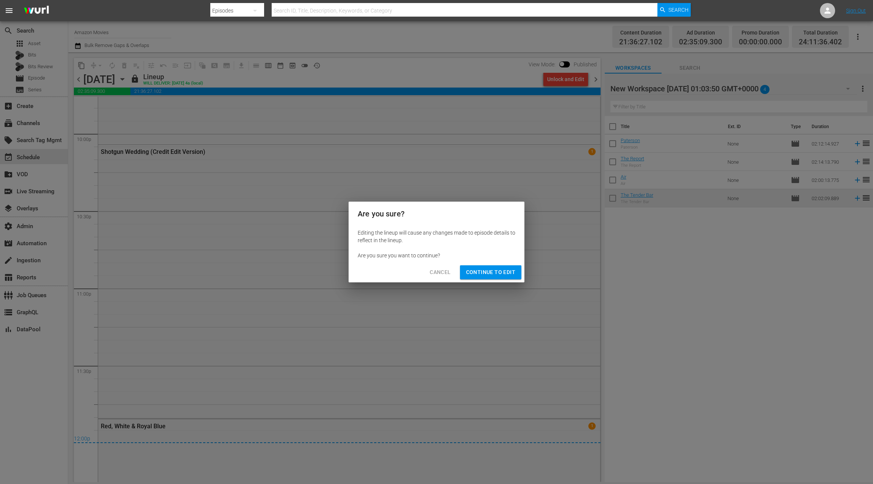
click at [505, 272] on span "Continue to Edit" at bounding box center [490, 272] width 49 height 9
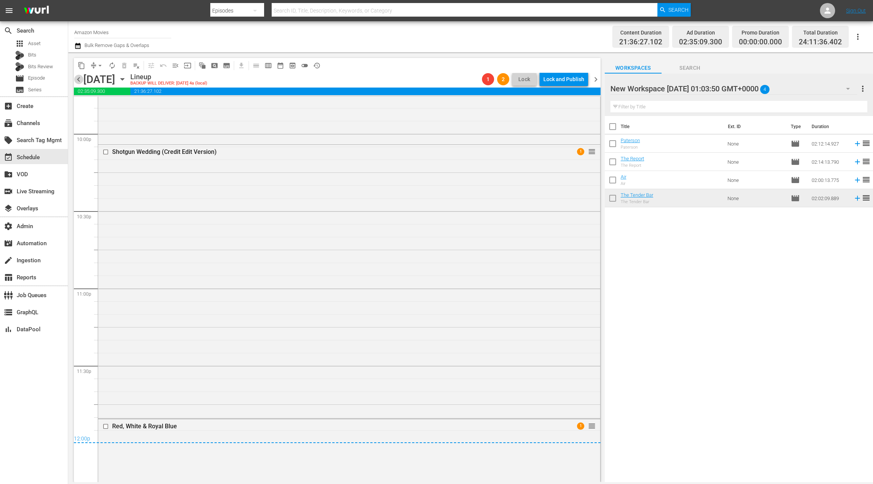
click at [80, 81] on span "chevron_left" at bounding box center [78, 79] width 9 height 9
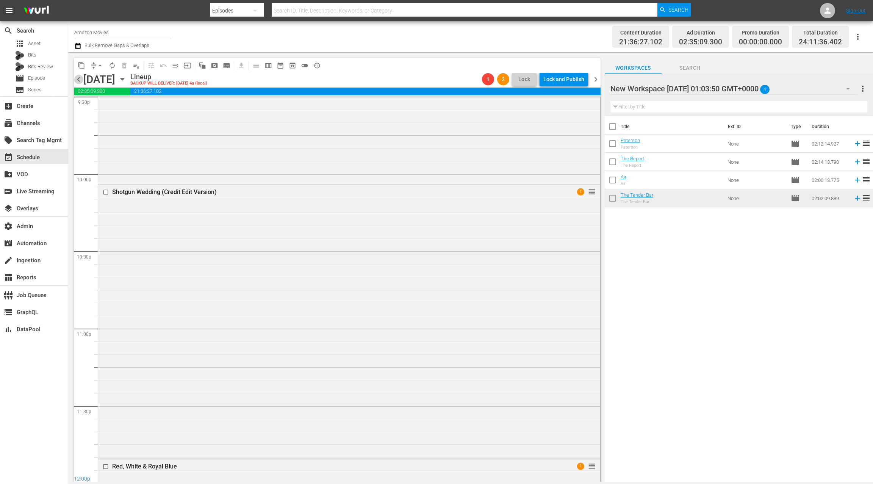
click at [80, 81] on span "chevron_left" at bounding box center [78, 79] width 9 height 9
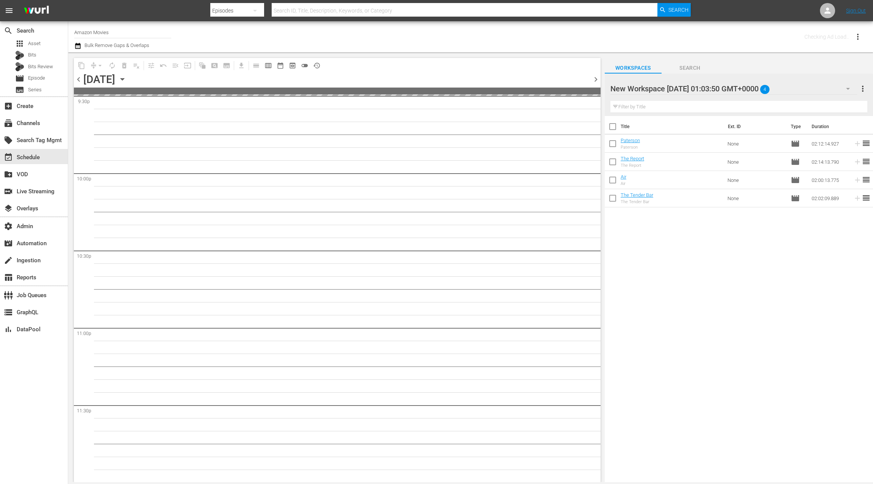
click at [80, 81] on span "chevron_left" at bounding box center [78, 79] width 9 height 9
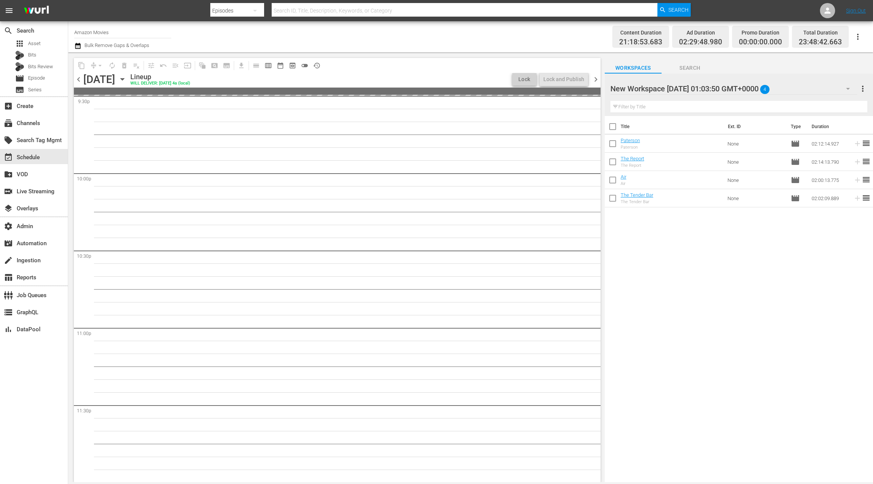
click at [80, 81] on span "chevron_left" at bounding box center [78, 79] width 9 height 9
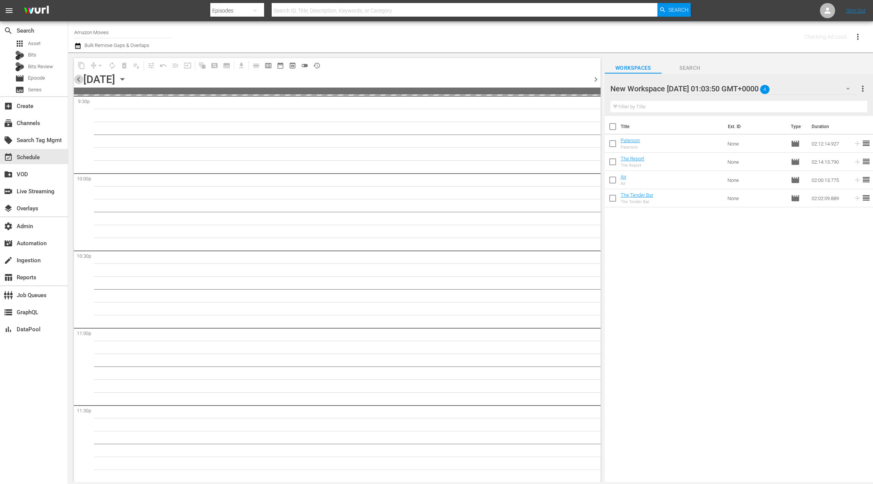
scroll to position [3324, 0]
click at [80, 81] on span "chevron_left" at bounding box center [78, 79] width 9 height 9
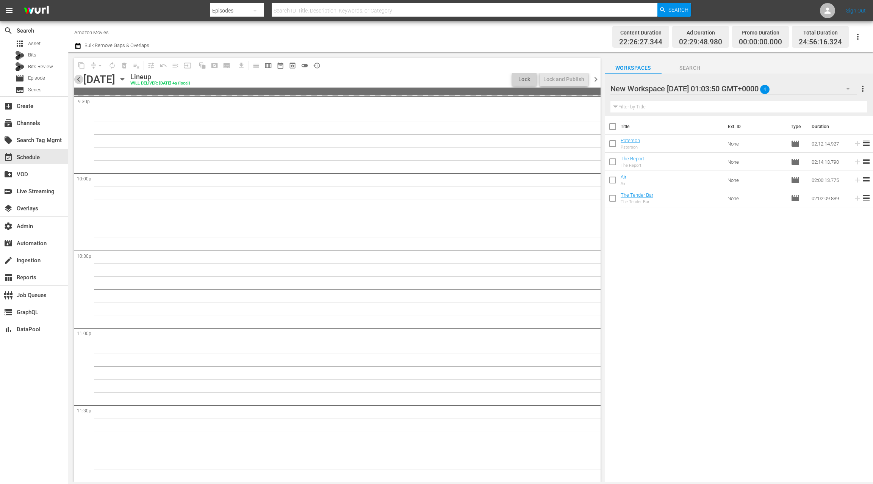
click at [80, 81] on span "chevron_left" at bounding box center [78, 79] width 9 height 9
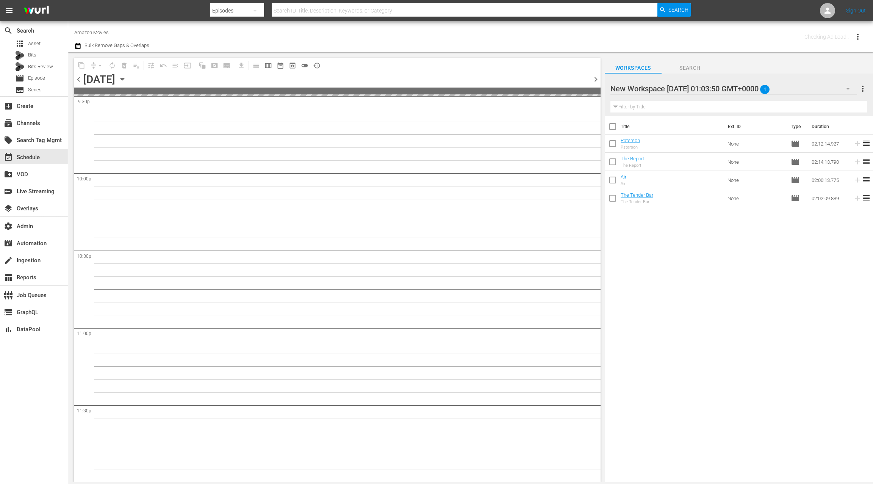
scroll to position [3324, 0]
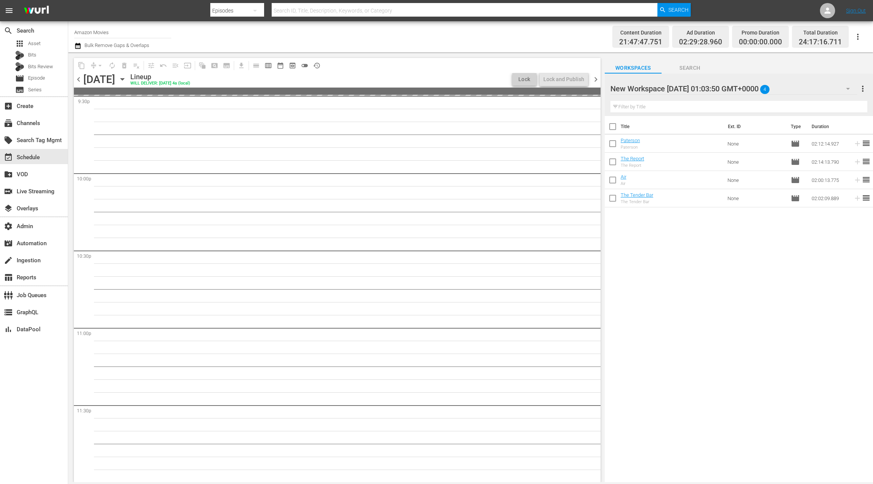
click at [80, 81] on span "chevron_left" at bounding box center [78, 79] width 9 height 9
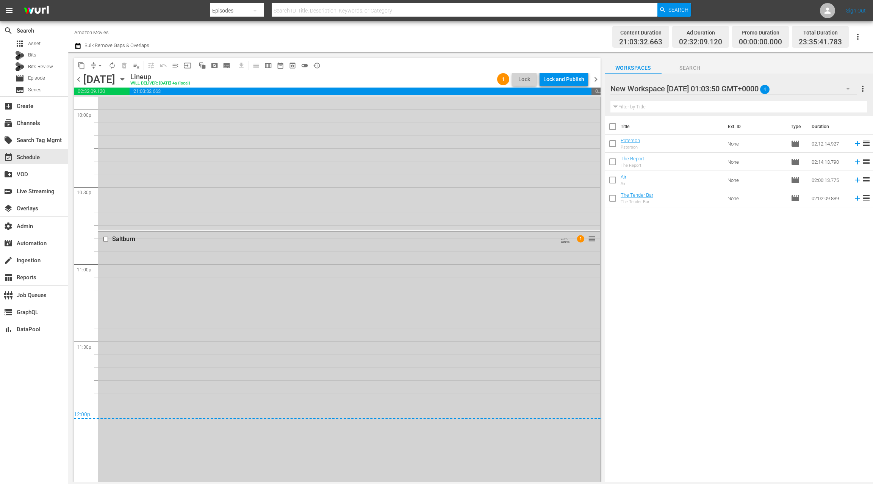
scroll to position [3511, 0]
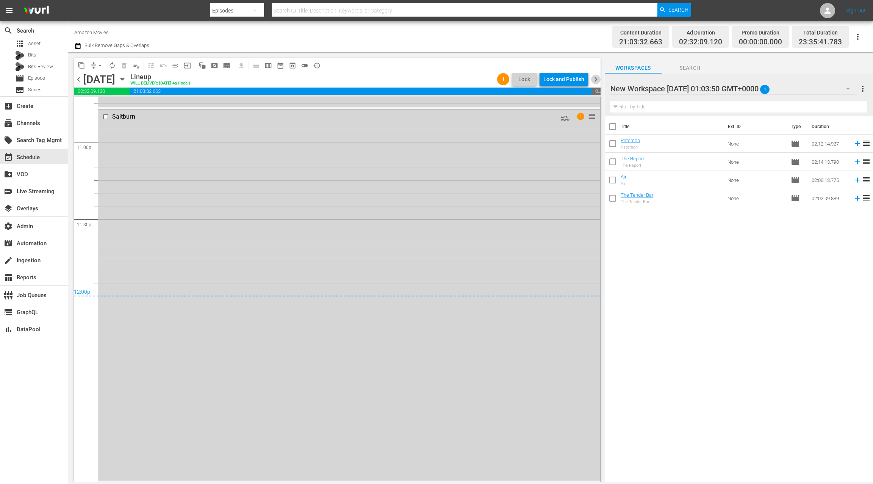
click at [596, 81] on span "chevron_right" at bounding box center [595, 79] width 9 height 9
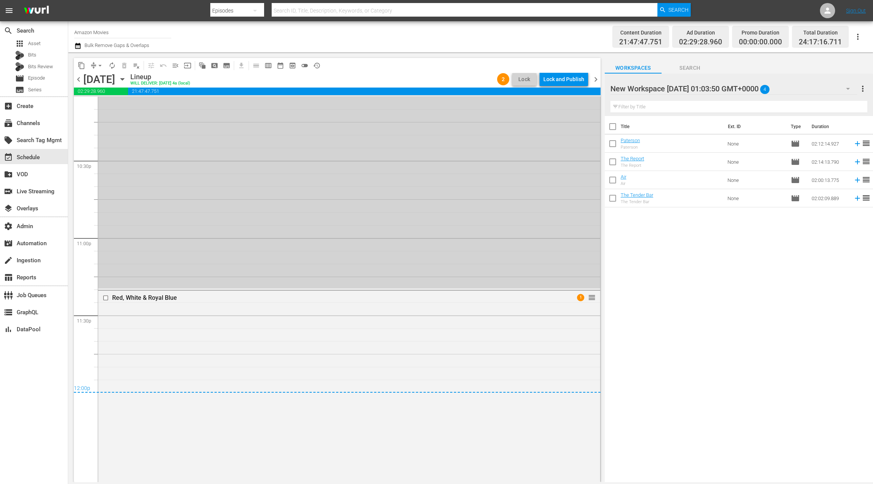
scroll to position [3429, 0]
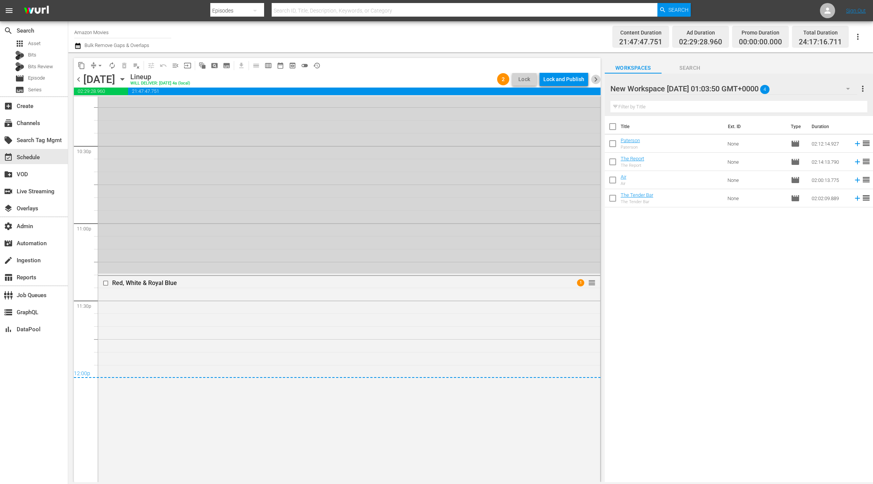
click at [596, 81] on span "chevron_right" at bounding box center [595, 79] width 9 height 9
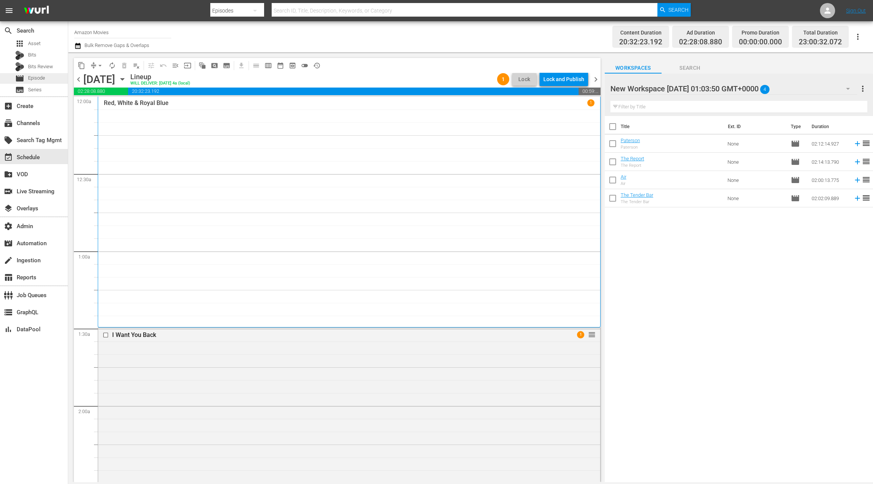
click at [52, 81] on div "movie Episode" at bounding box center [34, 78] width 68 height 11
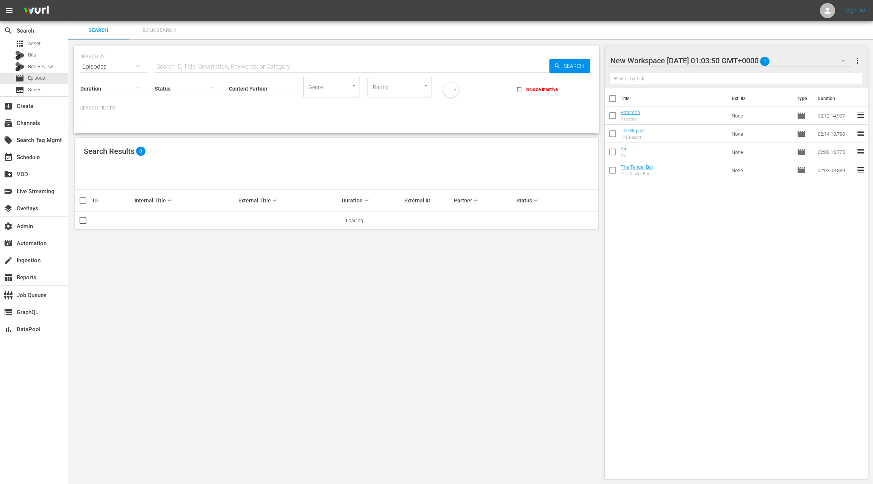
click at [151, 31] on span "Bulk Search" at bounding box center [159, 30] width 52 height 9
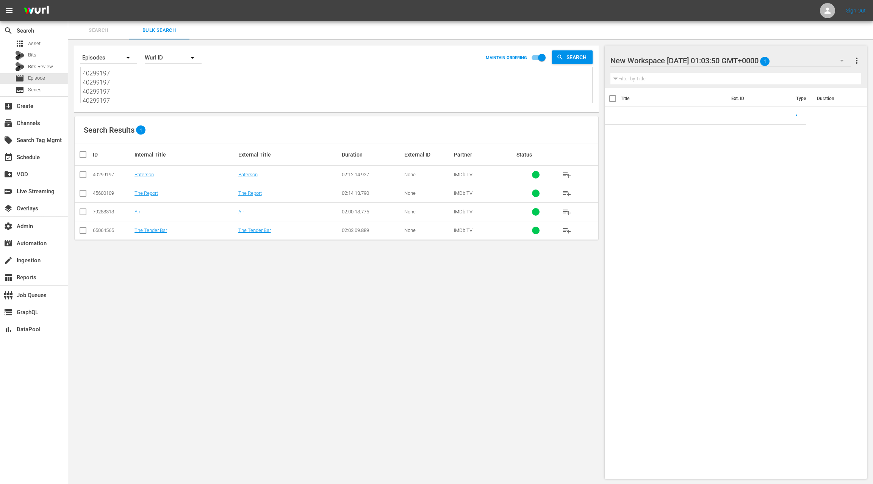
click at [175, 86] on textarea "40299197 40299197 40299197 40299197 45600109 45600109 45600109 45600109 7928831…" at bounding box center [338, 86] width 510 height 34
paste textarea "84624213 84624213 84624213 84624213 57436320 57436320 57436320 57436320 7666043…"
type textarea "84624213 84624213 84624213 84624213 57436320 57436320 57436320 57436320 7666043…"
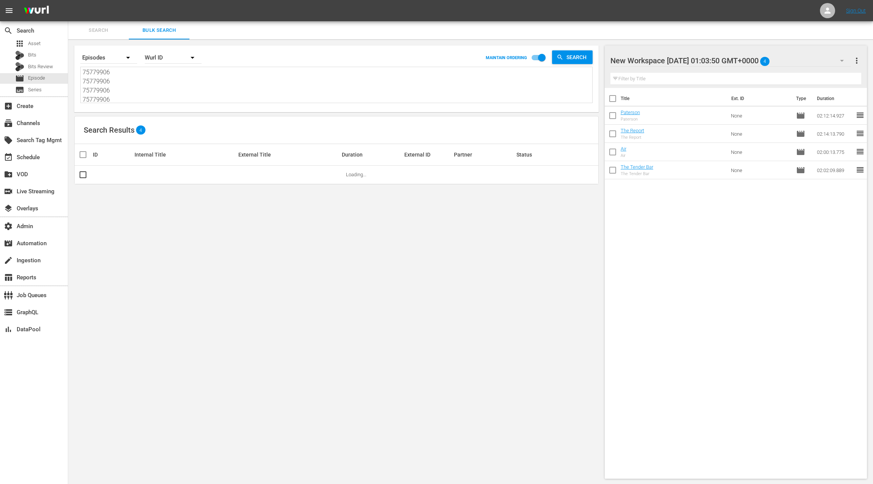
type textarea "84624213 84624213 84624213 84624213 57436320 57436320 57436320 57436320 7666043…"
click at [857, 59] on span "more_vert" at bounding box center [856, 60] width 9 height 9
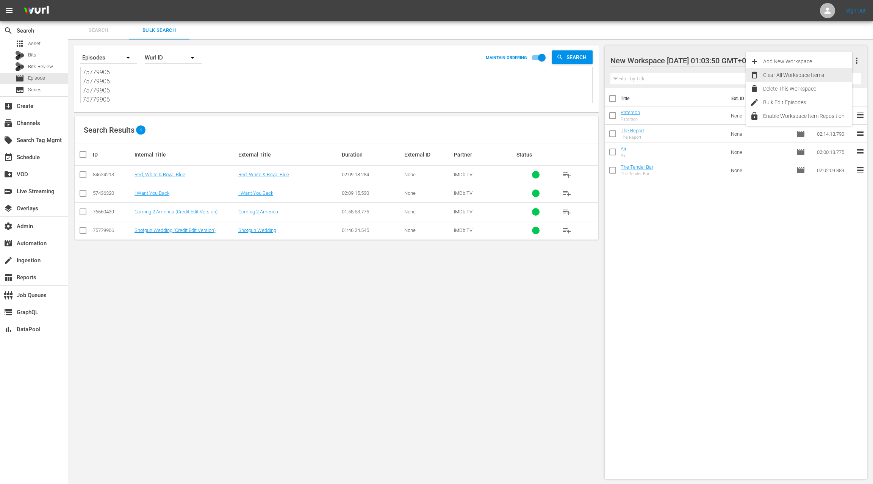
click at [803, 79] on div "Clear All Workspace Items" at bounding box center [807, 75] width 89 height 14
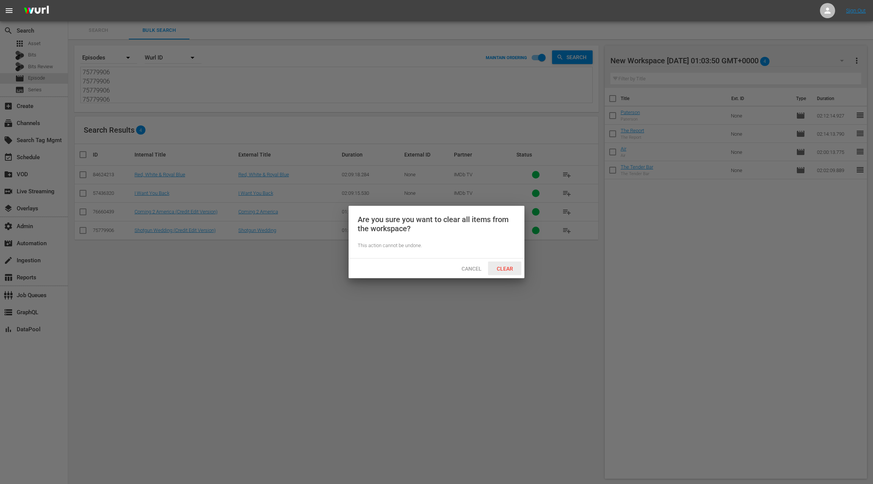
click at [510, 269] on span "Clear" at bounding box center [505, 269] width 28 height 6
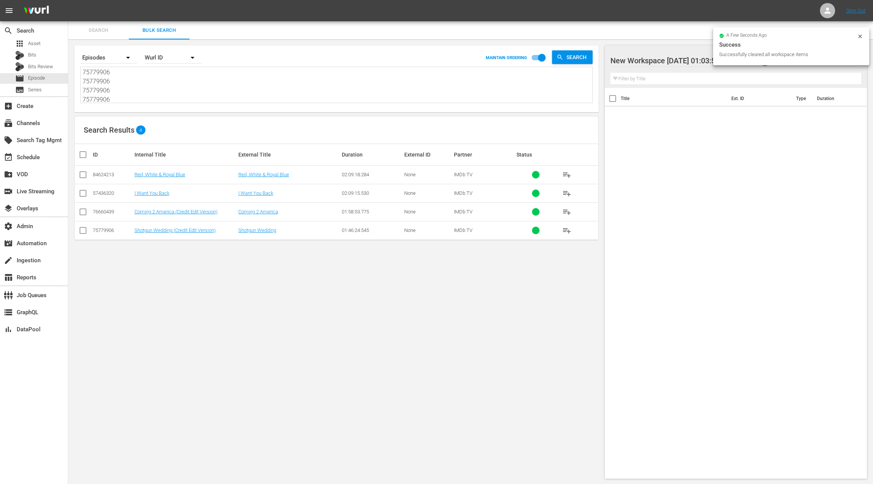
click at [84, 156] on input "checkbox" at bounding box center [85, 154] width 15 height 9
checkbox input "true"
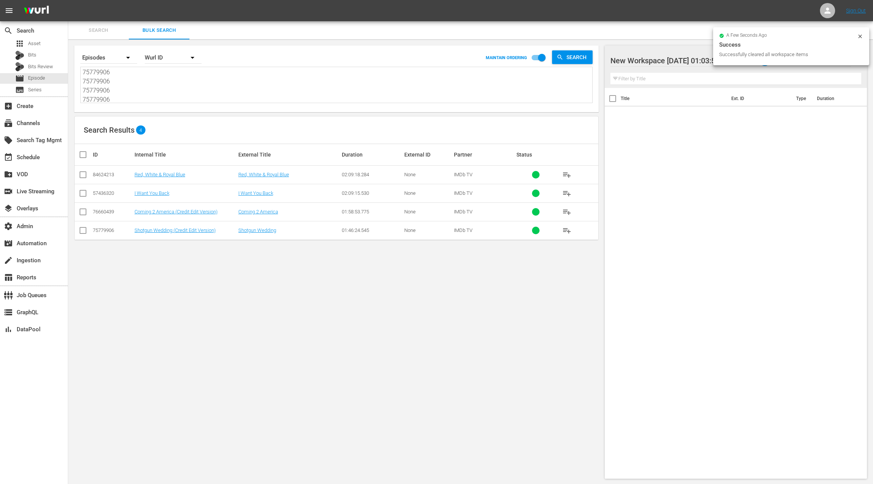
checkbox input "true"
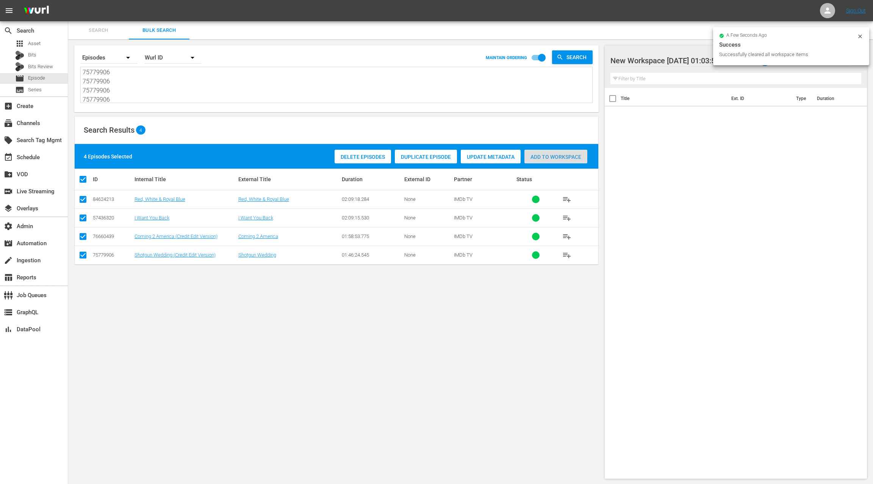
click at [545, 160] on div "Add to Workspace" at bounding box center [555, 157] width 63 height 14
click at [50, 157] on div "event_available Schedule" at bounding box center [34, 156] width 68 height 15
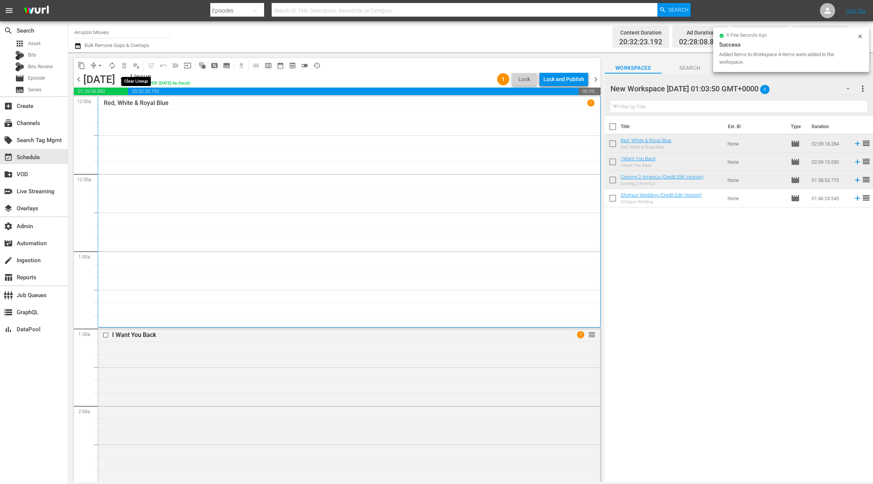
click at [137, 67] on span "playlist_remove_outlined" at bounding box center [137, 66] width 8 height 8
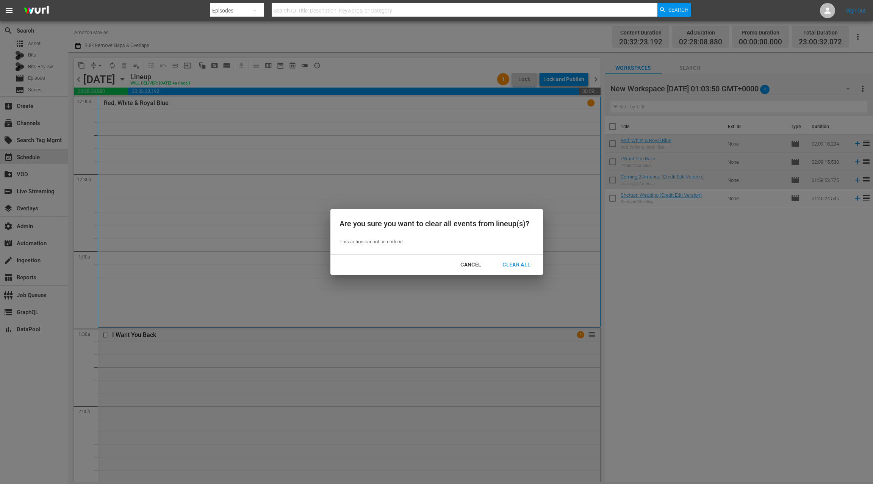
click at [504, 264] on div "Clear All" at bounding box center [516, 264] width 40 height 9
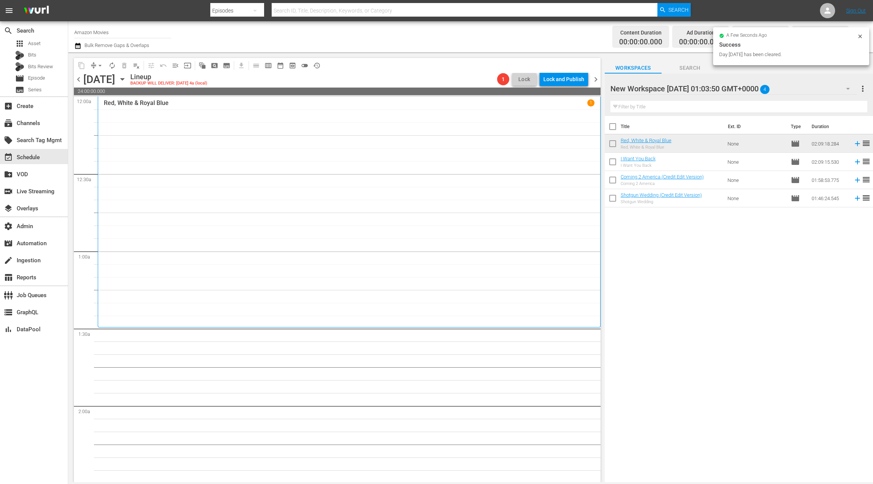
click at [612, 128] on input "checkbox" at bounding box center [613, 128] width 16 height 16
checkbox input "true"
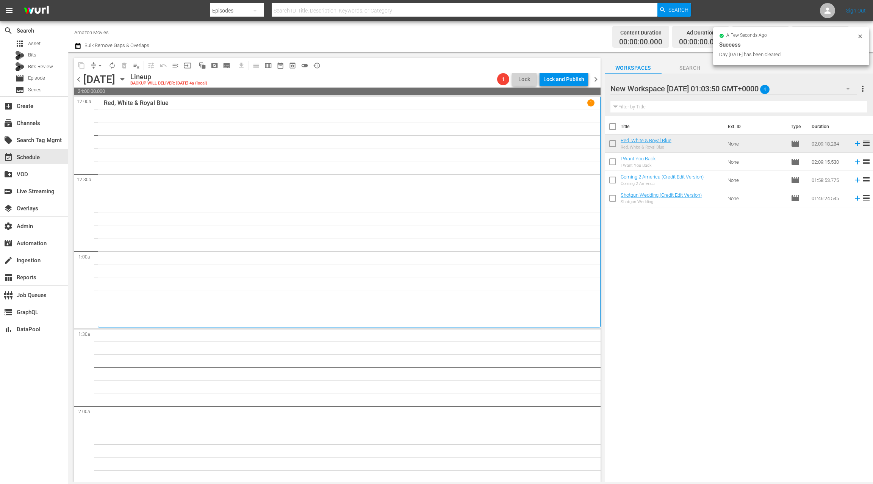
checkbox input "true"
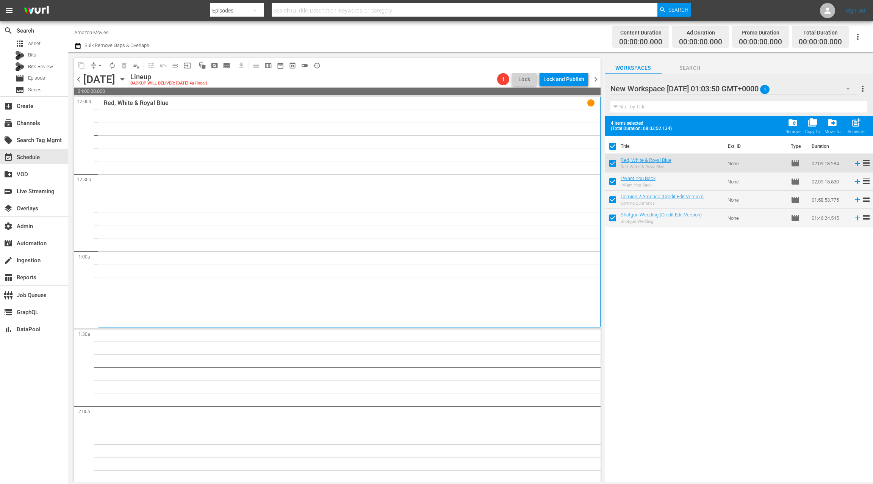
click at [78, 79] on span "chevron_left" at bounding box center [78, 79] width 9 height 9
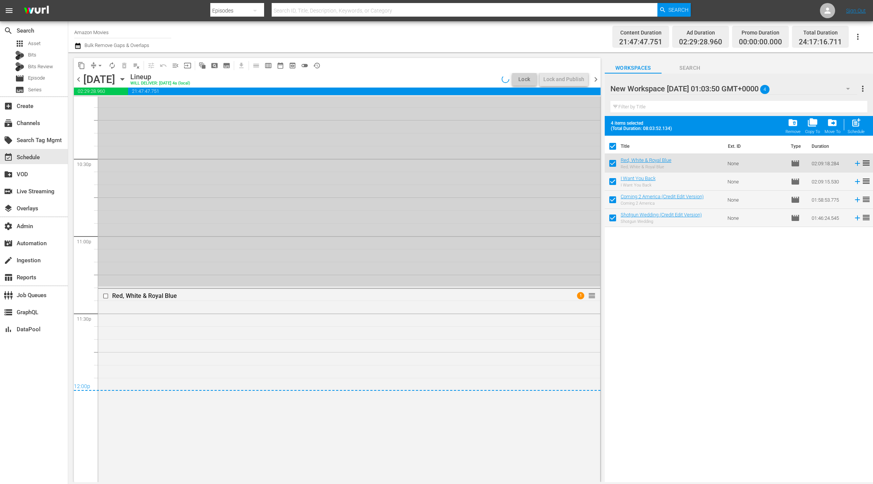
scroll to position [3555, 0]
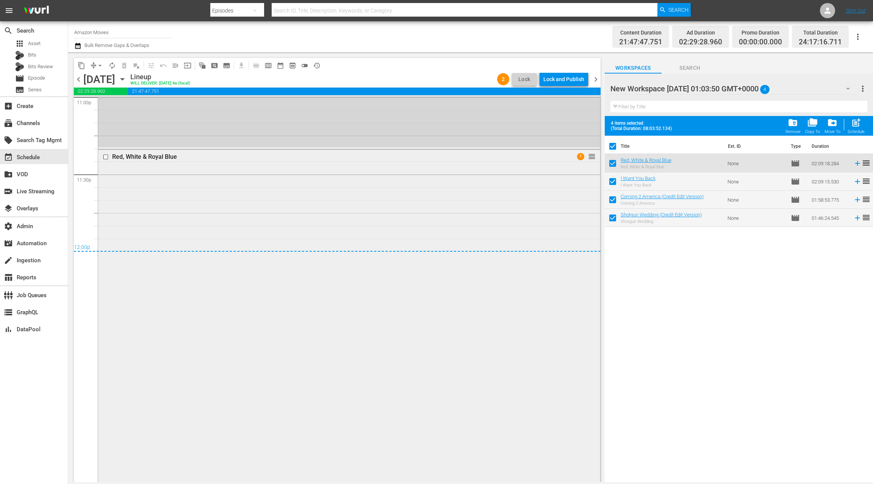
click at [304, 263] on div "Red, White & Royal Blue 1 reorder" at bounding box center [349, 315] width 502 height 331
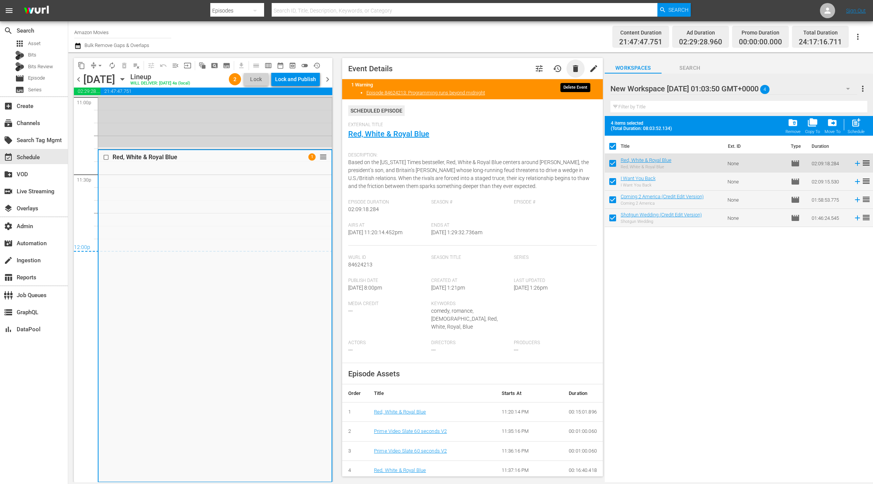
click at [576, 71] on span "delete" at bounding box center [575, 68] width 9 height 9
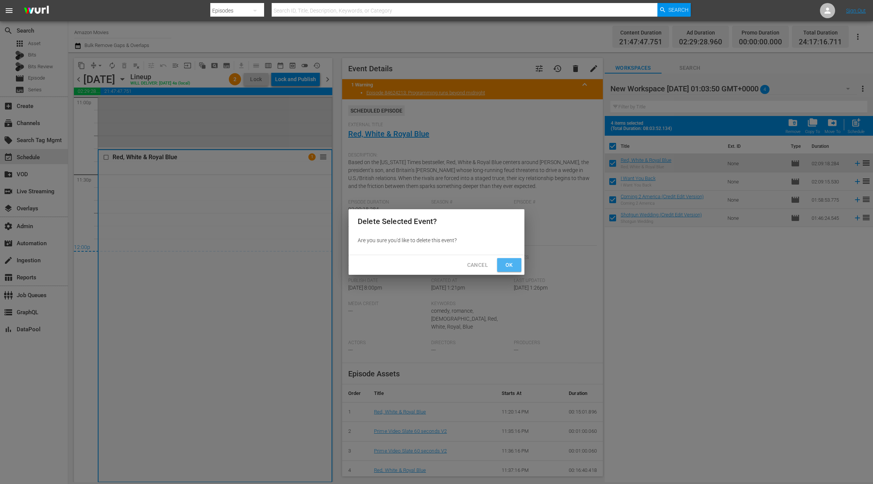
drag, startPoint x: 513, startPoint y: 266, endPoint x: 537, endPoint y: 247, distance: 30.5
click at [513, 266] on span "Ok" at bounding box center [509, 264] width 12 height 9
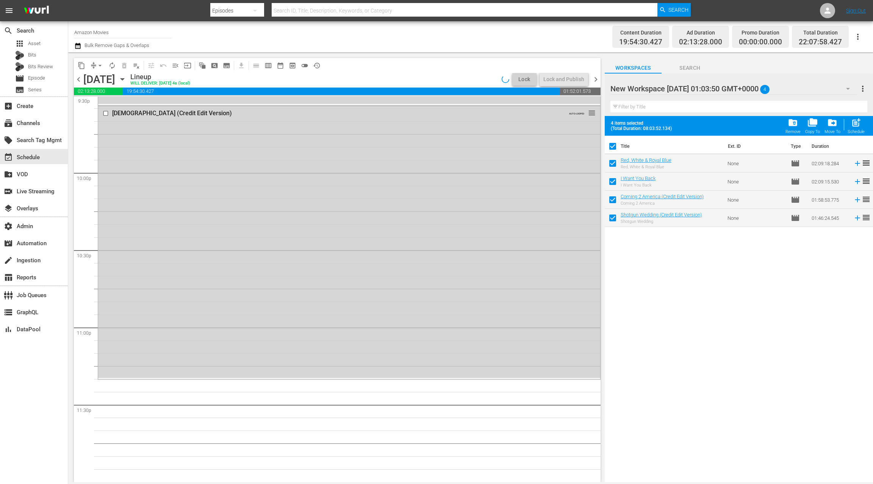
scroll to position [3325, 0]
click at [596, 82] on span "chevron_right" at bounding box center [595, 79] width 9 height 9
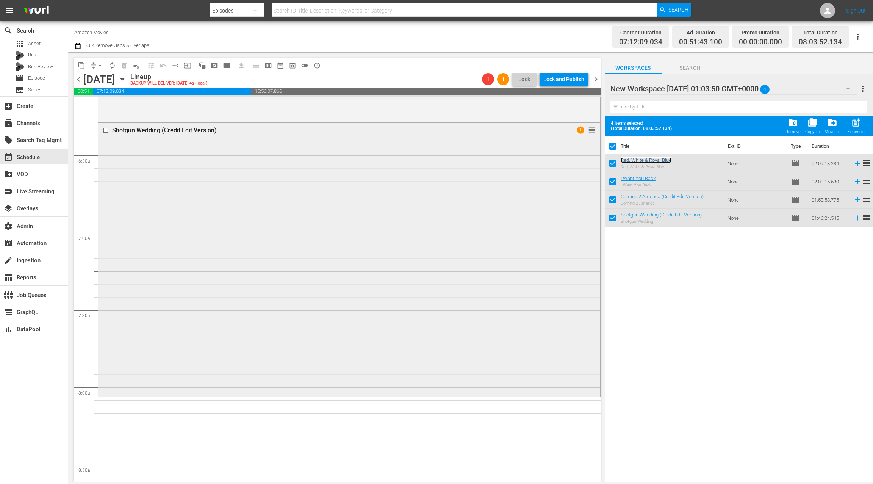
scroll to position [905, 0]
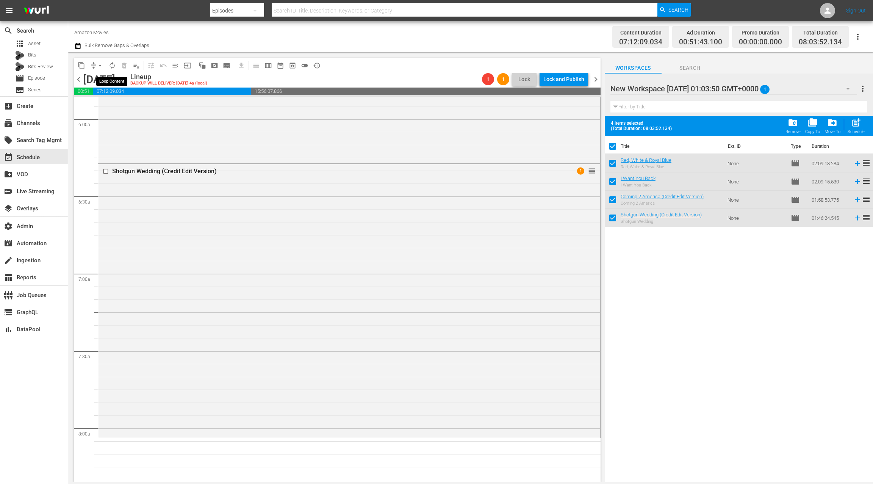
click at [113, 63] on span "autorenew_outlined" at bounding box center [112, 66] width 8 height 8
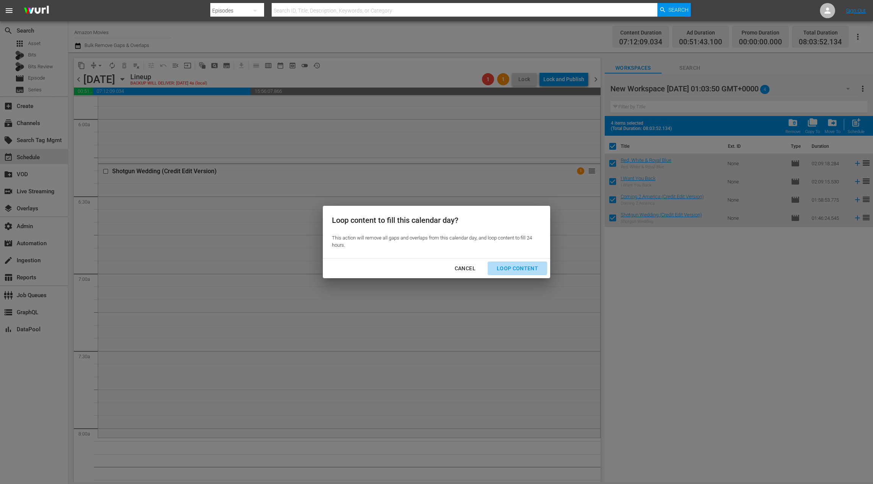
click at [518, 266] on div "Loop Content" at bounding box center [517, 268] width 53 height 9
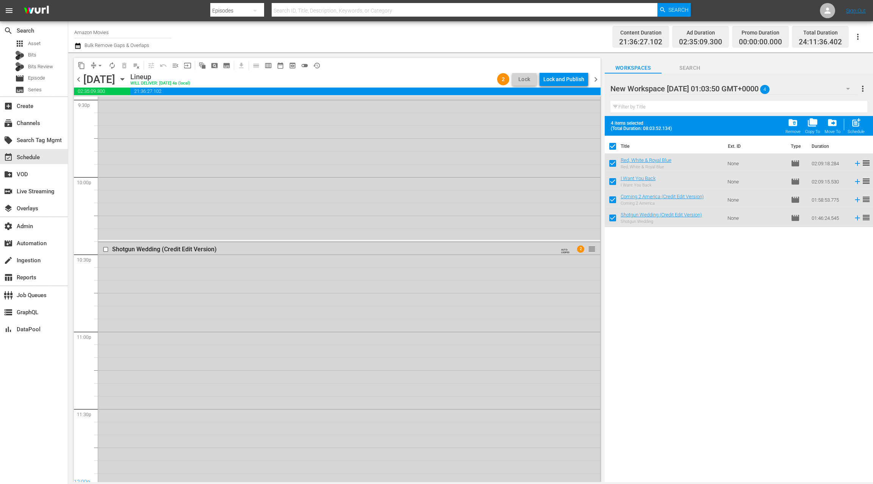
scroll to position [3355, 0]
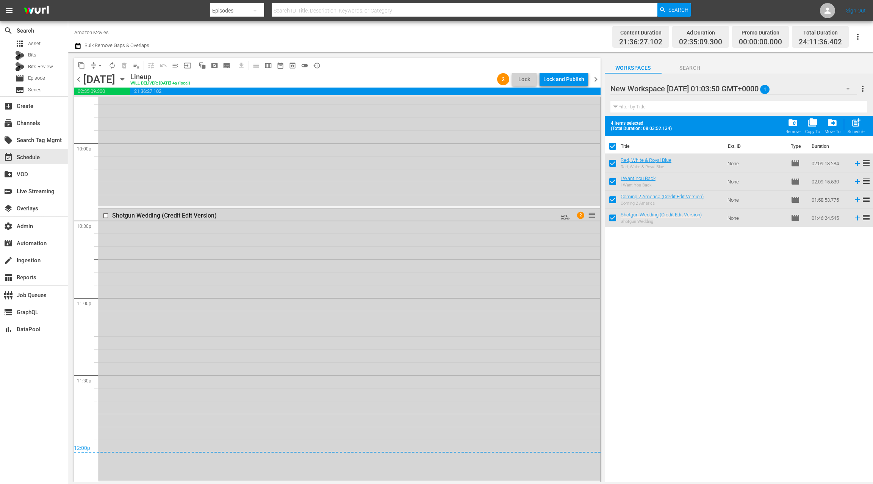
click at [81, 49] on button "button" at bounding box center [78, 45] width 9 height 9
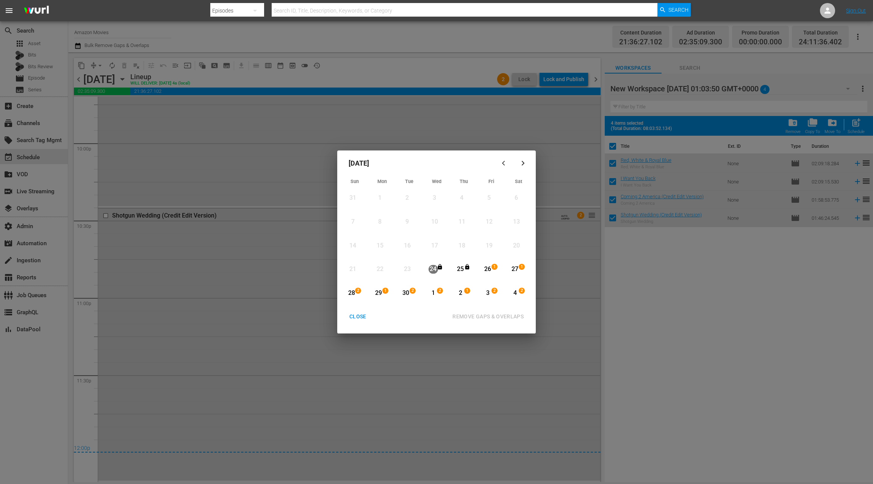
drag, startPoint x: 513, startPoint y: 268, endPoint x: 416, endPoint y: 289, distance: 99.7
click at [506, 267] on div "27 1 View Lineup" at bounding box center [518, 269] width 27 height 22
click at [354, 292] on div "28" at bounding box center [351, 293] width 9 height 9
click at [468, 315] on div "REMOVE GAPS & OVERLAPS" at bounding box center [487, 316] width 83 height 9
click at [360, 318] on div "CLOSE" at bounding box center [357, 316] width 29 height 9
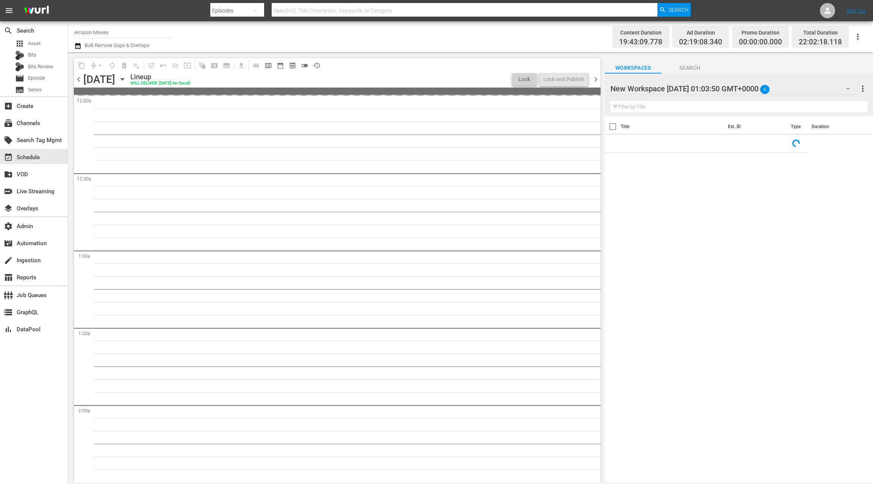
click at [596, 81] on span "chevron_right" at bounding box center [595, 79] width 9 height 9
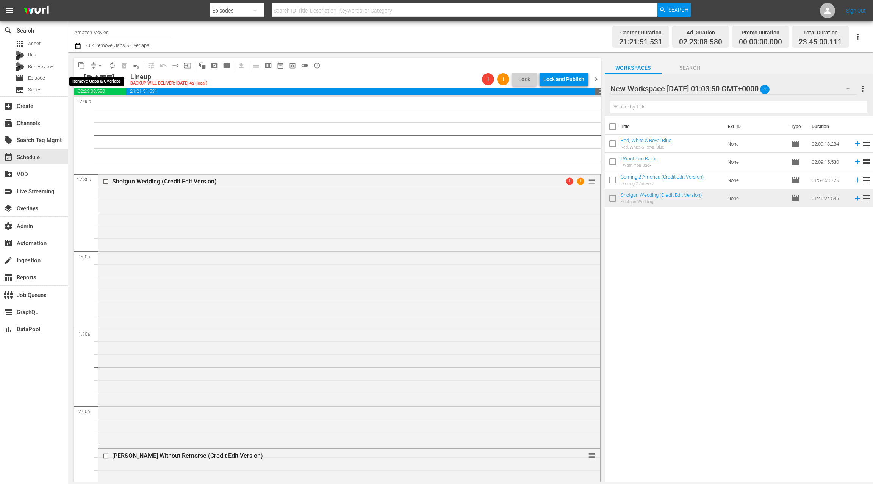
click at [98, 67] on span "arrow_drop_down" at bounding box center [100, 66] width 8 height 8
click at [99, 82] on li "Align to Midnight" at bounding box center [100, 81] width 63 height 13
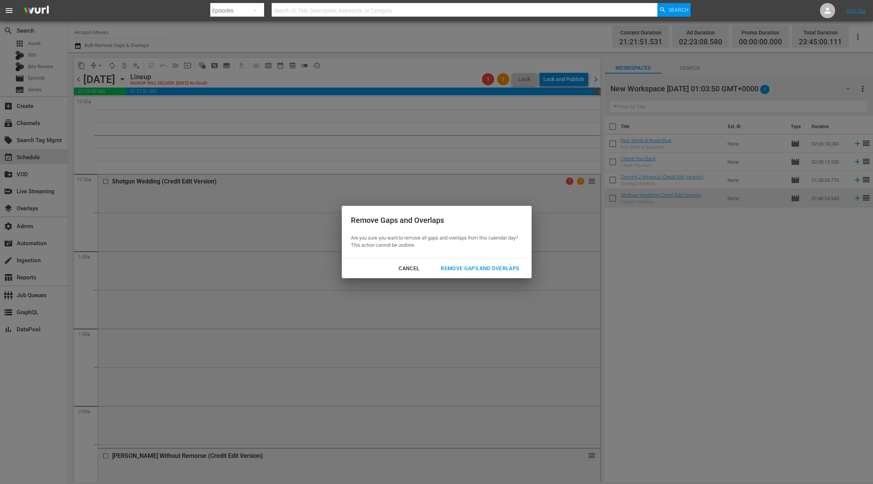
drag, startPoint x: 459, startPoint y: 270, endPoint x: 437, endPoint y: 247, distance: 31.9
click at [458, 270] on div "Remove Gaps and Overlaps" at bounding box center [480, 268] width 91 height 9
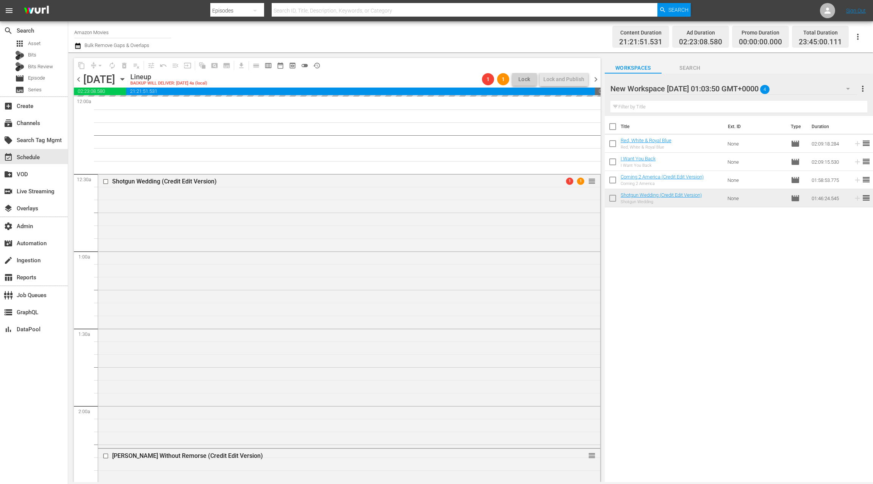
click at [80, 78] on span "chevron_left" at bounding box center [78, 79] width 9 height 9
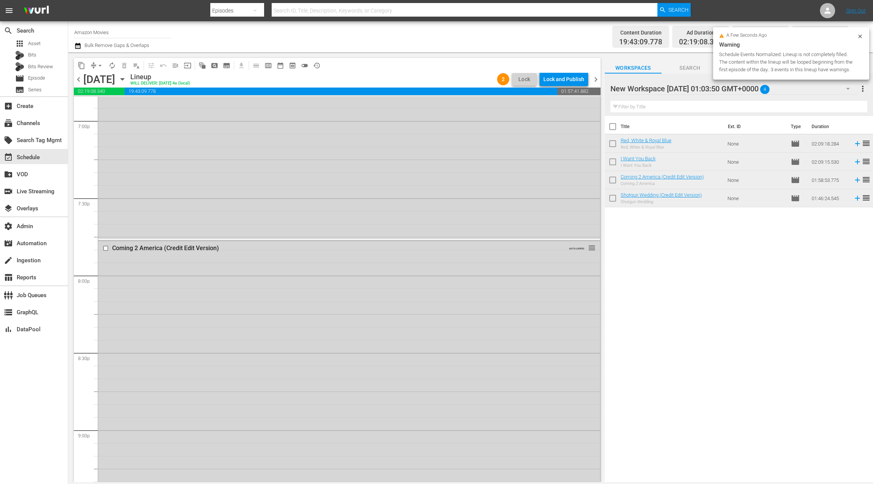
scroll to position [3325, 0]
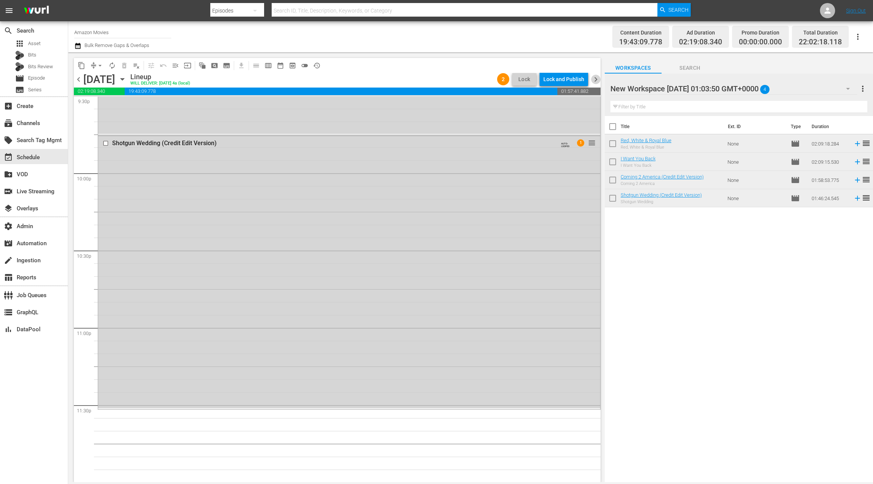
click at [596, 75] on span "chevron_right" at bounding box center [595, 79] width 9 height 9
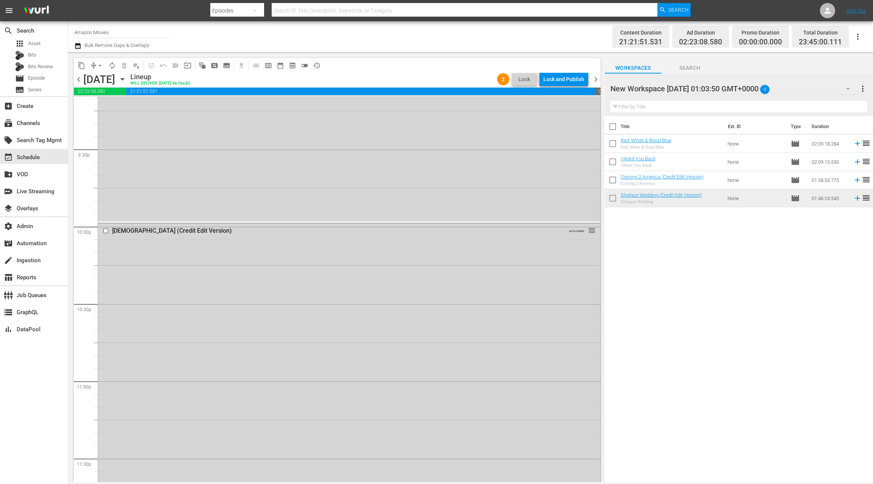
scroll to position [3325, 0]
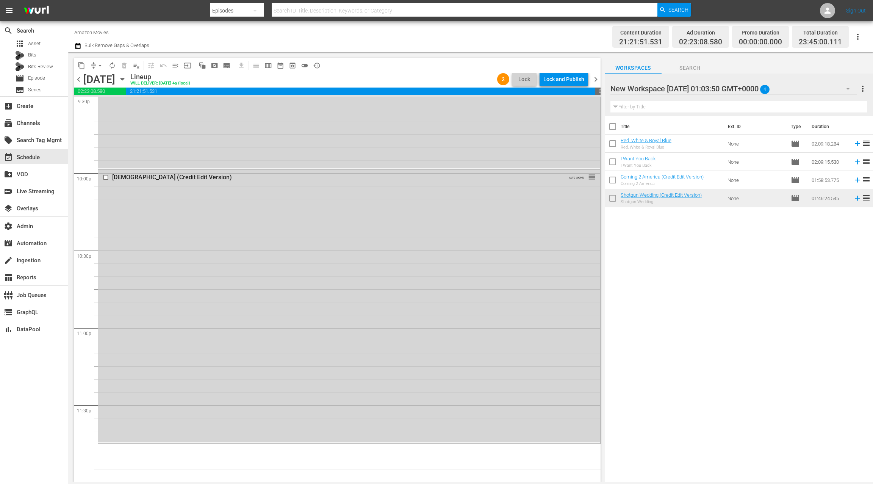
click at [80, 48] on icon "button" at bounding box center [77, 45] width 7 height 9
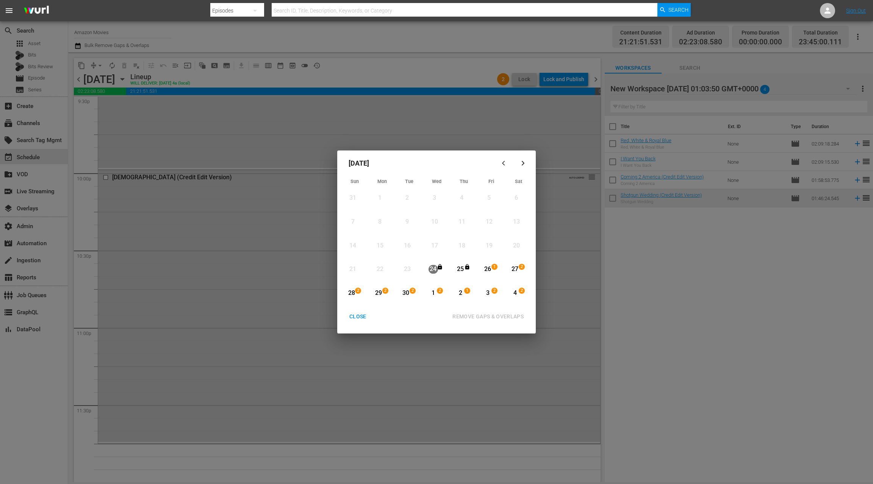
click at [488, 269] on div "26" at bounding box center [487, 269] width 9 height 9
click at [354, 293] on div "28" at bounding box center [351, 293] width 9 height 9
click at [377, 294] on div "29" at bounding box center [378, 293] width 9 height 9
click at [474, 316] on div "REMOVE GAPS & OVERLAPS" at bounding box center [487, 316] width 83 height 9
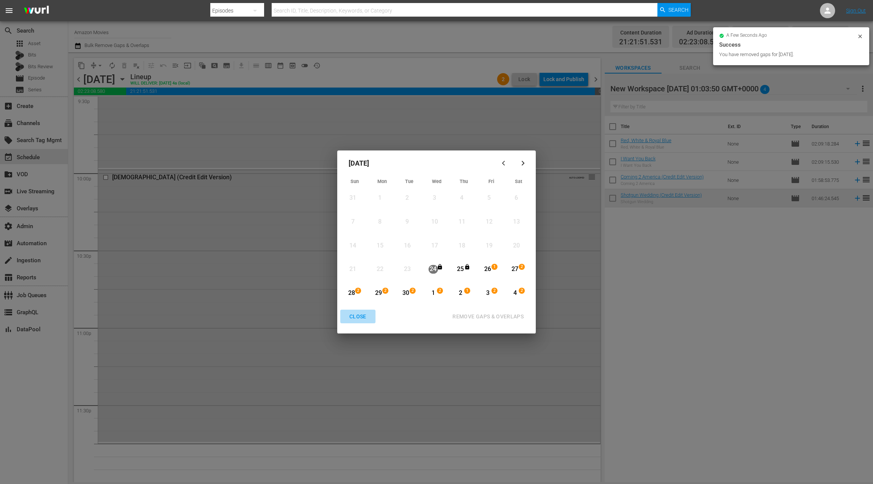
click at [360, 315] on div "CLOSE" at bounding box center [357, 316] width 29 height 9
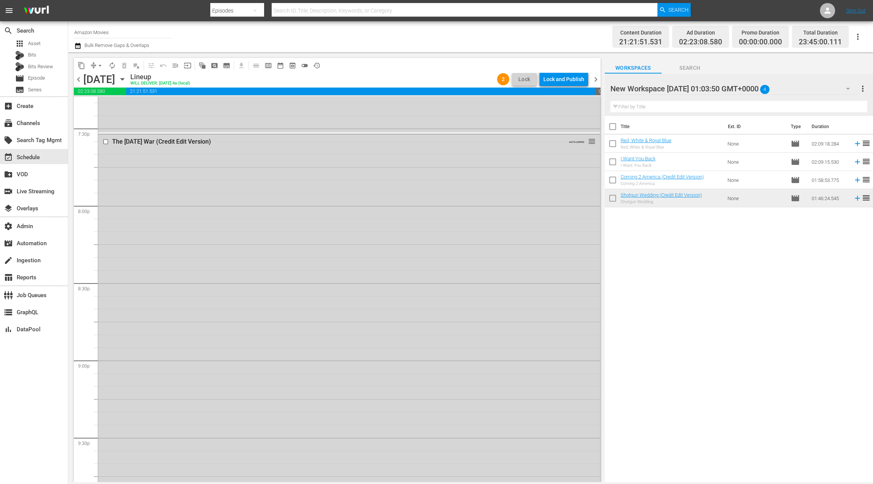
scroll to position [3325, 0]
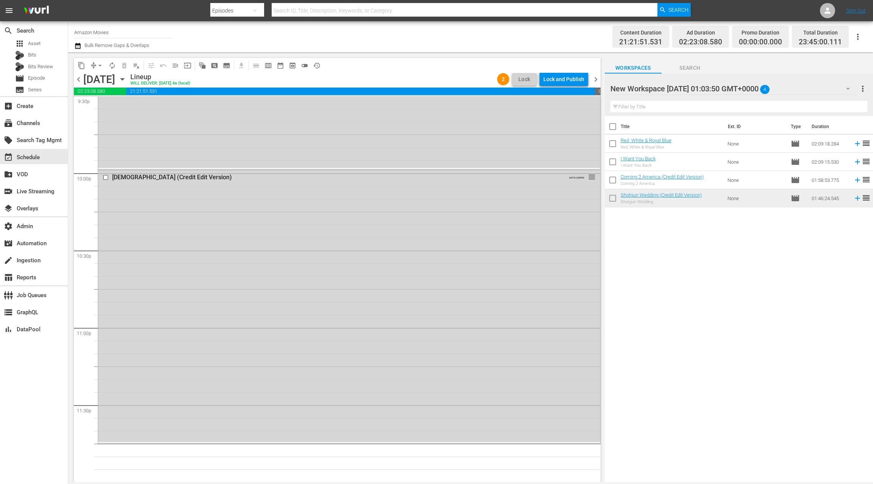
click at [593, 78] on span "chevron_right" at bounding box center [595, 79] width 9 height 9
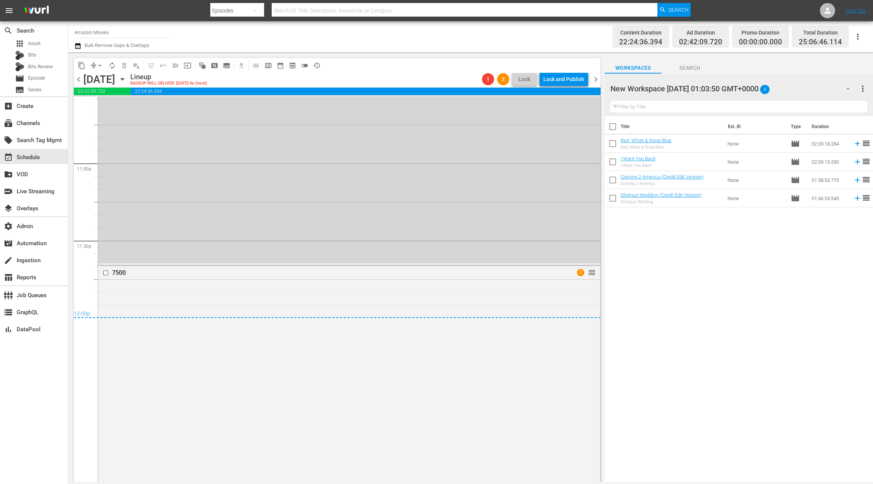
scroll to position [3506, 0]
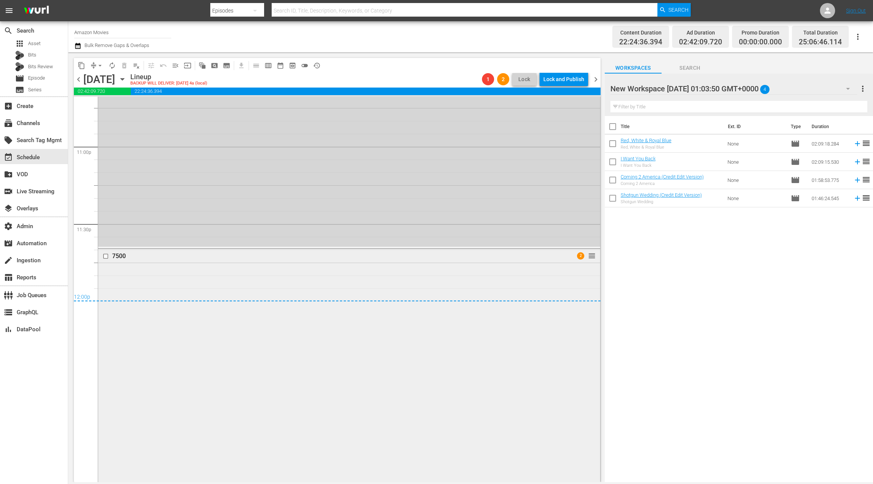
click at [229, 288] on div "7500 2 reorder" at bounding box center [349, 379] width 502 height 261
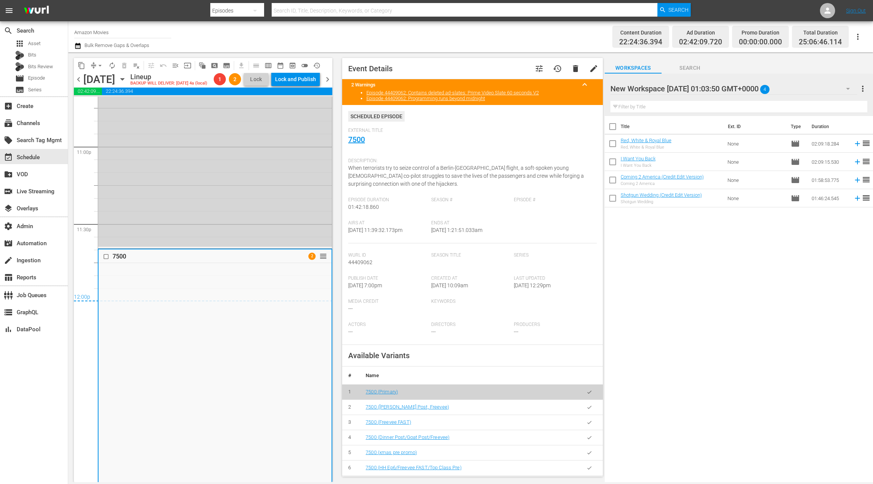
click at [78, 46] on icon "button" at bounding box center [77, 45] width 7 height 9
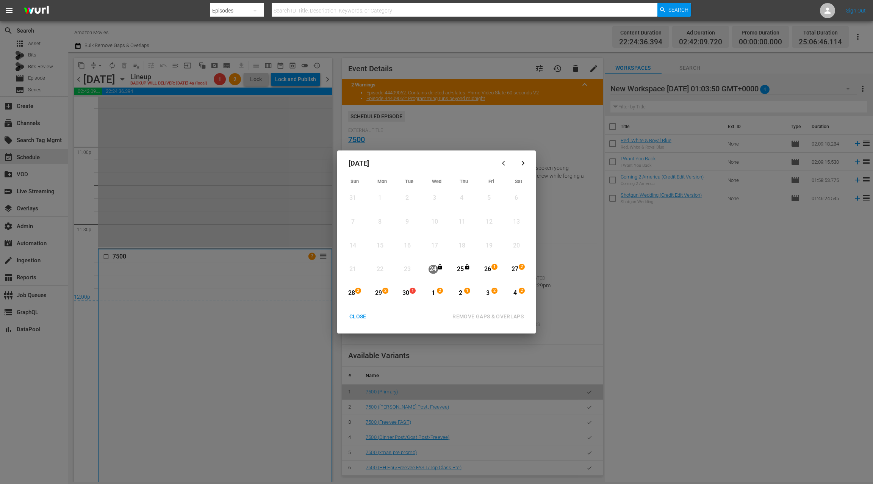
drag, startPoint x: 380, startPoint y: 293, endPoint x: 402, endPoint y: 294, distance: 22.0
click at [380, 293] on div "29" at bounding box center [378, 293] width 9 height 9
drag, startPoint x: 404, startPoint y: 293, endPoint x: 408, endPoint y: 294, distance: 3.9
click at [404, 293] on div "30" at bounding box center [405, 293] width 9 height 9
click at [478, 315] on div "REMOVE GAPS & OVERLAPS" at bounding box center [487, 316] width 83 height 9
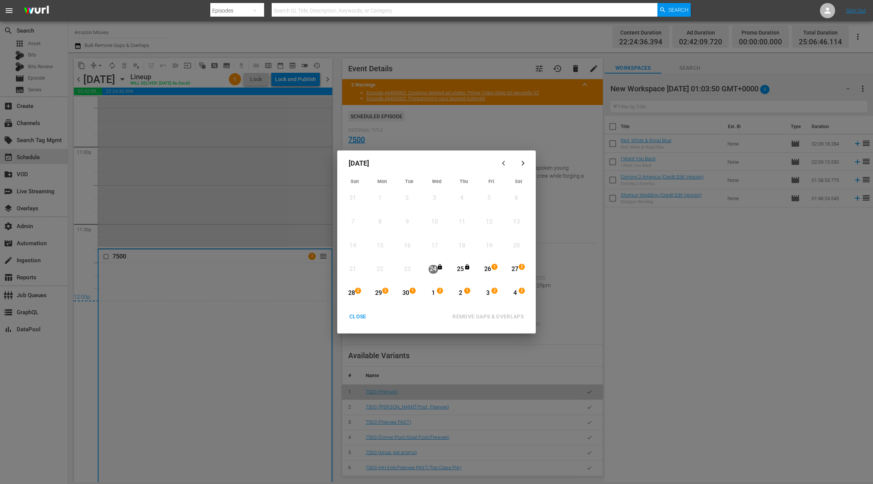
click at [365, 317] on div "CLOSE" at bounding box center [357, 316] width 29 height 9
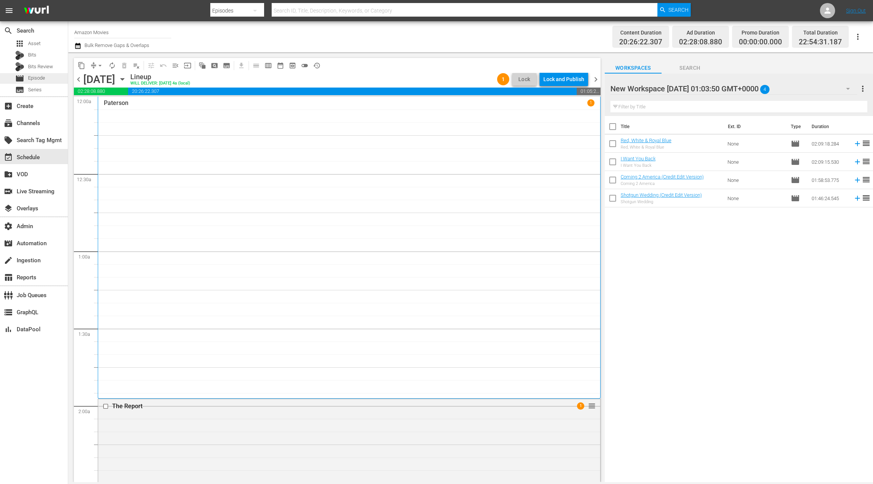
click at [50, 79] on div "movie Episode" at bounding box center [34, 78] width 68 height 11
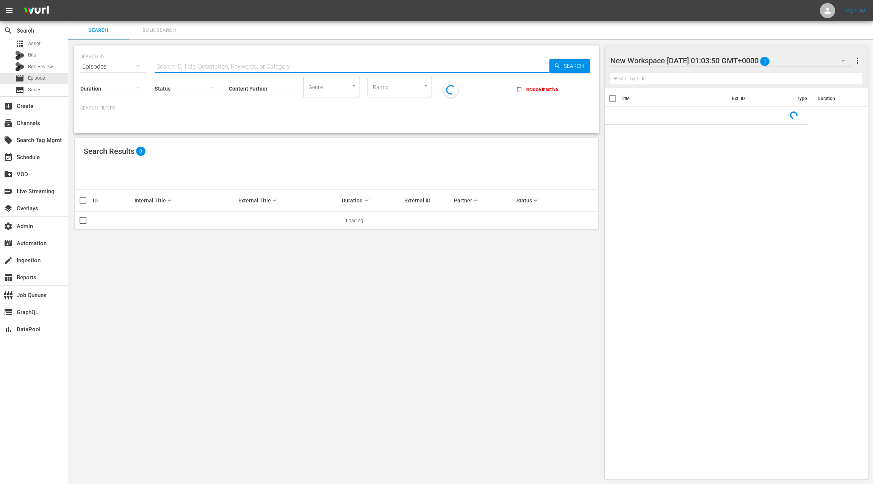
click at [160, 66] on input "text" at bounding box center [352, 67] width 395 height 18
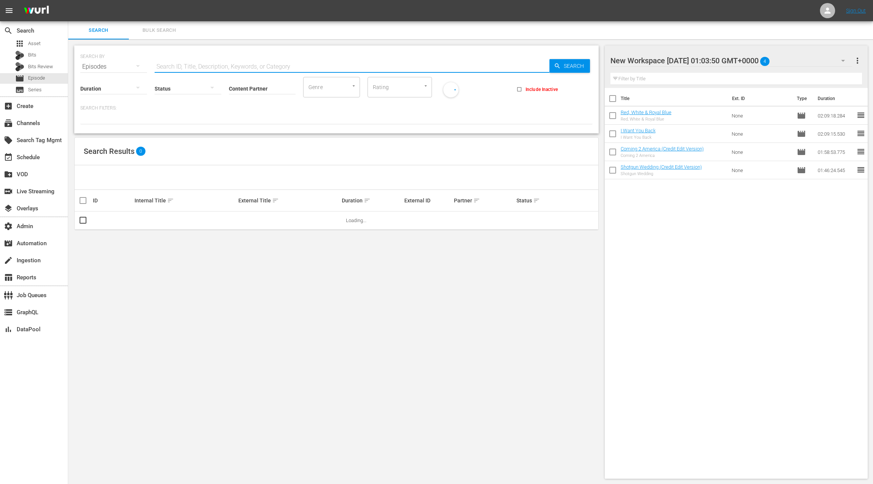
paste input "65064565"
type input "65064565"
click at [83, 220] on input "checkbox" at bounding box center [82, 221] width 9 height 9
checkbox input "true"
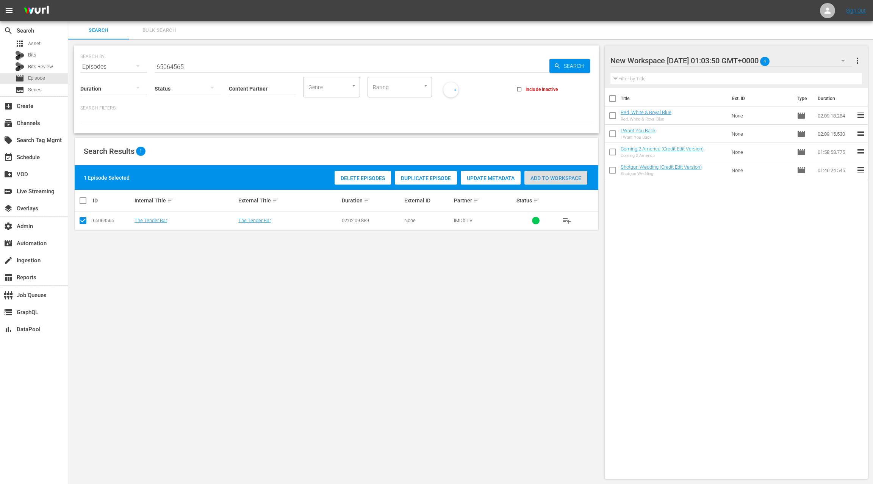
click at [537, 180] on span "Add to Workspace" at bounding box center [555, 178] width 63 height 6
click at [37, 159] on div "event_available Schedule" at bounding box center [21, 156] width 42 height 7
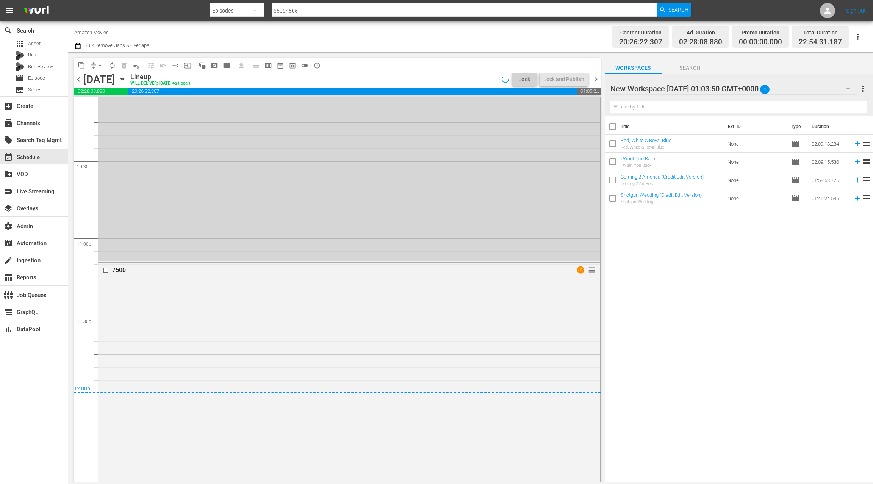
scroll to position [3458, 0]
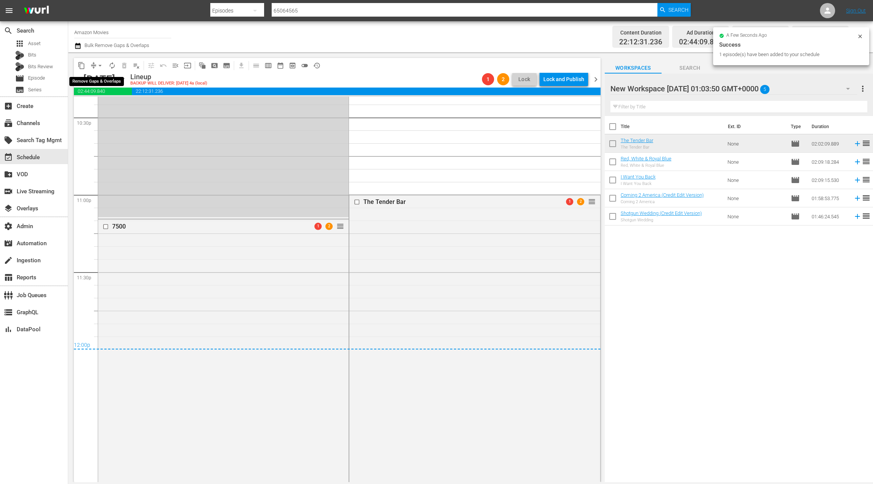
click at [100, 64] on span "arrow_drop_down" at bounding box center [100, 66] width 8 height 8
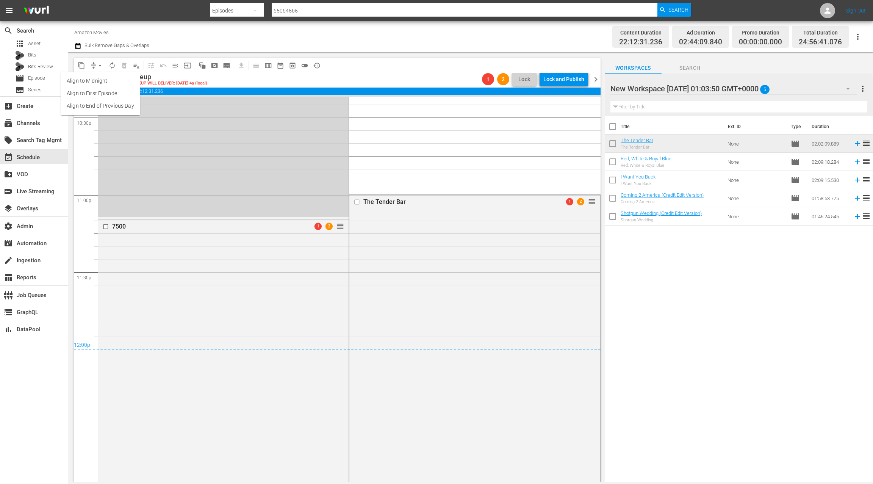
click at [109, 106] on li "Align to End of Previous Day" at bounding box center [101, 106] width 80 height 13
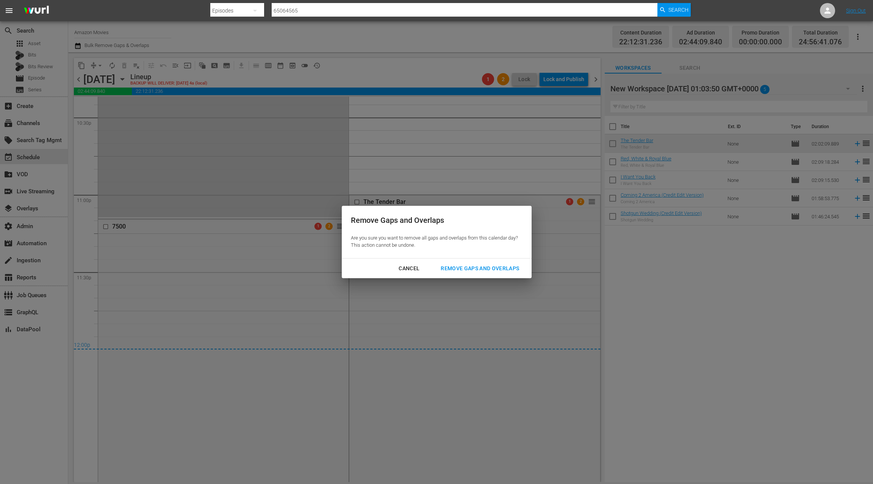
click at [473, 271] on div "Remove Gaps and Overlaps" at bounding box center [480, 268] width 91 height 9
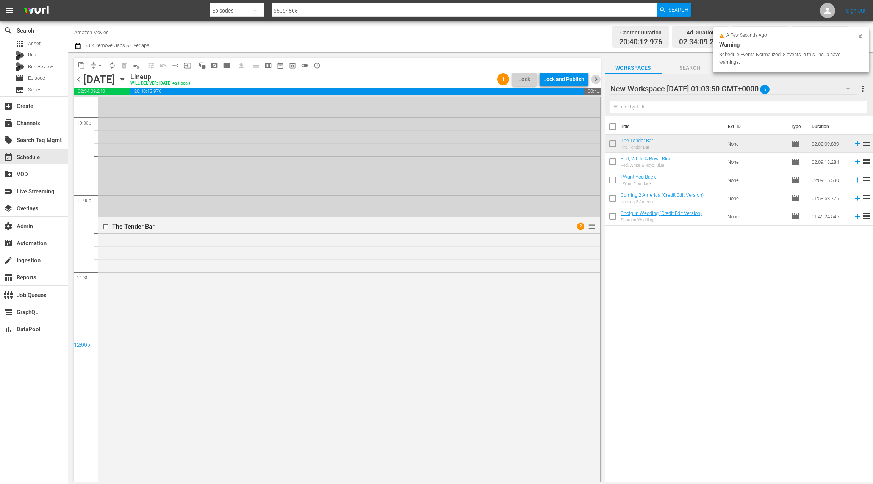
drag, startPoint x: 596, startPoint y: 80, endPoint x: 540, endPoint y: 95, distance: 57.7
click at [596, 80] on span "chevron_right" at bounding box center [595, 79] width 9 height 9
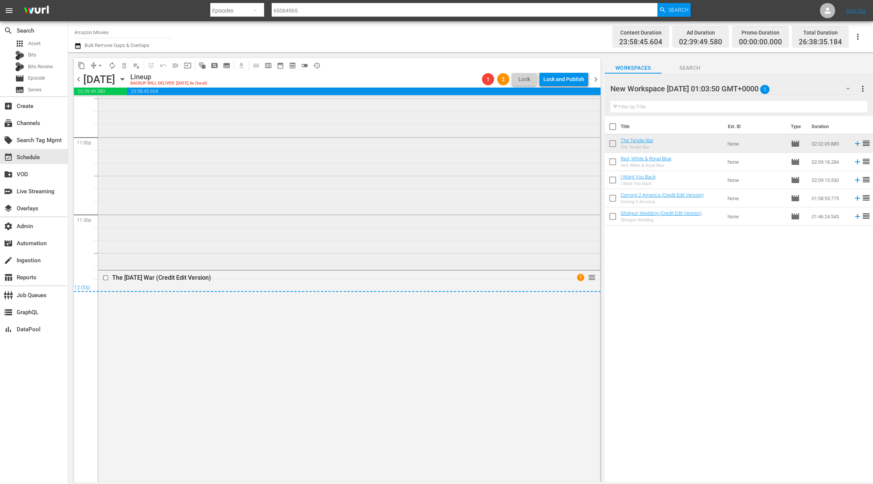
scroll to position [3475, 0]
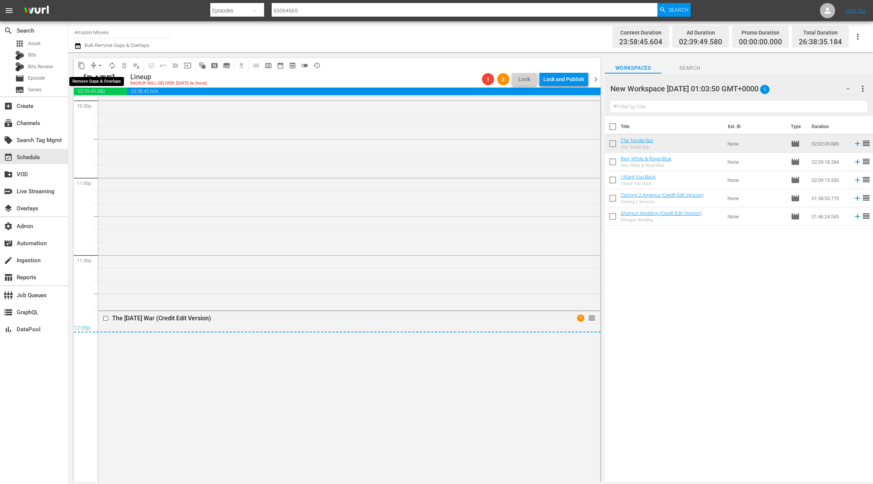
click at [97, 67] on span "arrow_drop_down" at bounding box center [100, 66] width 8 height 8
click at [108, 108] on li "Align to End of Previous Day" at bounding box center [101, 106] width 80 height 13
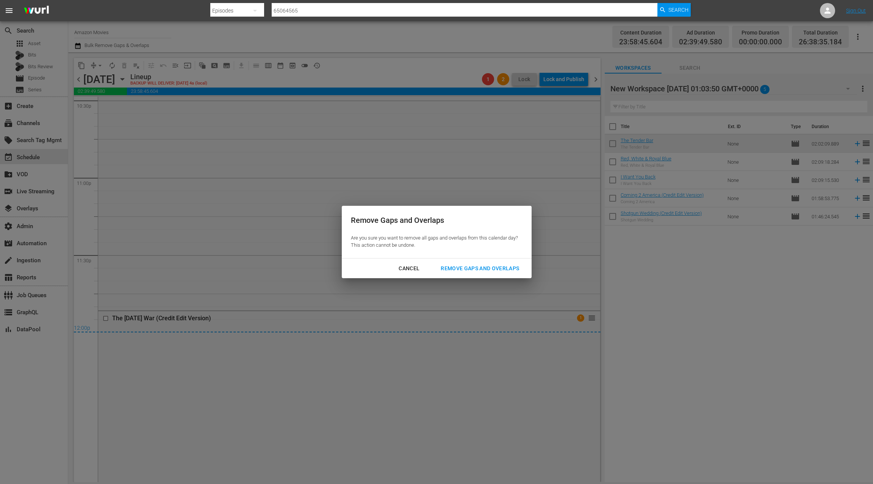
click at [466, 268] on div "Remove Gaps and Overlaps" at bounding box center [480, 268] width 91 height 9
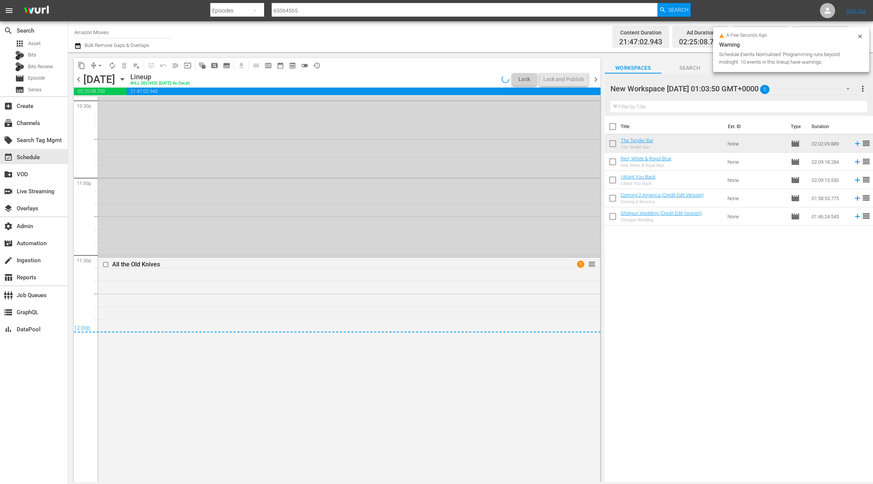
scroll to position [3488, 0]
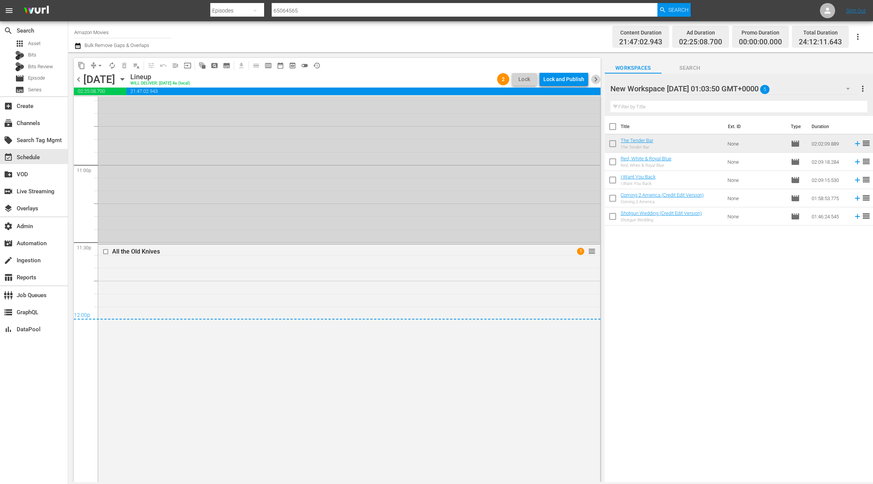
click at [594, 79] on span "chevron_right" at bounding box center [595, 79] width 9 height 9
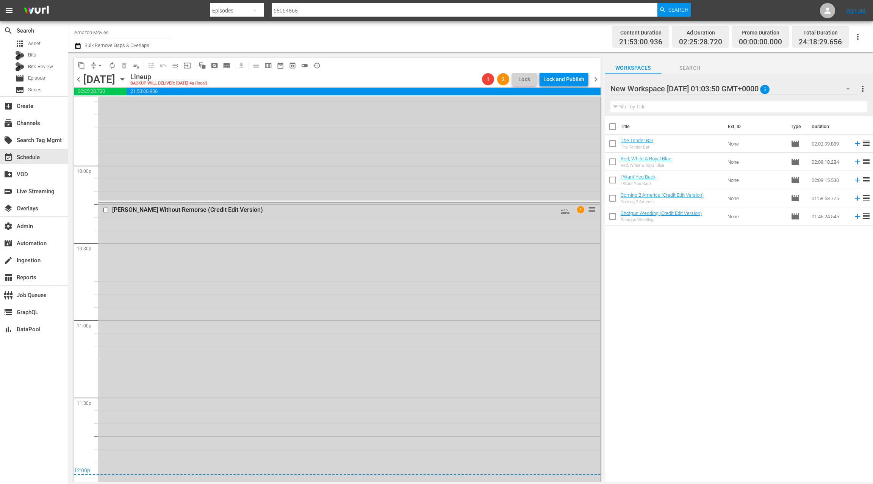
scroll to position [3351, 0]
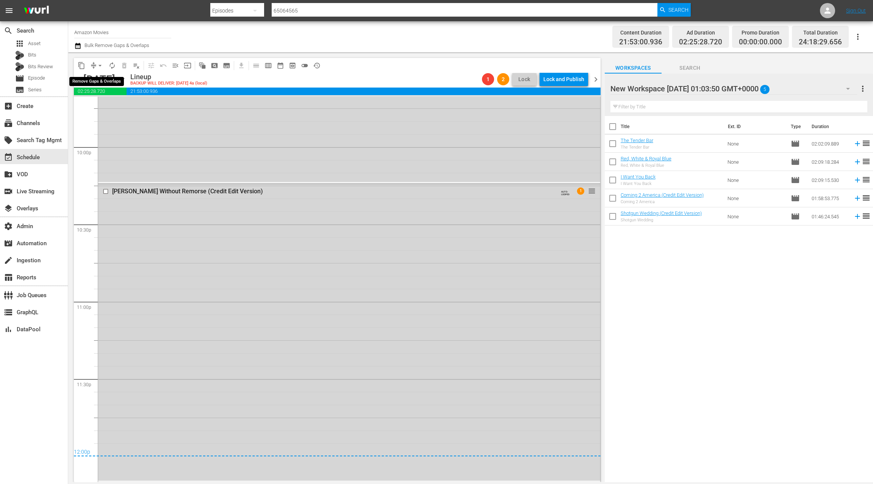
click at [94, 64] on button "arrow_drop_down" at bounding box center [100, 65] width 12 height 12
click at [107, 107] on li "Align to End of Previous Day" at bounding box center [101, 106] width 80 height 13
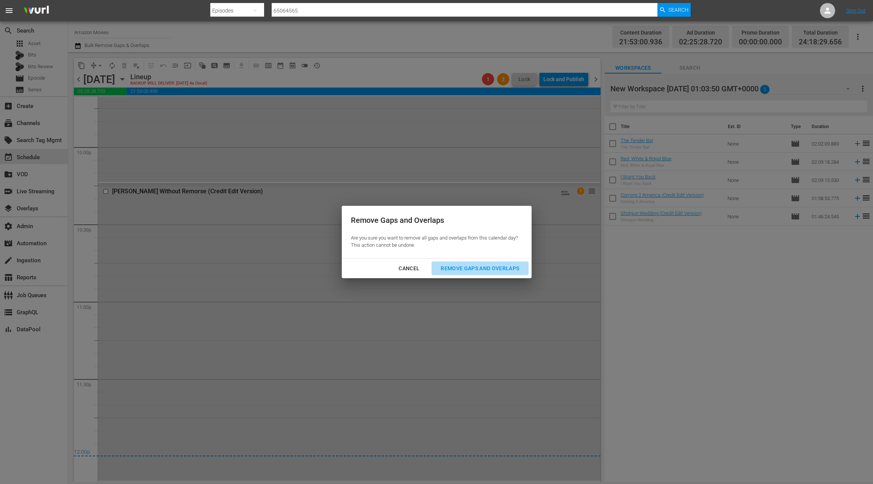
drag, startPoint x: 461, startPoint y: 267, endPoint x: 455, endPoint y: 254, distance: 14.7
click at [461, 267] on div "Remove Gaps and Overlaps" at bounding box center [480, 268] width 91 height 9
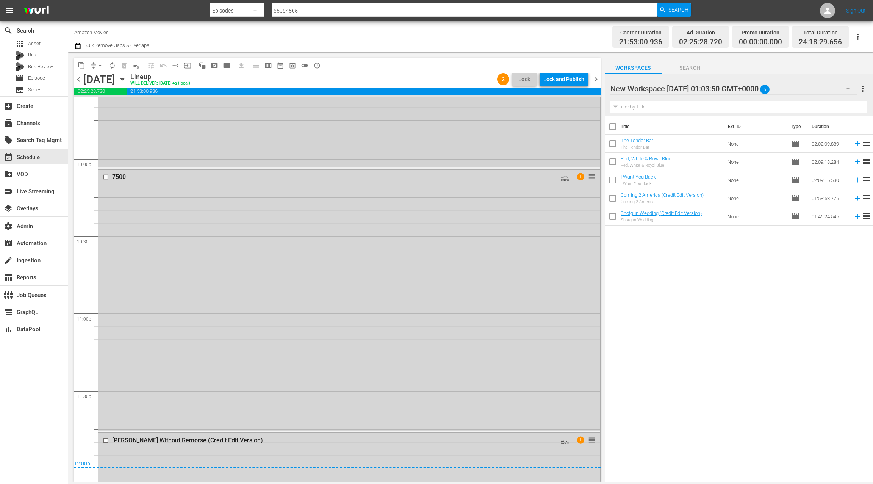
scroll to position [3588, 0]
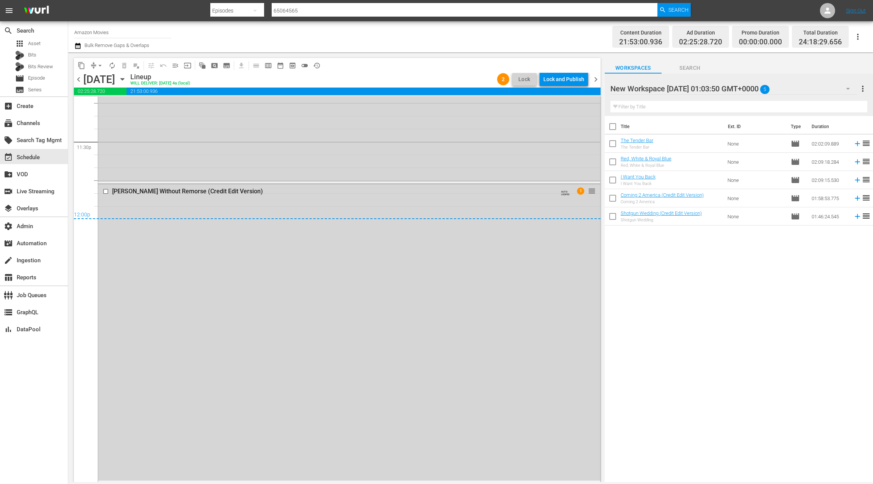
click at [593, 80] on span "chevron_right" at bounding box center [595, 79] width 9 height 9
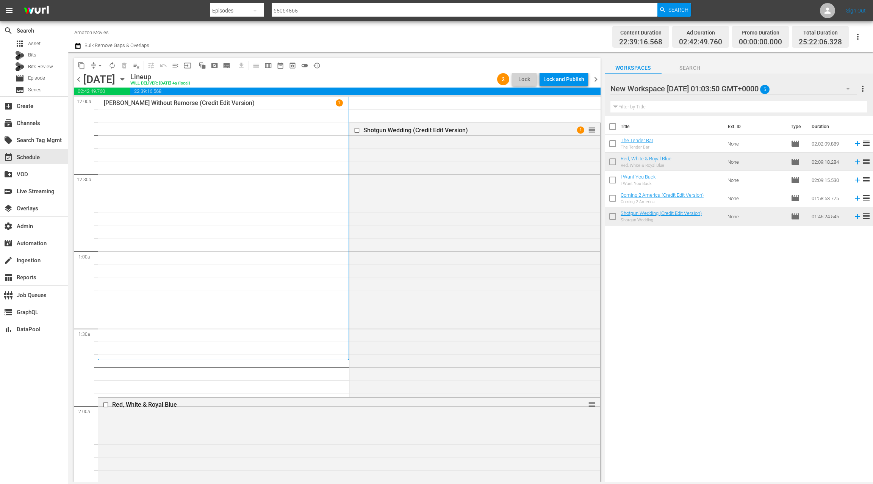
click at [80, 79] on span "chevron_left" at bounding box center [78, 79] width 9 height 9
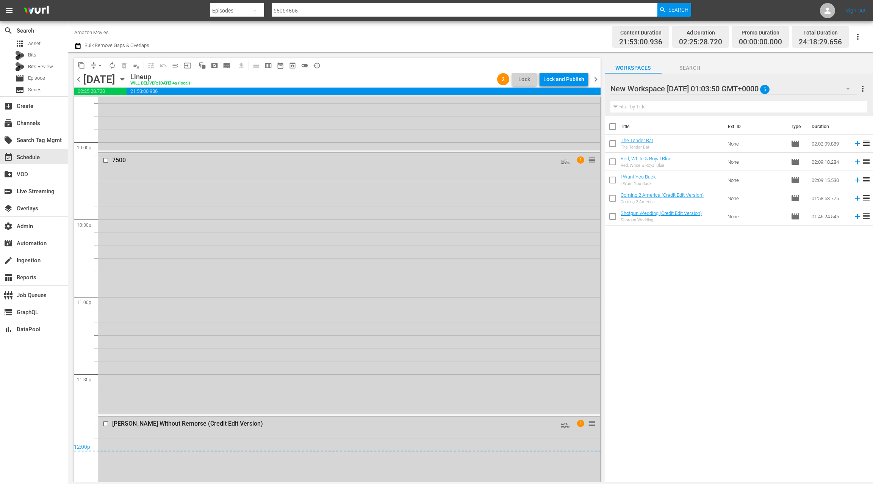
scroll to position [3588, 0]
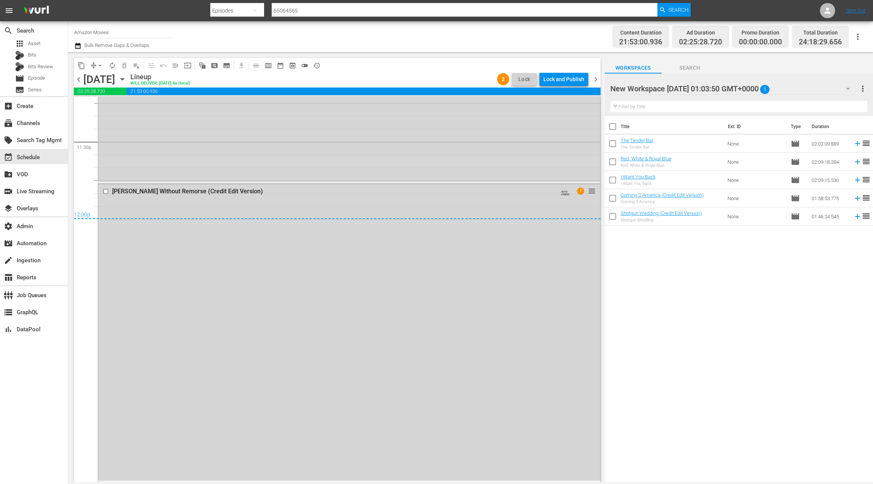
click at [377, 309] on div "Tom Clancy's Without Remorse (Credit Edit Version) AUTO-LOOPED 1 reorder" at bounding box center [349, 332] width 502 height 296
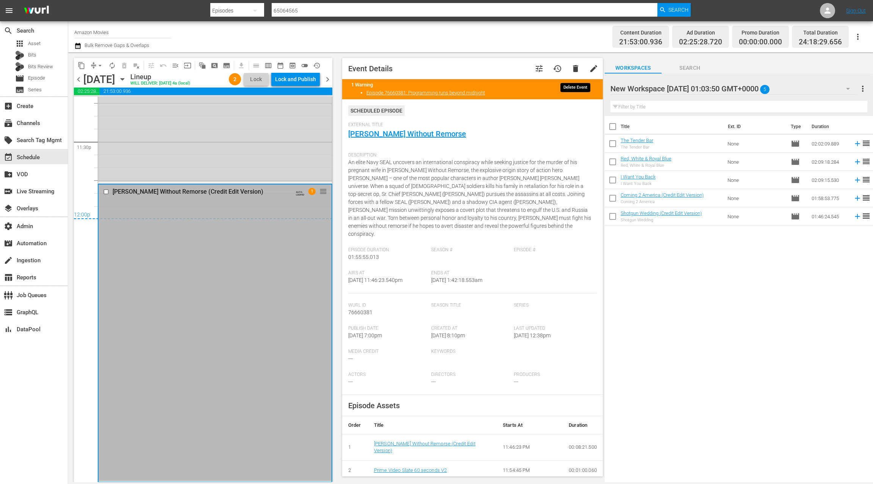
click at [577, 69] on span "delete" at bounding box center [575, 68] width 9 height 9
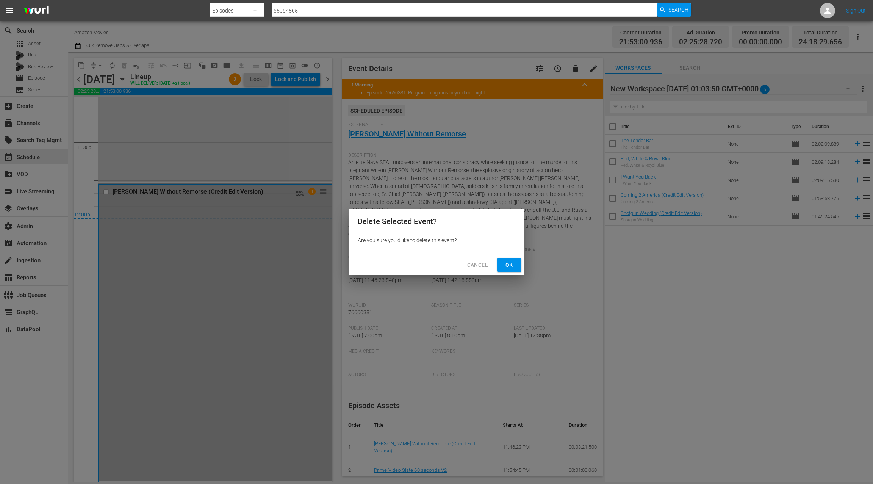
click at [513, 268] on span "Ok" at bounding box center [509, 264] width 12 height 9
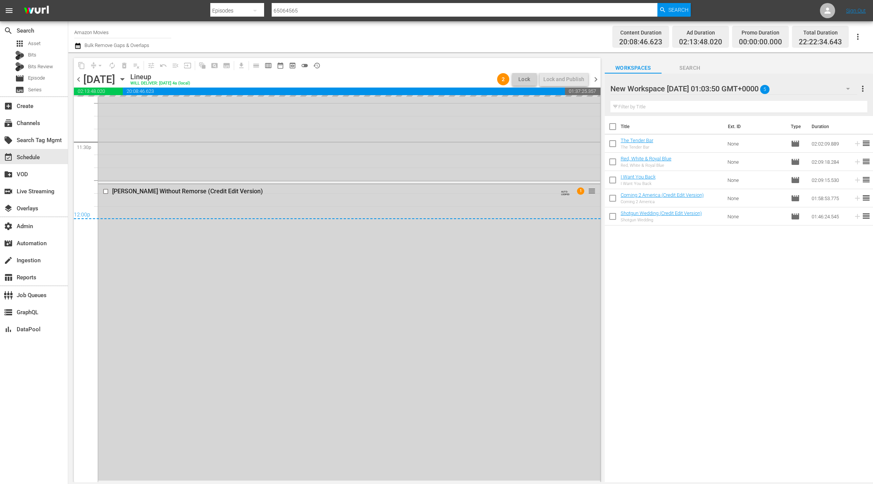
scroll to position [3325, 0]
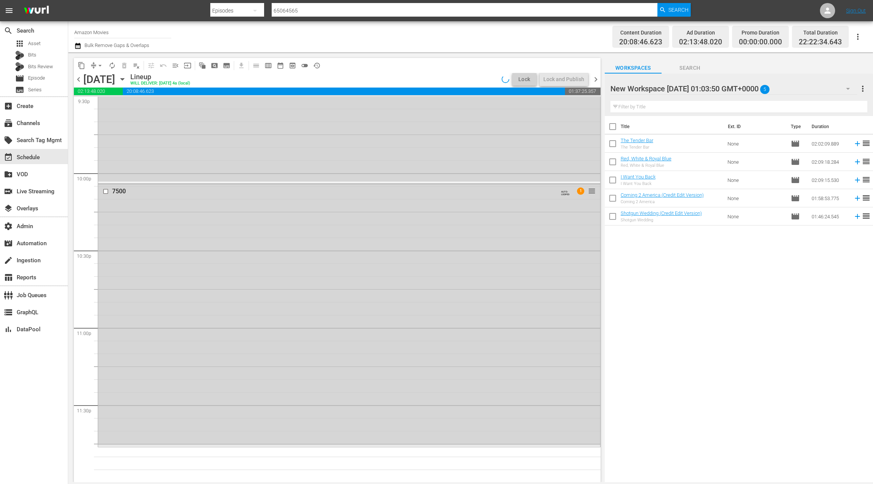
click at [80, 44] on icon "button" at bounding box center [77, 46] width 5 height 6
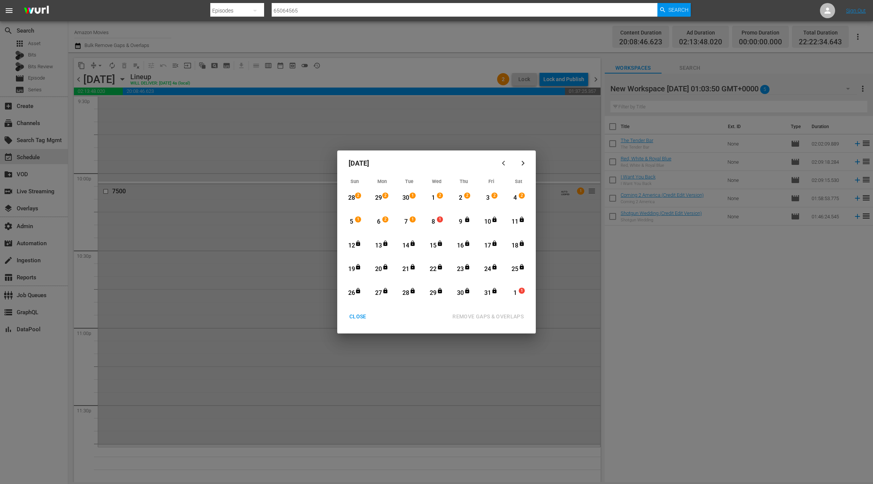
click at [468, 199] on div "2" at bounding box center [468, 198] width 6 height 8
click at [487, 197] on div "3" at bounding box center [487, 198] width 9 height 9
click at [491, 316] on div "REMOVE GAPS & OVERLAPS" at bounding box center [487, 316] width 83 height 9
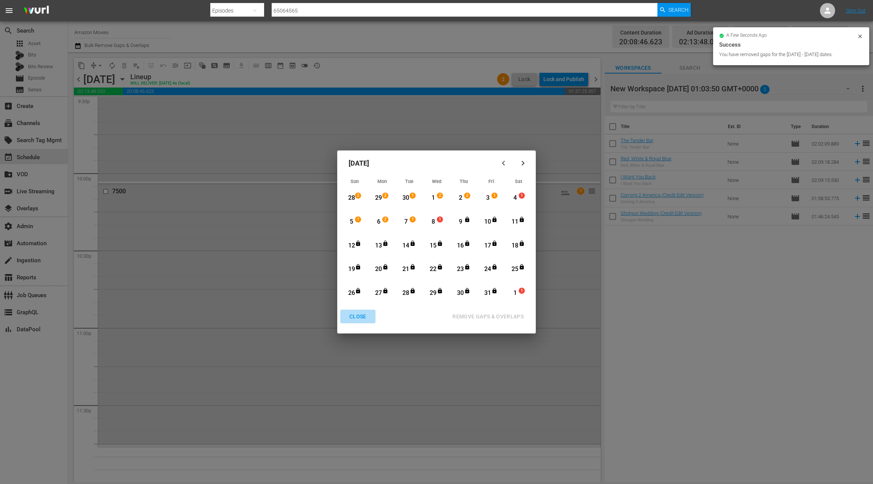
click at [356, 316] on div "CLOSE" at bounding box center [357, 316] width 29 height 9
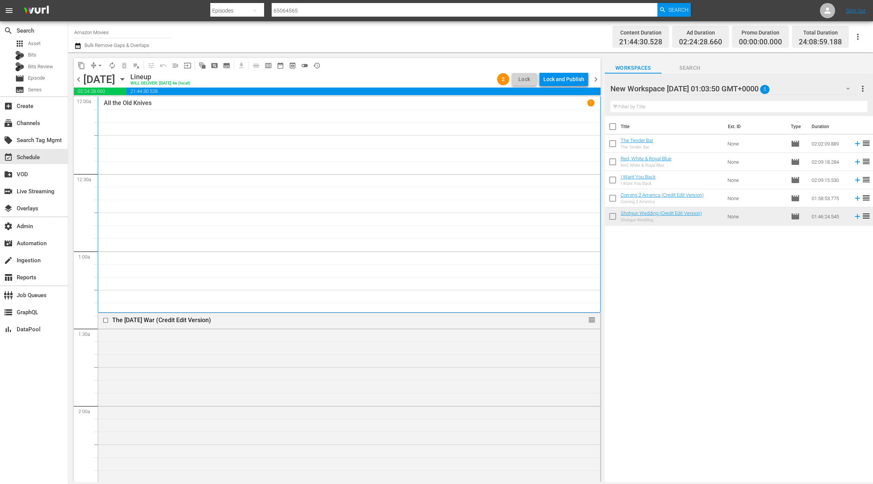
click at [595, 81] on span "chevron_right" at bounding box center [595, 79] width 9 height 9
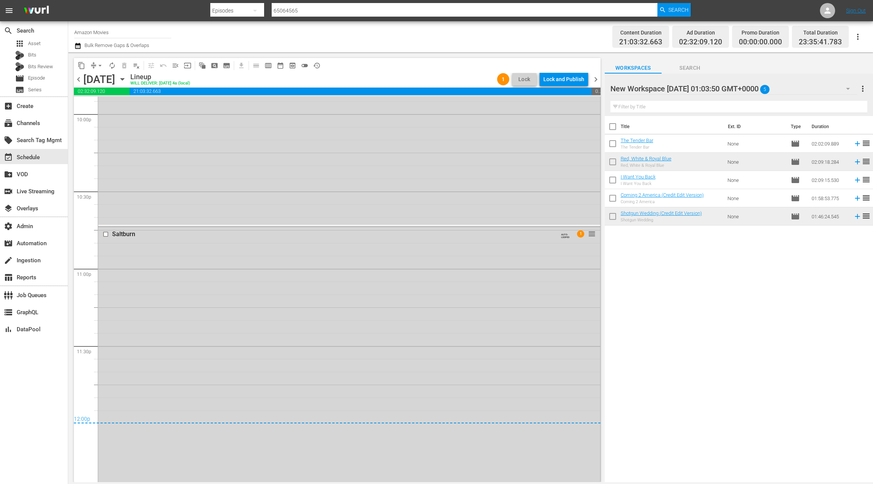
scroll to position [3501, 0]
drag, startPoint x: 596, startPoint y: 79, endPoint x: 501, endPoint y: 58, distance: 97.1
click at [596, 79] on span "chevron_right" at bounding box center [595, 79] width 9 height 9
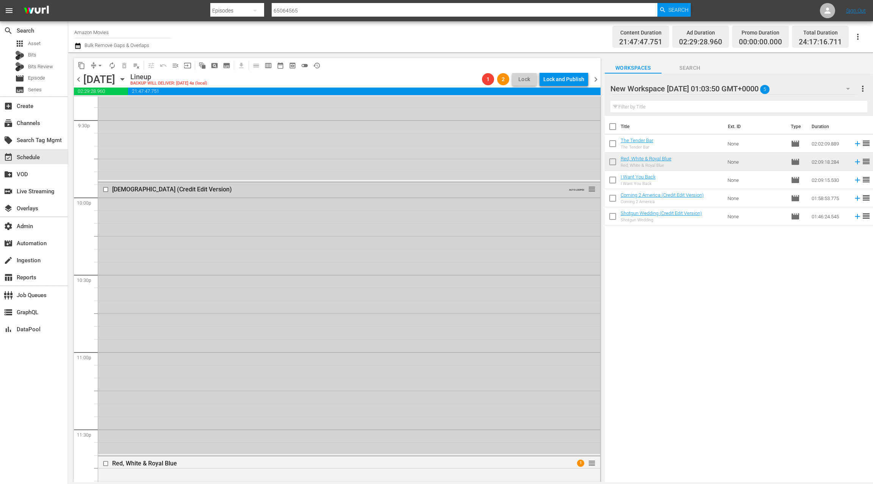
scroll to position [3435, 0]
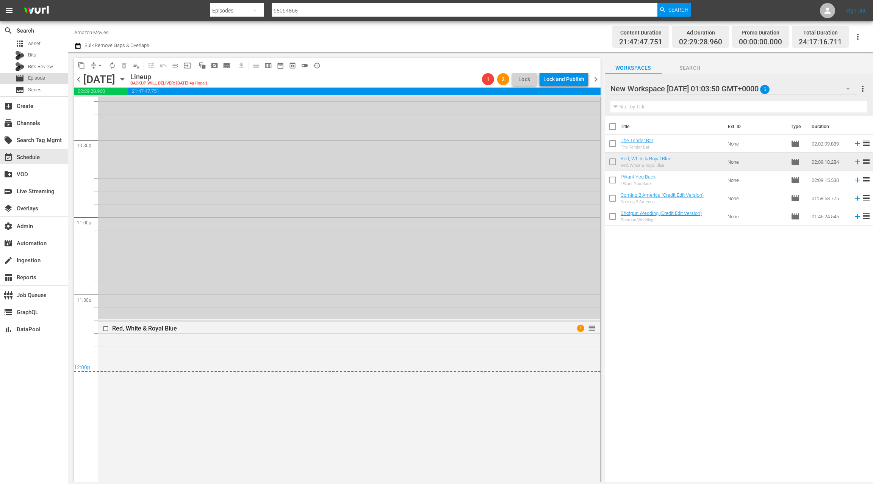
click at [36, 77] on span "Episode" at bounding box center [36, 78] width 17 height 8
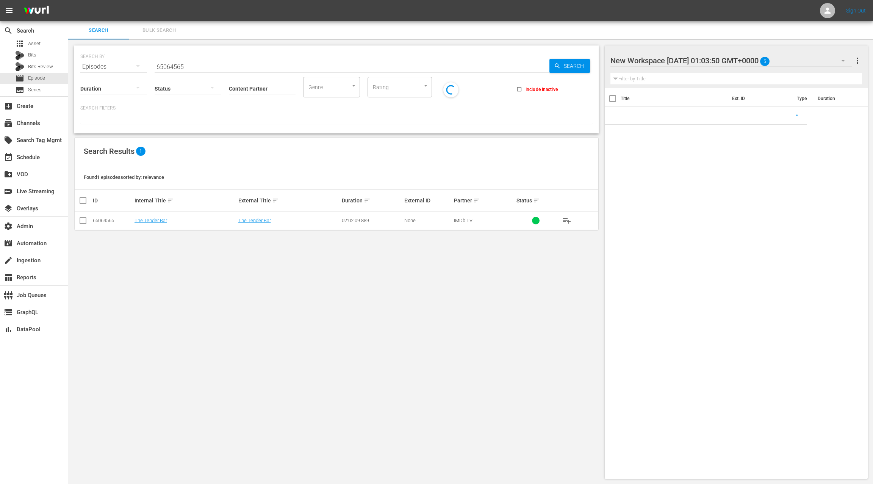
click at [169, 31] on span "Bulk Search" at bounding box center [159, 30] width 52 height 9
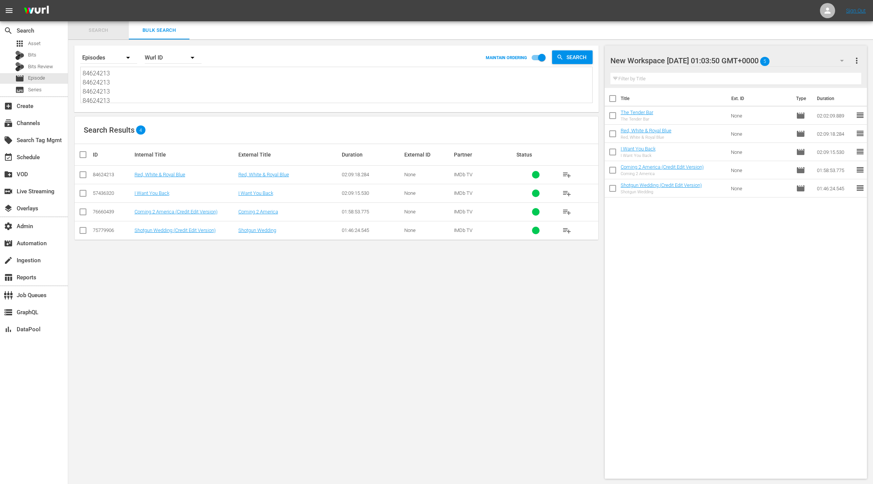
click at [110, 23] on button "Search" at bounding box center [98, 30] width 61 height 18
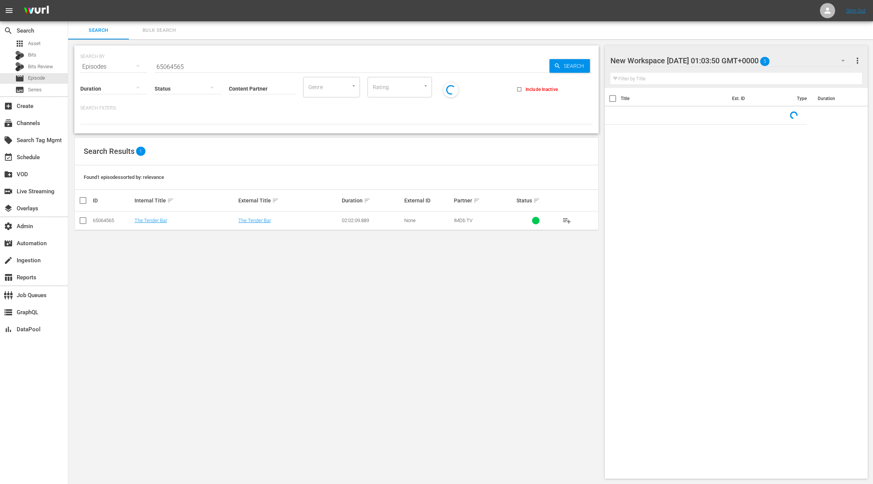
click at [173, 65] on input "65064565" at bounding box center [352, 67] width 395 height 18
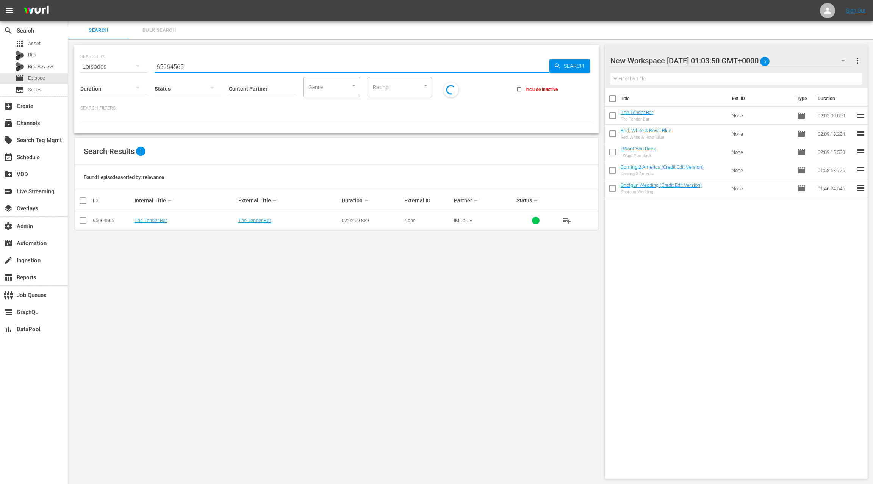
click at [173, 65] on input "65064565" at bounding box center [352, 67] width 395 height 18
paste input "76707697"
type input "76707697"
click at [87, 219] on td at bounding box center [83, 220] width 17 height 19
drag, startPoint x: 84, startPoint y: 219, endPoint x: 142, endPoint y: 210, distance: 58.7
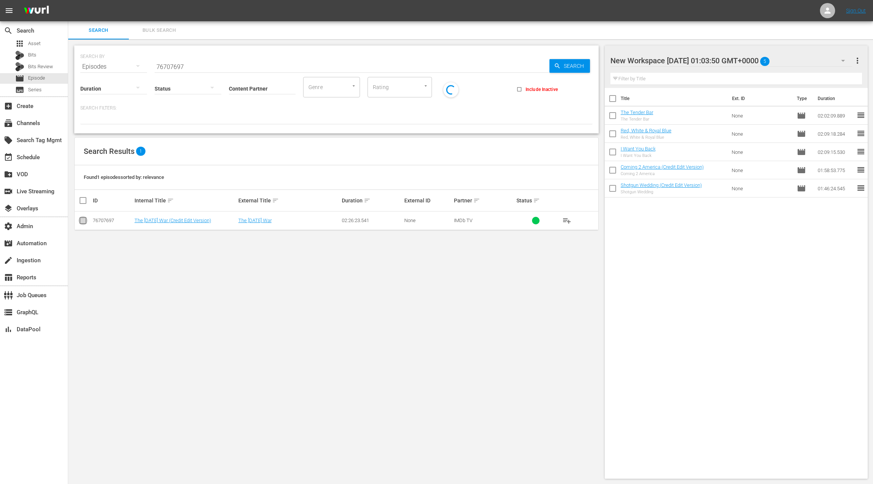
click at [84, 219] on input "checkbox" at bounding box center [82, 221] width 9 height 9
checkbox input "true"
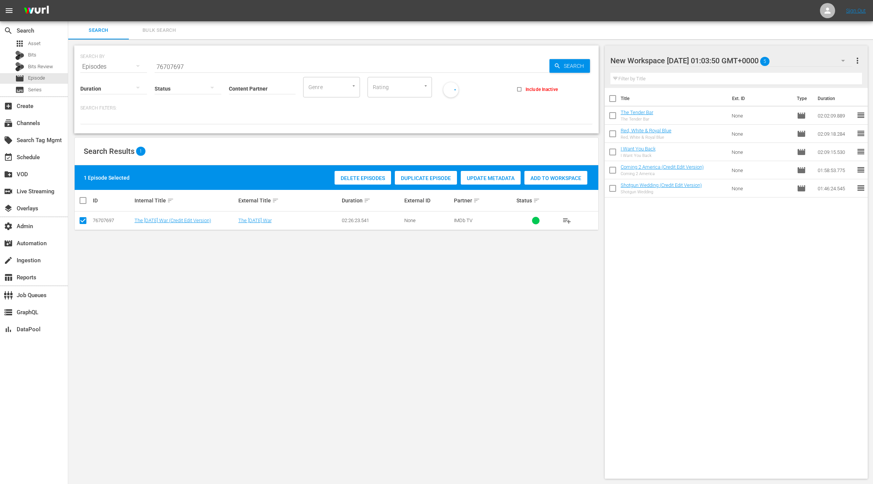
drag, startPoint x: 548, startPoint y: 179, endPoint x: 517, endPoint y: 171, distance: 31.7
click at [548, 179] on span "Add to Workspace" at bounding box center [555, 178] width 63 height 6
click at [31, 158] on div "event_available Schedule" at bounding box center [21, 156] width 42 height 7
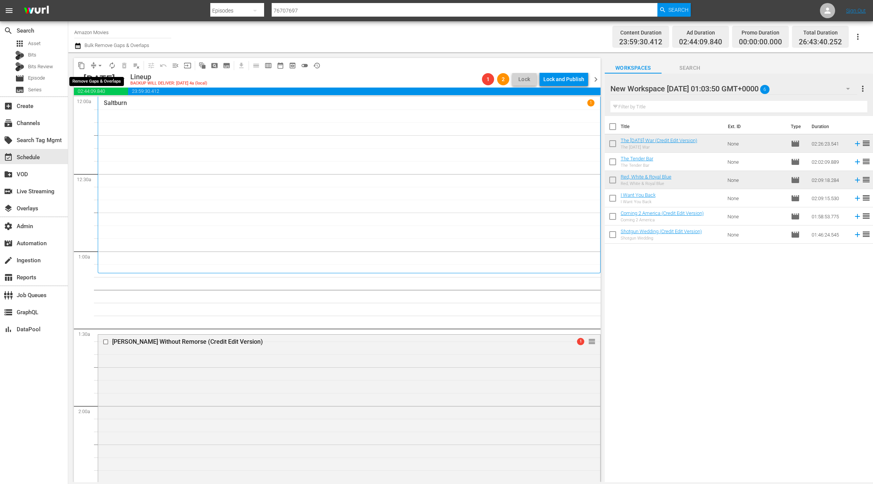
click at [93, 66] on span "compress" at bounding box center [94, 66] width 8 height 8
drag, startPoint x: 96, startPoint y: 66, endPoint x: 98, endPoint y: 70, distance: 4.6
click at [96, 66] on span "arrow_drop_down" at bounding box center [100, 66] width 8 height 8
drag, startPoint x: 108, startPoint y: 106, endPoint x: 115, endPoint y: 110, distance: 7.5
click at [115, 110] on li "Align to End of Previous Day" at bounding box center [101, 106] width 80 height 13
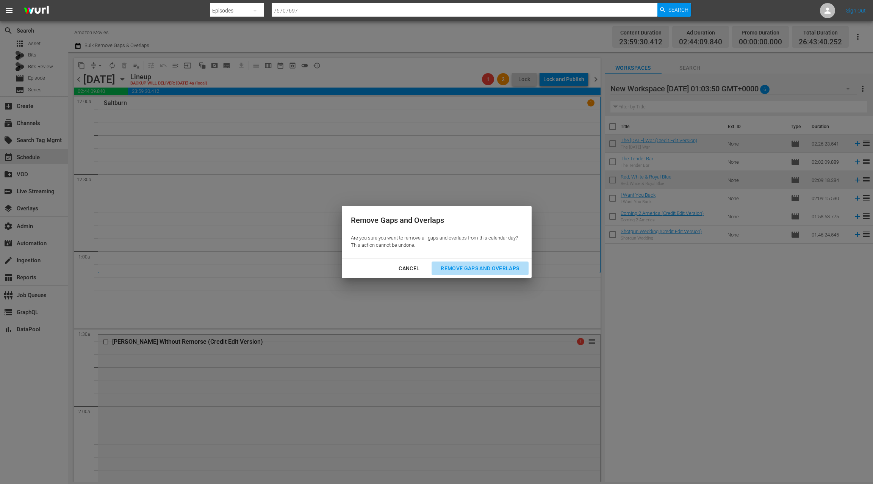
click at [457, 271] on div "Remove Gaps and Overlaps" at bounding box center [480, 268] width 91 height 9
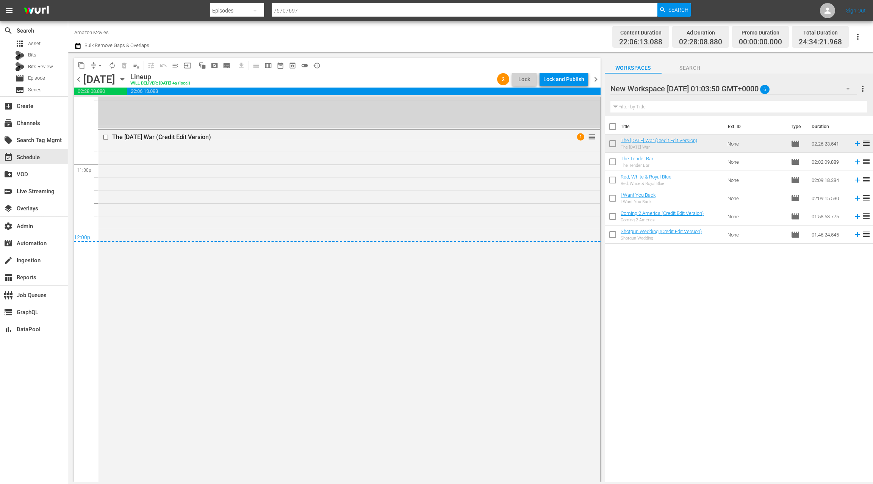
scroll to position [3589, 0]
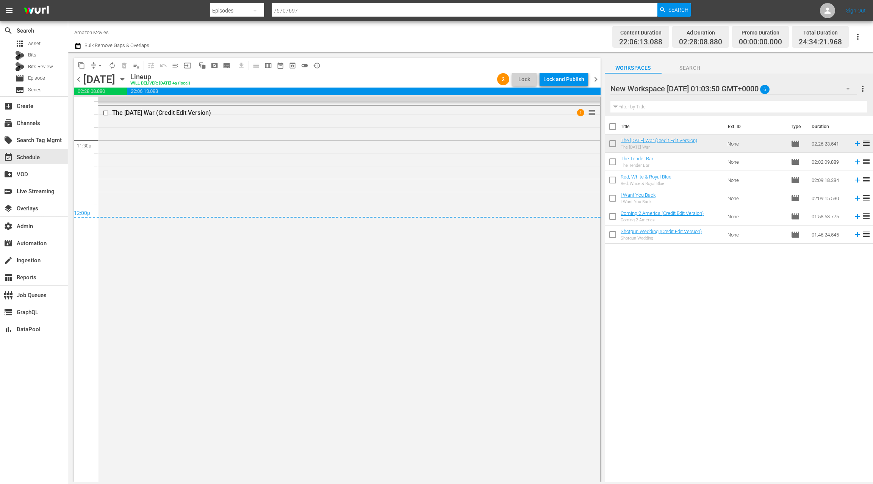
drag, startPoint x: 595, startPoint y: 82, endPoint x: 588, endPoint y: 85, distance: 7.1
click at [595, 82] on span "chevron_right" at bounding box center [595, 79] width 9 height 9
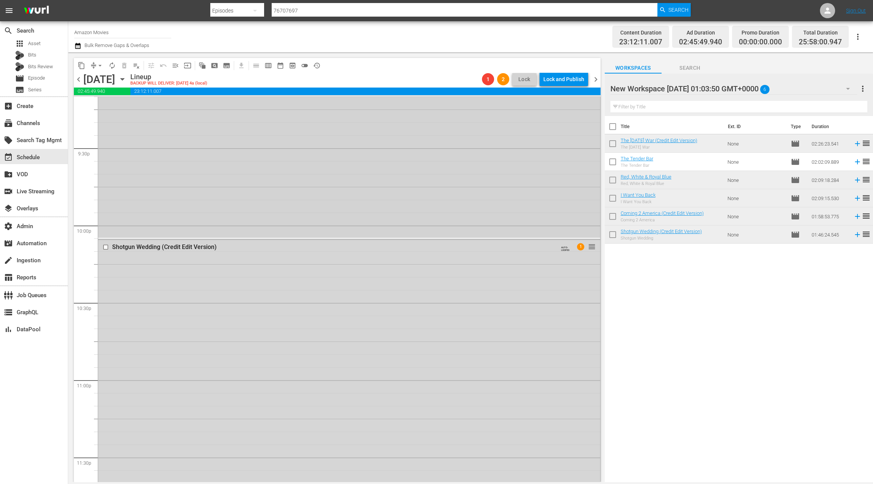
scroll to position [3421, 0]
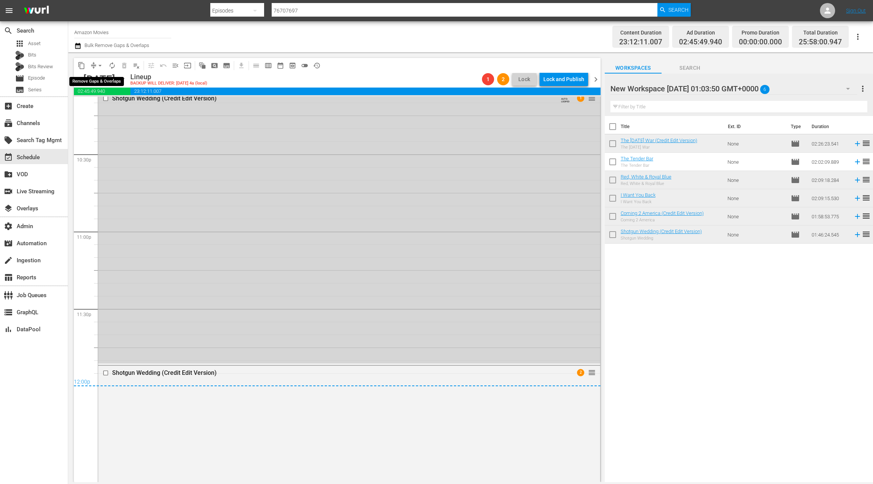
click at [97, 65] on span "arrow_drop_down" at bounding box center [100, 66] width 8 height 8
click at [108, 104] on li "Align to End of Previous Day" at bounding box center [101, 106] width 80 height 13
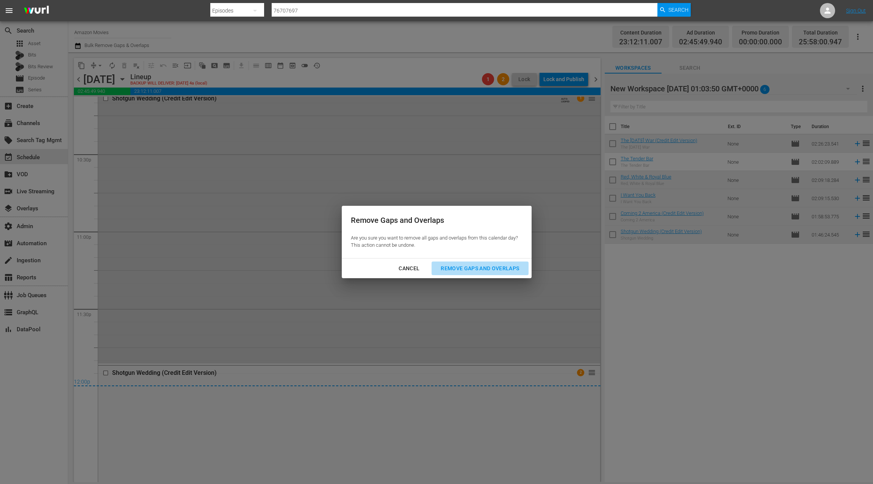
drag, startPoint x: 462, startPoint y: 272, endPoint x: 457, endPoint y: 262, distance: 11.5
click at [462, 272] on div "Remove Gaps and Overlaps" at bounding box center [480, 268] width 91 height 9
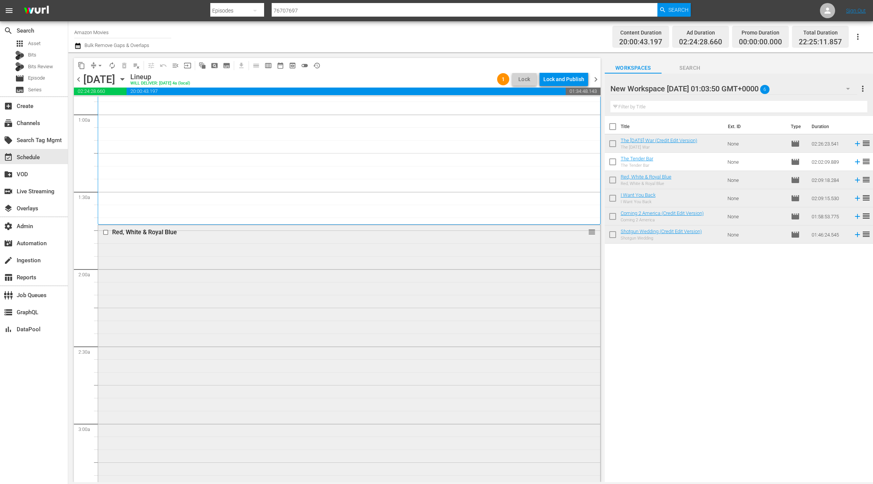
scroll to position [0, 0]
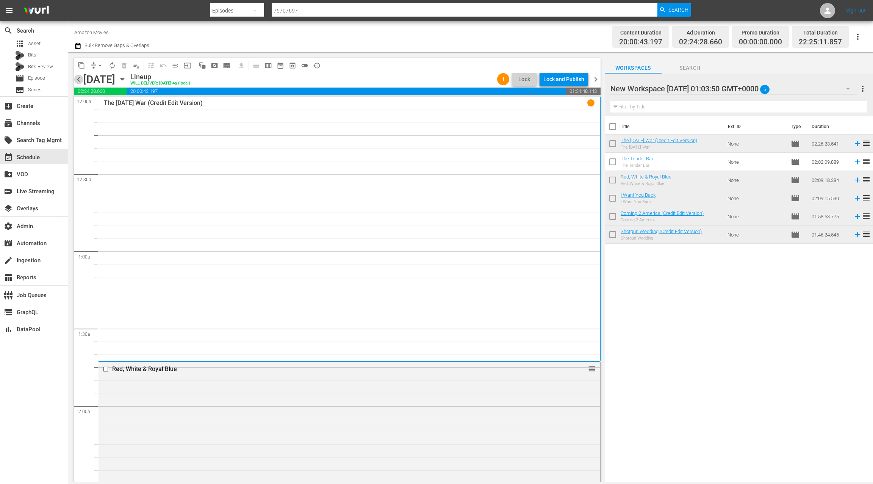
click at [79, 77] on span "chevron_left" at bounding box center [78, 79] width 9 height 9
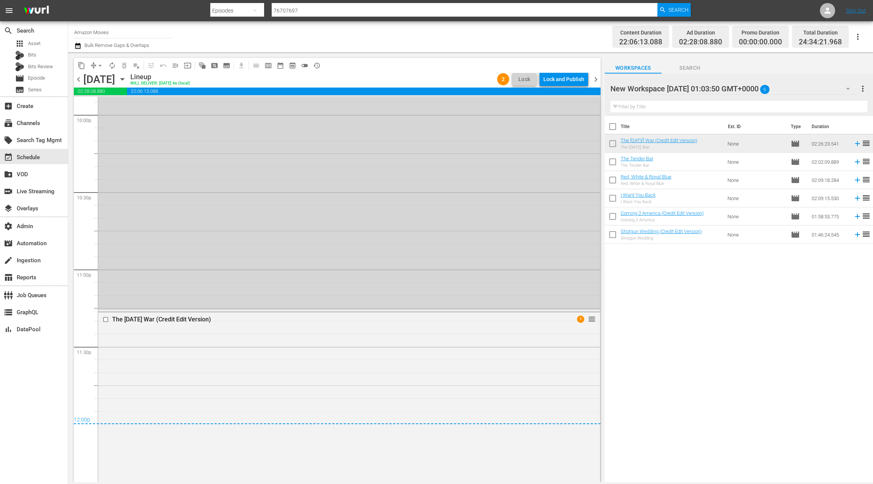
scroll to position [3454, 0]
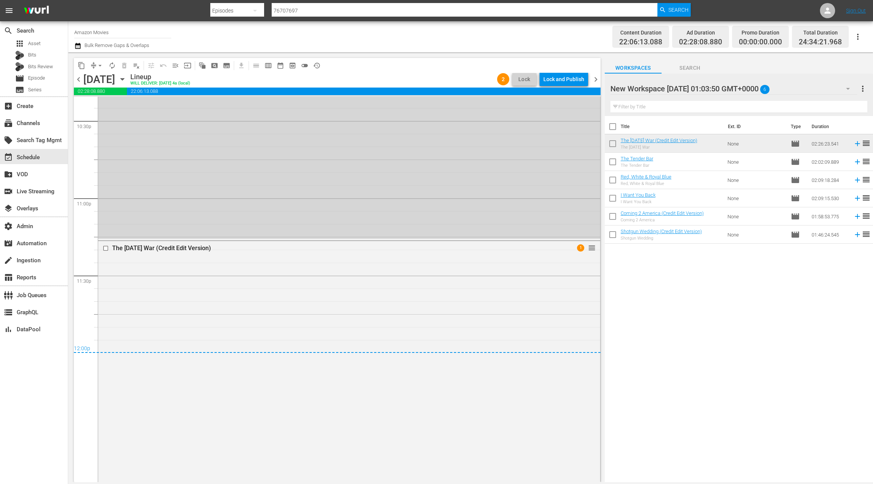
click at [362, 306] on div "The Tomorrow War (Credit Edit Version) 1 reorder" at bounding box center [349, 428] width 502 height 375
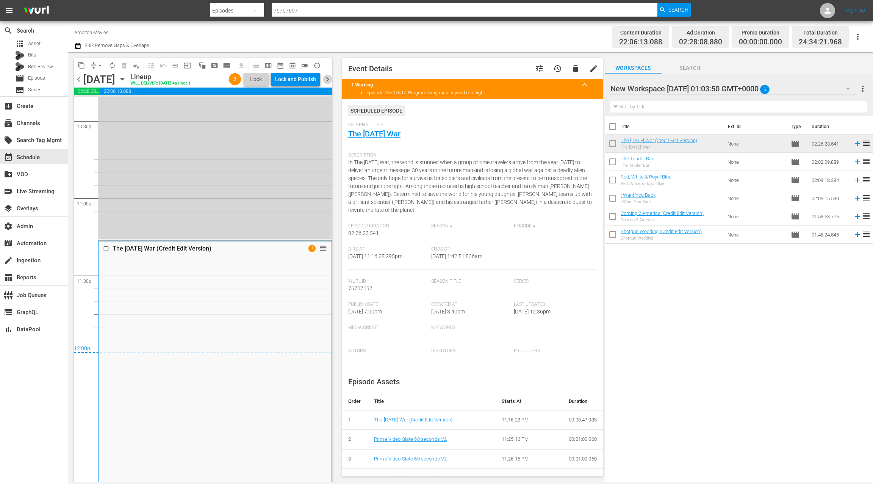
click at [327, 81] on span "chevron_right" at bounding box center [327, 79] width 9 height 9
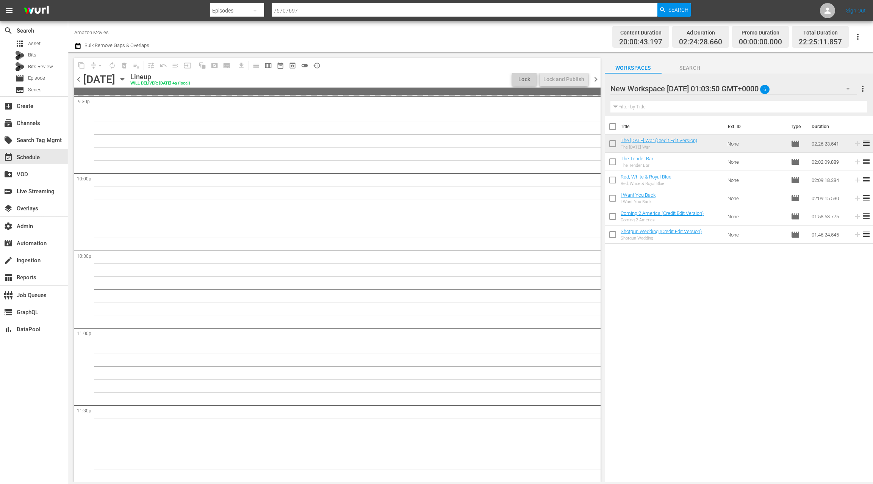
scroll to position [3345, 0]
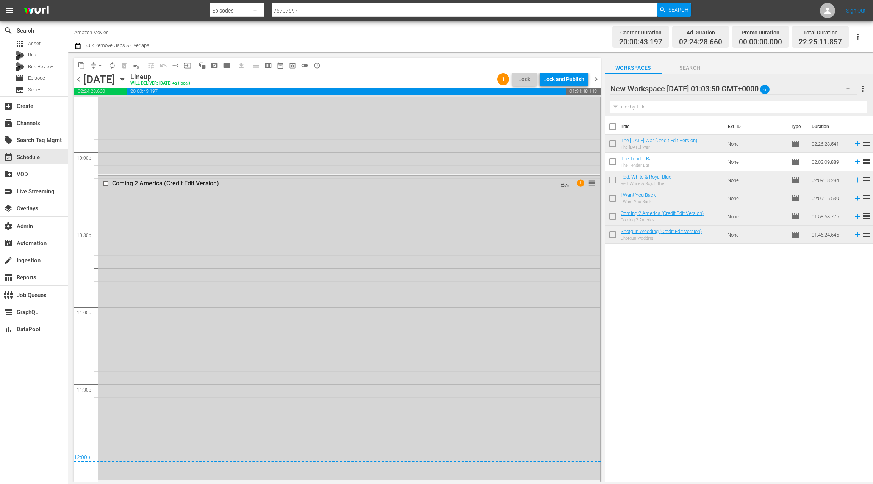
click at [599, 80] on span "chevron_right" at bounding box center [595, 79] width 9 height 9
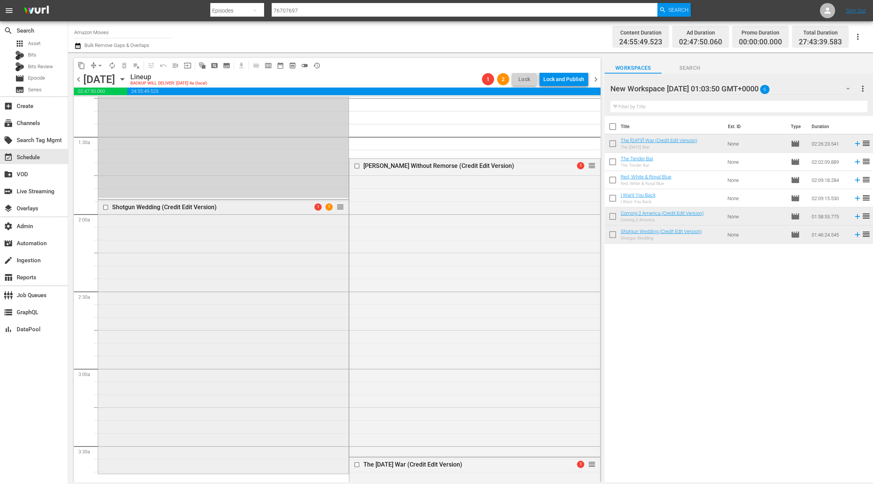
click at [282, 267] on div "Shotgun Wedding (Credit Edit Version) 1 1 reorder" at bounding box center [223, 336] width 250 height 272
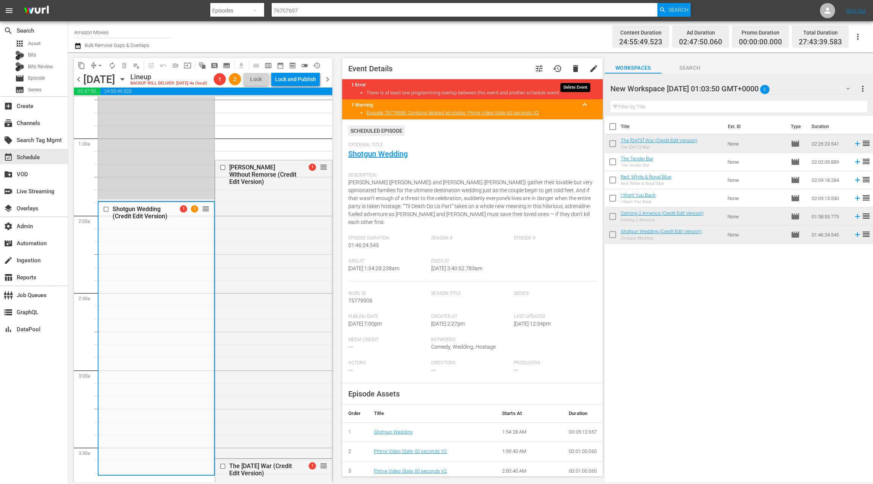
click at [574, 70] on span "delete" at bounding box center [575, 68] width 9 height 9
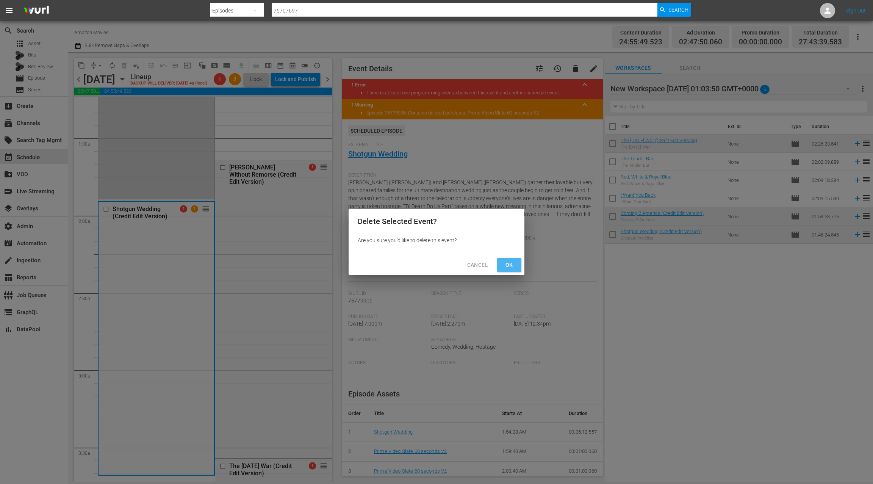
click at [511, 262] on span "Ok" at bounding box center [509, 264] width 12 height 9
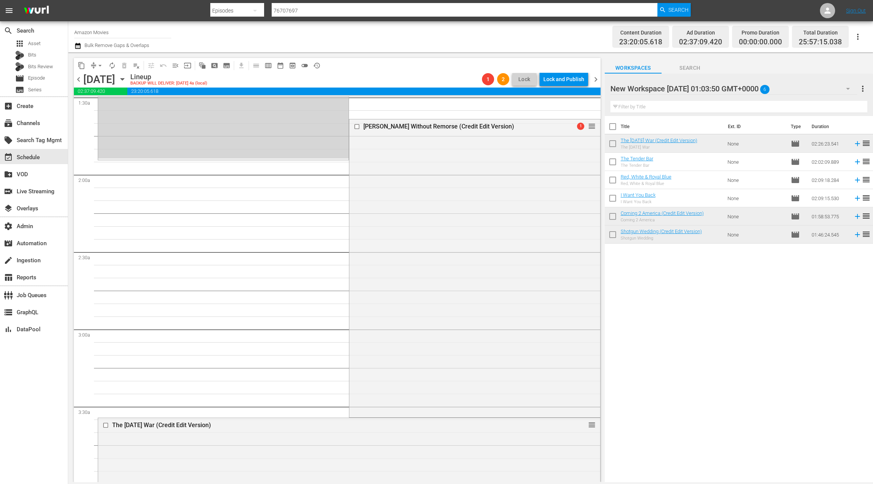
scroll to position [0, 0]
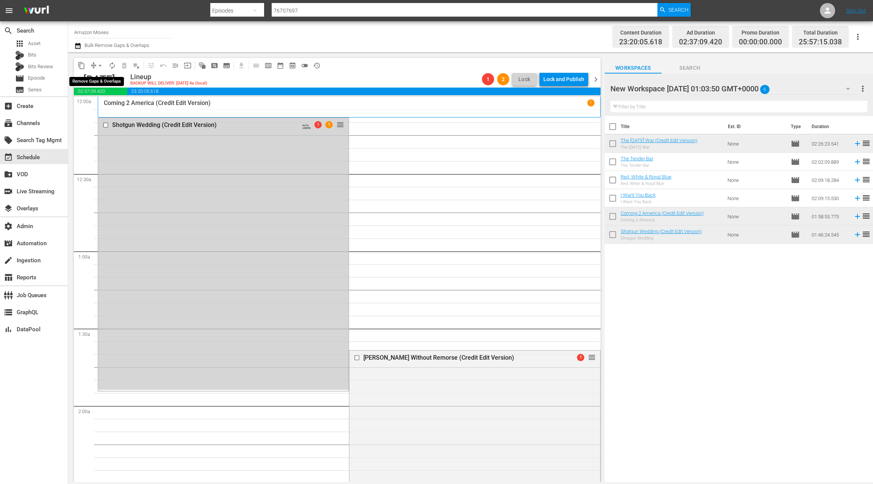
click at [98, 65] on span "arrow_drop_down" at bounding box center [100, 66] width 8 height 8
click at [106, 106] on li "Align to End of Previous Day" at bounding box center [101, 106] width 80 height 13
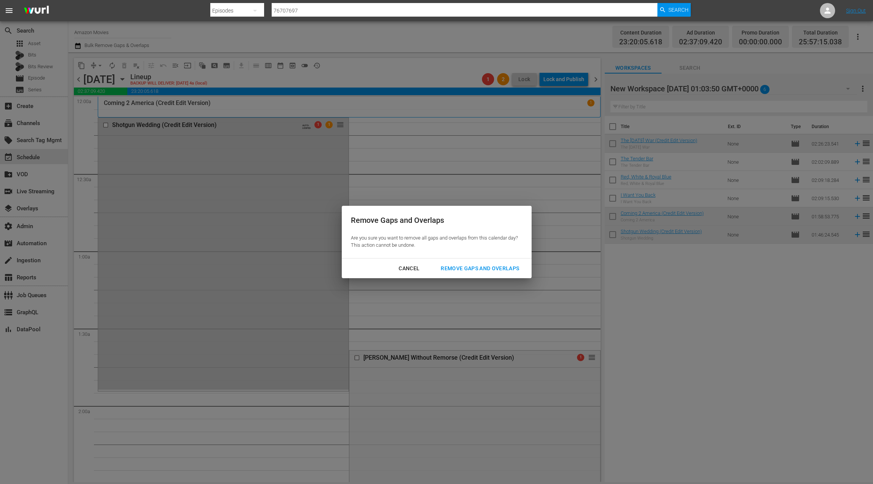
click at [454, 267] on div "Remove Gaps and Overlaps" at bounding box center [480, 268] width 91 height 9
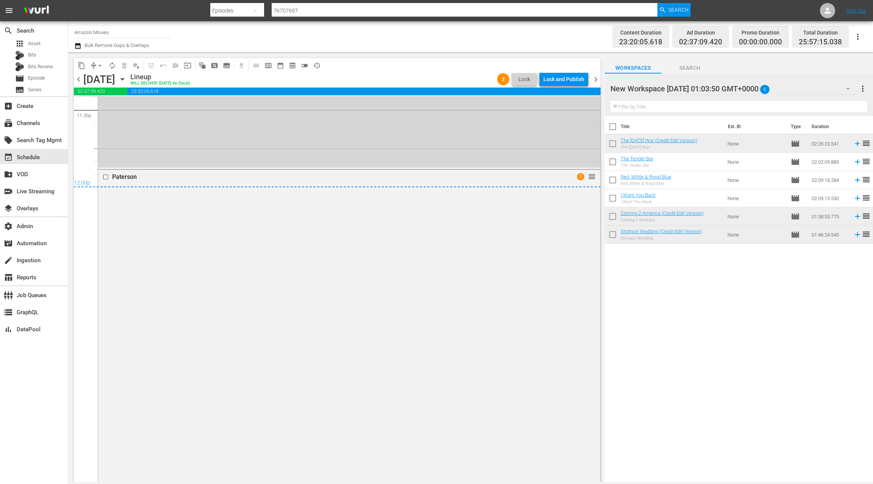
scroll to position [3647, 0]
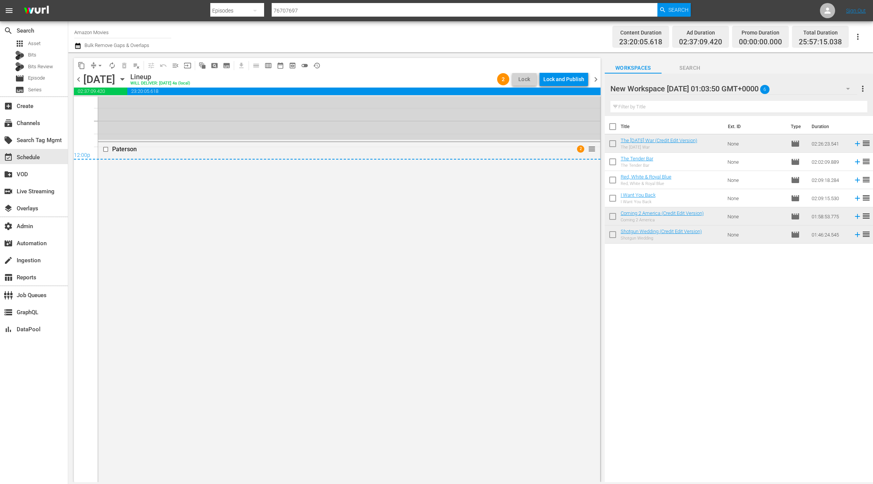
click at [597, 78] on span "chevron_right" at bounding box center [595, 79] width 9 height 9
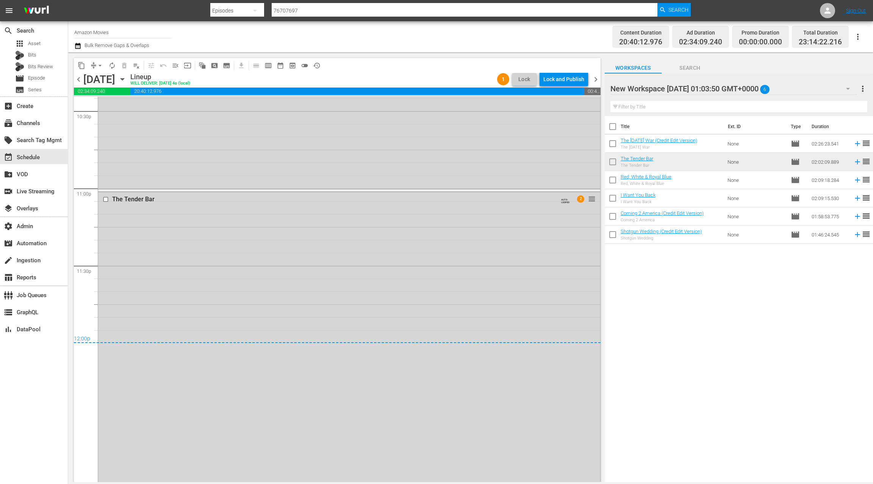
scroll to position [3488, 0]
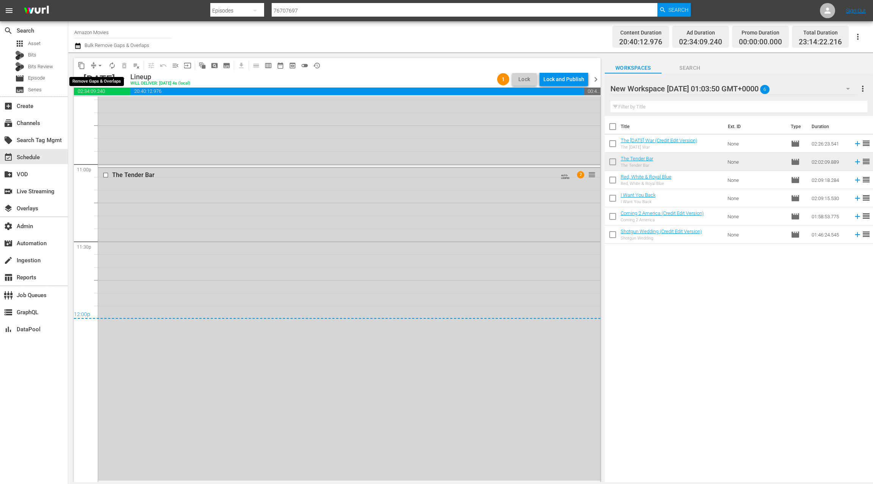
click at [97, 67] on span "arrow_drop_down" at bounding box center [100, 66] width 8 height 8
click at [106, 104] on li "Align to End of Previous Day" at bounding box center [101, 106] width 80 height 13
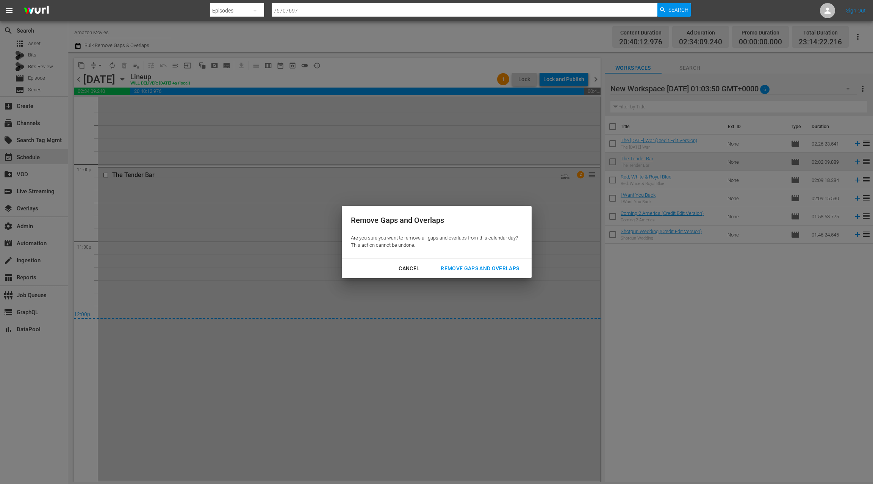
click at [499, 266] on div "Remove Gaps and Overlaps" at bounding box center [480, 268] width 91 height 9
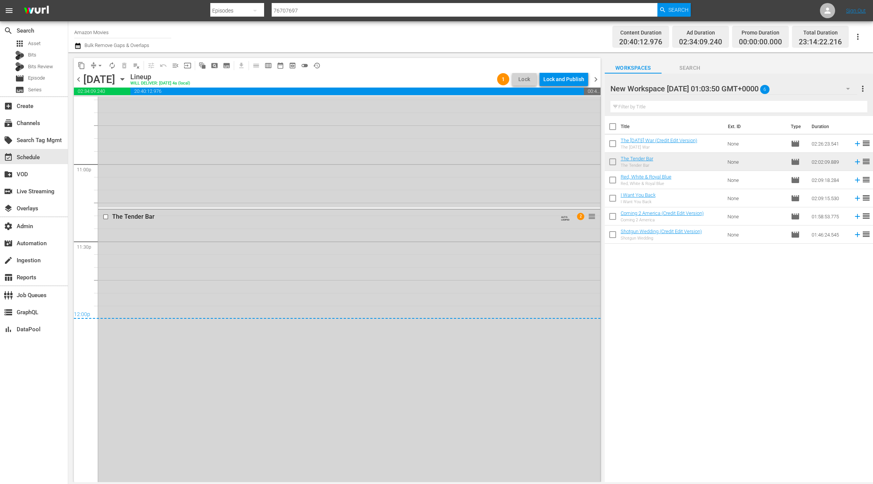
scroll to position [3514, 0]
click at [81, 47] on icon "button" at bounding box center [77, 45] width 7 height 9
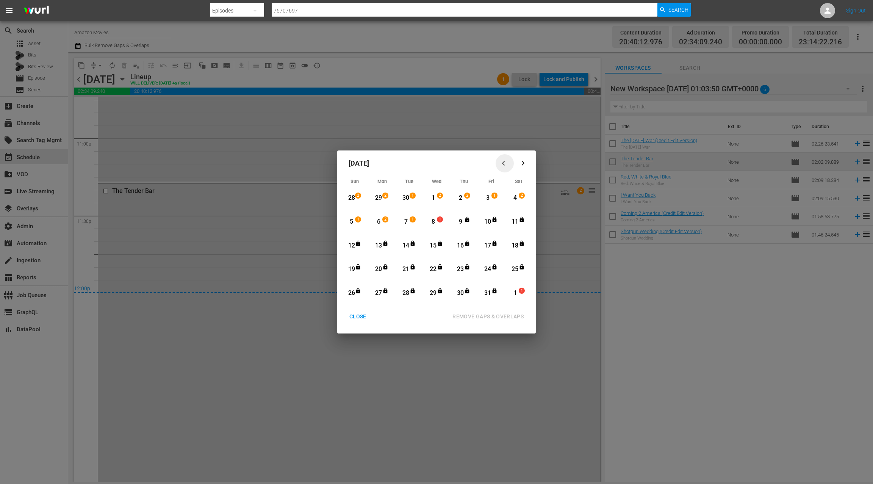
click at [505, 163] on icon "button" at bounding box center [505, 163] width 6 height 6
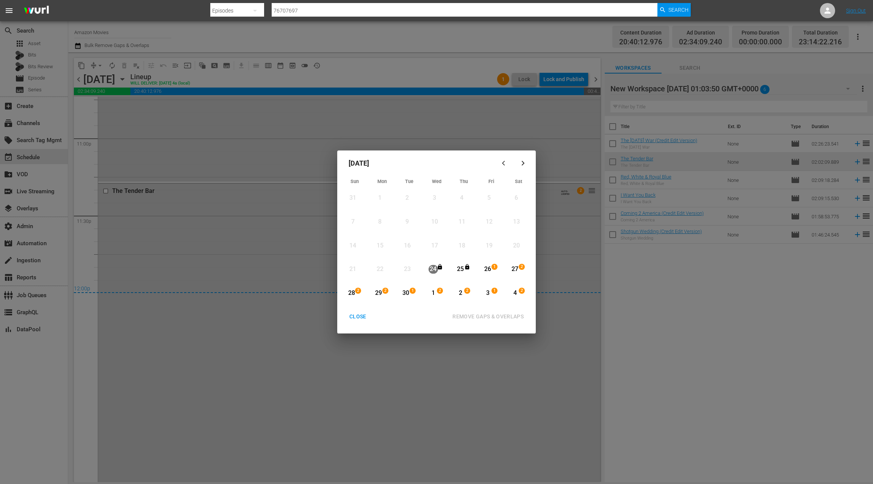
click at [488, 270] on div "26" at bounding box center [487, 269] width 9 height 9
click at [524, 164] on icon "button" at bounding box center [523, 163] width 6 height 6
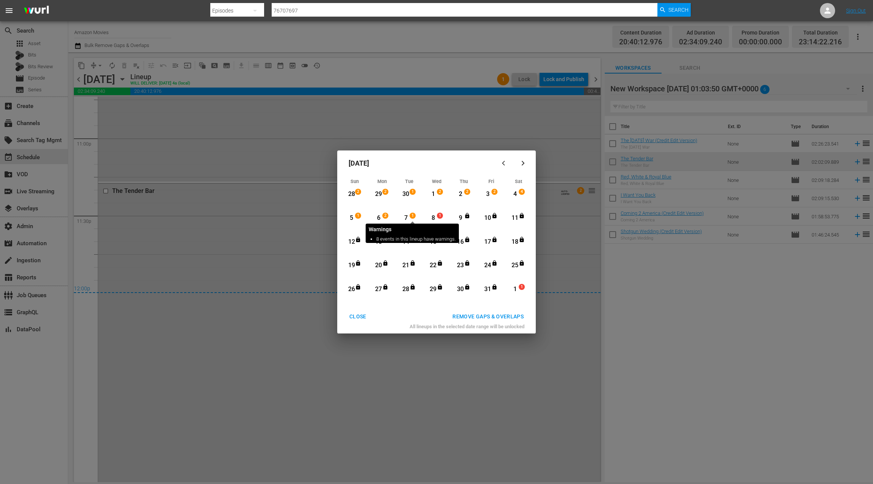
click at [412, 217] on span "1" at bounding box center [412, 216] width 5 height 6
click at [471, 314] on div "REMOVE GAPS & OVERLAPS" at bounding box center [487, 316] width 83 height 9
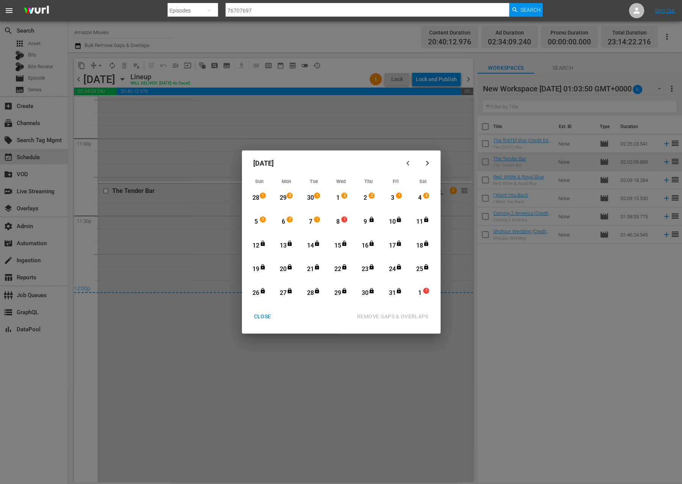
click at [263, 318] on div "CLOSE" at bounding box center [262, 316] width 29 height 9
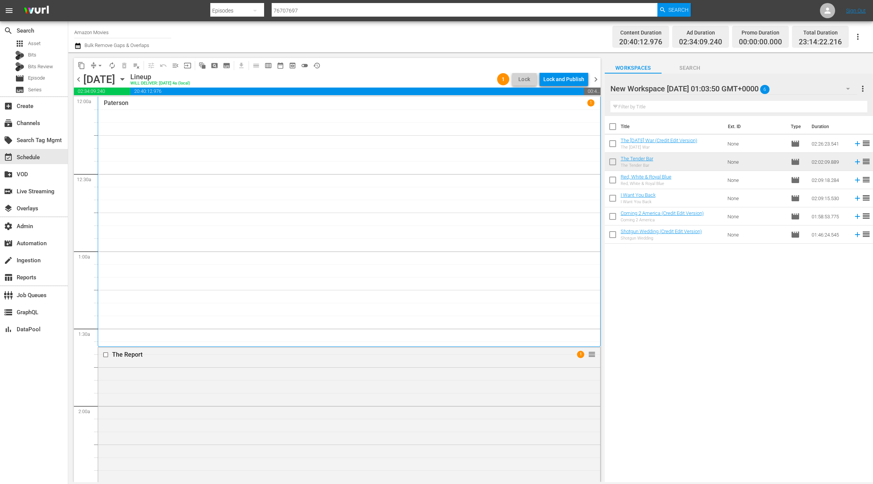
click at [127, 82] on icon "button" at bounding box center [122, 79] width 8 height 8
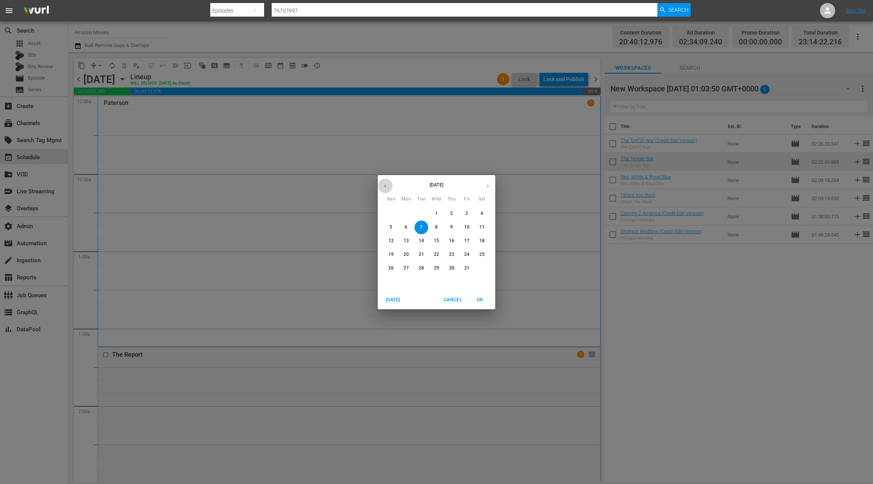
click at [386, 190] on button "button" at bounding box center [385, 185] width 15 height 15
click at [469, 257] on p "26" at bounding box center [466, 254] width 5 height 6
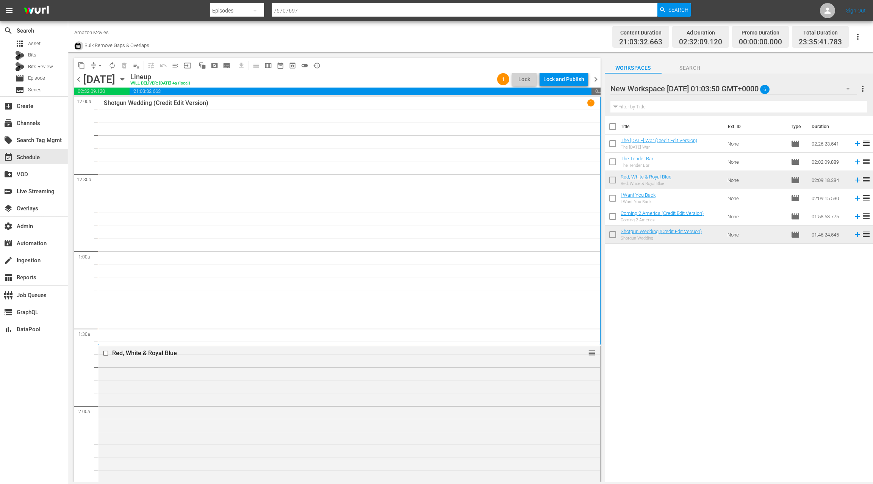
click at [78, 45] on icon "button" at bounding box center [77, 45] width 7 height 9
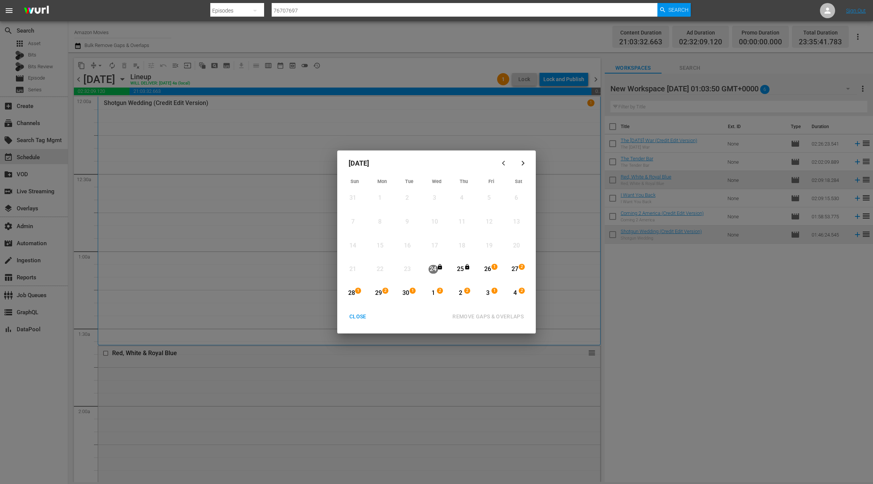
click at [360, 315] on div "CLOSE" at bounding box center [357, 316] width 29 height 9
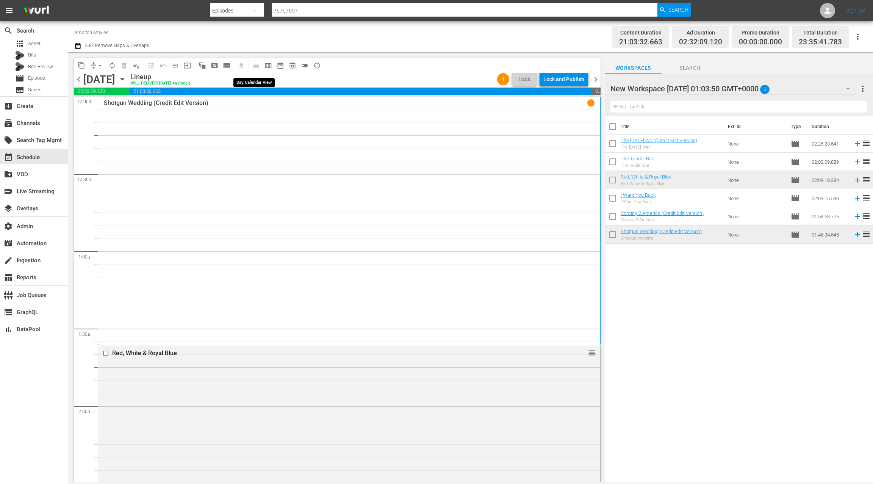
click at [257, 67] on span "calendar_view_day_outlined" at bounding box center [254, 65] width 15 height 15
click at [269, 67] on span "calendar_view_week_outlined" at bounding box center [268, 66] width 8 height 8
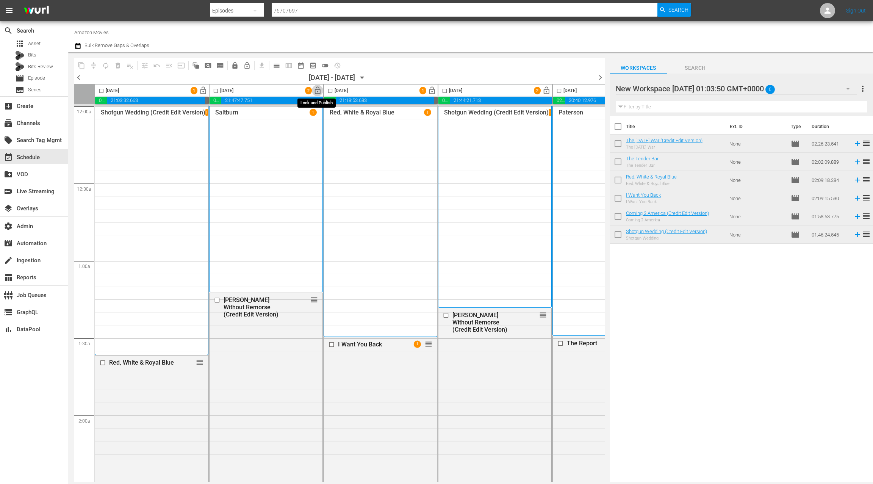
click at [318, 92] on span "lock_open" at bounding box center [317, 90] width 9 height 9
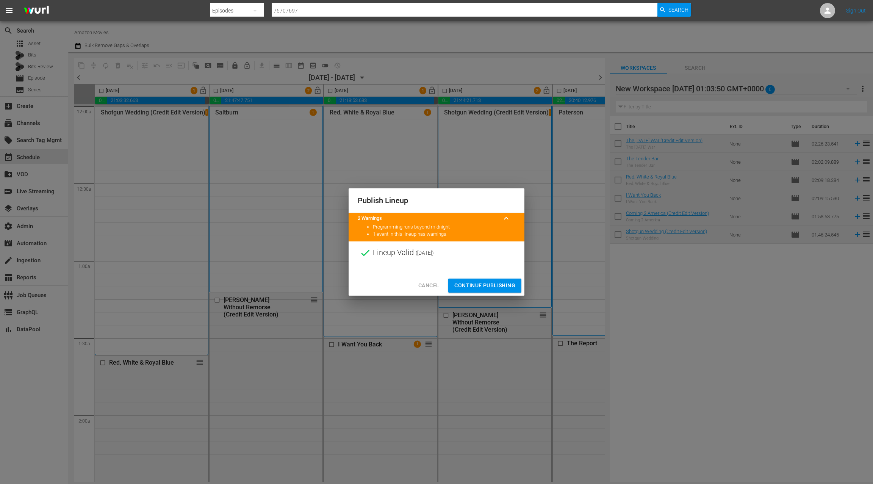
click at [498, 283] on span "Continue Publishing" at bounding box center [484, 285] width 61 height 9
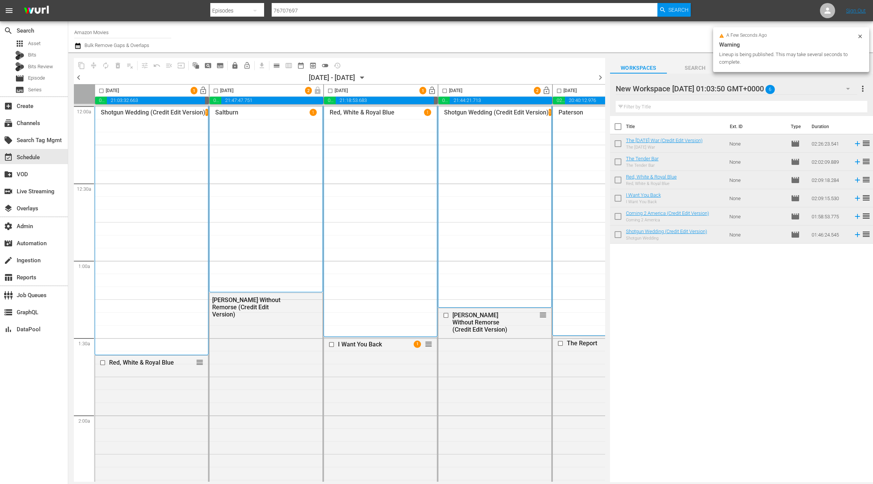
scroll to position [0, 205]
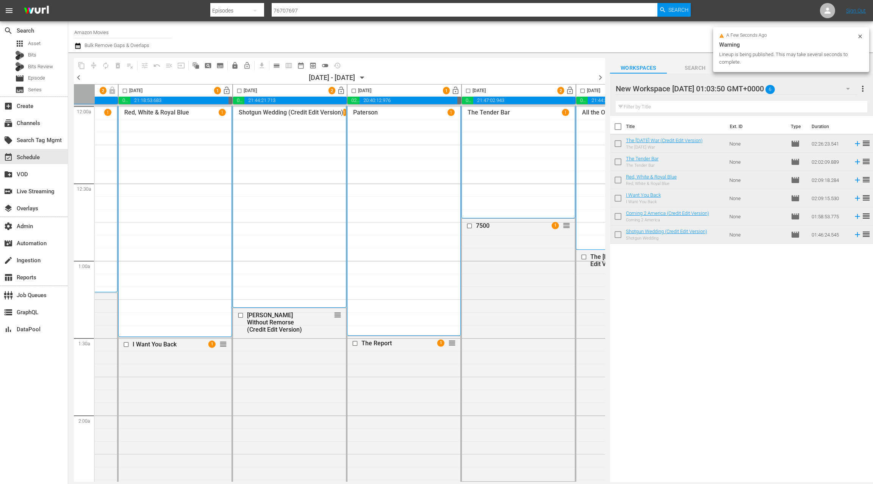
click at [341, 91] on span "lock_open" at bounding box center [341, 90] width 9 height 9
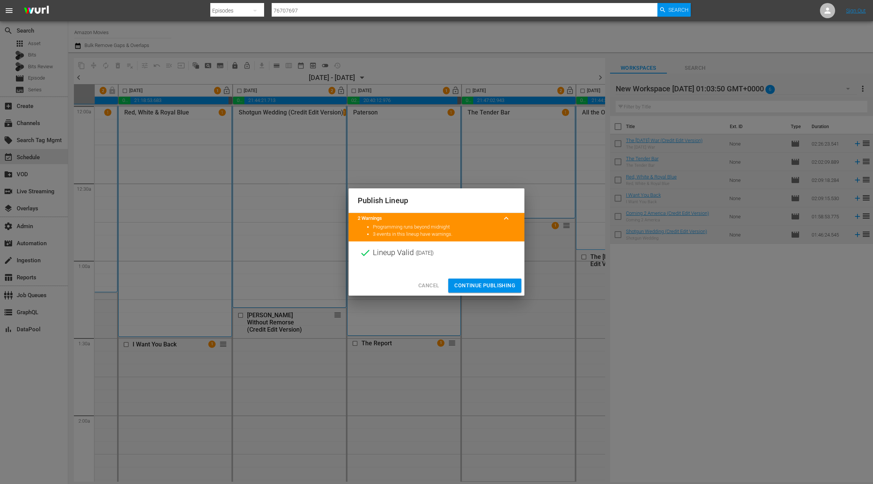
drag, startPoint x: 495, startPoint y: 286, endPoint x: 496, endPoint y: 279, distance: 7.2
click at [495, 286] on span "Continue Publishing" at bounding box center [484, 285] width 61 height 9
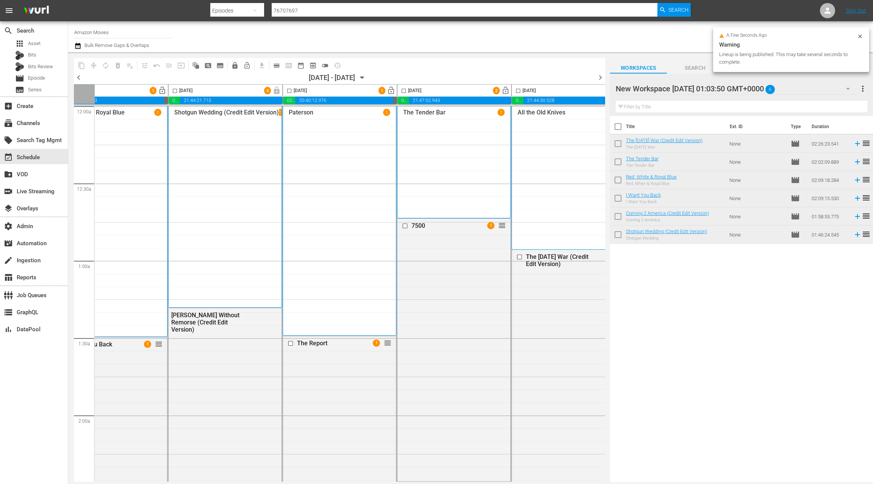
scroll to position [0, 294]
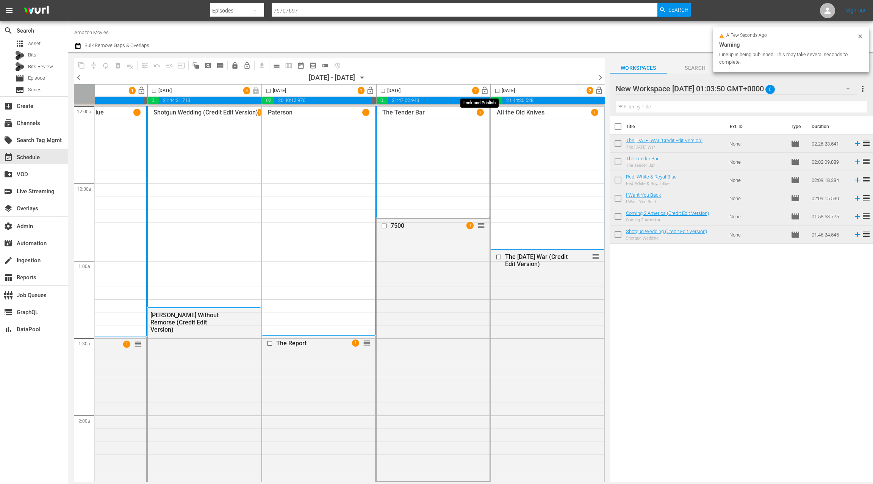
click at [481, 89] on span "lock_open" at bounding box center [484, 90] width 9 height 9
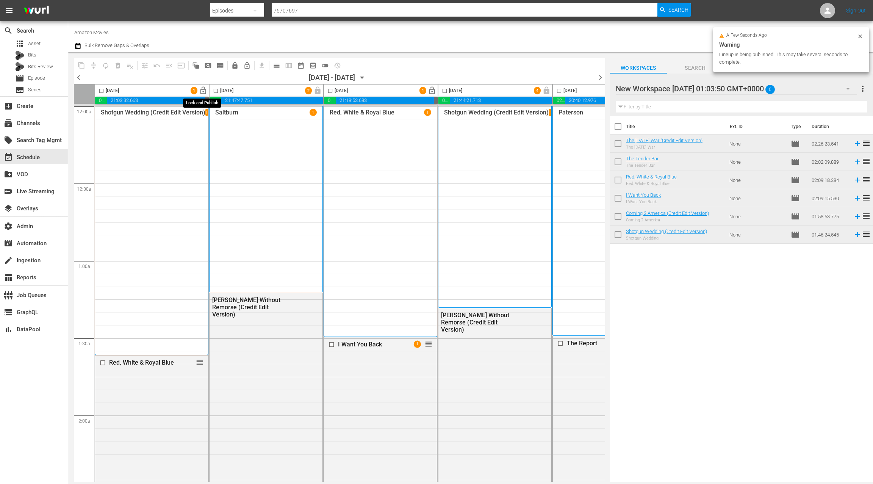
click at [198, 91] on button "lock_open" at bounding box center [203, 91] width 12 height 12
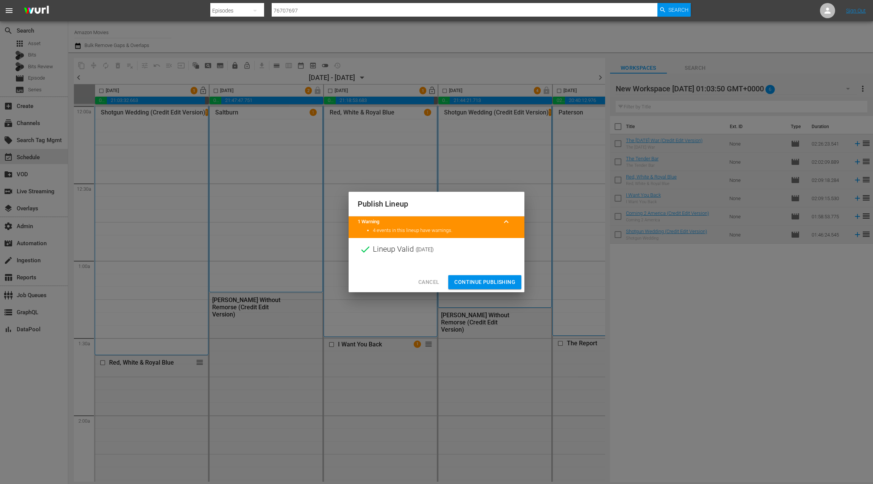
drag, startPoint x: 486, startPoint y: 282, endPoint x: 416, endPoint y: 210, distance: 100.8
click at [486, 282] on span "Continue Publishing" at bounding box center [484, 281] width 61 height 9
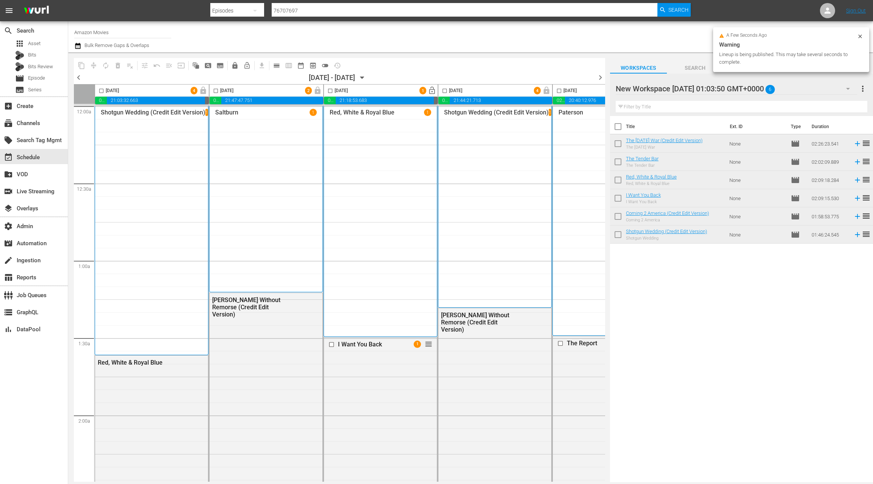
click at [431, 91] on span "lock_open" at bounding box center [432, 90] width 9 height 9
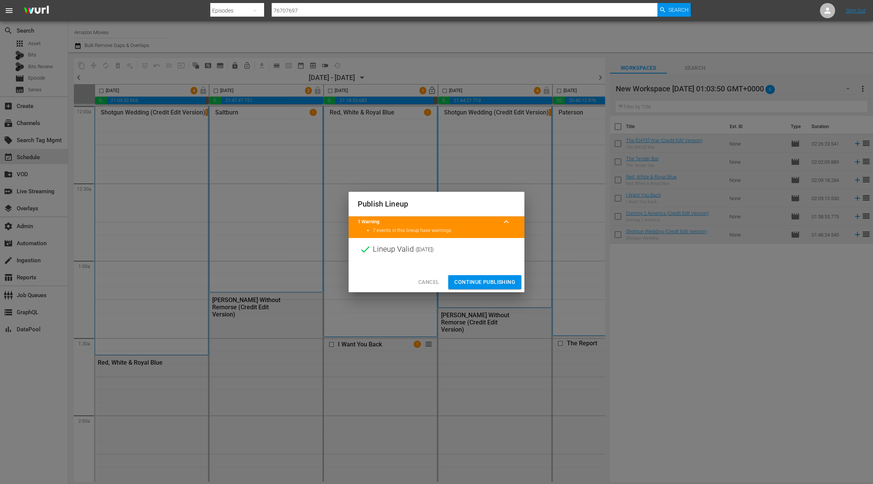
click at [482, 279] on span "Continue Publishing" at bounding box center [484, 281] width 61 height 9
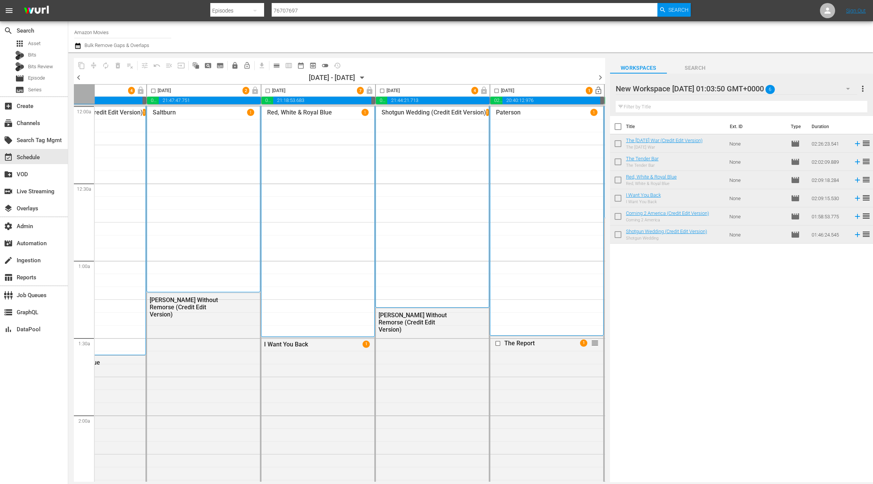
scroll to position [0, 230]
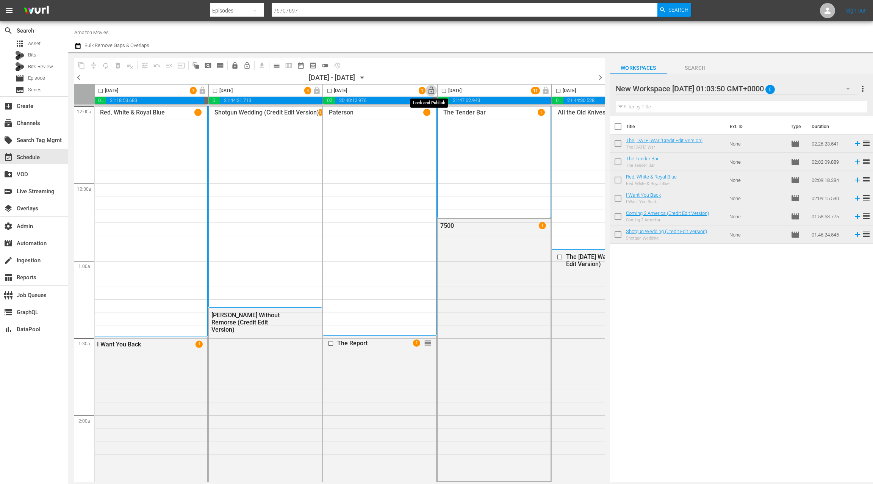
click at [431, 92] on span "lock_open" at bounding box center [431, 90] width 9 height 9
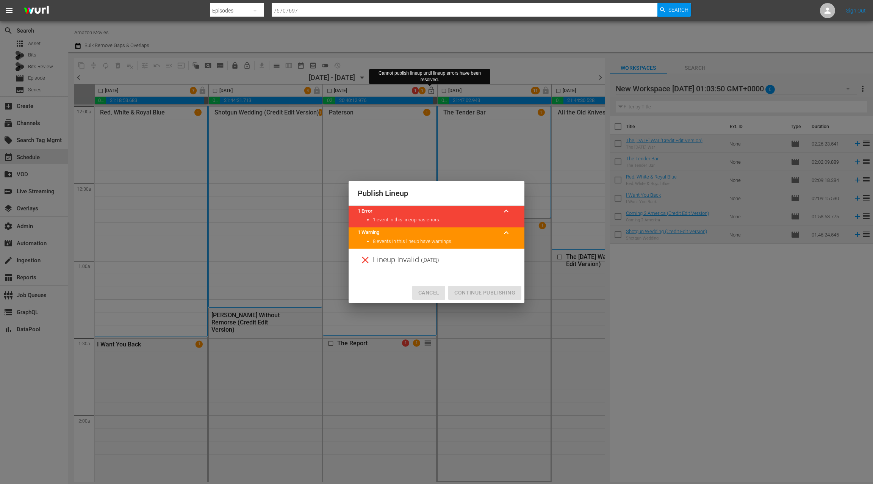
click at [430, 292] on span "Cancel" at bounding box center [428, 292] width 21 height 9
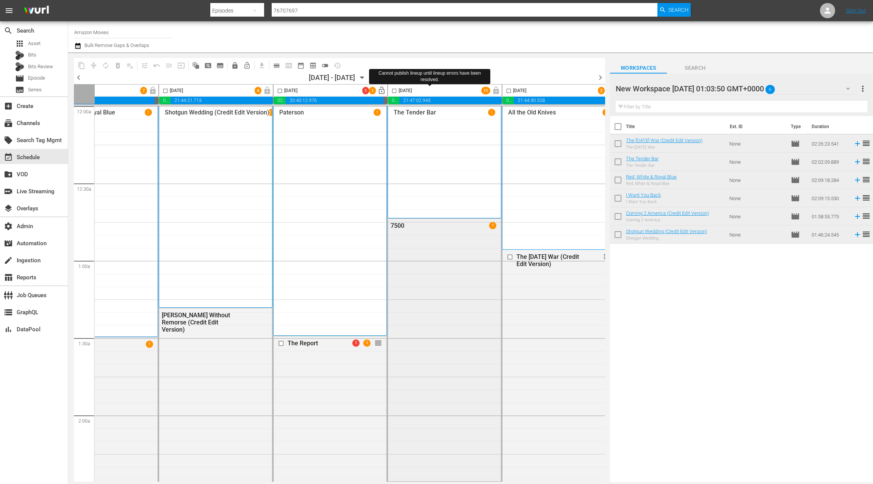
scroll to position [0, 294]
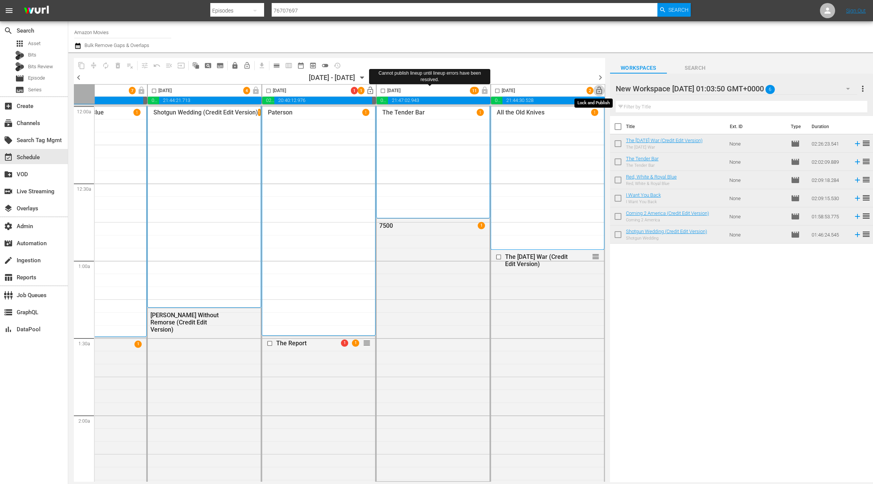
click at [595, 91] on span "lock_open" at bounding box center [599, 90] width 9 height 9
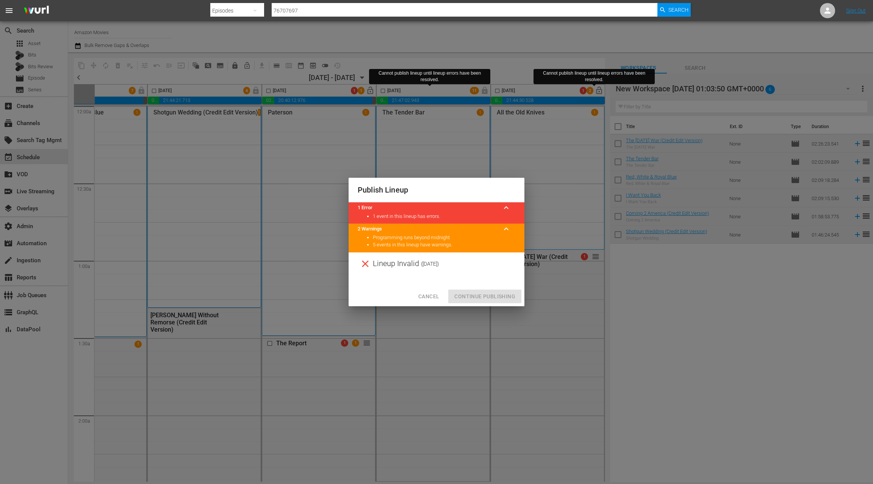
drag, startPoint x: 435, startPoint y: 294, endPoint x: 446, endPoint y: 285, distance: 15.3
click at [435, 294] on span "Cancel" at bounding box center [428, 296] width 21 height 9
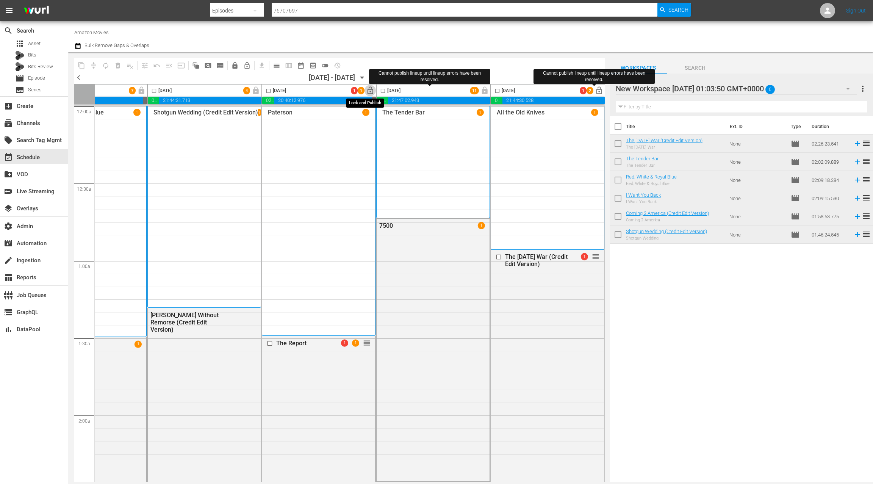
click at [368, 91] on span "lock_open" at bounding box center [370, 90] width 9 height 9
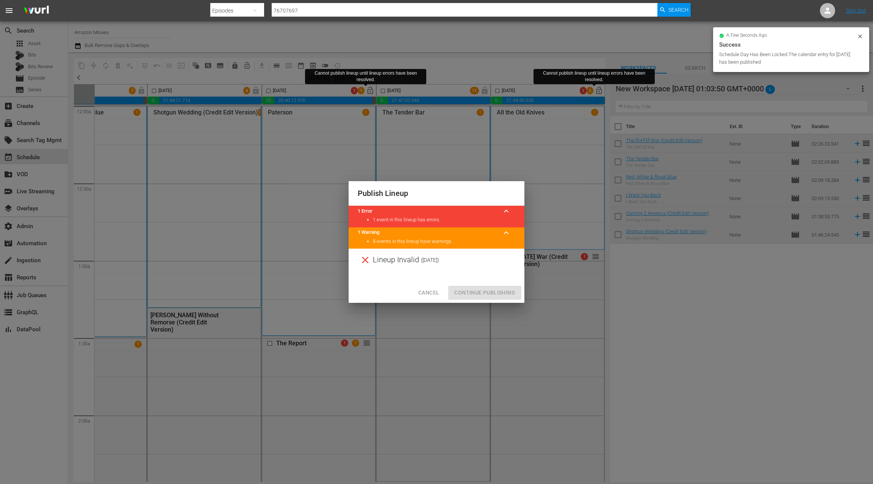
click at [476, 289] on div "Cancel Continue Publishing" at bounding box center [437, 293] width 176 height 20
drag, startPoint x: 421, startPoint y: 291, endPoint x: 430, endPoint y: 290, distance: 8.5
click at [422, 291] on span "Cancel" at bounding box center [428, 292] width 21 height 9
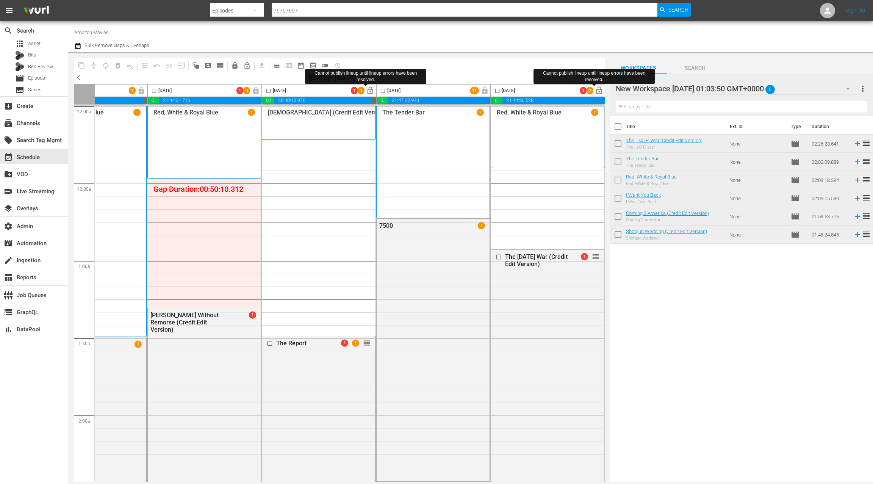
click at [277, 68] on span "calendar_view_day_outlined" at bounding box center [277, 66] width 8 height 8
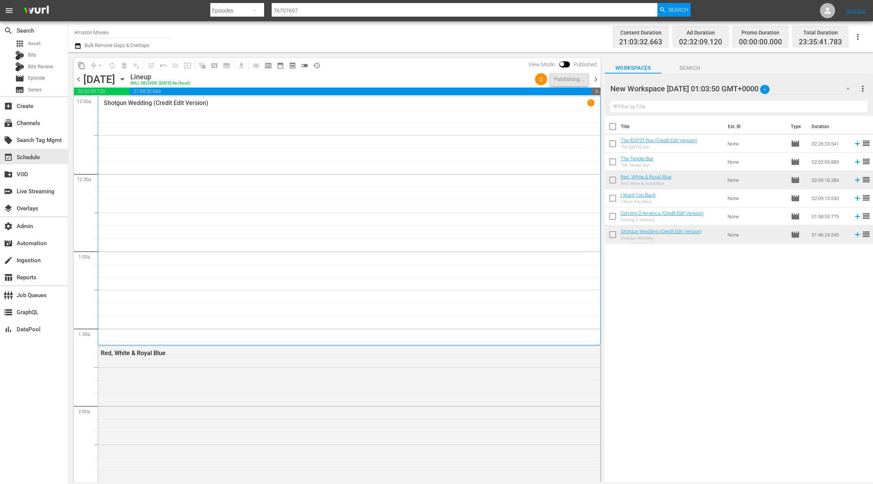
click at [80, 48] on icon "button" at bounding box center [77, 45] width 7 height 9
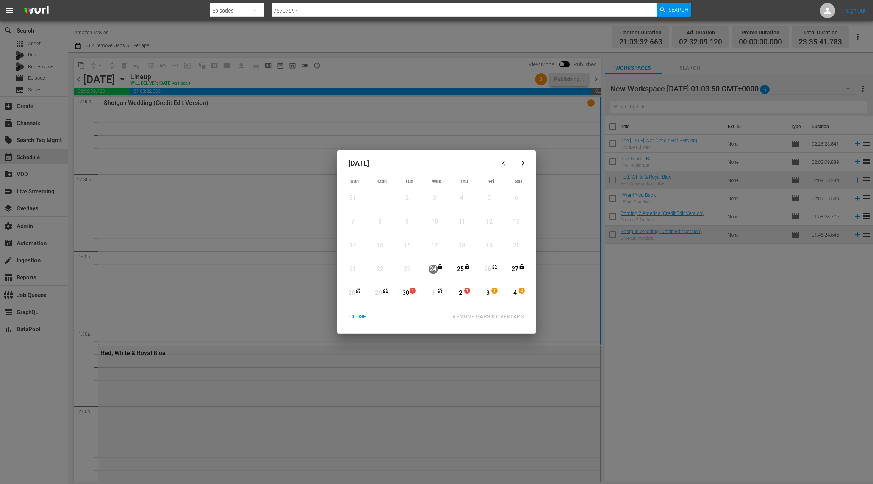
click at [360, 316] on div "CLOSE" at bounding box center [357, 316] width 29 height 9
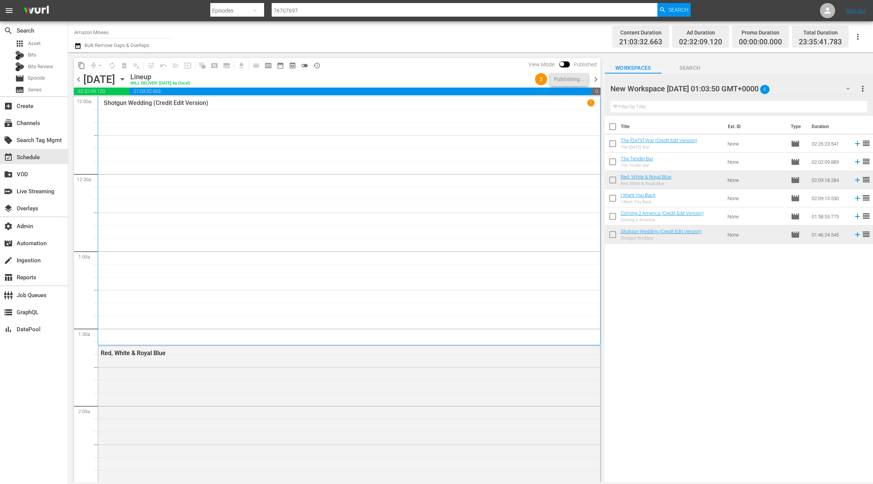
click at [127, 80] on icon "button" at bounding box center [122, 79] width 8 height 8
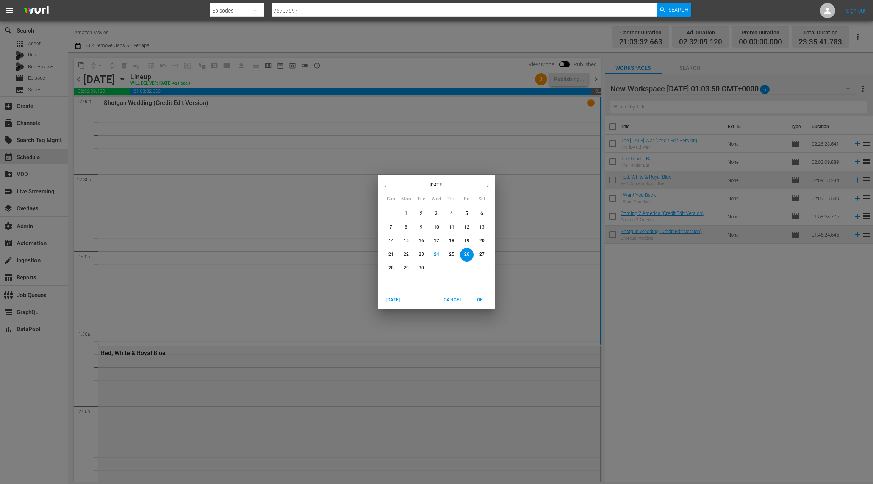
drag, startPoint x: 419, startPoint y: 268, endPoint x: 435, endPoint y: 257, distance: 19.7
click at [419, 268] on p "30" at bounding box center [421, 268] width 5 height 6
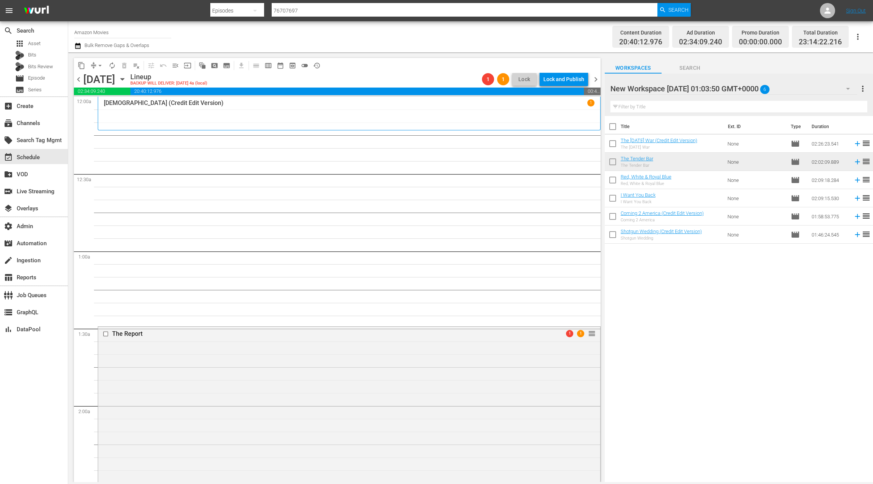
click at [78, 46] on icon "button" at bounding box center [77, 46] width 5 height 6
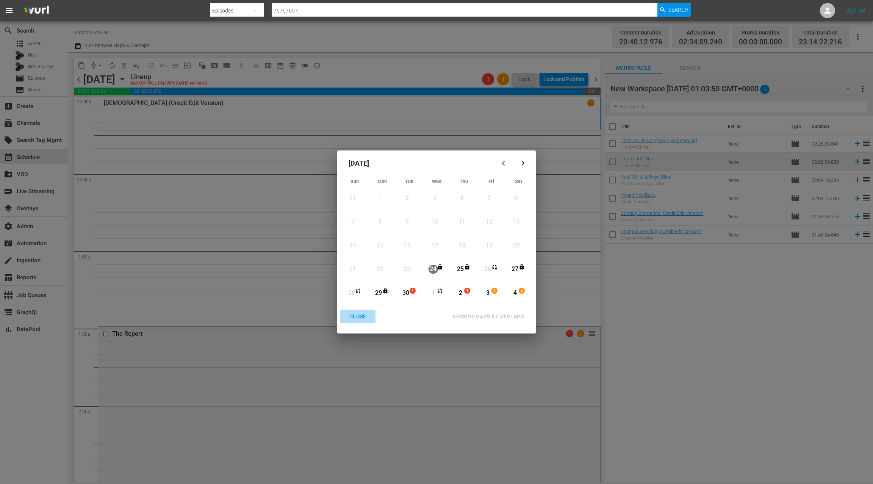
click at [364, 317] on div "CLOSE" at bounding box center [357, 316] width 29 height 9
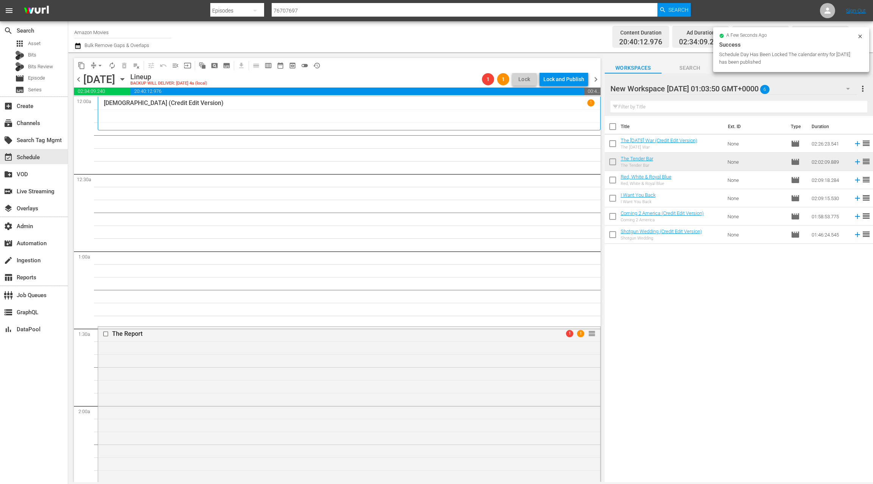
click at [78, 80] on span "chevron_left" at bounding box center [78, 79] width 9 height 9
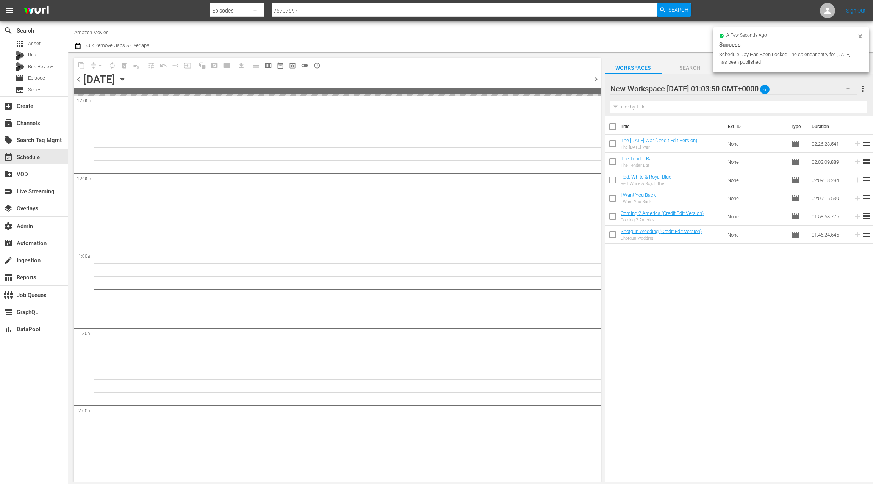
click at [78, 80] on span "chevron_left" at bounding box center [78, 79] width 9 height 9
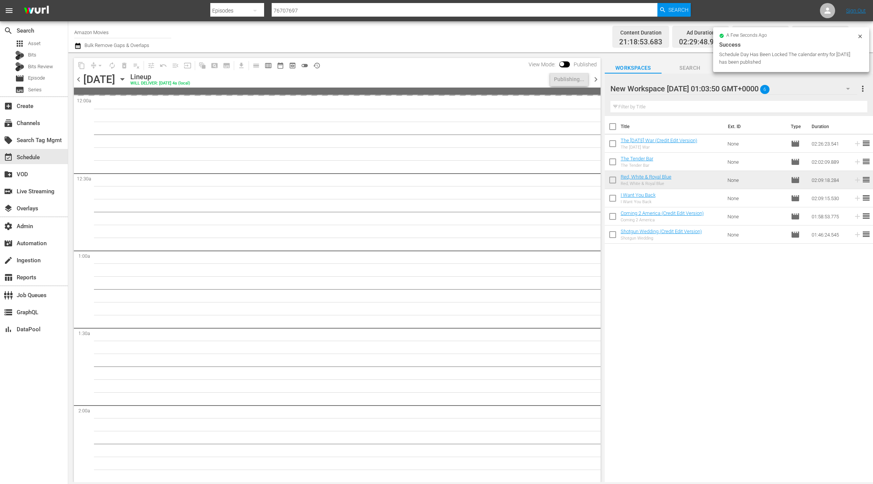
click at [78, 80] on span "chevron_left" at bounding box center [78, 79] width 9 height 9
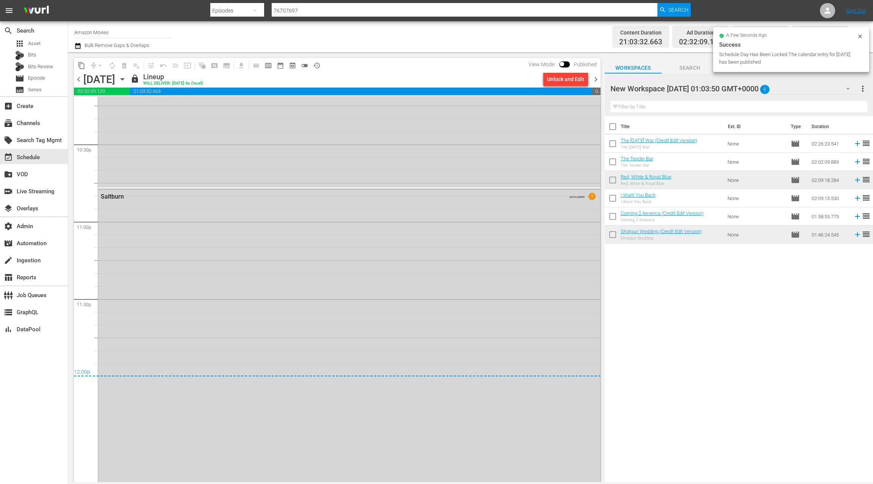
scroll to position [3511, 0]
click at [597, 82] on span "chevron_right" at bounding box center [595, 79] width 9 height 9
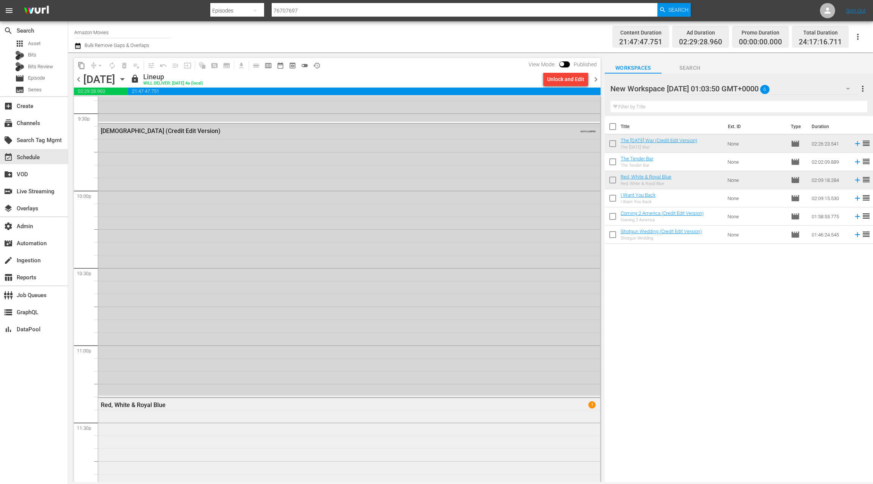
scroll to position [3319, 0]
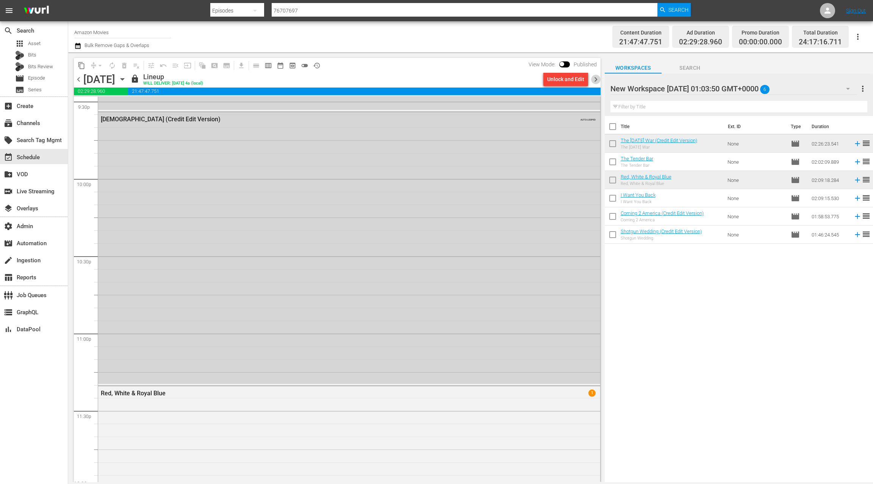
click at [598, 80] on span "chevron_right" at bounding box center [595, 79] width 9 height 9
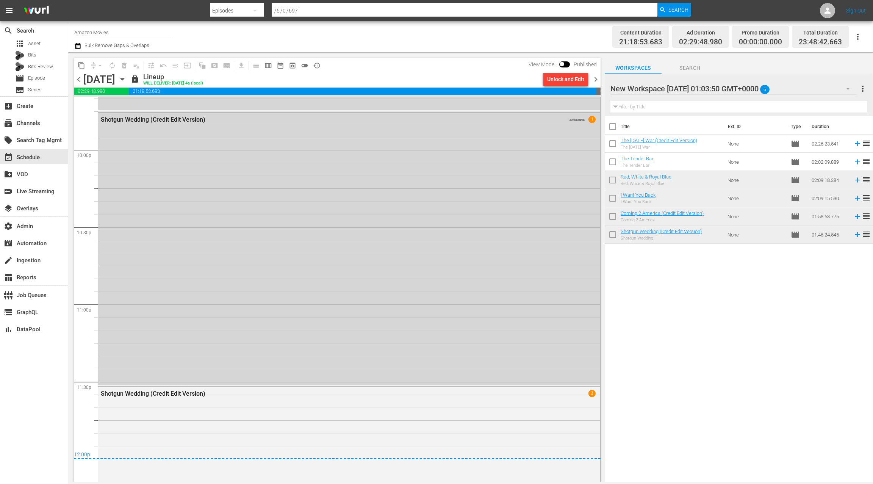
scroll to position [3336, 0]
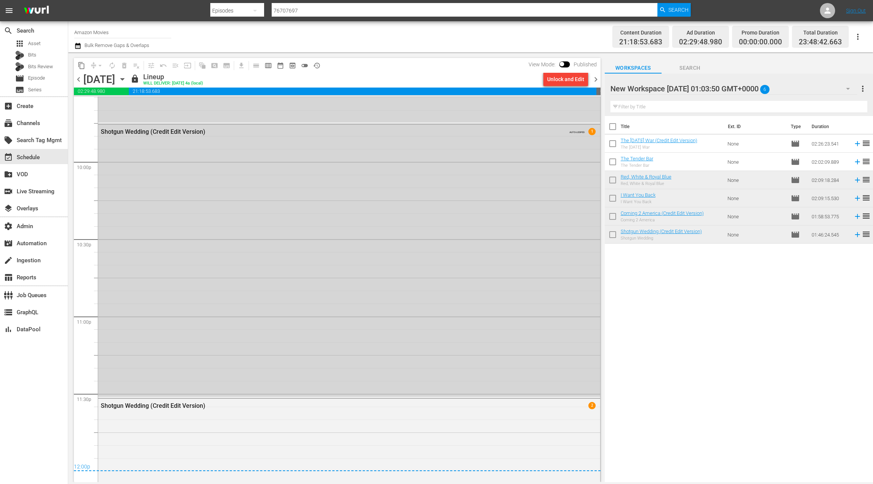
drag, startPoint x: 595, startPoint y: 81, endPoint x: 527, endPoint y: 62, distance: 70.4
click at [595, 81] on span "chevron_right" at bounding box center [595, 79] width 9 height 9
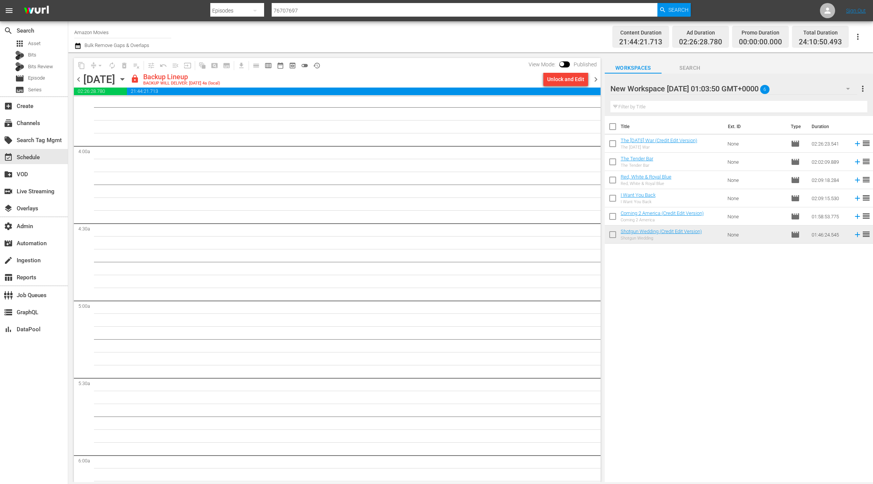
scroll to position [677, 0]
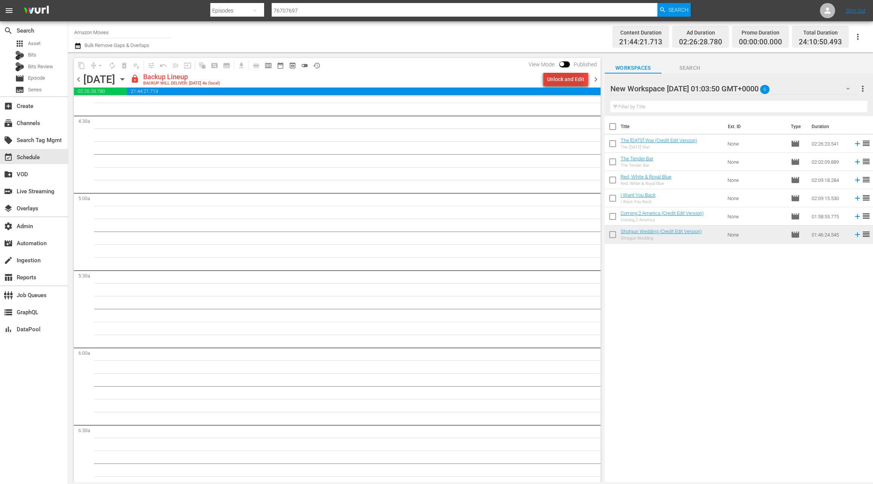
click at [554, 85] on div "Unlock and Edit" at bounding box center [565, 79] width 37 height 14
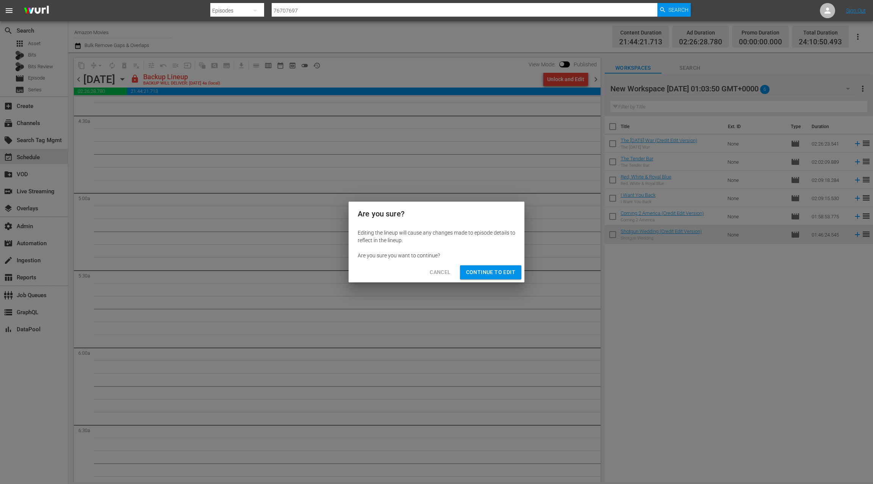
click at [477, 274] on span "Continue to Edit" at bounding box center [490, 272] width 49 height 9
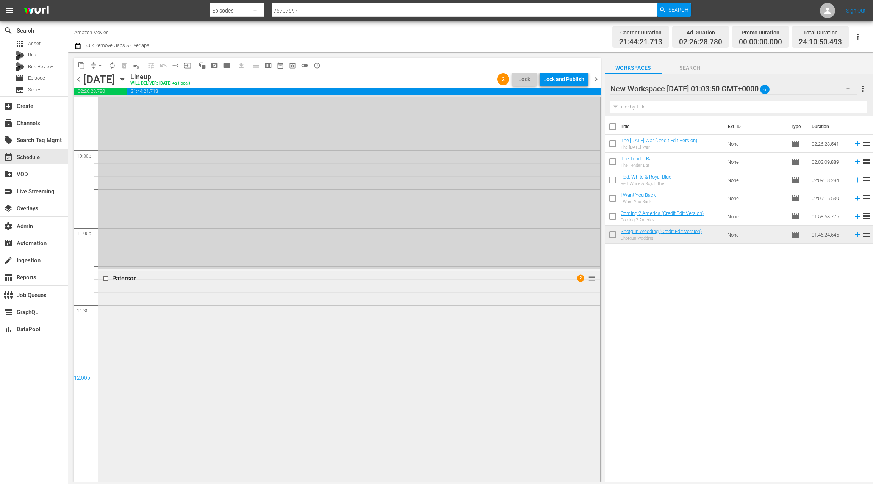
scroll to position [3535, 0]
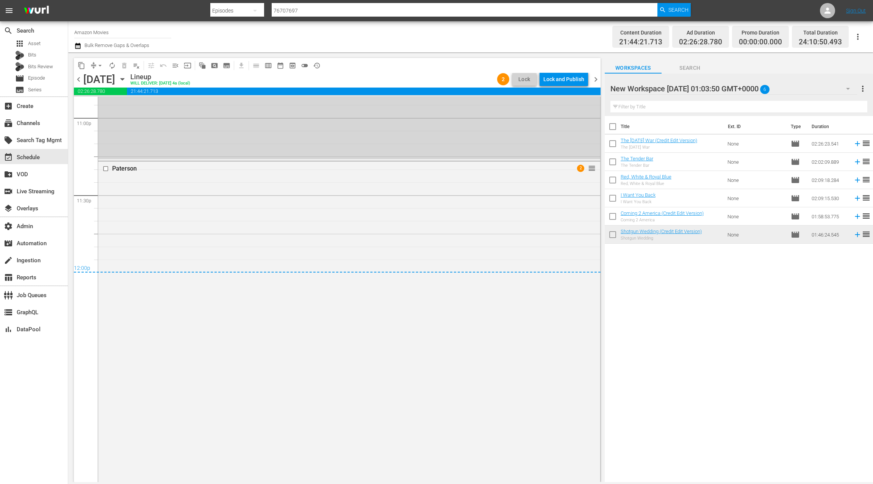
click at [597, 81] on span "chevron_right" at bounding box center [595, 79] width 9 height 9
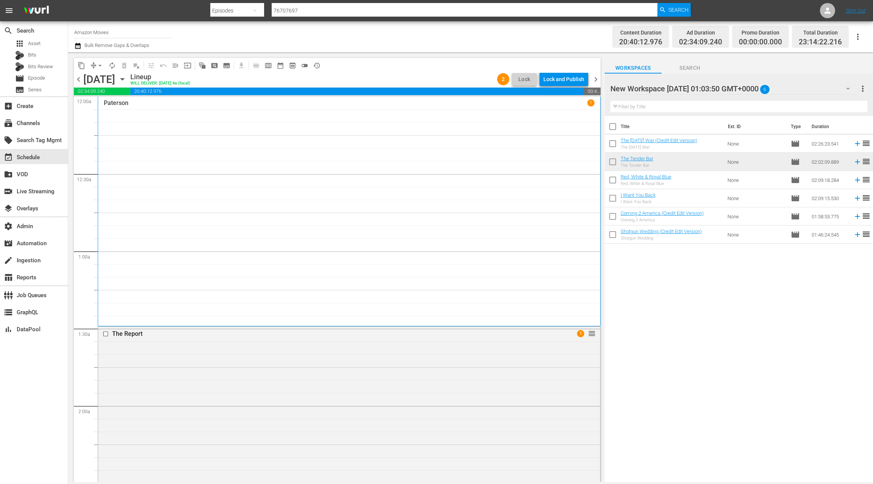
click at [79, 81] on span "chevron_left" at bounding box center [78, 79] width 9 height 9
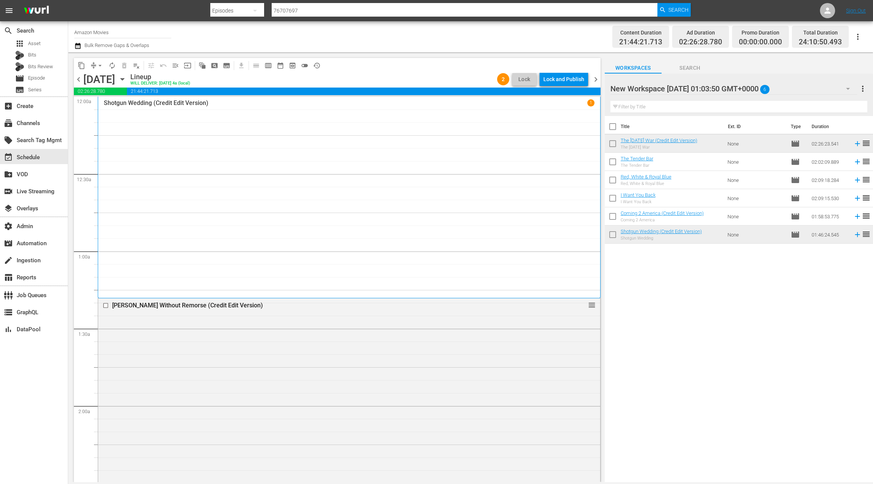
click at [598, 80] on span "chevron_right" at bounding box center [595, 79] width 9 height 9
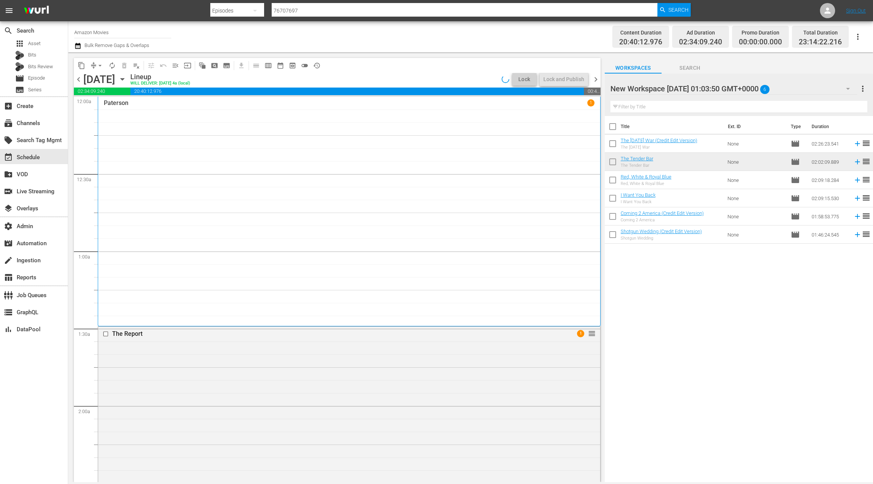
click at [598, 80] on span "chevron_right" at bounding box center [595, 79] width 9 height 9
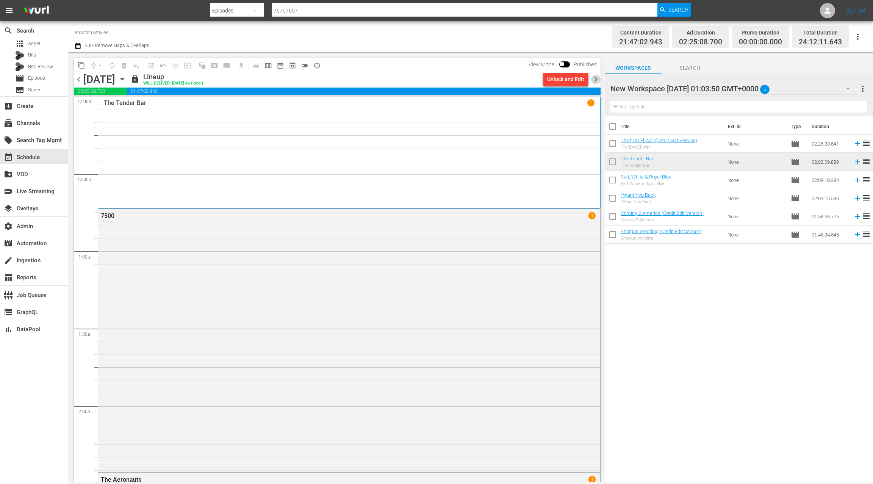
click at [598, 80] on span "chevron_right" at bounding box center [595, 79] width 9 height 9
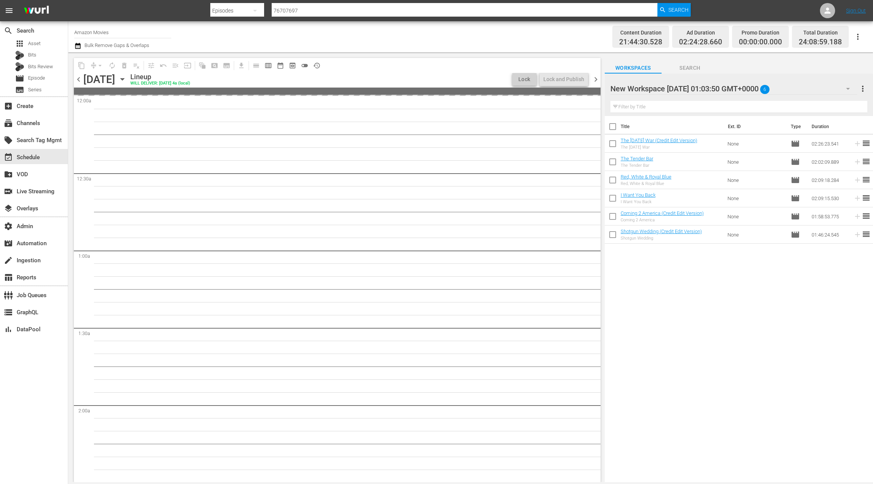
click at [598, 80] on span "chevron_right" at bounding box center [595, 79] width 9 height 9
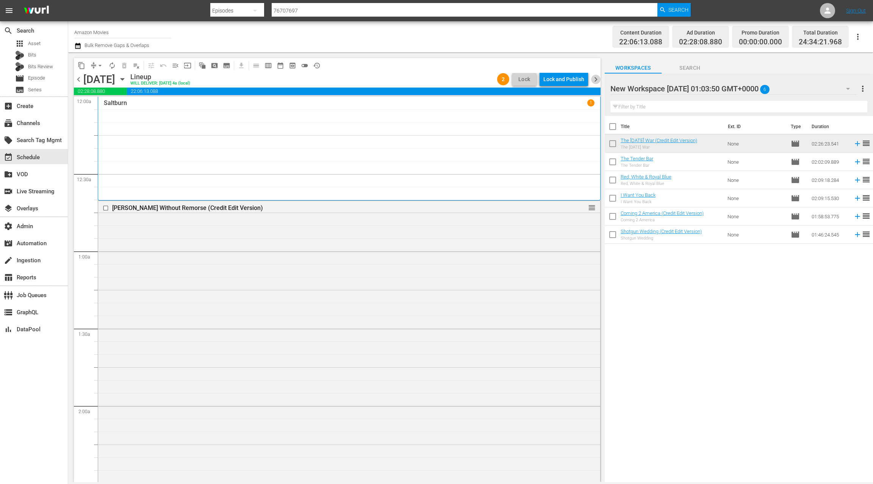
click at [598, 80] on span "chevron_right" at bounding box center [595, 79] width 9 height 9
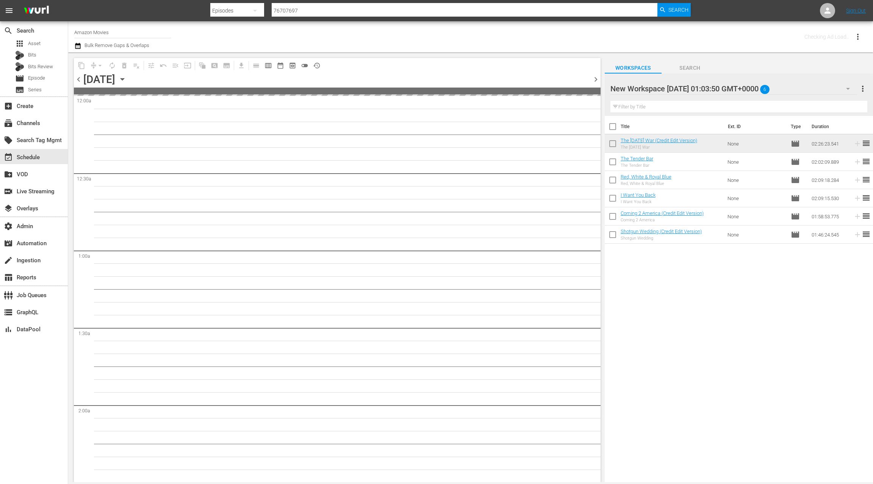
click at [598, 80] on span "chevron_right" at bounding box center [595, 79] width 9 height 9
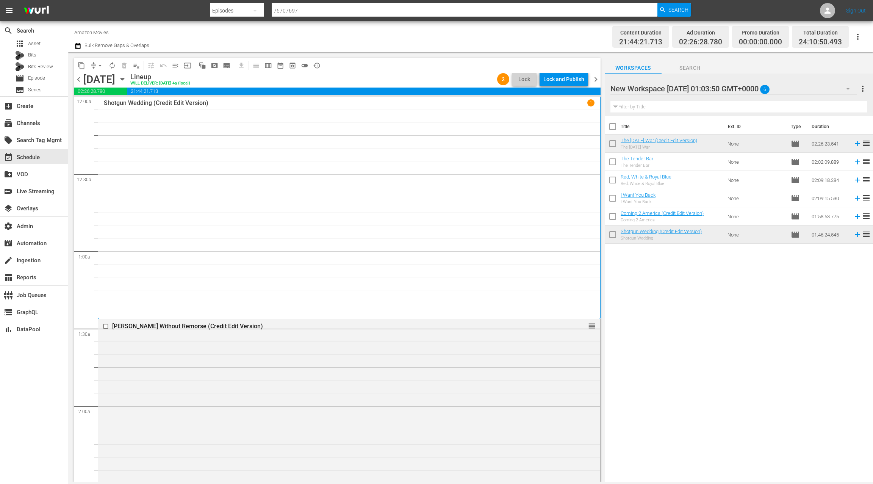
click at [127, 80] on icon "button" at bounding box center [122, 79] width 8 height 8
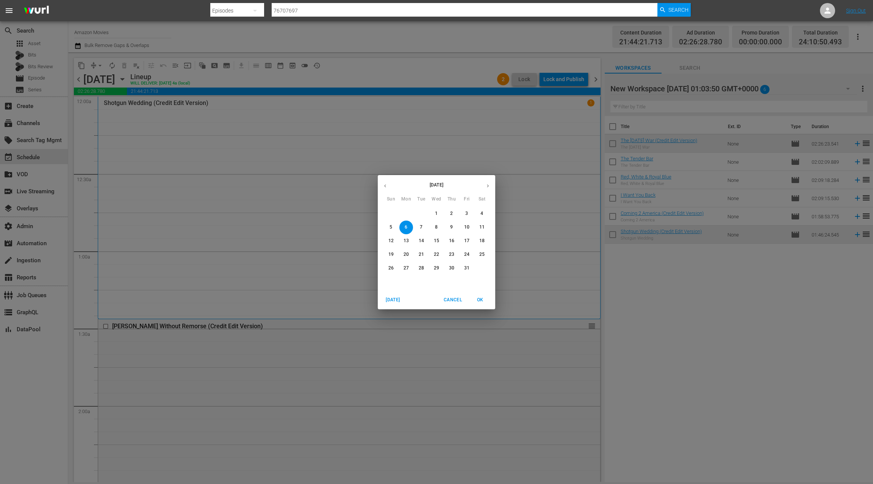
click at [388, 187] on button "button" at bounding box center [385, 185] width 15 height 15
click at [467, 252] on p "26" at bounding box center [466, 254] width 5 height 6
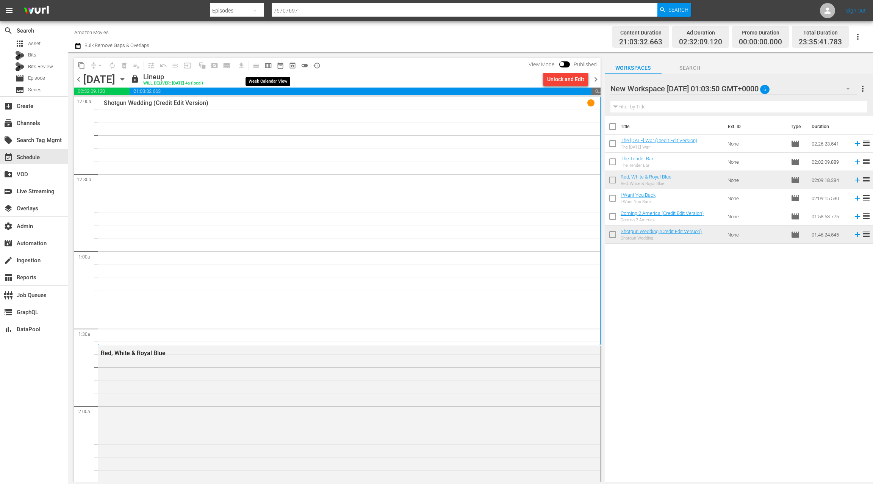
click at [269, 66] on span "calendar_view_week_outlined" at bounding box center [268, 66] width 8 height 8
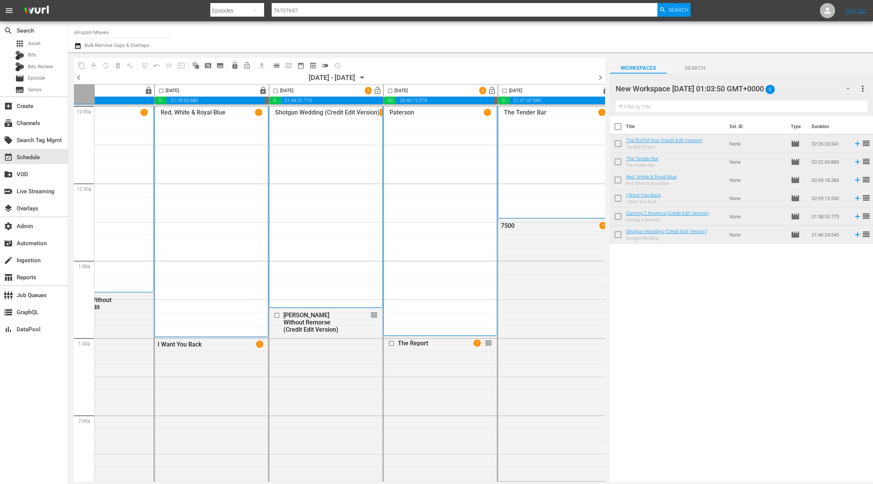
scroll to position [0, 230]
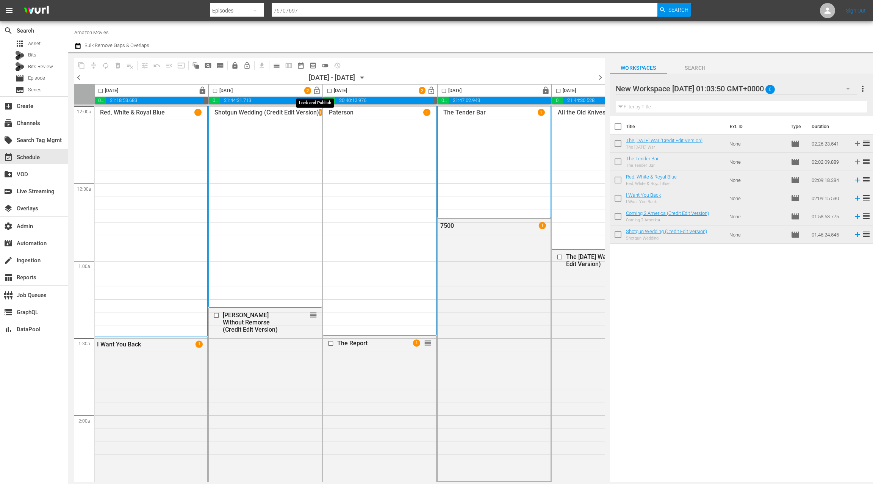
click at [313, 90] on span "lock_open" at bounding box center [317, 90] width 9 height 9
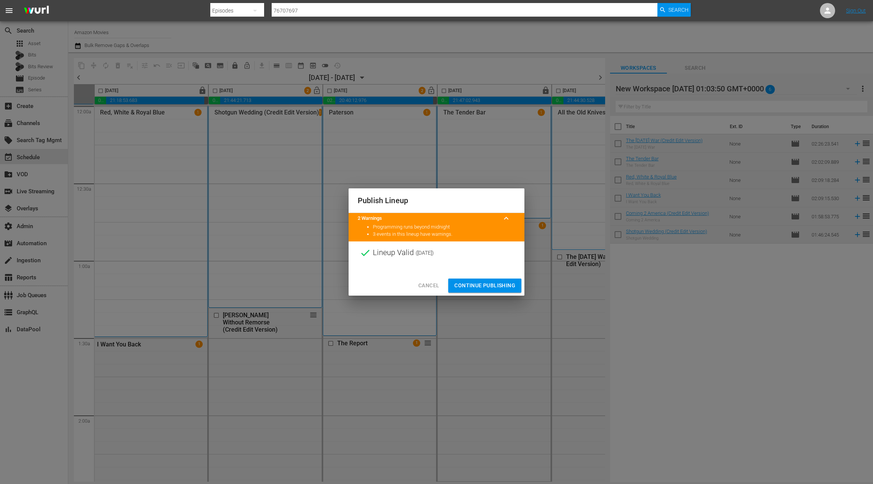
click at [488, 284] on span "Continue Publishing" at bounding box center [484, 285] width 61 height 9
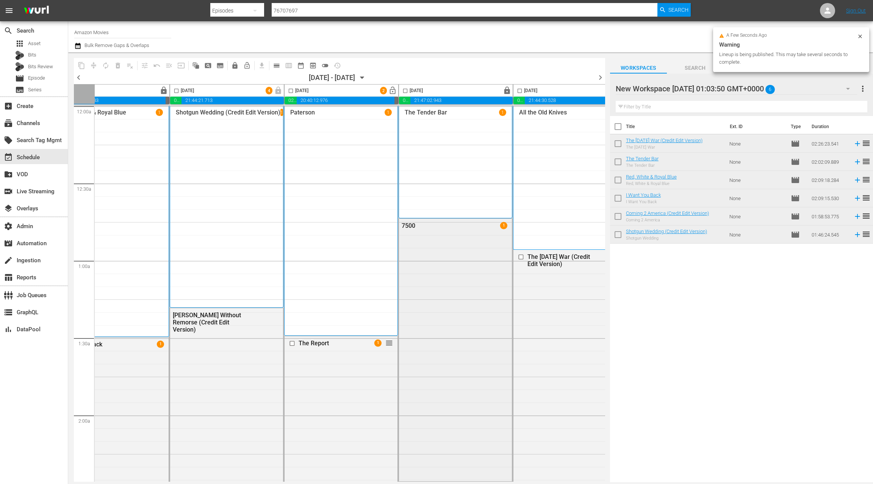
scroll to position [0, 294]
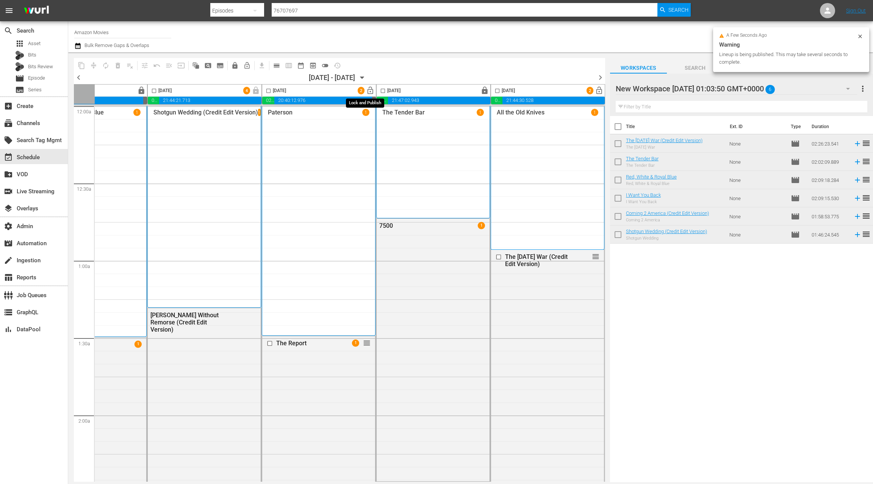
click at [367, 92] on span "lock_open" at bounding box center [370, 90] width 9 height 9
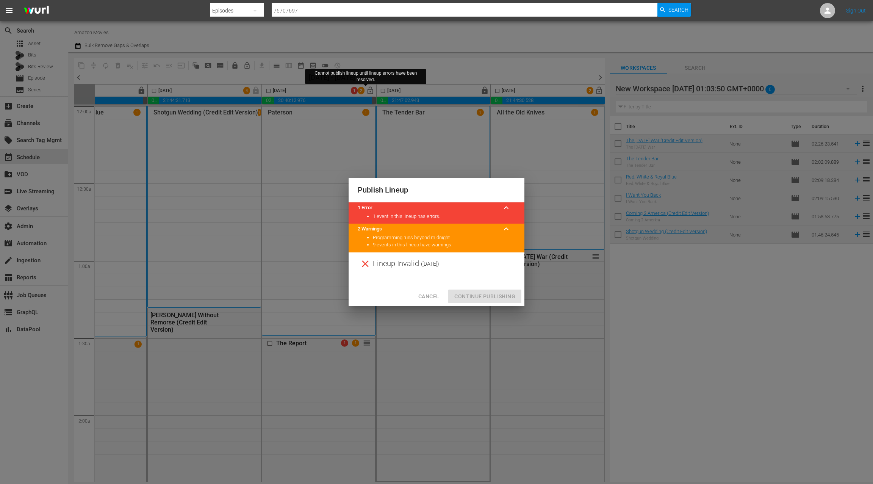
click at [430, 293] on span "Cancel" at bounding box center [428, 296] width 21 height 9
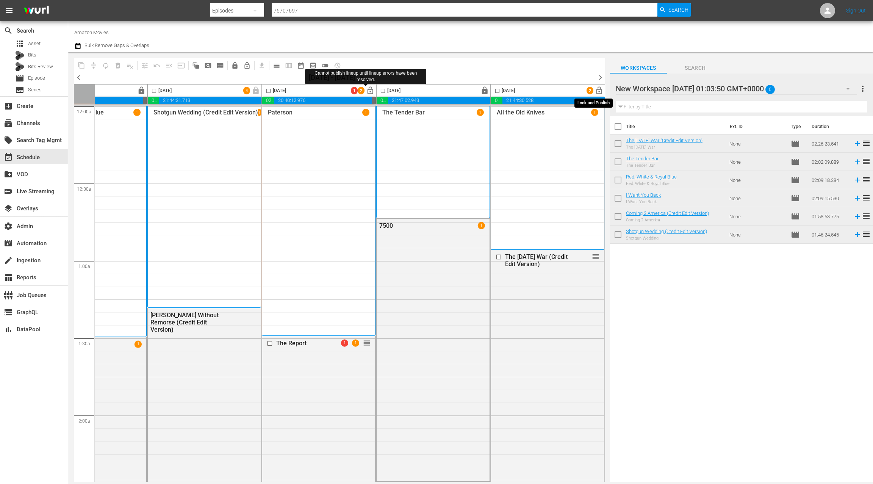
click at [595, 90] on span "lock_open" at bounding box center [599, 90] width 9 height 9
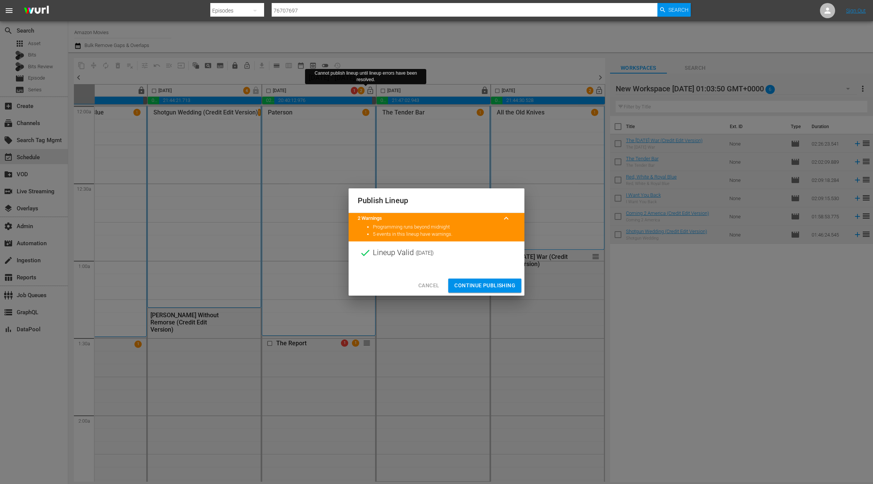
click at [503, 286] on span "Continue Publishing" at bounding box center [484, 285] width 61 height 9
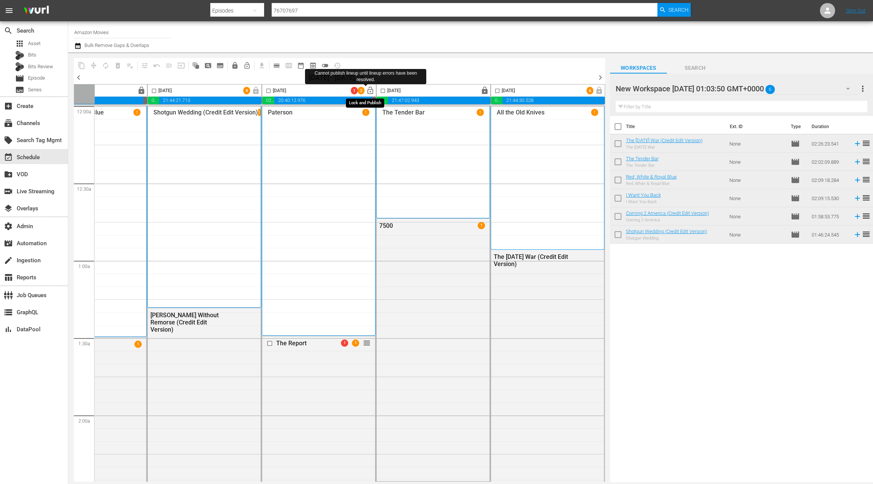
click at [366, 91] on span "lock_open" at bounding box center [370, 90] width 9 height 9
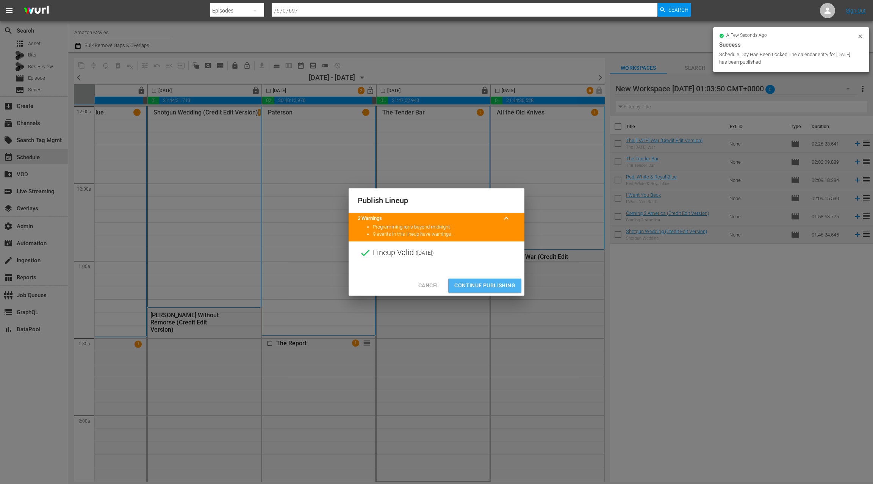
click at [485, 283] on span "Continue Publishing" at bounding box center [484, 285] width 61 height 9
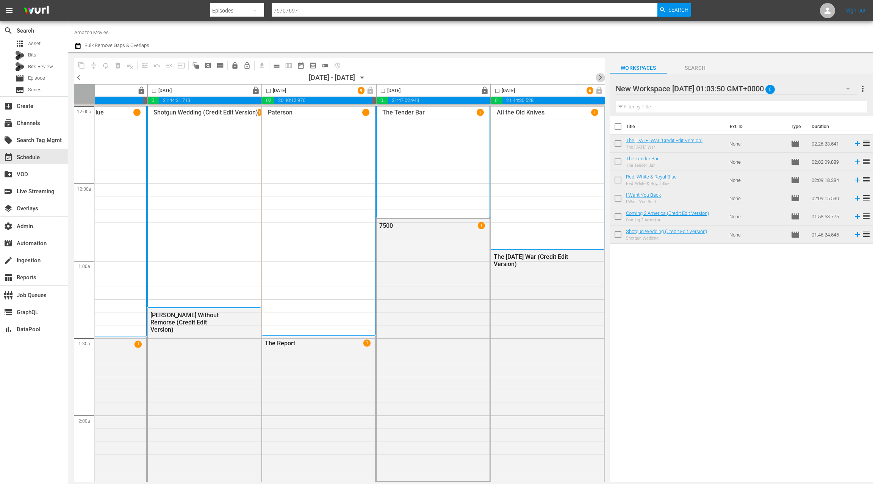
click at [602, 79] on span "chevron_right" at bounding box center [600, 77] width 9 height 9
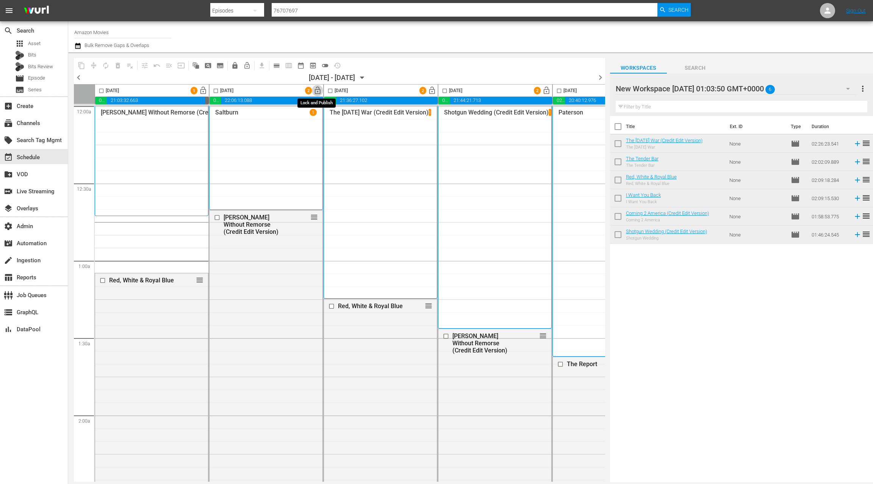
click at [317, 91] on span "lock_open" at bounding box center [317, 90] width 9 height 9
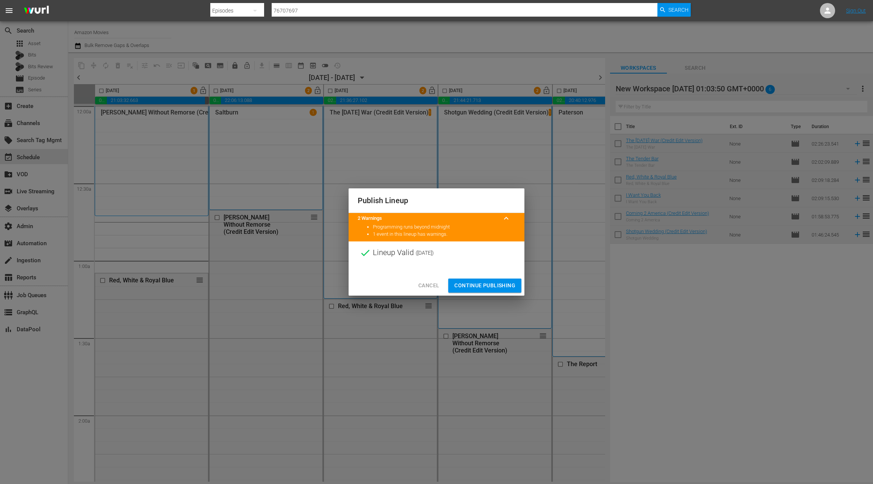
click at [488, 285] on span "Continue Publishing" at bounding box center [484, 285] width 61 height 9
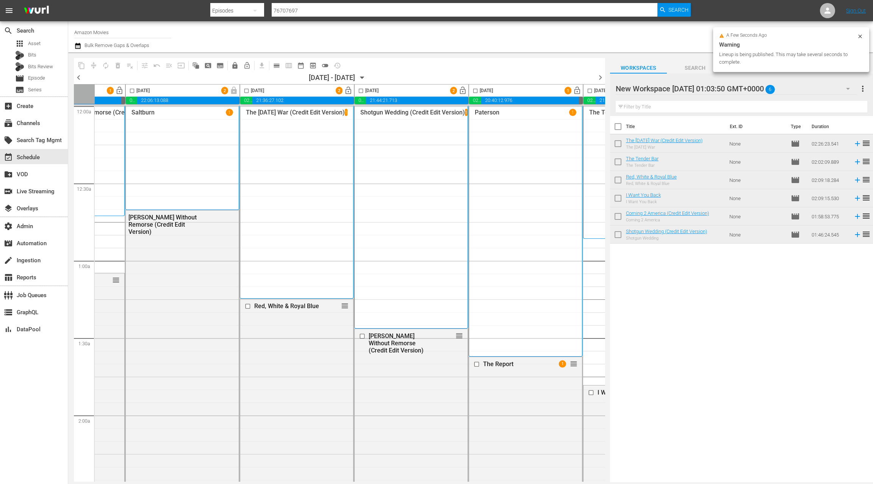
scroll to position [0, 132]
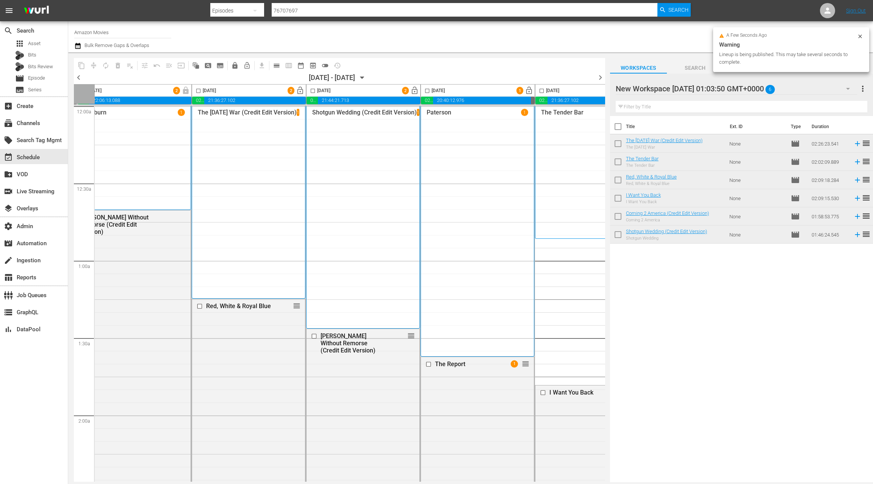
click at [416, 92] on span "lock_open" at bounding box center [414, 90] width 9 height 9
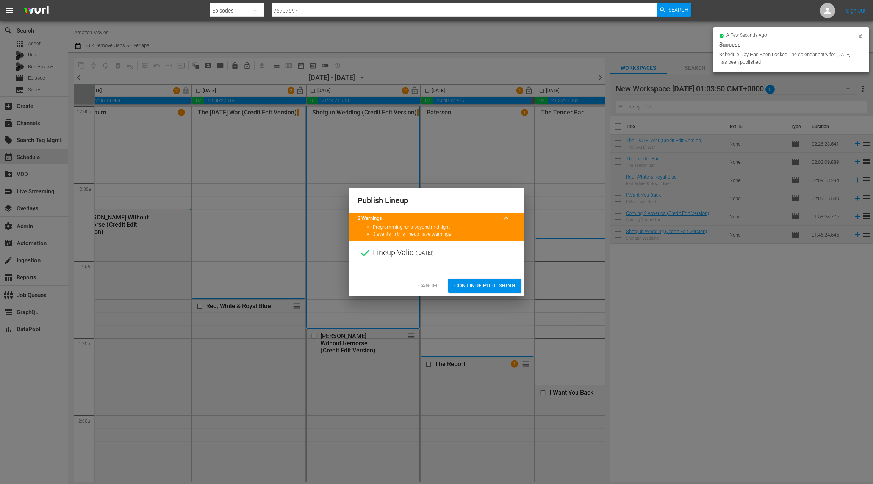
click at [496, 286] on span "Continue Publishing" at bounding box center [484, 285] width 61 height 9
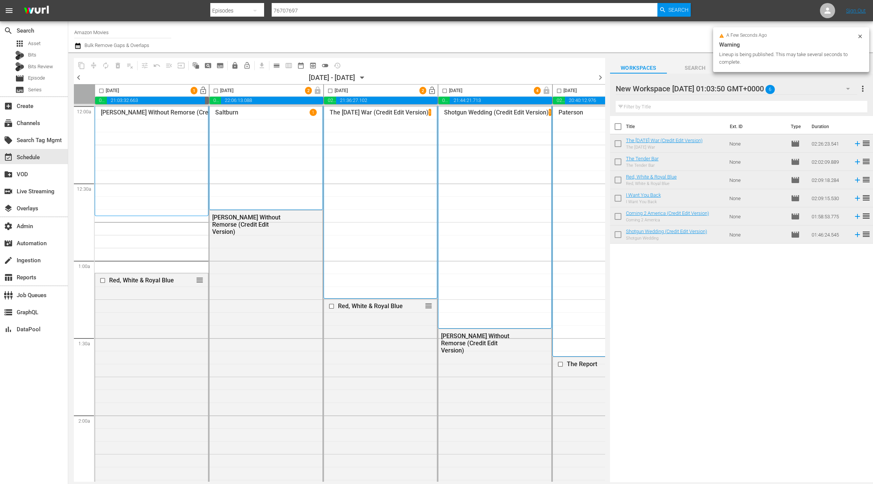
scroll to position [0, 0]
click at [80, 79] on span "chevron_left" at bounding box center [78, 77] width 9 height 9
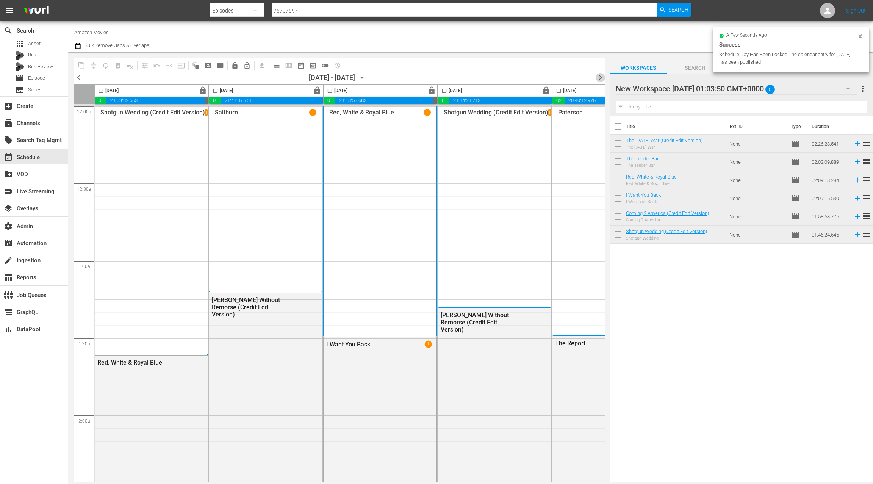
click at [601, 80] on span "chevron_right" at bounding box center [600, 77] width 9 height 9
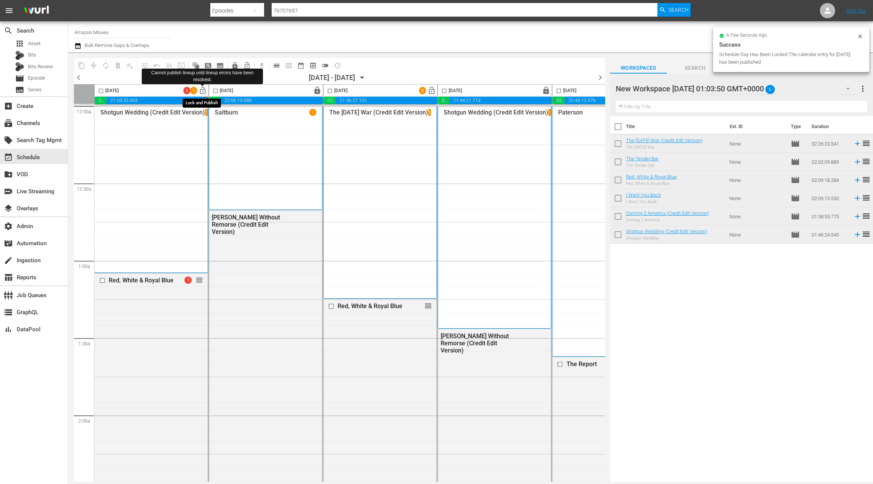
click at [204, 91] on span "lock_open" at bounding box center [203, 90] width 9 height 9
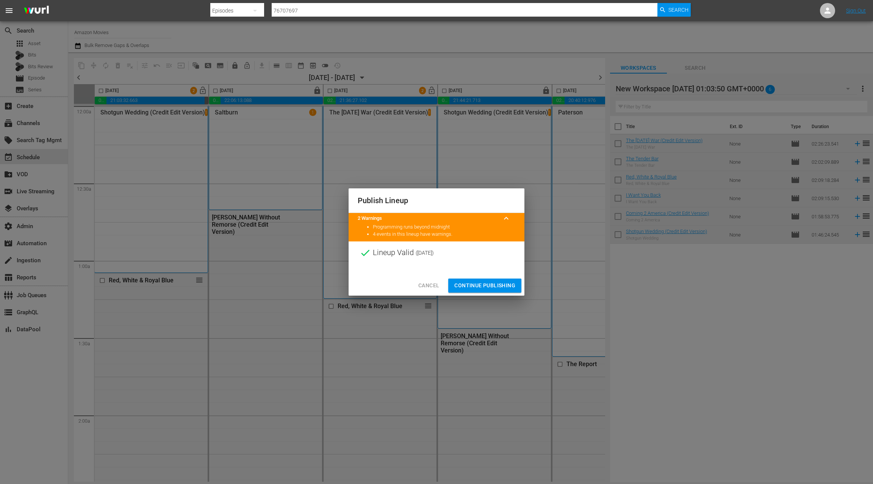
click at [482, 284] on span "Continue Publishing" at bounding box center [484, 285] width 61 height 9
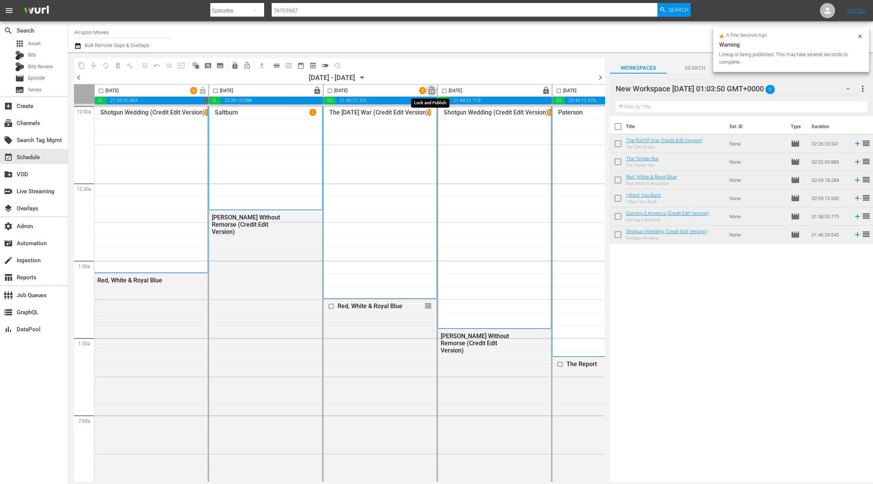
click at [432, 91] on span "lock_open" at bounding box center [431, 90] width 9 height 9
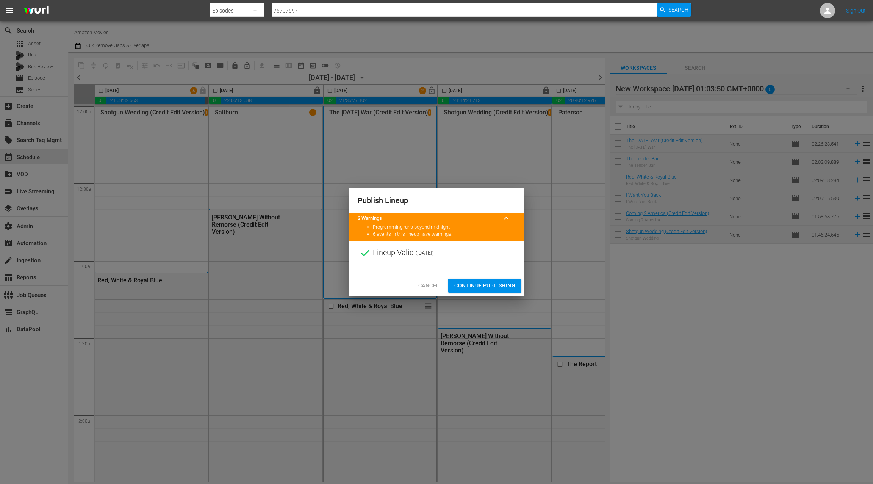
click at [482, 288] on span "Continue Publishing" at bounding box center [484, 285] width 61 height 9
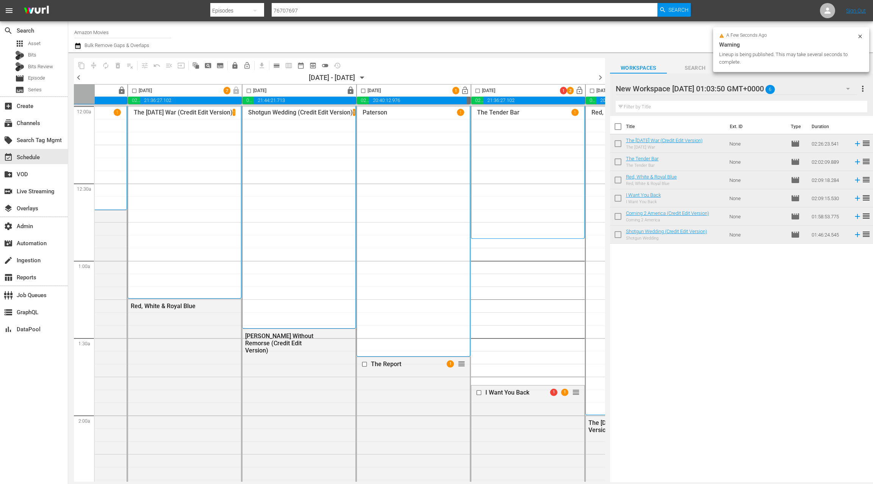
scroll to position [0, 294]
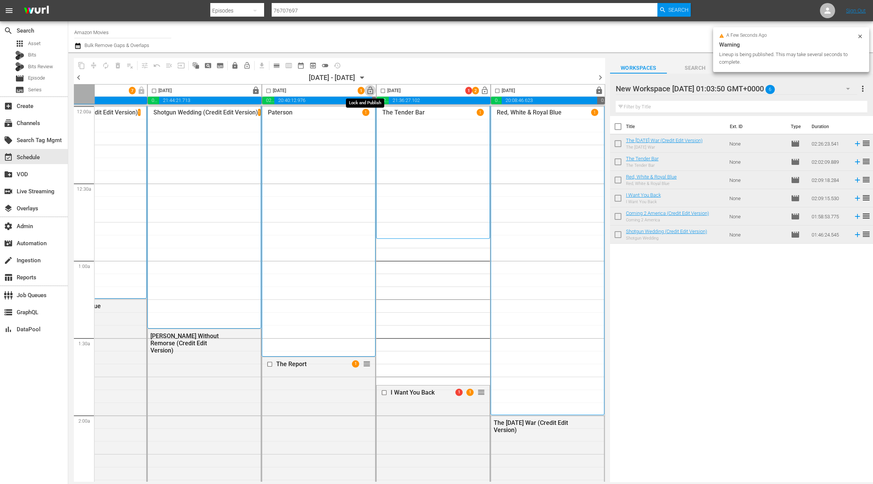
click at [367, 93] on span "lock_open" at bounding box center [370, 90] width 9 height 9
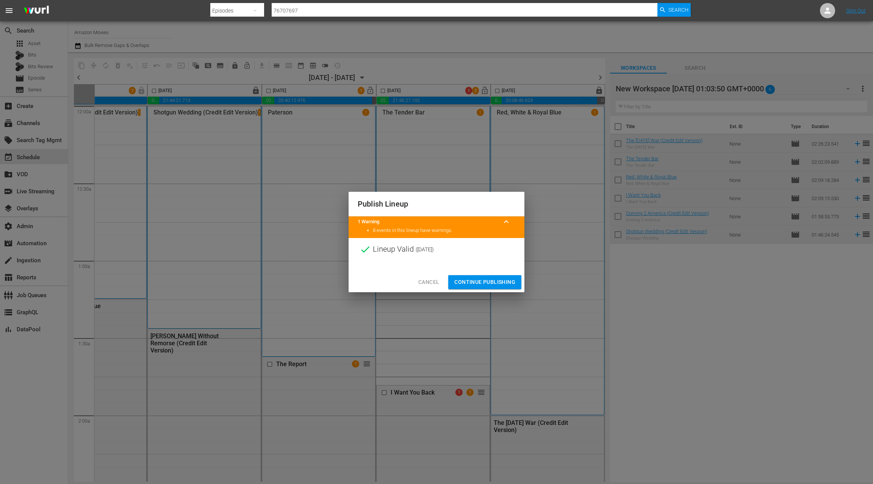
click at [478, 281] on span "Continue Publishing" at bounding box center [484, 281] width 61 height 9
